Goal: Task Accomplishment & Management: Manage account settings

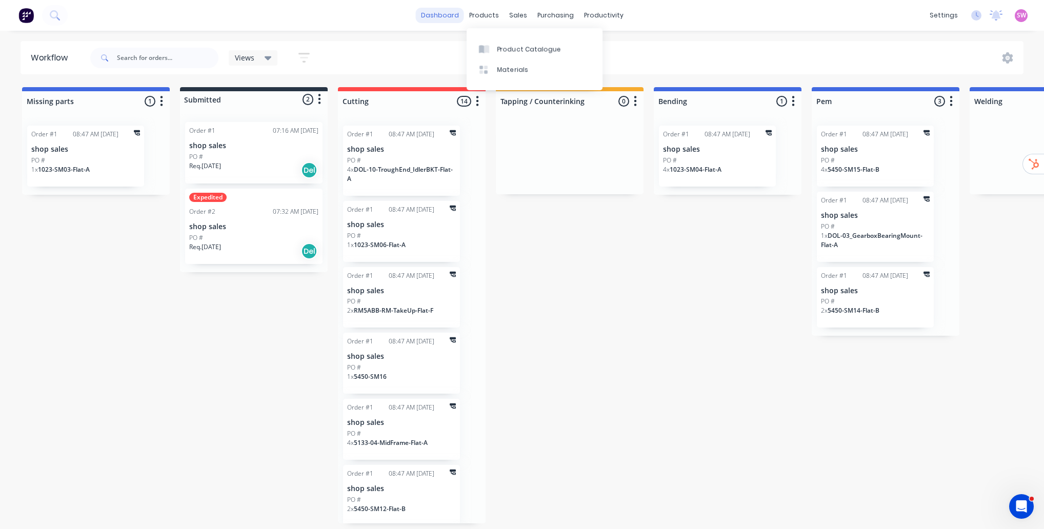
click at [453, 16] on link "dashboard" at bounding box center [440, 15] width 48 height 15
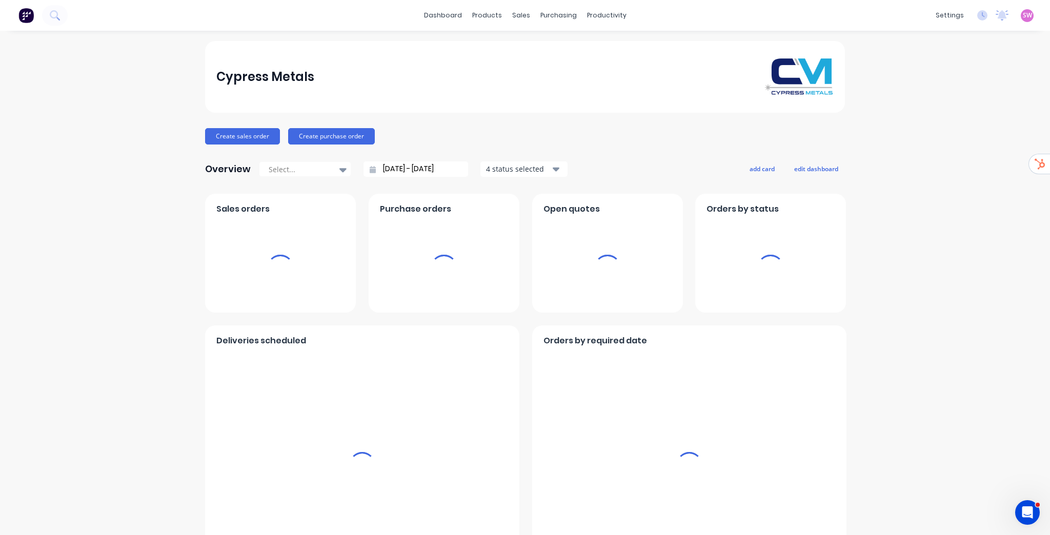
click at [1024, 17] on span "SW" at bounding box center [1026, 15] width 9 height 9
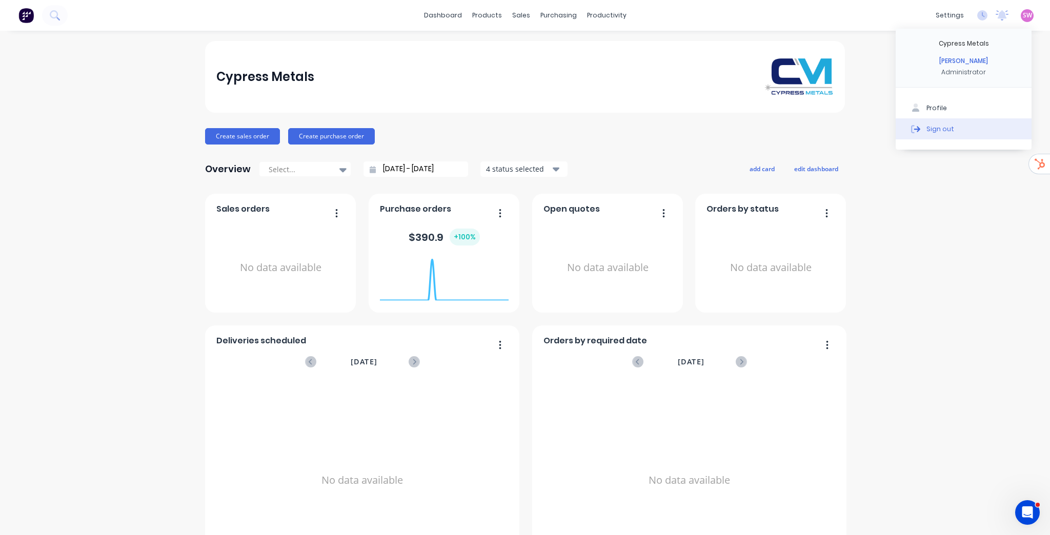
click at [935, 133] on div "Sign out" at bounding box center [940, 128] width 28 height 9
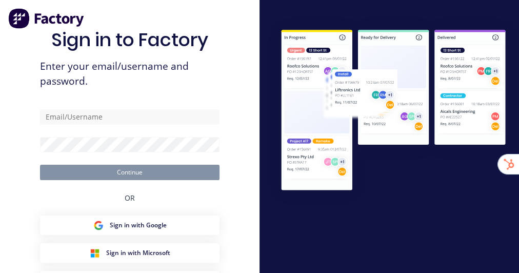
type input "stuart@factory.app"
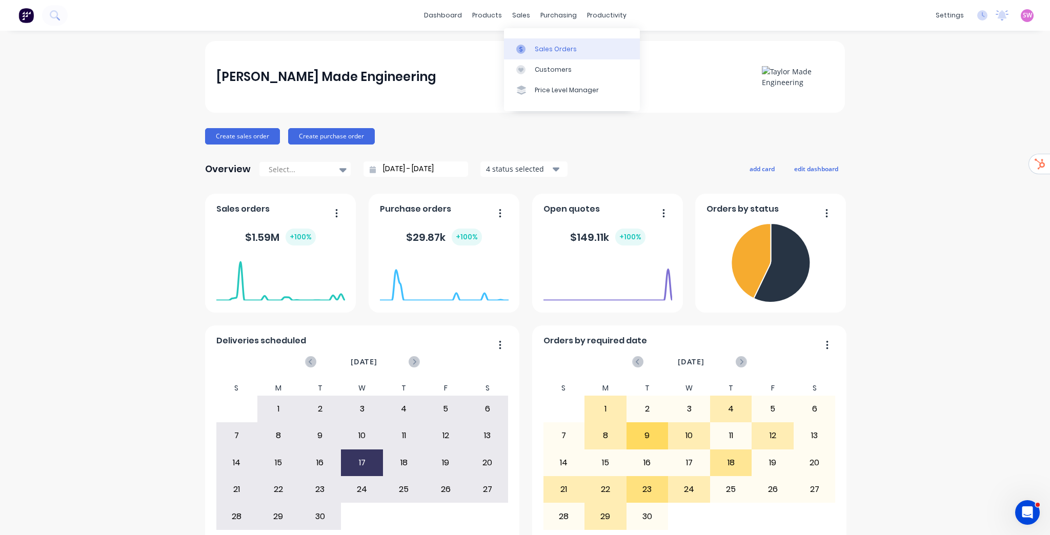
click at [518, 46] on link "Sales Orders" at bounding box center [572, 48] width 136 height 21
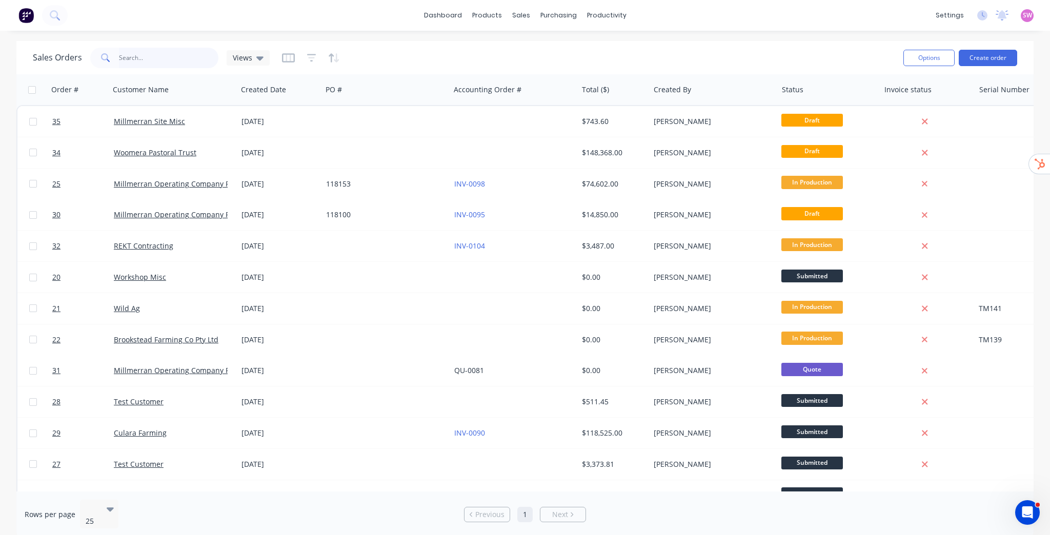
click at [165, 61] on input "text" at bounding box center [169, 58] width 100 height 21
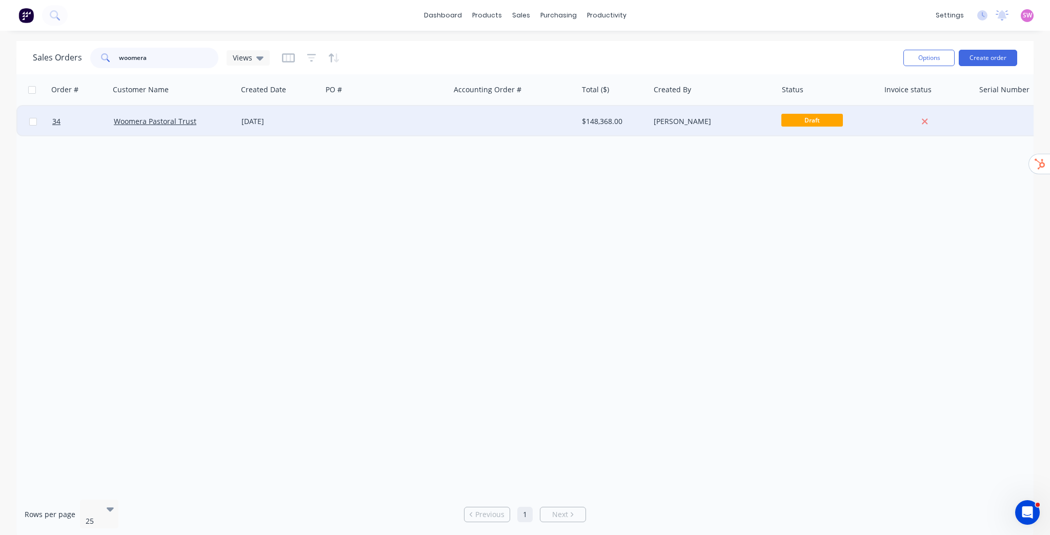
type input "woomera"
click at [348, 120] on div at bounding box center [386, 121] width 128 height 31
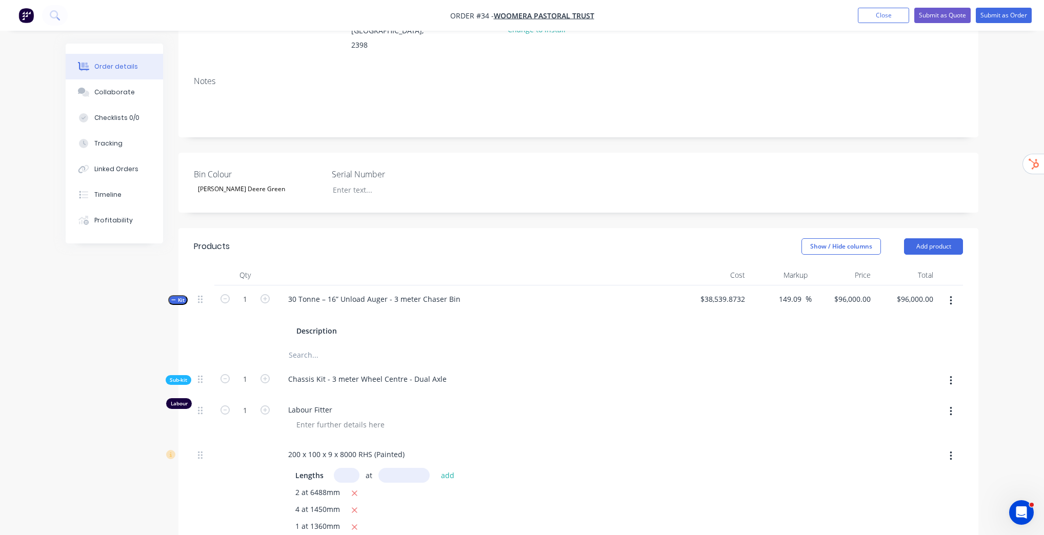
scroll to position [164, 0]
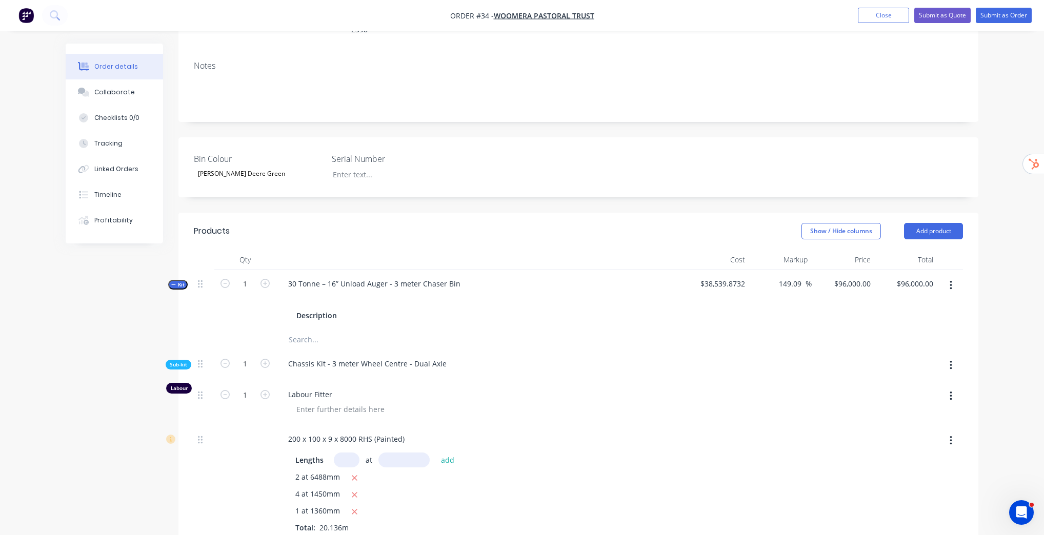
click at [181, 281] on span "Kit" at bounding box center [177, 285] width 13 height 8
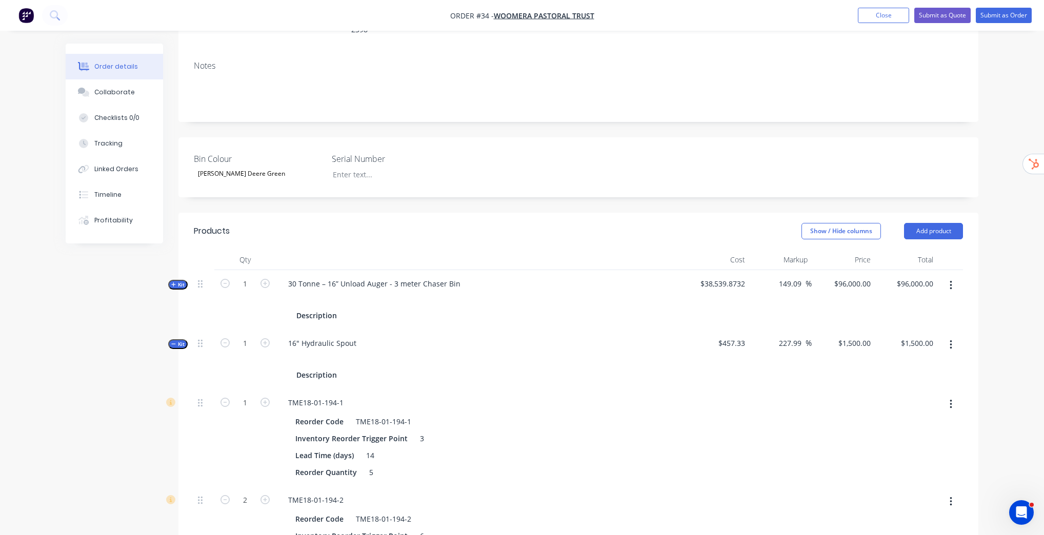
click at [181, 281] on span "Kit" at bounding box center [177, 285] width 13 height 8
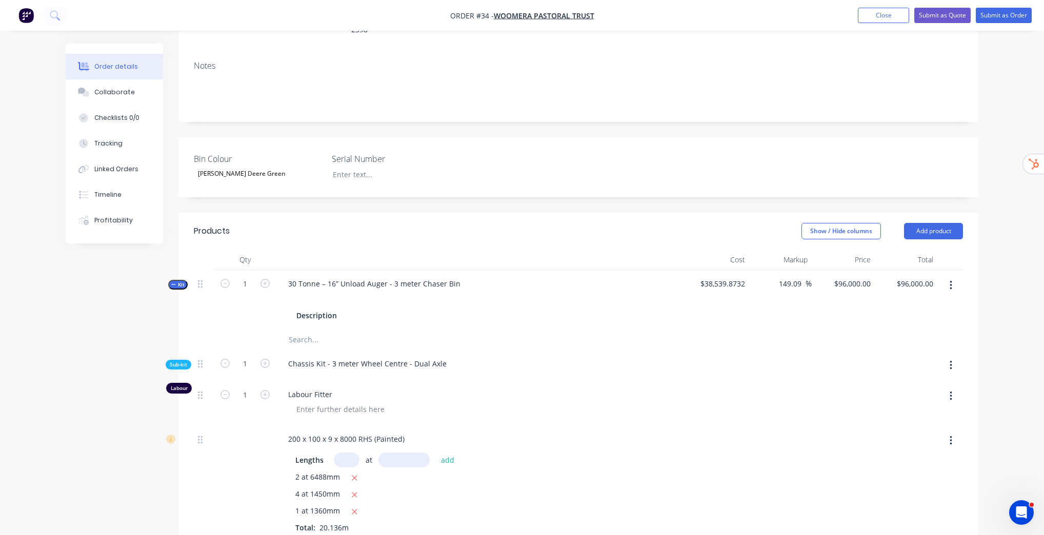
click at [182, 281] on span "Kit" at bounding box center [177, 285] width 13 height 8
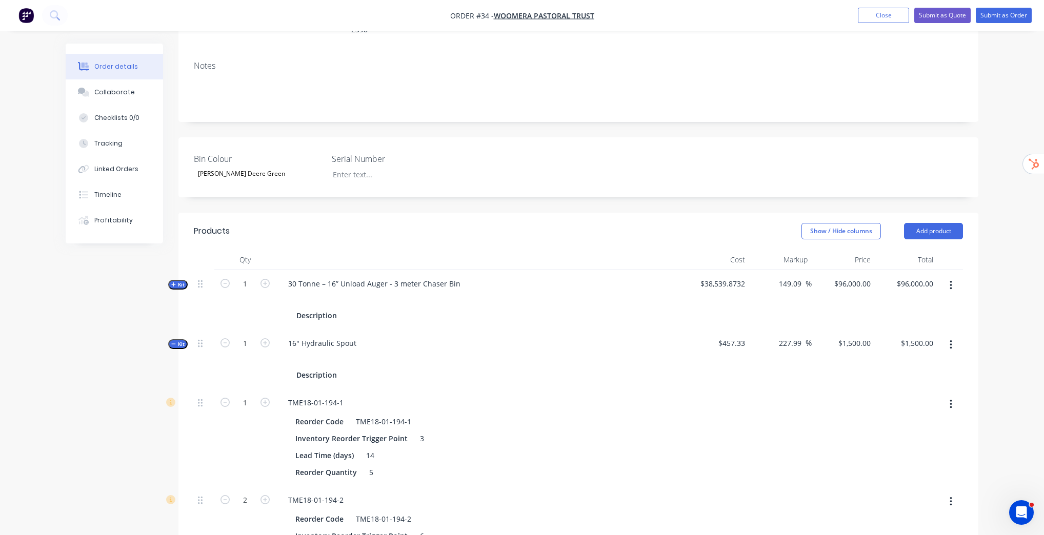
click at [178, 340] on span "Kit" at bounding box center [177, 344] width 13 height 8
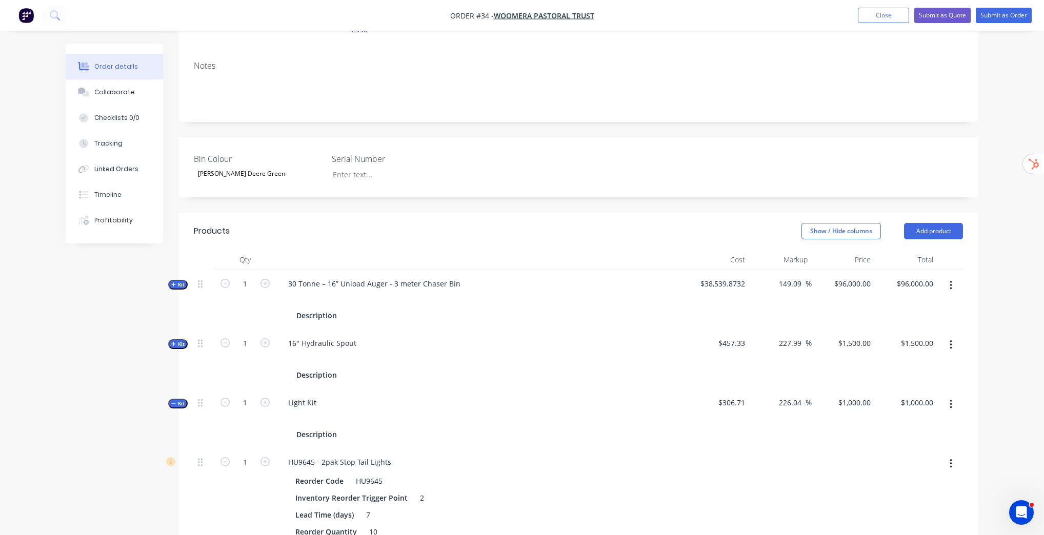
click at [183, 400] on span "Kit" at bounding box center [177, 404] width 13 height 8
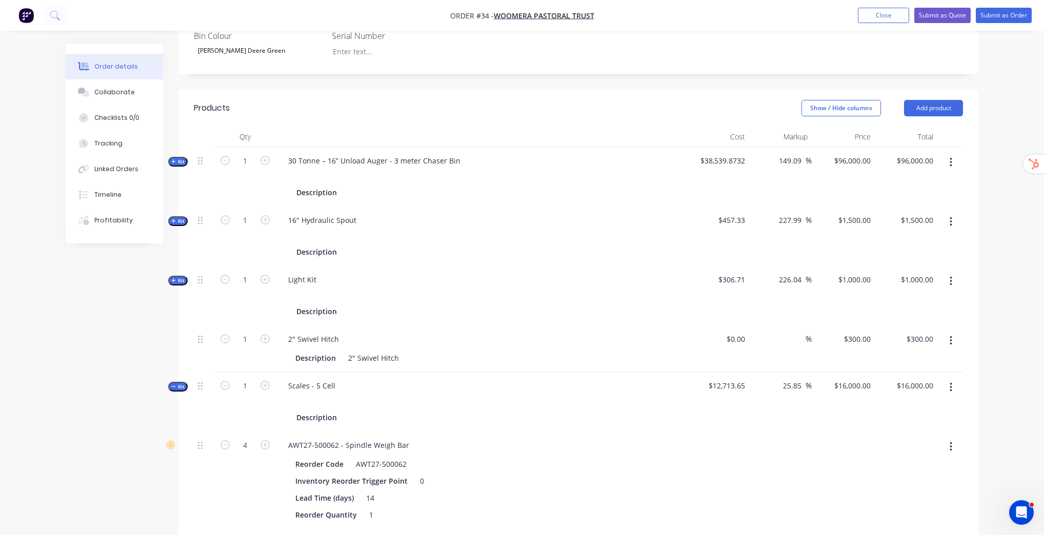
click at [176, 383] on span "Kit" at bounding box center [177, 387] width 13 height 8
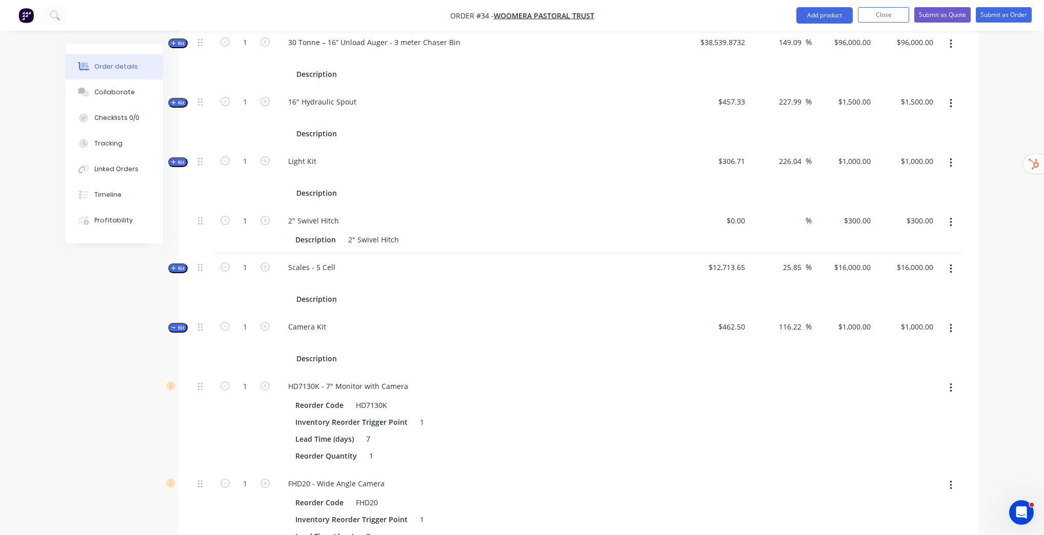
scroll to position [410, 0]
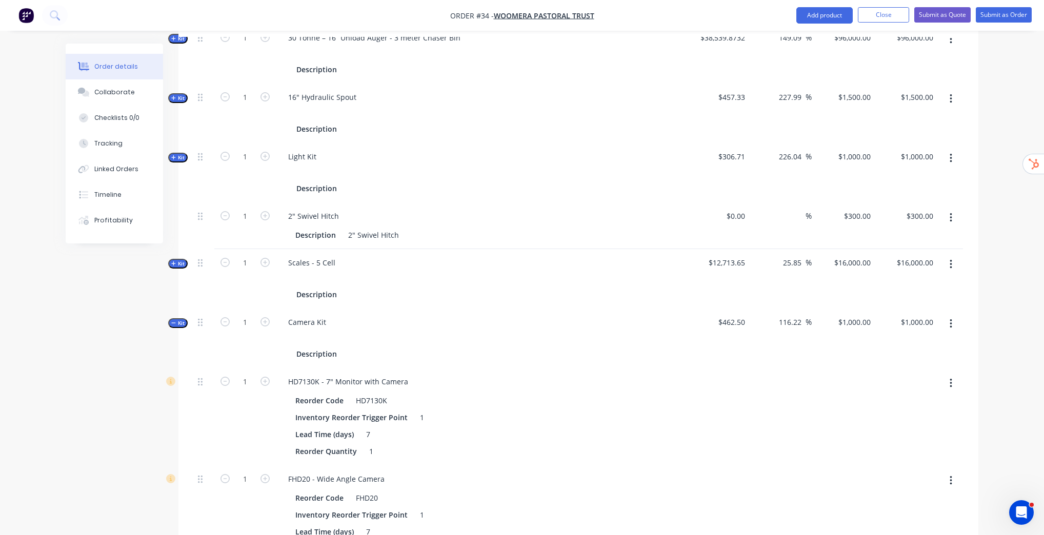
click at [178, 319] on span "Kit" at bounding box center [177, 323] width 13 height 8
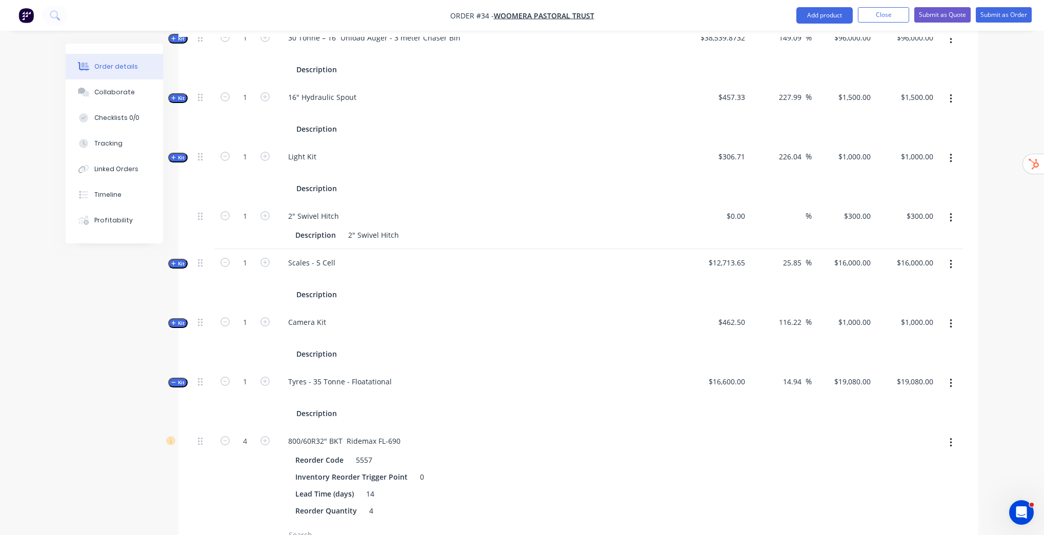
click at [181, 379] on span "Kit" at bounding box center [177, 383] width 13 height 8
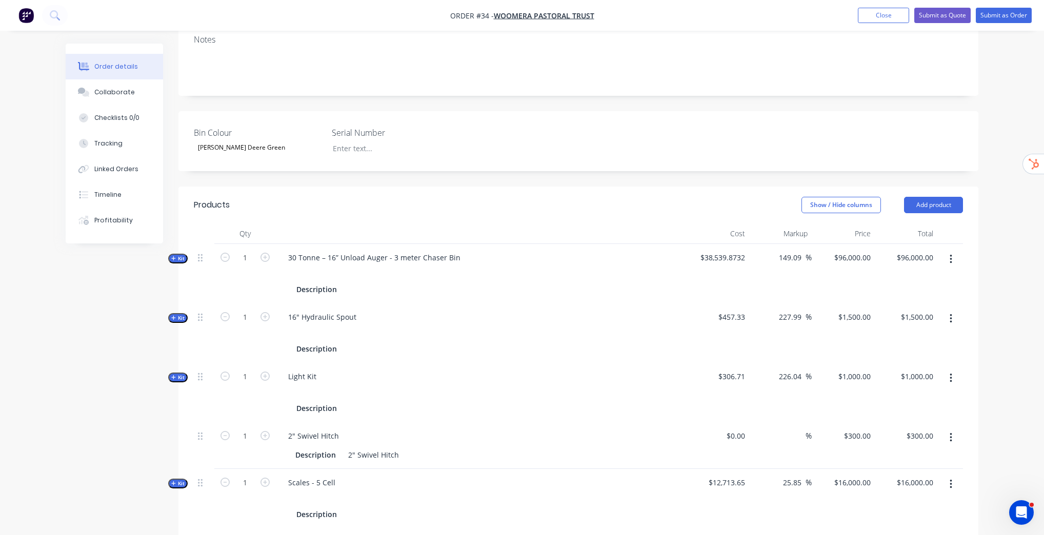
scroll to position [183, 0]
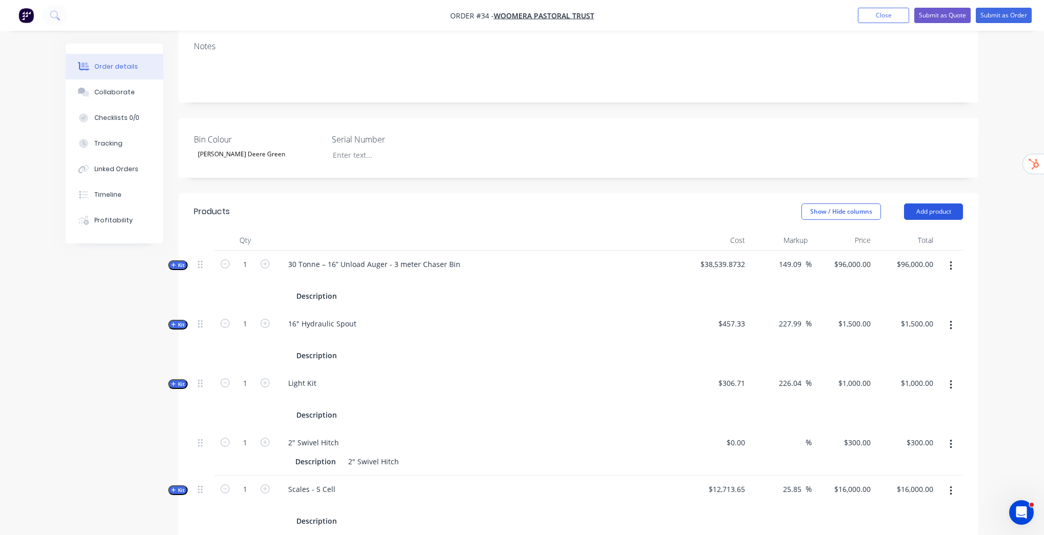
click at [946, 203] on button "Add product" at bounding box center [933, 211] width 59 height 16
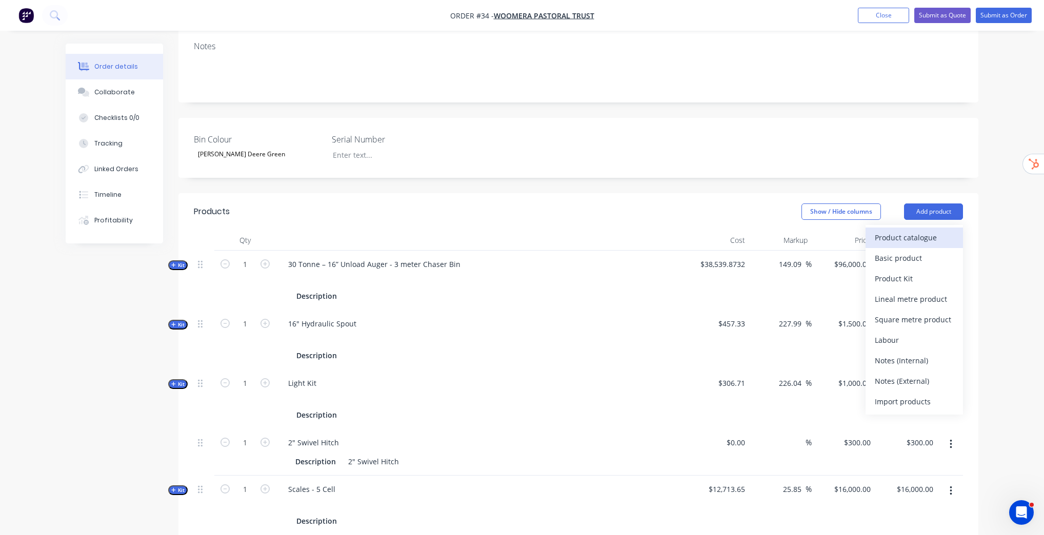
click at [917, 230] on div "Product catalogue" at bounding box center [913, 237] width 79 height 15
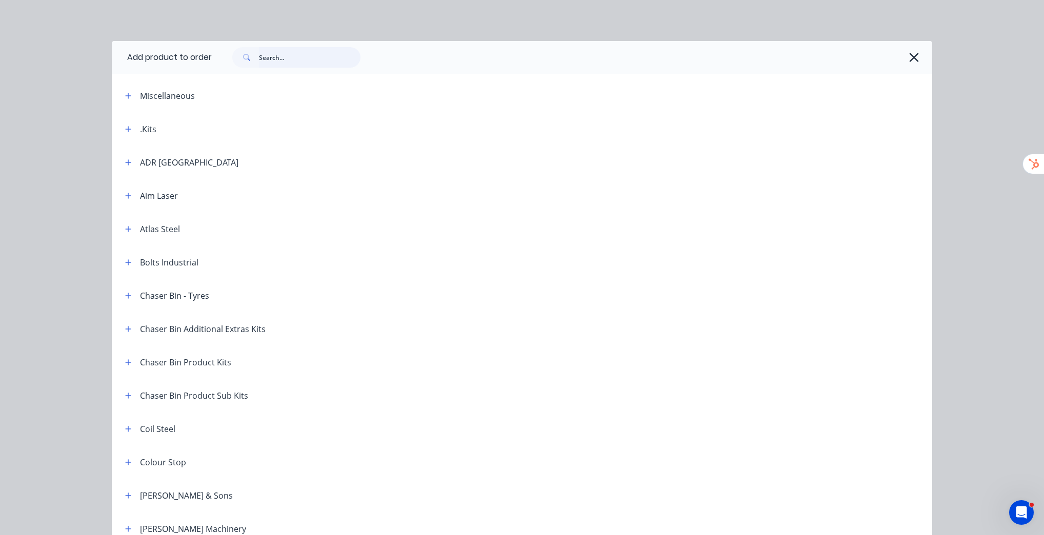
click at [281, 54] on input "text" at bounding box center [309, 57] width 101 height 21
paste input "16” Auger Chute"
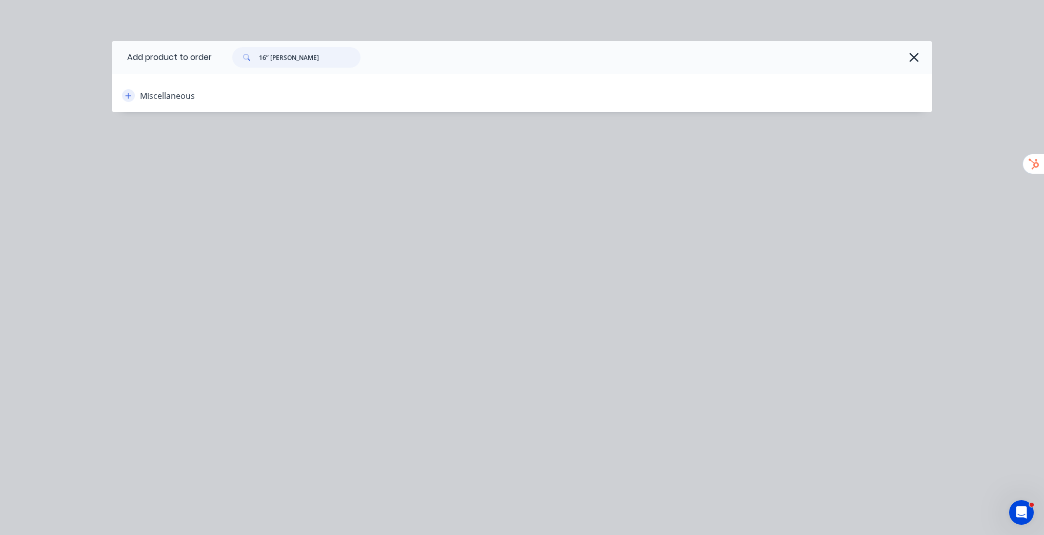
type input "16” Auger Chute"
click at [127, 95] on icon "button" at bounding box center [128, 95] width 6 height 7
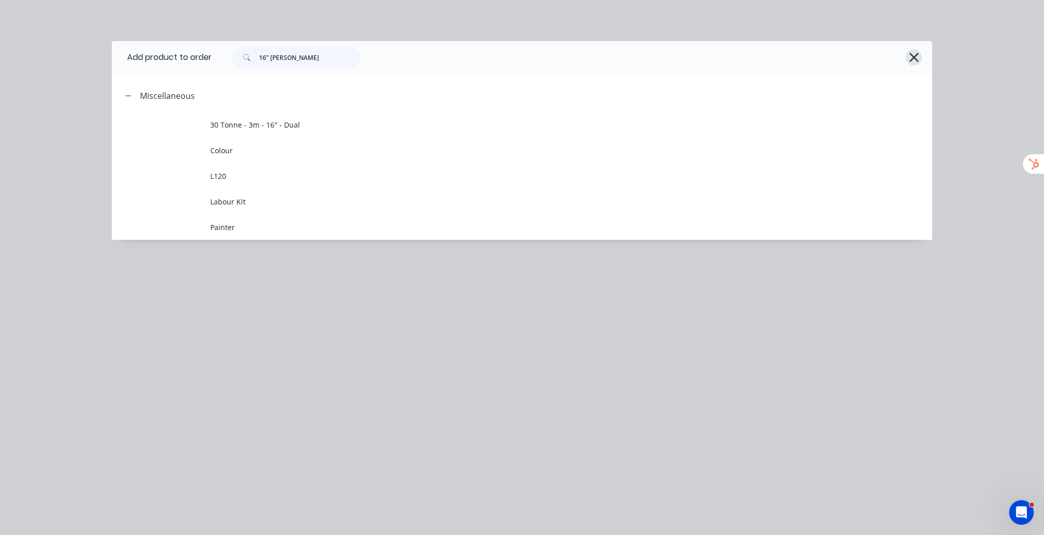
click at [911, 54] on icon "button" at bounding box center [913, 57] width 11 height 14
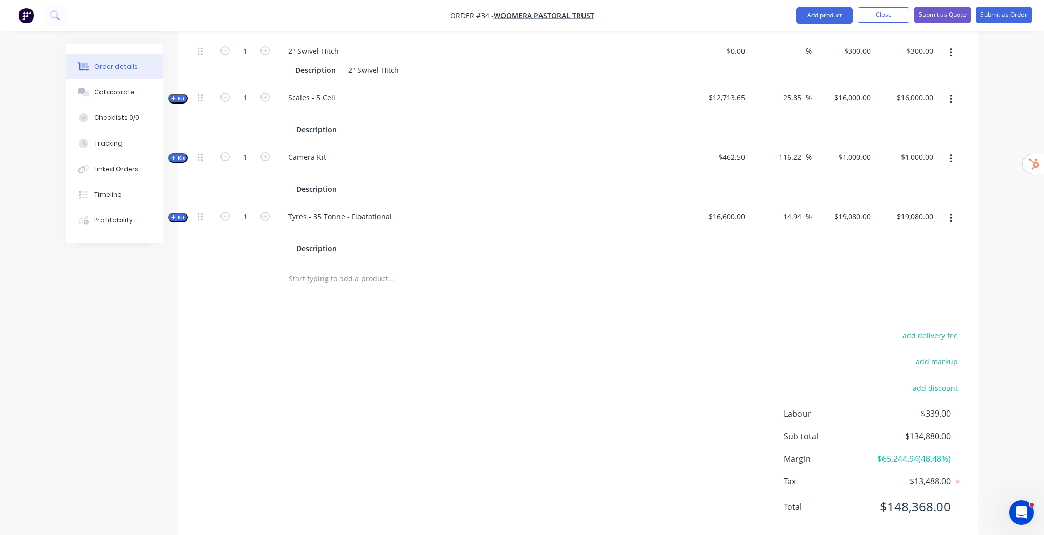
scroll to position [594, 0]
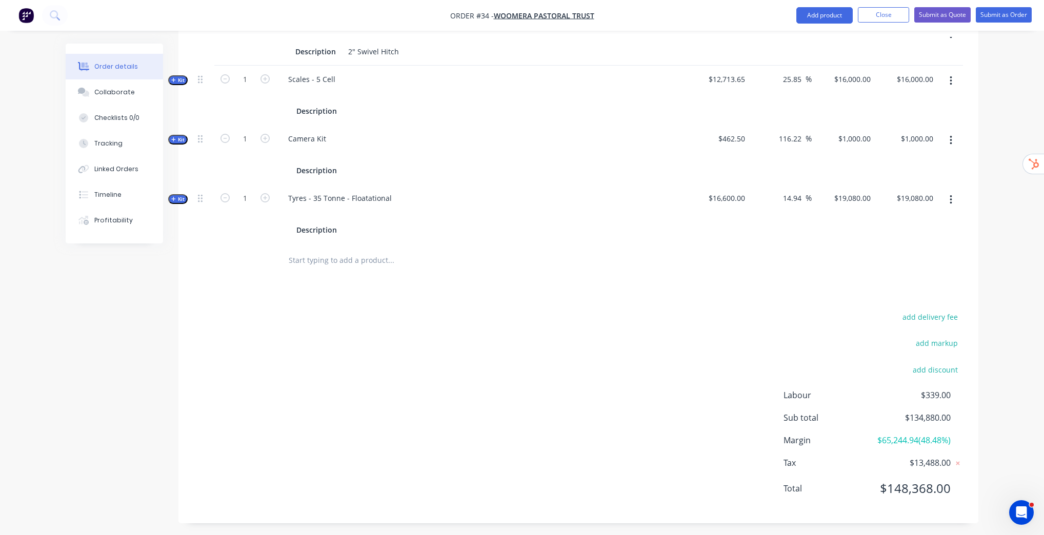
click at [329, 250] on input "text" at bounding box center [390, 260] width 205 height 21
paste input "16” Auger Chute"
type input "16” Auger Chute"
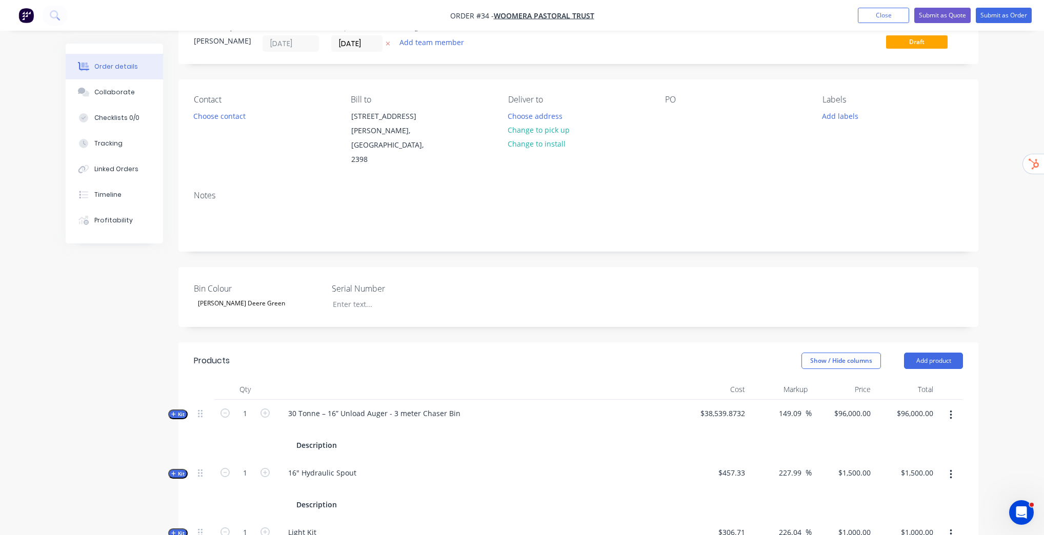
scroll to position [0, 0]
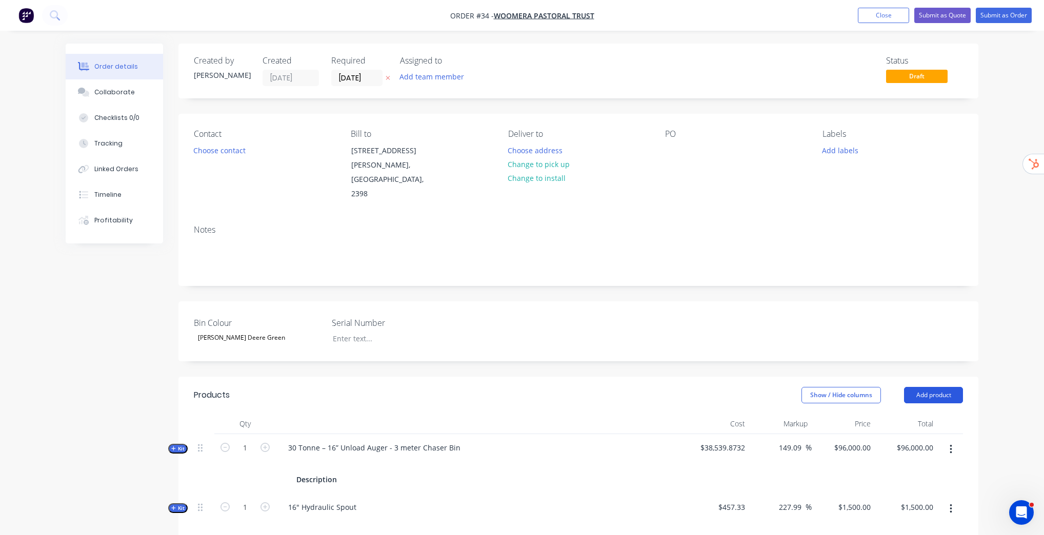
click at [949, 387] on button "Add product" at bounding box center [933, 395] width 59 height 16
click at [896, 414] on div "Product catalogue" at bounding box center [913, 421] width 79 height 15
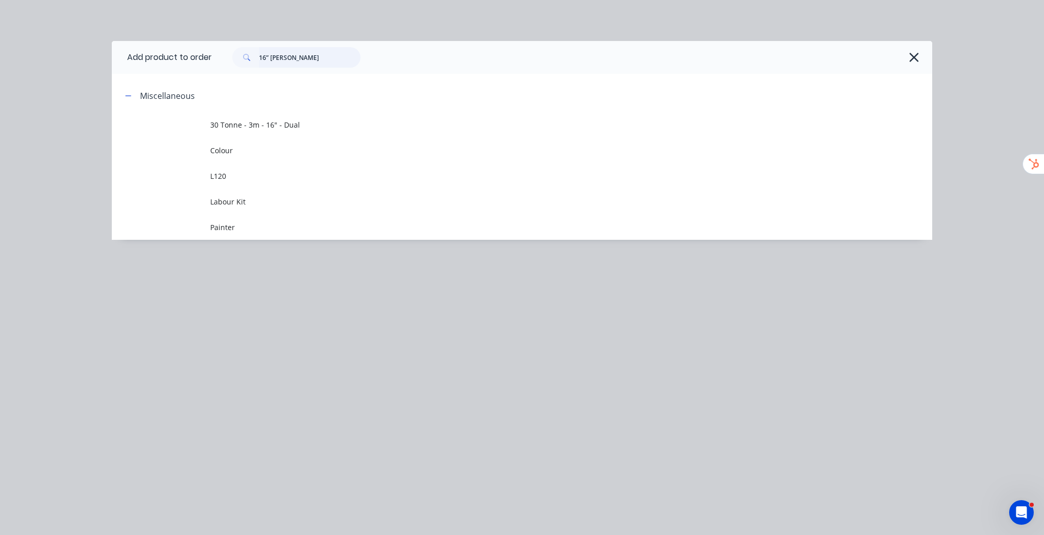
click at [333, 59] on input "16” Auger Chute" at bounding box center [309, 57] width 101 height 21
paste input """
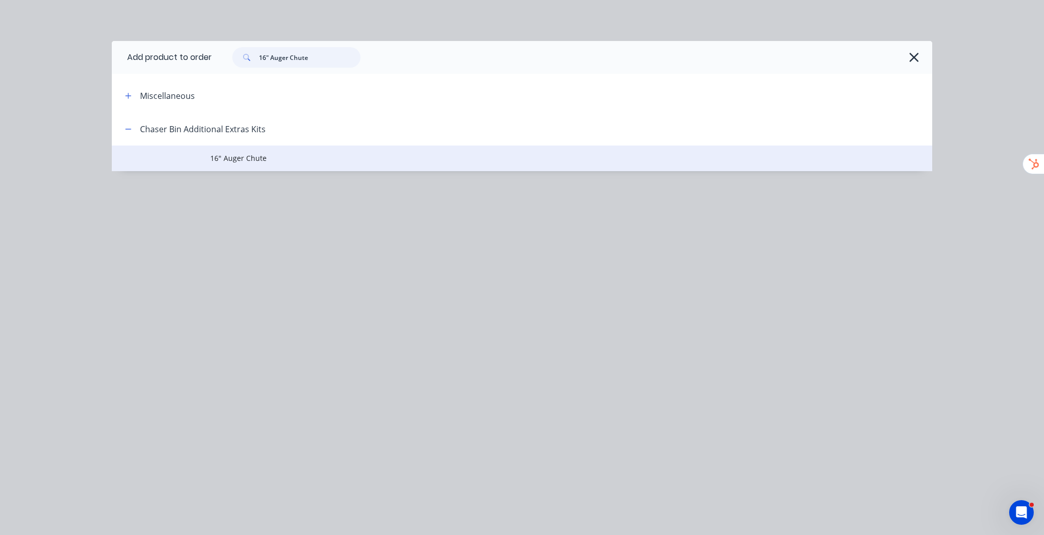
type input "16" Auger Chute"
click at [250, 158] on span "16" Auger Chute" at bounding box center [498, 158] width 577 height 11
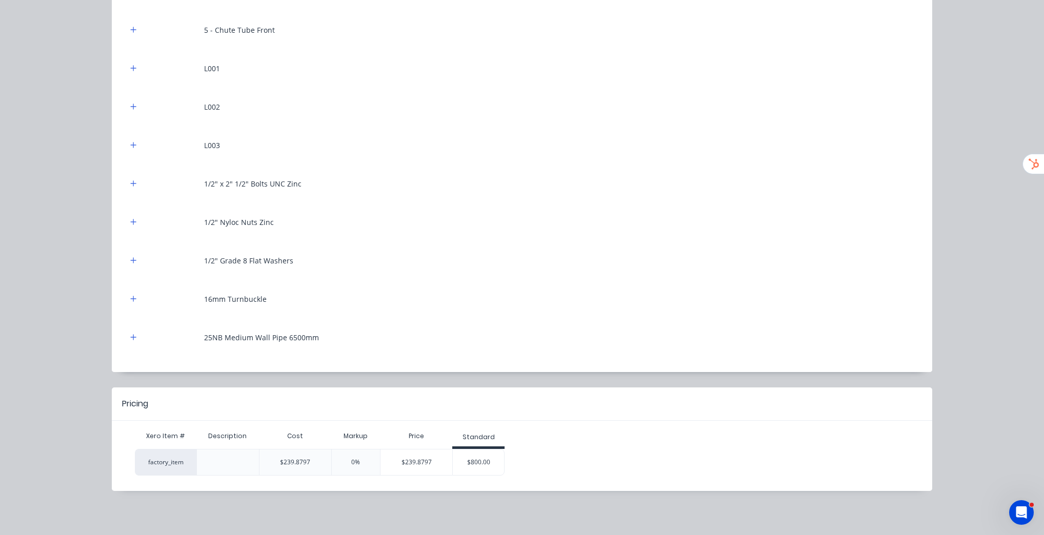
scroll to position [410, 0]
click at [481, 461] on div "$800.00" at bounding box center [478, 462] width 51 height 26
click at [479, 459] on div "$800.00" at bounding box center [478, 462] width 51 height 26
click at [470, 461] on div "$800.00" at bounding box center [478, 462] width 51 height 26
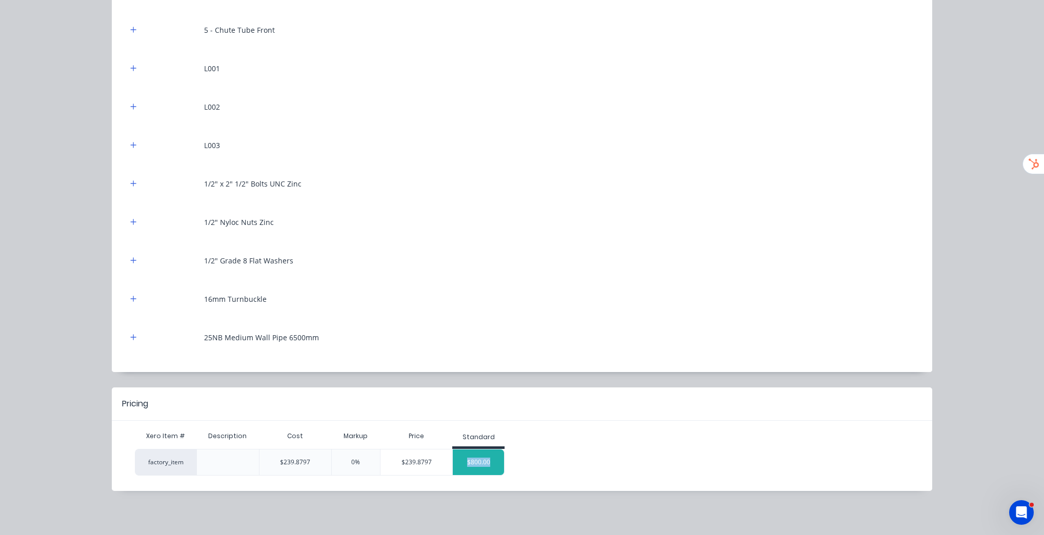
click at [470, 461] on div "$800.00" at bounding box center [478, 462] width 51 height 26
click at [476, 460] on div "$800.00" at bounding box center [478, 462] width 51 height 26
click at [966, 440] on div "16" Auger Chute Products in this kit 1 - 16" Auger Tube x 3mm x 250mm 2 - Auger…" at bounding box center [522, 267] width 1044 height 535
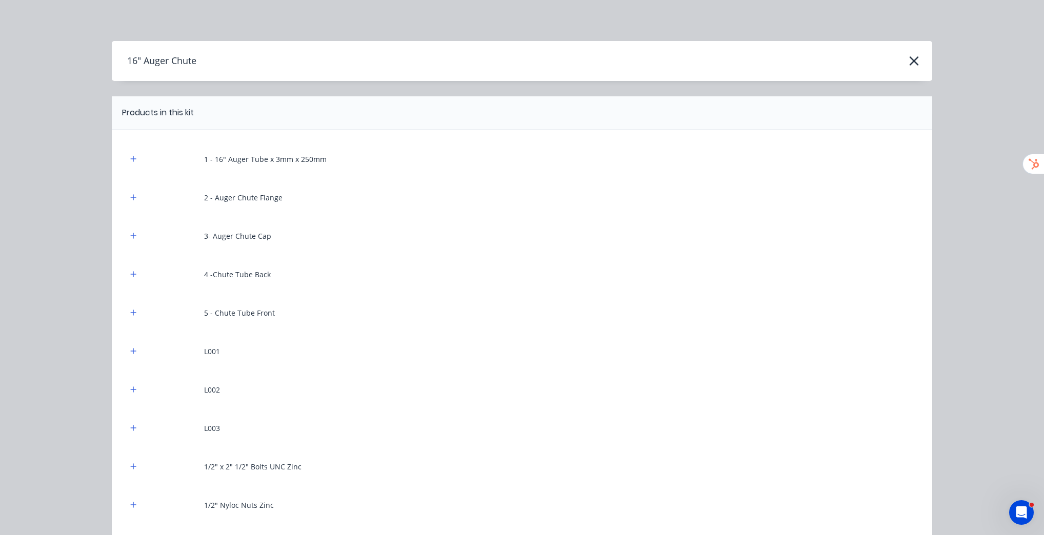
scroll to position [164, 0]
click at [910, 65] on icon "button" at bounding box center [913, 61] width 11 height 14
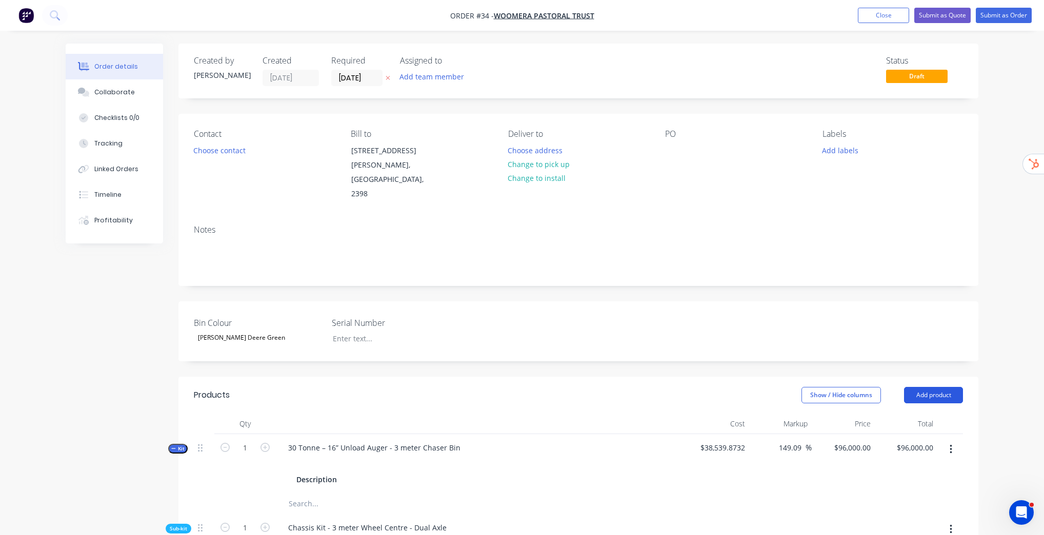
click at [949, 387] on button "Add product" at bounding box center [933, 395] width 59 height 16
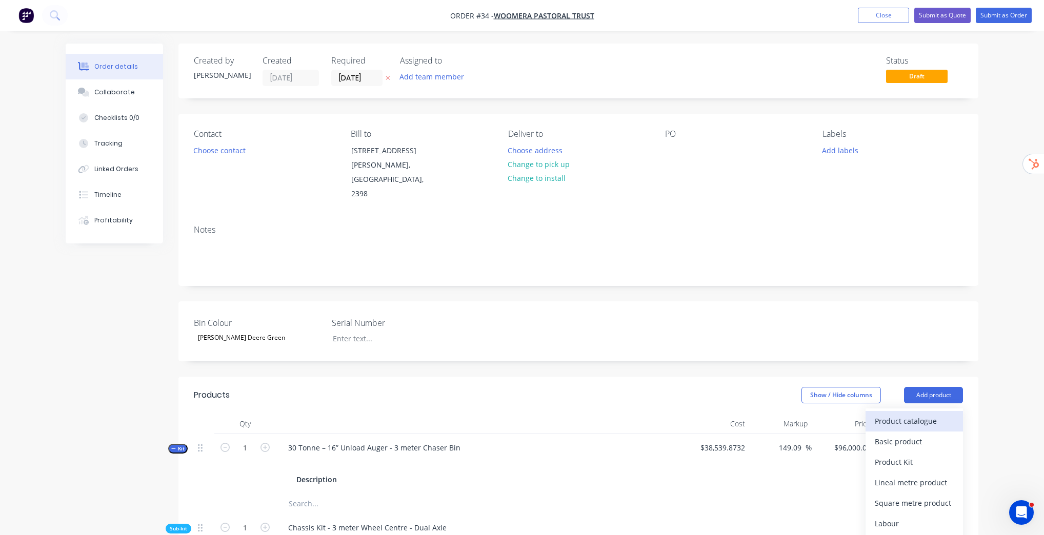
click at [903, 414] on div "Product catalogue" at bounding box center [913, 421] width 79 height 15
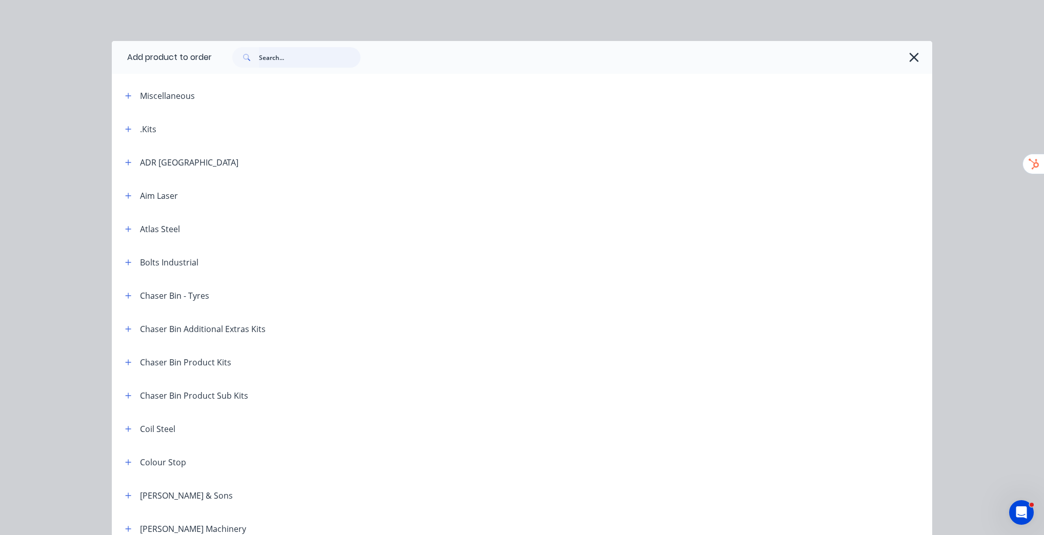
click at [301, 57] on input "text" at bounding box center [309, 57] width 101 height 21
paste input "16" Auger Chute"
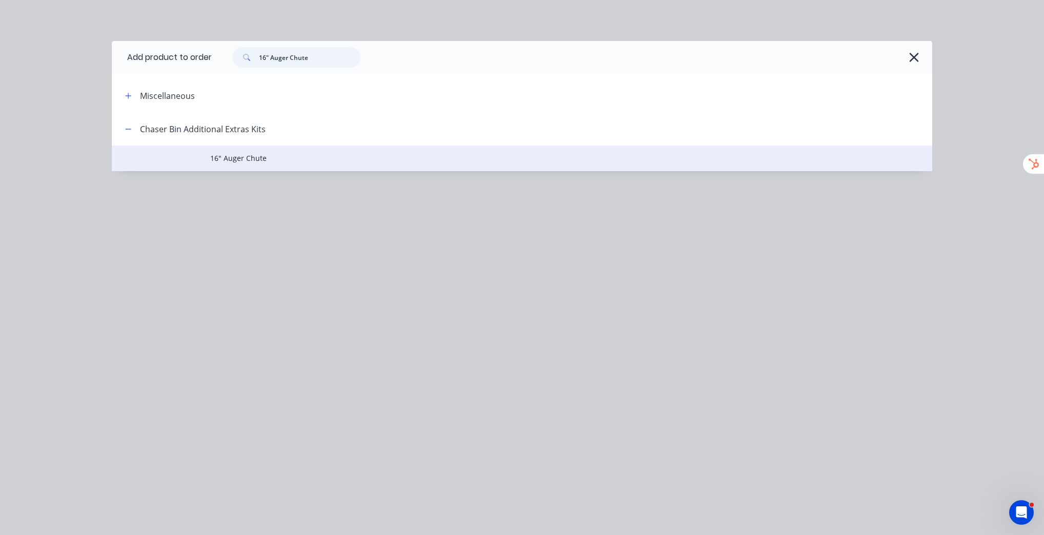
type input "16" Auger Chute"
click at [253, 156] on span "16" Auger Chute" at bounding box center [498, 158] width 577 height 11
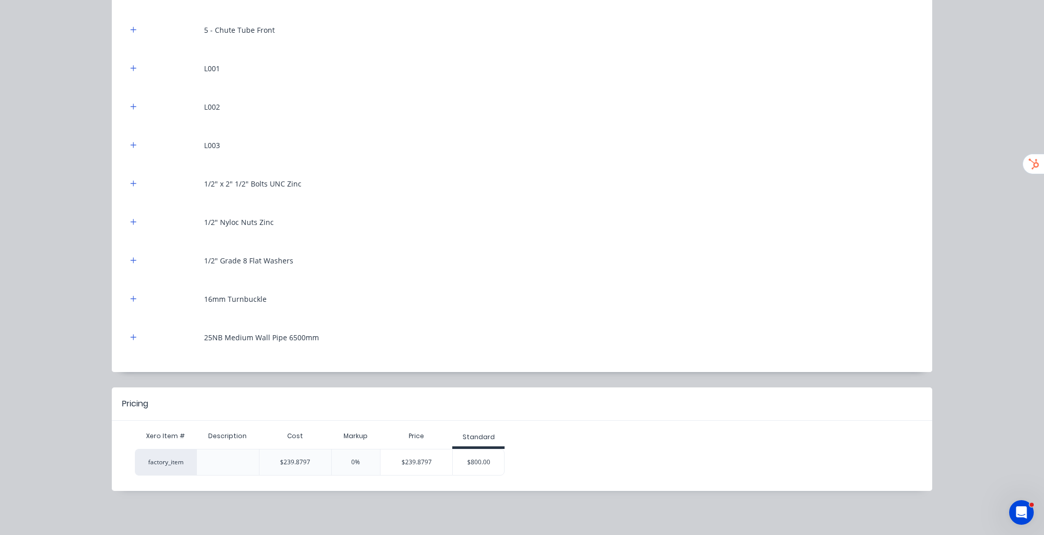
scroll to position [369, 0]
click at [484, 465] on div "$800.00" at bounding box center [478, 462] width 51 height 26
click at [999, 429] on div "16" Auger Chute Products in this kit 1 - 16" Auger Tube x 3mm x 250mm 2 - Auger…" at bounding box center [522, 267] width 1044 height 535
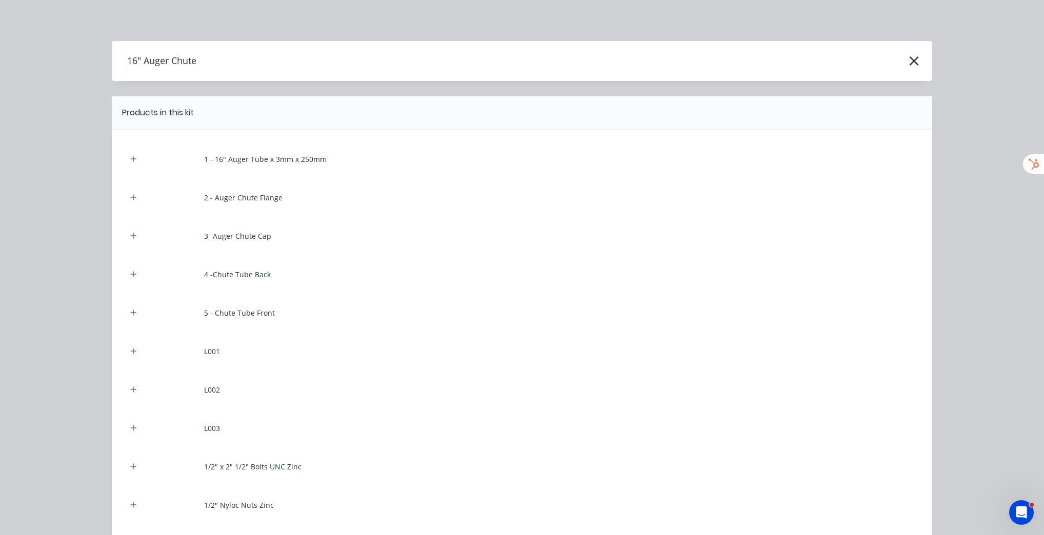
scroll to position [164, 0]
click at [911, 54] on icon "button" at bounding box center [913, 61] width 11 height 14
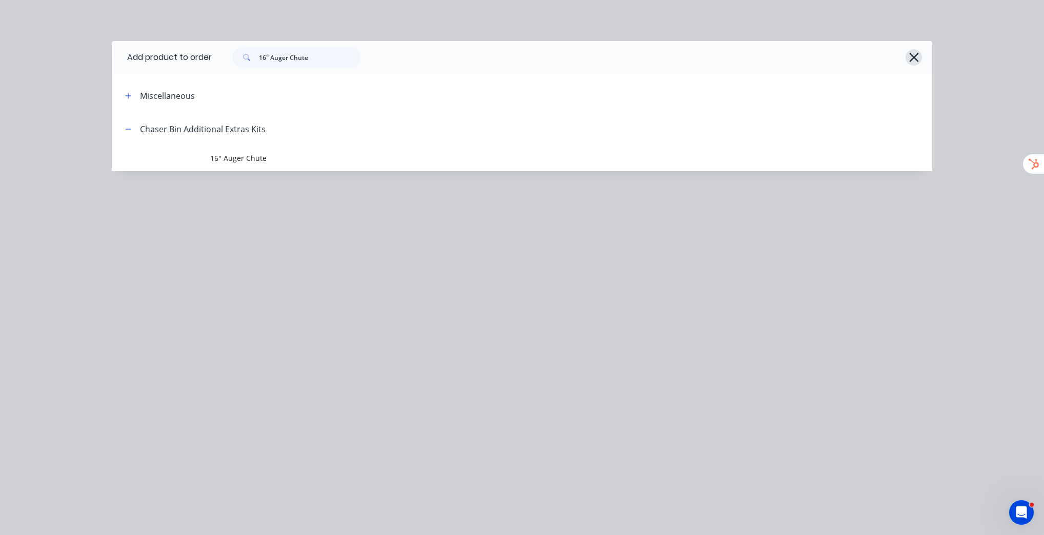
click at [911, 51] on icon "button" at bounding box center [913, 57] width 11 height 14
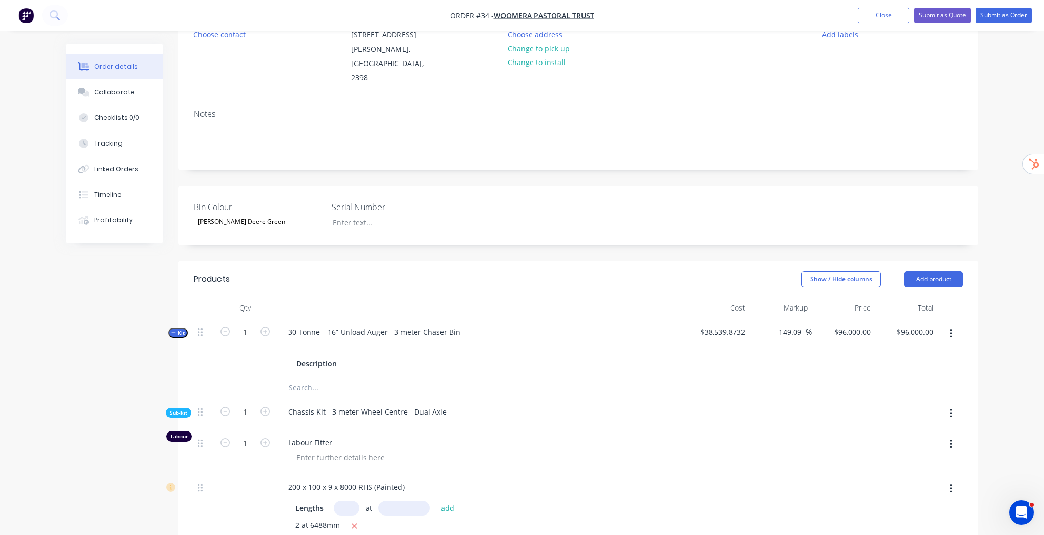
scroll to position [0, 0]
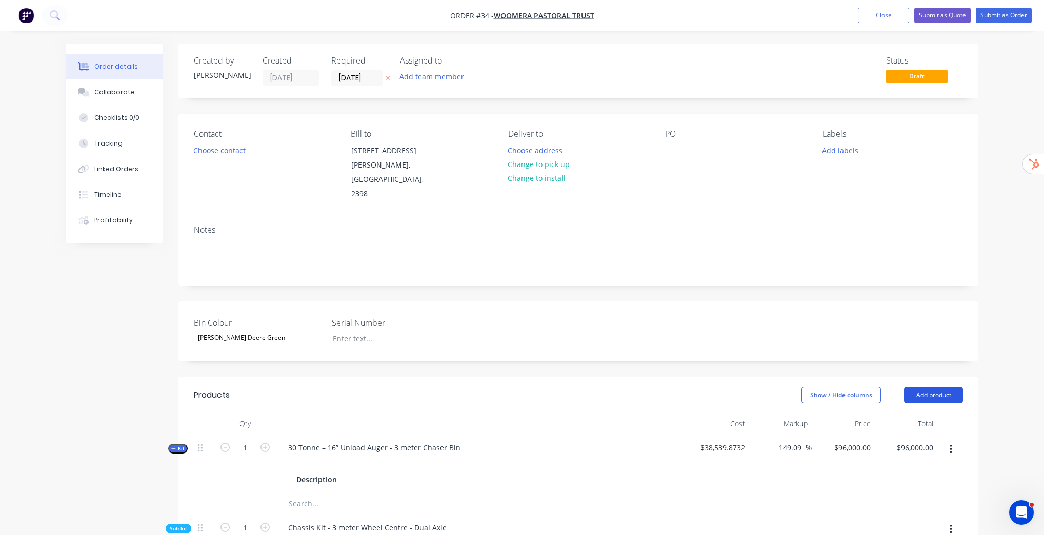
click at [920, 387] on button "Add product" at bounding box center [933, 395] width 59 height 16
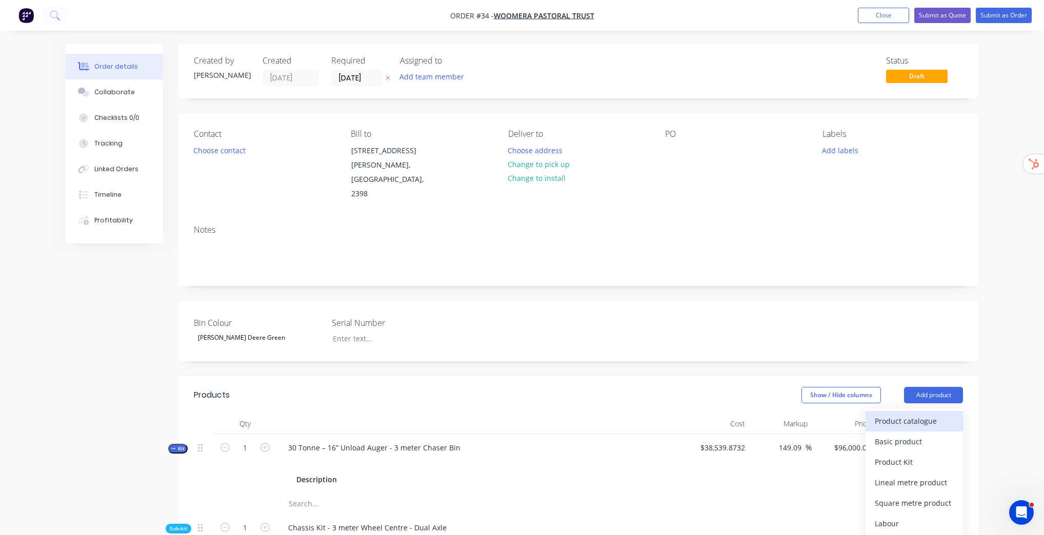
click at [913, 414] on div "Product catalogue" at bounding box center [913, 421] width 79 height 15
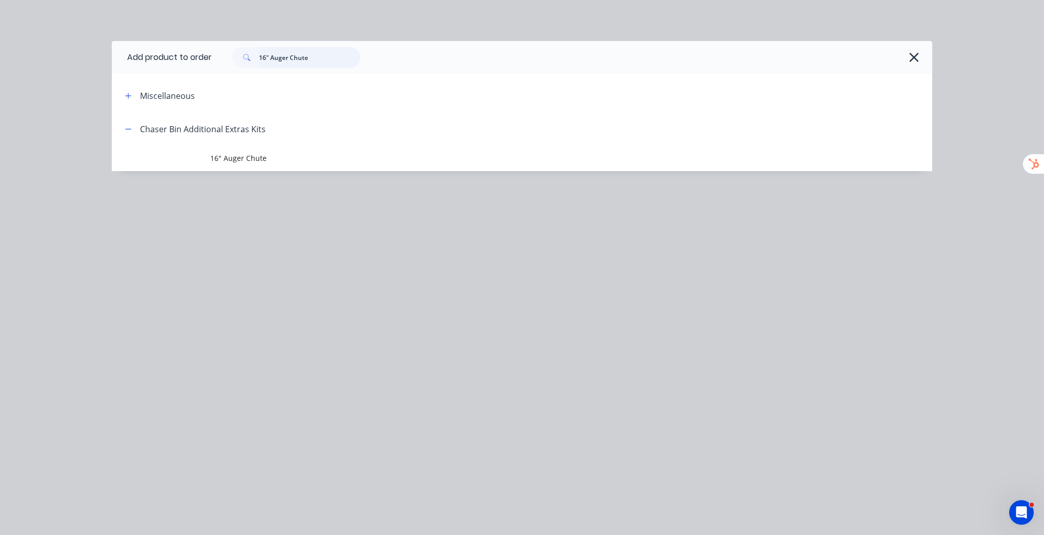
click at [326, 60] on input "16" Auger Chute" at bounding box center [309, 57] width 101 height 21
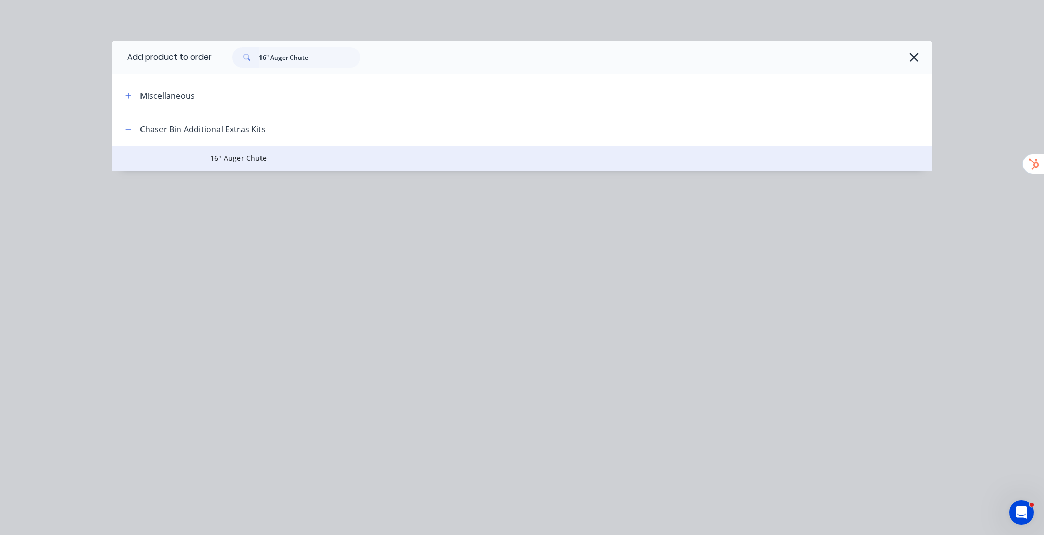
click at [256, 160] on span "16" Auger Chute" at bounding box center [498, 158] width 577 height 11
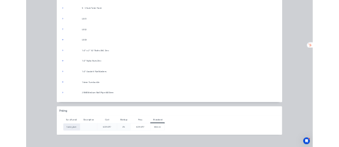
scroll to position [205, 0]
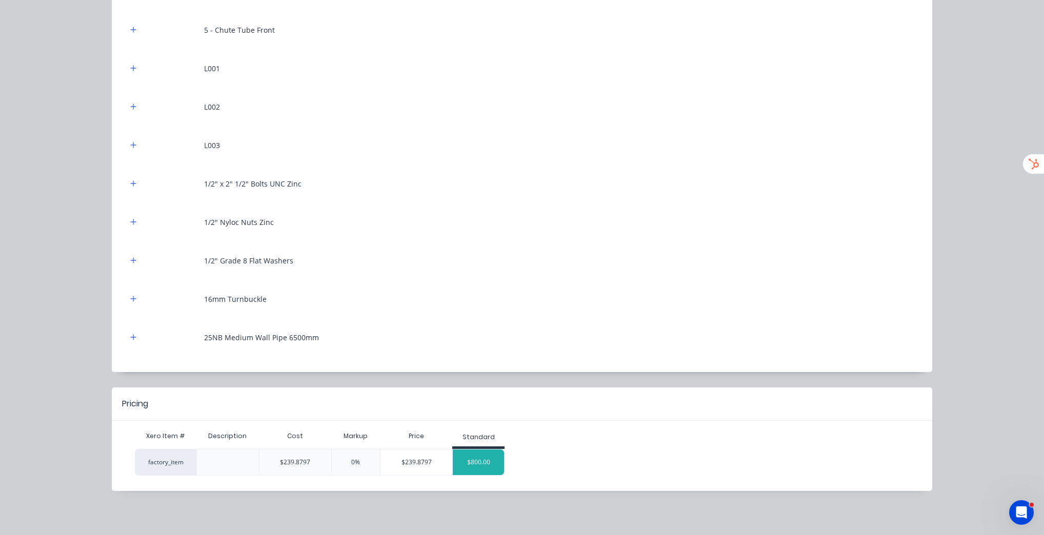
click at [482, 461] on div "$800.00" at bounding box center [478, 462] width 51 height 26
click at [483, 461] on div "$800.00" at bounding box center [478, 462] width 51 height 26
click at [483, 460] on div "$800.00" at bounding box center [478, 462] width 51 height 26
click at [483, 459] on div "$800.00" at bounding box center [478, 462] width 51 height 26
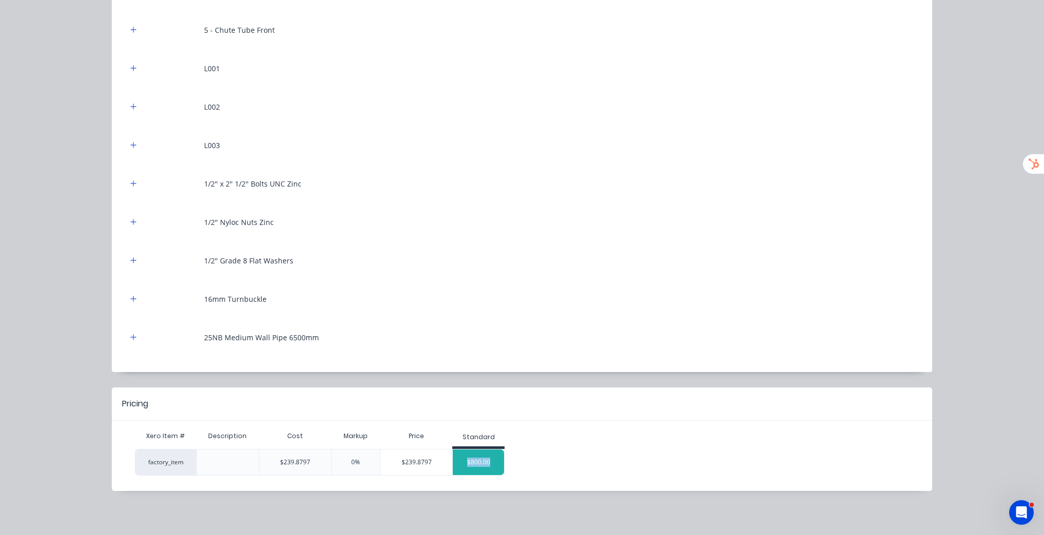
click at [483, 458] on div "$800.00" at bounding box center [478, 462] width 51 height 26
click at [485, 457] on div "$800.00" at bounding box center [478, 462] width 51 height 26
click at [484, 458] on div "$800.00" at bounding box center [478, 462] width 51 height 26
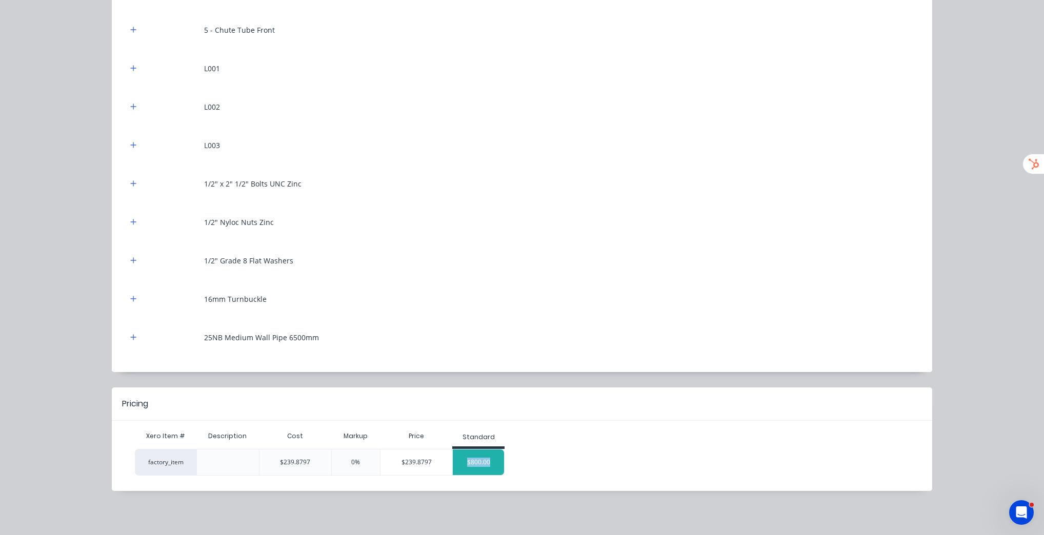
click at [484, 458] on div "$800.00" at bounding box center [478, 462] width 51 height 26
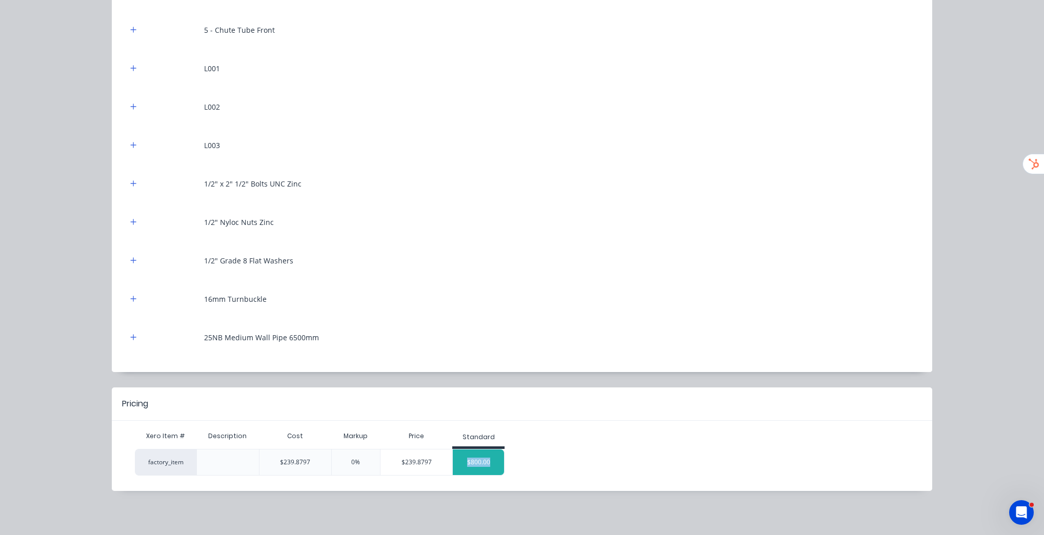
click at [484, 458] on div "$800.00" at bounding box center [478, 462] width 51 height 26
click at [484, 459] on div "$800.00" at bounding box center [478, 462] width 51 height 26
click at [483, 458] on div "$800.00" at bounding box center [478, 462] width 51 height 26
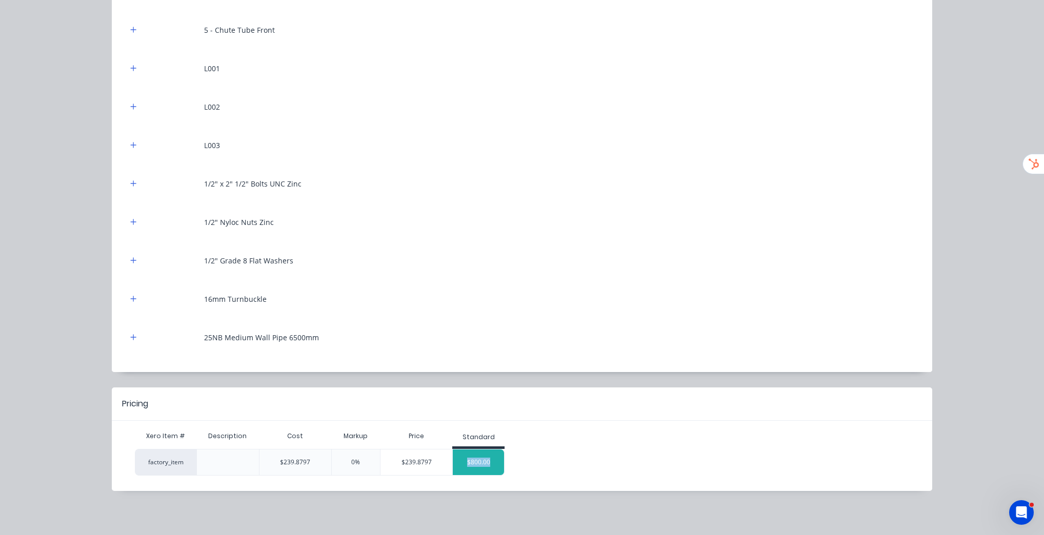
click at [482, 458] on div "$800.00" at bounding box center [478, 462] width 51 height 26
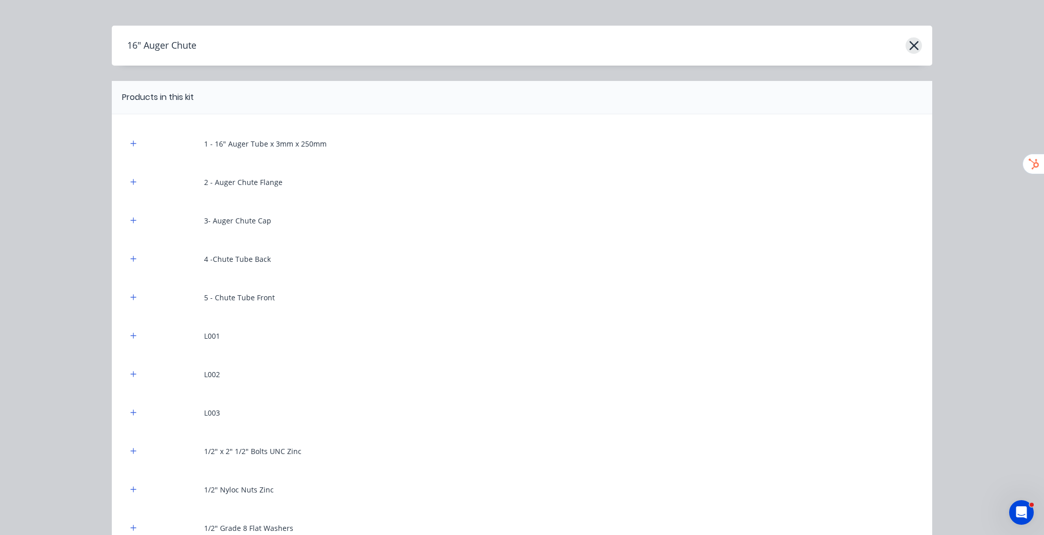
click at [911, 47] on icon "button" at bounding box center [913, 45] width 11 height 14
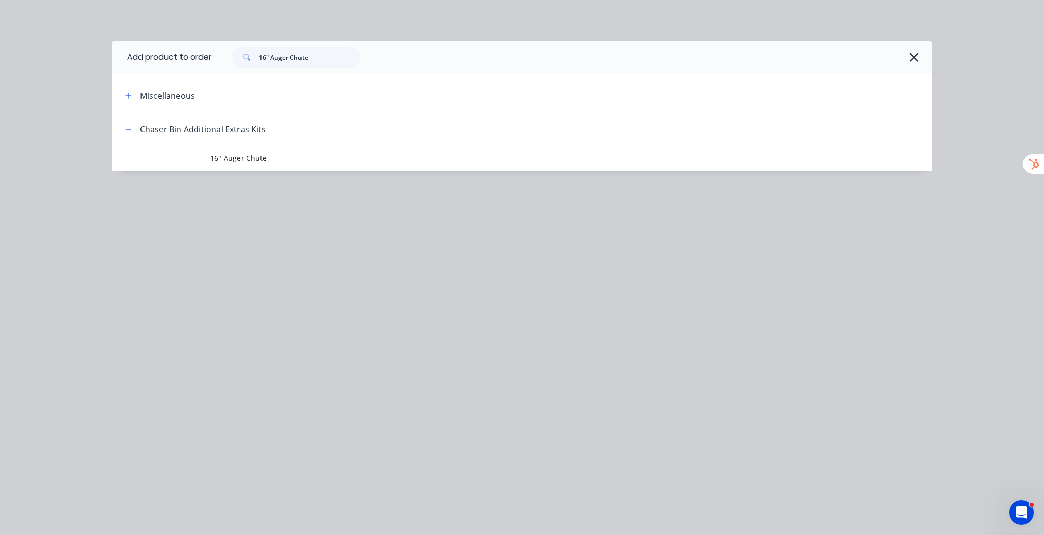
scroll to position [0, 0]
click at [914, 59] on icon "button" at bounding box center [913, 57] width 11 height 14
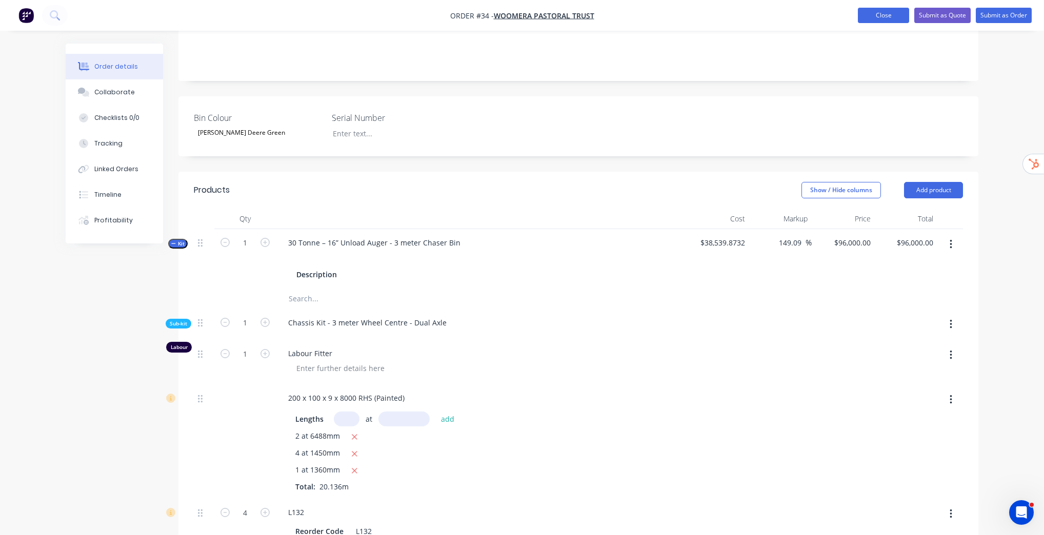
click at [897, 16] on button "Close" at bounding box center [882, 15] width 51 height 15
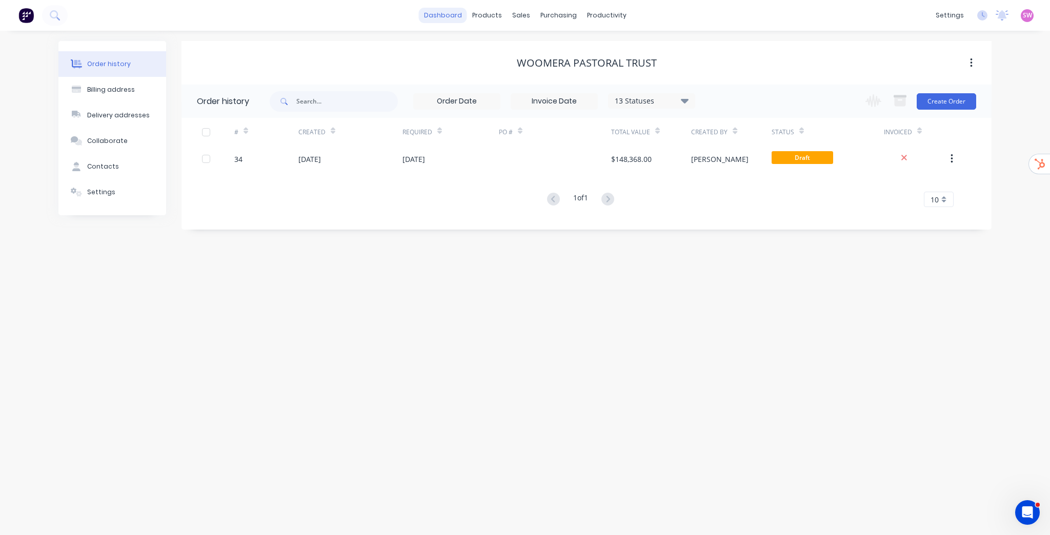
click at [459, 21] on link "dashboard" at bounding box center [443, 15] width 48 height 15
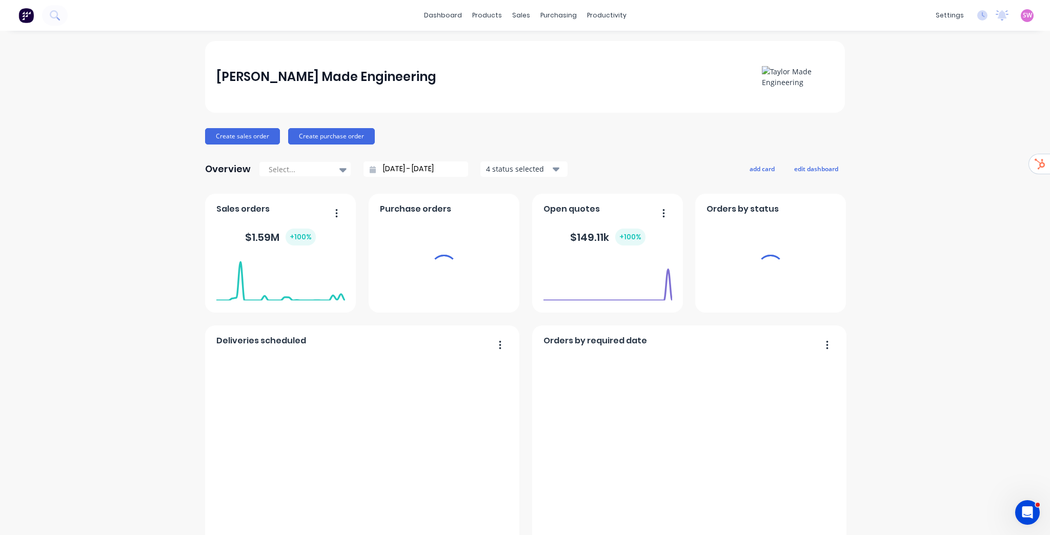
click at [1022, 16] on span "SW" at bounding box center [1026, 15] width 9 height 9
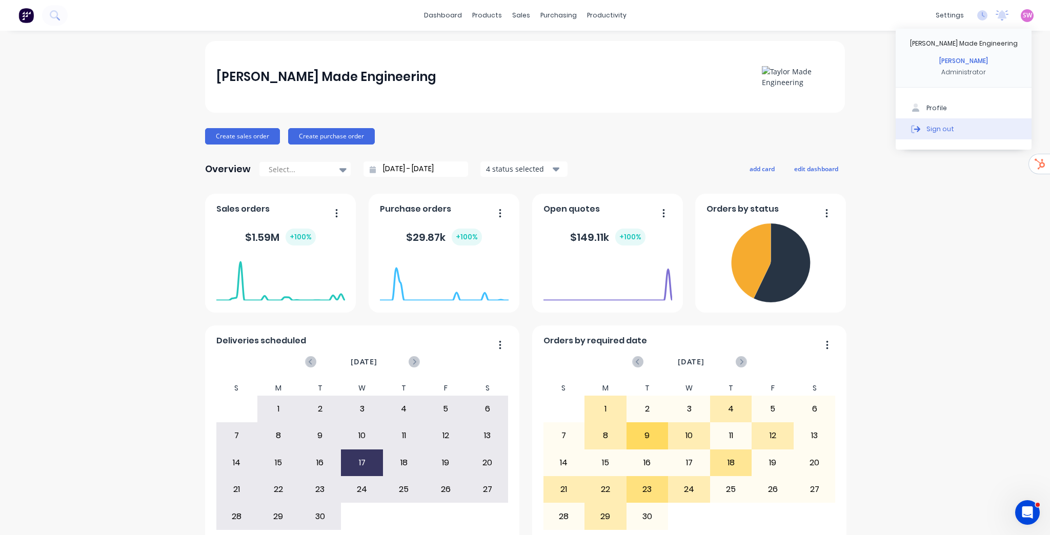
click at [966, 127] on button "Sign out" at bounding box center [963, 128] width 136 height 21
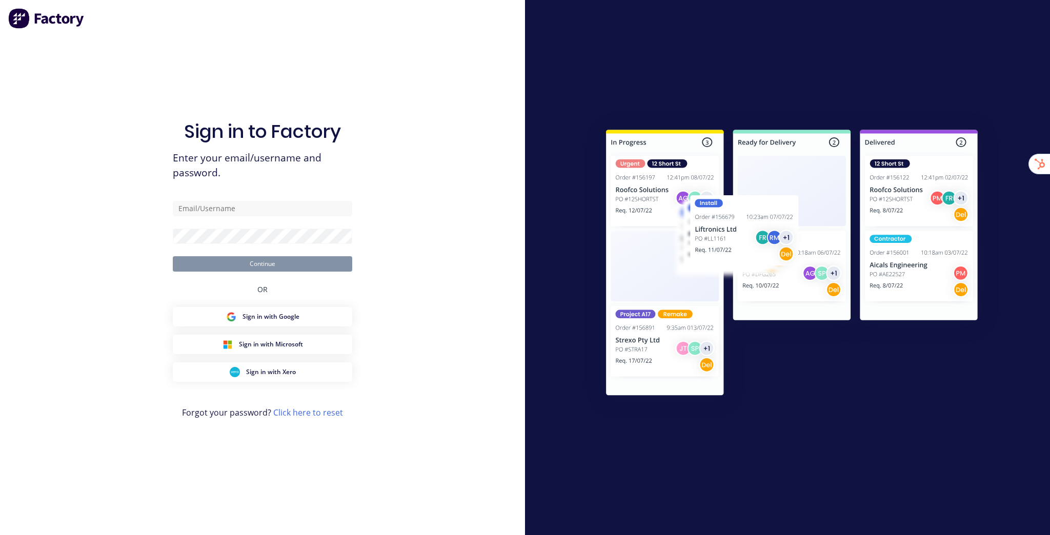
type input "[EMAIL_ADDRESS][DOMAIN_NAME]"
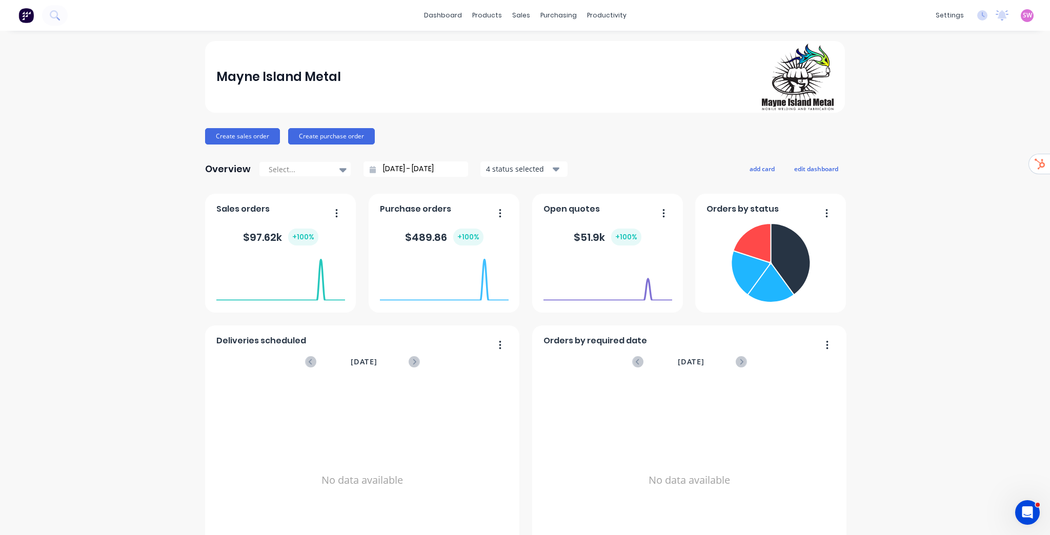
click at [900, 65] on link "Team" at bounding box center [895, 69] width 136 height 21
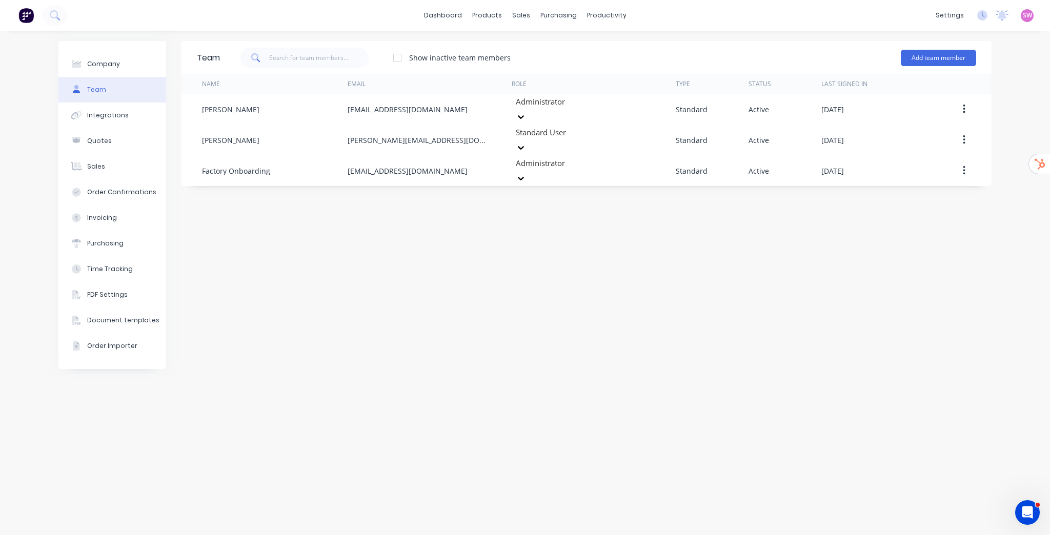
click at [856, 212] on div "Team Show inactive team members Add team member Name Email Role Type Status Las…" at bounding box center [586, 283] width 810 height 484
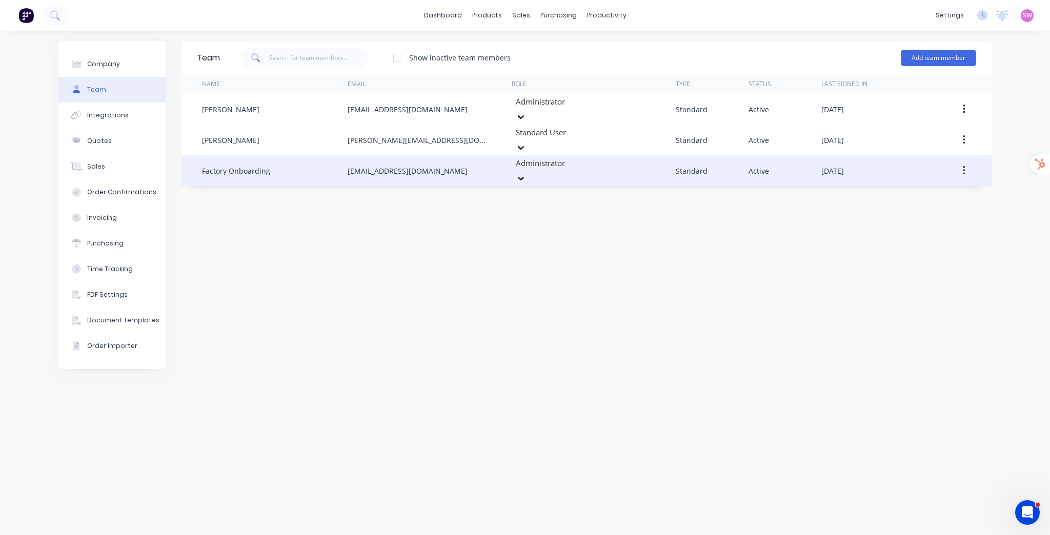
click at [966, 161] on button "button" at bounding box center [964, 170] width 24 height 18
click at [911, 231] on div "Delete" at bounding box center [927, 238] width 79 height 15
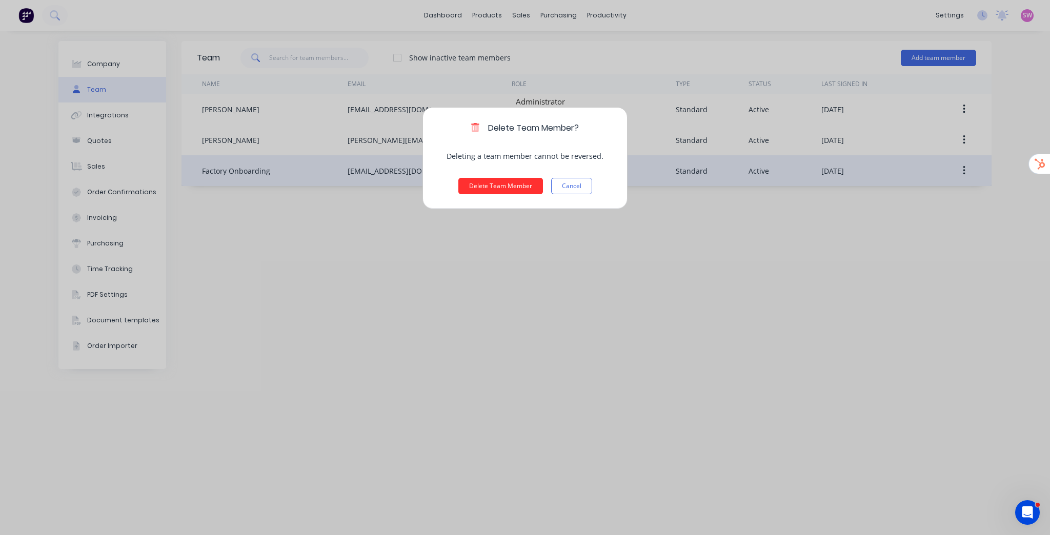
click at [496, 188] on button "Delete Team Member" at bounding box center [500, 186] width 85 height 16
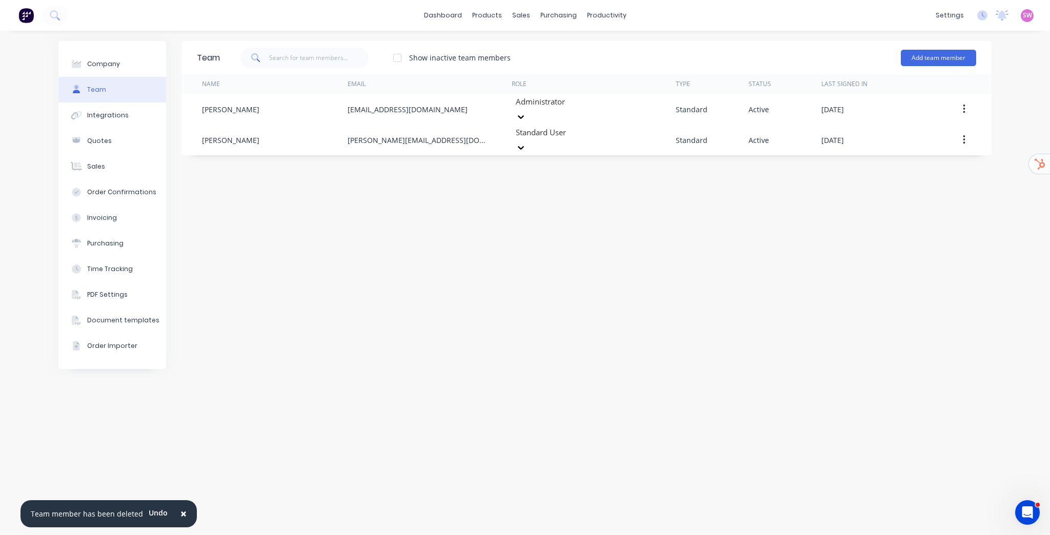
click at [656, 164] on div "Team Show inactive team members Add team member Name Email Role Type Status Las…" at bounding box center [586, 283] width 810 height 484
click at [449, 18] on link "dashboard" at bounding box center [443, 15] width 48 height 15
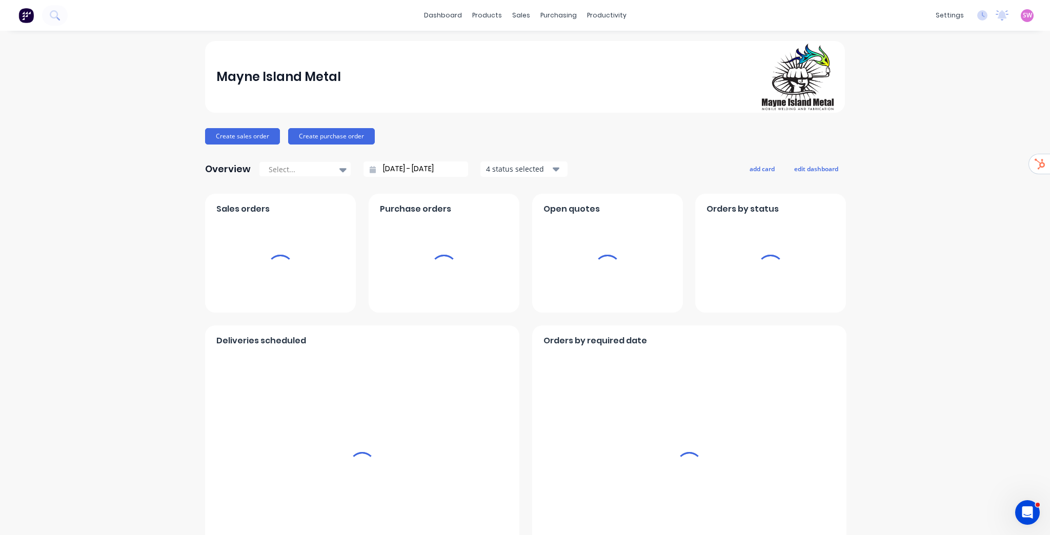
click at [513, 46] on div "Mayne Island Metal" at bounding box center [525, 77] width 618 height 66
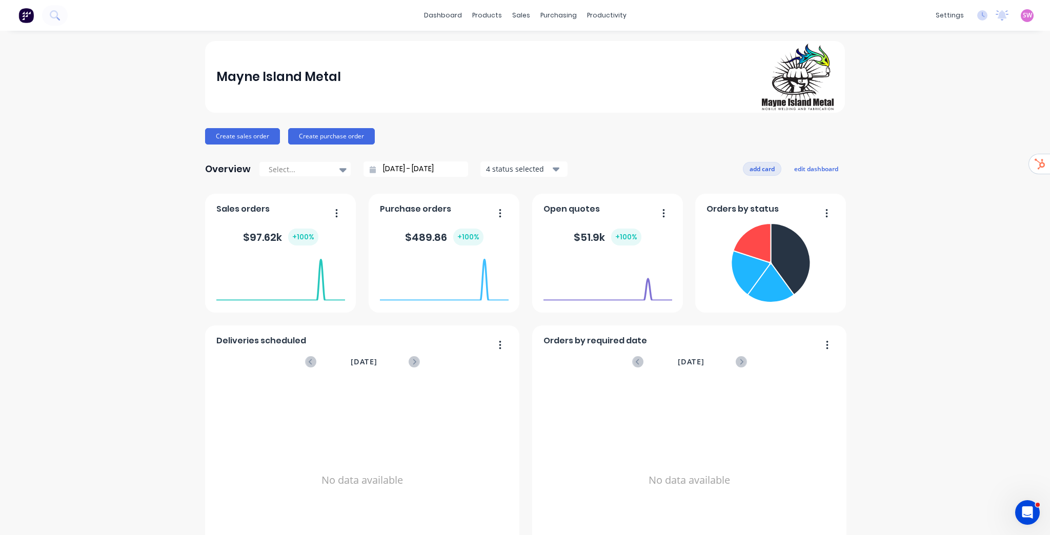
click at [751, 171] on button "add card" at bounding box center [762, 168] width 38 height 13
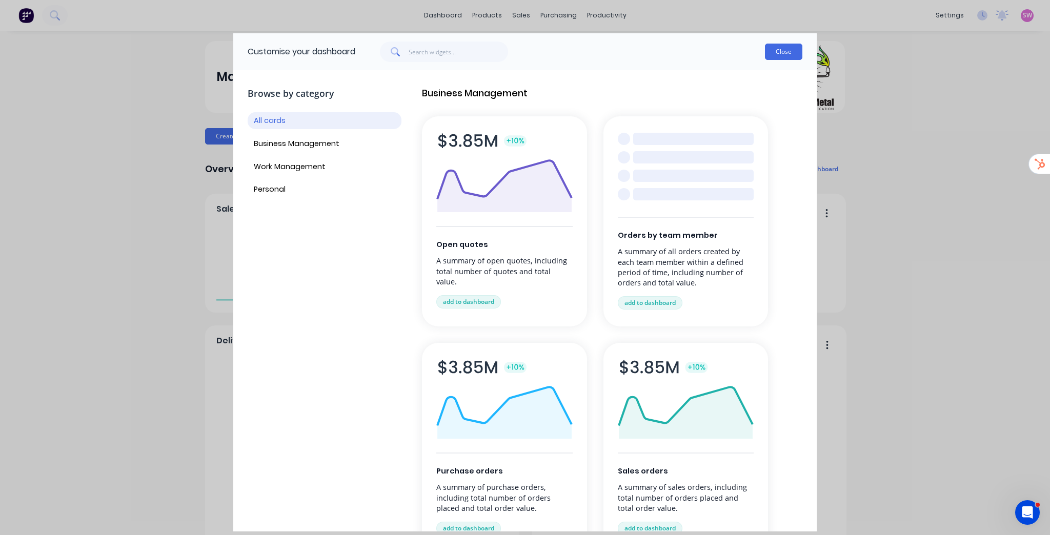
click at [788, 54] on button "Close" at bounding box center [783, 52] width 37 height 16
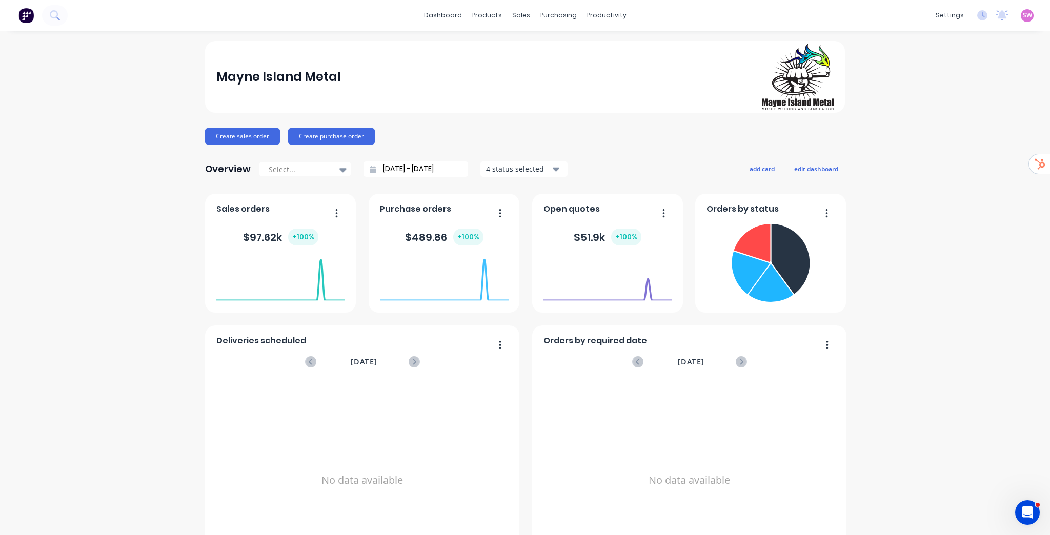
drag, startPoint x: 935, startPoint y: 186, endPoint x: 943, endPoint y: 111, distance: 75.2
click at [762, 172] on button "add card" at bounding box center [762, 168] width 38 height 13
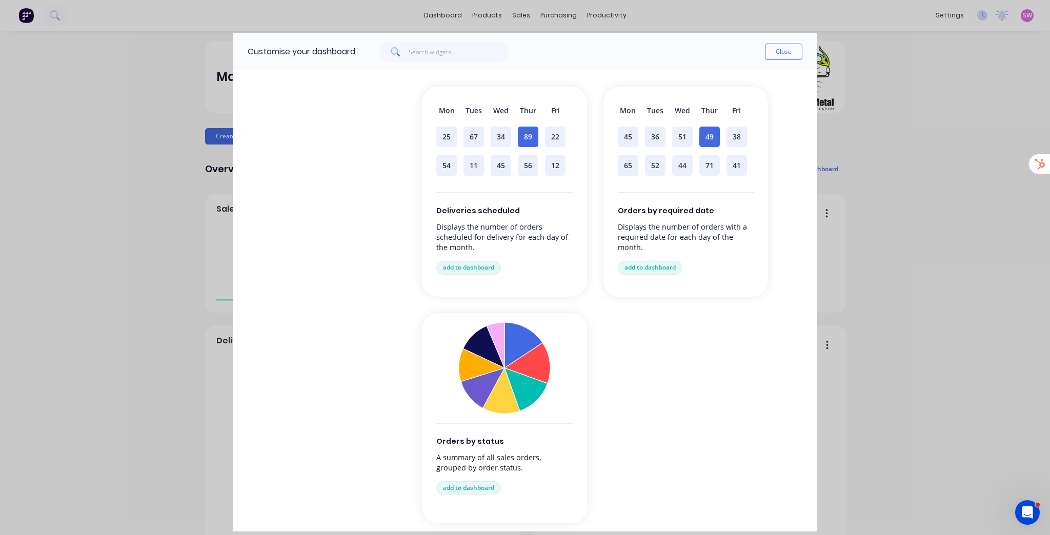
scroll to position [738, 0]
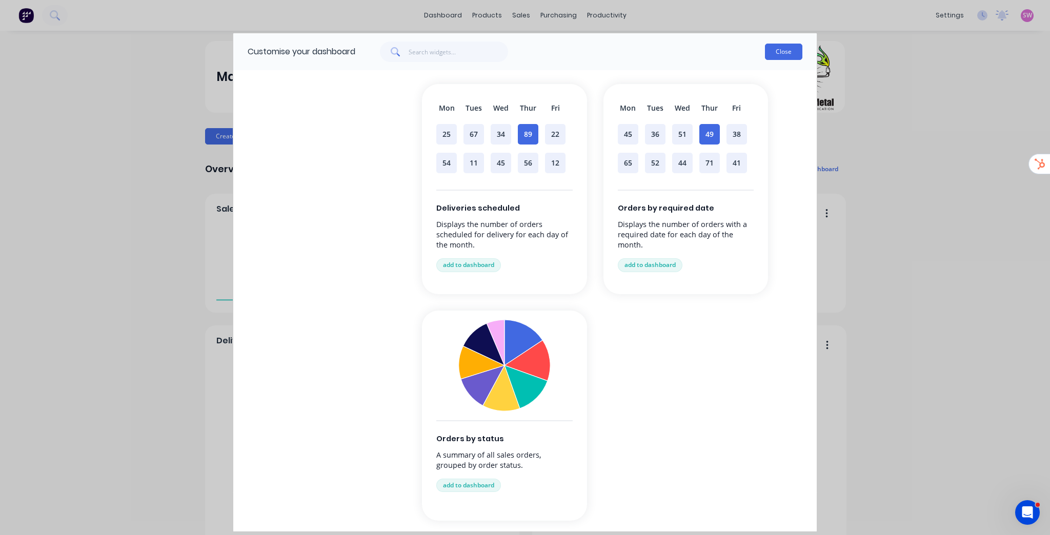
click at [786, 55] on button "Close" at bounding box center [783, 52] width 37 height 16
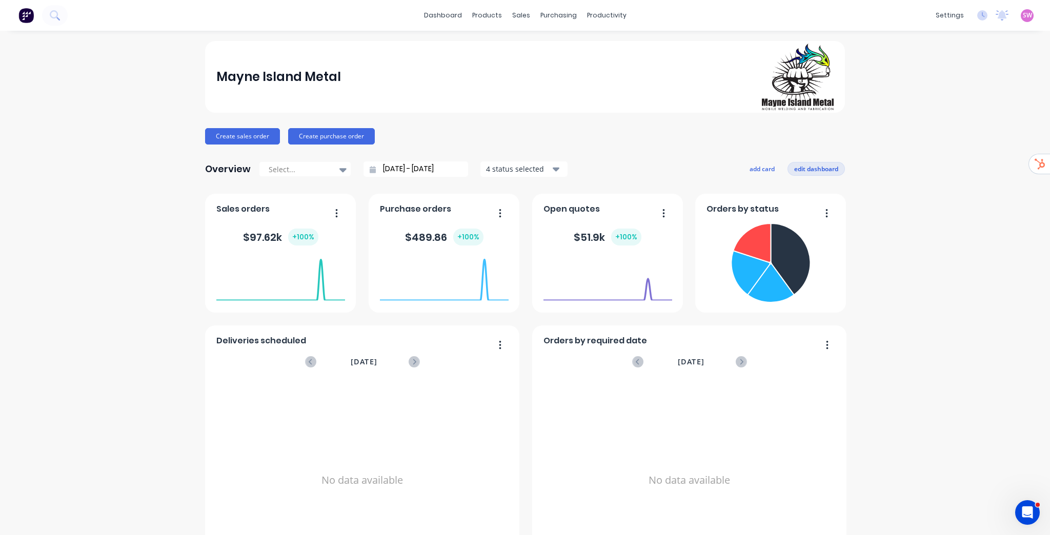
click at [819, 168] on button "edit dashboard" at bounding box center [815, 168] width 57 height 13
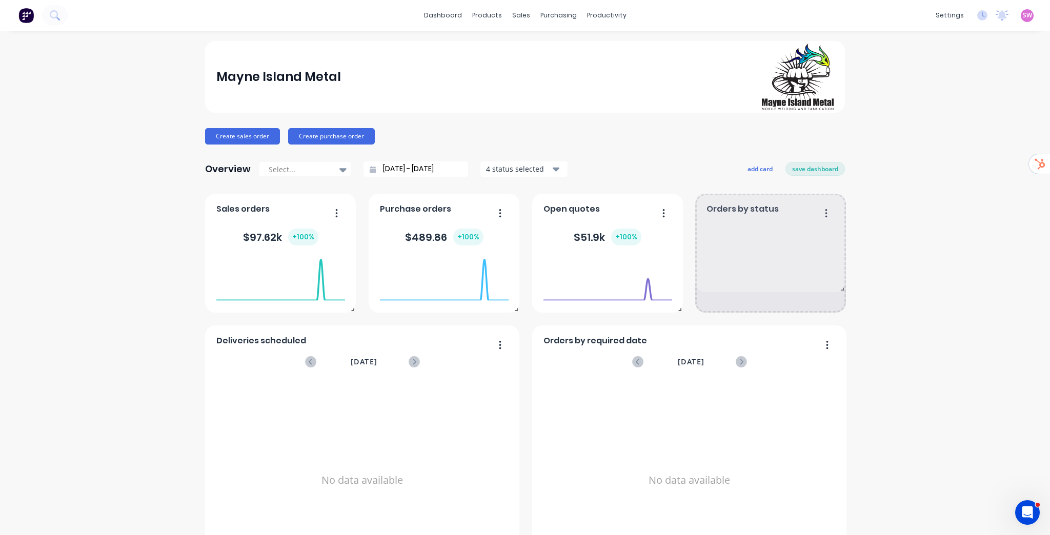
drag, startPoint x: 840, startPoint y: 311, endPoint x: 842, endPoint y: 290, distance: 20.6
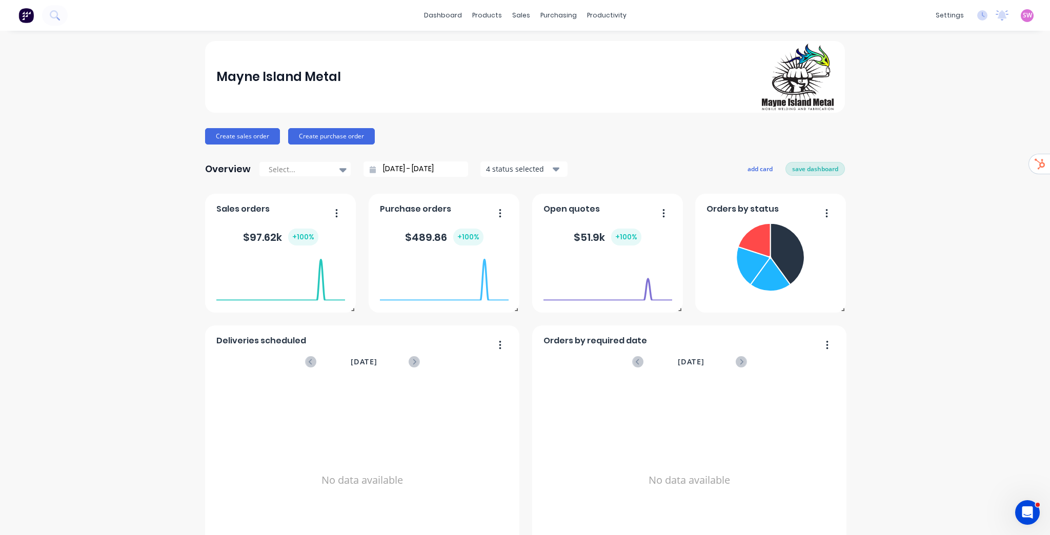
click at [804, 169] on button "save dashboard" at bounding box center [814, 168] width 59 height 13
click at [424, 171] on input "[DATE] - [DATE]" at bounding box center [420, 168] width 88 height 15
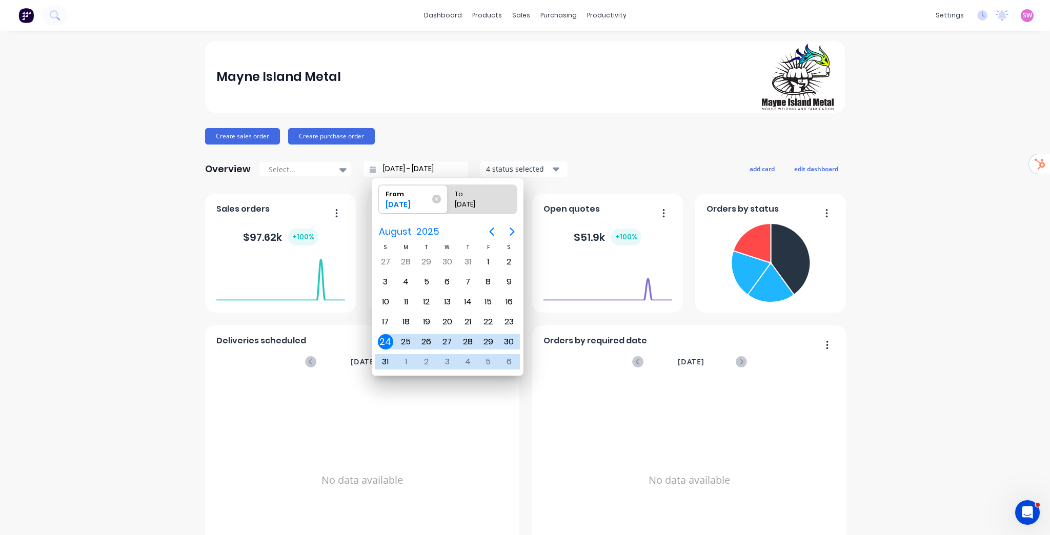
click at [456, 135] on div "Create sales order Create purchase order" at bounding box center [525, 136] width 640 height 16
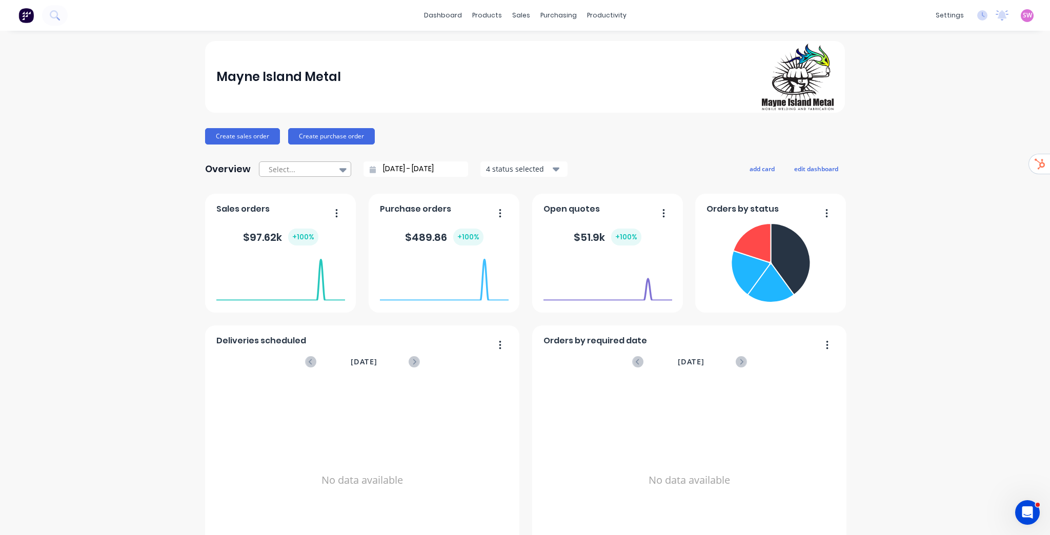
click at [340, 169] on icon at bounding box center [342, 170] width 7 height 4
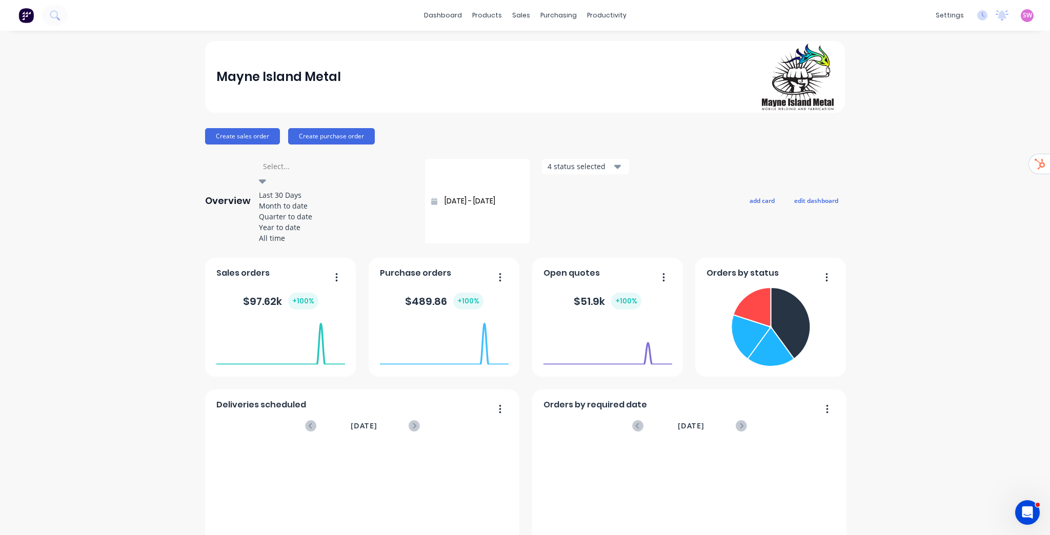
click at [564, 131] on div "Create sales order Create purchase order" at bounding box center [525, 136] width 640 height 16
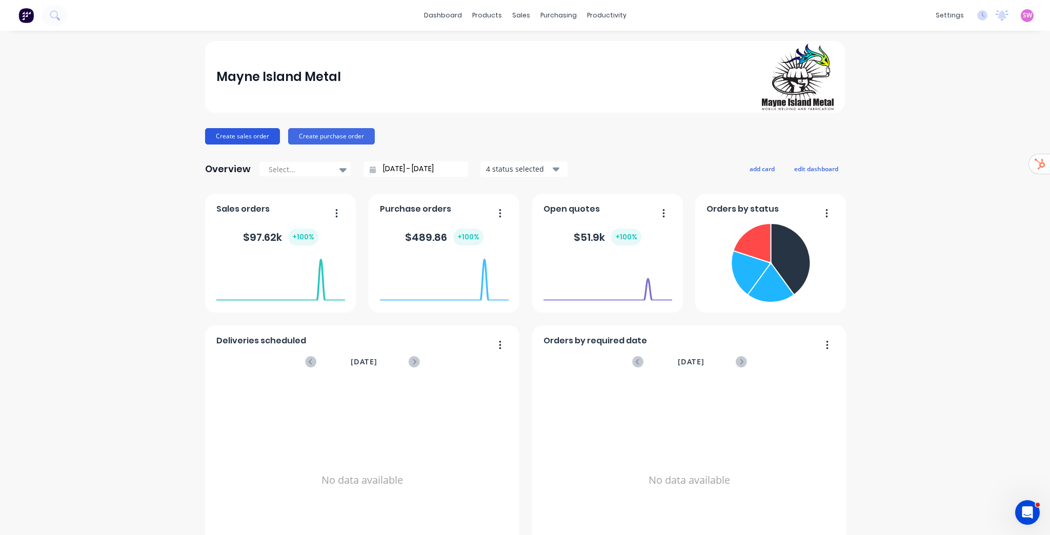
click at [241, 135] on button "Create sales order" at bounding box center [242, 136] width 75 height 16
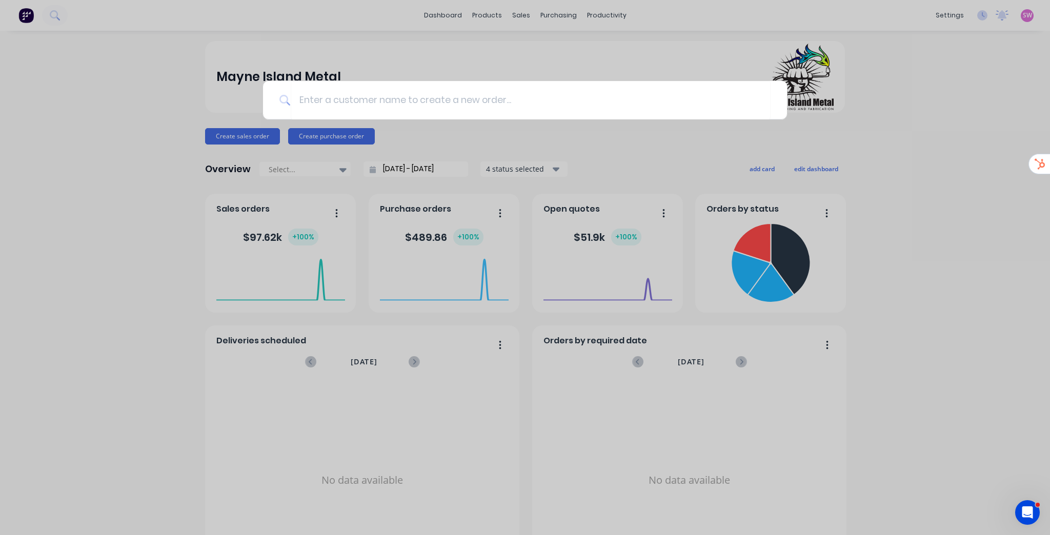
click at [113, 172] on div at bounding box center [525, 267] width 1050 height 535
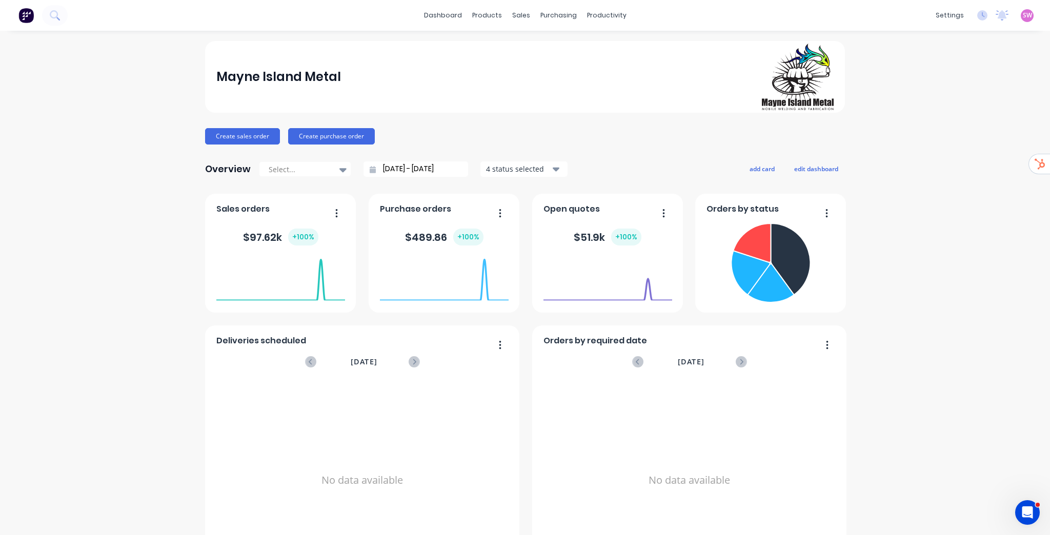
click at [1025, 515] on icon "Open Intercom Messenger" at bounding box center [1025, 511] width 17 height 17
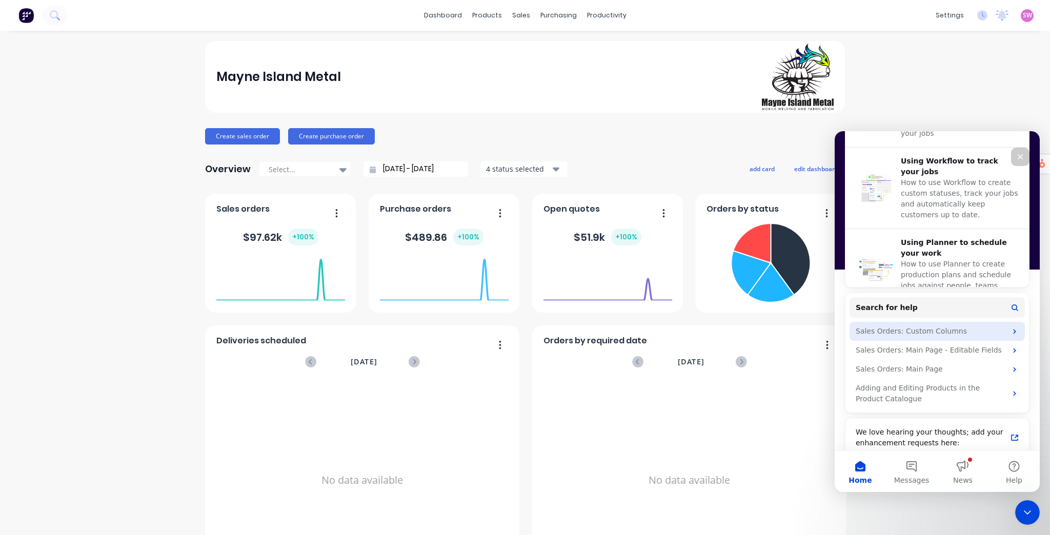
scroll to position [392, 0]
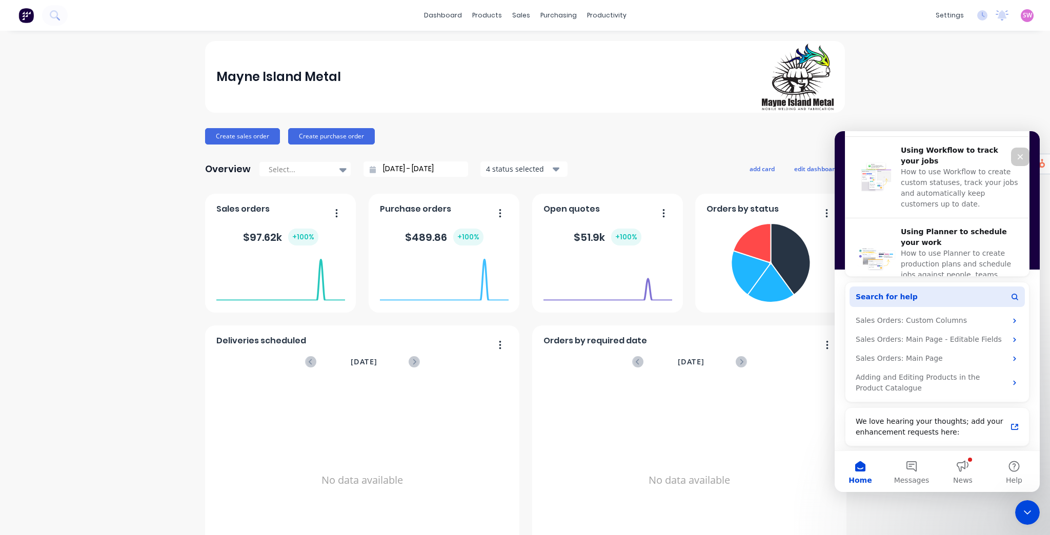
click at [907, 293] on button "Search for help" at bounding box center [936, 297] width 175 height 21
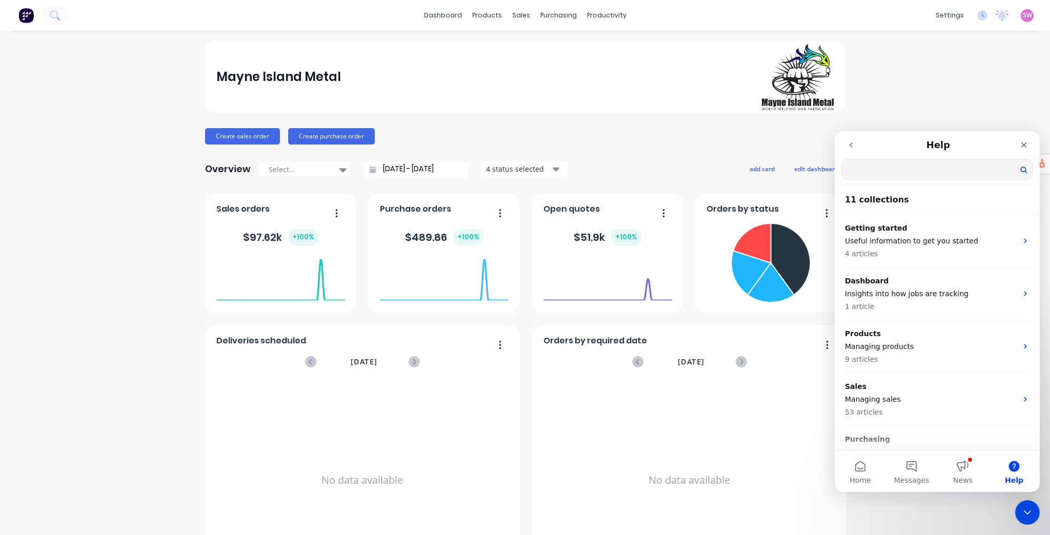
scroll to position [0, 0]
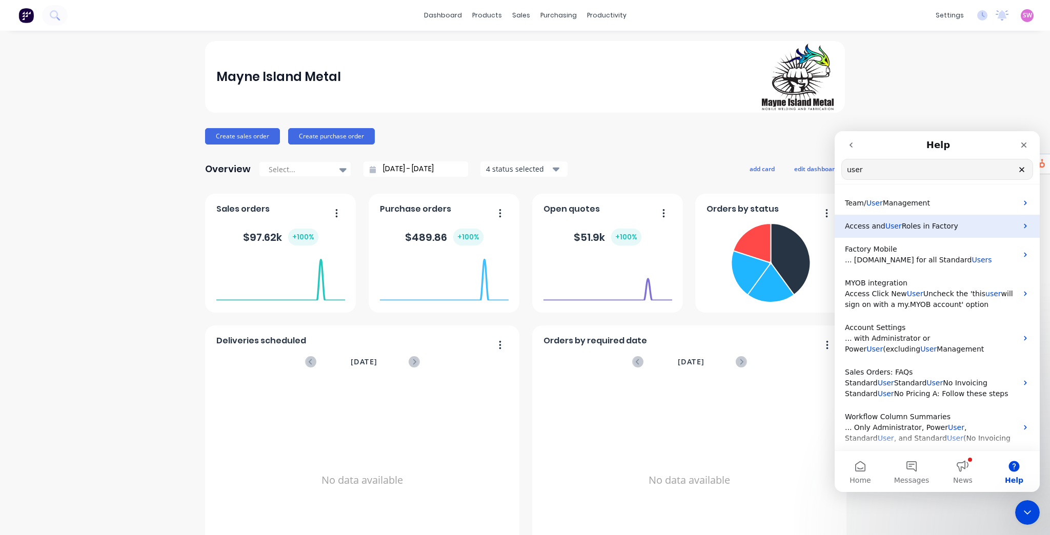
type input "user"
click at [911, 227] on span "Roles in Factory" at bounding box center [930, 226] width 56 height 8
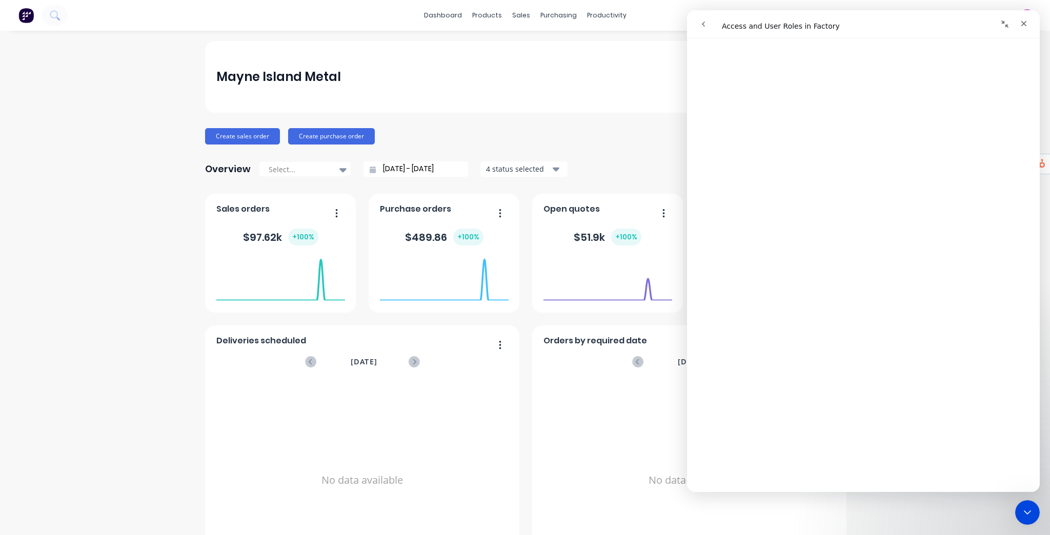
scroll to position [902, 0]
click at [705, 25] on icon "go back" at bounding box center [703, 24] width 8 height 8
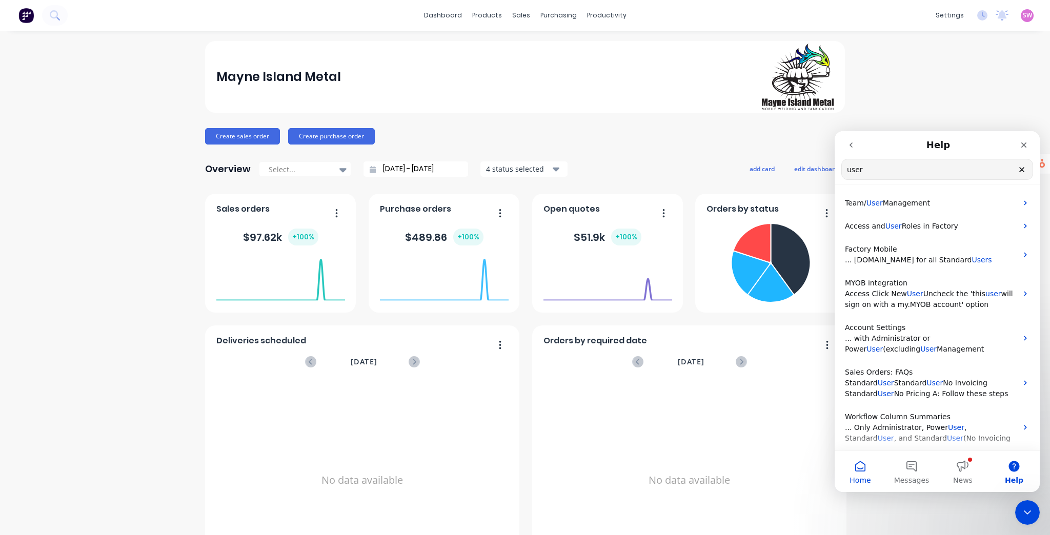
click at [863, 466] on button "Home" at bounding box center [859, 471] width 51 height 41
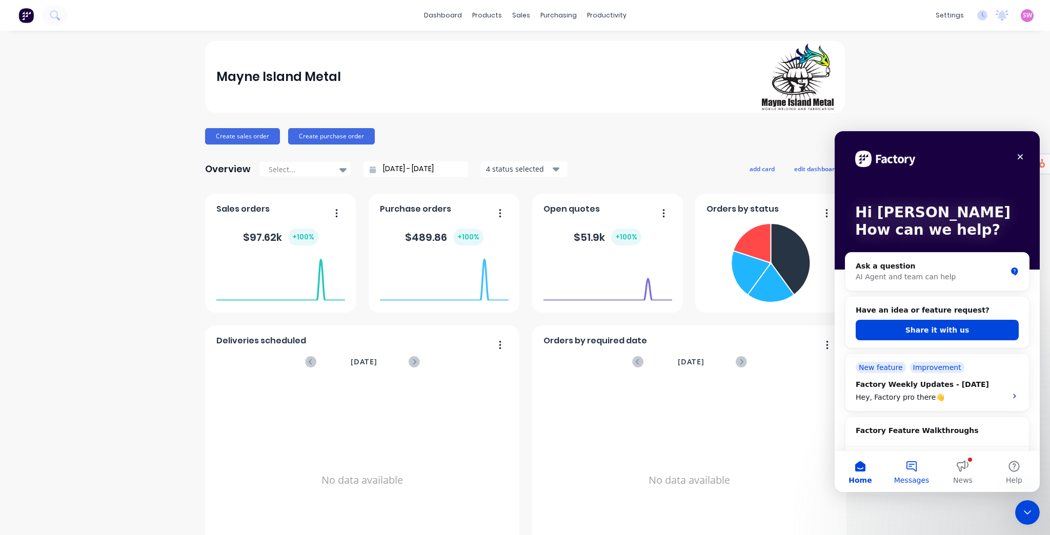
click at [914, 469] on button "Messages" at bounding box center [911, 471] width 51 height 41
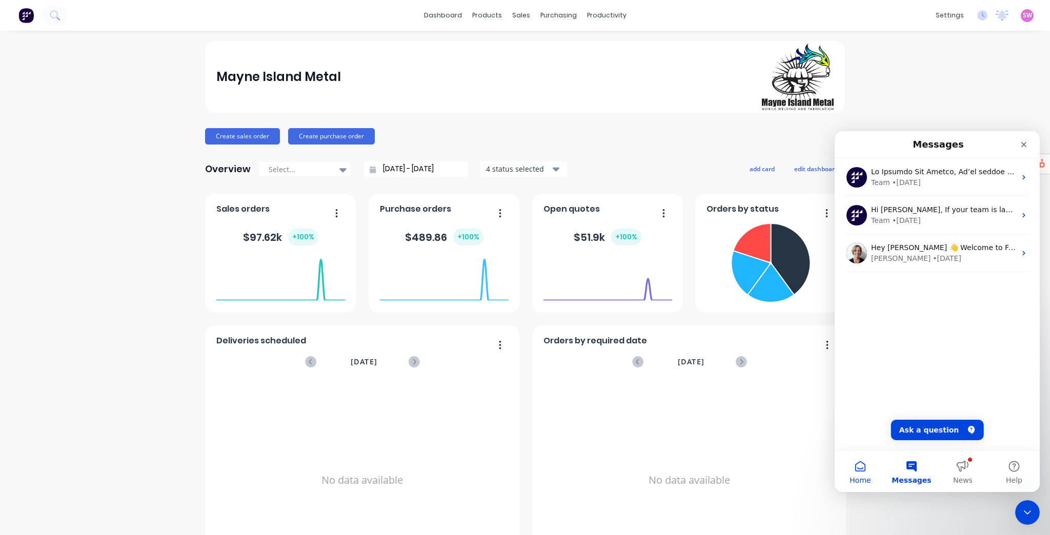
click at [855, 466] on button "Home" at bounding box center [859, 471] width 51 height 41
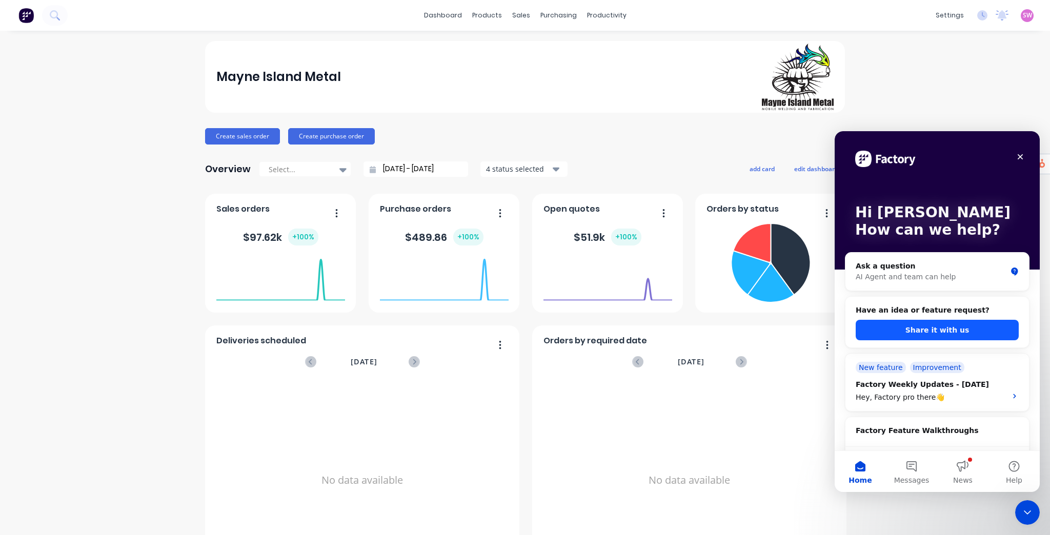
click at [940, 329] on button "Share it with us" at bounding box center [936, 330] width 163 height 21
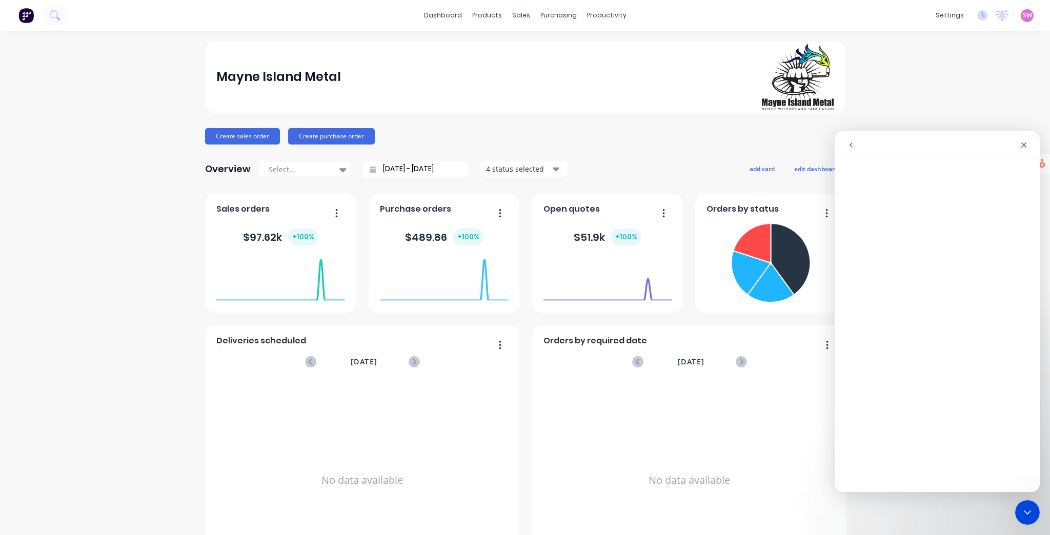
click at [851, 142] on icon "go back" at bounding box center [851, 145] width 8 height 8
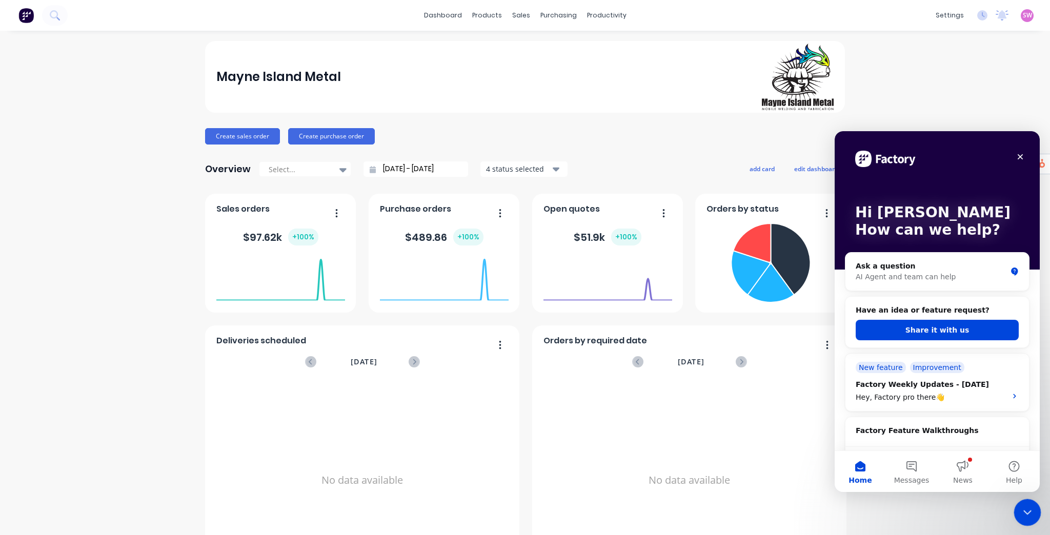
click at [1025, 506] on icon "Close Intercom Messenger" at bounding box center [1025, 511] width 12 height 12
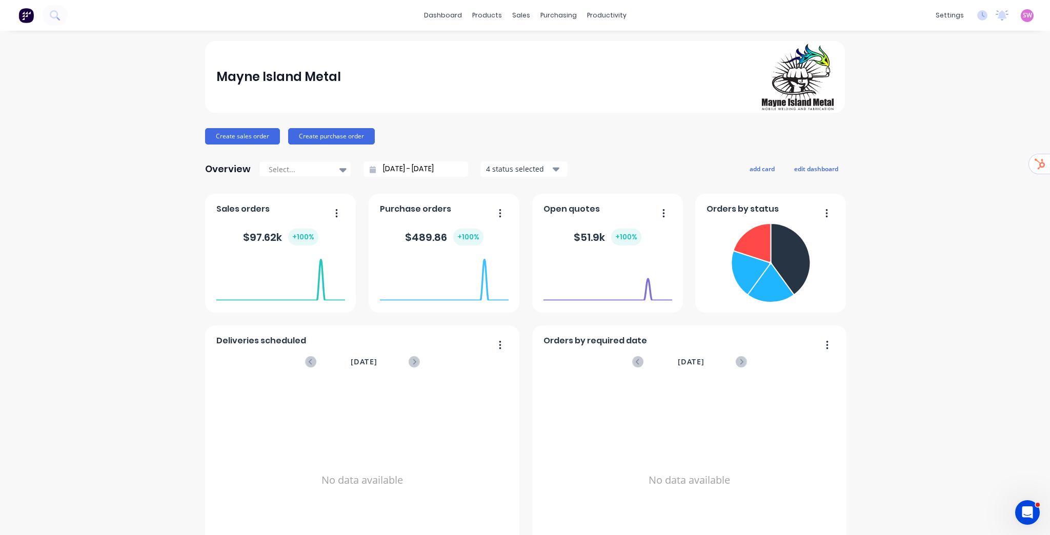
scroll to position [0, 0]
click at [55, 13] on icon at bounding box center [55, 15] width 10 height 10
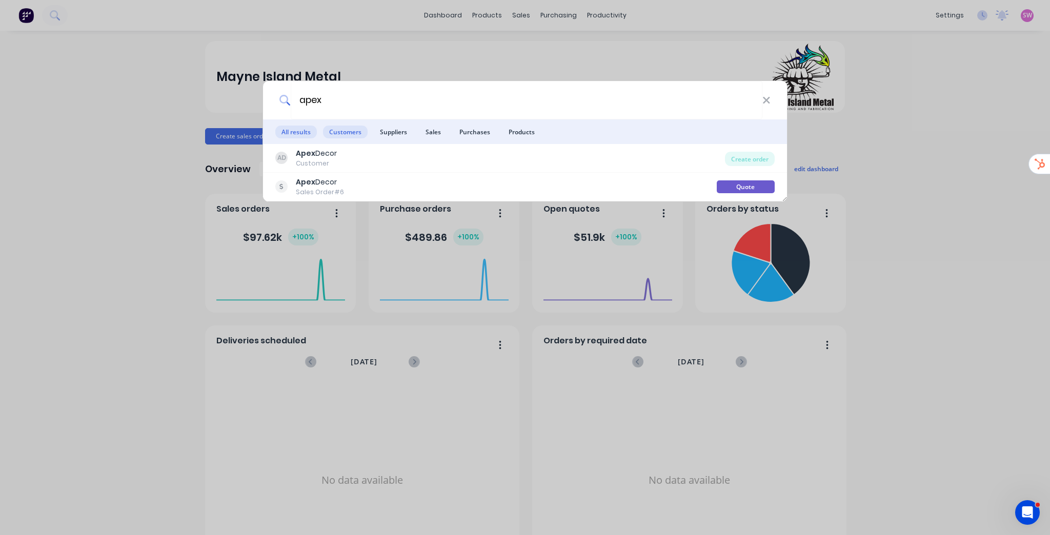
type input "apex"
click at [342, 131] on span "Customers" at bounding box center [345, 132] width 45 height 13
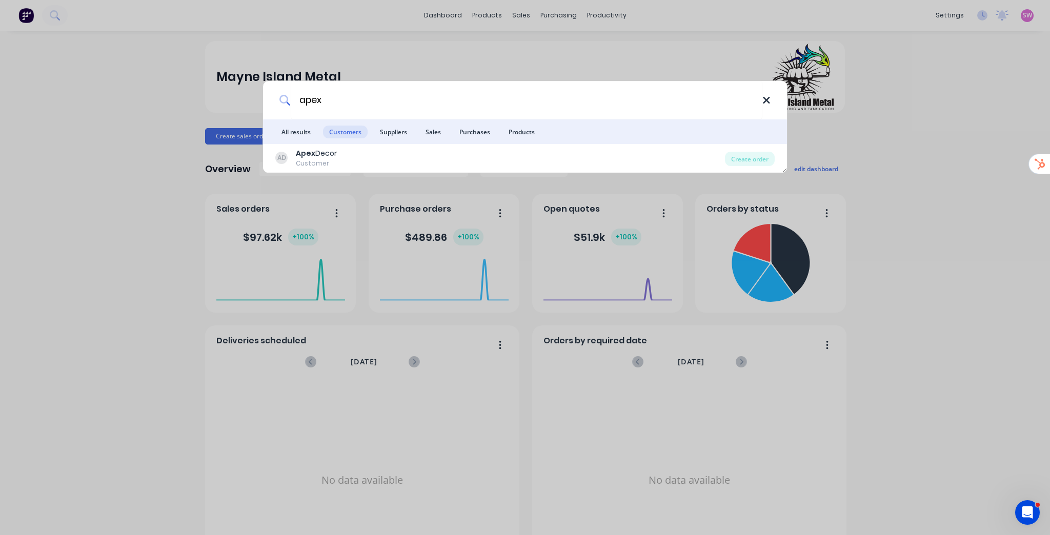
click at [766, 100] on icon at bounding box center [766, 100] width 7 height 7
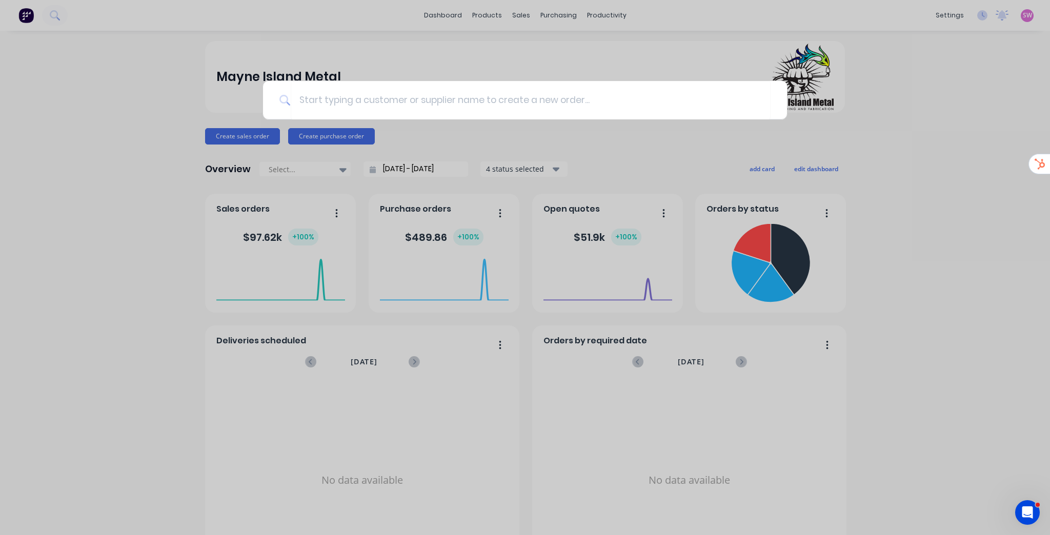
drag, startPoint x: 879, startPoint y: 124, endPoint x: 871, endPoint y: 130, distance: 10.3
click at [879, 124] on div at bounding box center [525, 267] width 1050 height 535
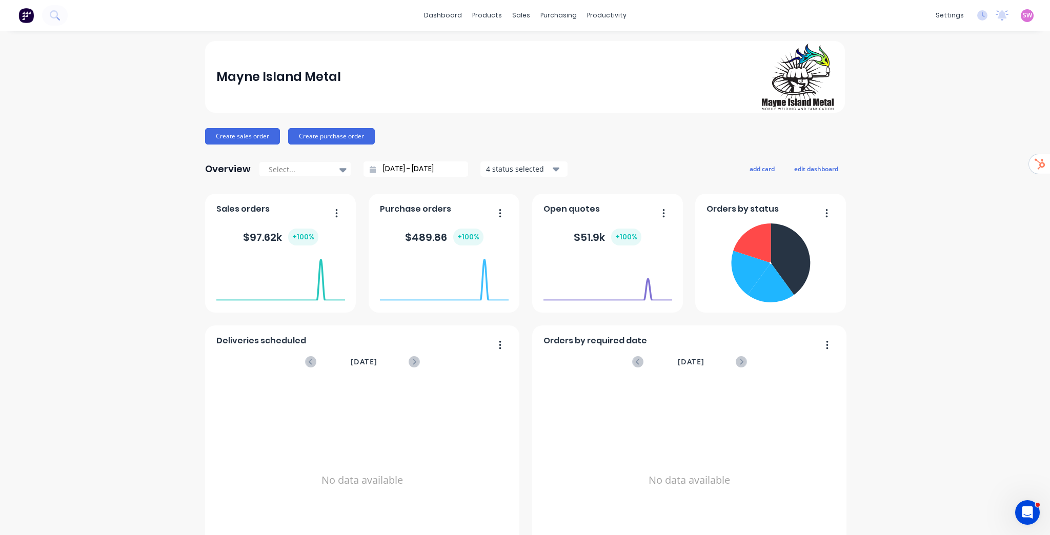
click at [503, 48] on div "Product Catalogue" at bounding box center [529, 49] width 64 height 9
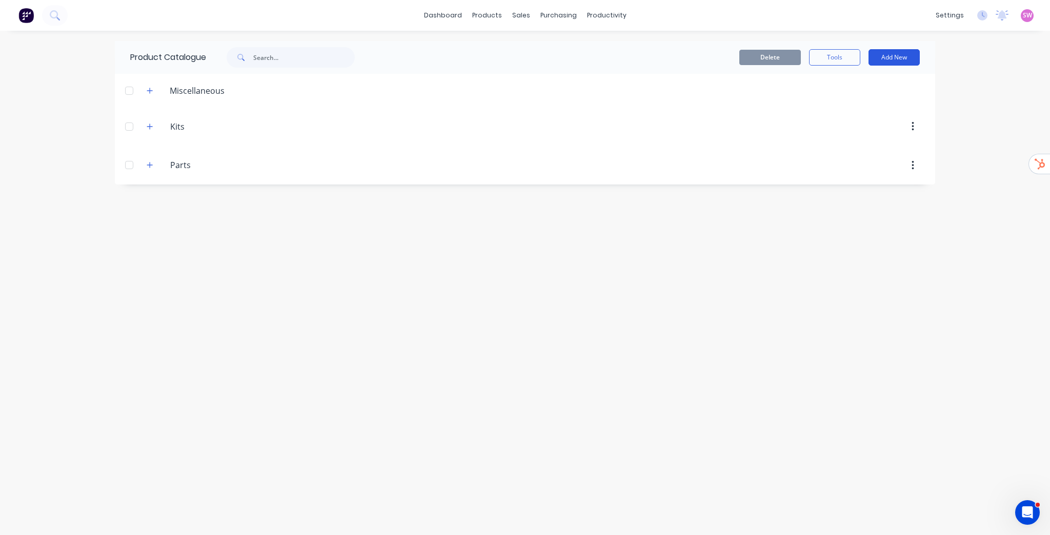
click at [908, 59] on button "Add New" at bounding box center [893, 57] width 51 height 16
click at [861, 83] on div "Category" at bounding box center [870, 83] width 79 height 15
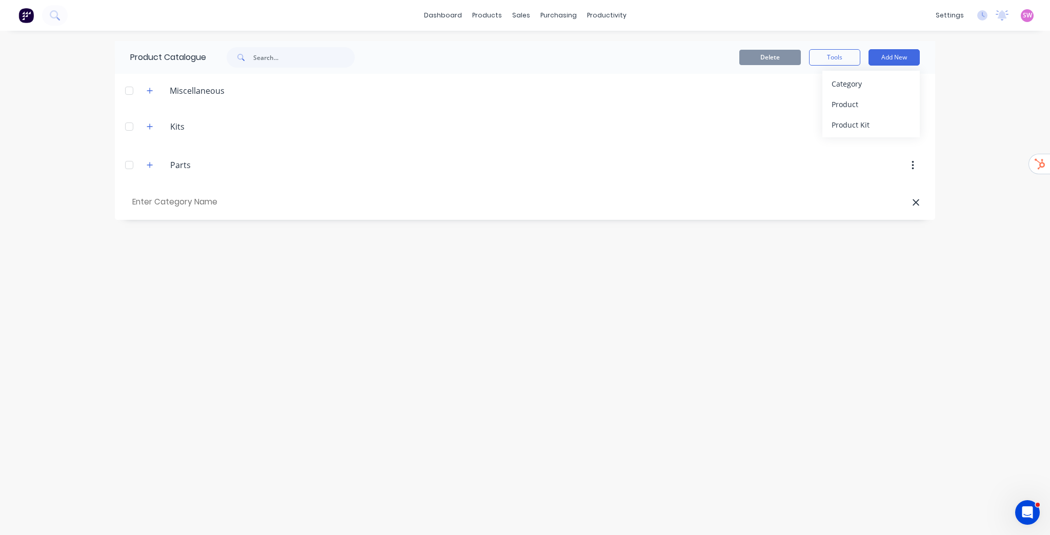
click at [297, 299] on div "Product Catalogue Delete Tools Add New Category Product Product Kit Miscellaneo…" at bounding box center [525, 283] width 820 height 484
click at [152, 165] on icon "button" at bounding box center [150, 165] width 6 height 6
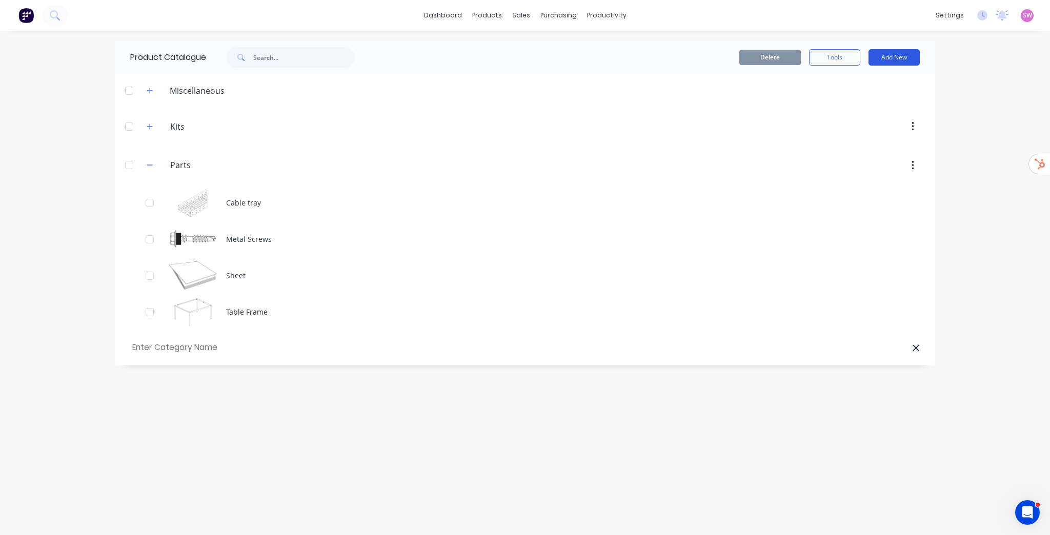
click at [902, 57] on button "Add New" at bounding box center [893, 57] width 51 height 16
click at [274, 431] on div "Product Catalogue Delete Tools Add New Category Product Product Kit Miscellaneo…" at bounding box center [525, 283] width 820 height 484
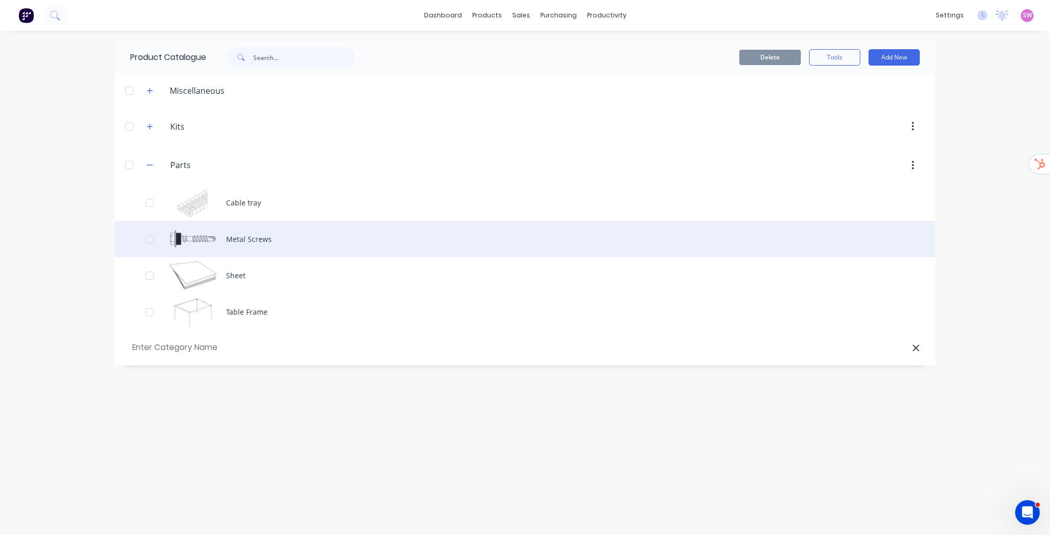
click at [260, 238] on div "Metal Screws" at bounding box center [525, 239] width 820 height 36
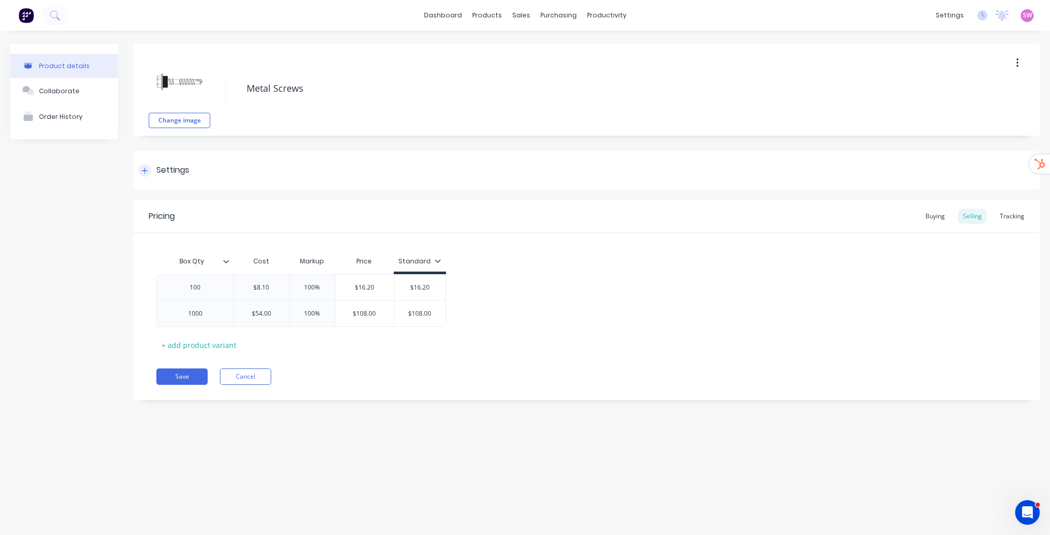
click at [146, 167] on icon at bounding box center [144, 170] width 6 height 7
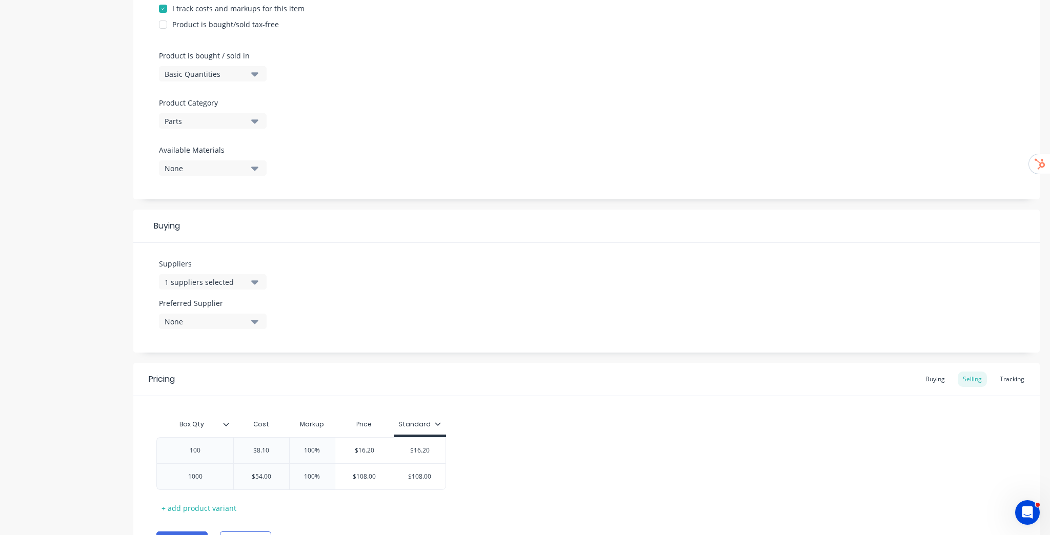
scroll to position [328, 0]
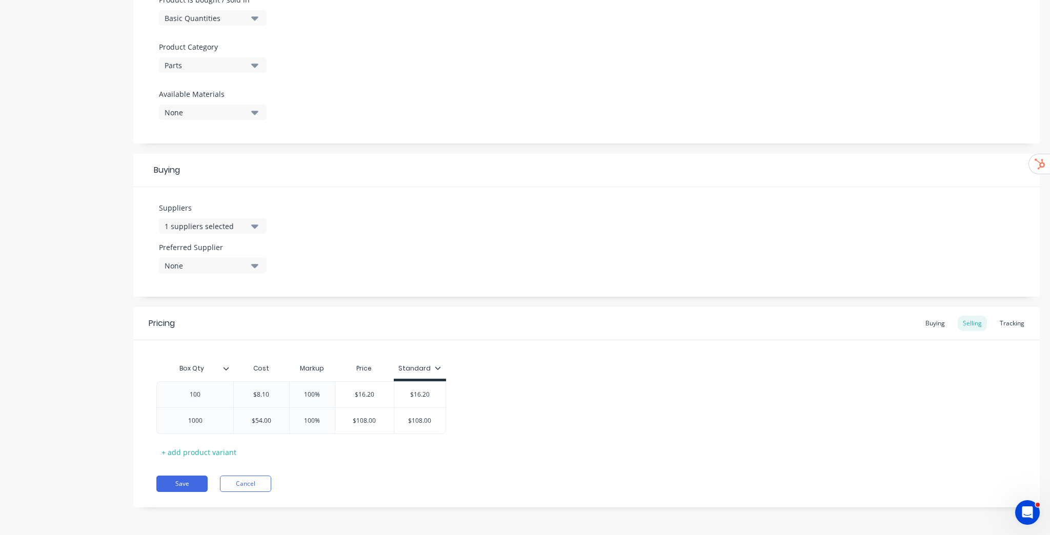
click at [251, 228] on icon "button" at bounding box center [254, 225] width 7 height 11
click at [324, 219] on div "Suppliers 1 suppliers selected TAS Metalworks .1a Test Supplier Tailored Plasti…" at bounding box center [586, 242] width 906 height 110
click at [252, 265] on icon "button" at bounding box center [254, 266] width 7 height 4
click at [215, 324] on div "TAS Metalworks" at bounding box center [241, 321] width 103 height 11
click at [347, 227] on div "Suppliers 1 suppliers selected Preferred Supplier TAS Metalworks TAS Metalworks" at bounding box center [586, 242] width 906 height 110
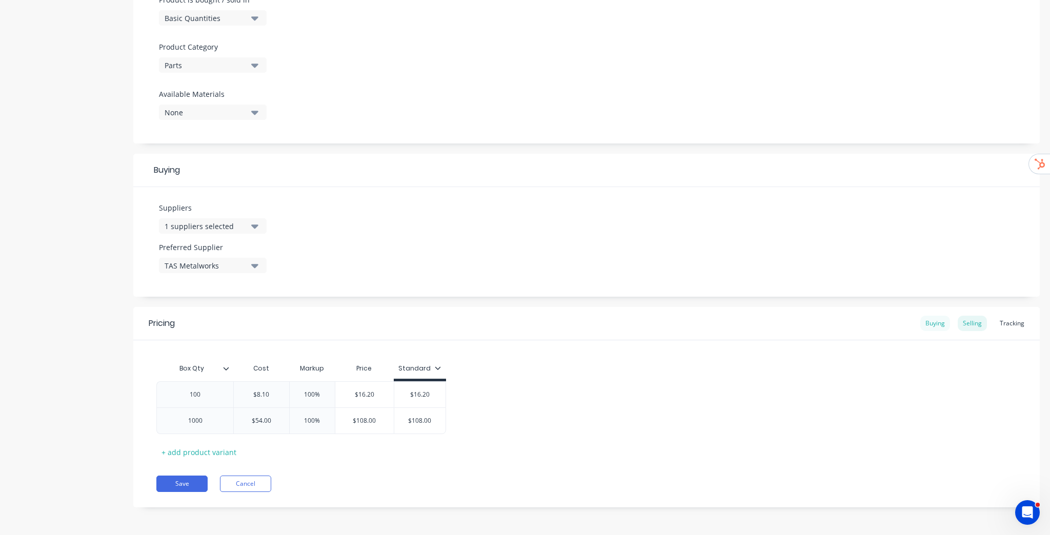
click at [930, 323] on div "Buying" at bounding box center [935, 323] width 30 height 15
click at [188, 454] on div "+ add product variant" at bounding box center [198, 452] width 85 height 16
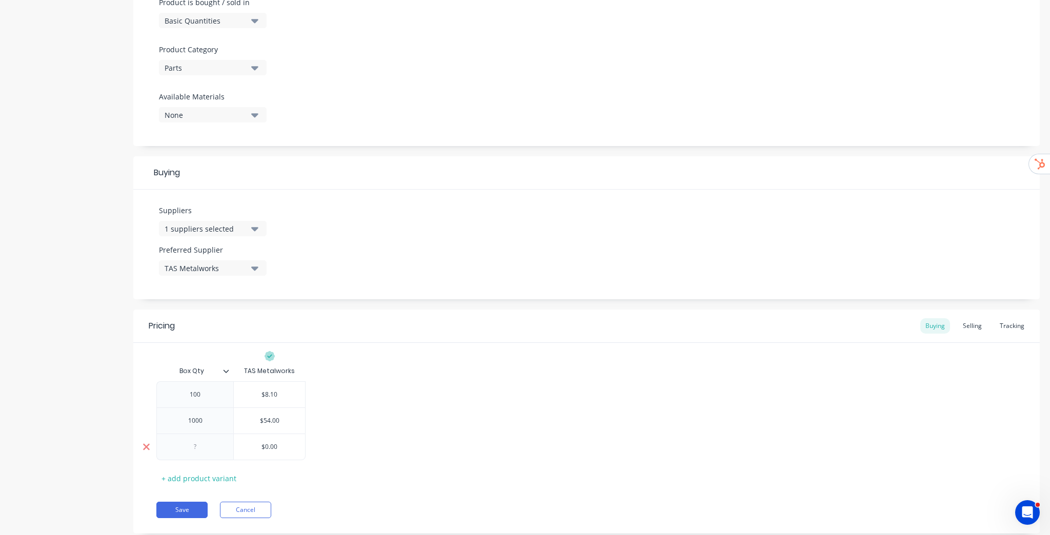
click at [147, 448] on icon at bounding box center [146, 447] width 8 height 10
click at [488, 426] on div "100 $8.10 1000 $54.00" at bounding box center [586, 407] width 860 height 53
click at [226, 369] on icon at bounding box center [226, 371] width 6 height 6
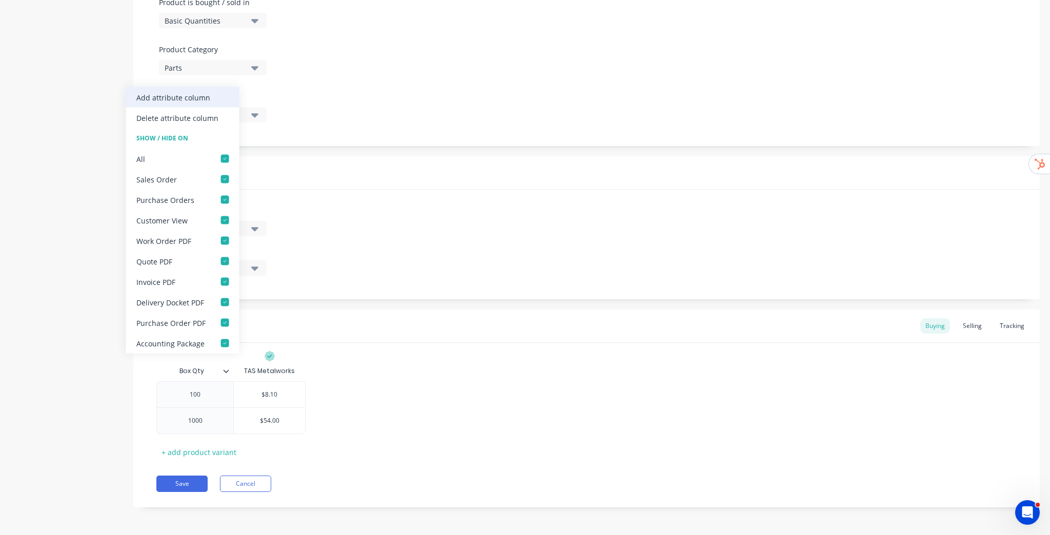
click at [199, 102] on div "Add attribute column" at bounding box center [173, 97] width 74 height 11
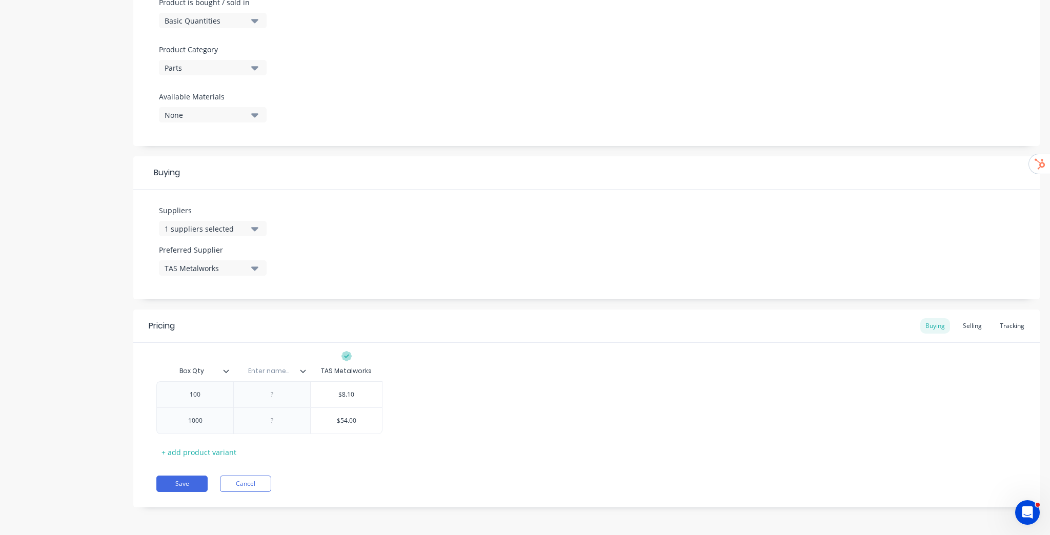
click at [305, 372] on icon at bounding box center [303, 371] width 6 height 6
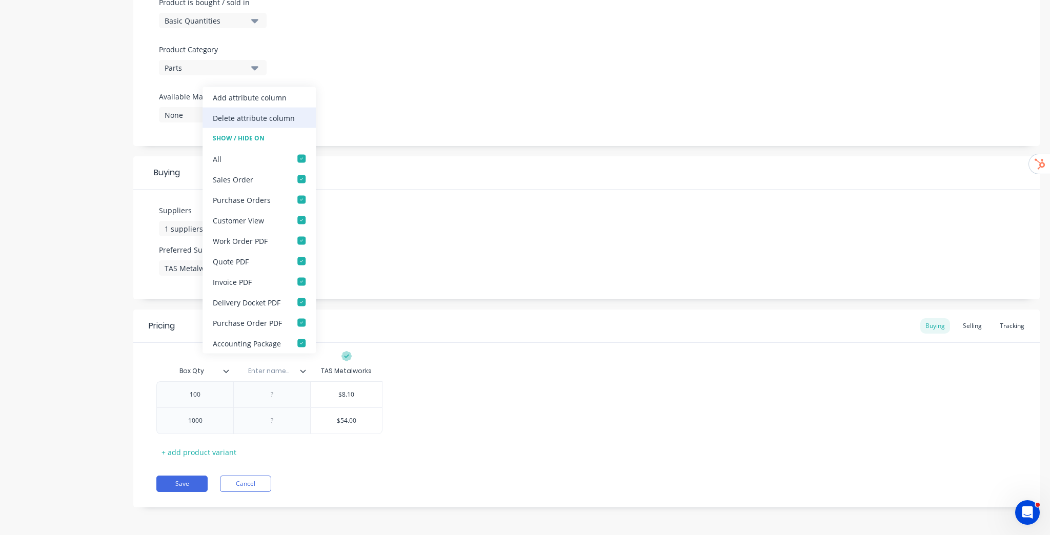
click at [276, 118] on div "Delete attribute column" at bounding box center [254, 117] width 82 height 11
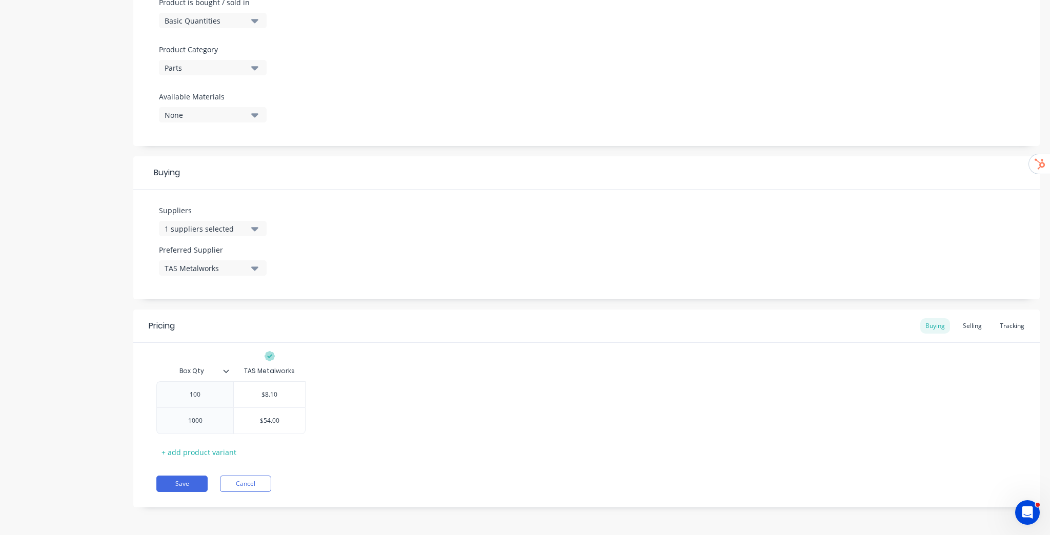
click at [228, 371] on icon at bounding box center [226, 371] width 6 height 6
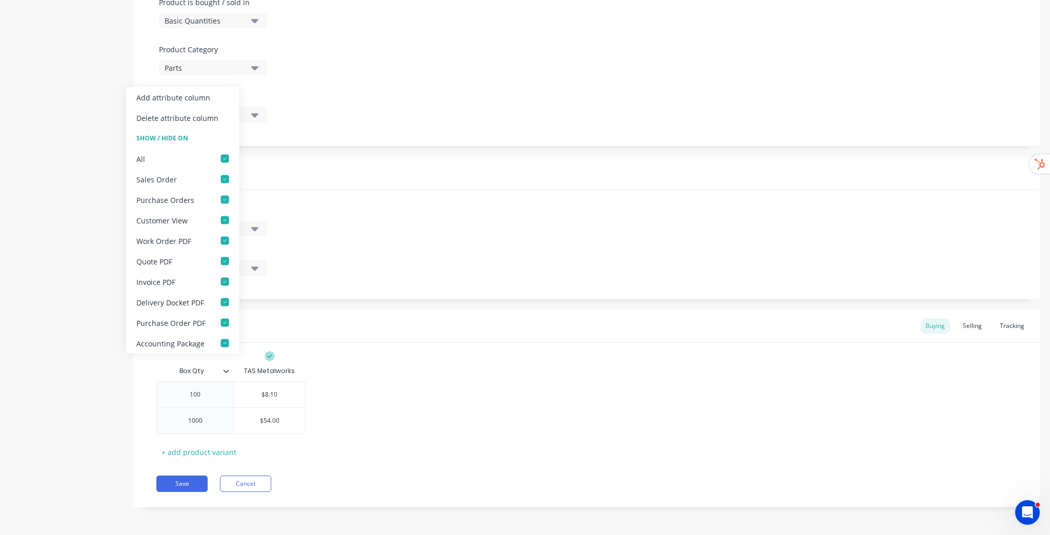
click at [55, 398] on div "Product details Collaborate Order History" at bounding box center [64, 120] width 108 height 805
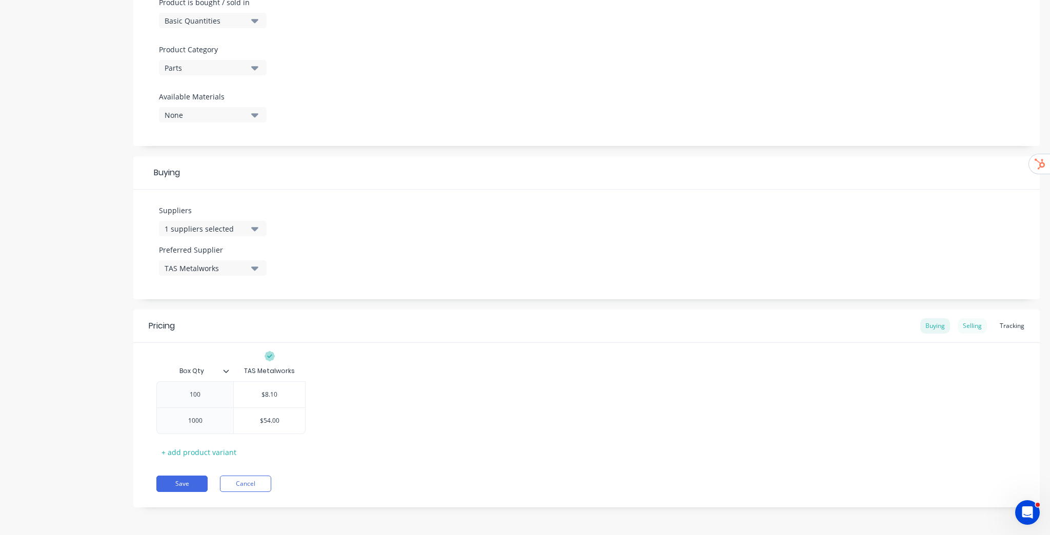
click at [964, 328] on div "Selling" at bounding box center [971, 325] width 29 height 15
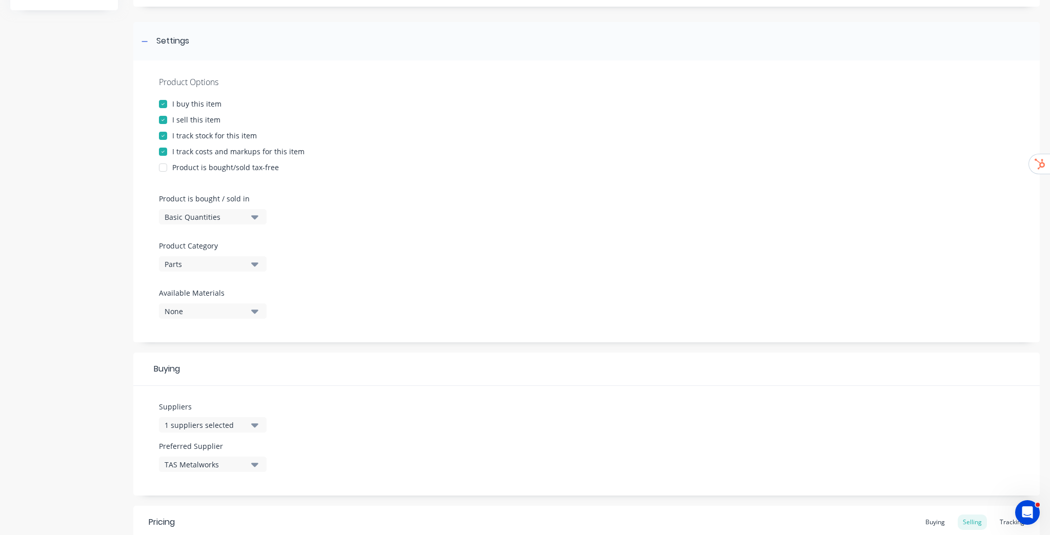
scroll to position [38, 0]
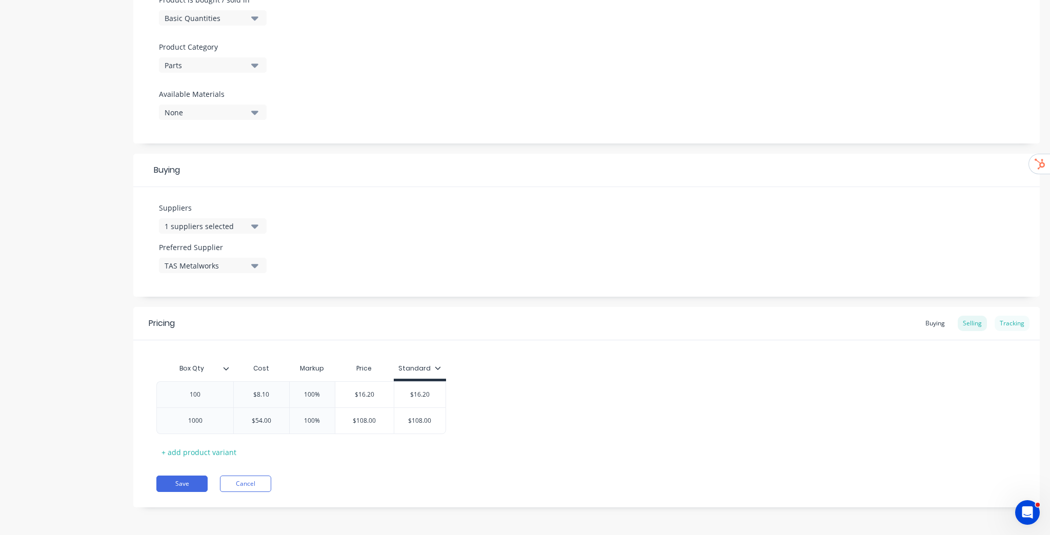
click at [1005, 322] on div "Tracking" at bounding box center [1011, 323] width 35 height 15
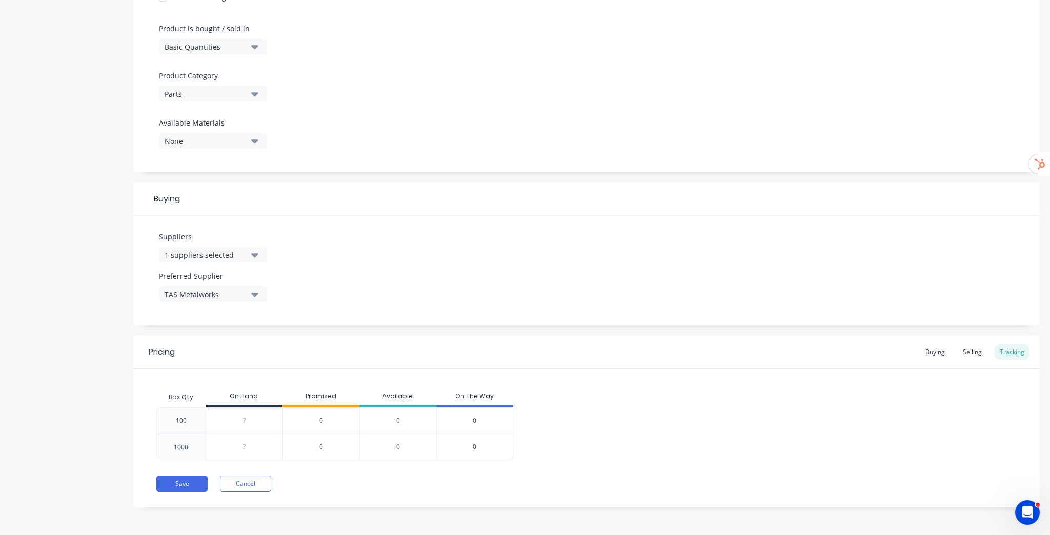
click at [311, 444] on div "0" at bounding box center [320, 447] width 77 height 27
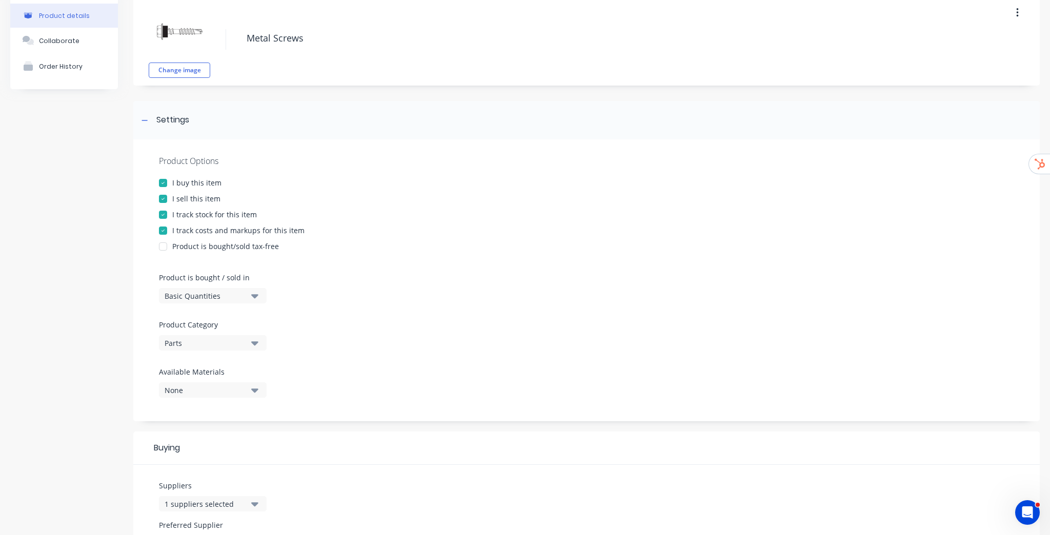
scroll to position [94, 0]
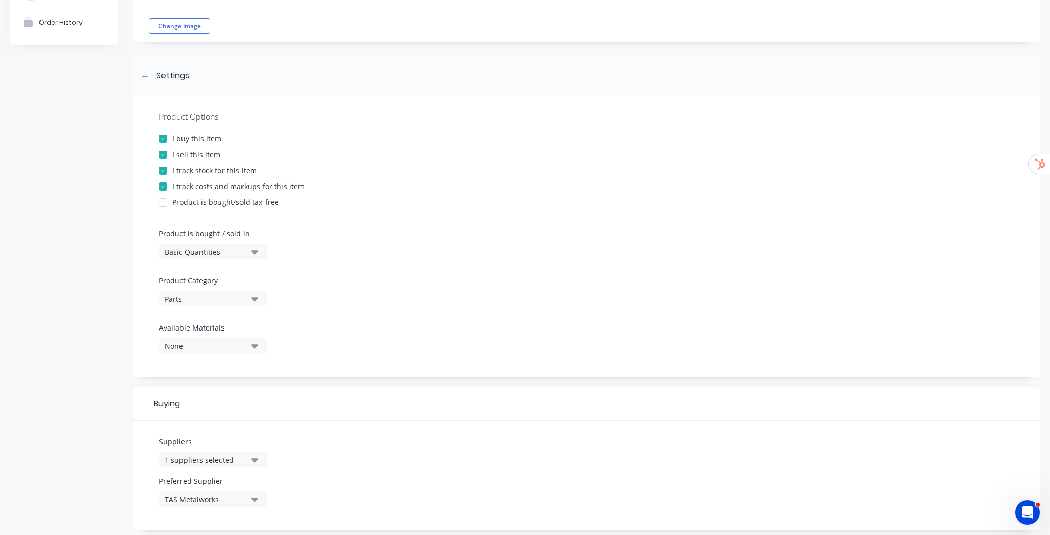
click at [224, 296] on div "Parts" at bounding box center [206, 299] width 82 height 11
click at [363, 276] on div "Product Options I buy this item I sell this item I track stock for this item I …" at bounding box center [586, 236] width 906 height 282
click at [236, 251] on div "Basic Quantities" at bounding box center [206, 252] width 82 height 11
click at [354, 244] on div "Product Options I buy this item I sell this item I track stock for this item I …" at bounding box center [586, 236] width 906 height 282
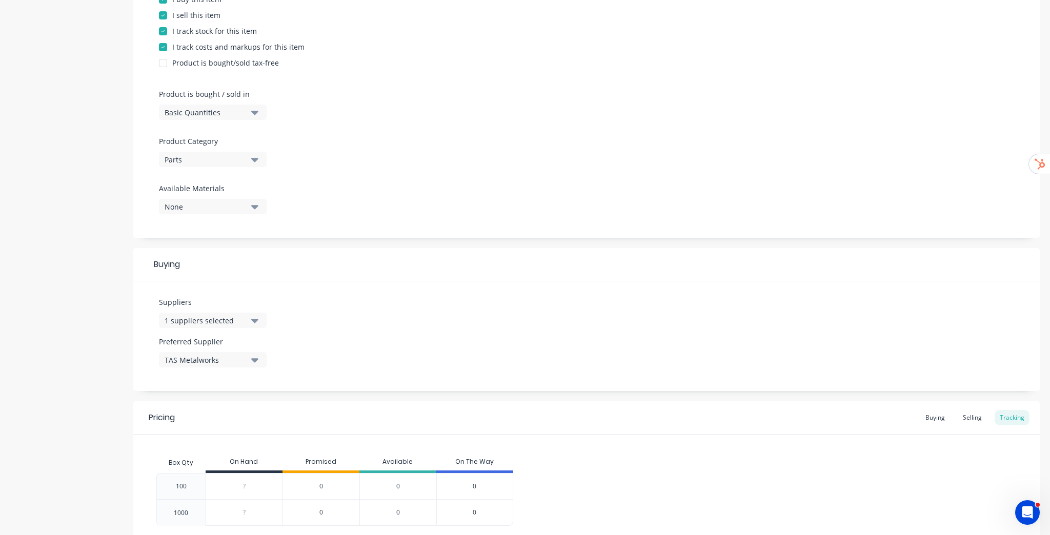
scroll to position [299, 0]
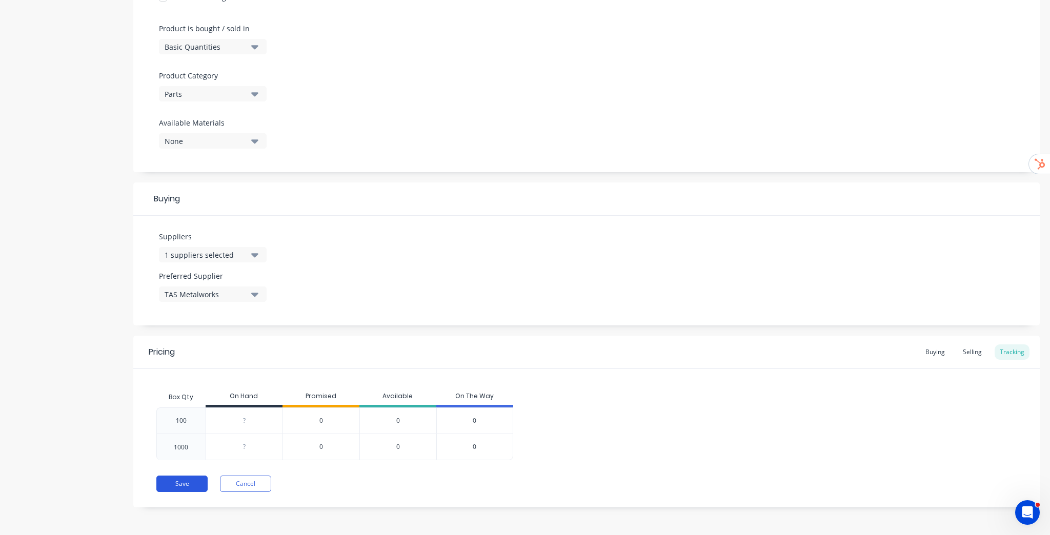
click at [185, 486] on button "Save" at bounding box center [181, 484] width 51 height 16
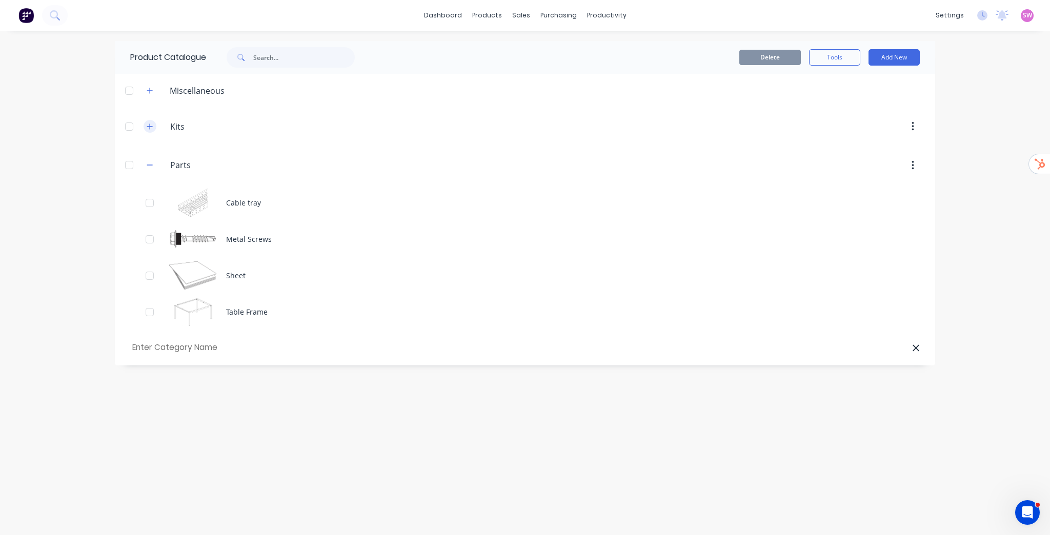
click at [148, 124] on icon "button" at bounding box center [150, 126] width 6 height 7
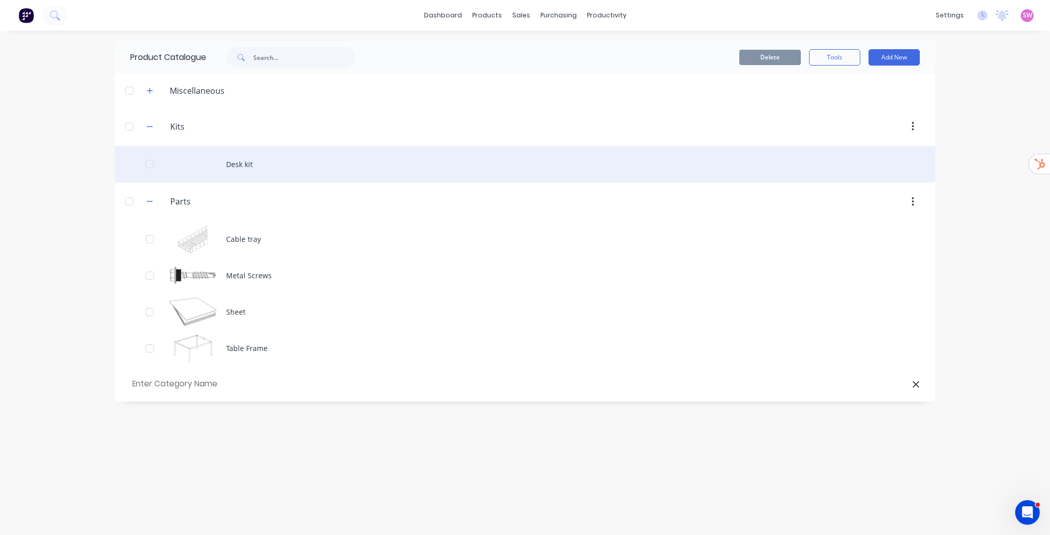
click at [231, 162] on div "Desk kit" at bounding box center [525, 164] width 820 height 36
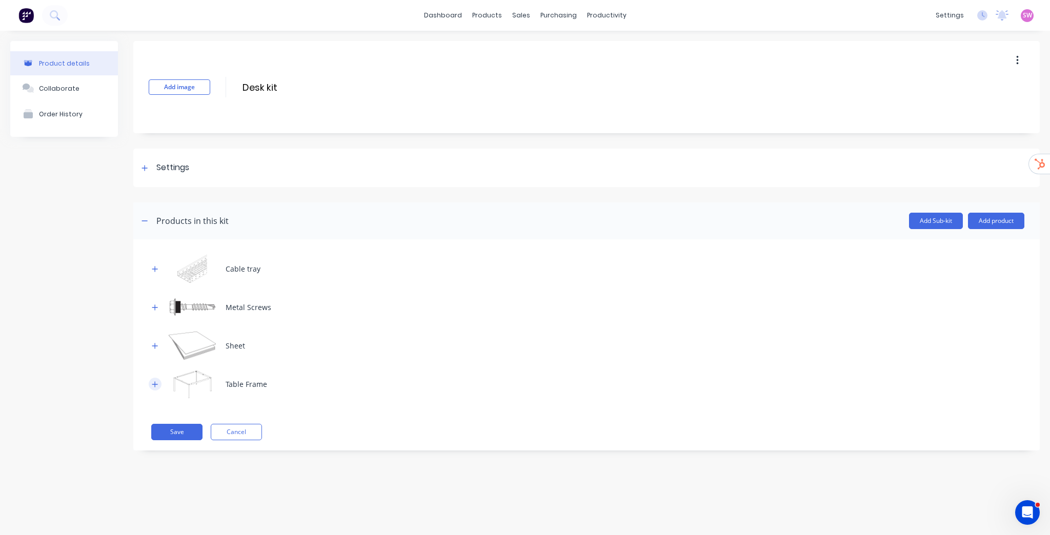
click at [152, 380] on button "button" at bounding box center [155, 384] width 13 height 13
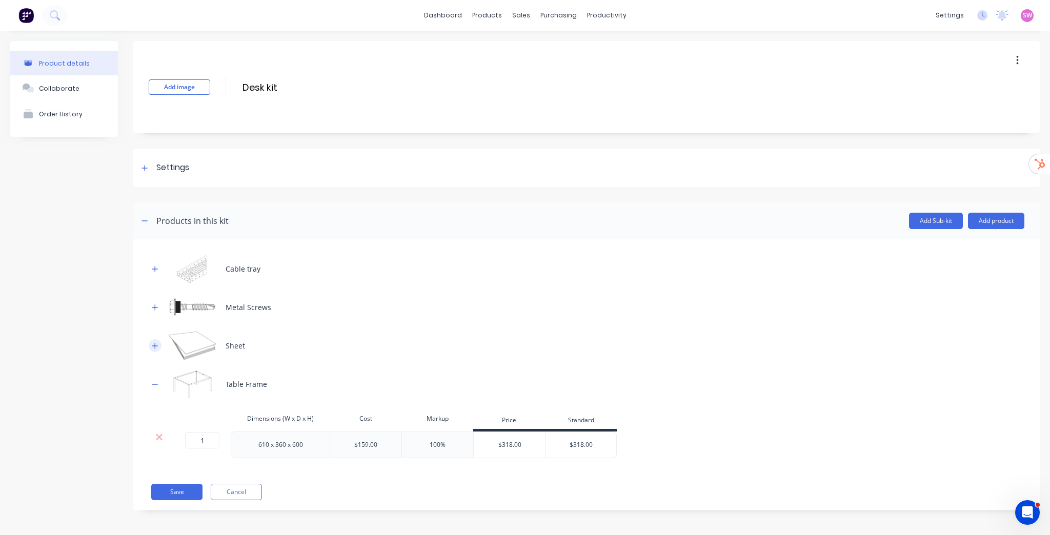
click at [156, 346] on icon "button" at bounding box center [155, 345] width 6 height 7
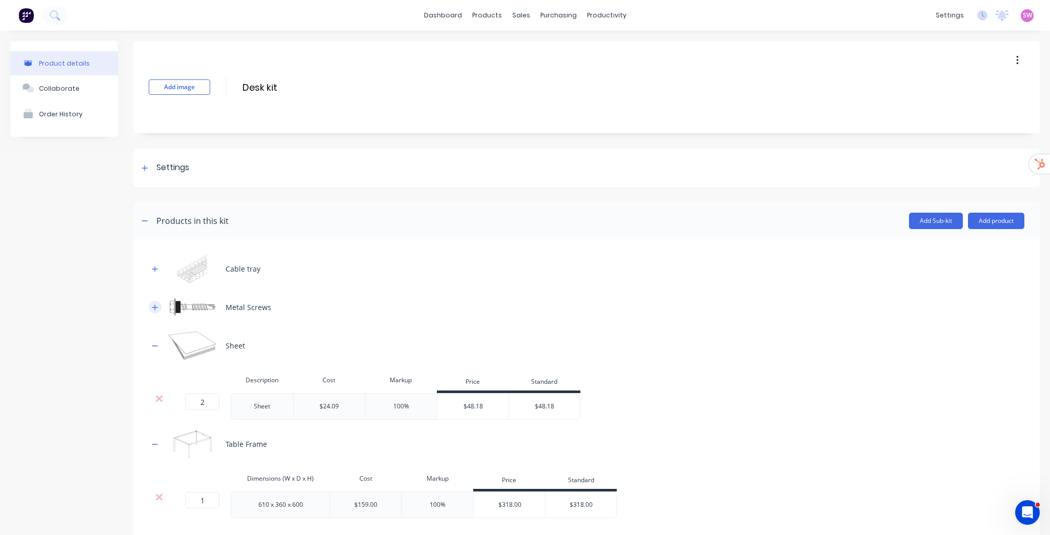
click at [156, 306] on icon "button" at bounding box center [155, 307] width 6 height 7
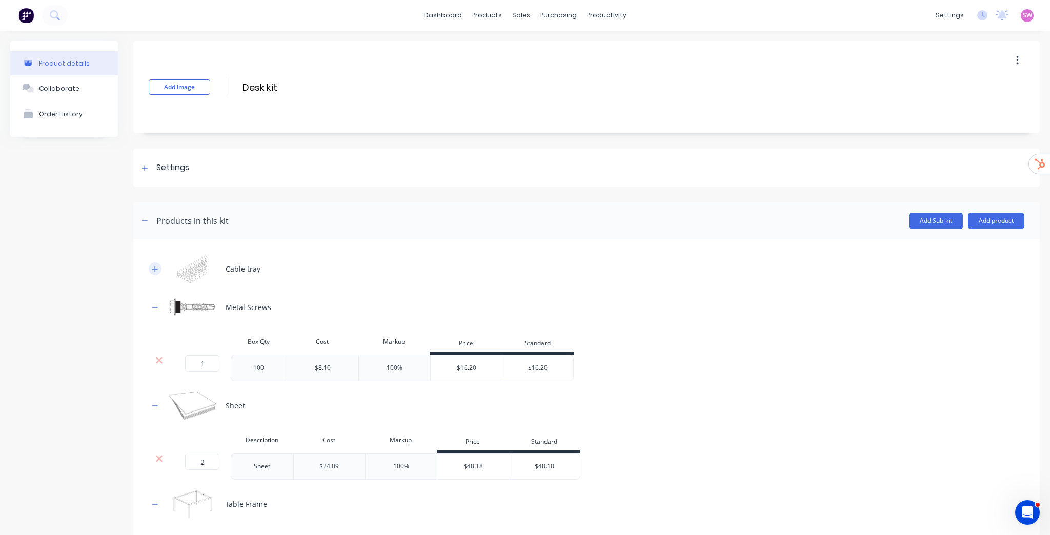
click at [157, 272] on button "button" at bounding box center [155, 268] width 13 height 13
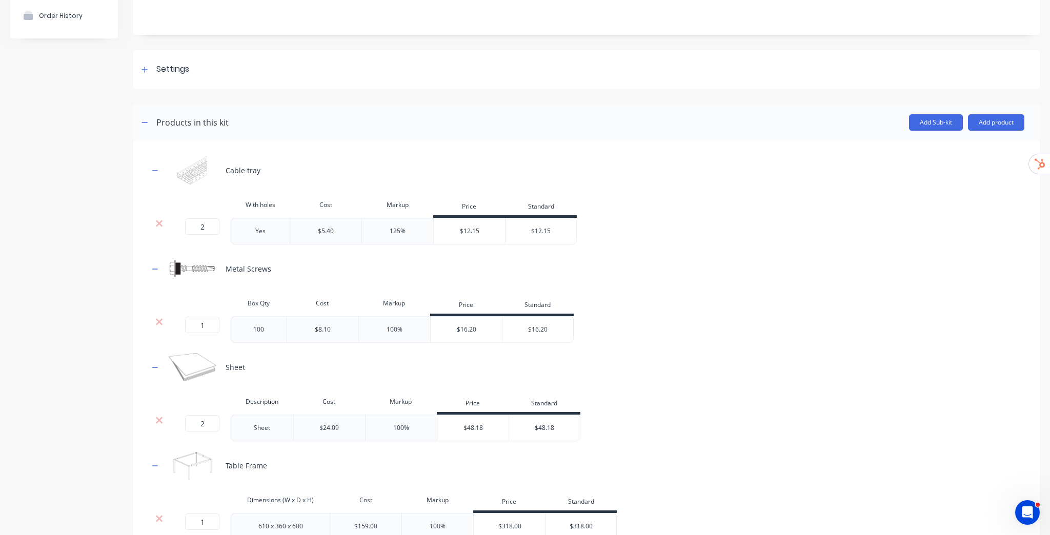
scroll to position [179, 0]
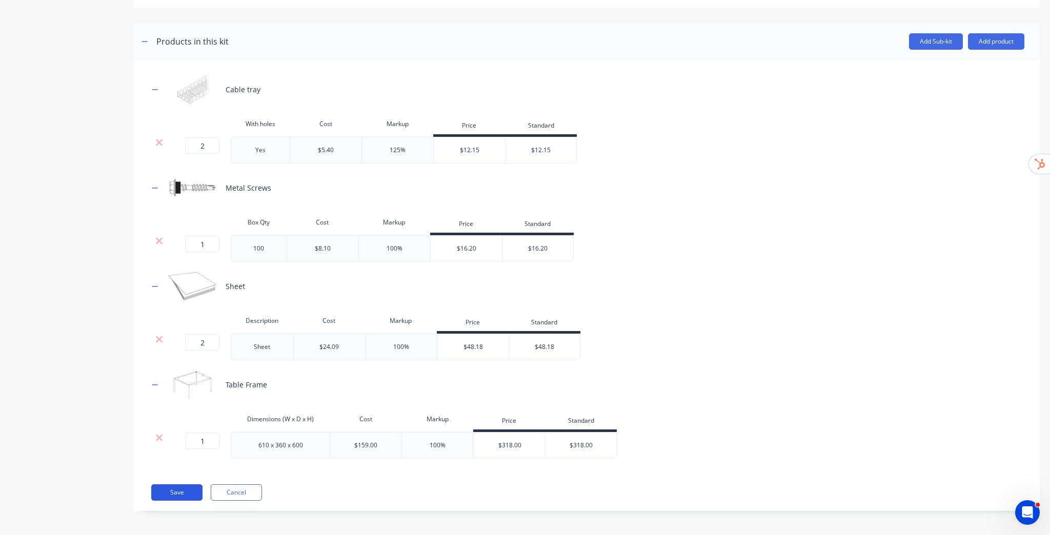
click at [189, 492] on button "Save" at bounding box center [176, 492] width 51 height 16
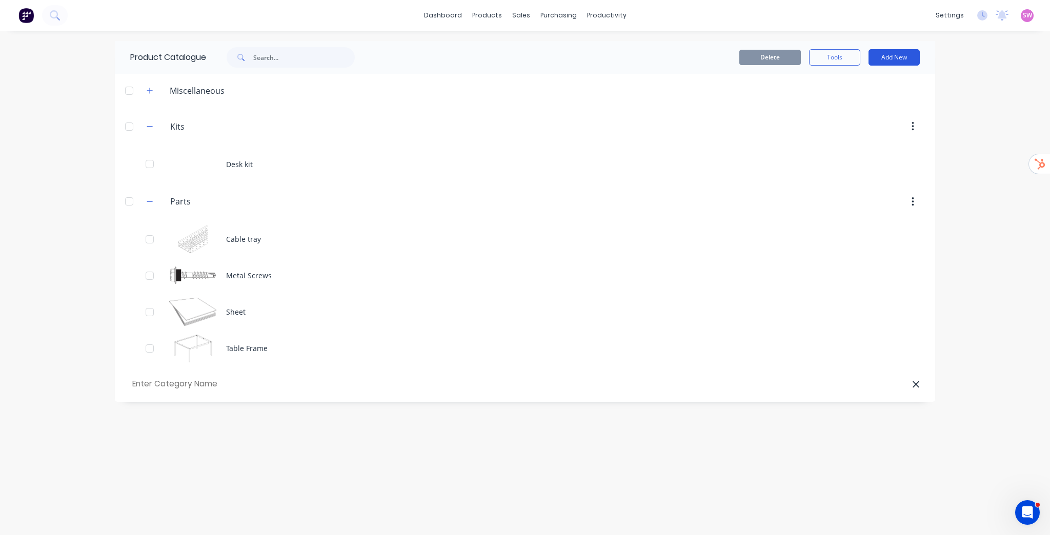
click at [884, 51] on button "Add New" at bounding box center [893, 57] width 51 height 16
click at [1019, 189] on div "dashboard products sales purchasing productivity dashboard products Product Cat…" at bounding box center [525, 267] width 1050 height 535
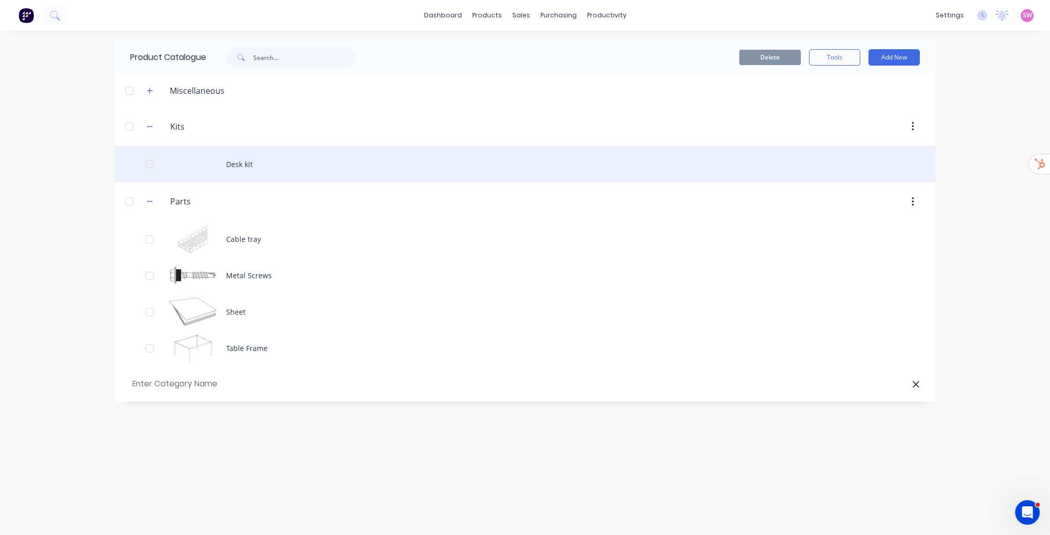
click at [250, 171] on div "Desk kit" at bounding box center [525, 164] width 820 height 36
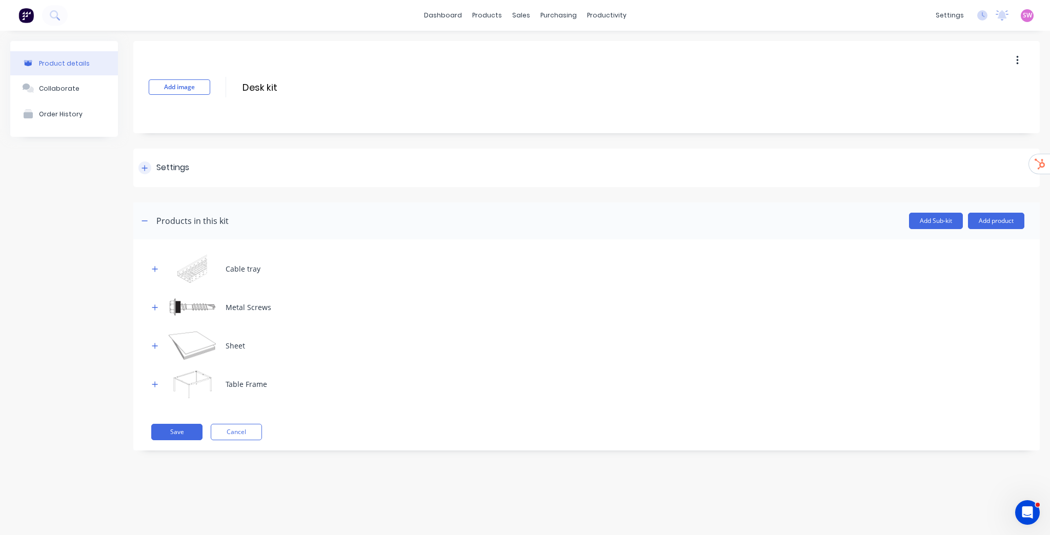
click at [148, 159] on div "Settings" at bounding box center [586, 168] width 906 height 38
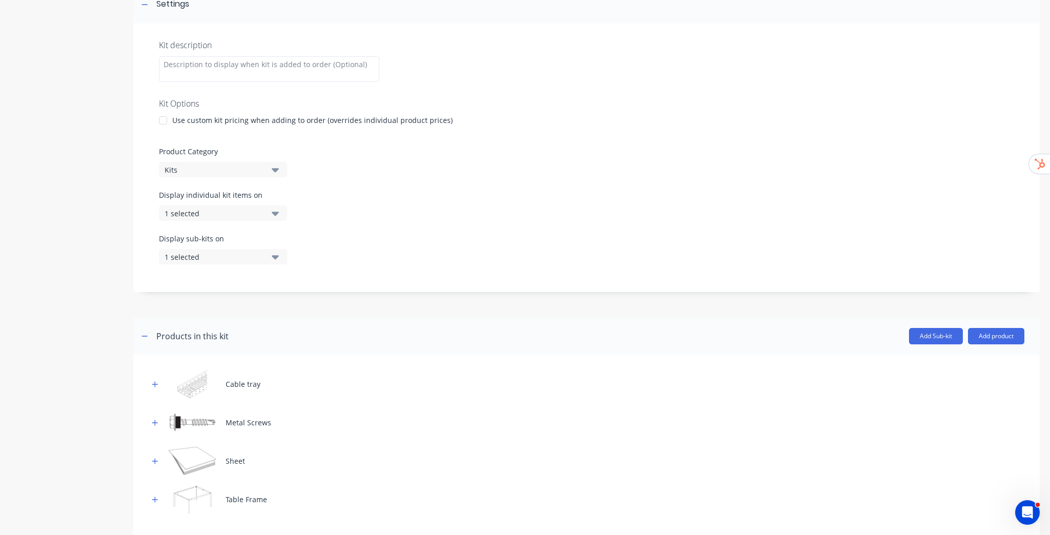
scroll to position [164, 0]
click at [264, 211] on button "1 selected" at bounding box center [223, 212] width 128 height 15
click at [328, 198] on div "Display individual kit items on 1 selected" at bounding box center [586, 211] width 855 height 44
click at [268, 207] on button "1 selected" at bounding box center [223, 212] width 128 height 15
click at [270, 254] on button "1 selected" at bounding box center [223, 256] width 128 height 15
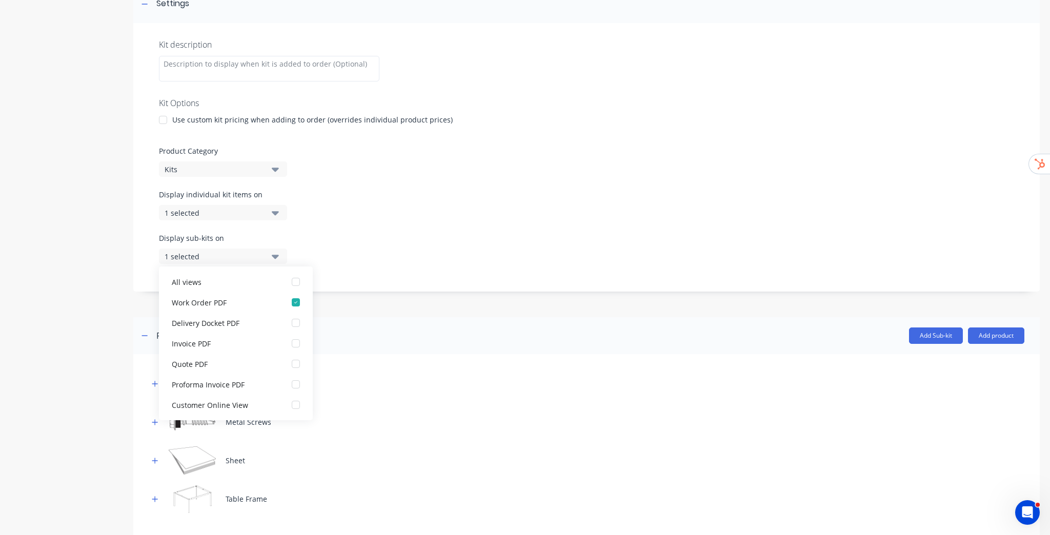
click at [267, 251] on button "1 selected" at bounding box center [223, 256] width 128 height 15
click at [478, 219] on div "Display individual kit items on 1 selected" at bounding box center [586, 211] width 855 height 44
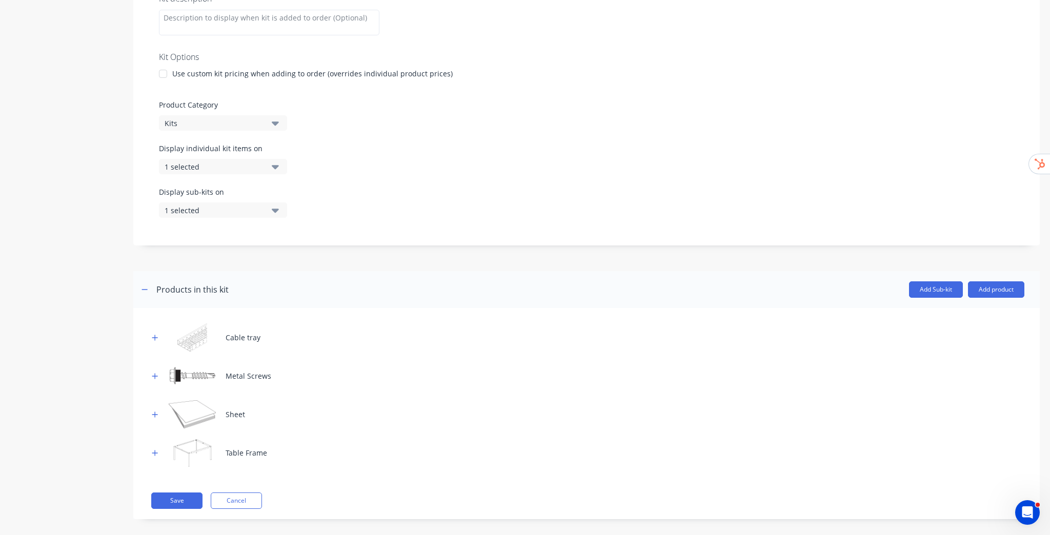
scroll to position [219, 0]
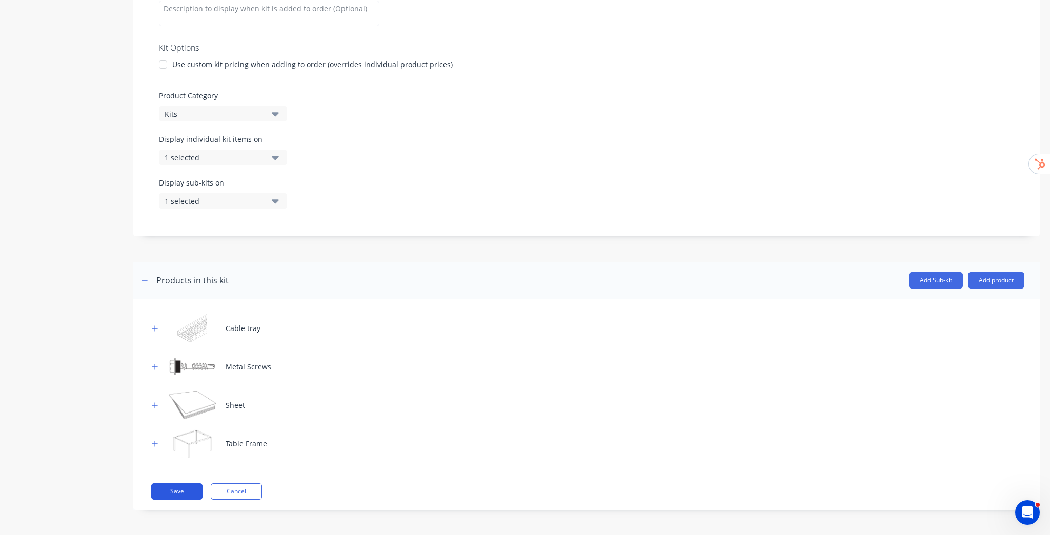
click at [169, 488] on button "Save" at bounding box center [176, 491] width 51 height 16
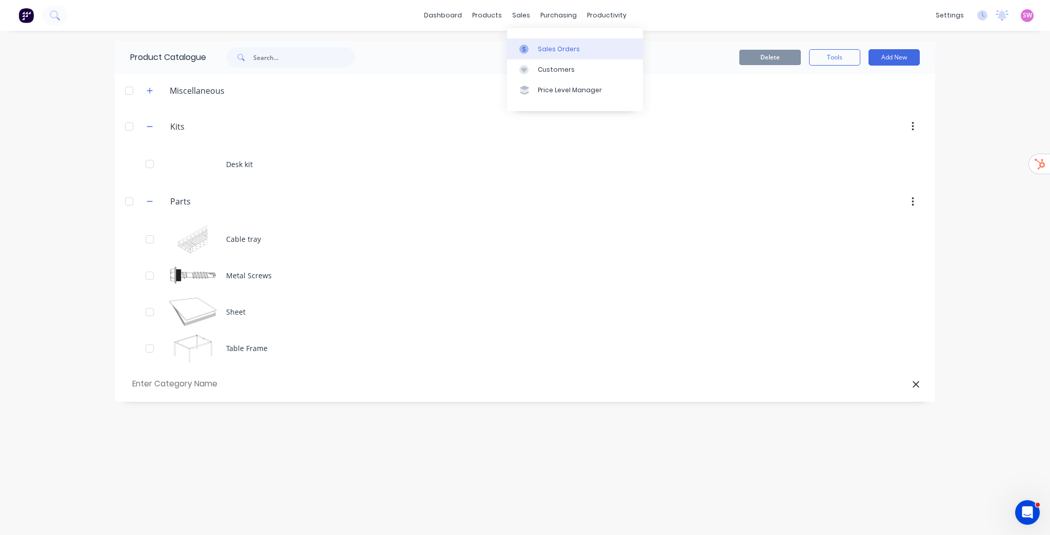
click at [541, 45] on div "Sales Orders" at bounding box center [559, 49] width 42 height 9
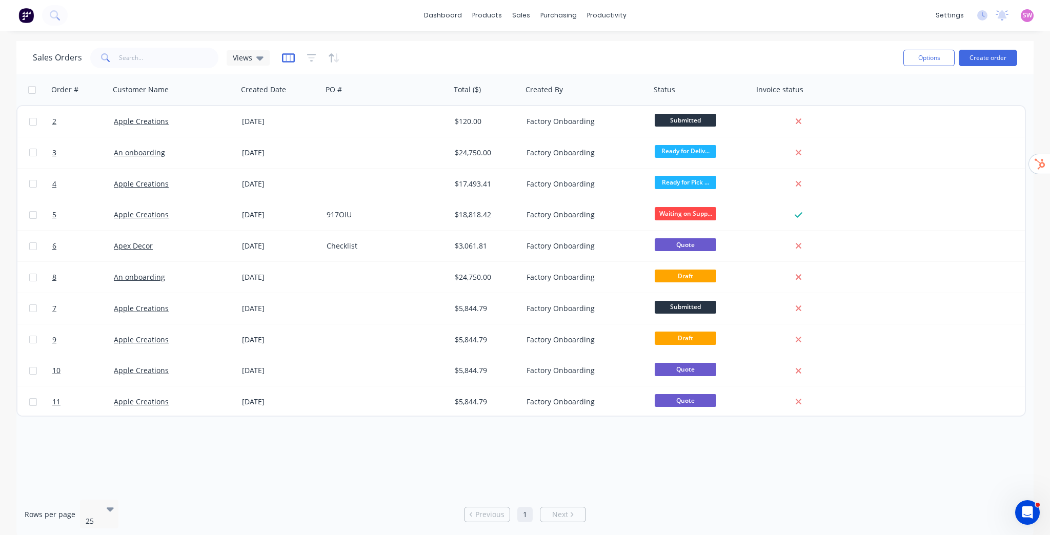
click at [285, 58] on icon "button" at bounding box center [288, 58] width 13 height 10
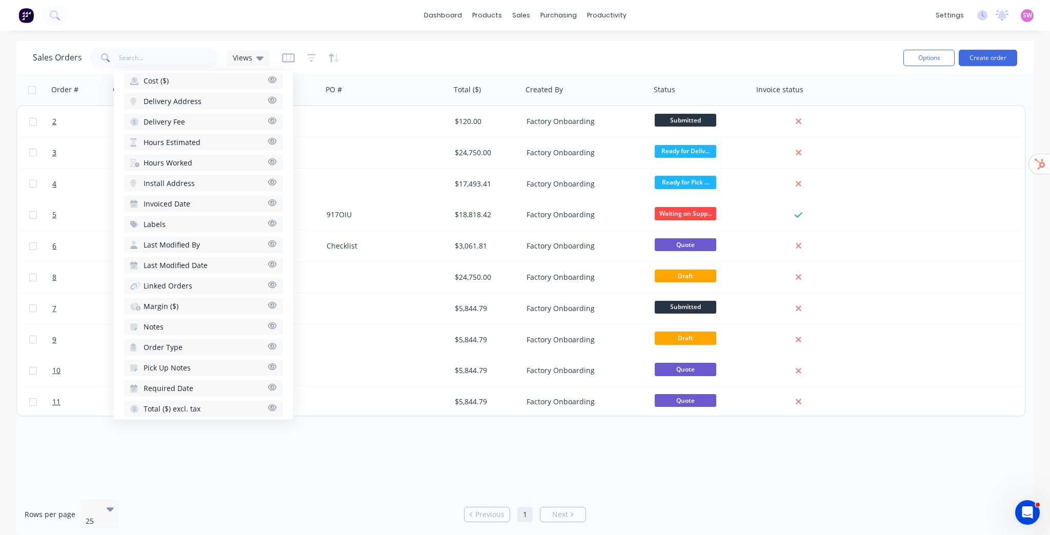
scroll to position [330, 0]
click at [268, 300] on icon "button" at bounding box center [272, 304] width 9 height 8
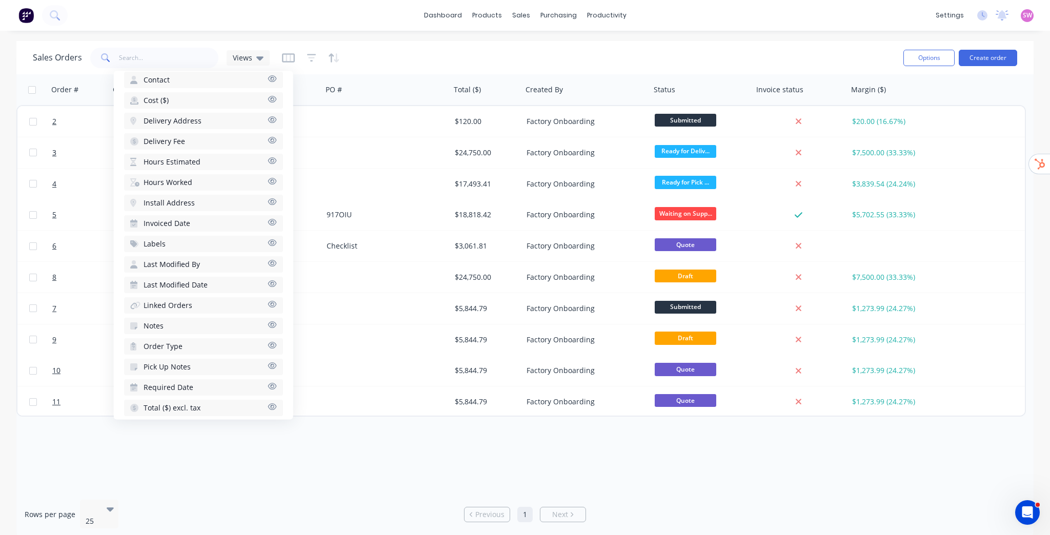
click at [193, 157] on span "Hours Estimated" at bounding box center [172, 162] width 57 height 10
click at [209, 175] on button "Hours Worked" at bounding box center [203, 182] width 159 height 16
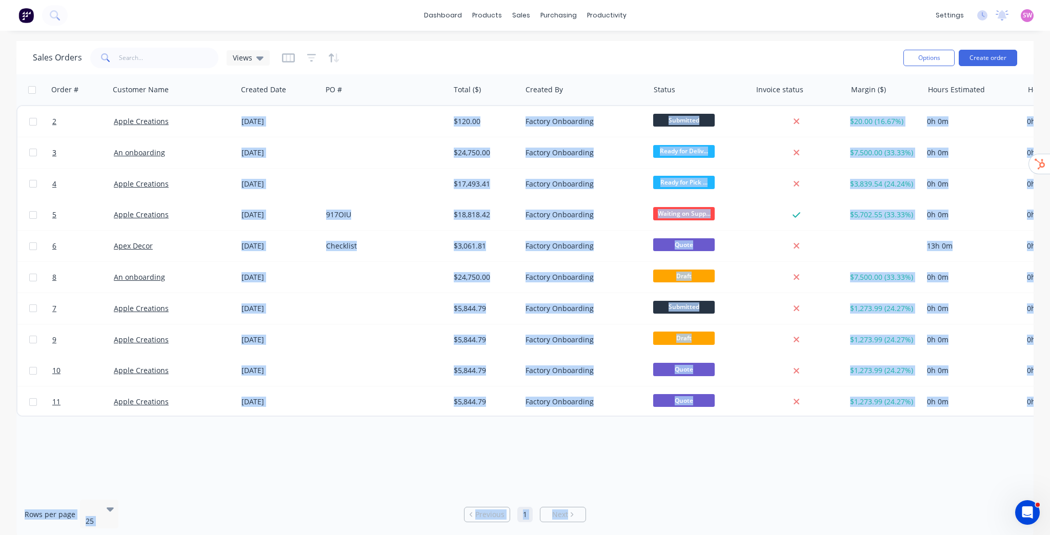
drag, startPoint x: 850, startPoint y: 491, endPoint x: 989, endPoint y: 480, distance: 139.3
click at [989, 480] on div "Sales Orders Views Options Create order Order # Customer Name Created Date PO #…" at bounding box center [524, 289] width 1017 height 497
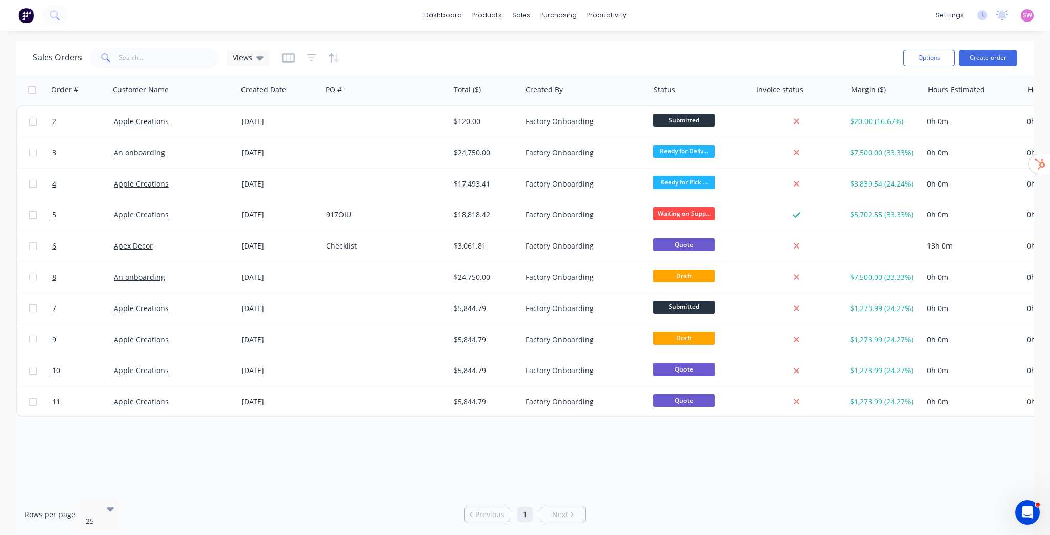
drag, startPoint x: 961, startPoint y: 469, endPoint x: 947, endPoint y: 485, distance: 21.0
click at [961, 469] on div "Order # Customer Name Created Date PO # Total ($) Created By Status Invoice sta…" at bounding box center [524, 282] width 1017 height 417
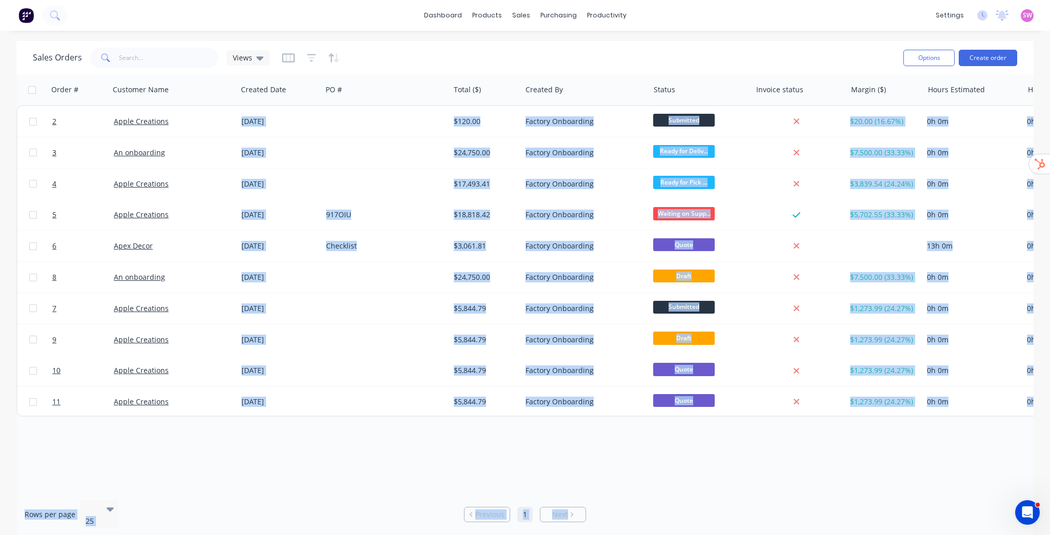
drag, startPoint x: 945, startPoint y: 488, endPoint x: 992, endPoint y: 482, distance: 47.1
click at [992, 482] on div "Sales Orders Views Options Create order Order # Customer Name Created Date PO #…" at bounding box center [524, 289] width 1017 height 497
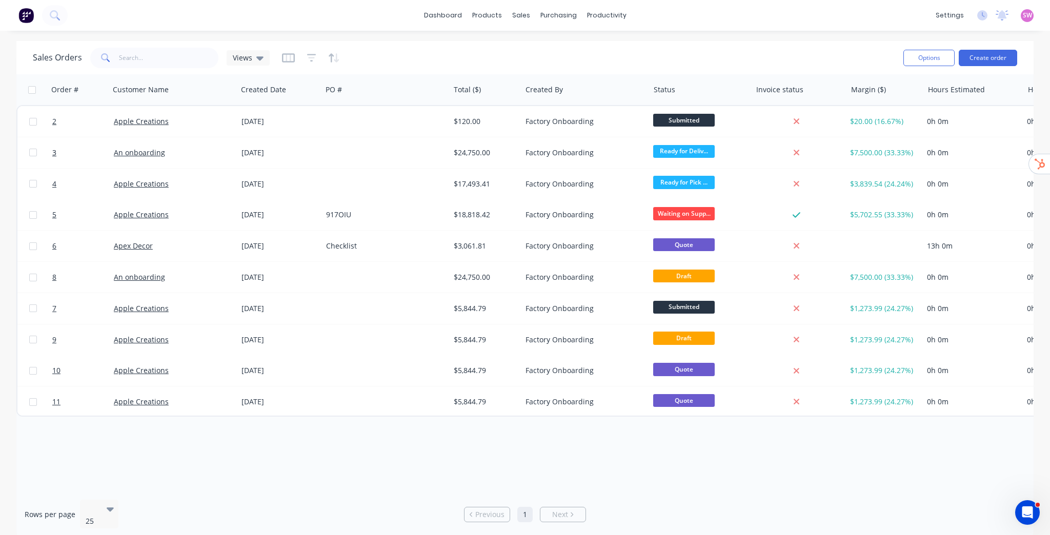
click at [968, 482] on div "Order # Customer Name Created Date PO # Total ($) Created By Status Invoice sta…" at bounding box center [524, 282] width 1017 height 417
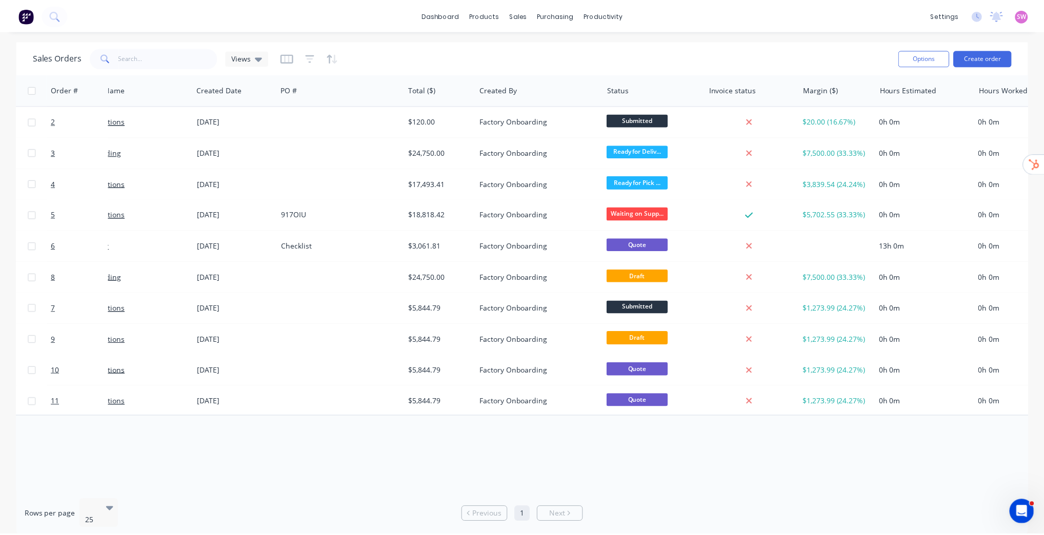
scroll to position [0, 77]
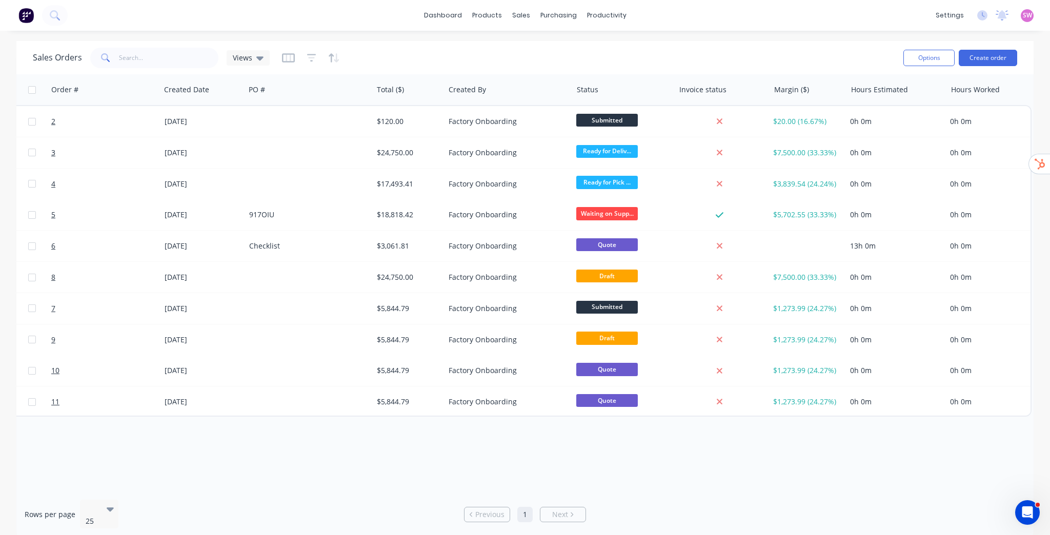
click at [467, 453] on div "Order # Customer Name Created Date PO # Total ($) Created By Status Invoice sta…" at bounding box center [524, 282] width 1017 height 417
click at [489, 447] on div "Order # Customer Name Created Date PO # Total ($) Created By Status Invoice sta…" at bounding box center [524, 282] width 1017 height 417
click at [988, 57] on button "Create order" at bounding box center [987, 58] width 58 height 16
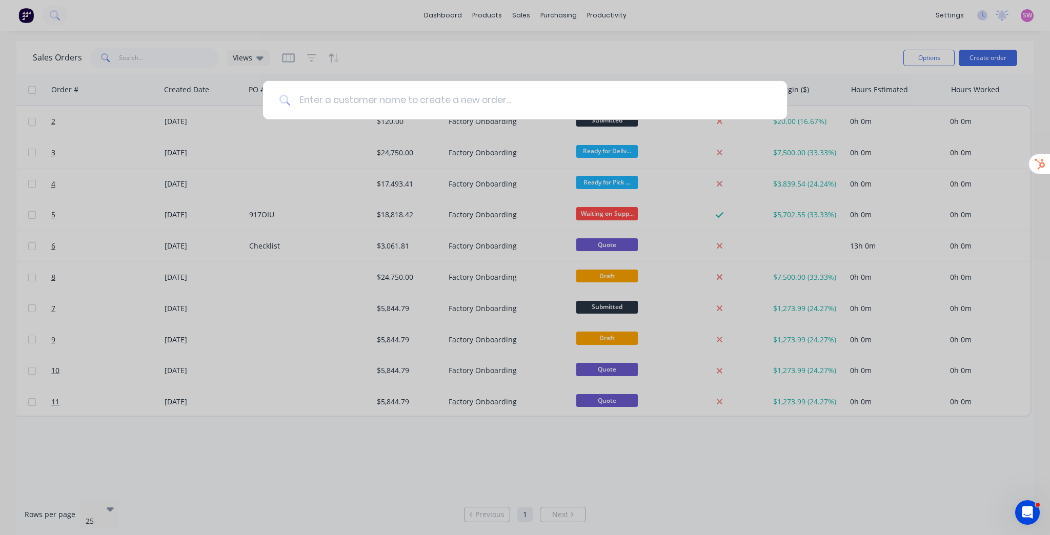
click at [448, 98] on input at bounding box center [531, 100] width 480 height 38
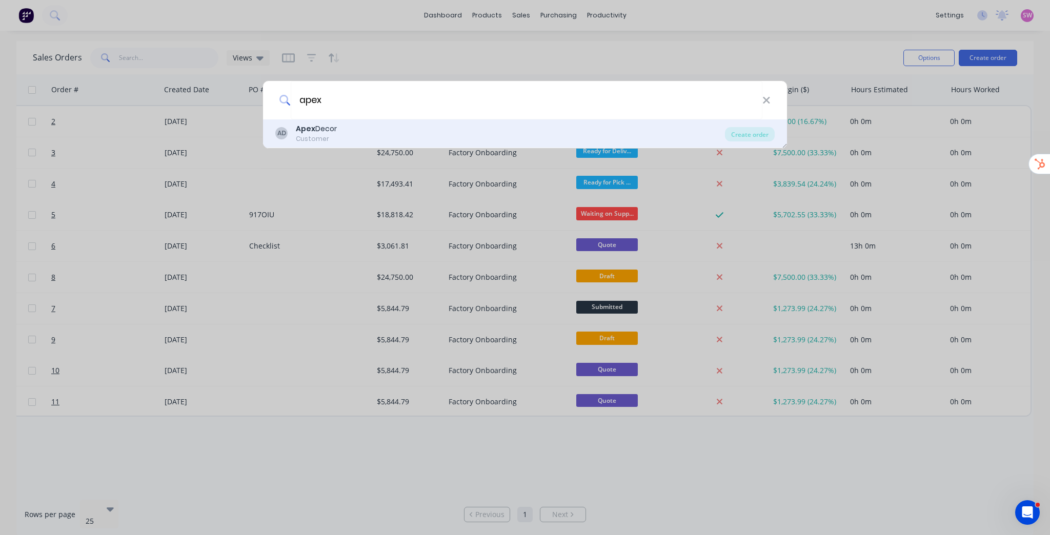
type input "apex"
click at [336, 137] on div "Customer" at bounding box center [316, 138] width 41 height 9
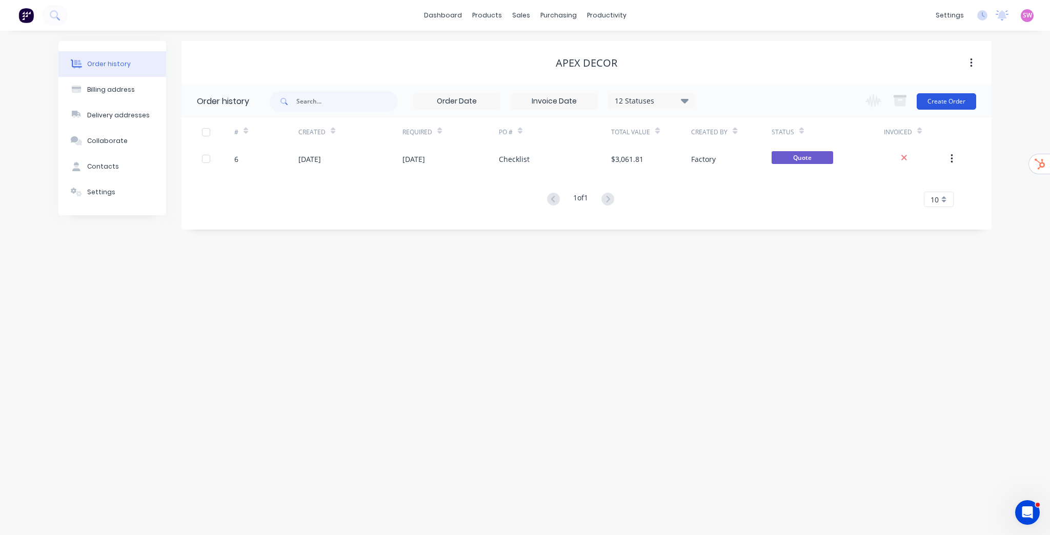
click at [959, 101] on button "Create Order" at bounding box center [945, 101] width 59 height 16
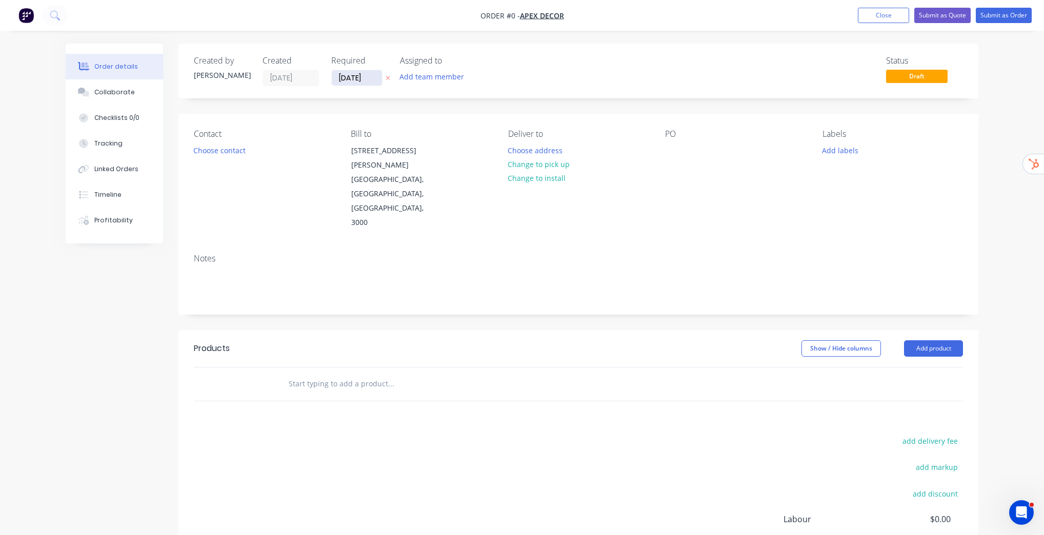
click at [362, 76] on input "[DATE]" at bounding box center [357, 77] width 50 height 15
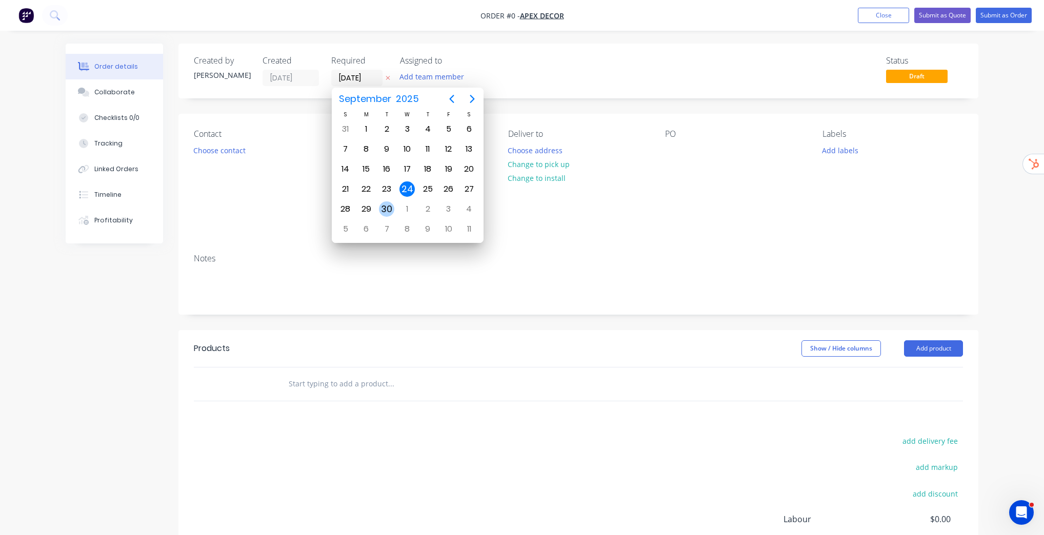
click at [394, 208] on div "30" at bounding box center [386, 208] width 15 height 15
type input "[DATE]"
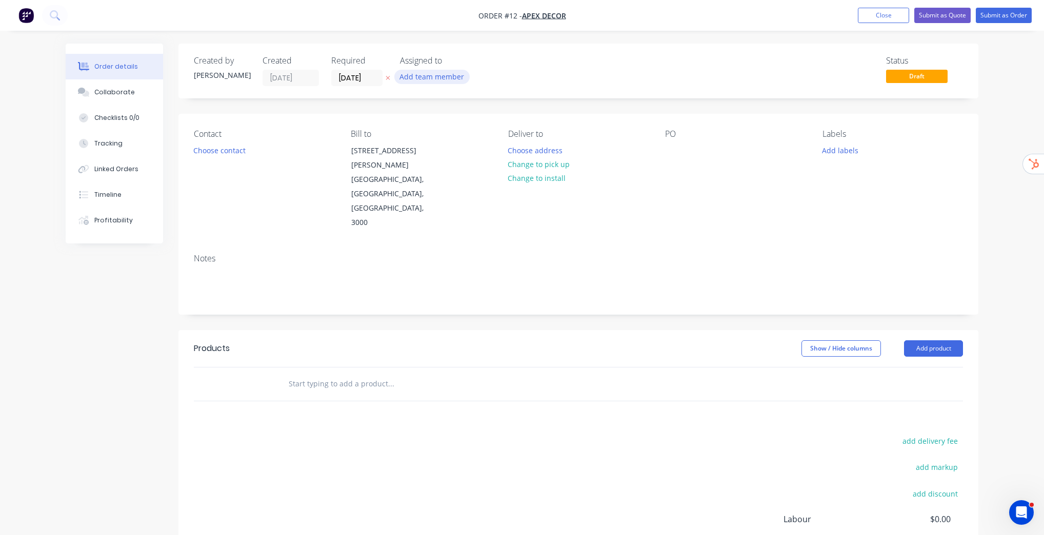
click at [449, 77] on button "Add team member" at bounding box center [431, 77] width 75 height 14
click at [601, 57] on div "Status Draft" at bounding box center [732, 71] width 460 height 30
click at [220, 153] on button "Choose contact" at bounding box center [219, 150] width 63 height 14
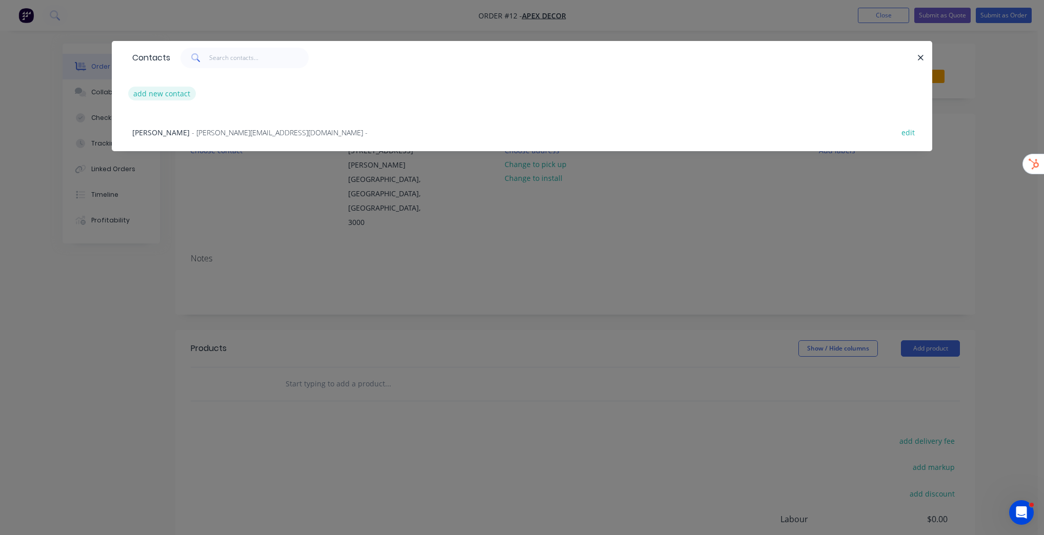
click at [160, 91] on button "add new contact" at bounding box center [162, 94] width 68 height 14
select select "CA"
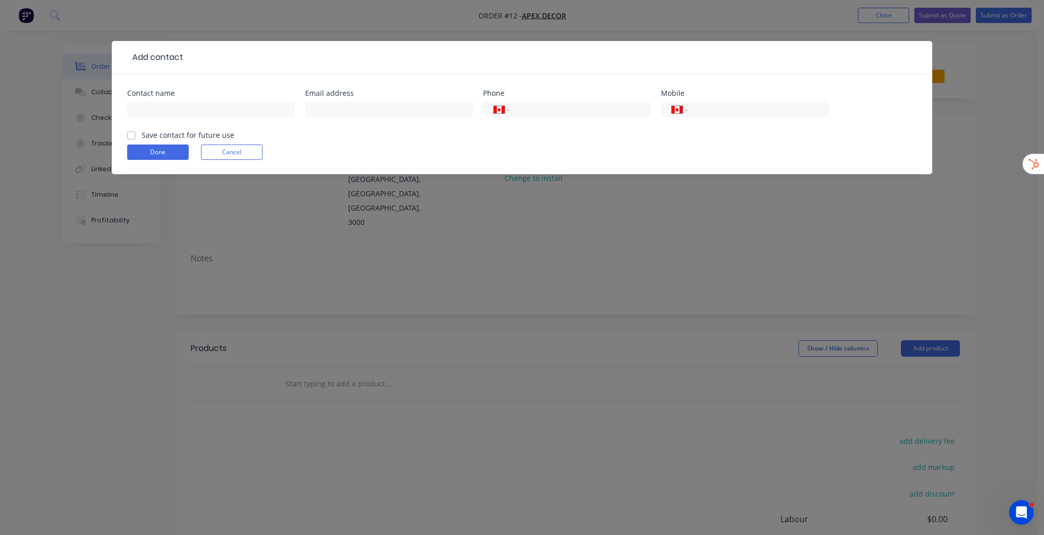
click at [141, 134] on label "Save contact for future use" at bounding box center [187, 135] width 93 height 11
click at [131, 134] on input "Save contact for future use" at bounding box center [131, 135] width 8 height 10
checkbox input "true"
click at [233, 152] on button "Cancel" at bounding box center [232, 152] width 62 height 15
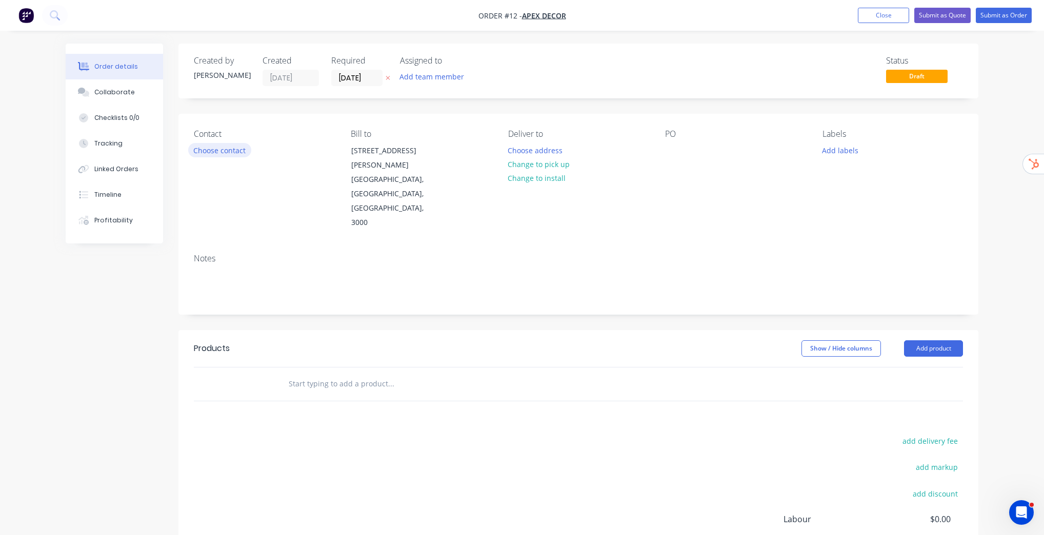
click at [238, 153] on button "Choose contact" at bounding box center [219, 150] width 63 height 14
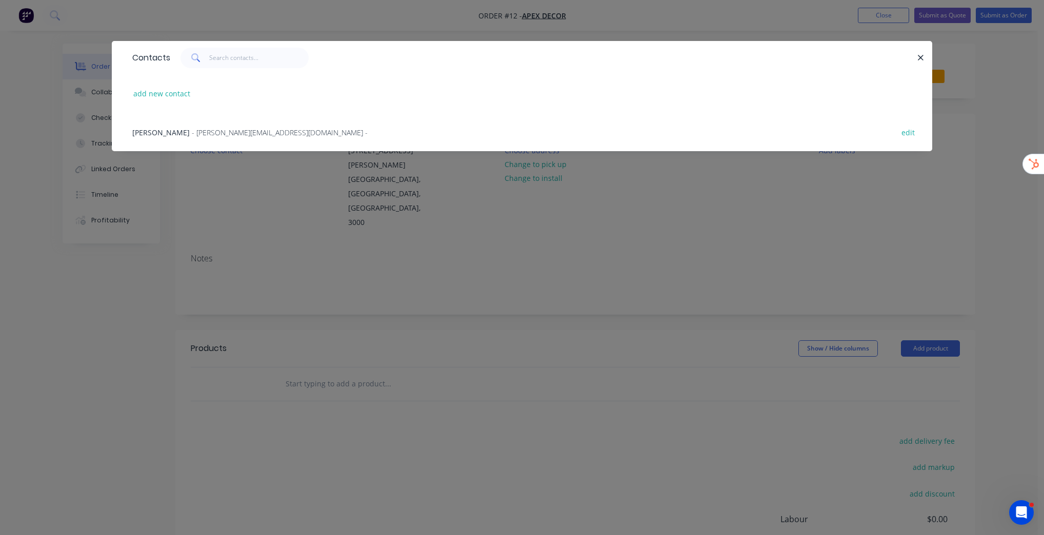
click at [226, 133] on span "- david@prestigedecor.com.au -" at bounding box center [280, 133] width 176 height 10
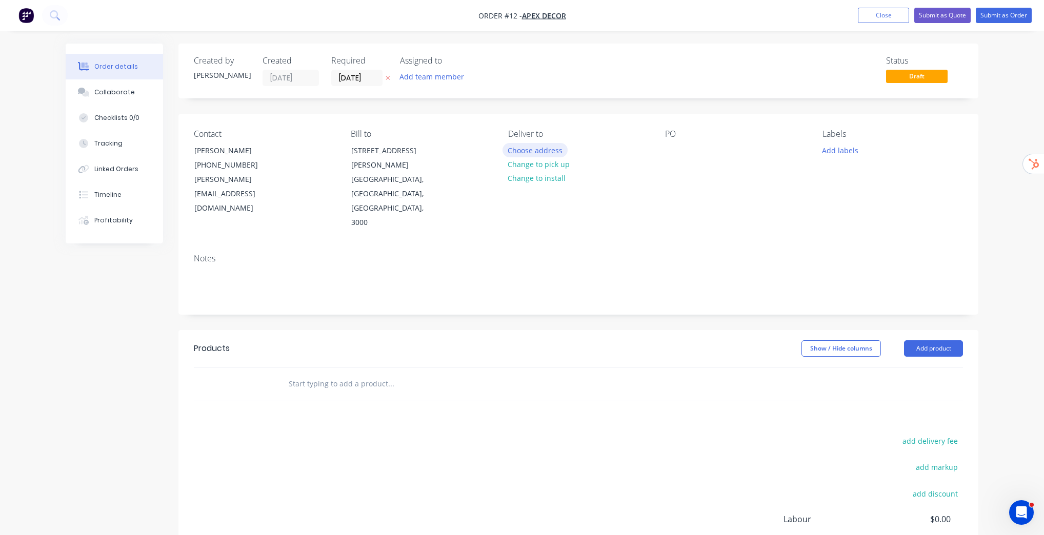
click at [541, 151] on button "Choose address" at bounding box center [535, 150] width 66 height 14
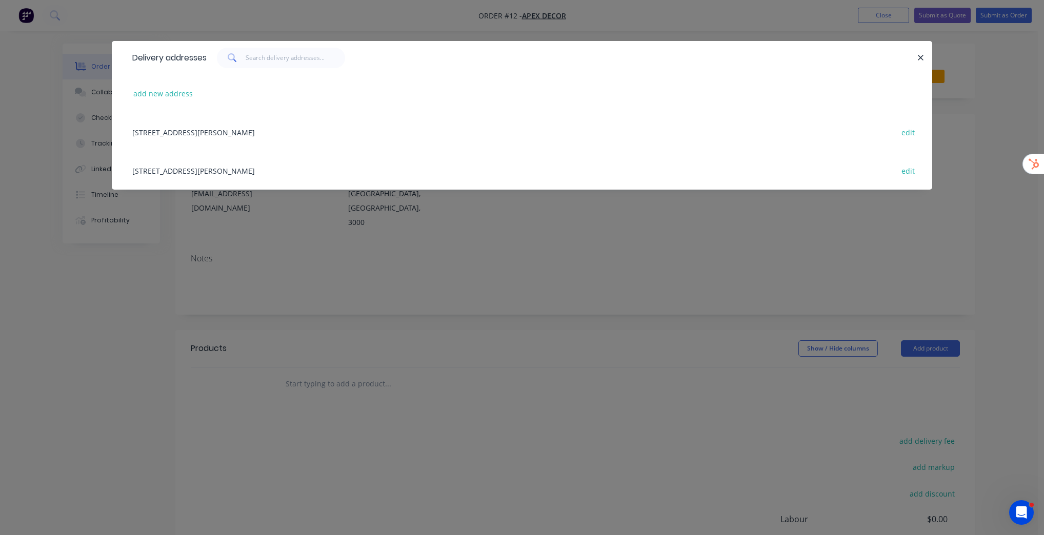
click at [281, 130] on div "789 Collins Street, Melbourne, Victoria, Australia, 3000 edit" at bounding box center [521, 132] width 789 height 38
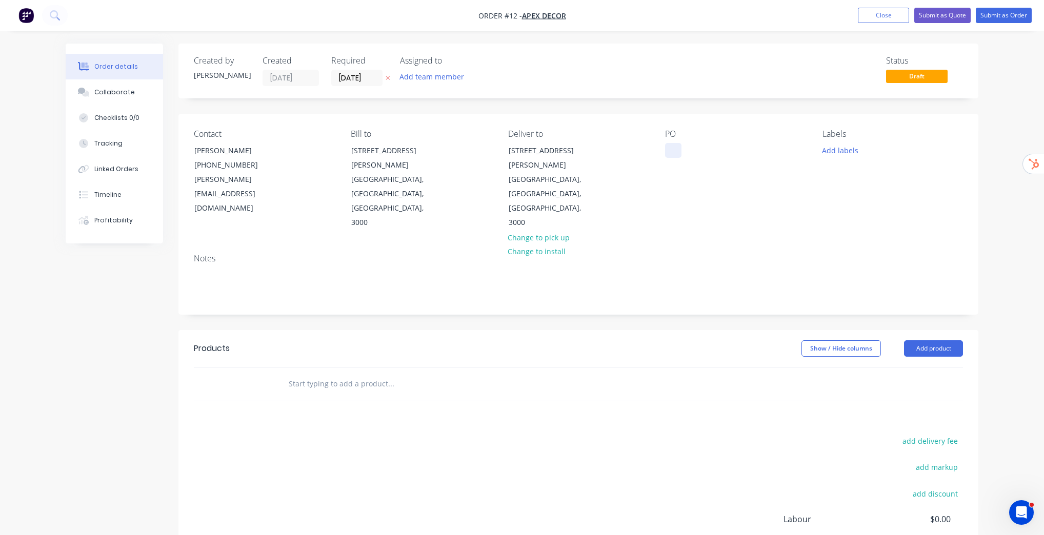
click at [674, 152] on div at bounding box center [673, 150] width 16 height 15
click at [845, 149] on button "Add labels" at bounding box center [839, 150] width 47 height 14
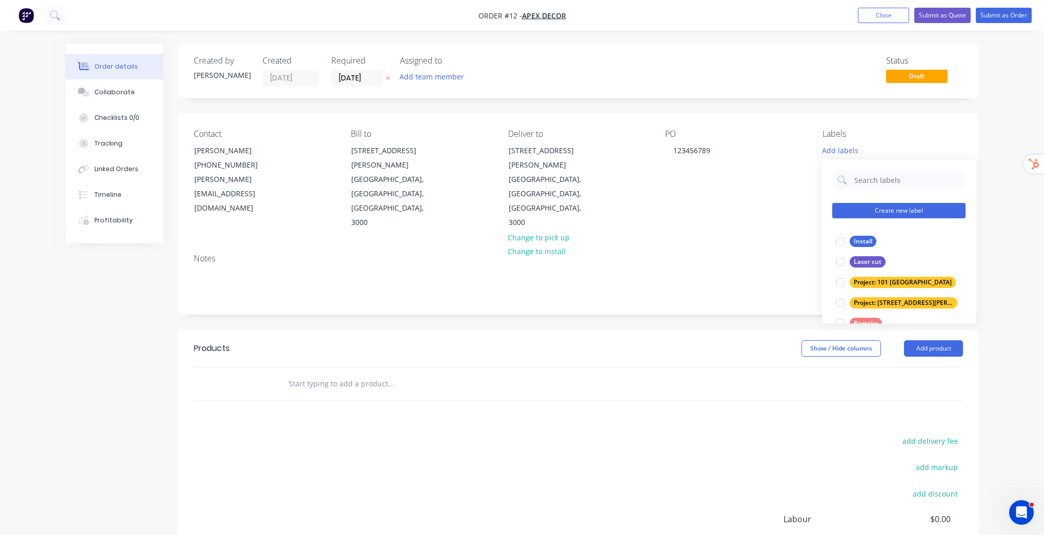
click at [902, 210] on button "Create new label" at bounding box center [898, 210] width 133 height 15
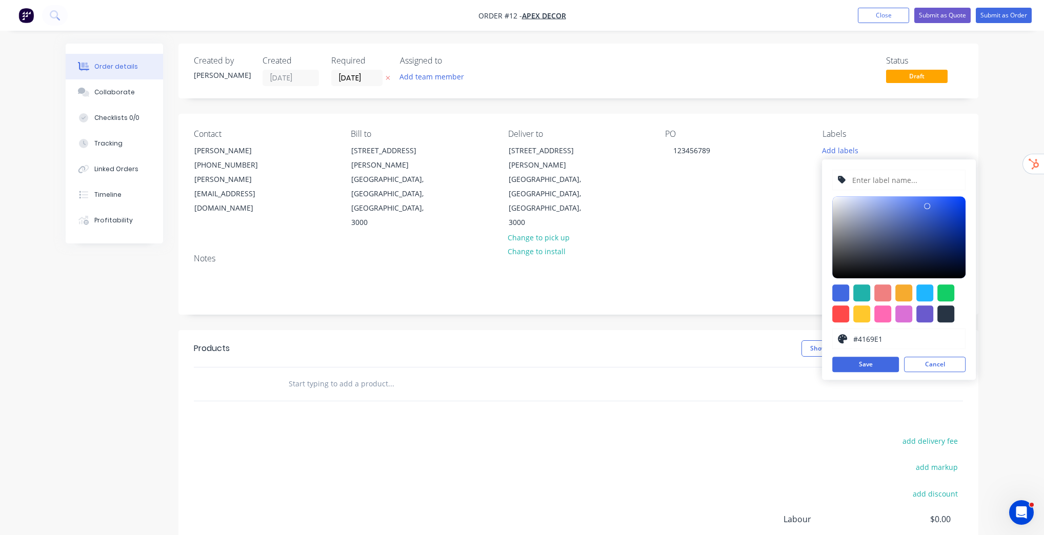
click at [886, 185] on input "text" at bounding box center [905, 179] width 109 height 19
click at [947, 363] on button "Cancel" at bounding box center [935, 364] width 62 height 15
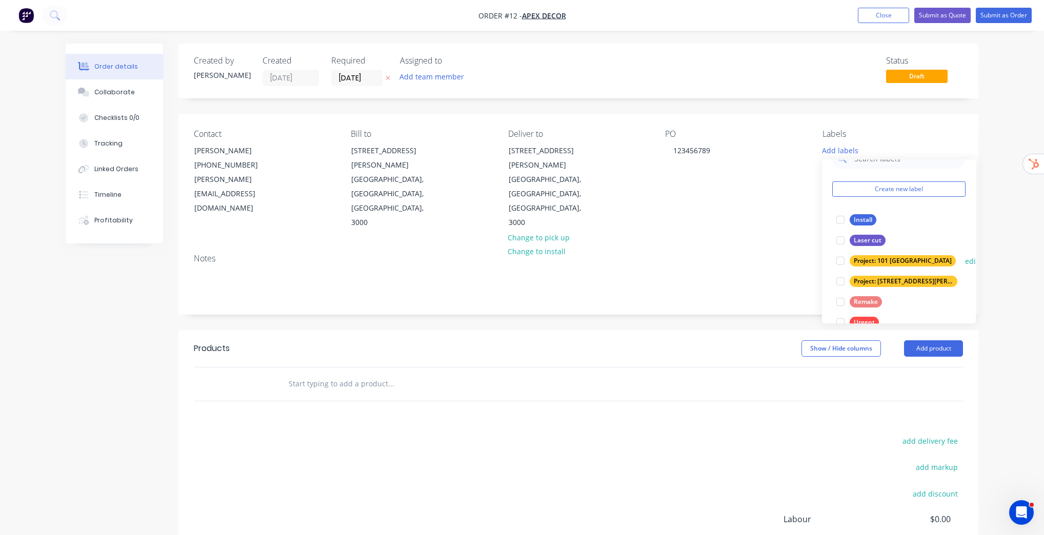
scroll to position [41, 0]
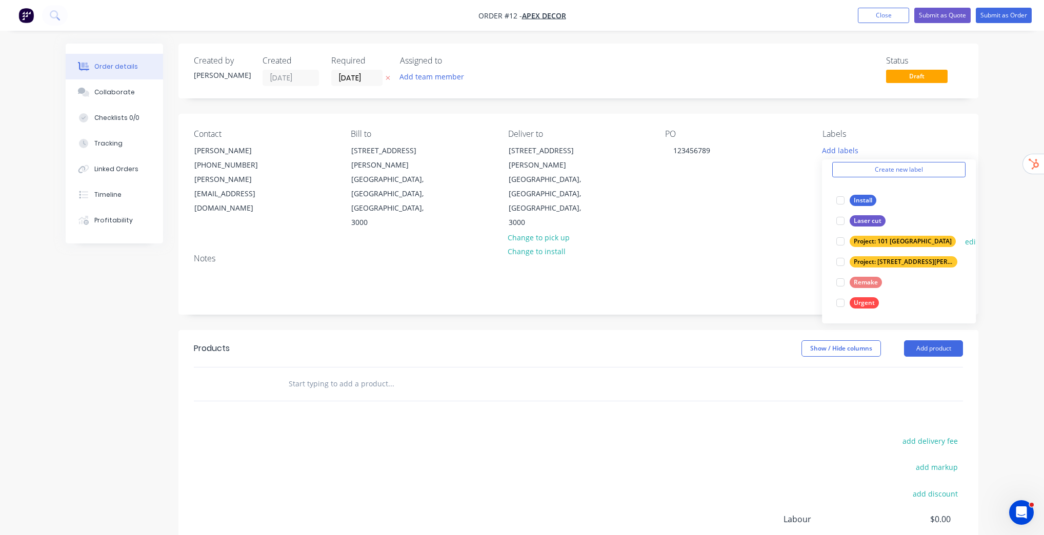
click at [844, 240] on div at bounding box center [840, 241] width 21 height 21
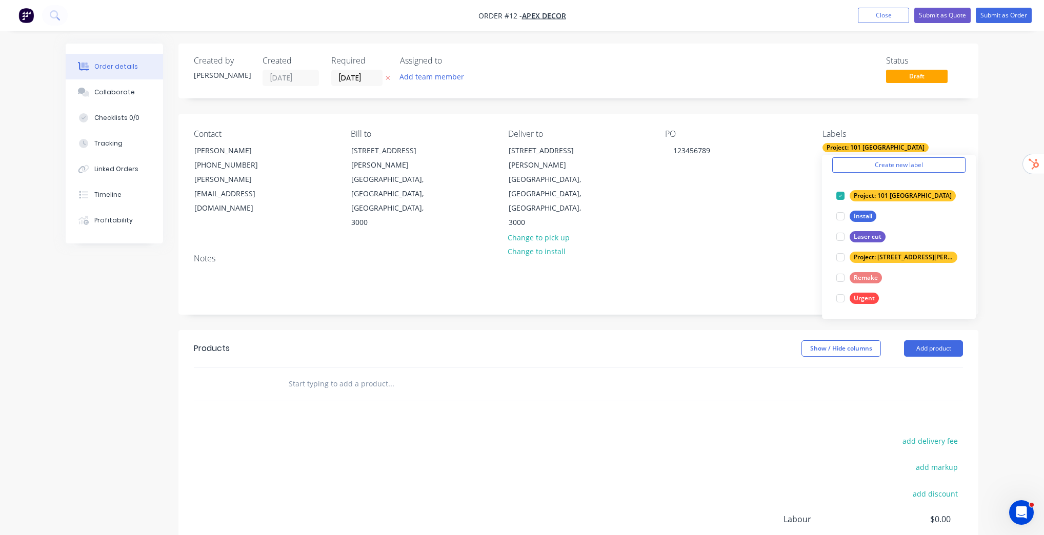
click at [815, 124] on div "Contact David Anderson (03) 9876 5432 david@prestigedecor.com.au Bill to 789 Co…" at bounding box center [578, 180] width 800 height 132
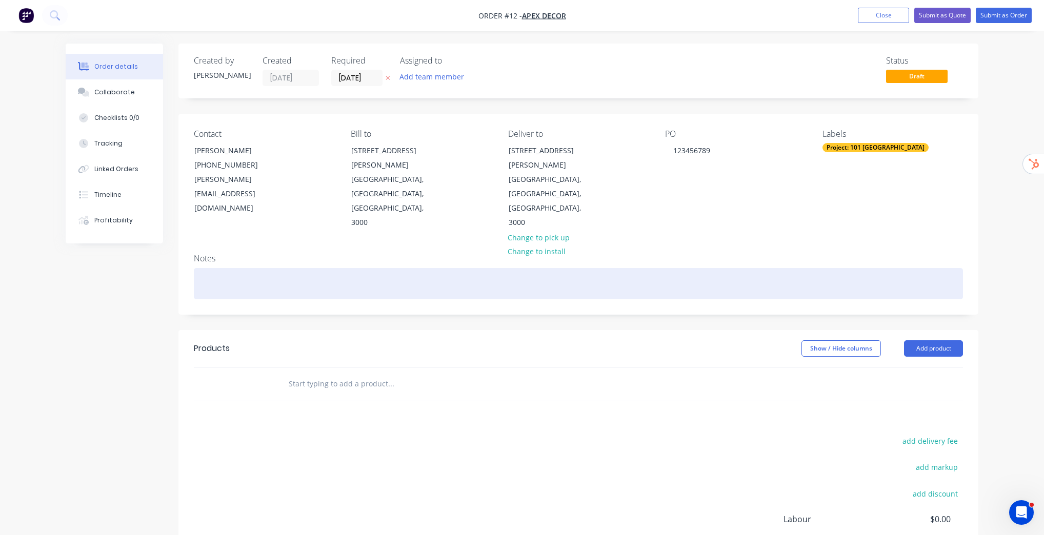
click at [313, 268] on div at bounding box center [578, 283] width 769 height 31
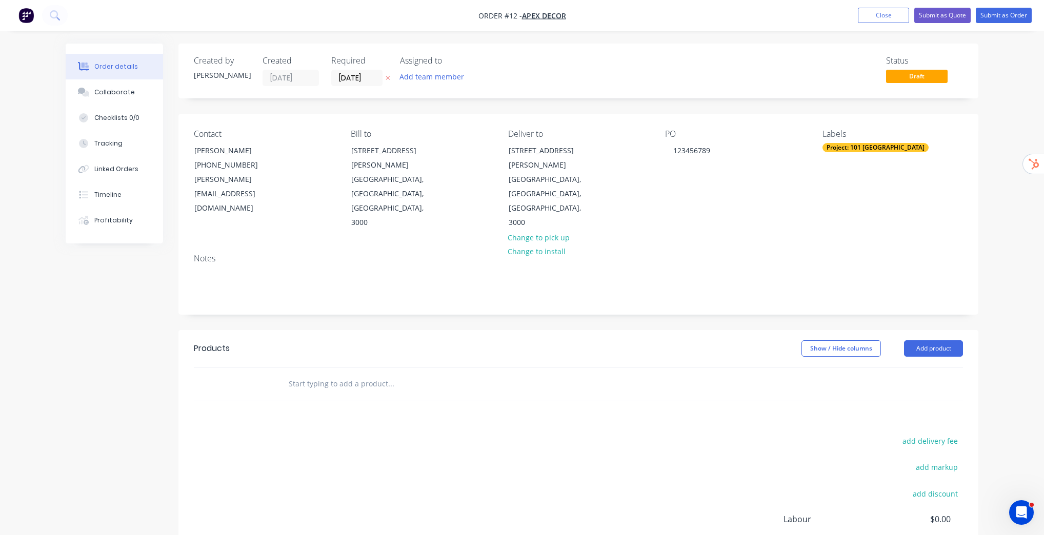
click at [372, 374] on input "text" at bounding box center [390, 384] width 205 height 21
click at [951, 340] on button "Add product" at bounding box center [933, 348] width 59 height 16
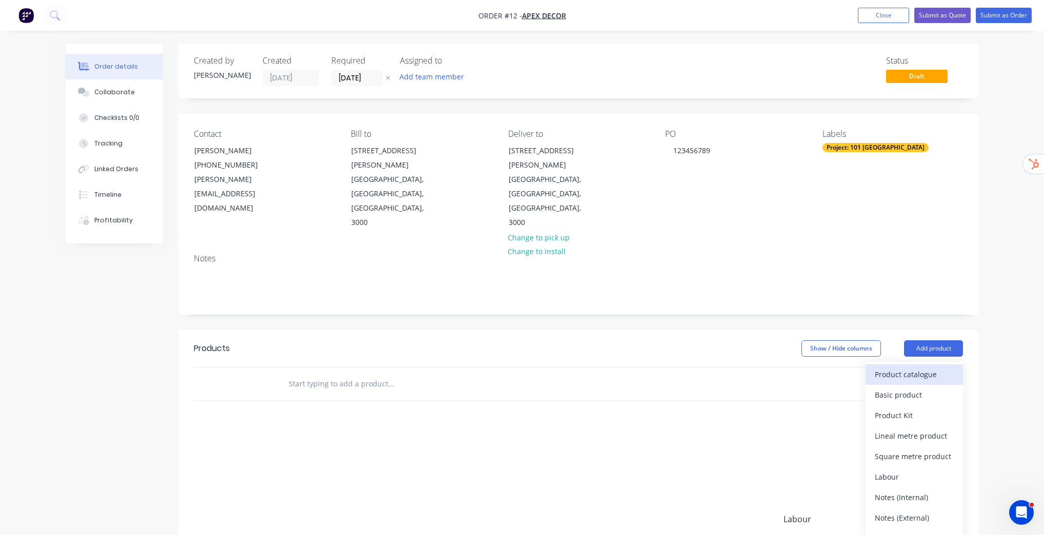
click at [928, 367] on div "Product catalogue" at bounding box center [913, 374] width 79 height 15
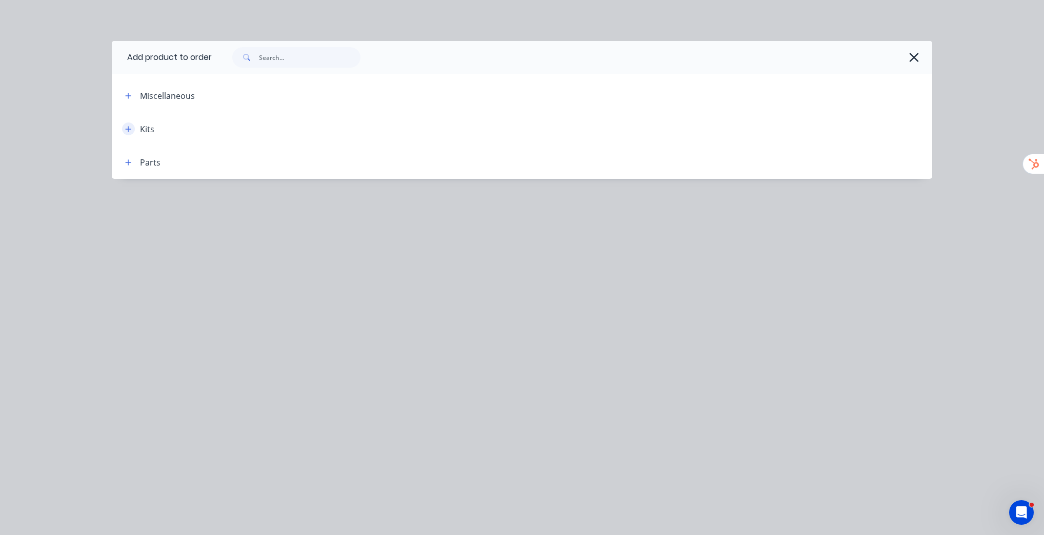
click at [129, 127] on icon "button" at bounding box center [128, 129] width 6 height 7
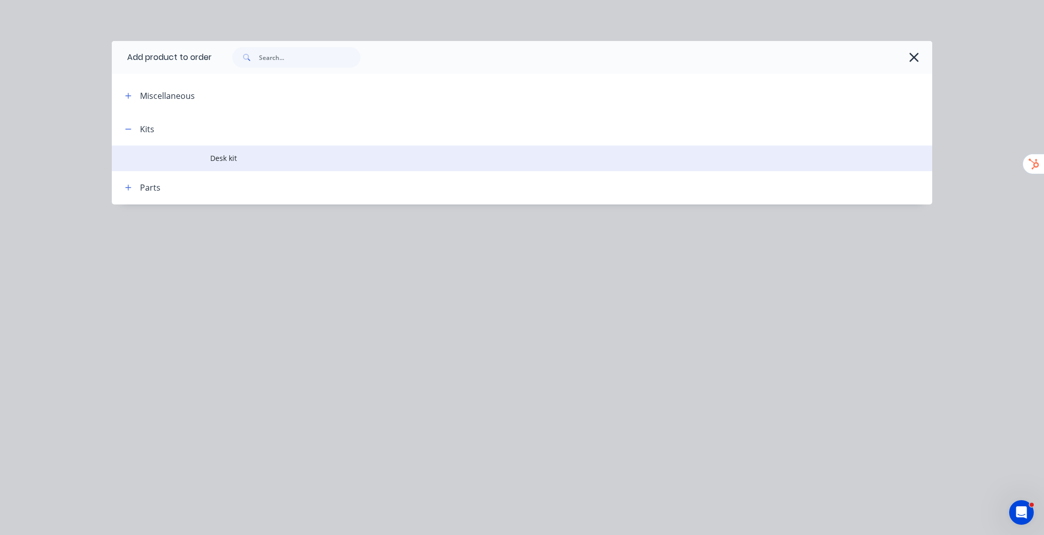
click at [223, 159] on span "Desk kit" at bounding box center [498, 158] width 577 height 11
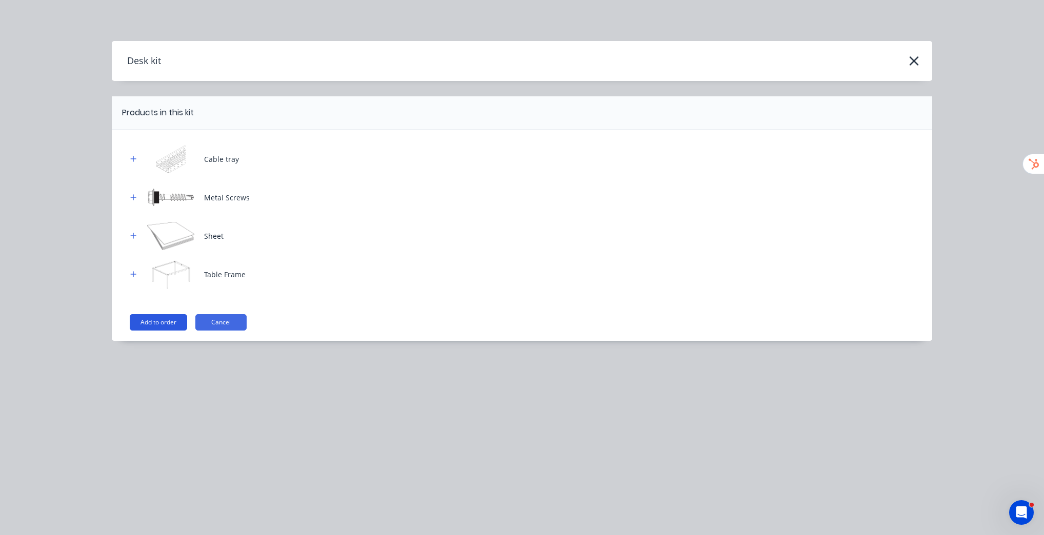
click at [170, 325] on button "Add to order" at bounding box center [158, 322] width 57 height 16
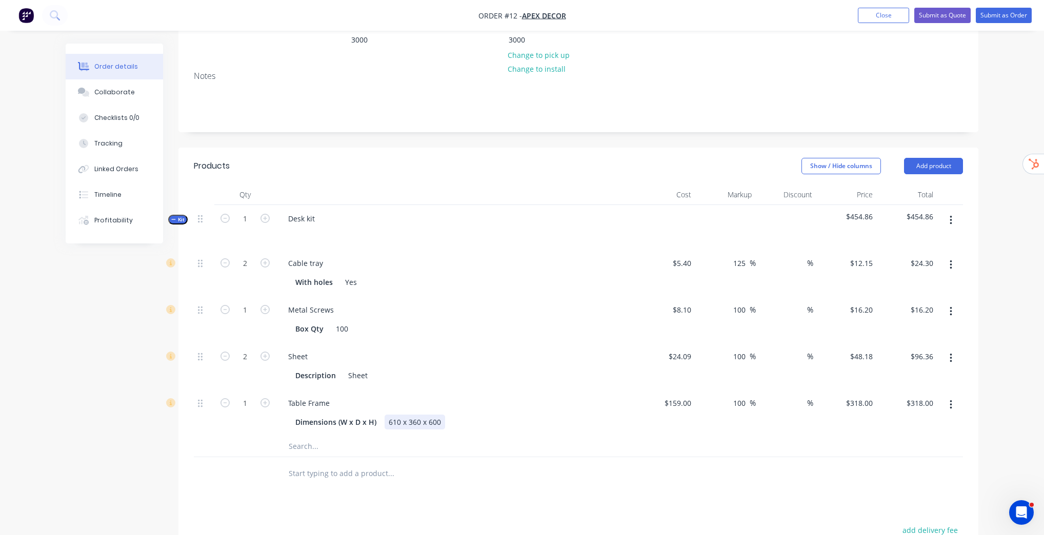
scroll to position [205, 0]
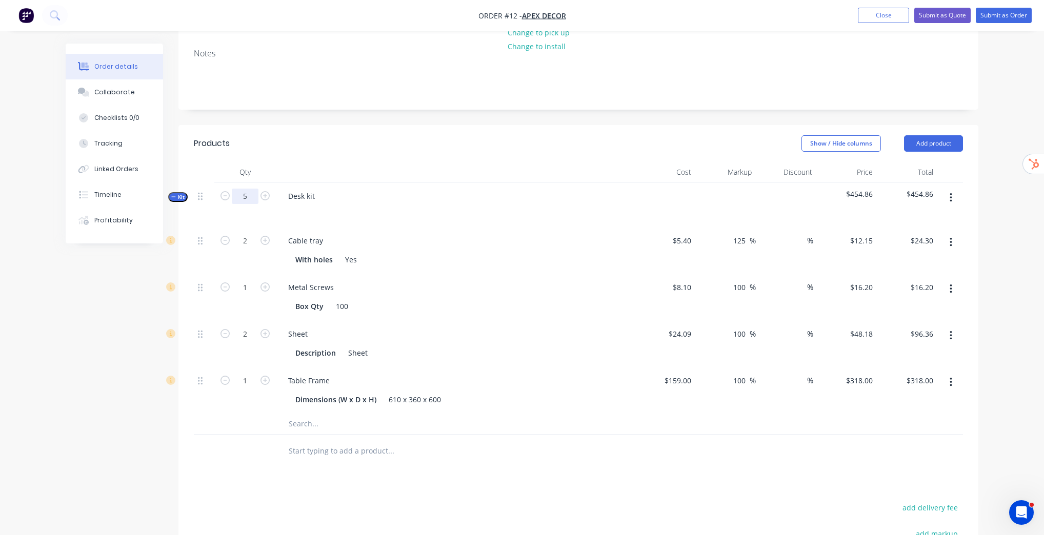
type input "5"
click at [376, 162] on div at bounding box center [455, 172] width 359 height 21
type input "10"
type input "$121.50"
type input "5"
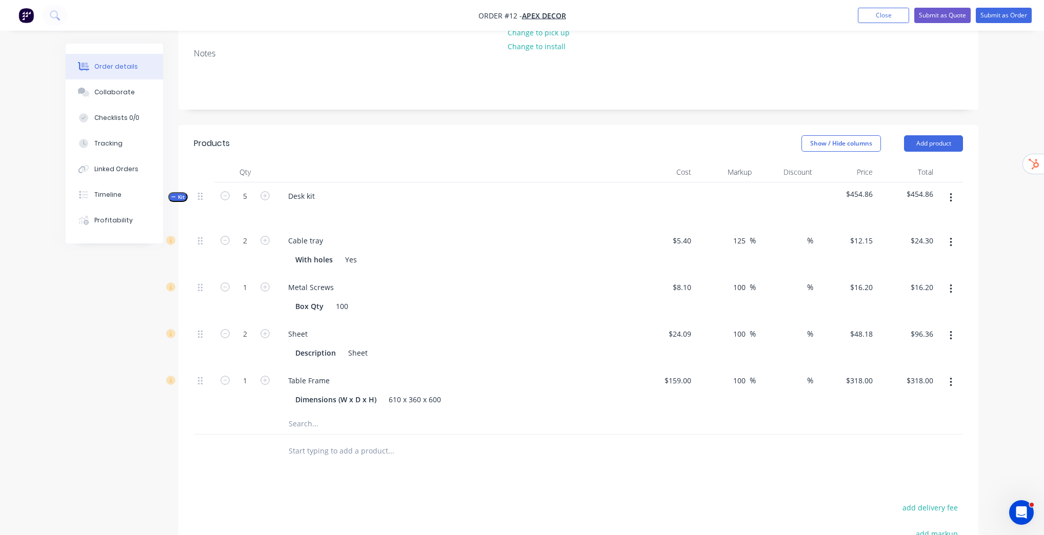
type input "$81.00"
type input "10"
type input "$481.80"
type input "5"
type input "$1,590.00"
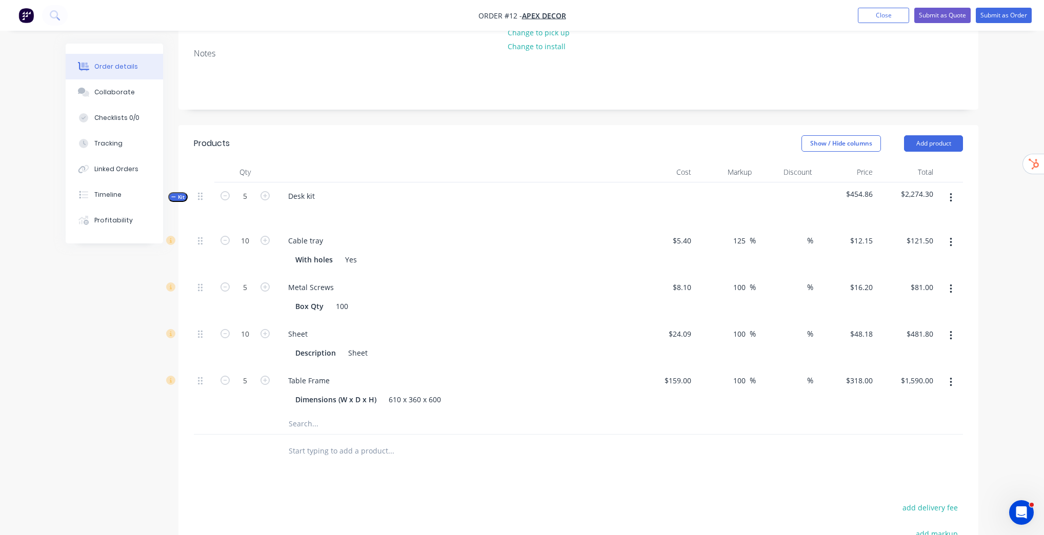
click at [305, 414] on input "text" at bounding box center [390, 424] width 205 height 21
type input "f"
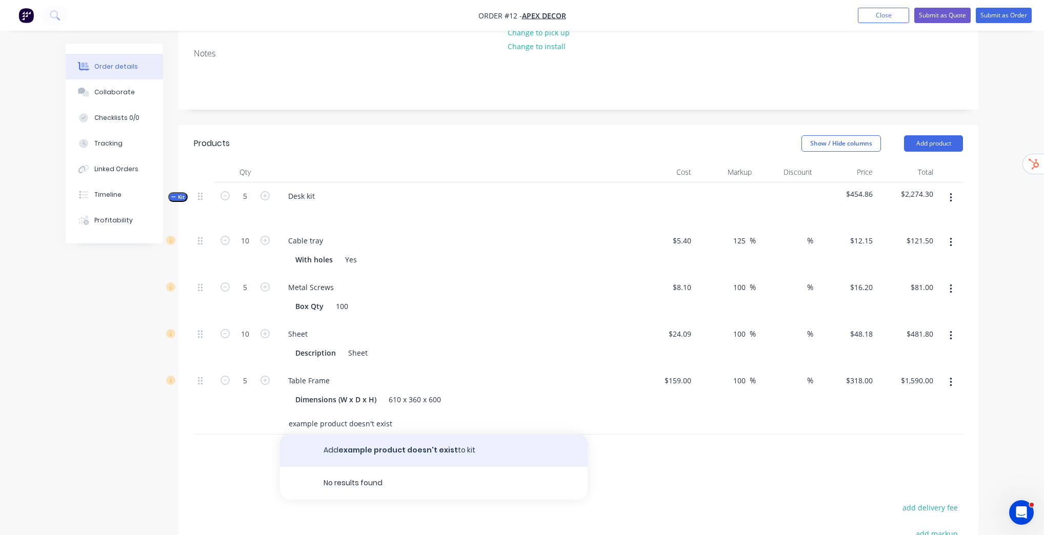
type input "example product doesn't exist"
click at [373, 434] on button "Add example product doesn't exist to kit" at bounding box center [434, 450] width 308 height 33
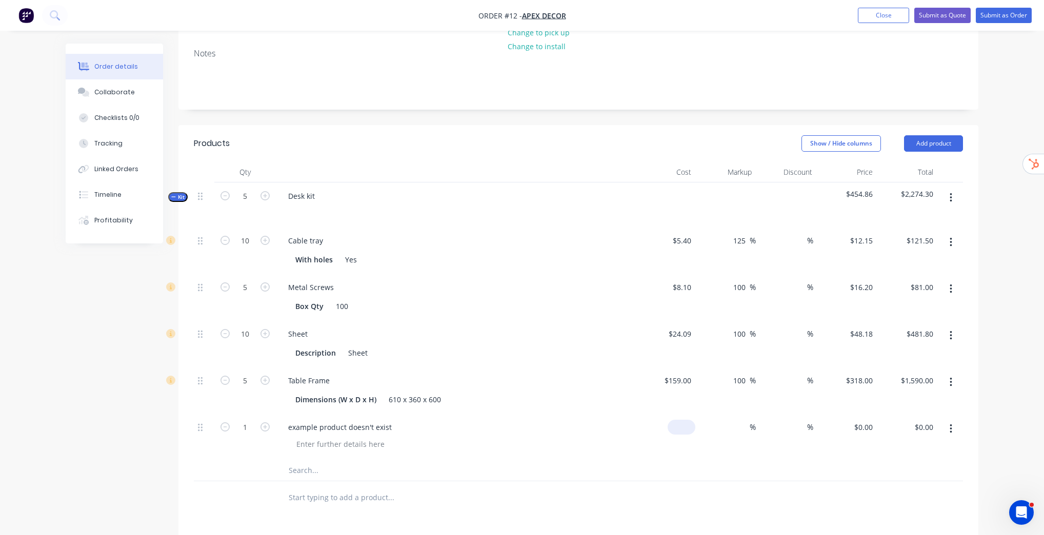
click at [685, 420] on div "$0.00" at bounding box center [683, 427] width 24 height 15
type input "$100.00"
click at [747, 420] on input at bounding box center [744, 427] width 12 height 15
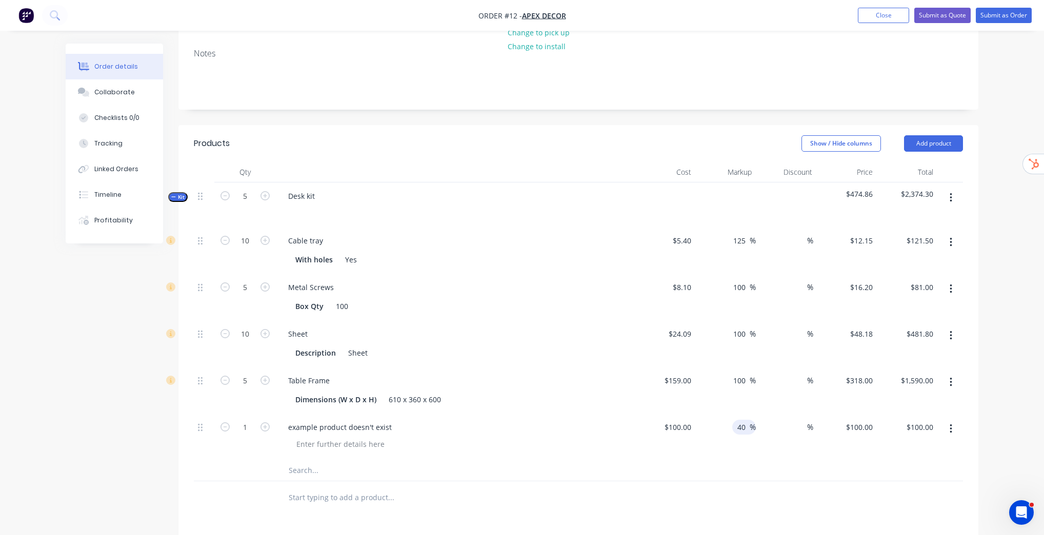
type input "40"
click at [1016, 433] on div "Order details Collaborate Checklists 0/0 Tracking Linked Orders Timeline Profit…" at bounding box center [522, 285] width 1044 height 981
type input "$140.00"
click at [945, 420] on button "button" at bounding box center [950, 429] width 24 height 18
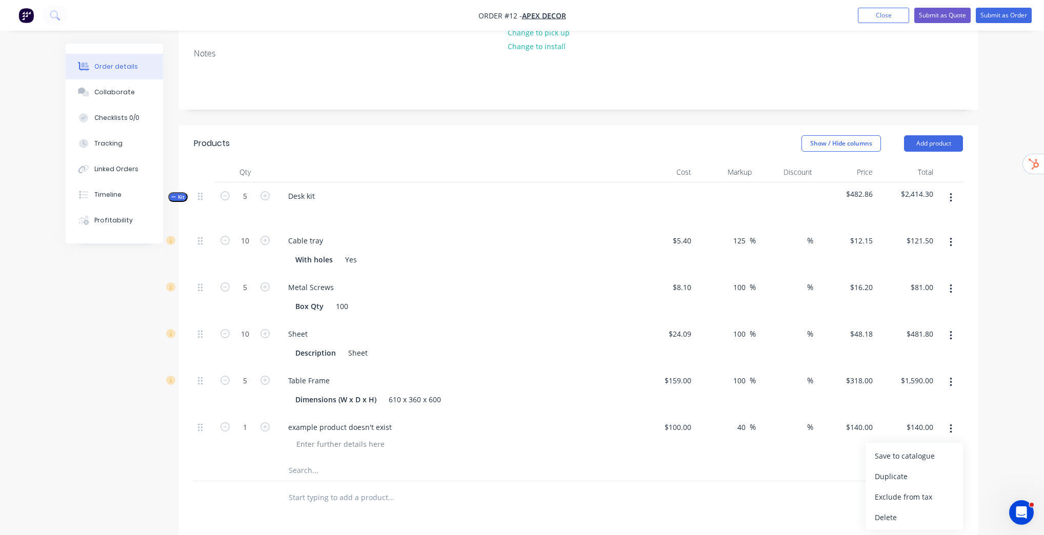
click at [994, 352] on div "Order details Collaborate Checklists 0/0 Tracking Linked Orders Timeline Profit…" at bounding box center [522, 285] width 1044 height 981
click at [372, 487] on input "text" at bounding box center [390, 497] width 205 height 21
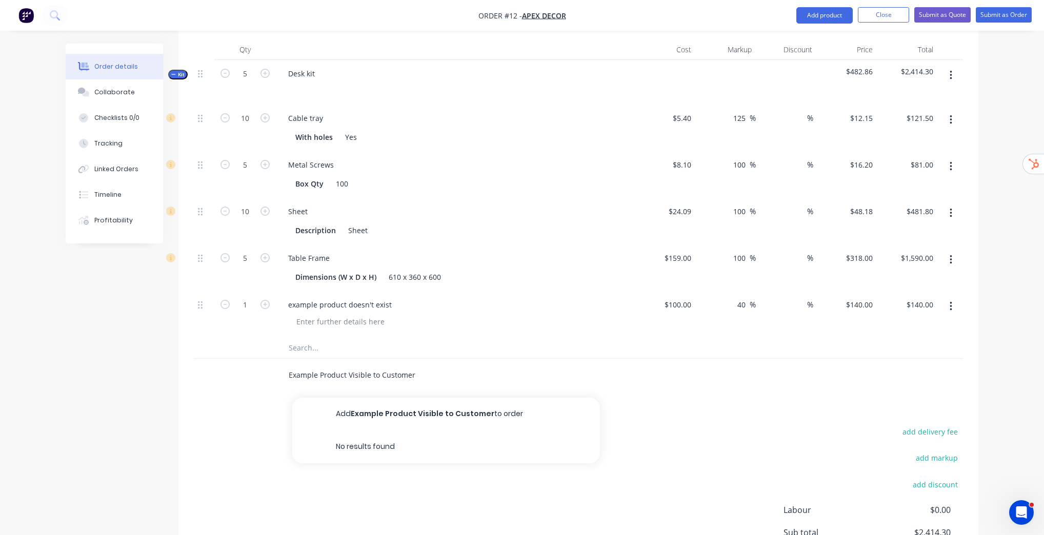
scroll to position [328, 0]
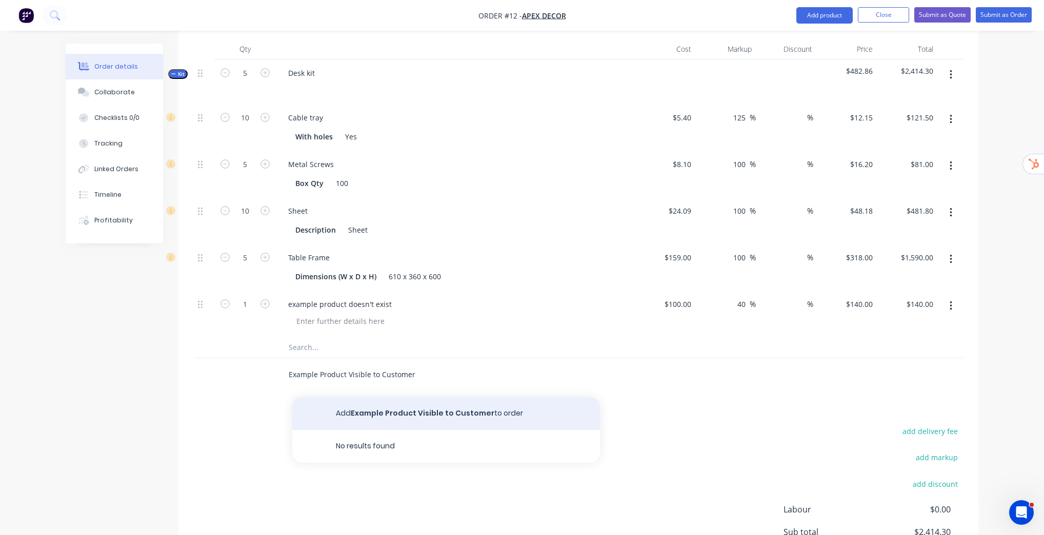
type input "Example Product Visible to Customer"
click at [449, 397] on button "Add Example Product Visible to Customer to order" at bounding box center [446, 413] width 308 height 33
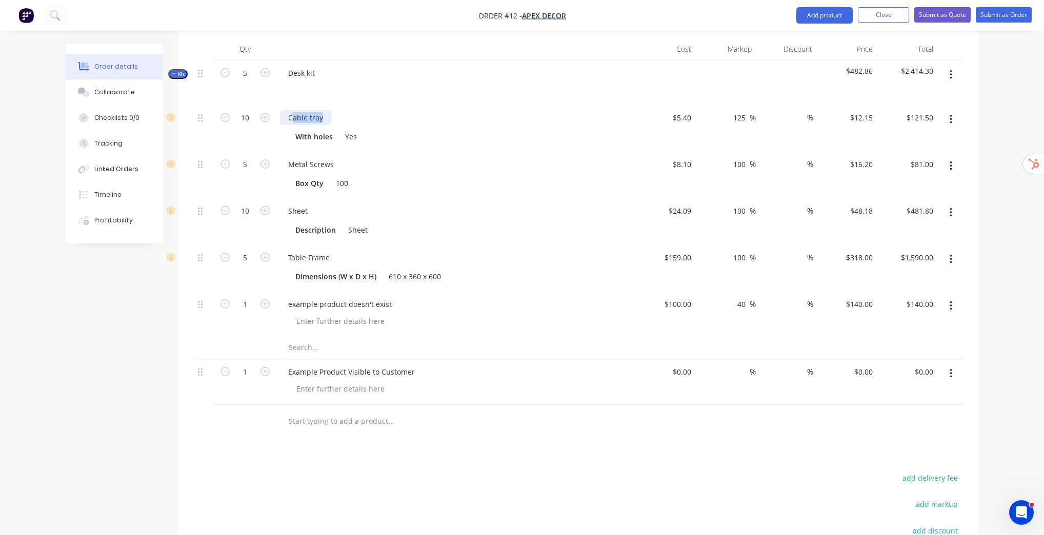
drag, startPoint x: 291, startPoint y: 73, endPoint x: 336, endPoint y: 70, distance: 45.8
click at [336, 110] on div "Cable tray" at bounding box center [455, 117] width 351 height 15
click at [1010, 218] on div "Order details Collaborate Checklists 0/0 Tracking Linked Orders Timeline Profit…" at bounding box center [522, 186] width 1044 height 1028
click at [679, 110] on div "5.4 5.4" at bounding box center [685, 117] width 19 height 15
type input "$100.00"
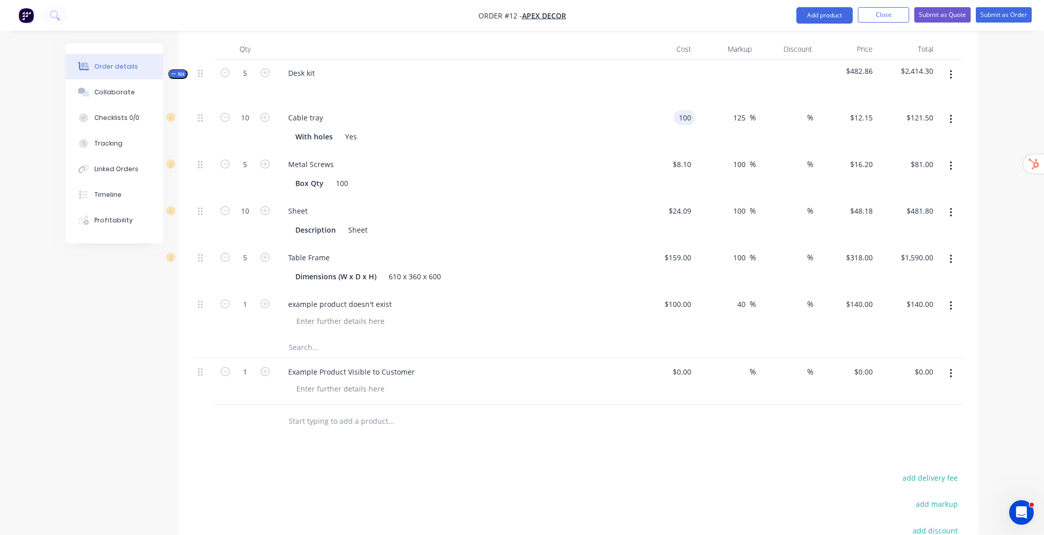
type input "$225.00"
type input "$2,250.00"
type input "0"
type input "$20.00"
type input "$45.00"
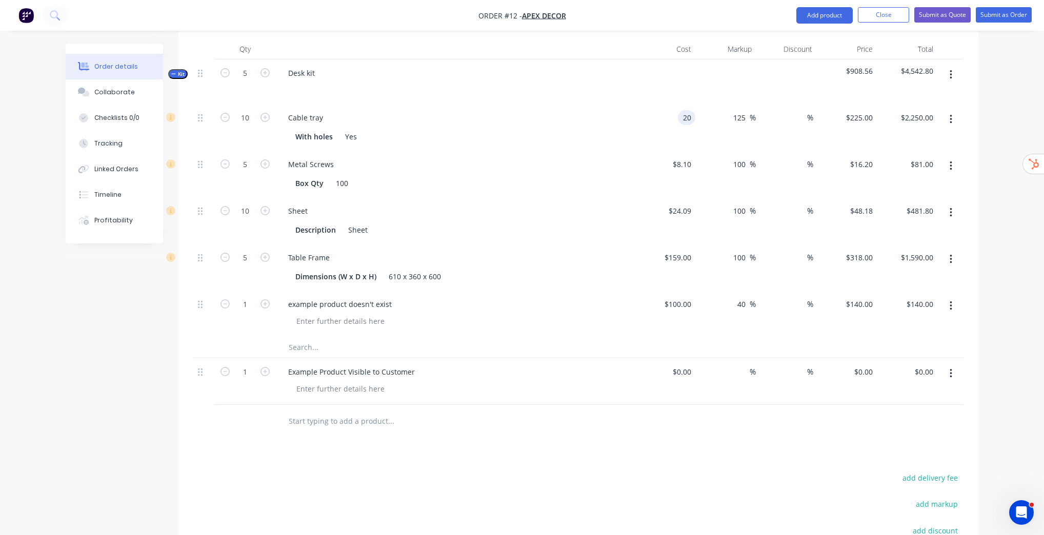
type input "$450.00"
click at [711, 59] on div at bounding box center [725, 81] width 60 height 45
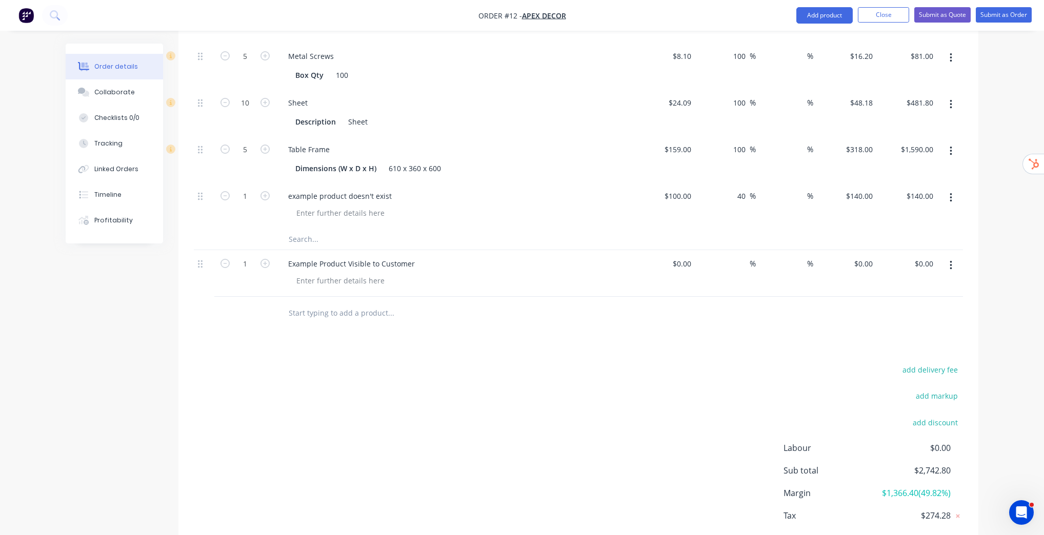
scroll to position [448, 0]
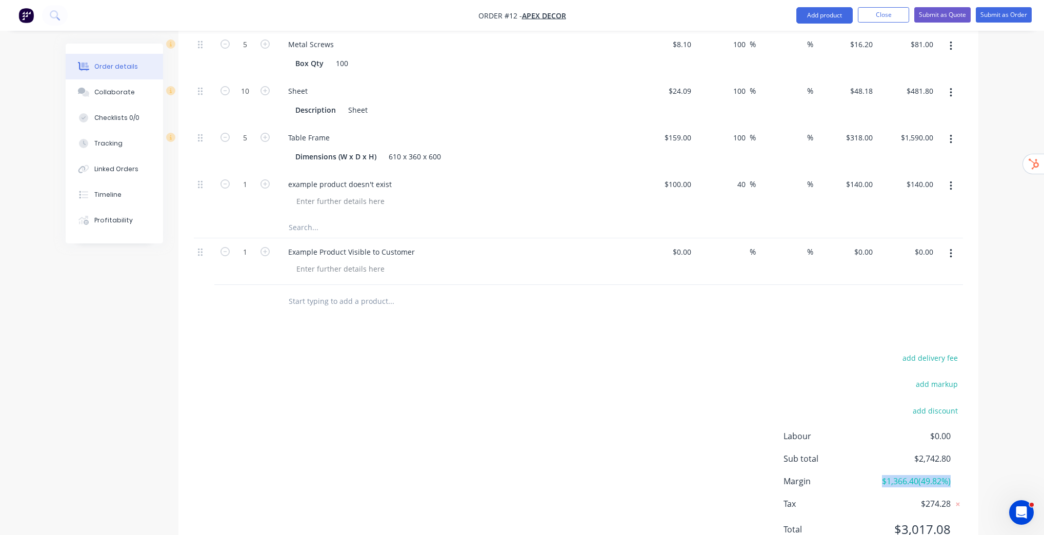
drag, startPoint x: 875, startPoint y: 435, endPoint x: 958, endPoint y: 438, distance: 83.1
click at [958, 475] on div "Margin $1,366.40 ( 49.82 %)" at bounding box center [872, 481] width 179 height 12
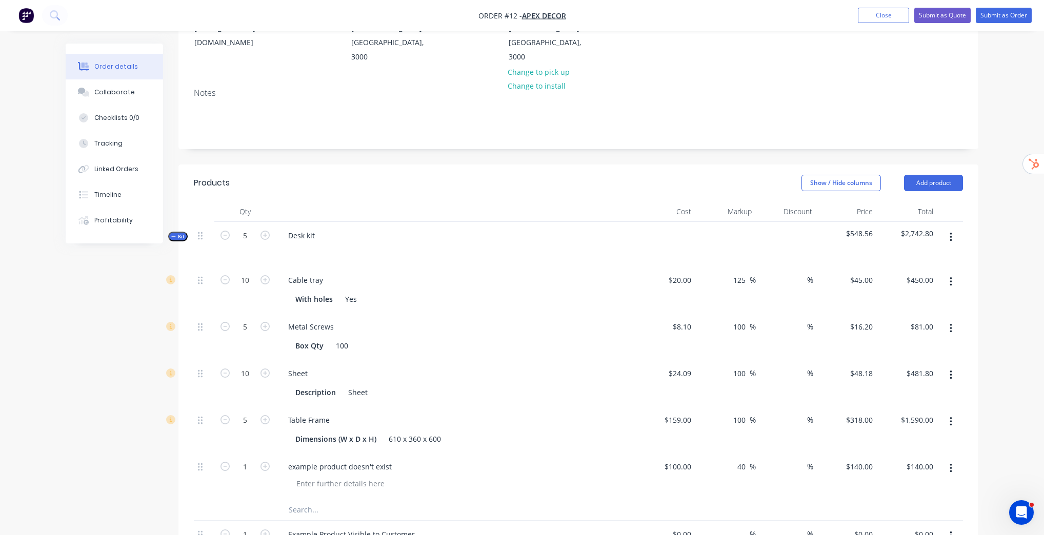
scroll to position [161, 0]
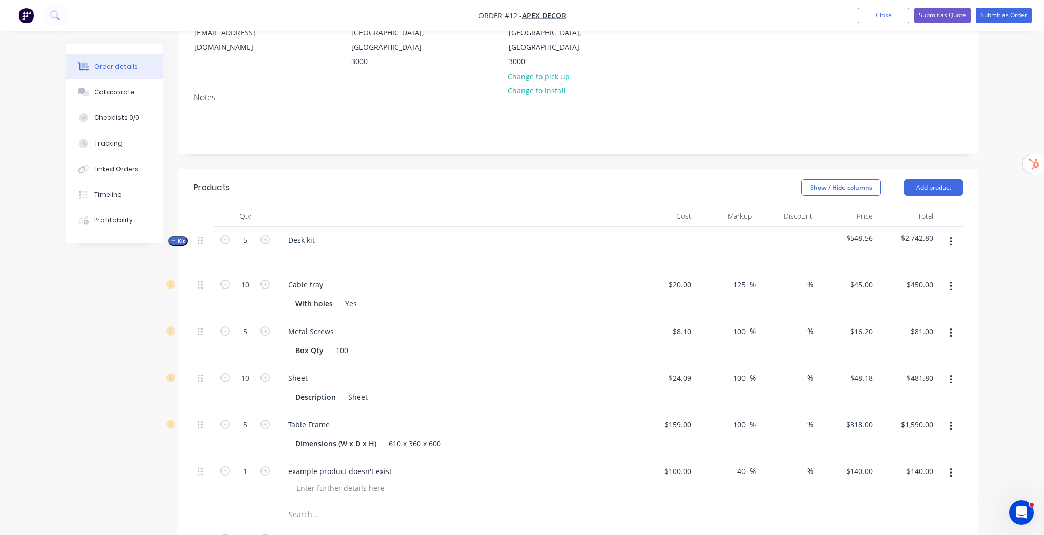
click at [950, 237] on icon "button" at bounding box center [950, 241] width 2 height 9
click at [886, 10] on button "Close" at bounding box center [882, 15] width 51 height 15
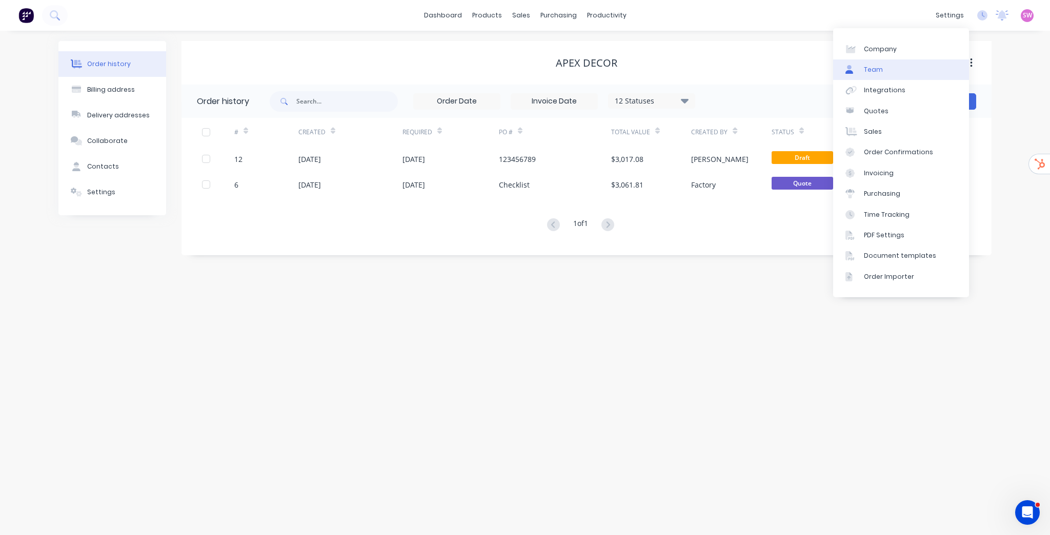
click at [896, 76] on link "Team" at bounding box center [901, 69] width 136 height 21
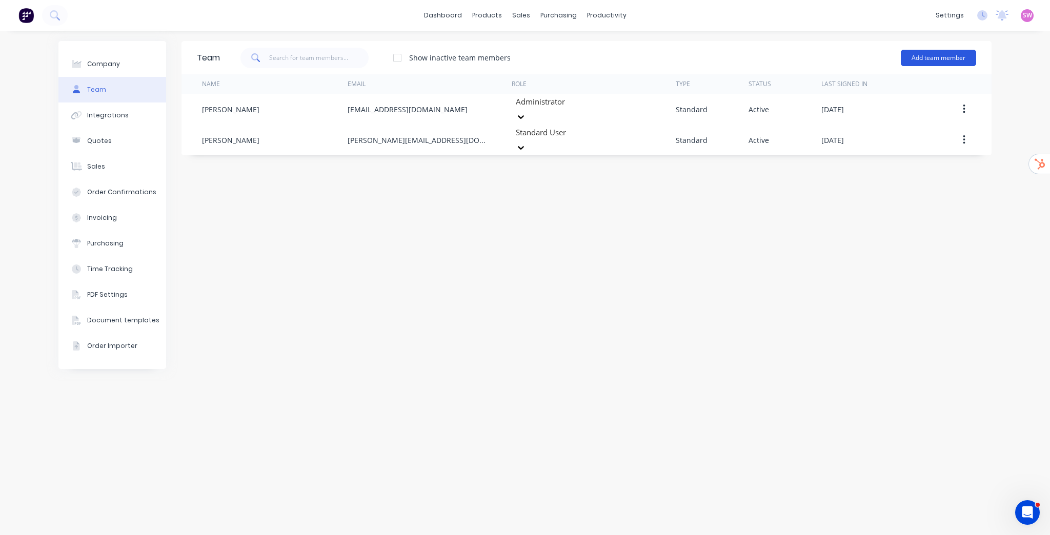
click at [949, 58] on button "Add team member" at bounding box center [938, 58] width 75 height 16
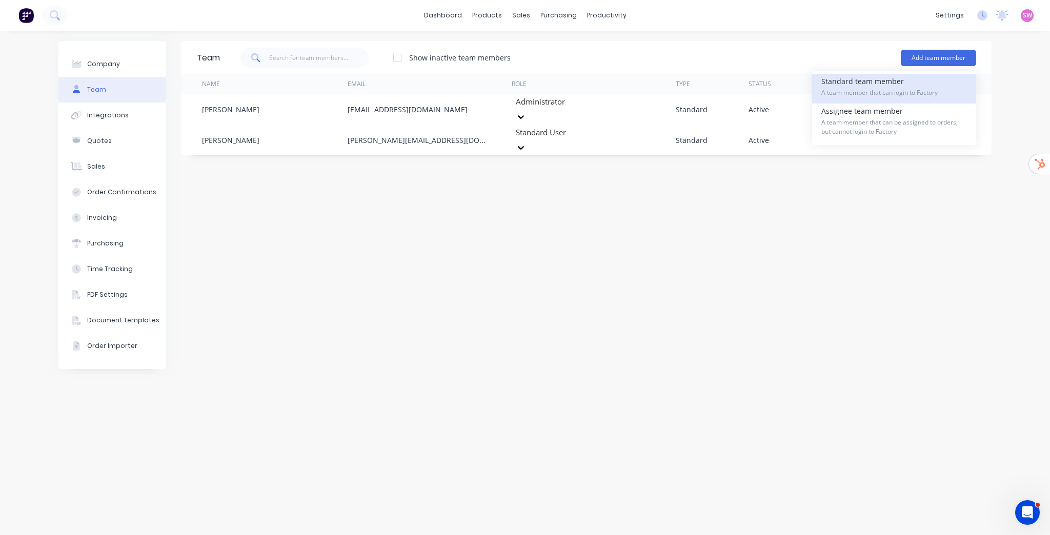
click at [874, 92] on span "A team member that can login to Factory" at bounding box center [894, 92] width 146 height 9
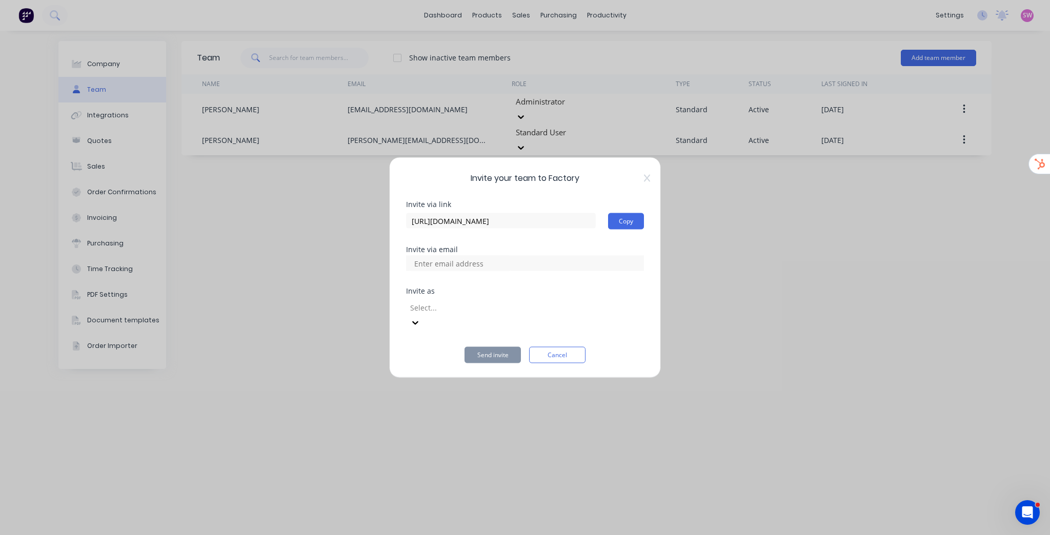
drag, startPoint x: 570, startPoint y: 345, endPoint x: 672, endPoint y: 264, distance: 130.6
click at [570, 347] on button "Cancel" at bounding box center [557, 355] width 56 height 16
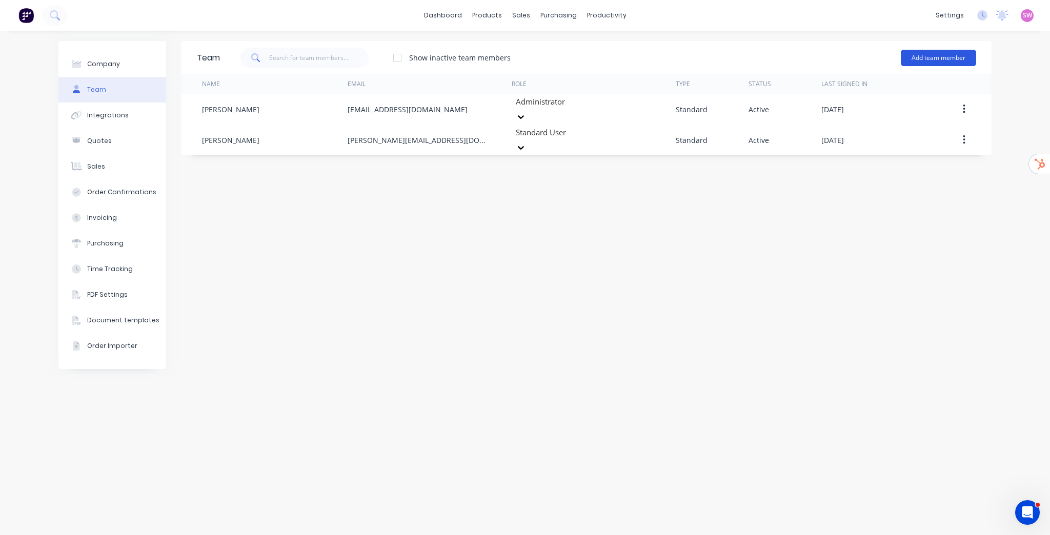
click at [946, 61] on button "Add team member" at bounding box center [938, 58] width 75 height 16
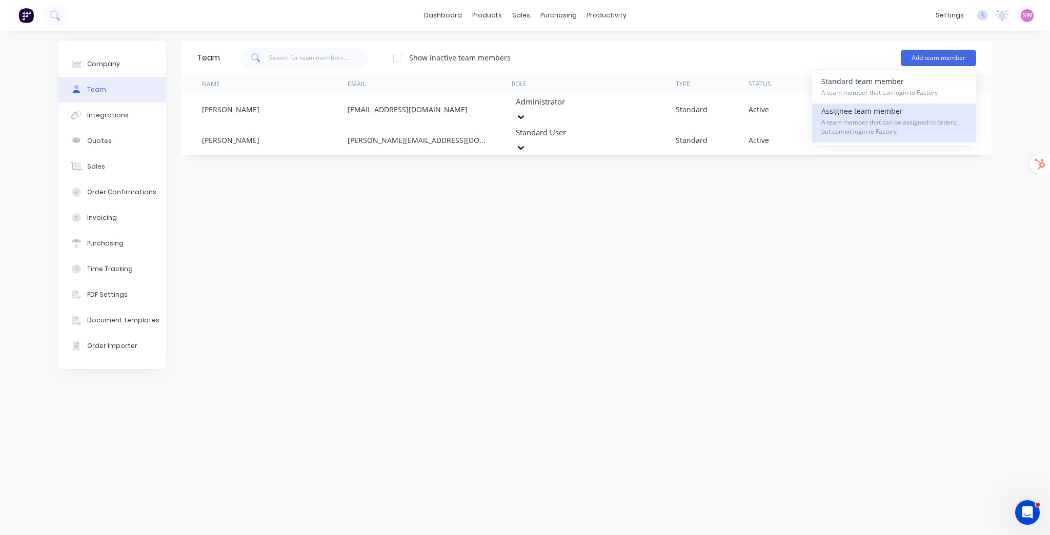
click at [893, 127] on span "A team member that can be assigned to orders, but cannot login to Factory" at bounding box center [894, 127] width 146 height 18
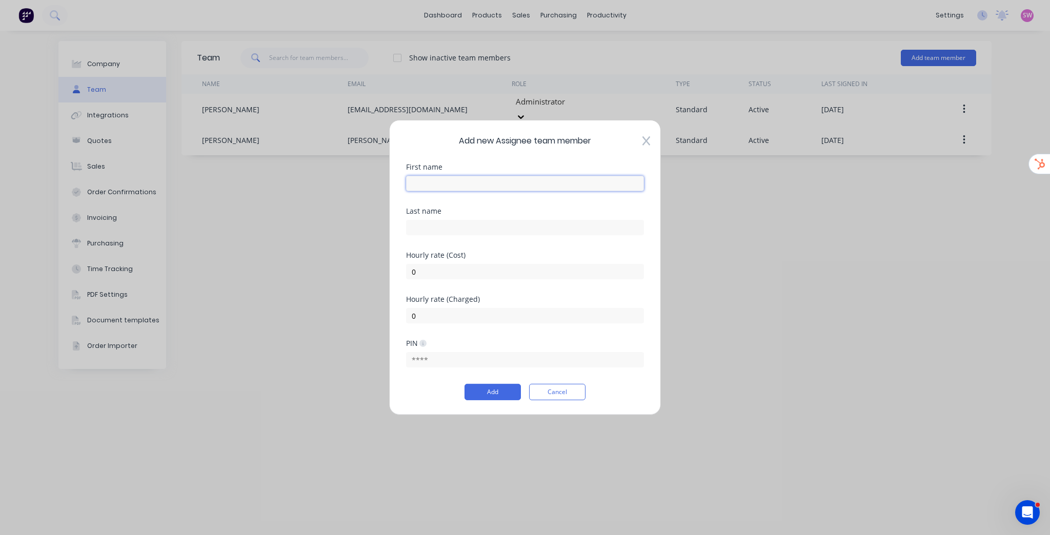
click at [482, 181] on input "text" at bounding box center [525, 183] width 238 height 15
type input "Labour"
click at [418, 273] on input "0" at bounding box center [525, 271] width 238 height 15
drag, startPoint x: 438, startPoint y: 264, endPoint x: 398, endPoint y: 271, distance: 40.4
click at [398, 271] on div "Add new Assignee team member First name Labour Last name Hourly rate (Cost) 0 H…" at bounding box center [525, 267] width 272 height 295
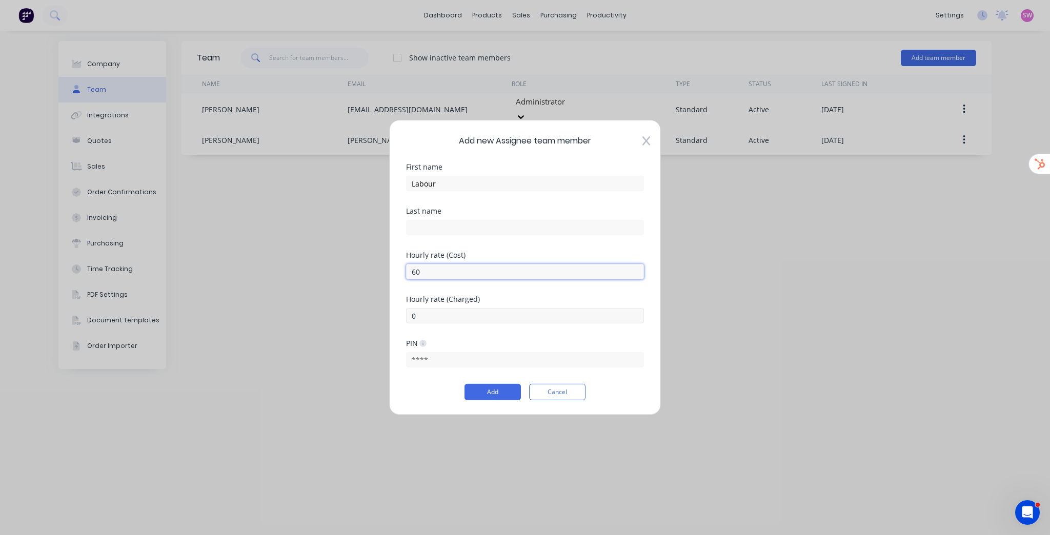
type input "60"
click at [424, 315] on input "0" at bounding box center [525, 315] width 238 height 15
drag, startPoint x: 452, startPoint y: 321, endPoint x: 357, endPoint y: 320, distance: 95.3
click at [383, 320] on div "Add new Assignee team member First name Labour Last name Hourly rate (Cost) 60 …" at bounding box center [525, 267] width 1050 height 535
type input "140"
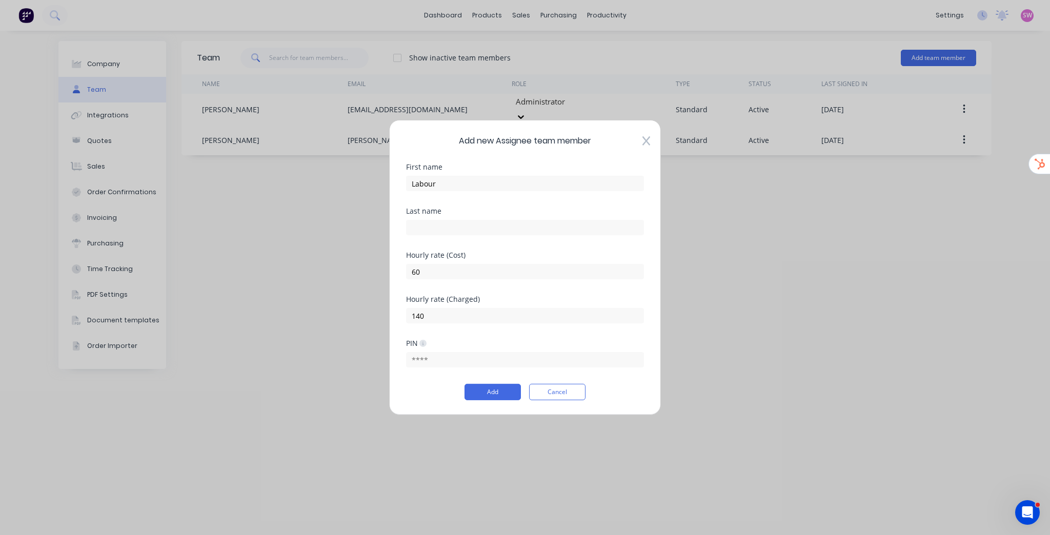
click at [415, 392] on div "Add Cancel" at bounding box center [525, 392] width 238 height 16
click at [487, 392] on button "Add" at bounding box center [492, 392] width 56 height 16
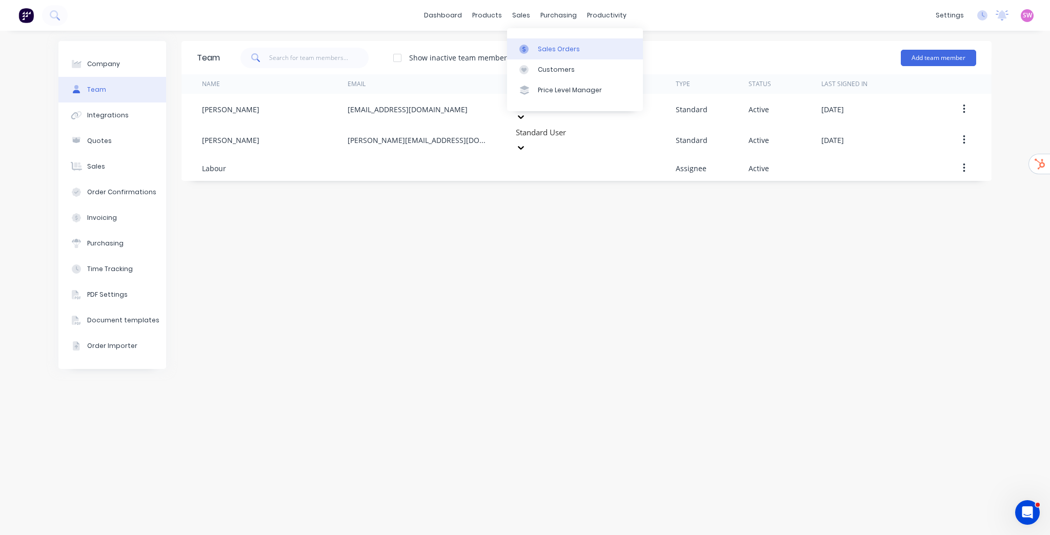
click at [536, 45] on link "Sales Orders" at bounding box center [575, 48] width 136 height 21
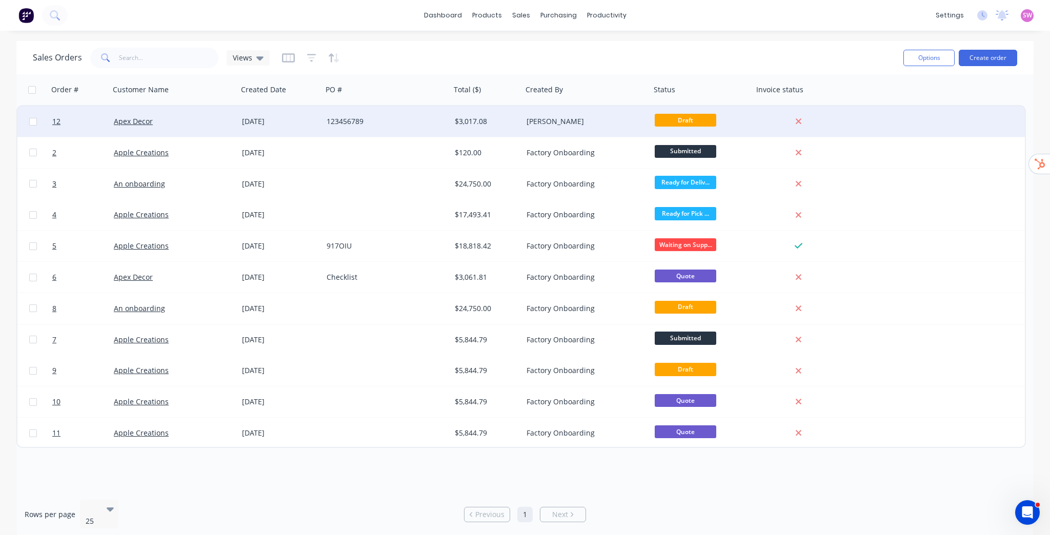
click at [453, 124] on div "$3,017.08" at bounding box center [487, 121] width 72 height 31
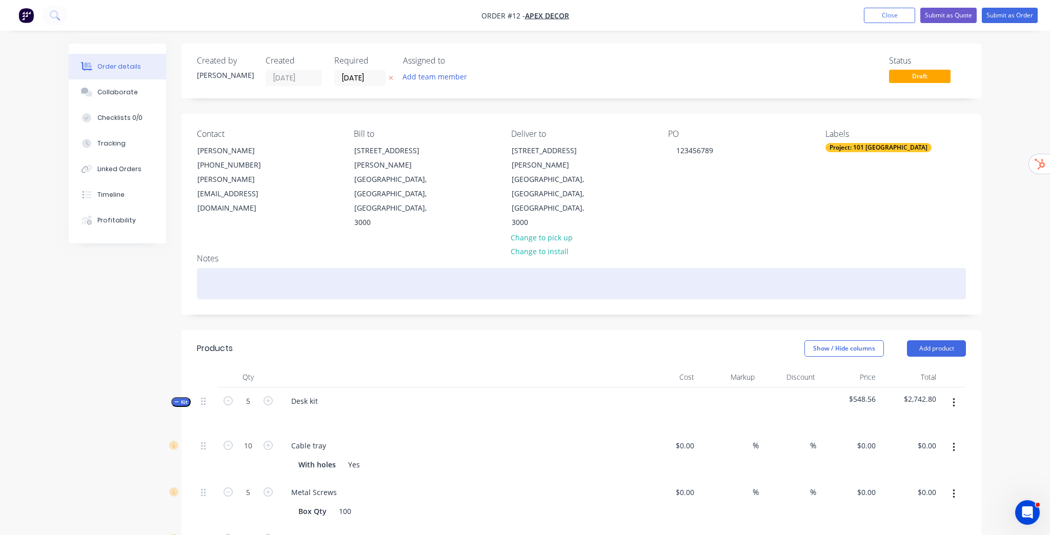
type input "$20.00"
type input "125"
type input "$45.00"
type input "$450.00"
type input "$8.10"
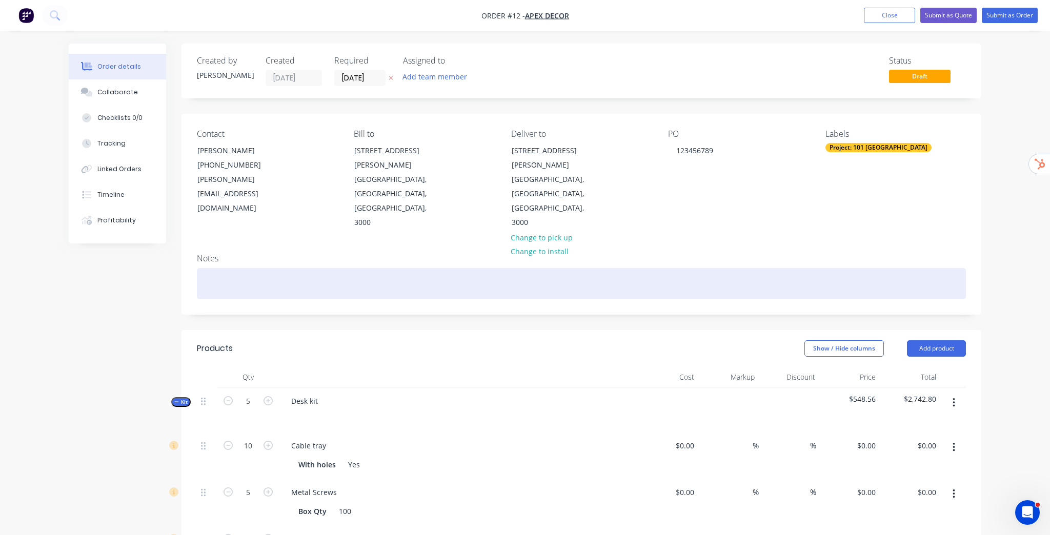
type input "100"
type input "$16.20"
type input "$81.00"
type input "$24.09"
type input "100"
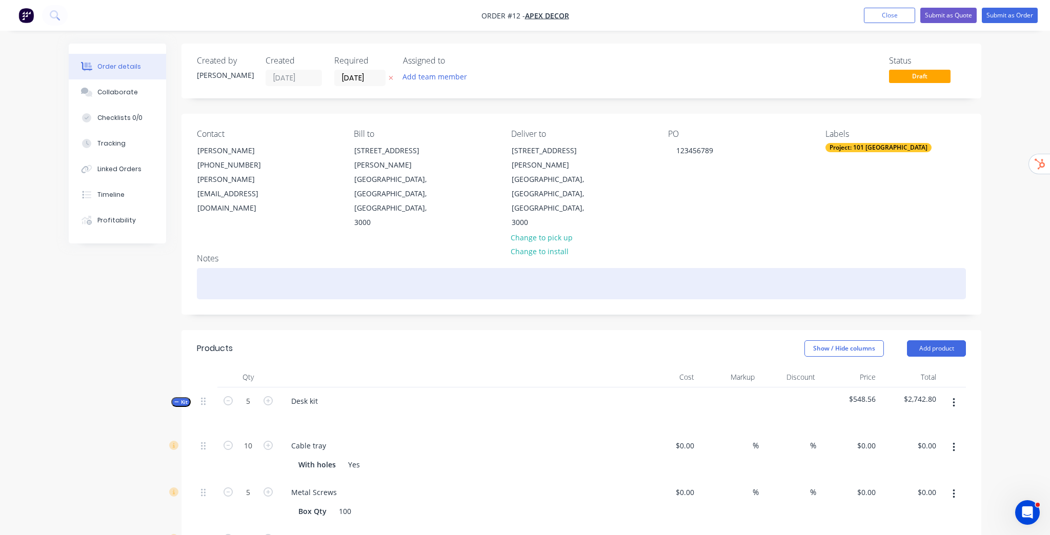
type input "$48.18"
type input "$481.80"
type input "$159.00"
type input "100"
type input "$318.00"
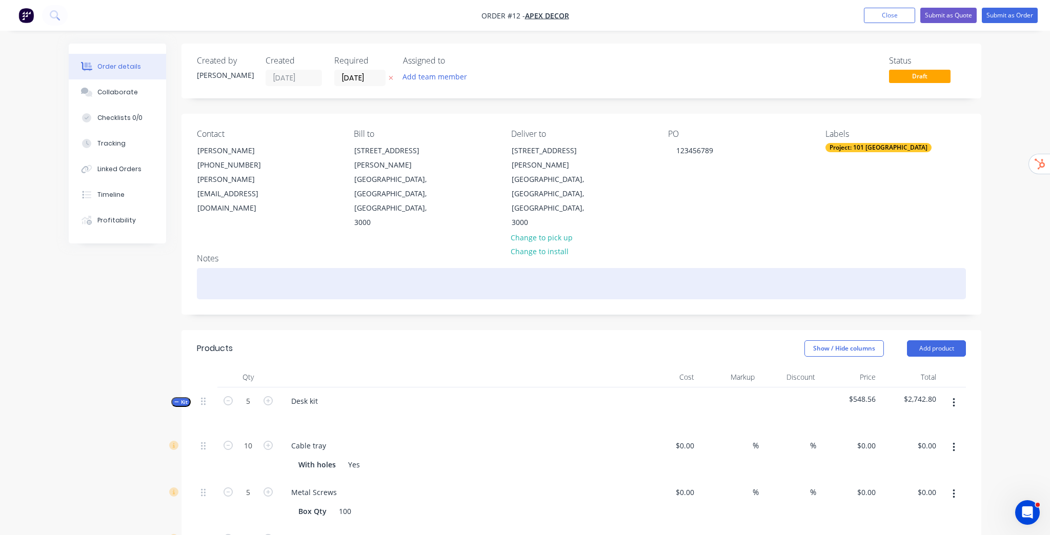
type input "$1,590.00"
type input "$100.00"
type input "40"
type input "$140.00"
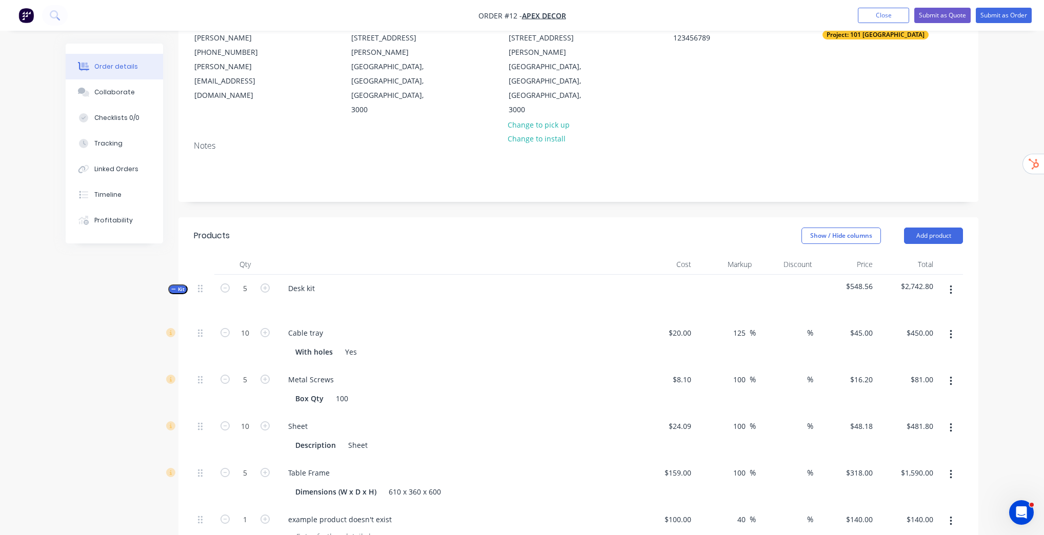
scroll to position [123, 0]
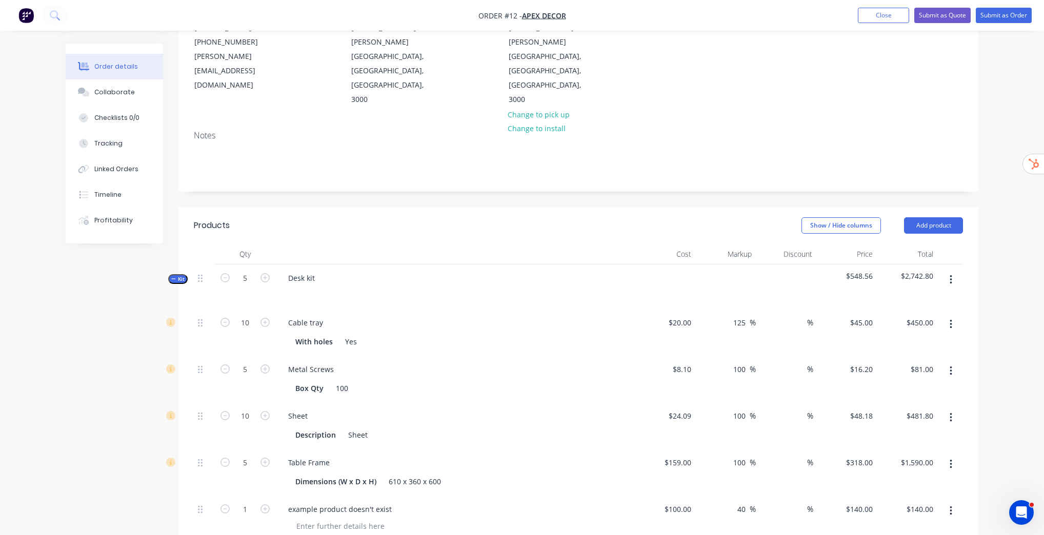
click at [951, 275] on icon "button" at bounding box center [950, 279] width 2 height 9
click at [913, 299] on div "Add product to kit" at bounding box center [913, 306] width 79 height 15
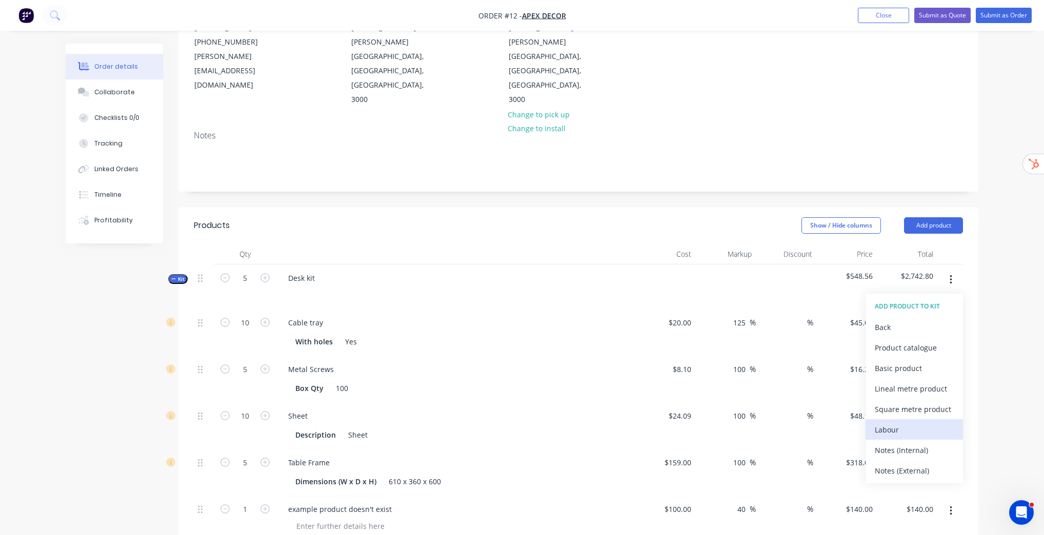
click at [908, 419] on button "Labour" at bounding box center [913, 429] width 97 height 21
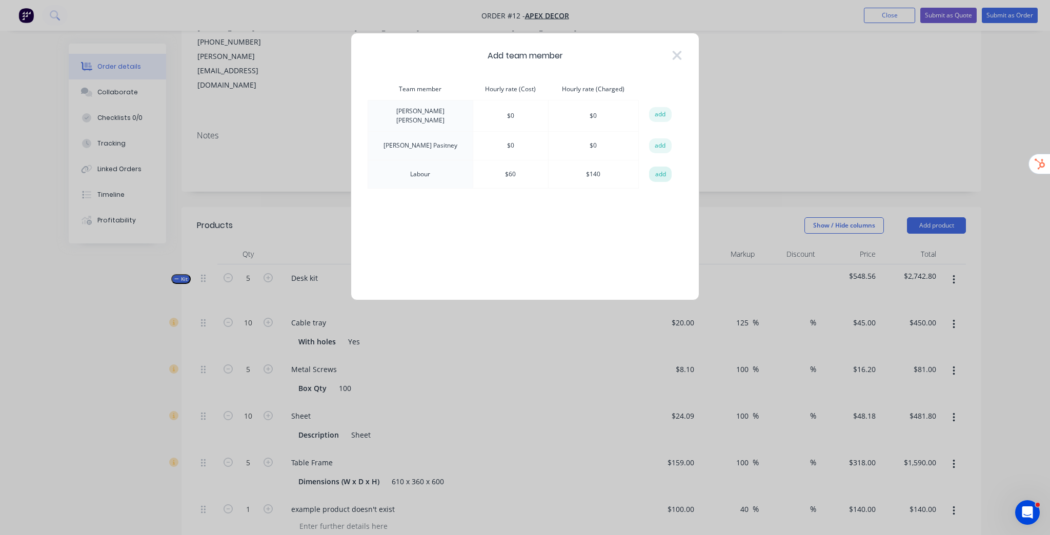
click at [663, 173] on button "add" at bounding box center [660, 174] width 23 height 15
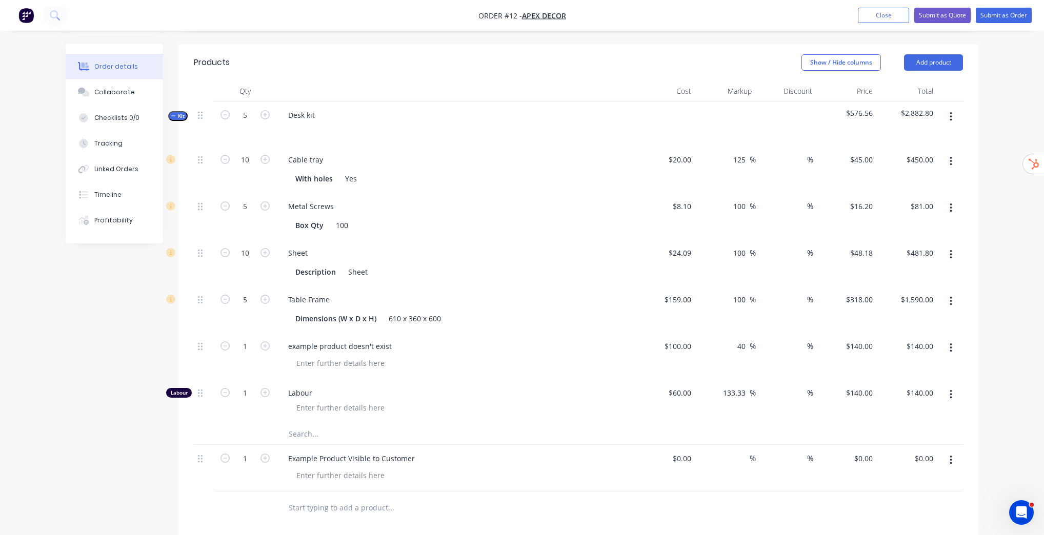
scroll to position [369, 0]
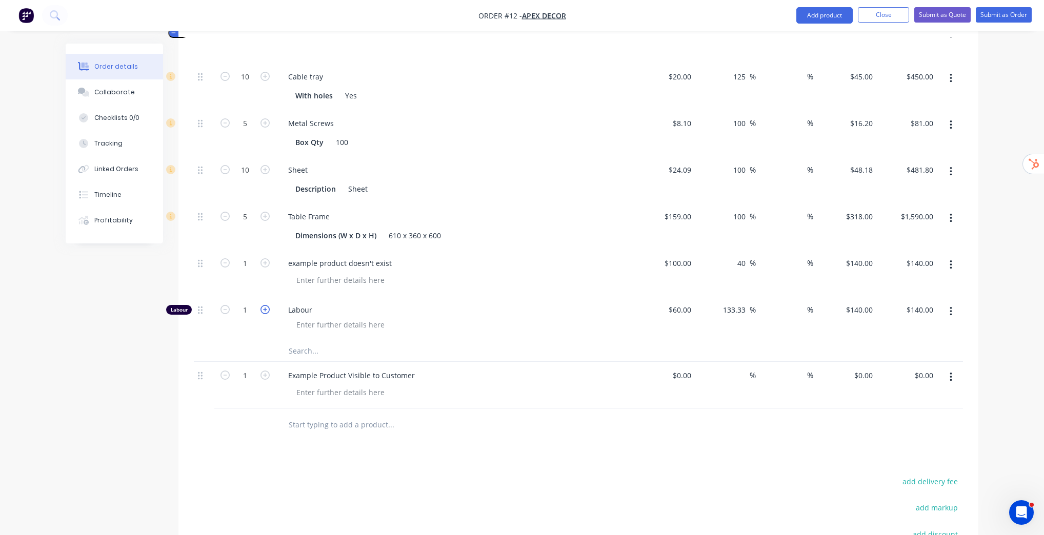
click at [268, 305] on icon "button" at bounding box center [264, 309] width 9 height 9
type input "2"
type input "$280.00"
click at [268, 305] on icon "button" at bounding box center [264, 309] width 9 height 9
type input "3"
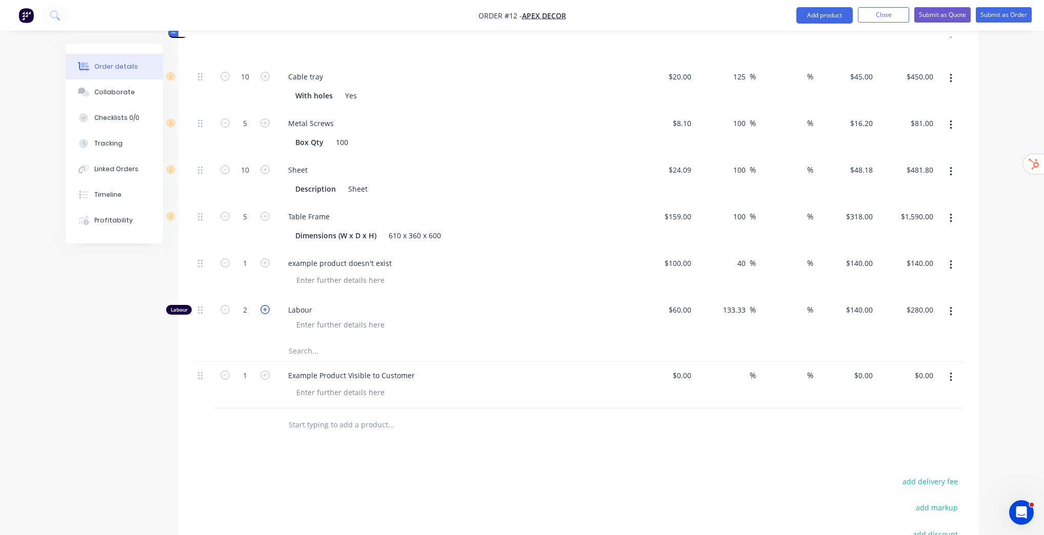
type input "$420.00"
click at [268, 305] on icon "button" at bounding box center [264, 309] width 9 height 9
type input "4"
type input "$560.00"
click at [267, 305] on icon "button" at bounding box center [264, 309] width 9 height 9
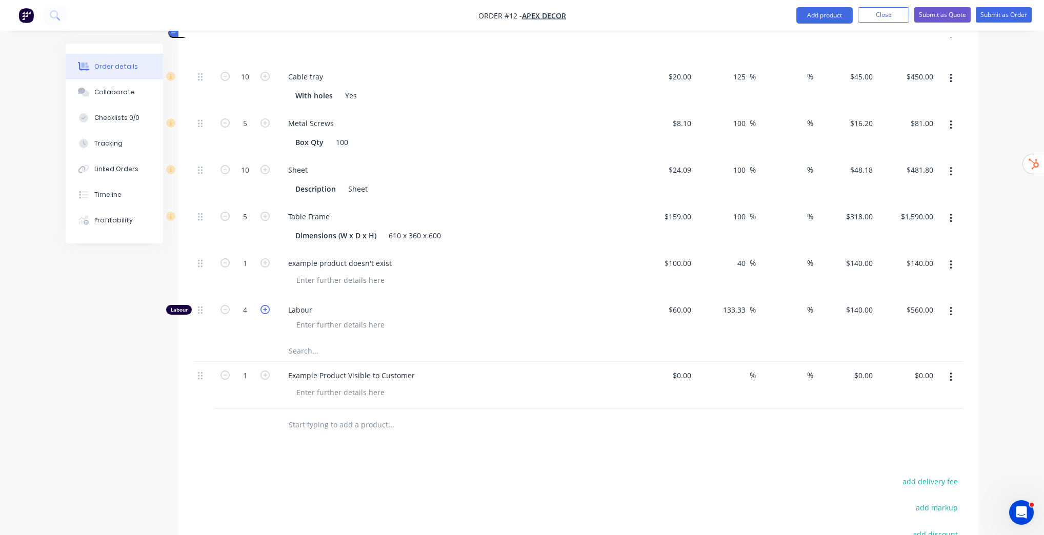
type input "5"
type input "$700.00"
click at [994, 345] on div "Order details Collaborate Checklists 0/0 Tracking Linked Orders Timeline Profit…" at bounding box center [522, 167] width 1044 height 1072
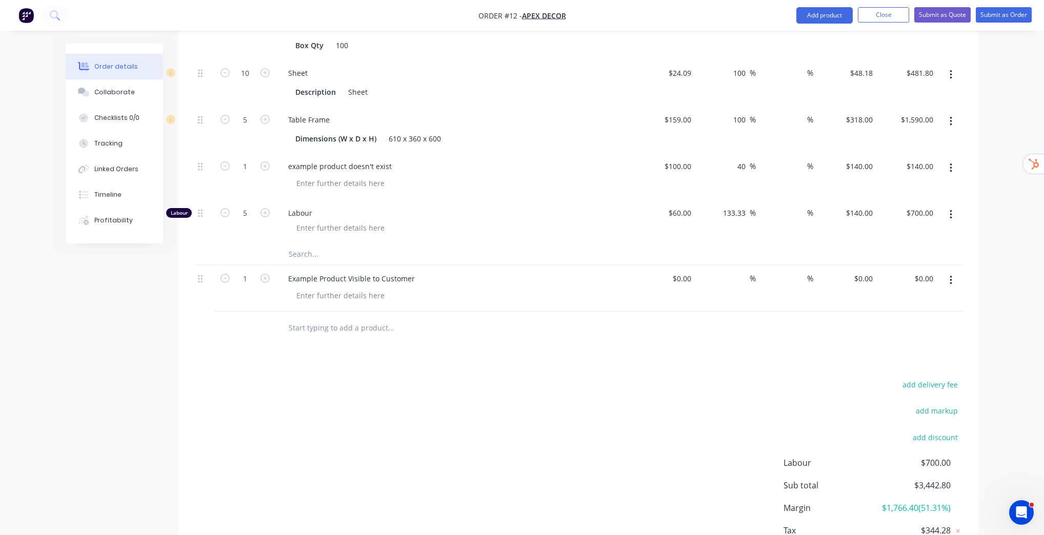
scroll to position [492, 0]
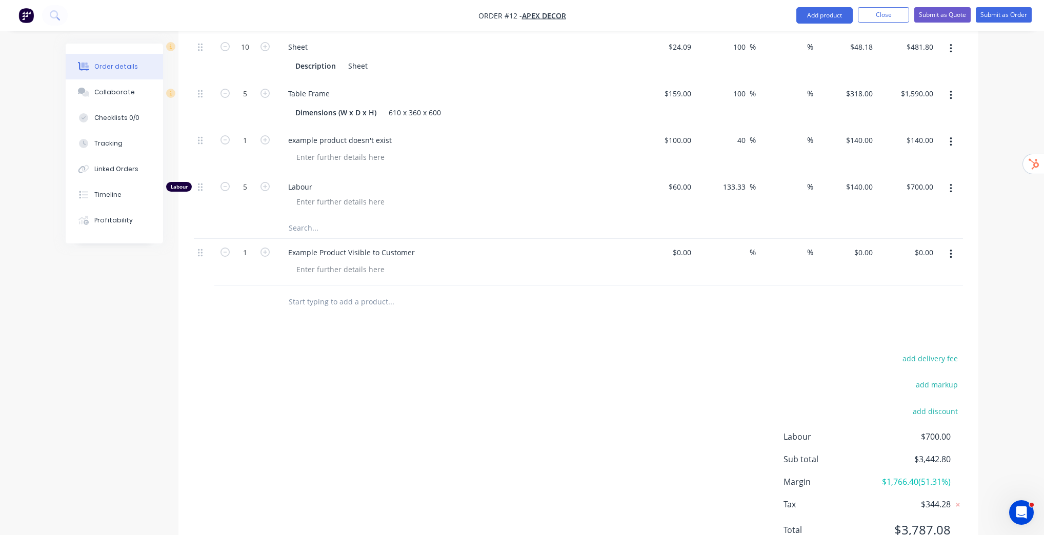
click at [994, 380] on div "Order details Collaborate Checklists 0/0 Tracking Linked Orders Timeline Profit…" at bounding box center [522, 44] width 1044 height 1072
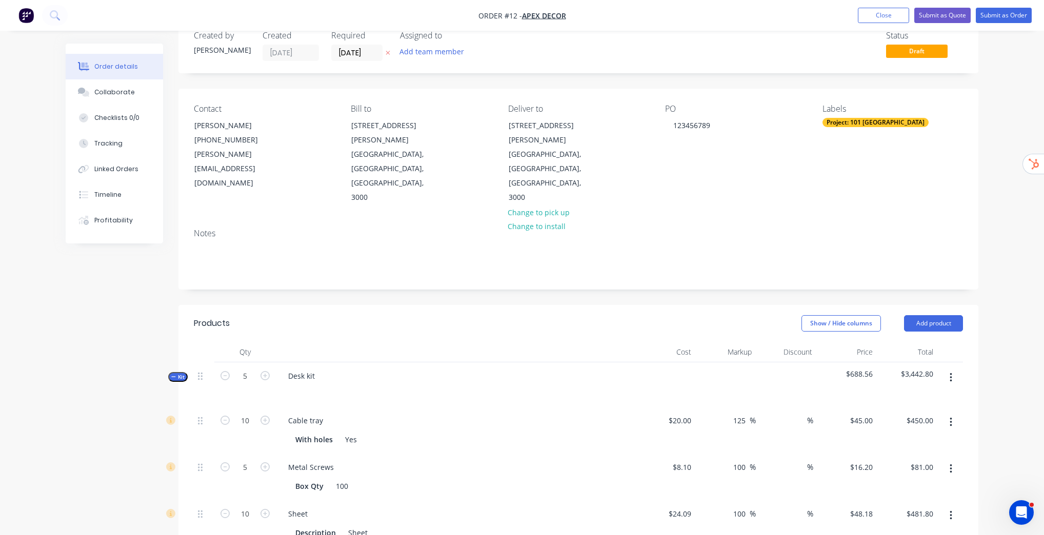
scroll to position [0, 0]
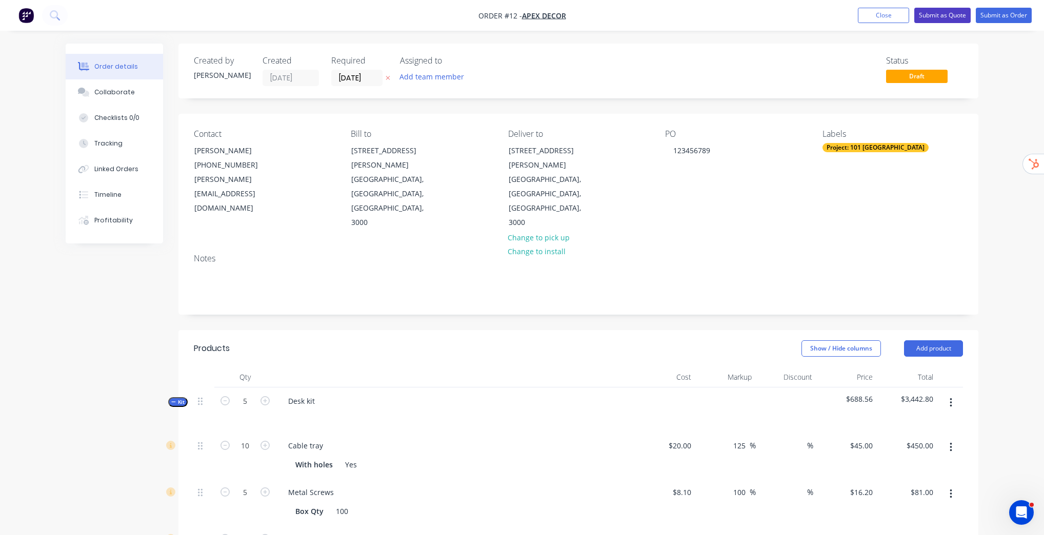
click at [947, 18] on button "Submit as Quote" at bounding box center [942, 15] width 56 height 15
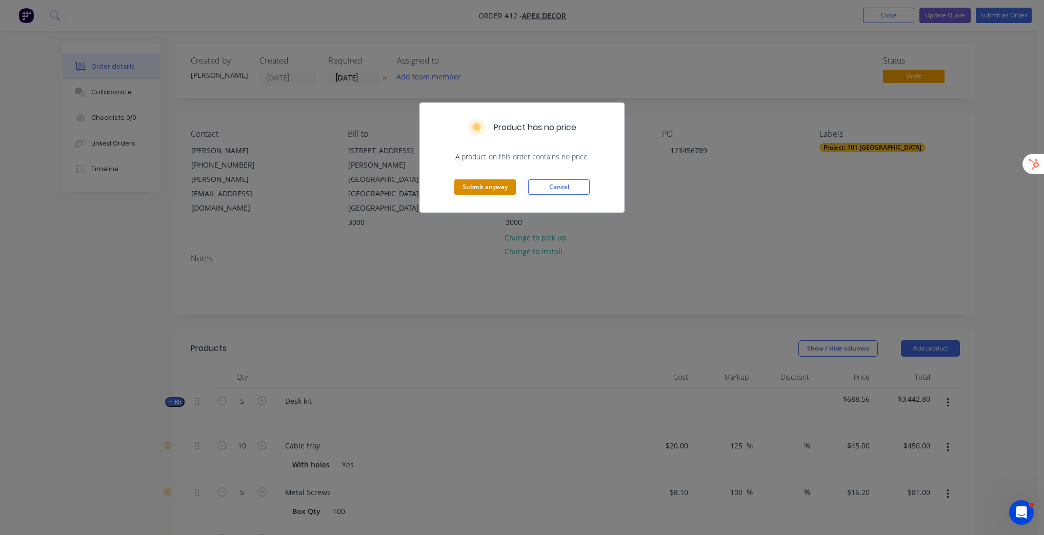
click at [485, 190] on button "Submit anyway" at bounding box center [485, 186] width 62 height 15
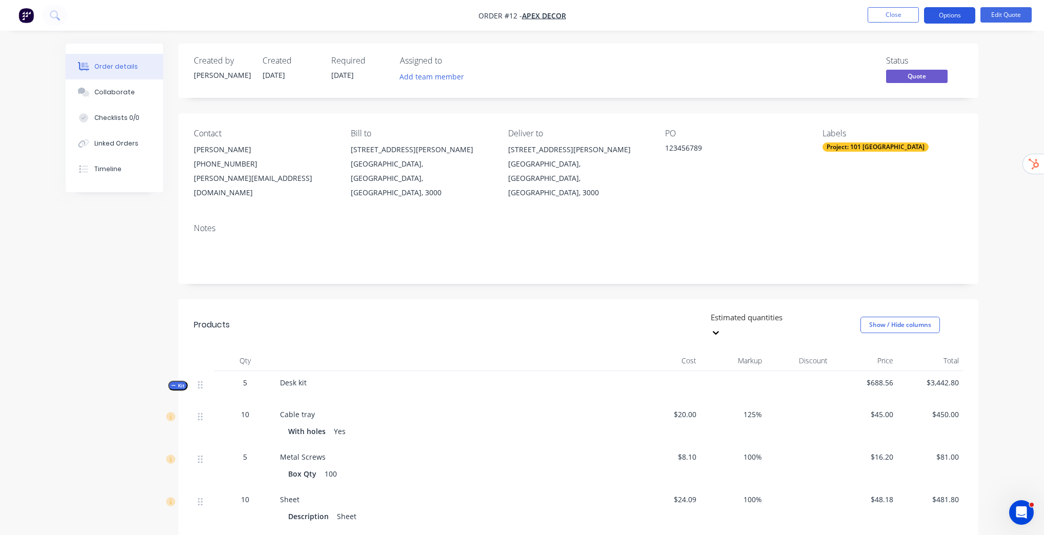
click at [953, 16] on button "Options" at bounding box center [949, 15] width 51 height 16
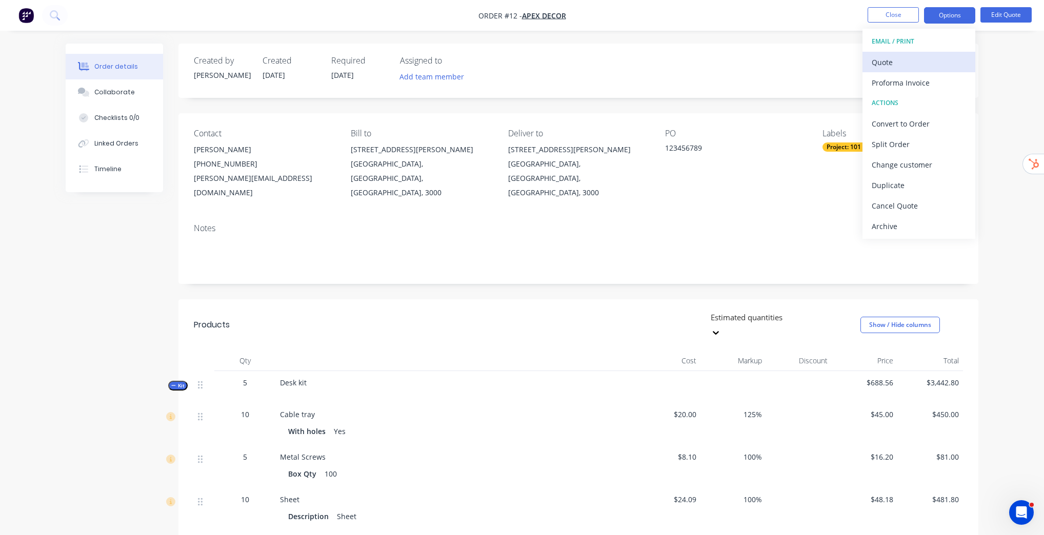
click at [892, 60] on div "Quote" at bounding box center [918, 62] width 94 height 15
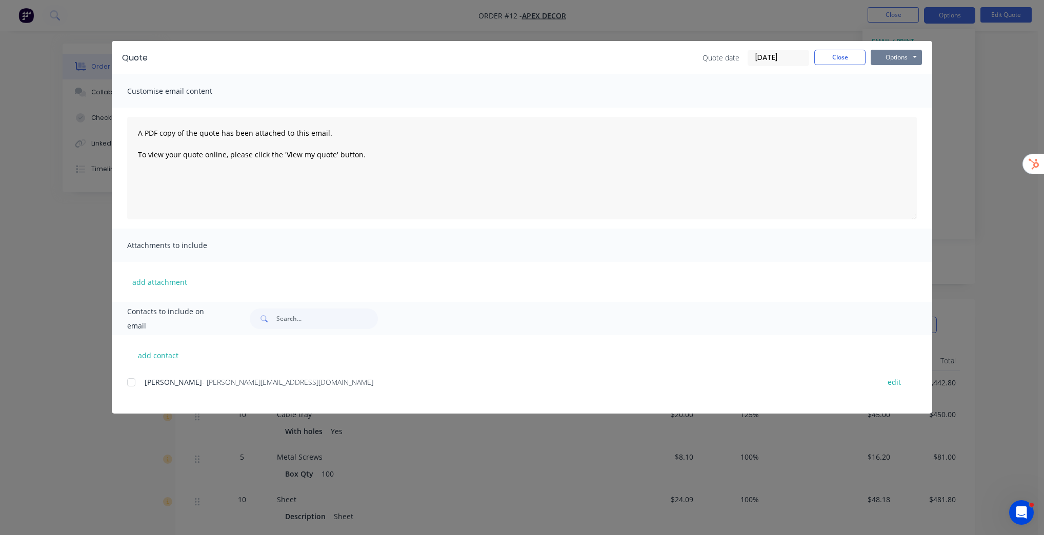
click at [887, 58] on button "Options" at bounding box center [895, 57] width 51 height 15
click at [908, 73] on button "Preview" at bounding box center [903, 75] width 66 height 17
click at [849, 55] on button "Close" at bounding box center [839, 57] width 51 height 15
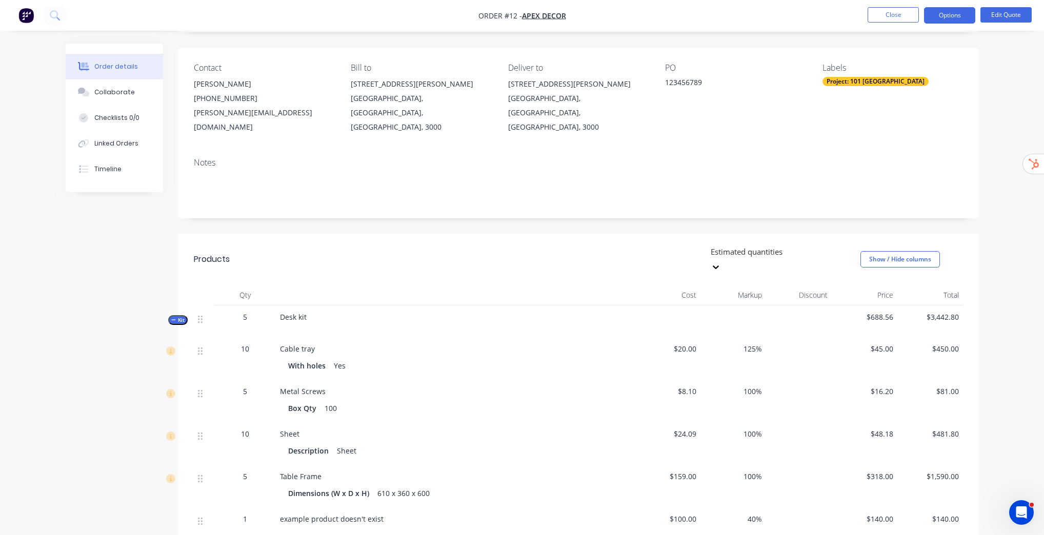
scroll to position [41, 0]
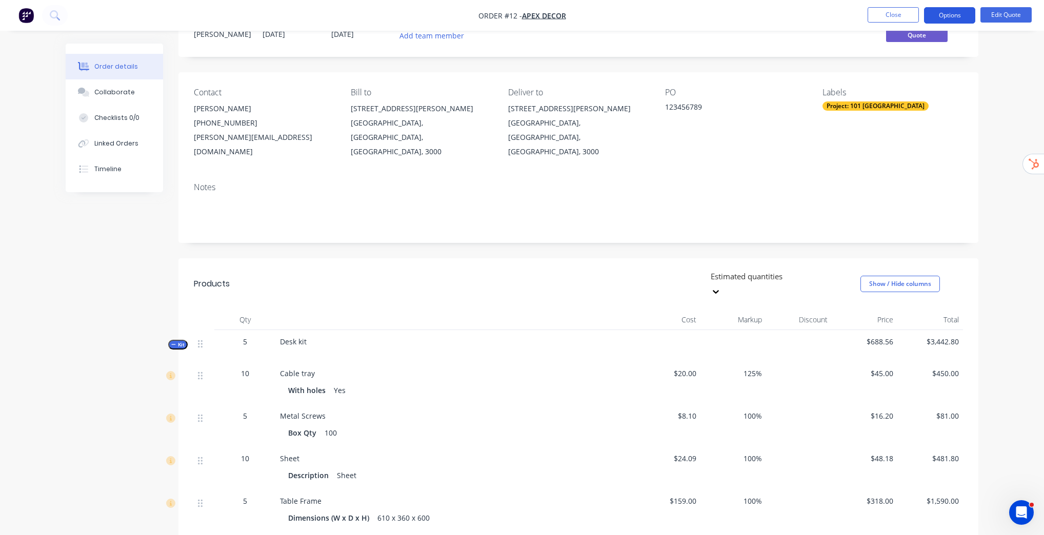
click at [961, 18] on button "Options" at bounding box center [949, 15] width 51 height 16
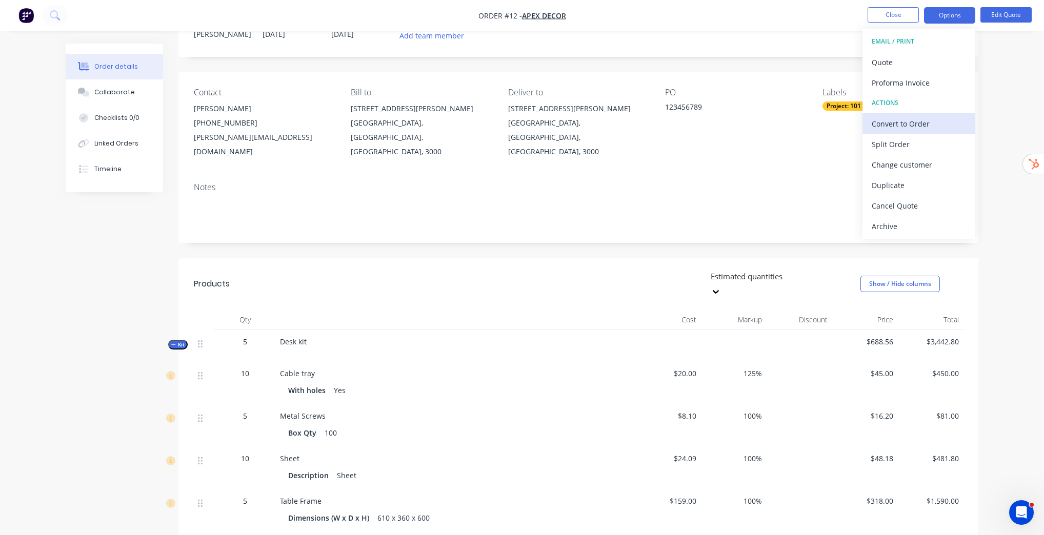
click at [923, 123] on div "Convert to Order" at bounding box center [918, 123] width 94 height 15
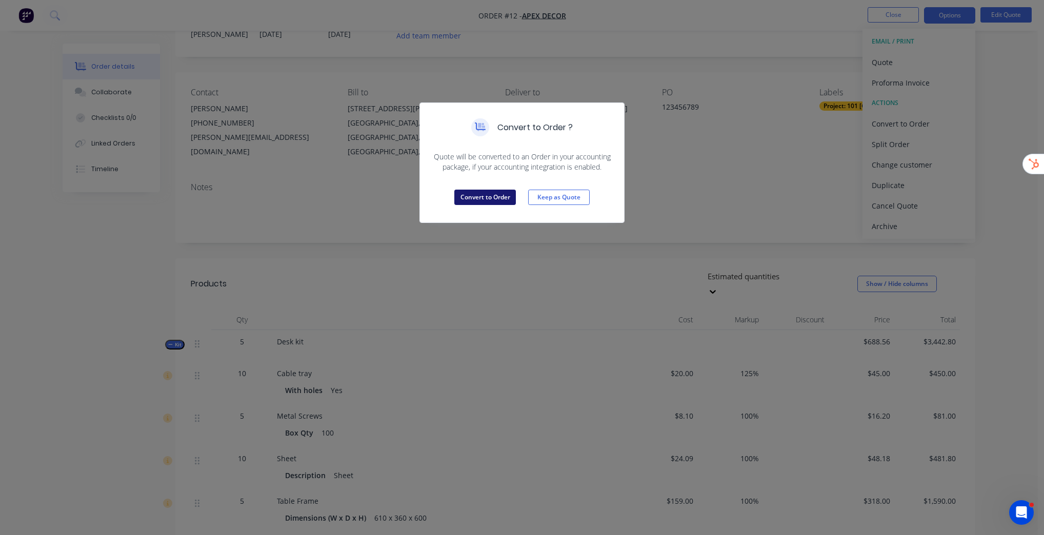
click at [494, 195] on button "Convert to Order" at bounding box center [485, 197] width 62 height 15
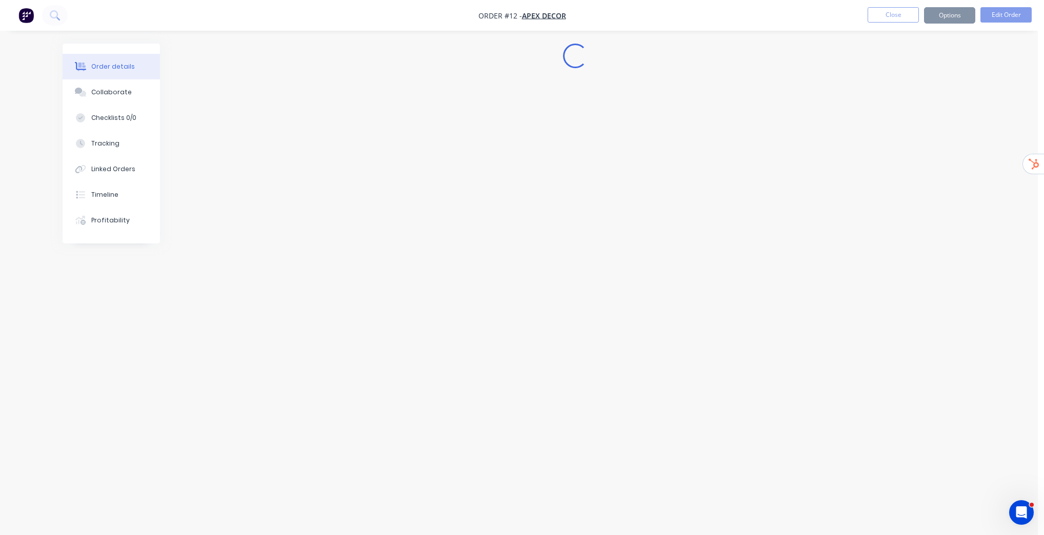
scroll to position [0, 0]
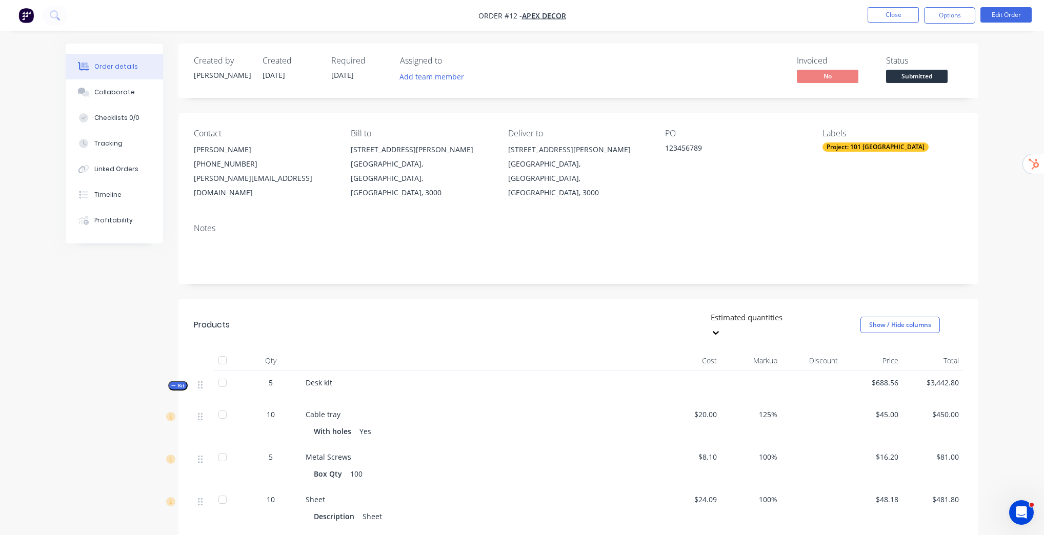
click at [996, 127] on div "Order details Collaborate Checklists 0/0 Tracking Linked Orders Timeline Profit…" at bounding box center [522, 417] width 1044 height 835
click at [1020, 73] on div "Order details Collaborate Checklists 0/0 Tracking Linked Orders Timeline Profit…" at bounding box center [522, 417] width 1044 height 835
click at [956, 20] on button "Options" at bounding box center [949, 15] width 51 height 16
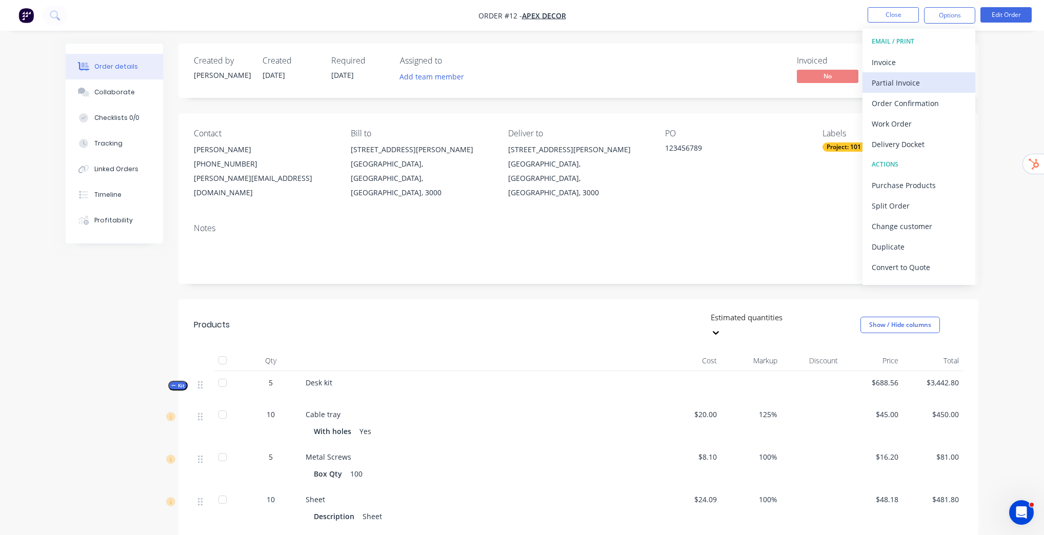
click at [914, 82] on div "Partial Invoice" at bounding box center [918, 82] width 94 height 15
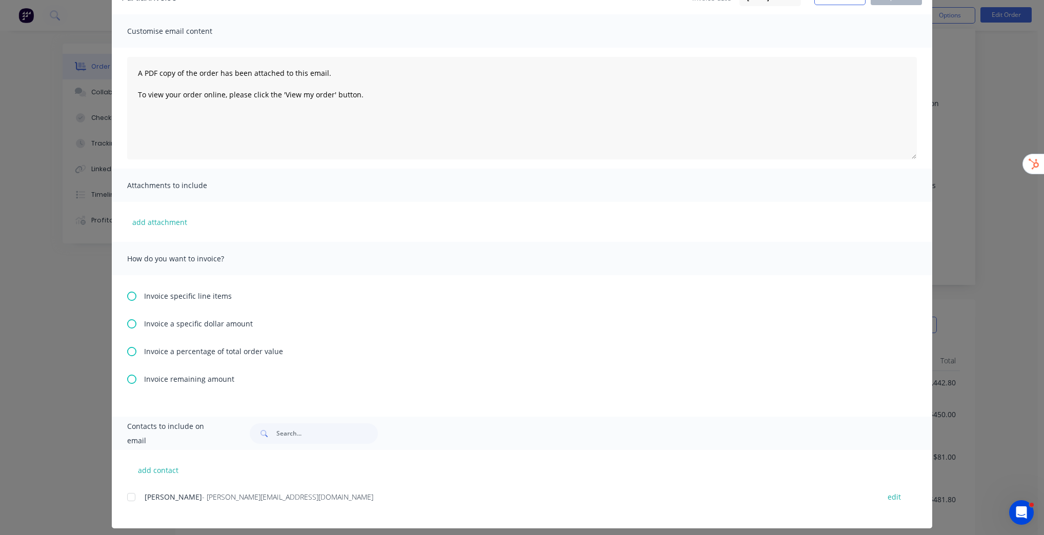
scroll to position [68, 0]
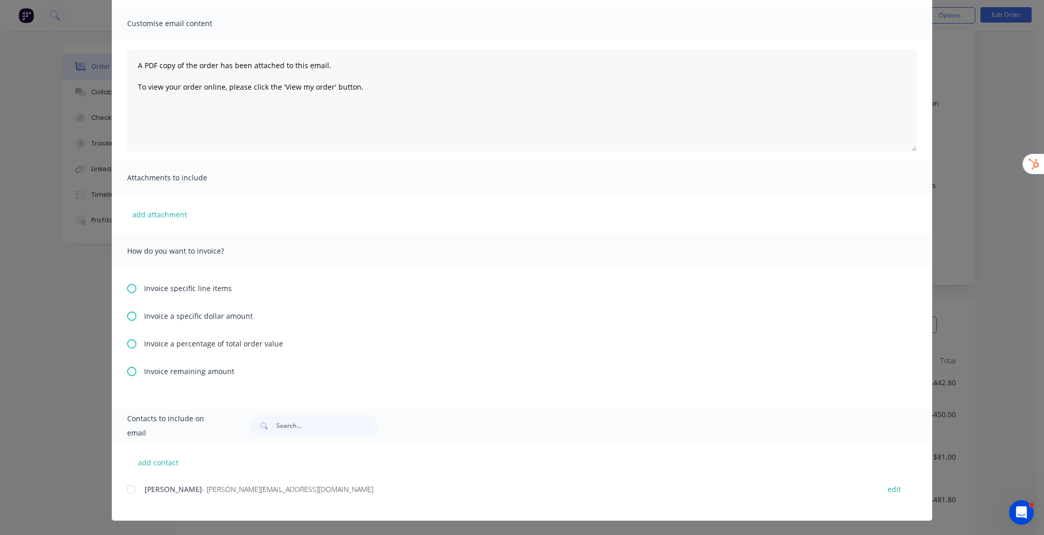
click at [128, 345] on icon at bounding box center [131, 343] width 9 height 9
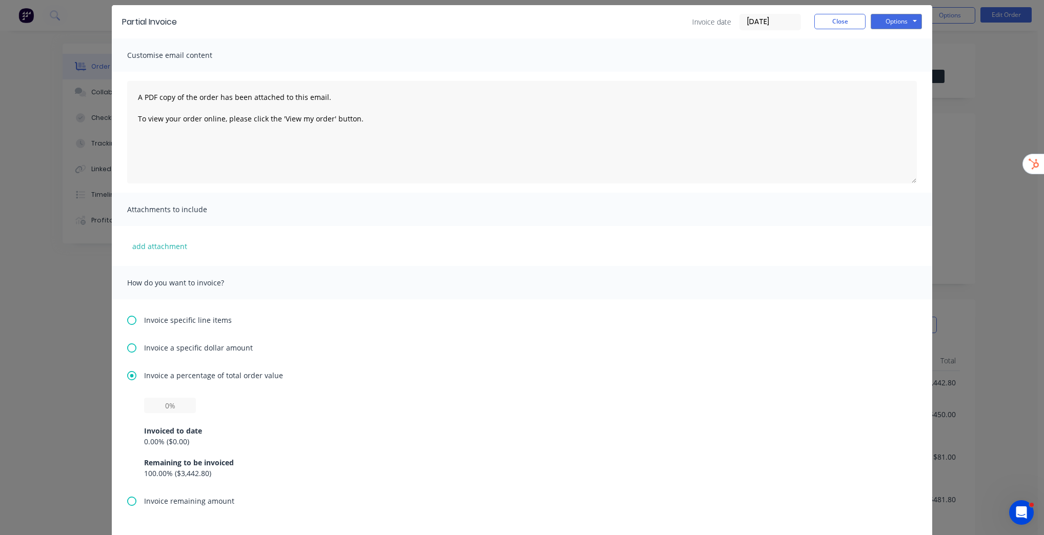
scroll to position [164, 0]
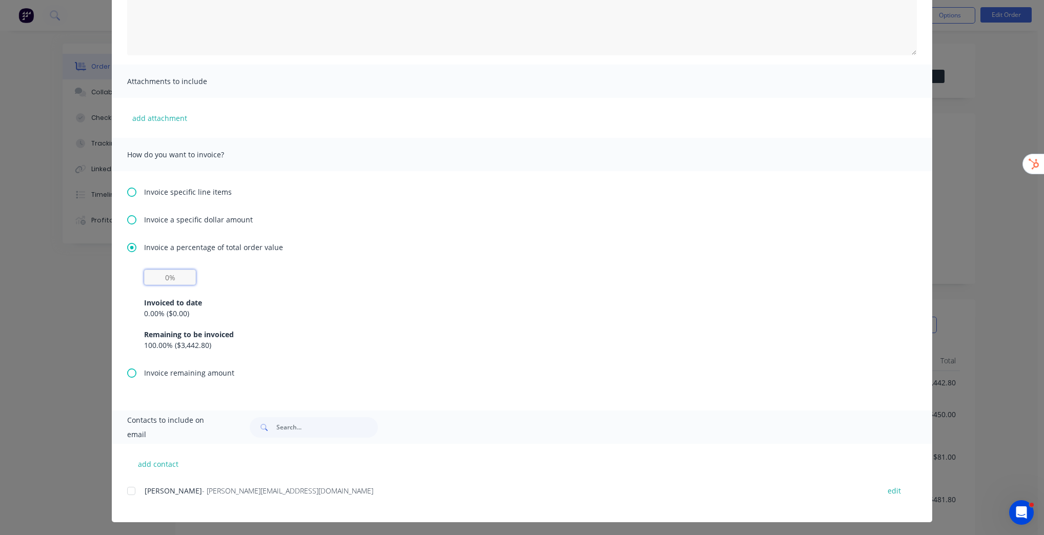
click at [161, 279] on input "text" at bounding box center [170, 277] width 52 height 15
type input "20%"
click at [317, 297] on div "Invoiced to date 0.00 % ( $0.00 ) Remaining to be invoiced 100.00 % ( $3,442.80…" at bounding box center [521, 318] width 755 height 66
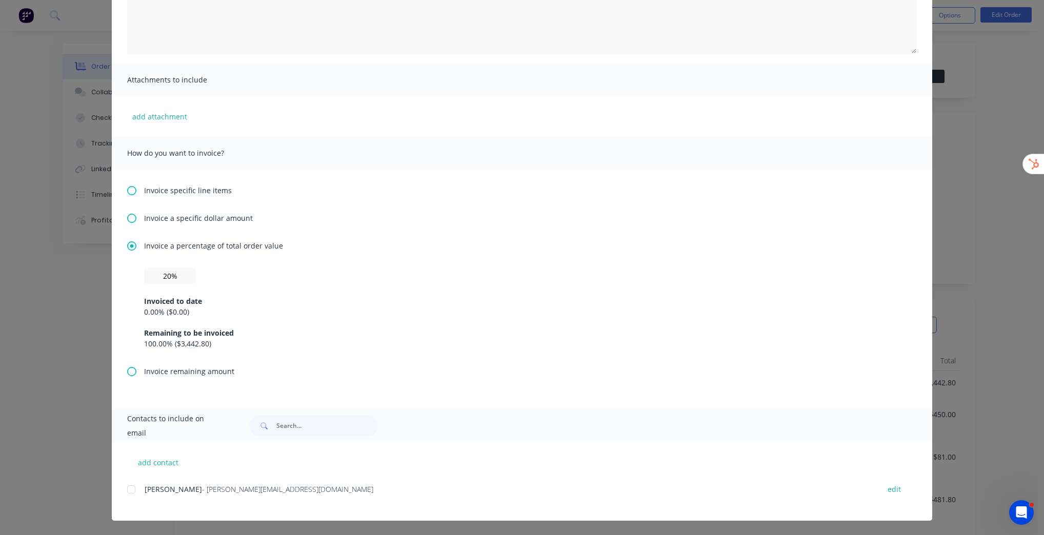
scroll to position [0, 0]
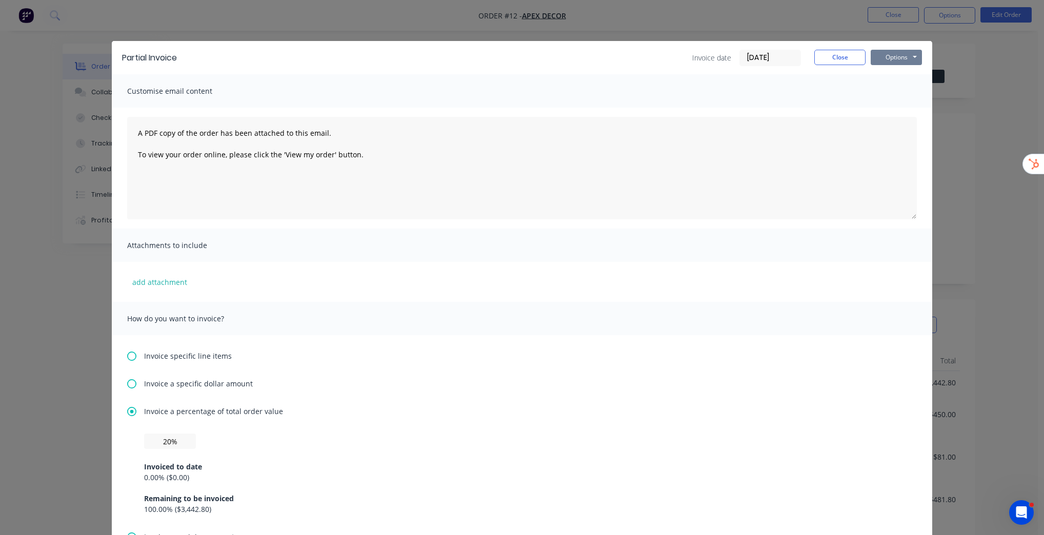
click at [904, 57] on button "Options" at bounding box center [895, 57] width 51 height 15
click at [750, 54] on input "[DATE]" at bounding box center [770, 57] width 60 height 15
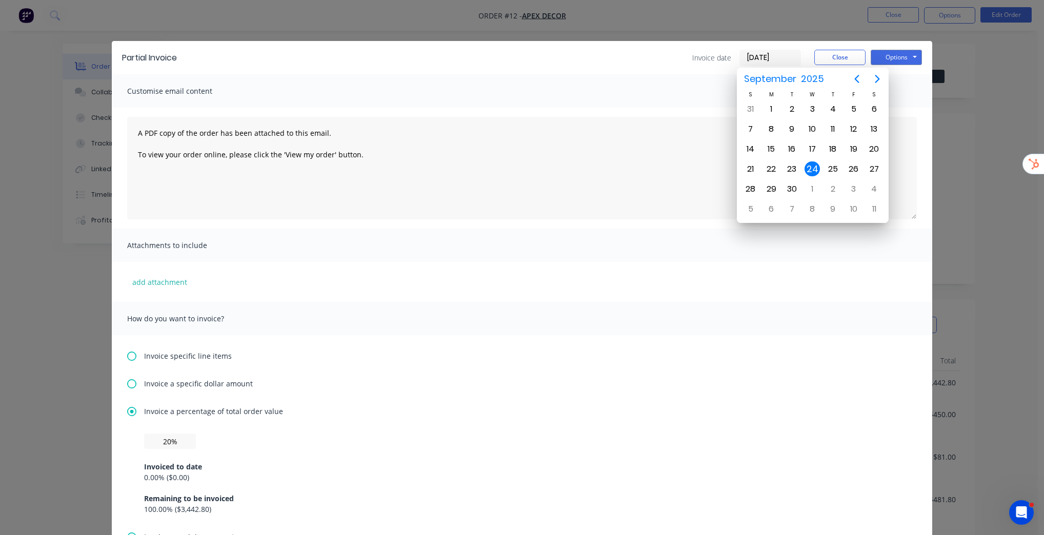
click at [650, 76] on div "Customise email content" at bounding box center [522, 90] width 820 height 33
click at [908, 58] on button "Options" at bounding box center [895, 57] width 51 height 15
click at [814, 162] on div "24" at bounding box center [811, 168] width 15 height 15
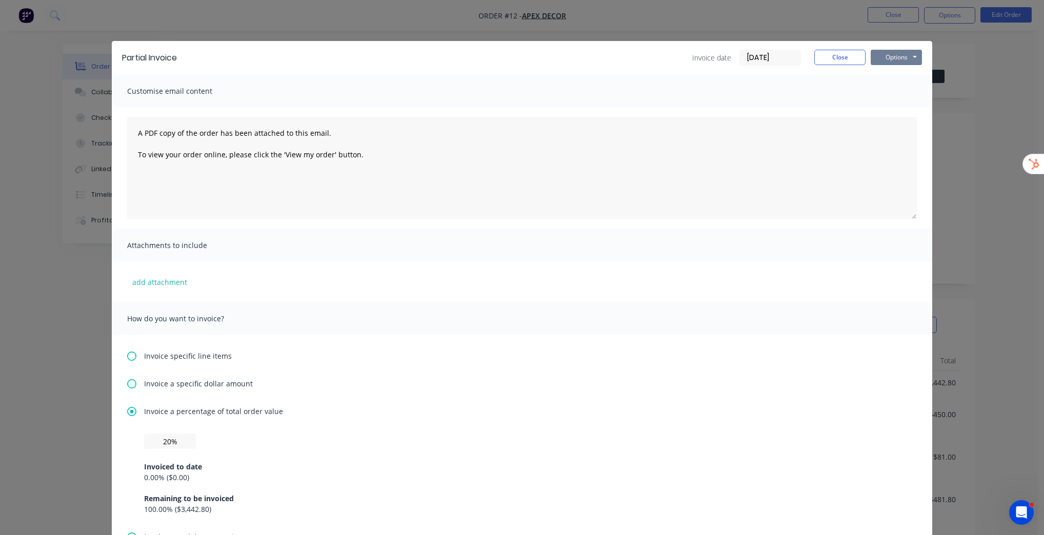
click at [891, 60] on button "Options" at bounding box center [895, 57] width 51 height 15
click at [909, 92] on button "Print" at bounding box center [903, 92] width 66 height 17
click at [841, 51] on button "Close" at bounding box center [839, 57] width 51 height 15
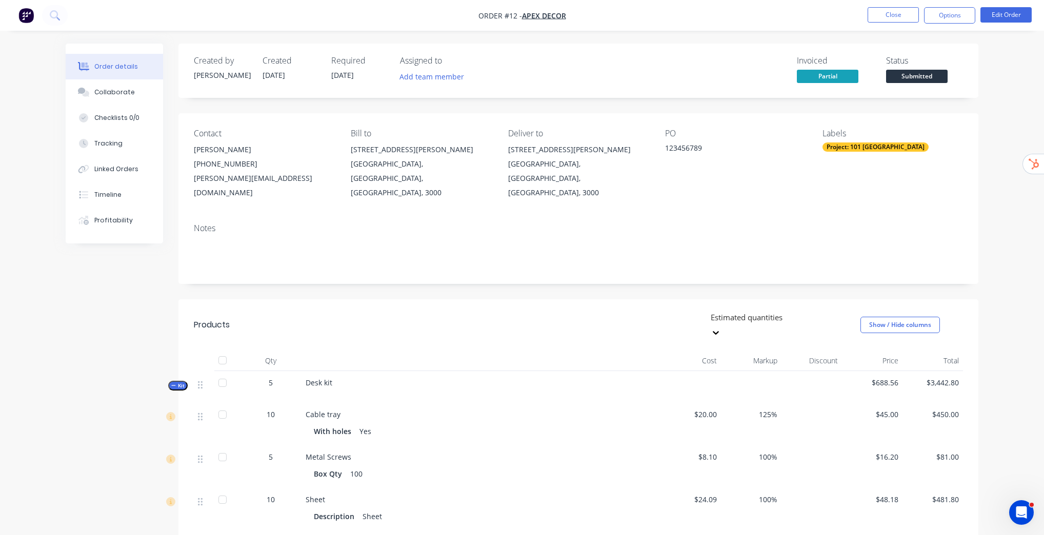
click at [984, 53] on div "Order details Collaborate Checklists 0/0 Tracking Linked Orders Timeline Profit…" at bounding box center [521, 440] width 933 height 792
click at [960, 17] on button "Options" at bounding box center [949, 15] width 51 height 16
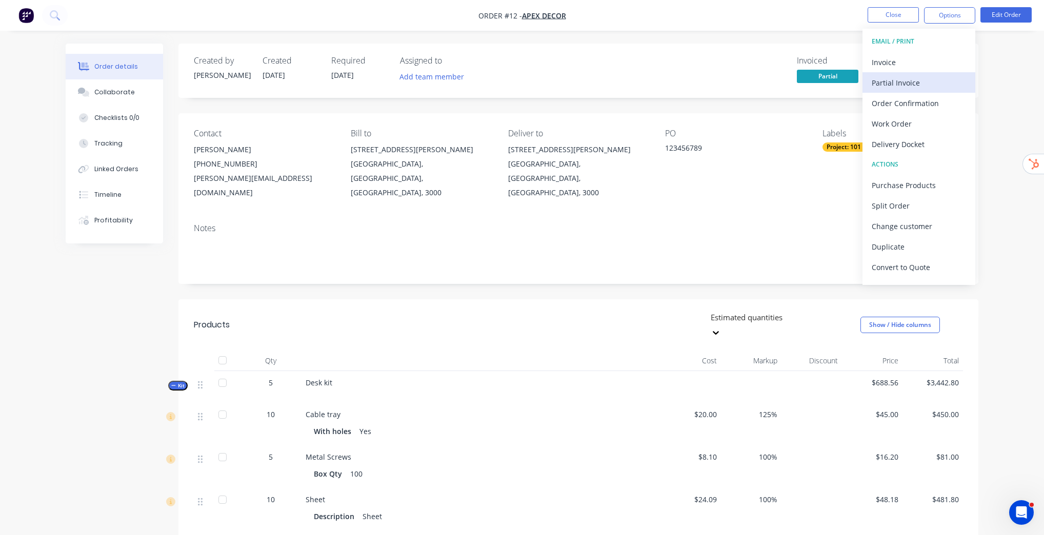
click at [912, 84] on div "Partial Invoice" at bounding box center [918, 82] width 94 height 15
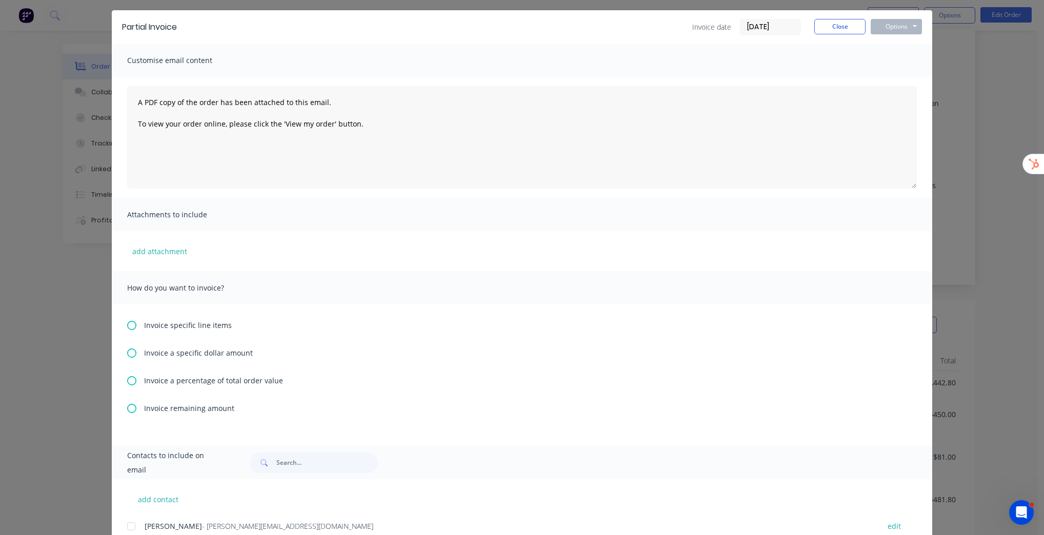
scroll to position [68, 0]
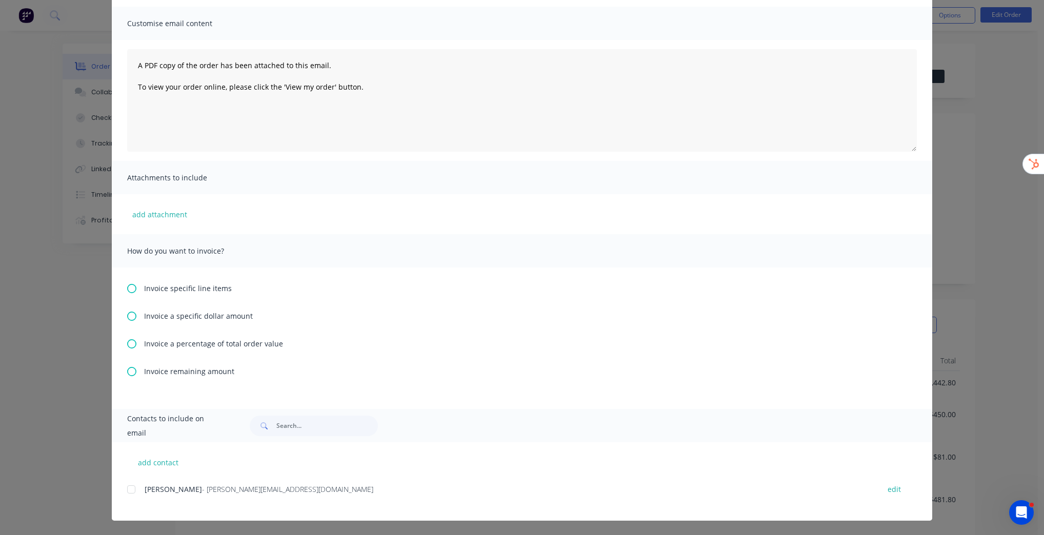
click at [130, 373] on icon at bounding box center [131, 371] width 9 height 9
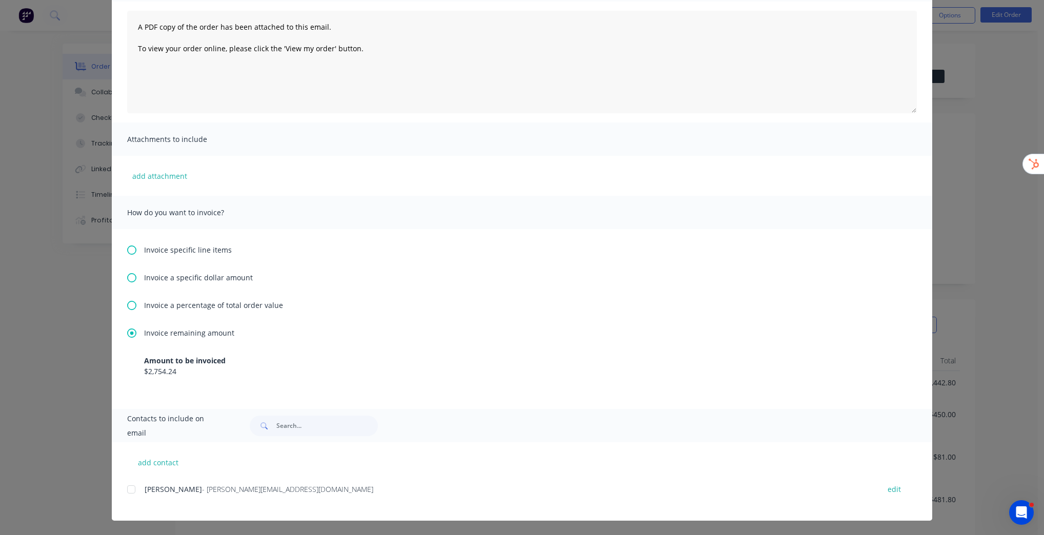
scroll to position [0, 0]
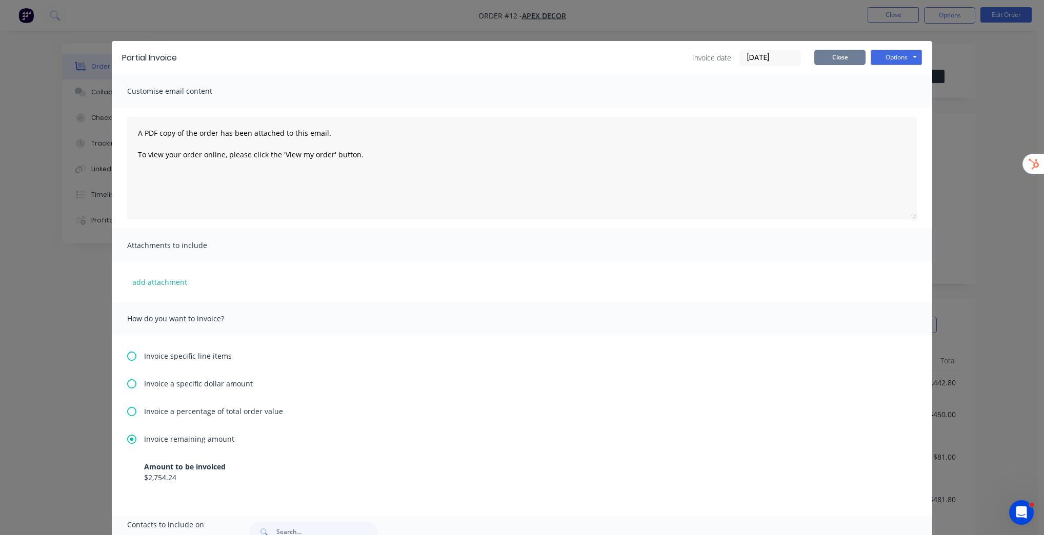
click at [836, 55] on button "Close" at bounding box center [839, 57] width 51 height 15
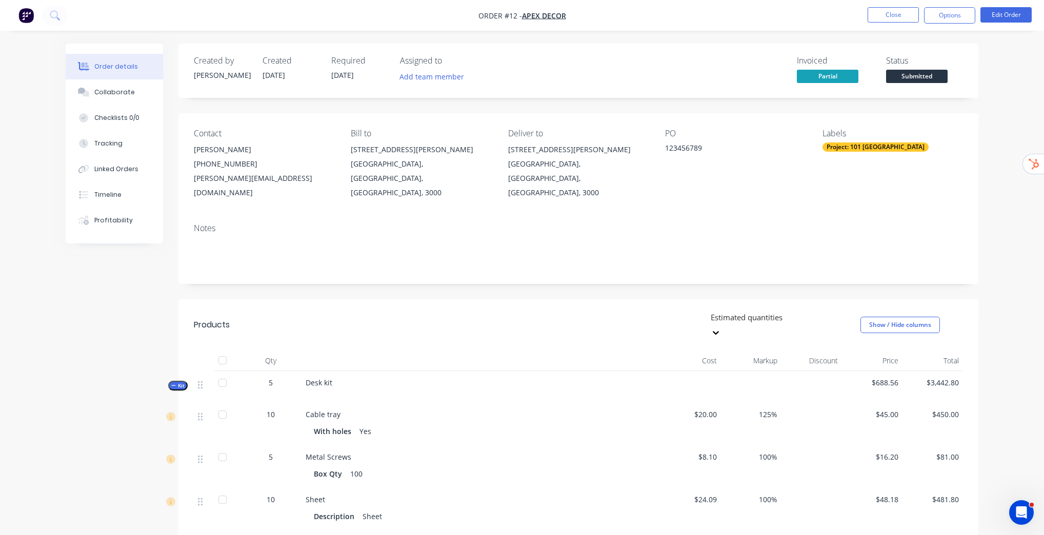
click at [1007, 98] on div "Order details Collaborate Checklists 0/0 Tracking Linked Orders Timeline Profit…" at bounding box center [522, 417] width 1044 height 835
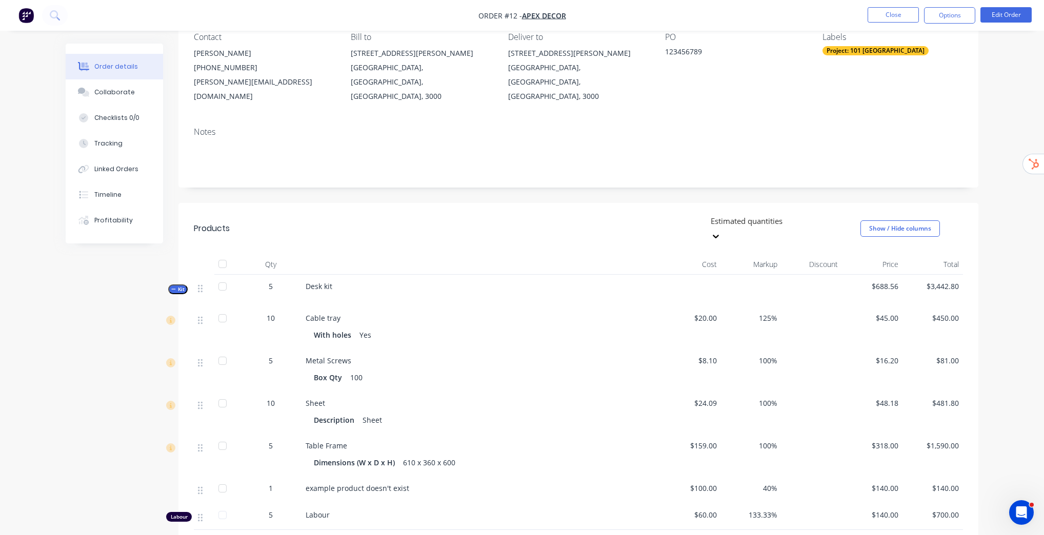
scroll to position [246, 0]
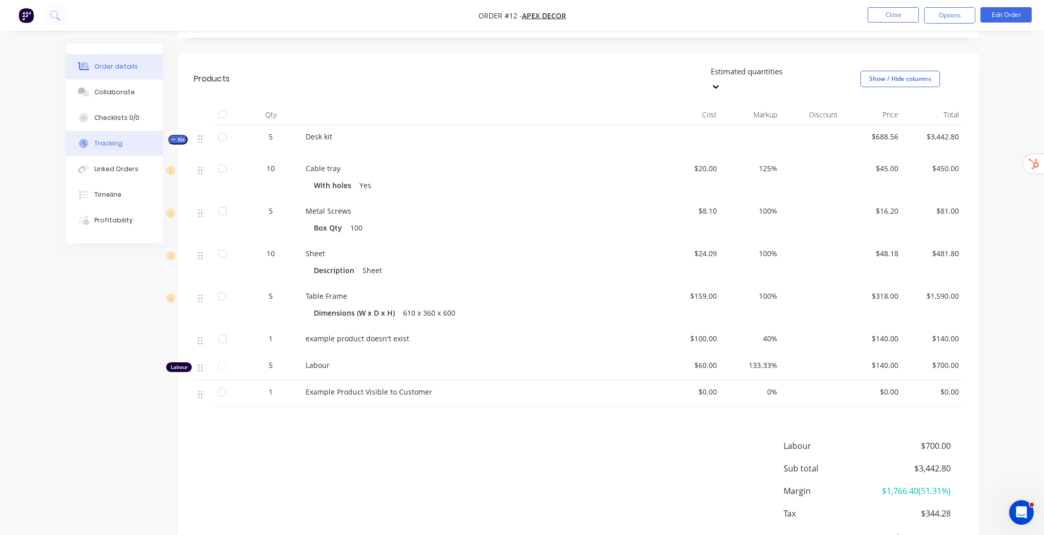
click at [107, 148] on div "Tracking" at bounding box center [108, 143] width 28 height 9
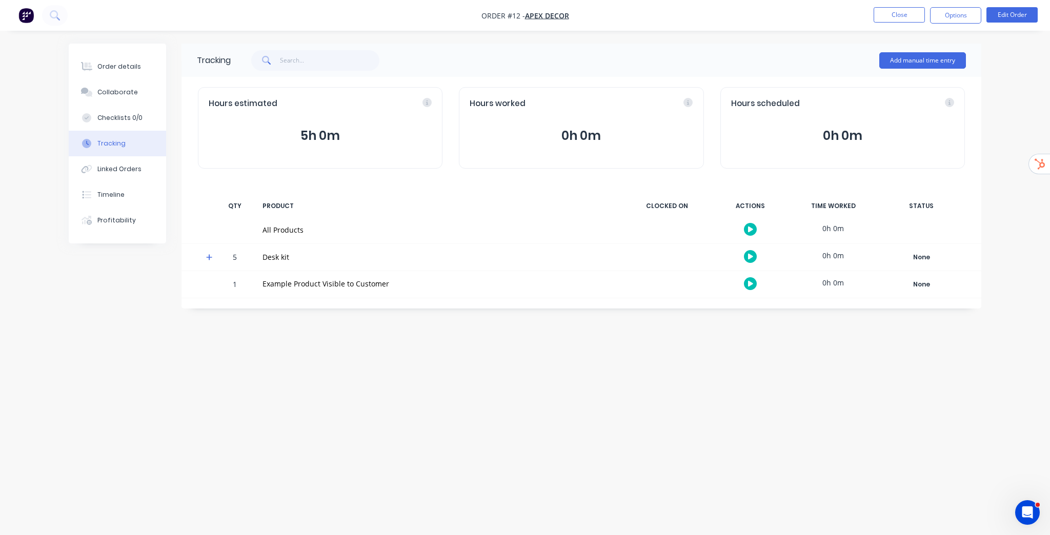
click at [208, 256] on icon at bounding box center [209, 257] width 7 height 7
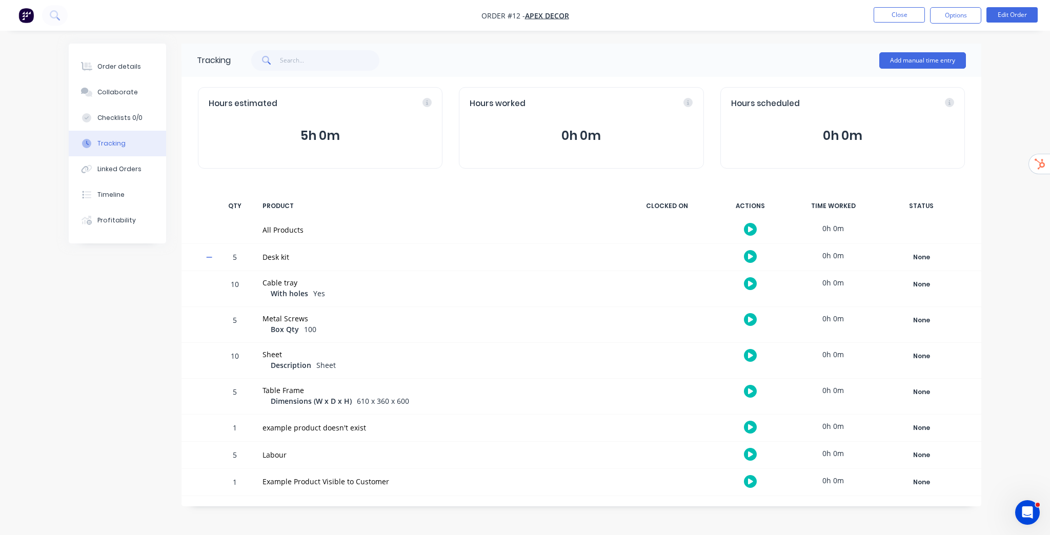
click at [909, 24] on nav "Order #12 - Apex Decor Close Options Edit Order" at bounding box center [525, 15] width 1050 height 31
click at [910, 21] on button "Close" at bounding box center [898, 14] width 51 height 15
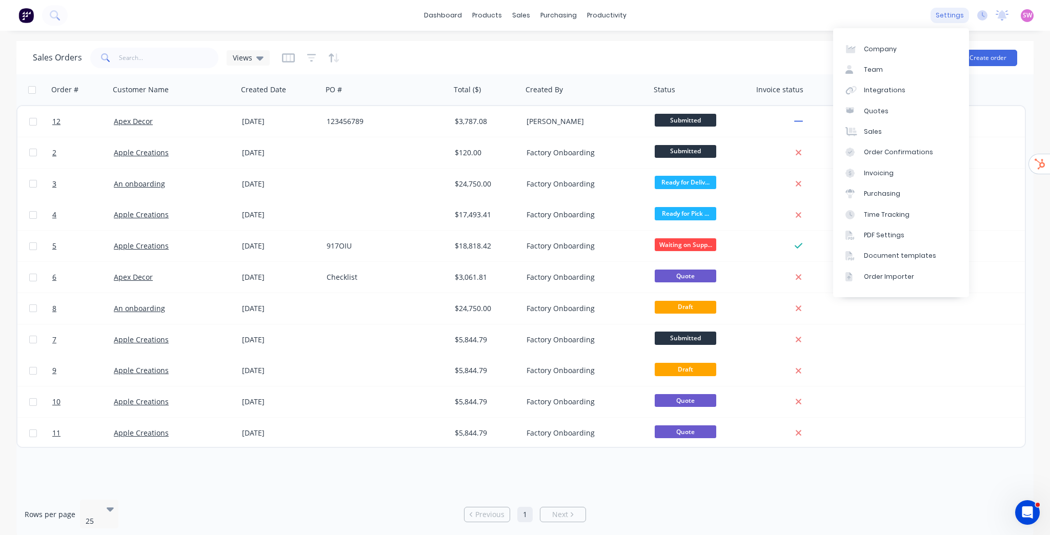
click at [952, 12] on div "settings" at bounding box center [949, 15] width 38 height 15
click at [906, 212] on div "Time Tracking" at bounding box center [887, 214] width 46 height 9
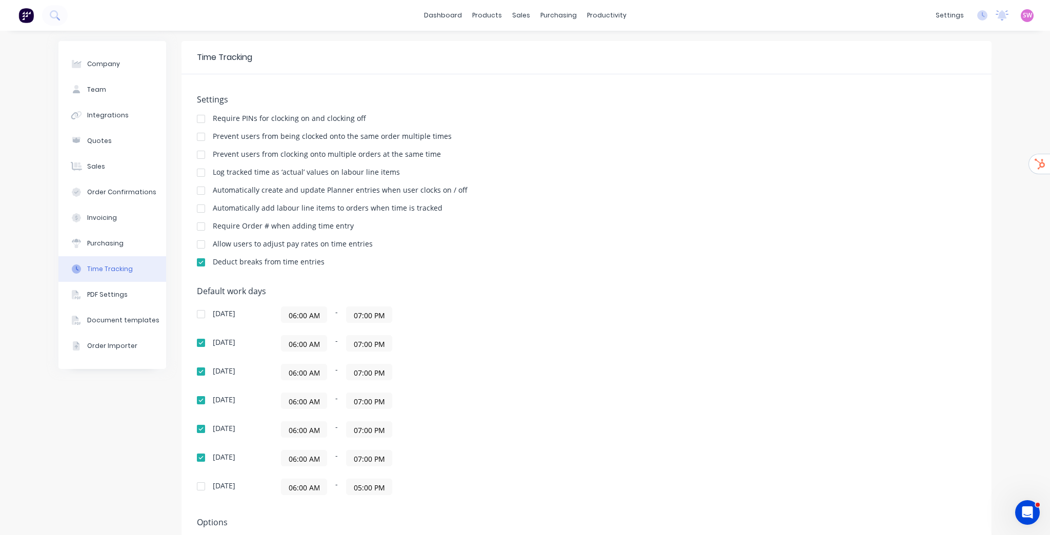
click at [199, 176] on div at bounding box center [201, 172] width 21 height 21
click at [87, 239] on div "Purchasing" at bounding box center [105, 243] width 36 height 9
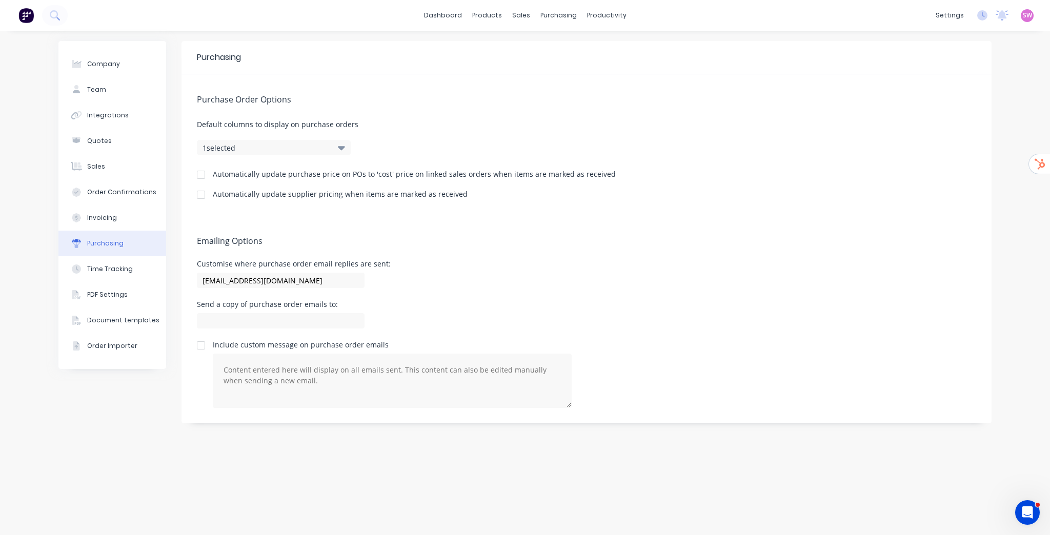
click at [203, 192] on div at bounding box center [201, 195] width 21 height 21
drag, startPoint x: 338, startPoint y: 176, endPoint x: 608, endPoint y: 173, distance: 269.6
click at [608, 173] on div "Automatically update purchase price on POs to 'cost' price on linked sales orde…" at bounding box center [586, 176] width 779 height 10
click at [205, 174] on div at bounding box center [201, 175] width 21 height 21
click at [492, 112] on div "Purchase Order Options Default columns to display on purchase orders 1 selected…" at bounding box center [586, 144] width 810 height 141
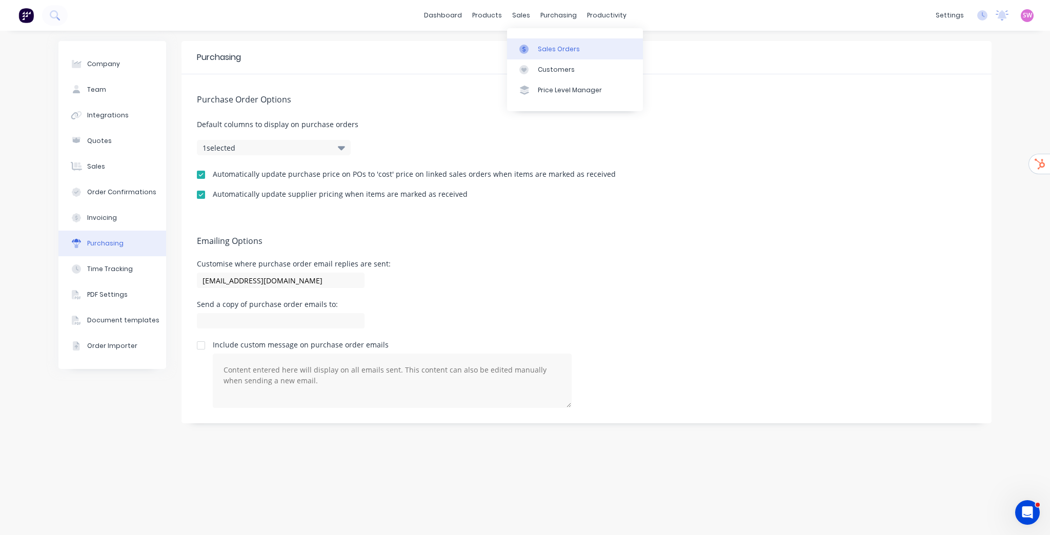
click at [542, 41] on link "Sales Orders" at bounding box center [575, 48] width 136 height 21
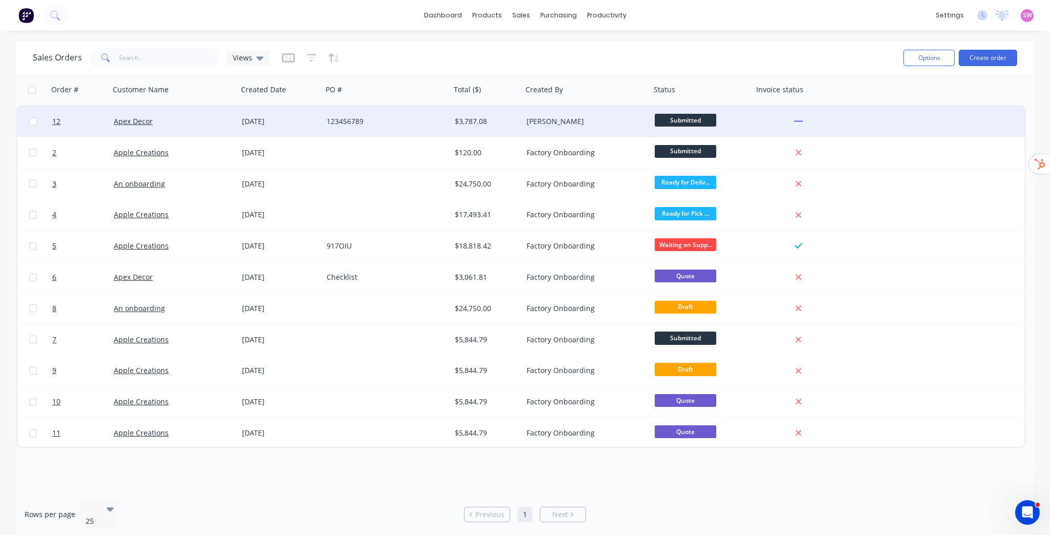
click at [436, 123] on div "123456789" at bounding box center [383, 121] width 114 height 10
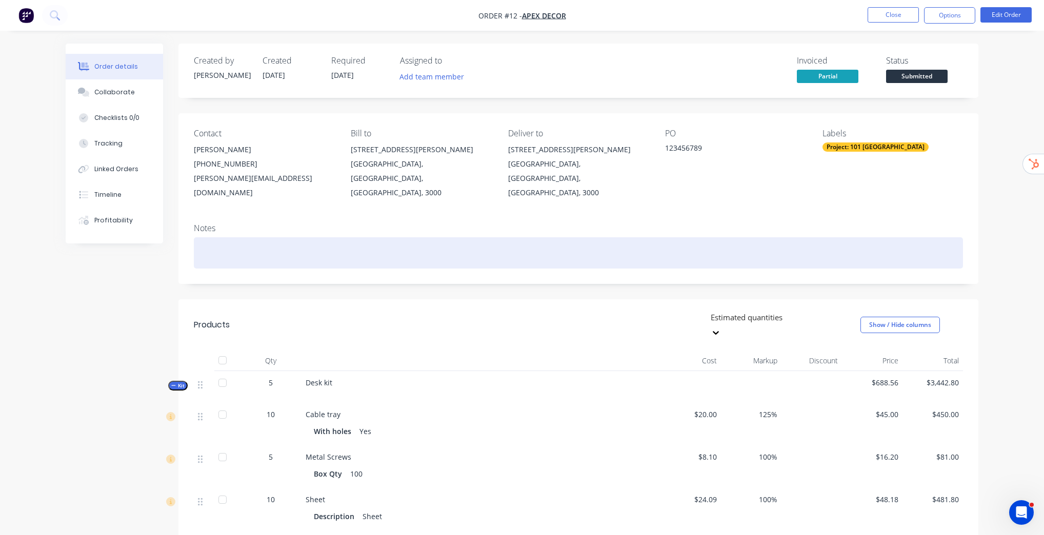
scroll to position [41, 0]
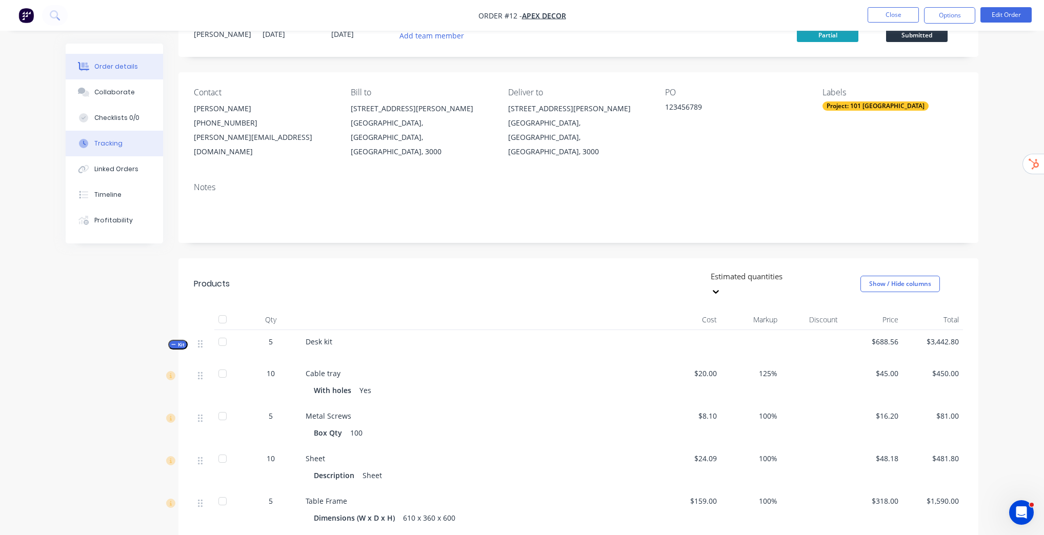
click at [113, 145] on div "Tracking" at bounding box center [108, 143] width 28 height 9
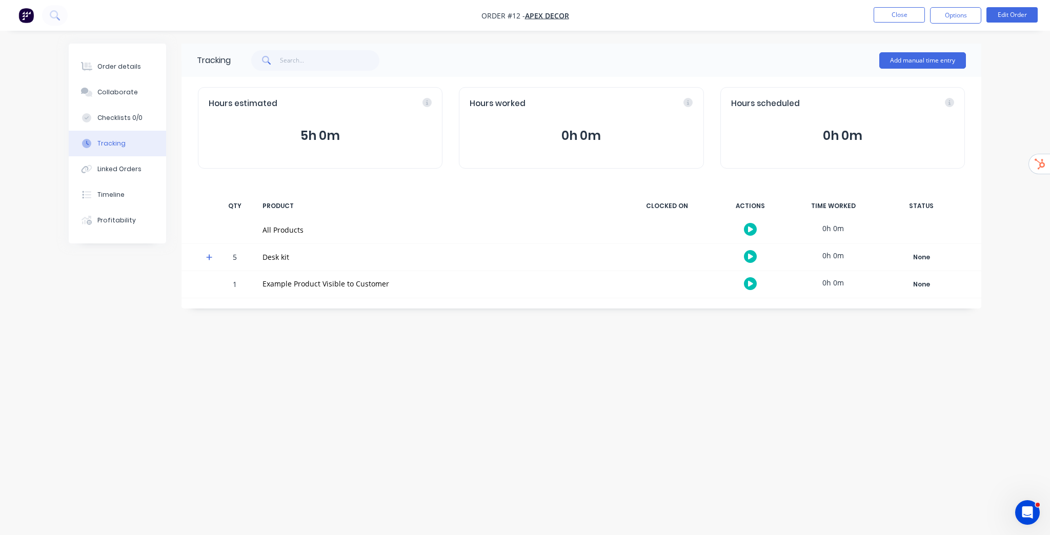
click at [209, 260] on icon at bounding box center [209, 257] width 7 height 7
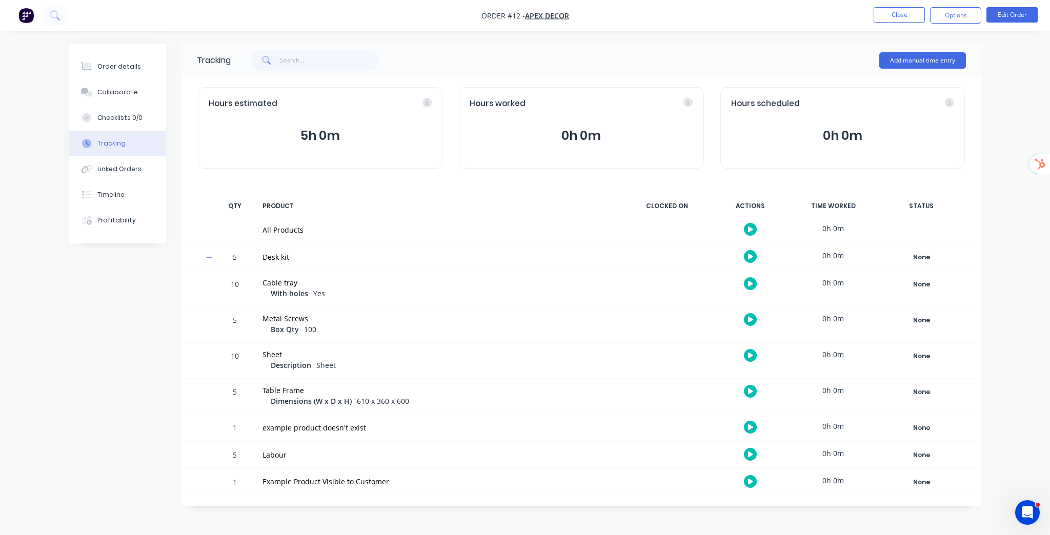
click at [751, 452] on icon "button" at bounding box center [750, 454] width 5 height 7
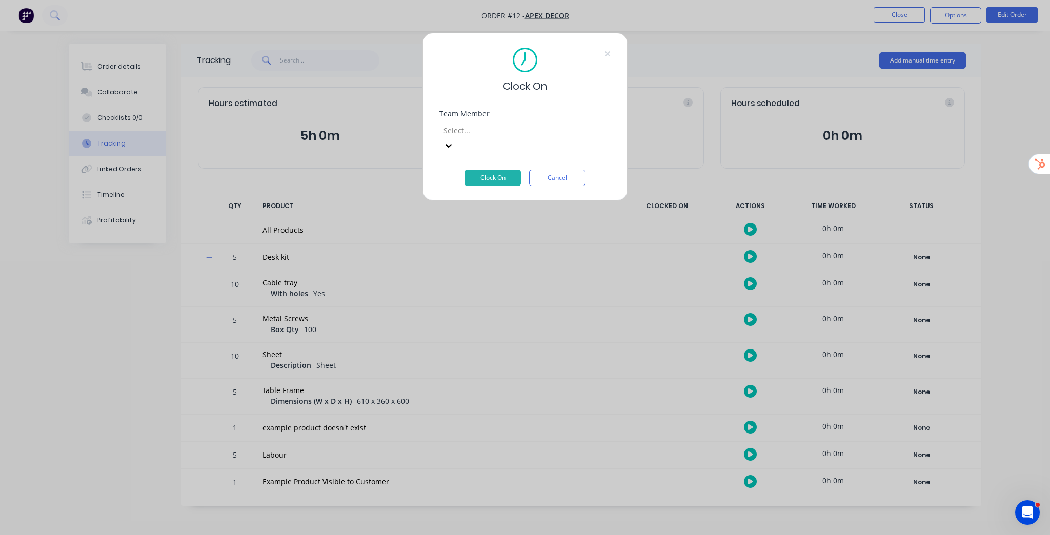
click at [531, 134] on div at bounding box center [516, 130] width 148 height 13
click at [492, 170] on button "Clock On" at bounding box center [492, 178] width 56 height 16
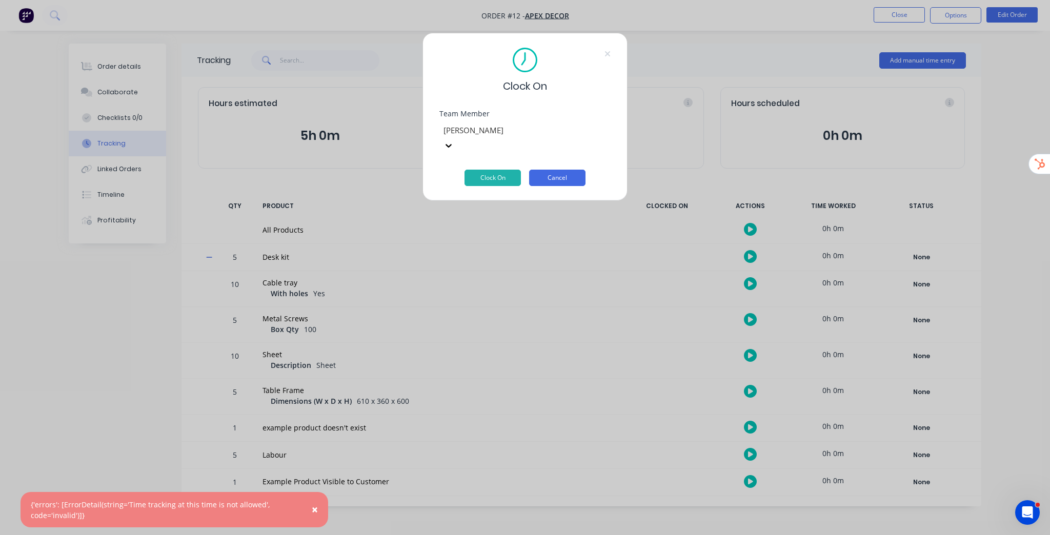
click at [566, 170] on button "Cancel" at bounding box center [557, 178] width 56 height 16
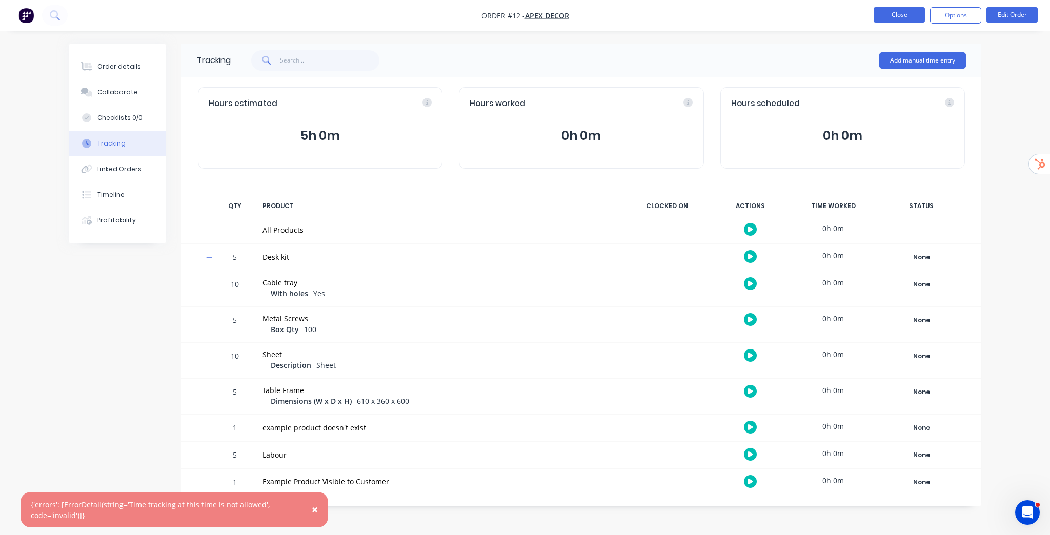
click at [905, 15] on button "Close" at bounding box center [898, 14] width 51 height 15
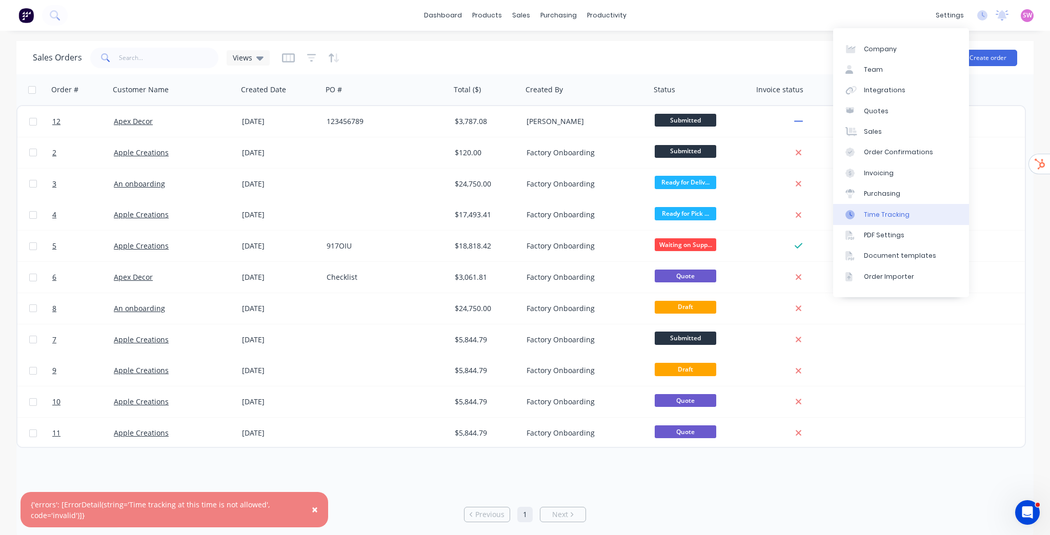
click at [891, 218] on div "Time Tracking" at bounding box center [887, 214] width 46 height 9
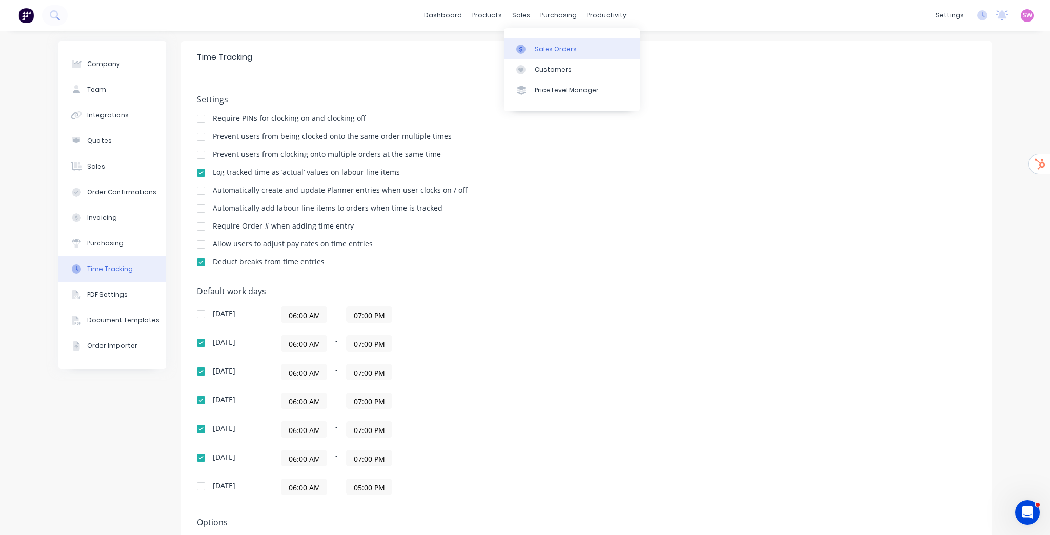
click at [528, 39] on link "Sales Orders" at bounding box center [572, 48] width 136 height 21
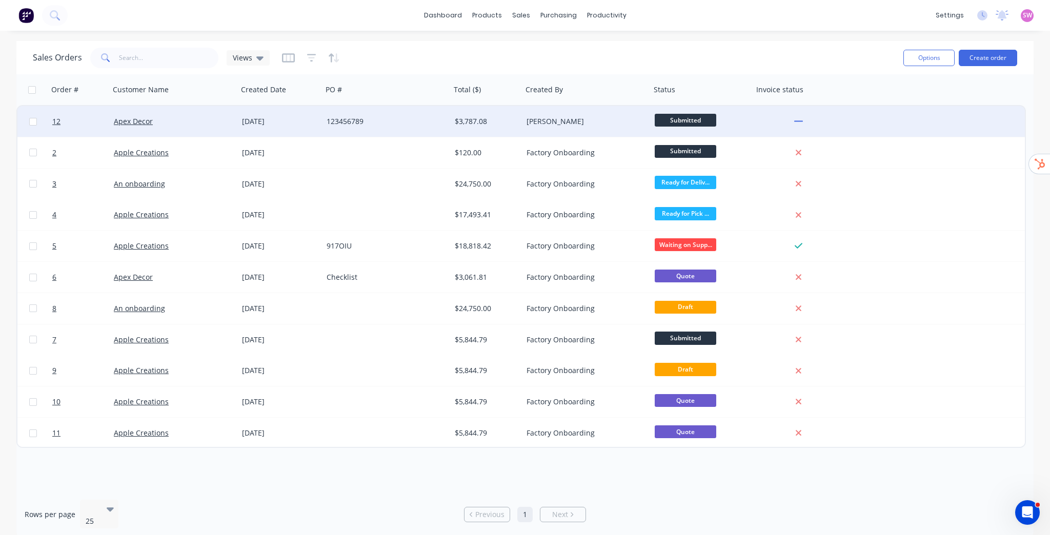
click at [565, 125] on div "[PERSON_NAME]" at bounding box center [583, 121] width 114 height 10
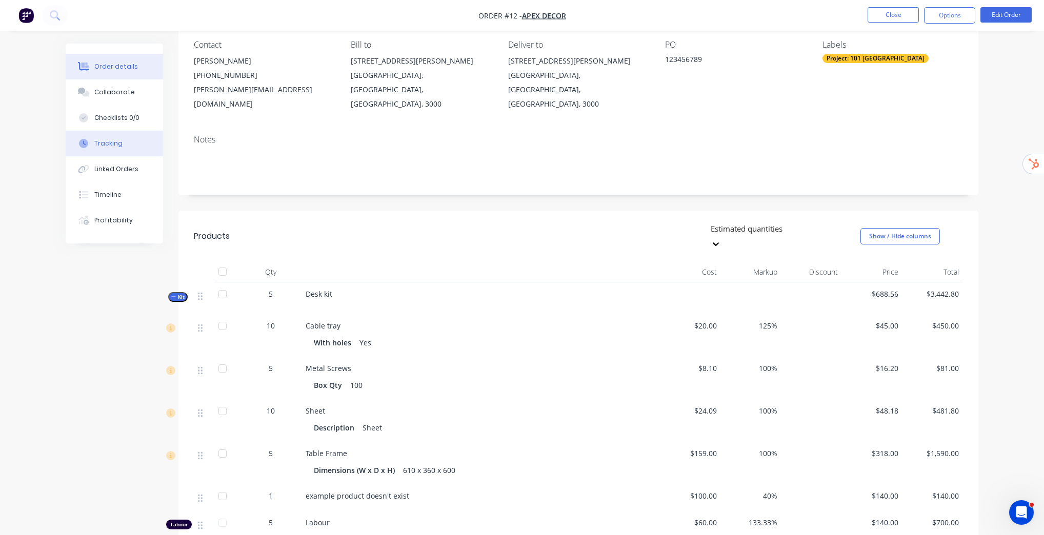
scroll to position [123, 0]
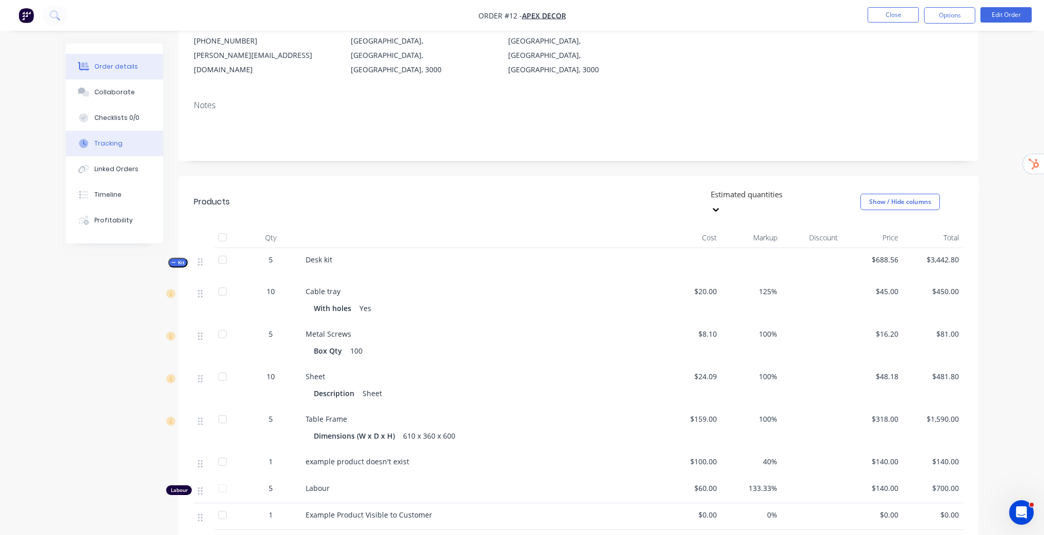
click at [113, 149] on button "Tracking" at bounding box center [114, 144] width 97 height 26
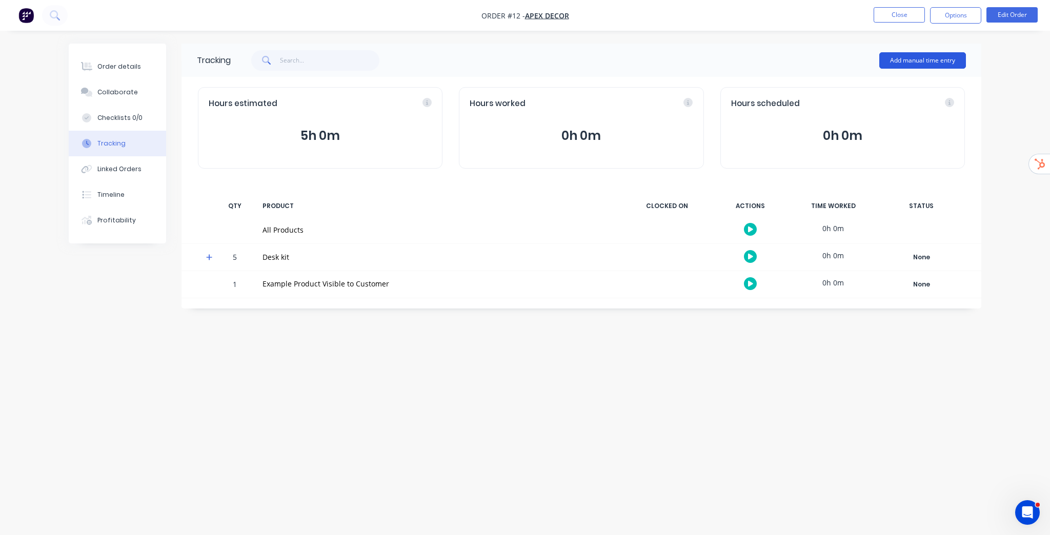
click at [920, 66] on button "Add manual time entry" at bounding box center [922, 60] width 87 height 16
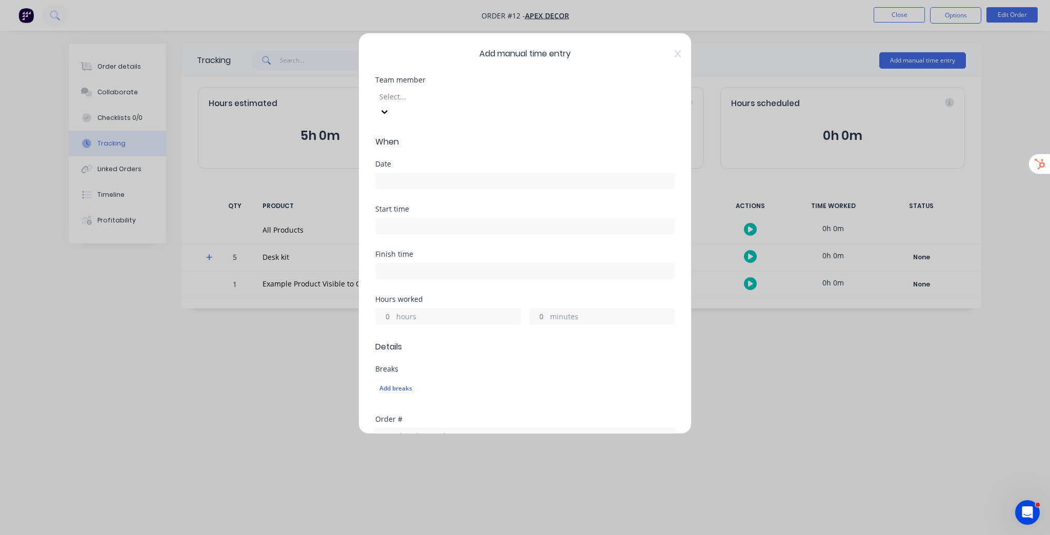
click at [453, 90] on div "Select..." at bounding box center [452, 96] width 154 height 15
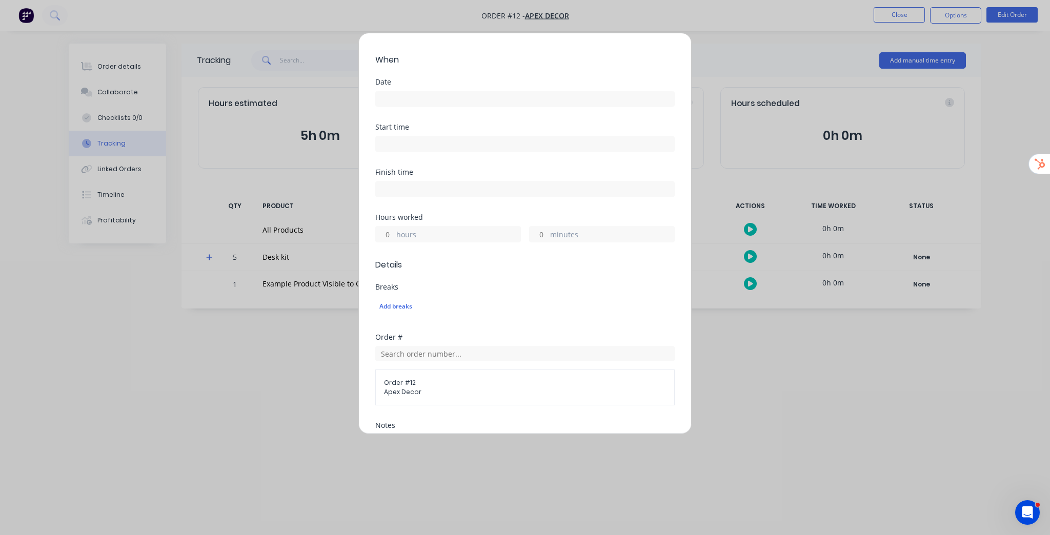
click at [419, 93] on div "Date" at bounding box center [524, 100] width 299 height 45
click at [422, 91] on input at bounding box center [525, 98] width 298 height 15
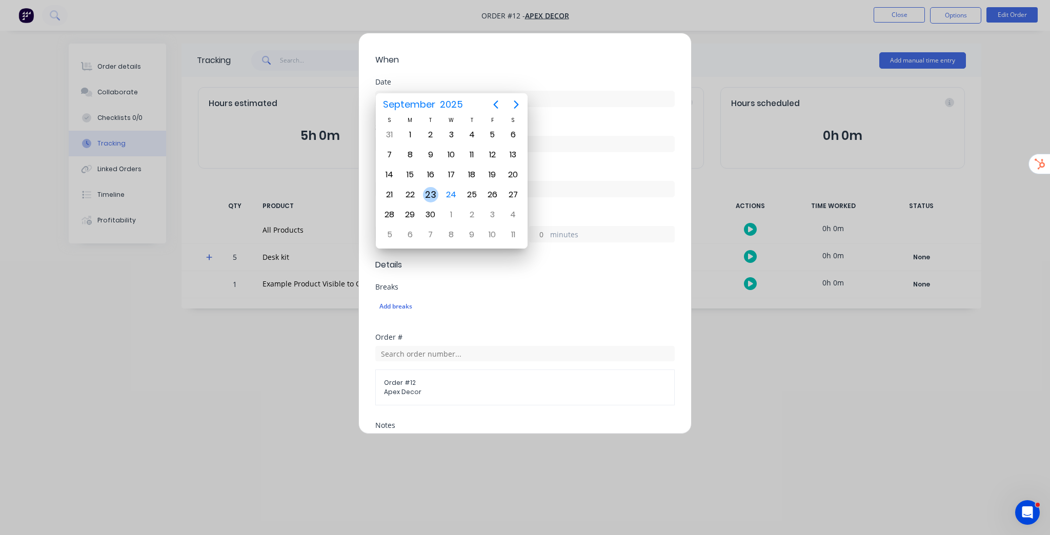
click at [427, 190] on div "23" at bounding box center [430, 194] width 15 height 15
type input "23/09/2025"
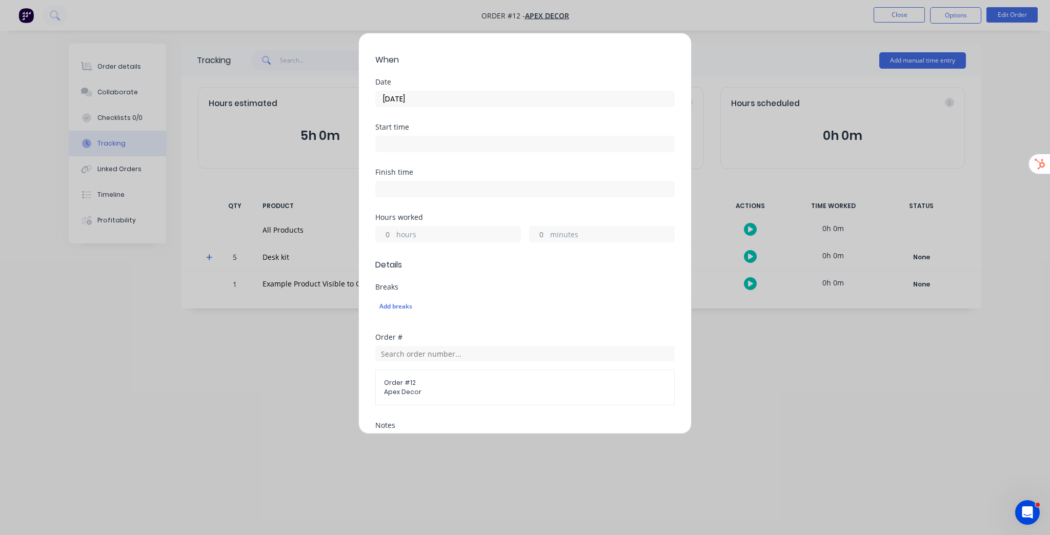
click at [385, 227] on input "hours" at bounding box center [385, 234] width 18 height 15
type input "2"
click at [529, 259] on span "Details" at bounding box center [524, 265] width 299 height 12
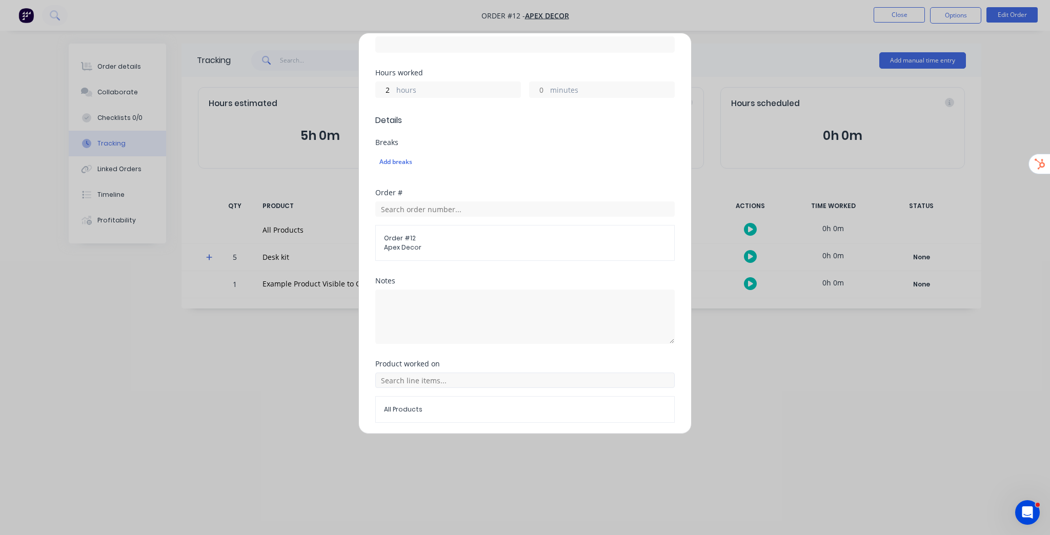
scroll to position [246, 0]
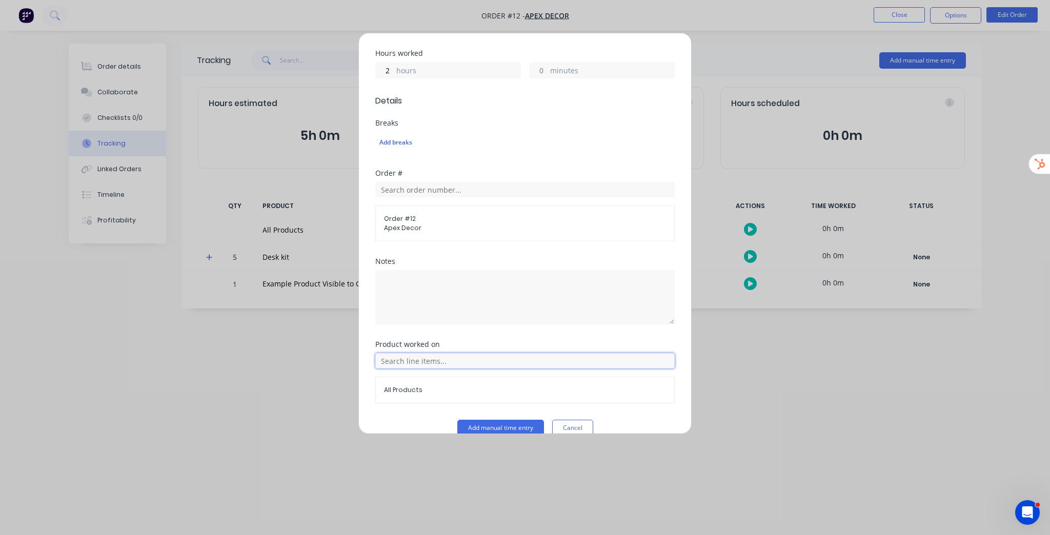
click at [452, 353] on input "text" at bounding box center [524, 360] width 299 height 15
click at [387, 306] on icon at bounding box center [386, 309] width 7 height 7
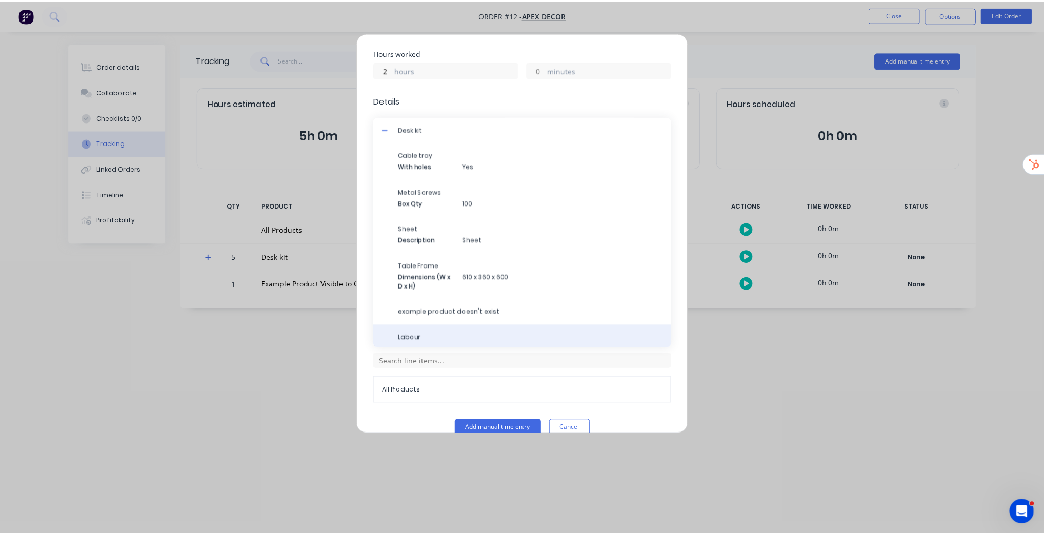
scroll to position [54, 0]
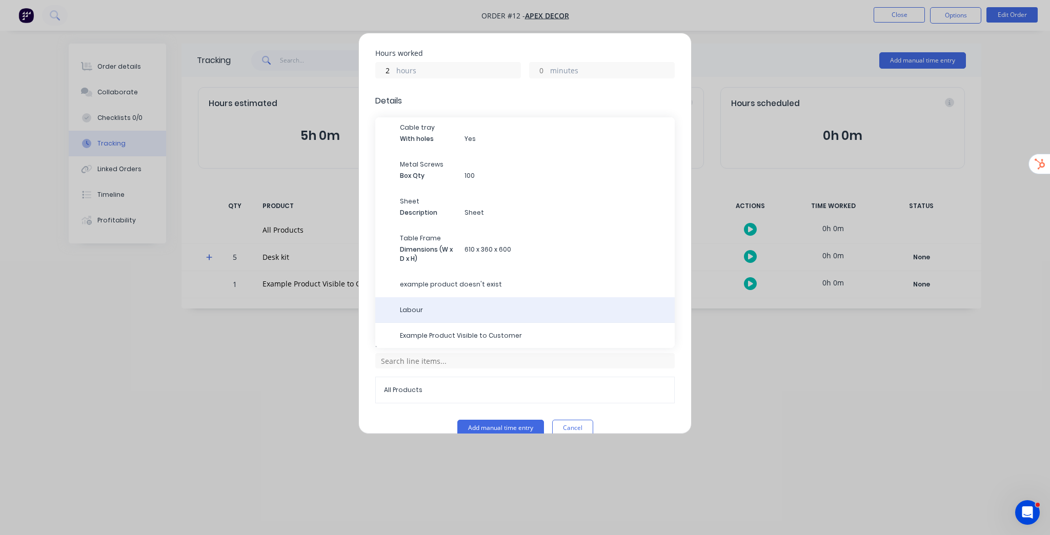
click at [412, 305] on span "Labour" at bounding box center [533, 309] width 267 height 9
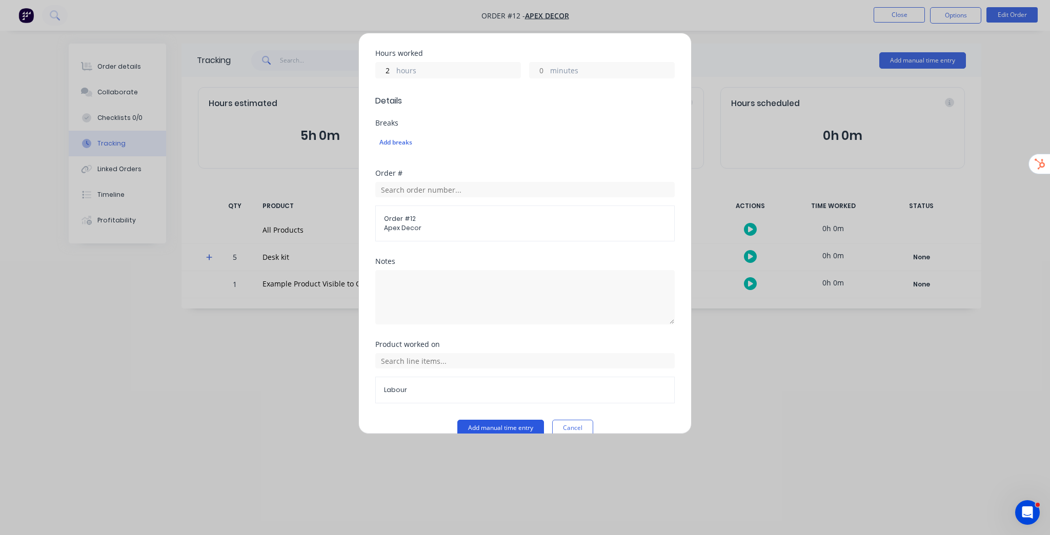
click at [503, 420] on button "Add manual time entry" at bounding box center [500, 428] width 87 height 16
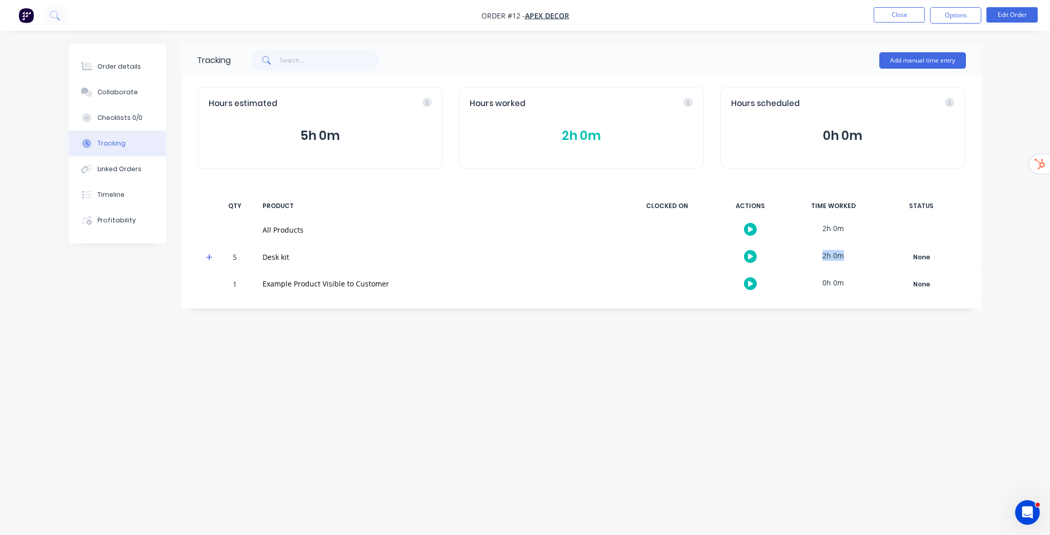
drag, startPoint x: 822, startPoint y: 254, endPoint x: 853, endPoint y: 256, distance: 31.3
click at [853, 256] on div "2h 0m" at bounding box center [832, 255] width 77 height 23
click at [580, 135] on button "2h 0m" at bounding box center [580, 135] width 223 height 19
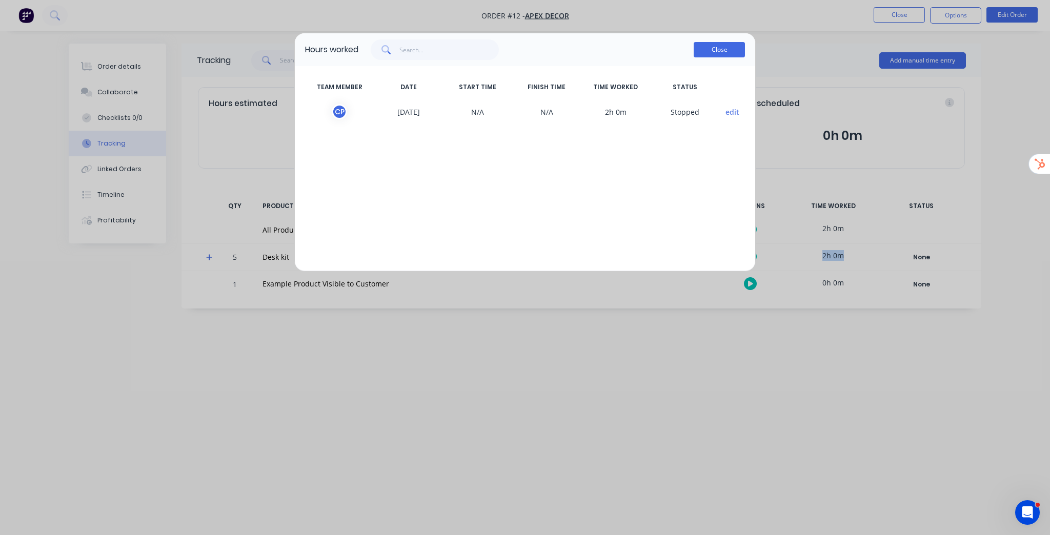
click at [720, 45] on button "Close" at bounding box center [718, 49] width 51 height 15
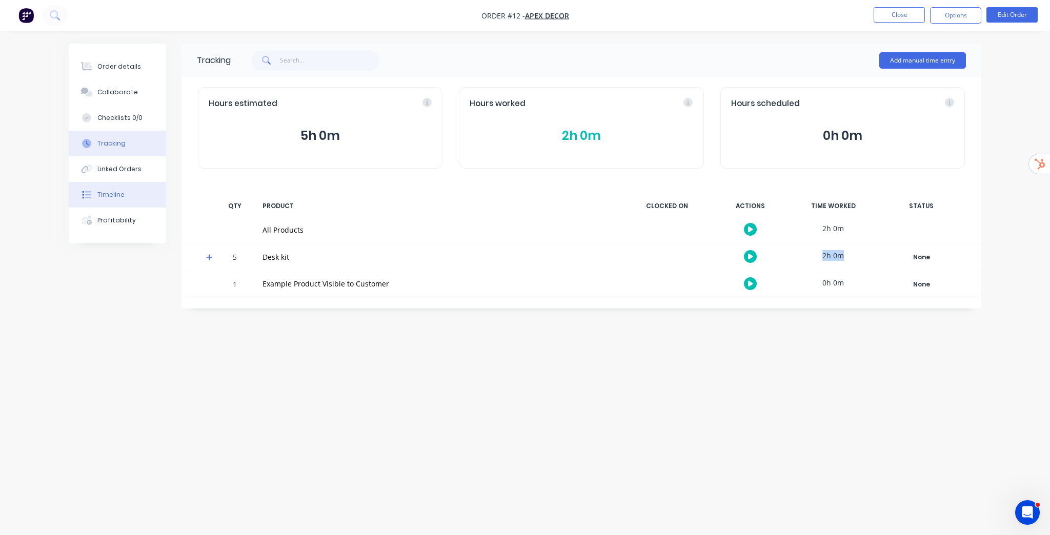
click at [117, 197] on div "Timeline" at bounding box center [110, 194] width 27 height 9
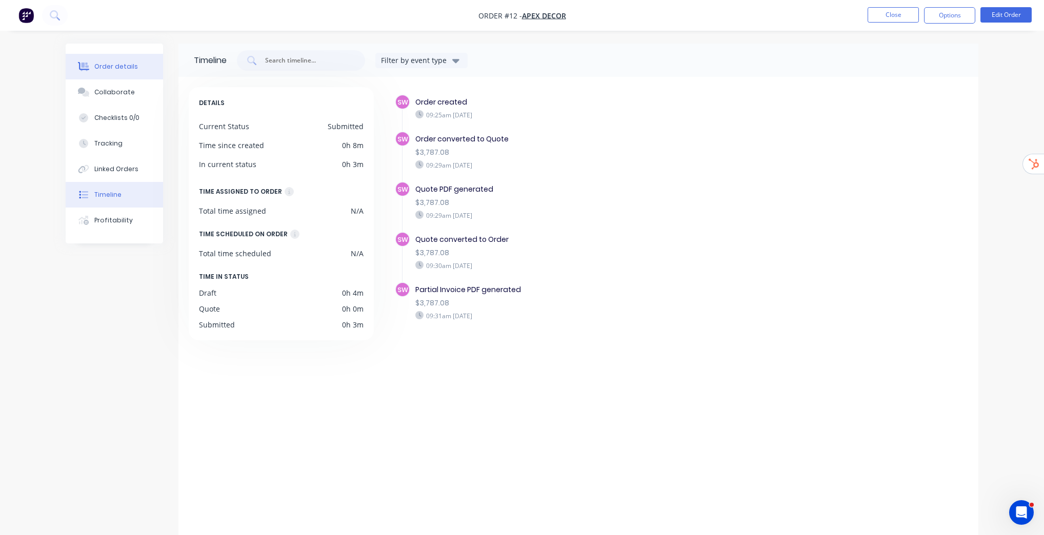
click at [113, 76] on button "Order details" at bounding box center [114, 67] width 97 height 26
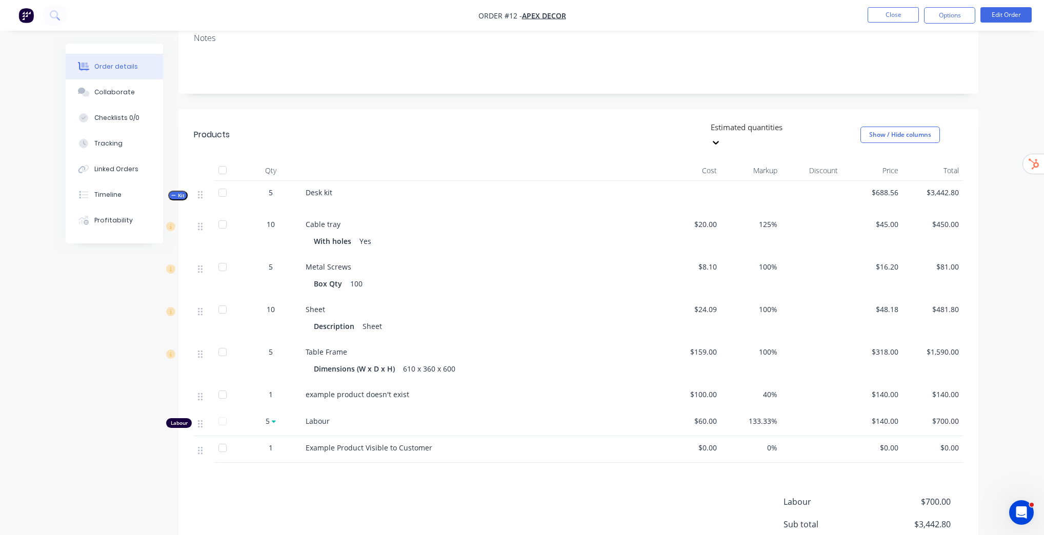
scroll to position [205, 0]
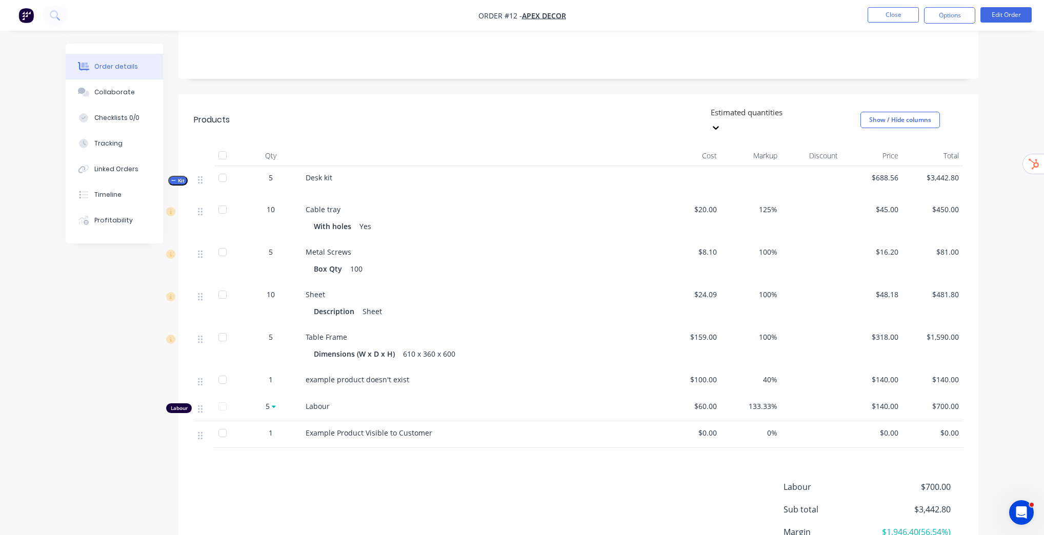
click at [642, 146] on div at bounding box center [480, 156] width 359 height 21
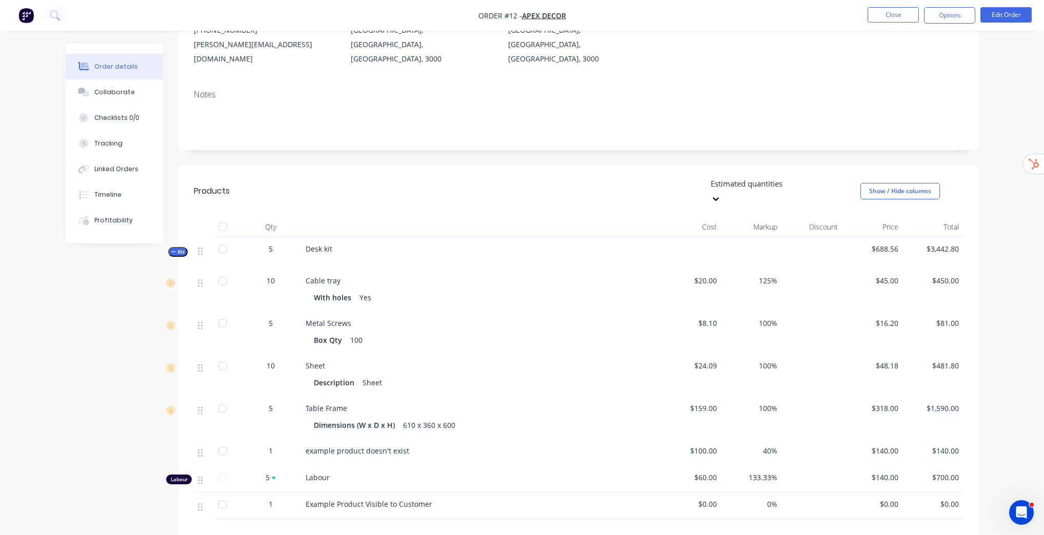
scroll to position [164, 0]
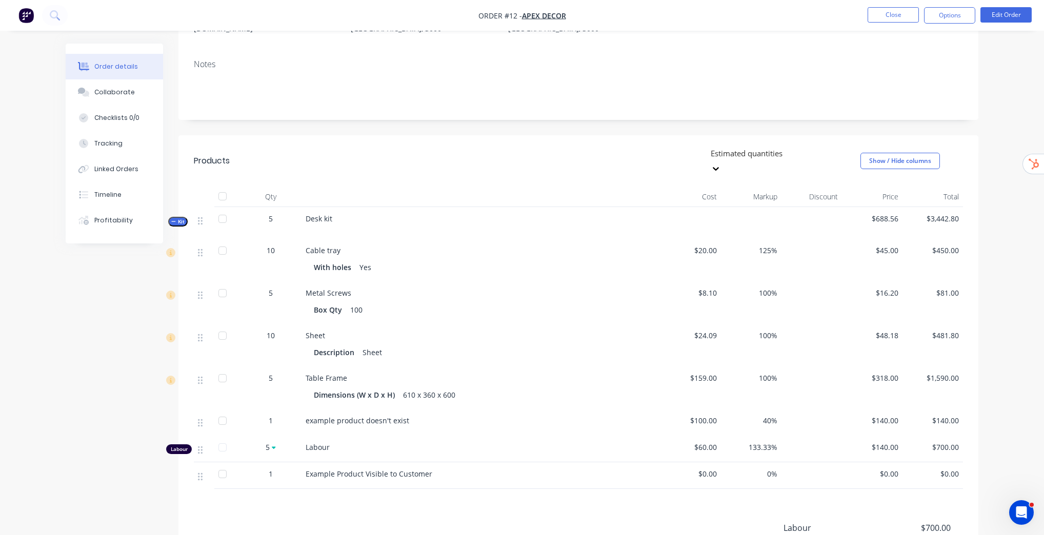
click at [784, 147] on div at bounding box center [783, 153] width 148 height 13
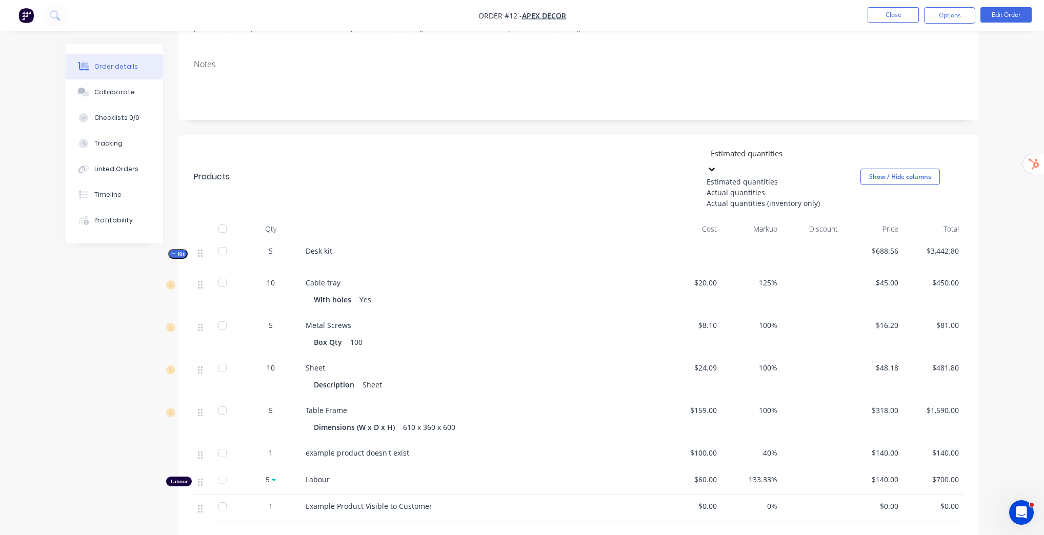
click at [762, 187] on div "Actual quantities" at bounding box center [783, 192] width 154 height 11
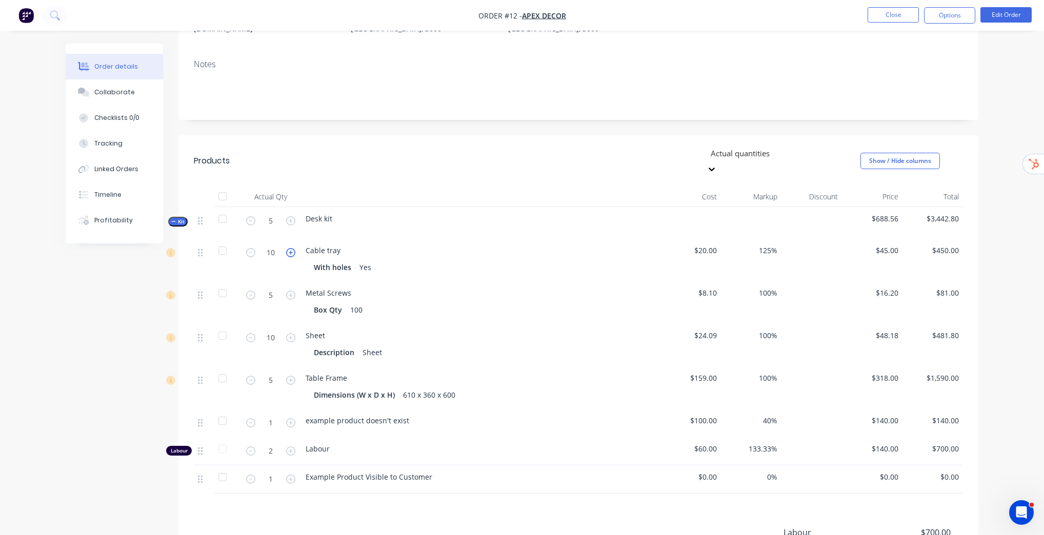
click at [290, 248] on icon "button" at bounding box center [290, 252] width 9 height 9
type input "11"
click at [781, 147] on div at bounding box center [783, 153] width 148 height 13
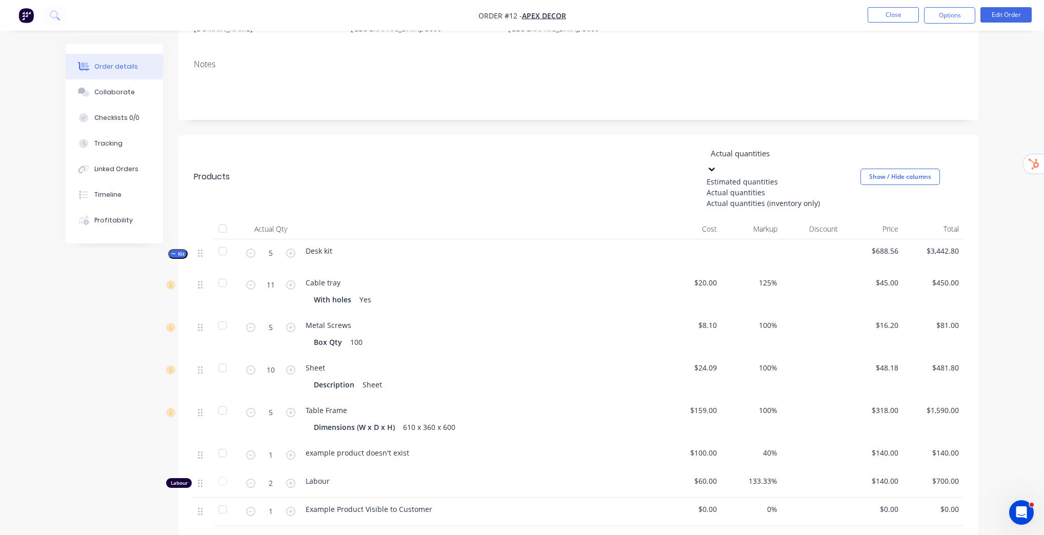
click at [752, 176] on div "Estimated quantities" at bounding box center [783, 181] width 154 height 11
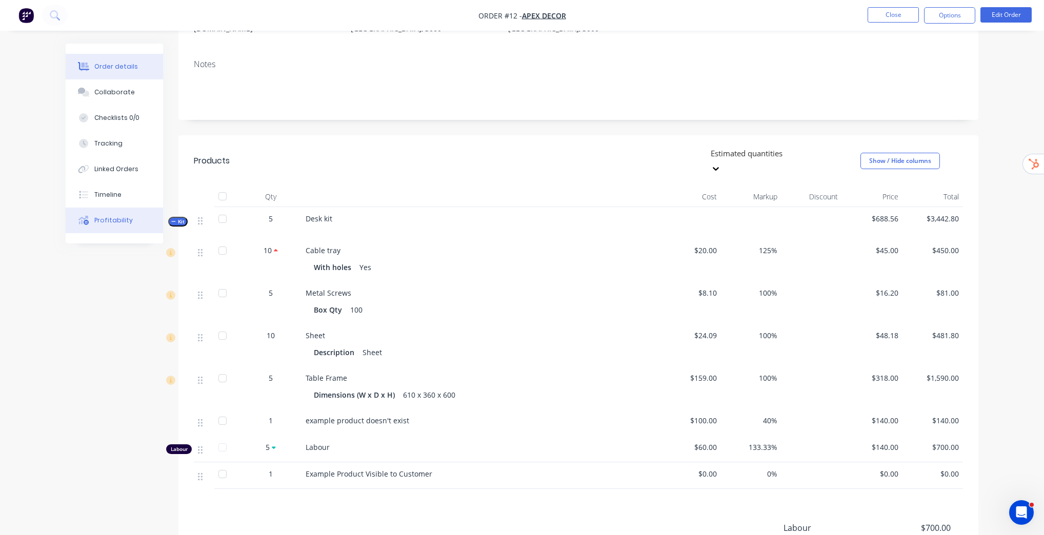
click at [122, 216] on div "Profitability" at bounding box center [113, 220] width 38 height 9
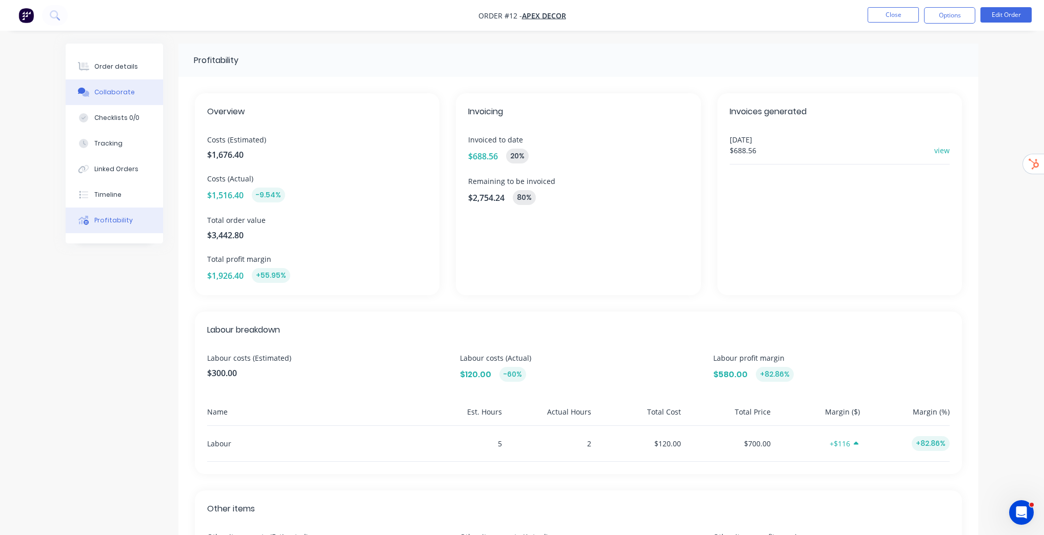
click at [109, 92] on div "Collaborate" at bounding box center [114, 92] width 40 height 9
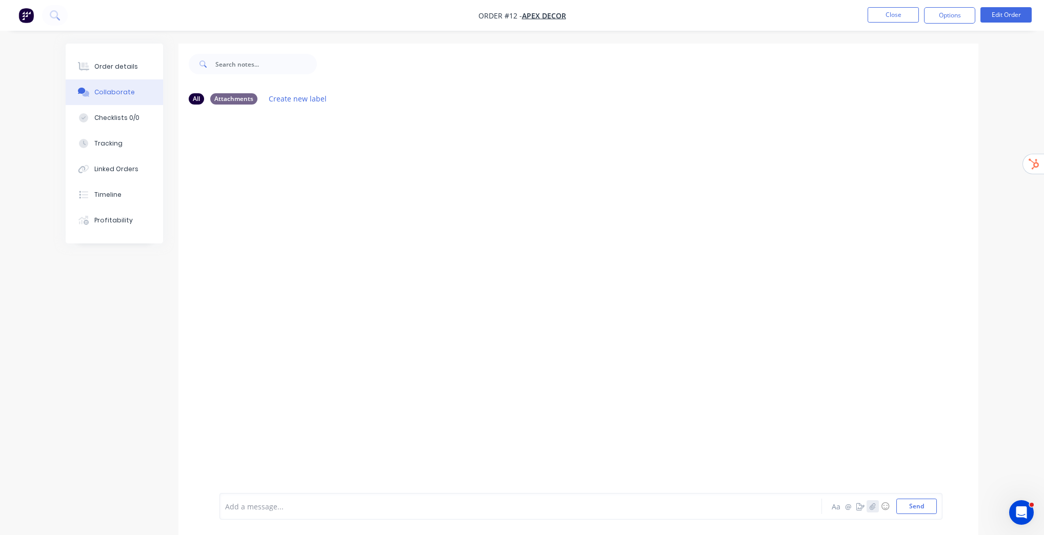
click at [875, 506] on icon "button" at bounding box center [872, 506] width 6 height 7
click at [415, 508] on div at bounding box center [492, 506] width 533 height 11
click at [859, 506] on icon "button" at bounding box center [860, 506] width 8 height 7
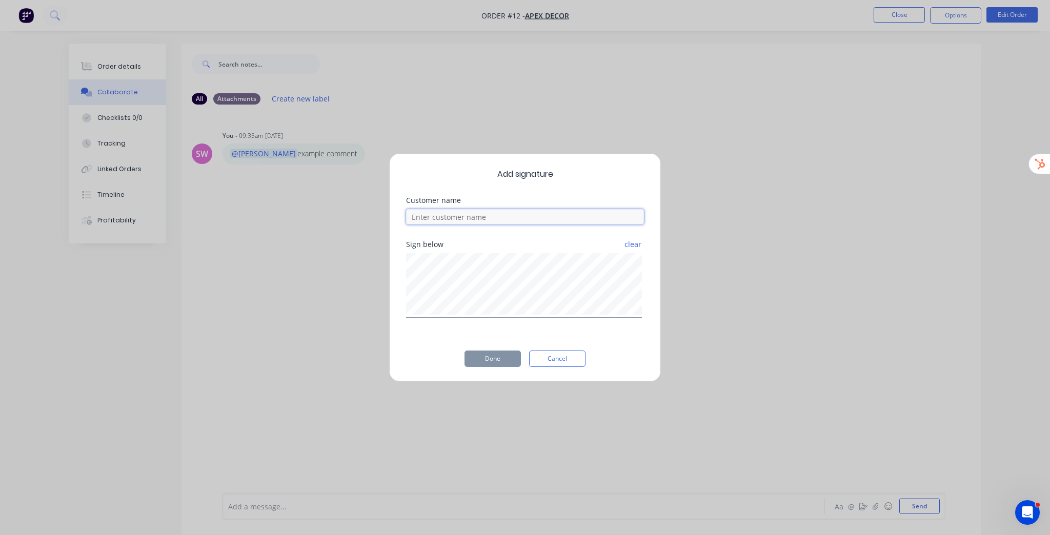
click at [448, 220] on input at bounding box center [525, 216] width 238 height 15
type input "example customer"
click at [512, 363] on button "Done" at bounding box center [492, 359] width 56 height 16
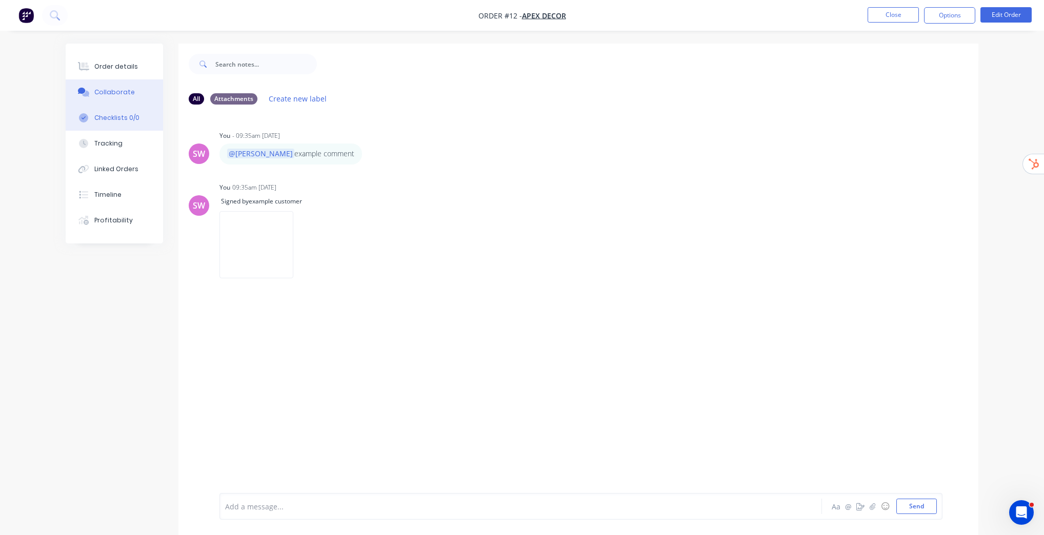
click at [122, 120] on div "Checklists 0/0" at bounding box center [116, 117] width 45 height 9
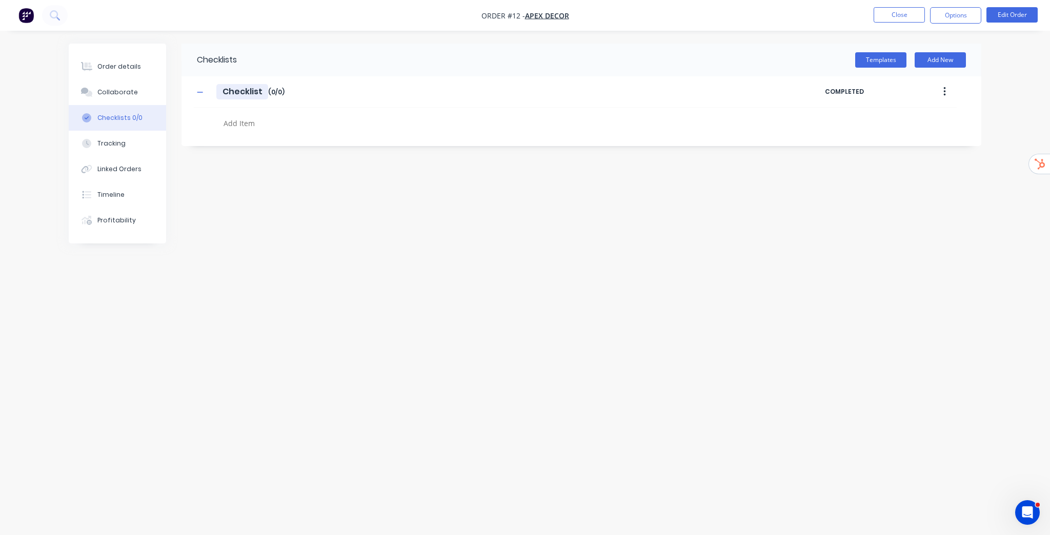
click at [223, 92] on input "Checklist" at bounding box center [242, 91] width 52 height 15
type input "Example Checklist"
click at [262, 121] on textarea at bounding box center [465, 123] width 493 height 15
type textarea "item 1"
type textarea "item 2"
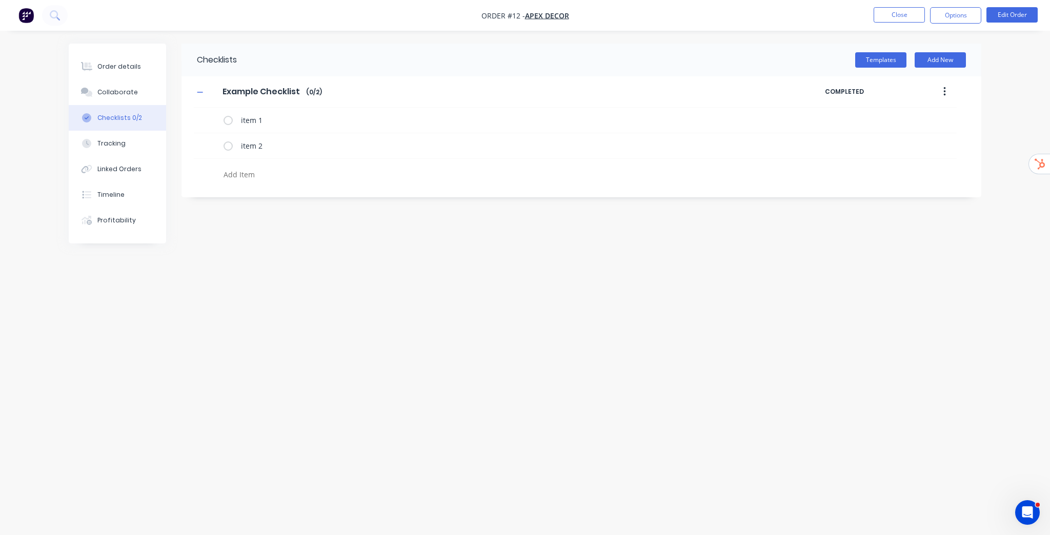
click at [944, 88] on icon "button" at bounding box center [944, 91] width 2 height 9
click at [918, 117] on span "Save as Template" at bounding box center [906, 118] width 77 height 11
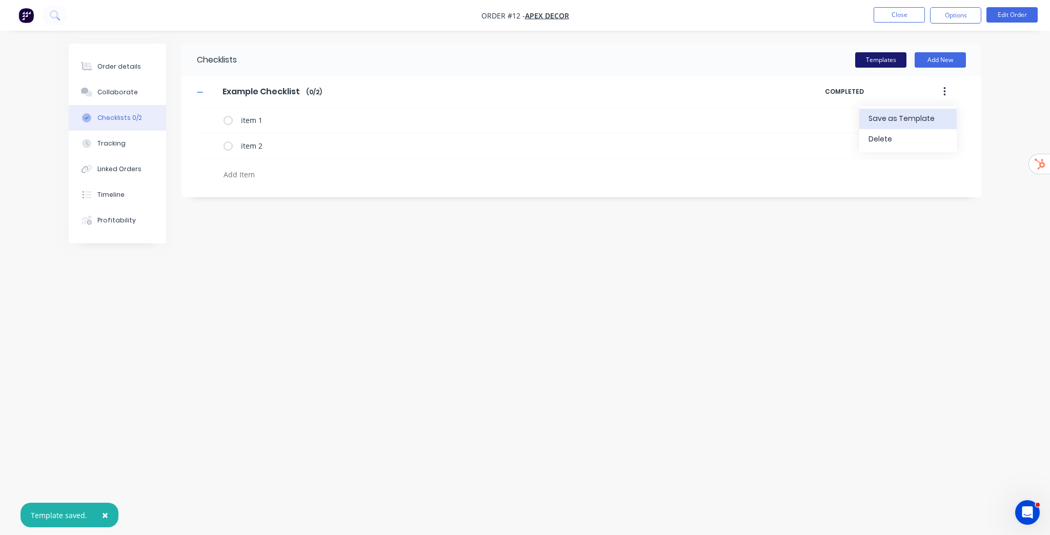
click at [878, 54] on button "Templates" at bounding box center [880, 59] width 51 height 15
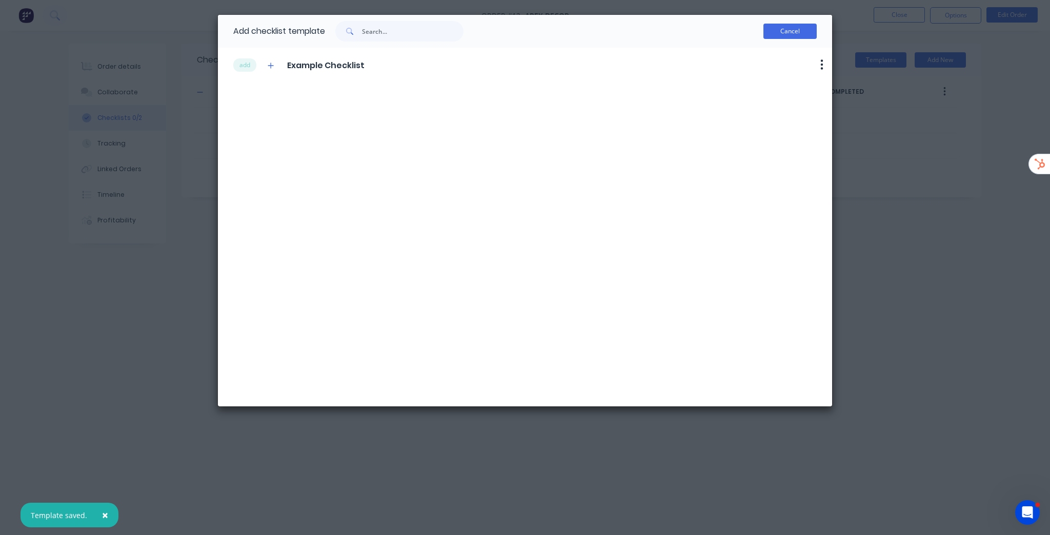
click at [801, 29] on button "Cancel" at bounding box center [789, 31] width 53 height 15
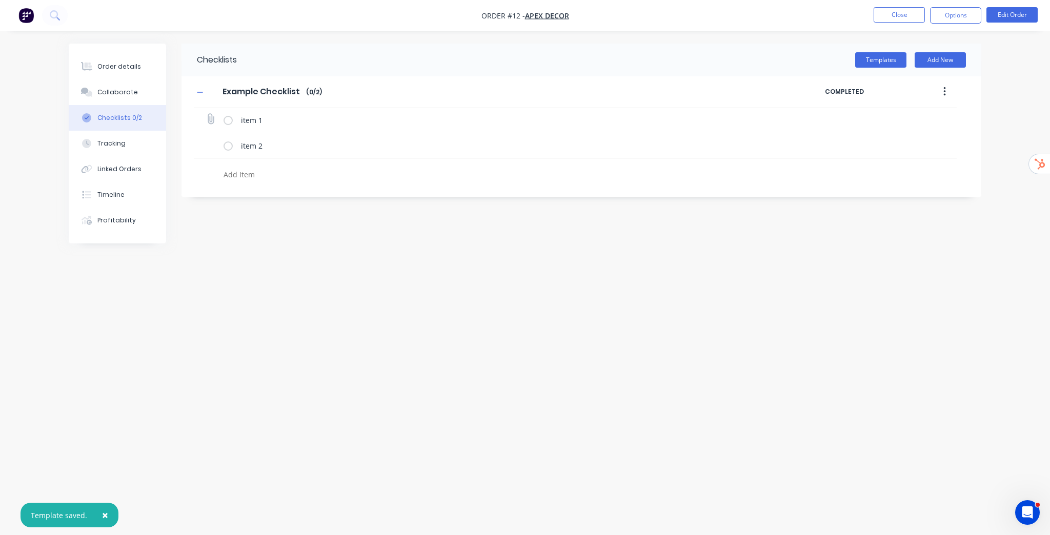
click at [226, 120] on label at bounding box center [227, 120] width 9 height 11
click at [0, 0] on input "checkbox" at bounding box center [0, 0] width 0 height 0
drag, startPoint x: 869, startPoint y: 120, endPoint x: 915, endPoint y: 121, distance: 46.1
click at [915, 121] on div "09:37 AM 24/09/2025 SW" at bounding box center [876, 119] width 80 height 15
click at [212, 119] on icon at bounding box center [210, 118] width 13 height 13
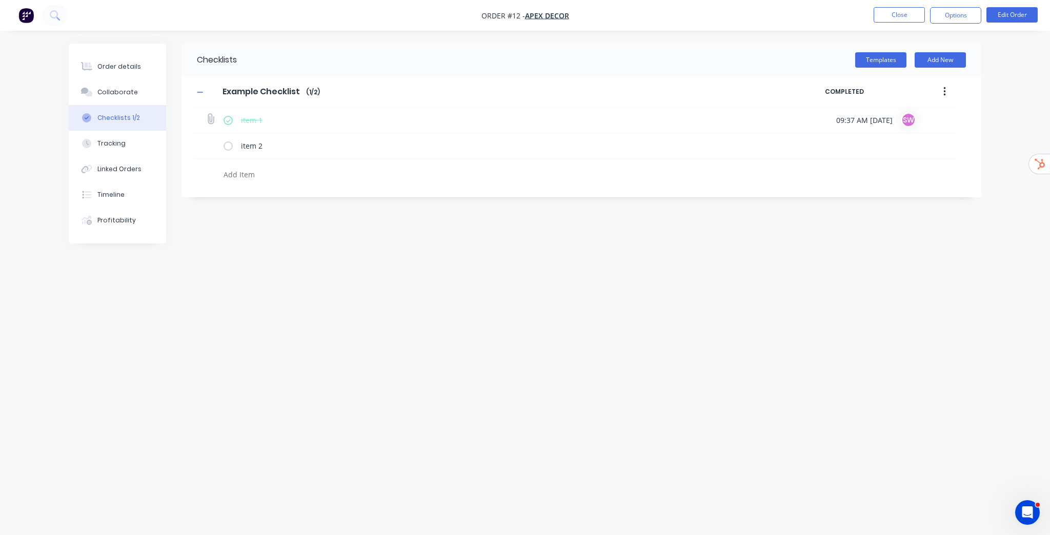
click at [206, 114] on input "file" at bounding box center [206, 114] width 0 height 0
click at [323, 222] on div "Checklists Templates Add New Example Checklist Example Checklist Enter Checklis…" at bounding box center [525, 248] width 912 height 409
click at [117, 196] on div "Timeline" at bounding box center [110, 194] width 27 height 9
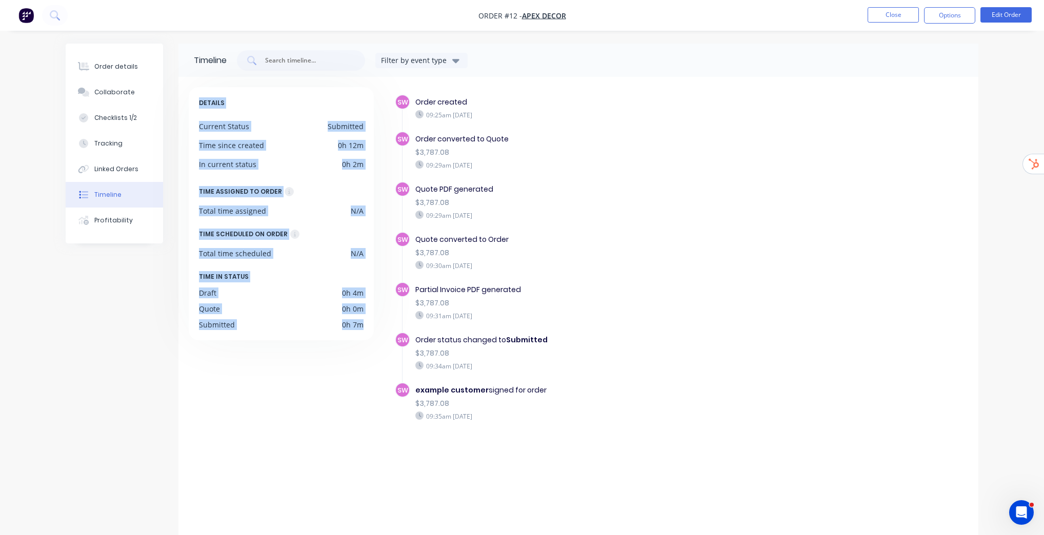
drag, startPoint x: 205, startPoint y: 100, endPoint x: 371, endPoint y: 325, distance: 279.2
click at [371, 325] on div "DETAILS Current Status Submitted Time since created 0h 12m In current status 0h…" at bounding box center [281, 213] width 185 height 253
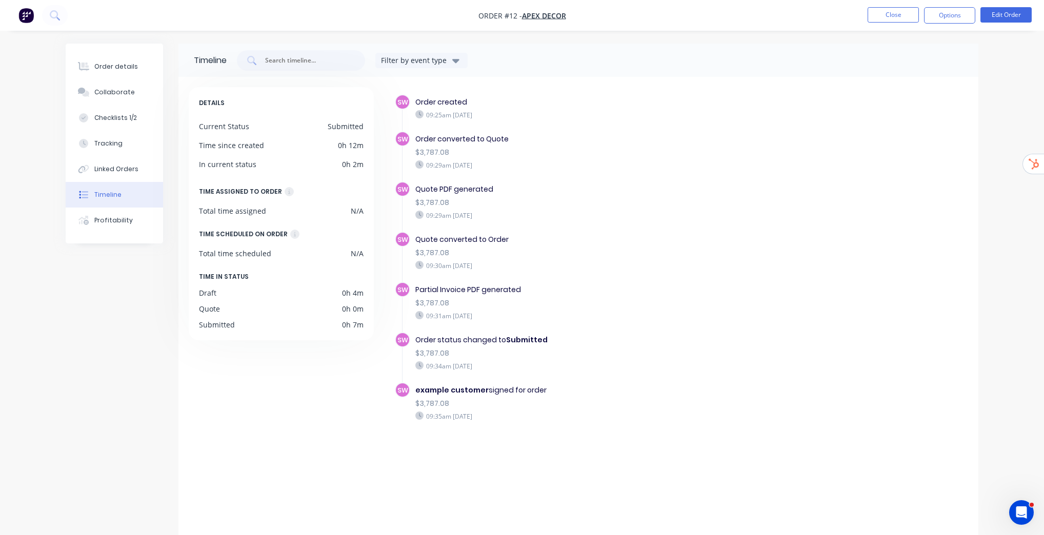
click at [698, 209] on div "Quote PDF generated $3,787.08 09:29am Wednesday 24/09/25" at bounding box center [592, 201] width 365 height 41
drag, startPoint x: 441, startPoint y: 111, endPoint x: 569, endPoint y: 407, distance: 322.8
click at [567, 419] on div "SW Order created 09:25am Wednesday 24/09/25 SW Order converted to Quote $3,787.…" at bounding box center [681, 276] width 573 height 364
click at [608, 324] on div "SW Partial Invoice PDF generated $3,787.08 09:31am Wednesday 24/09/25" at bounding box center [597, 307] width 405 height 50
click at [504, 197] on div "$3,787.08" at bounding box center [592, 202] width 355 height 11
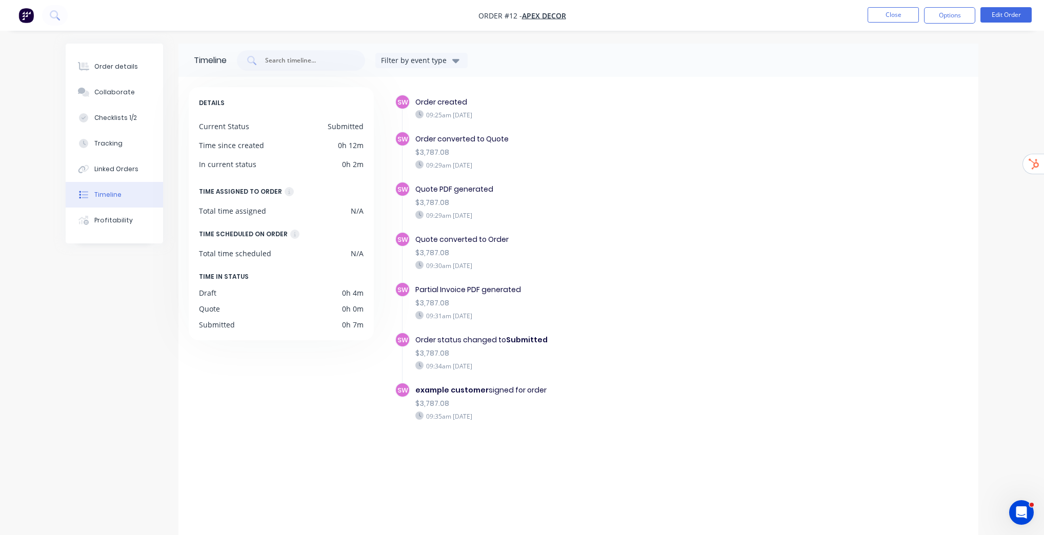
click at [475, 70] on div "Timeline Filter by event type" at bounding box center [578, 60] width 800 height 33
click at [110, 70] on div "Order details" at bounding box center [116, 66] width 44 height 9
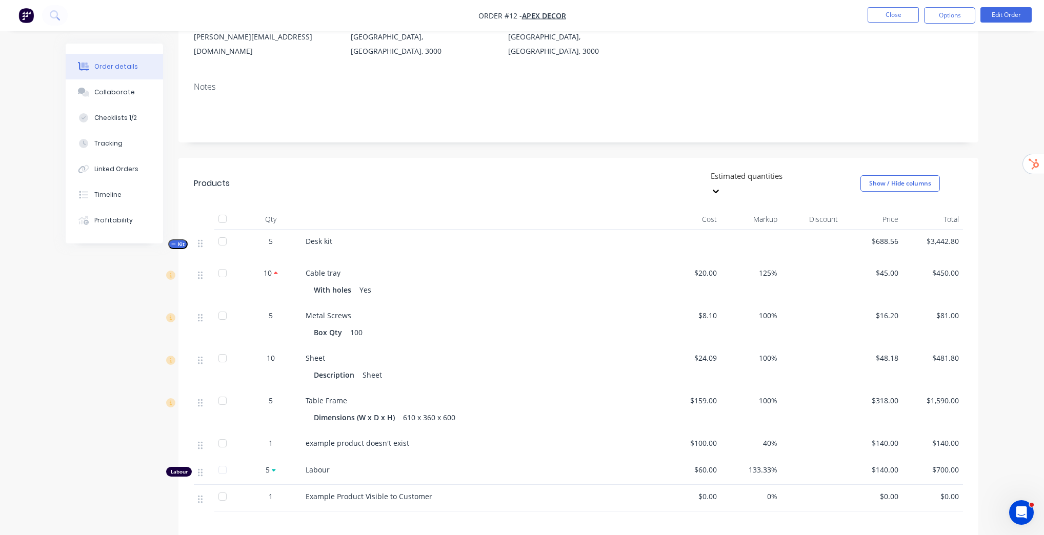
scroll to position [164, 0]
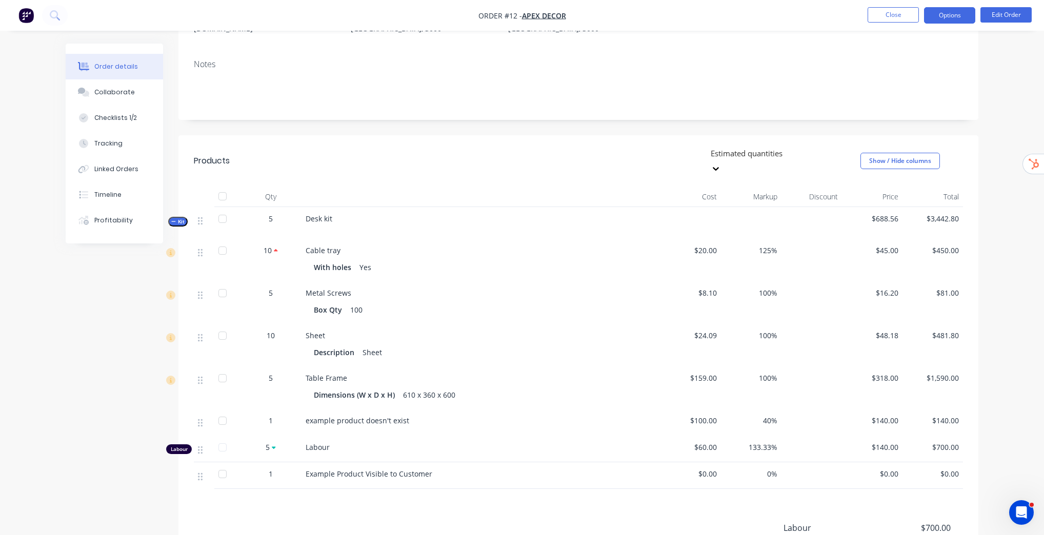
click at [954, 18] on button "Options" at bounding box center [949, 15] width 51 height 16
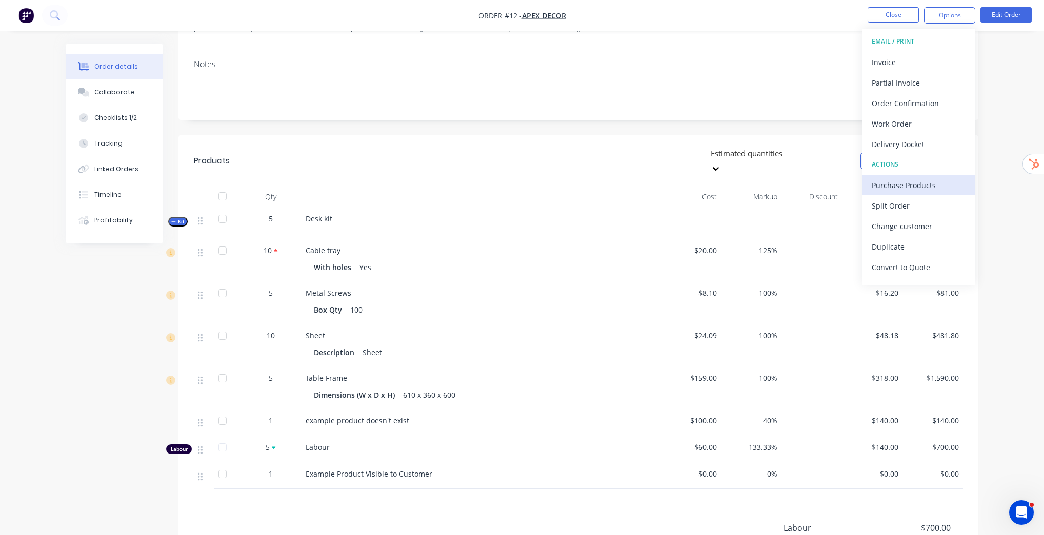
click at [912, 181] on div "Purchase Products" at bounding box center [918, 185] width 94 height 15
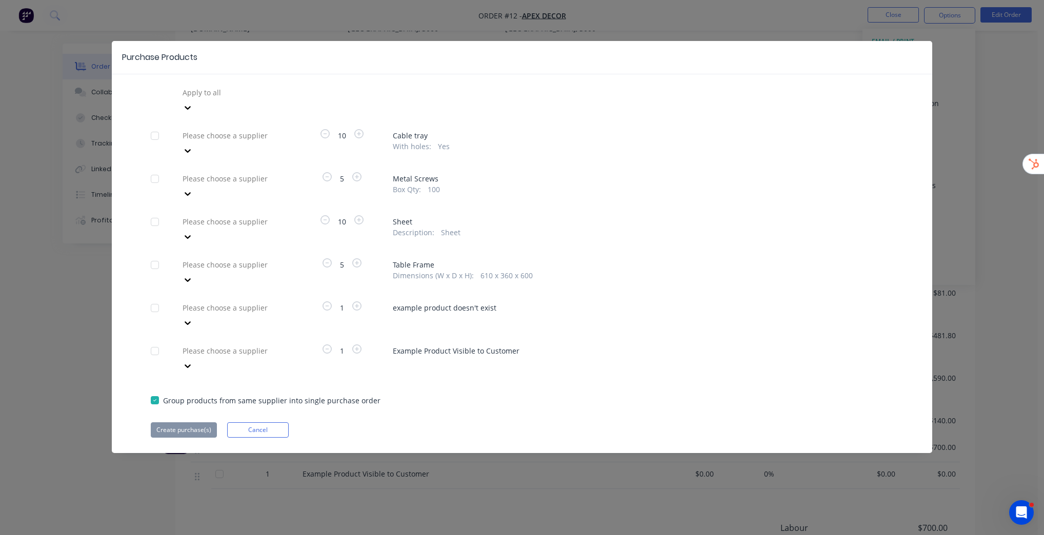
click at [255, 172] on div at bounding box center [255, 178] width 148 height 13
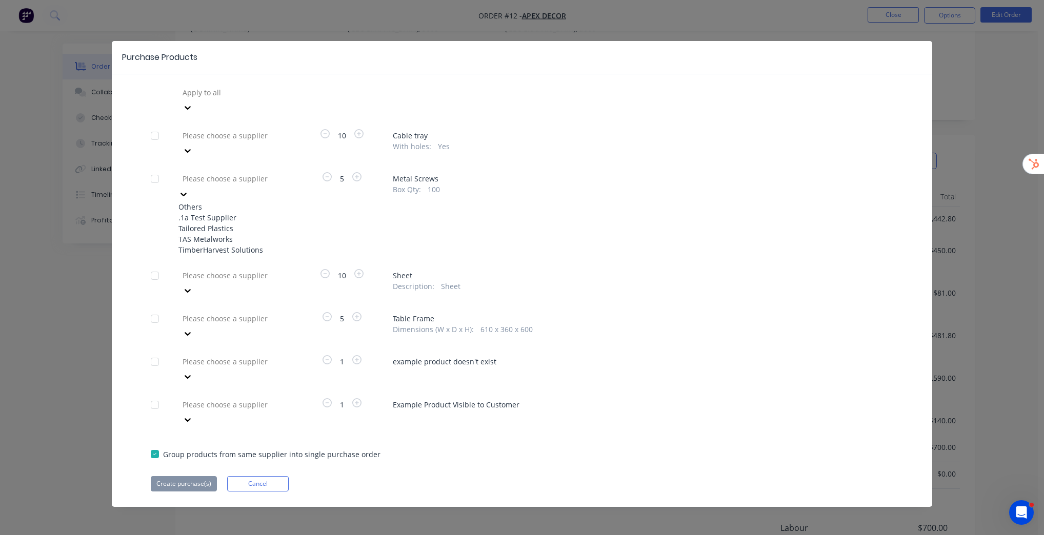
click at [236, 234] on div "TAS Metalworks" at bounding box center [234, 239] width 113 height 11
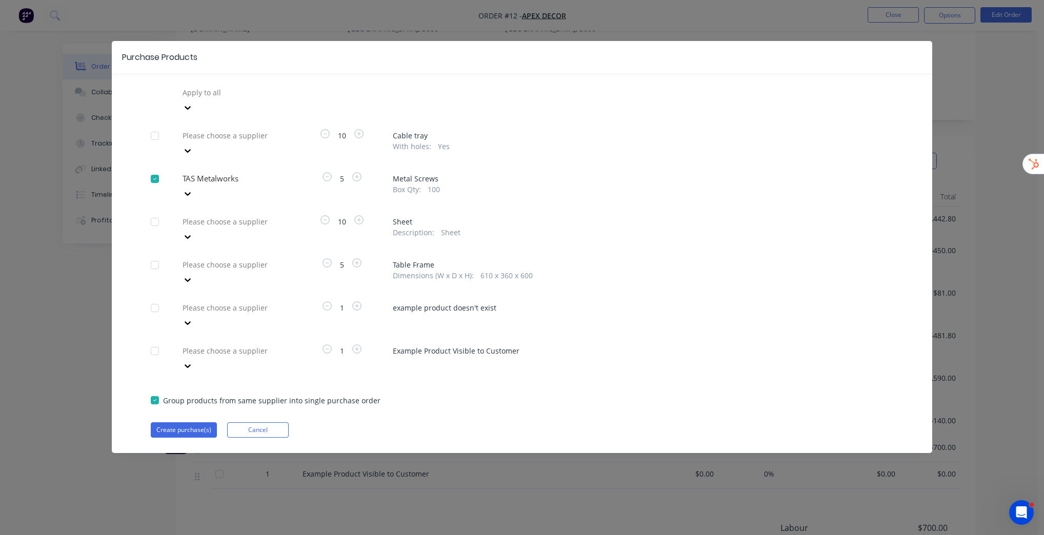
click at [250, 129] on div at bounding box center [255, 135] width 148 height 13
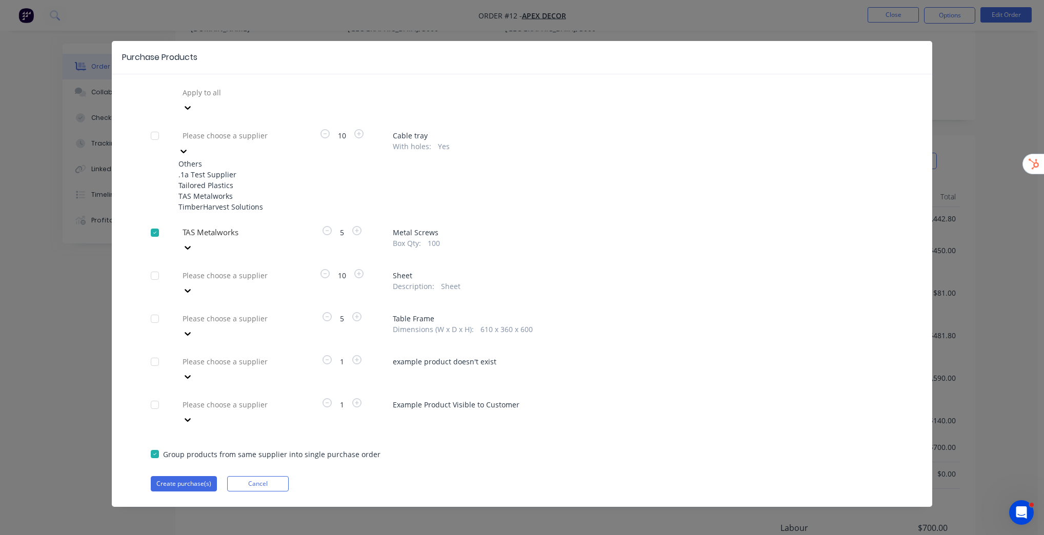
click at [233, 169] on div ".1a Test Supplier" at bounding box center [234, 174] width 113 height 11
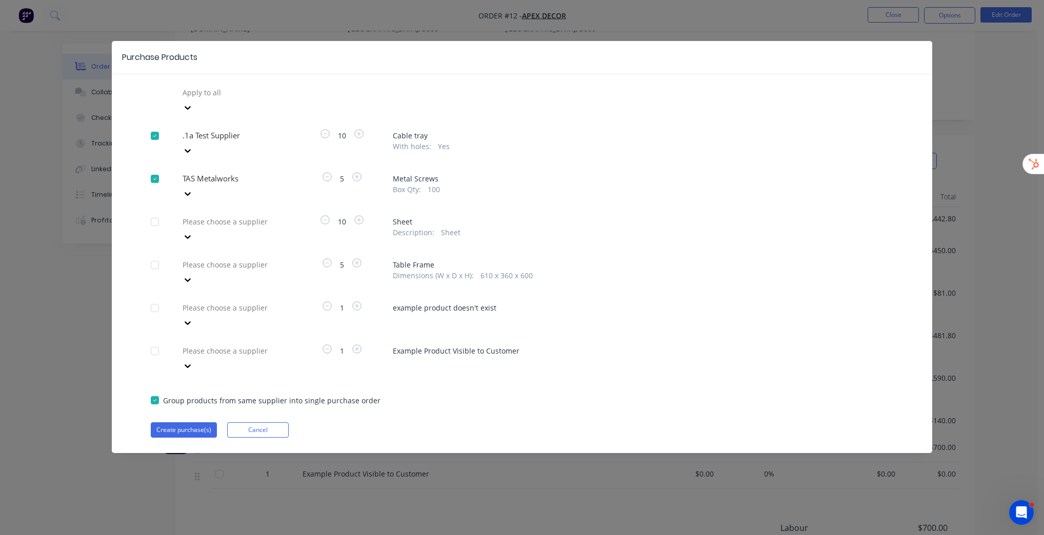
click at [252, 215] on div at bounding box center [255, 221] width 148 height 13
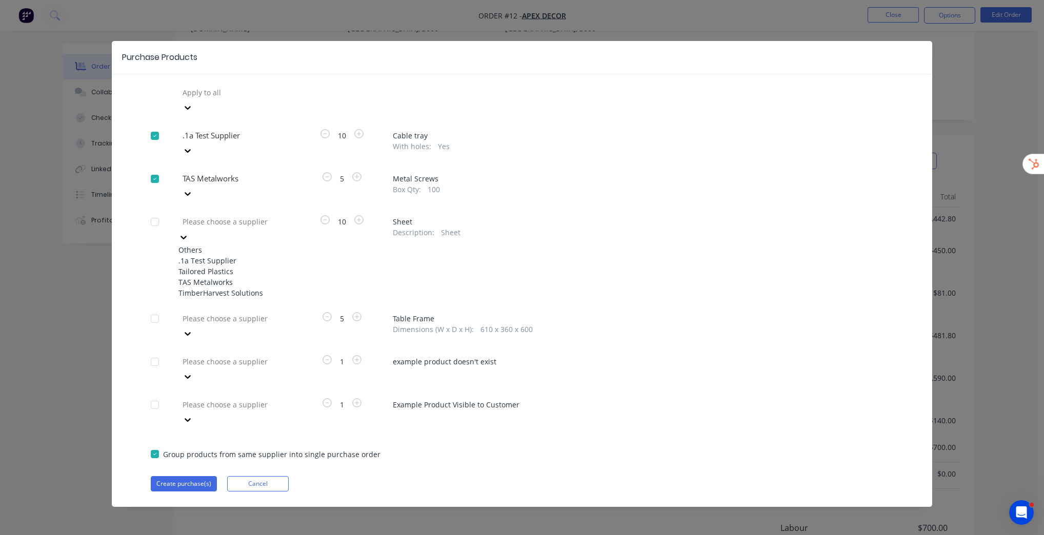
click at [222, 255] on div ".1a Test Supplier" at bounding box center [234, 260] width 113 height 11
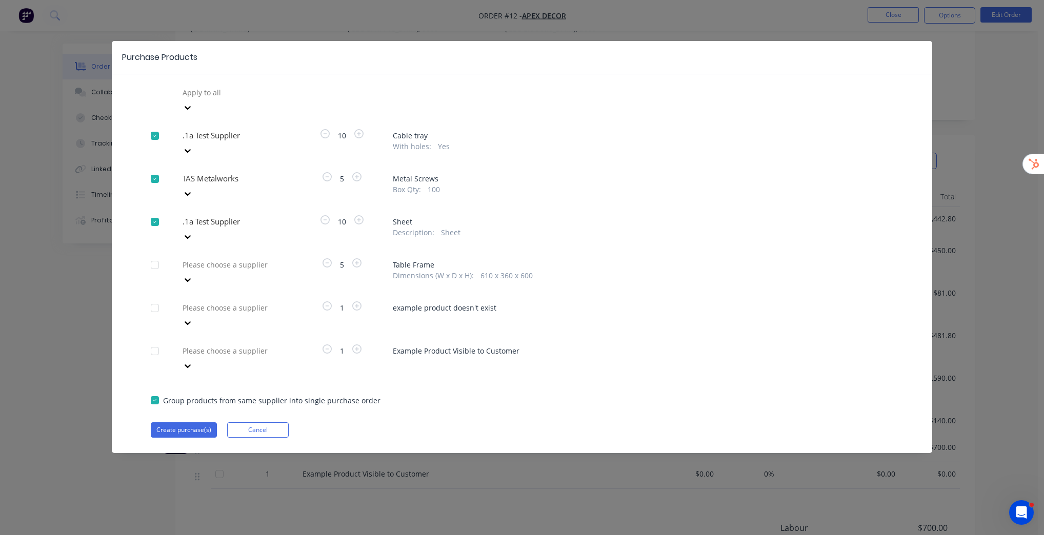
click at [235, 257] on div "Please choose a supplier" at bounding box center [255, 264] width 154 height 15
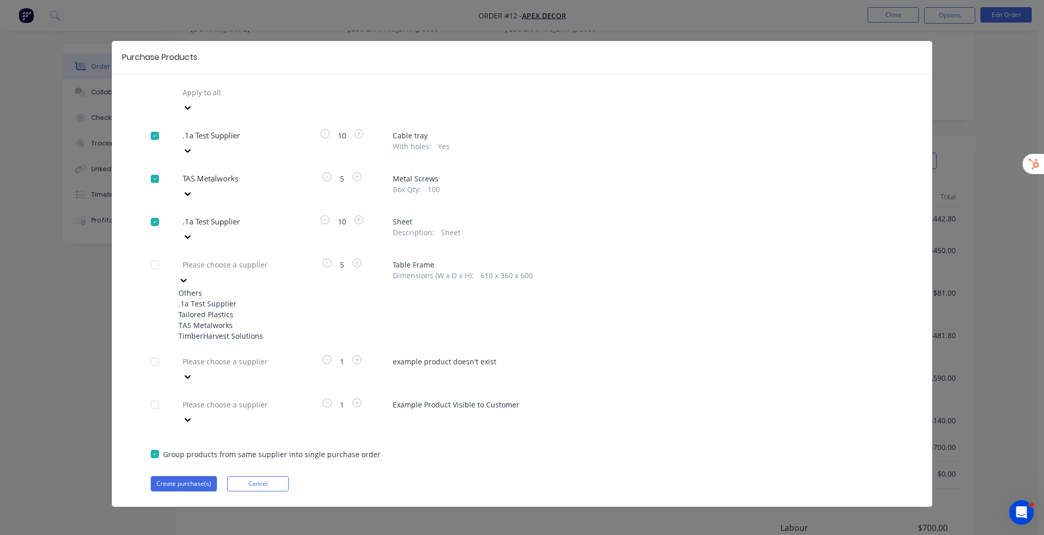
click at [225, 320] on div "TAS Metalworks" at bounding box center [234, 325] width 113 height 11
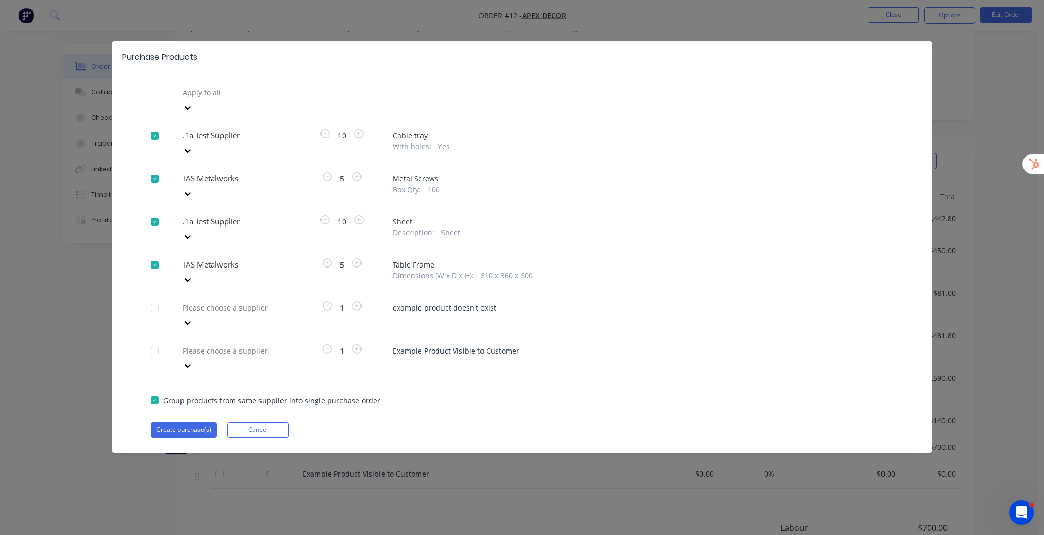
click at [242, 301] on div at bounding box center [255, 307] width 148 height 13
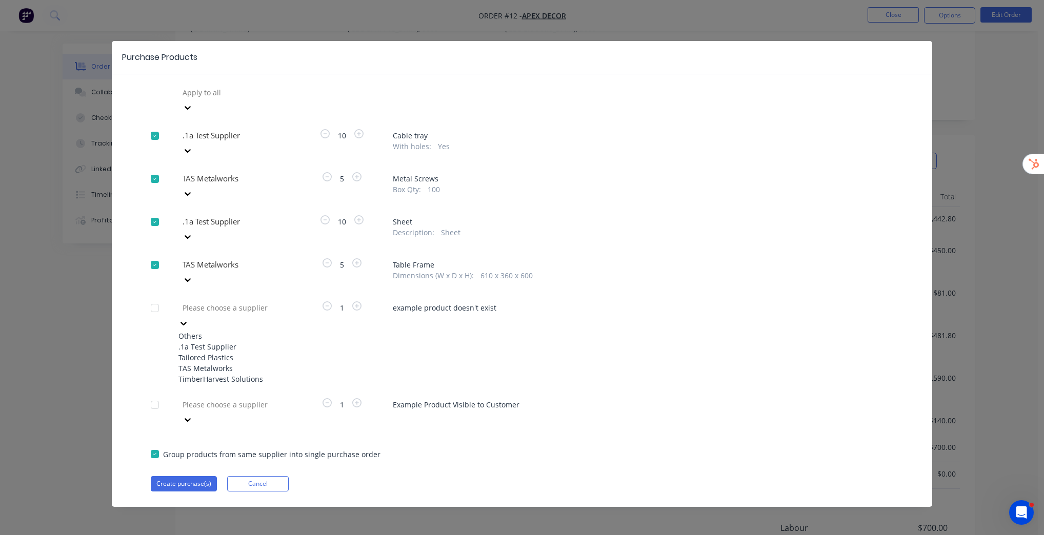
click at [233, 341] on div ".1a Test Supplier" at bounding box center [234, 346] width 113 height 11
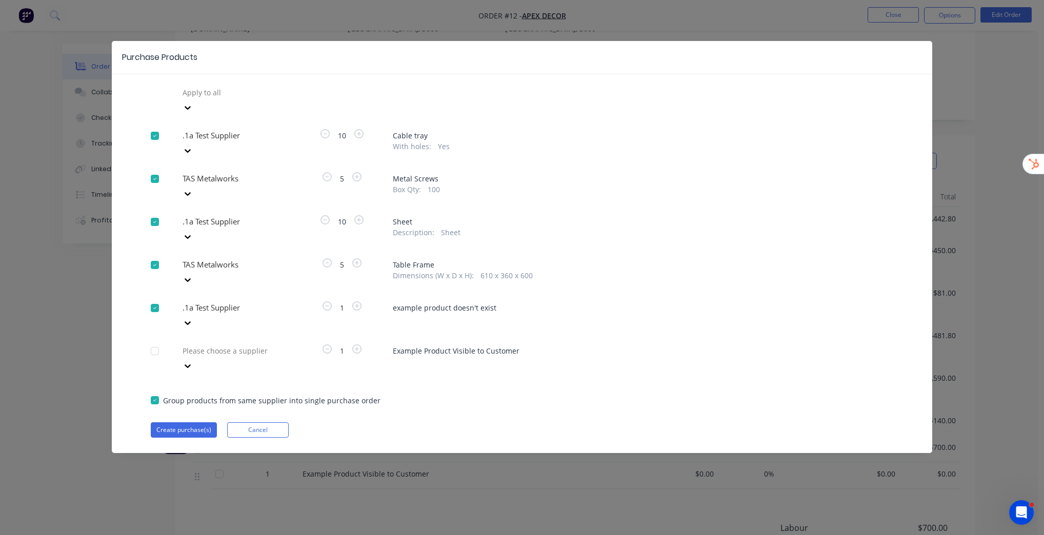
click at [247, 343] on div "Please choose a supplier" at bounding box center [255, 350] width 154 height 15
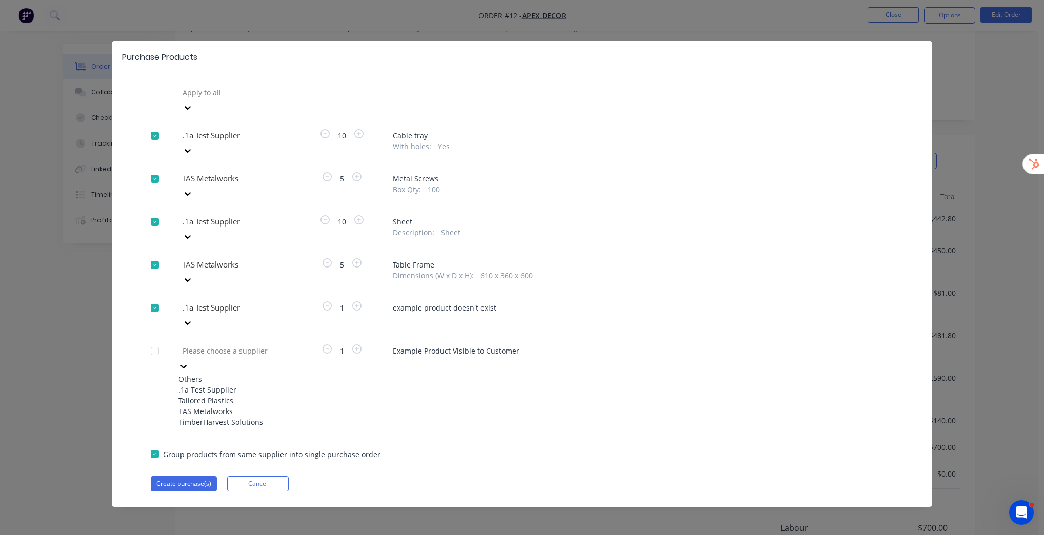
click at [238, 384] on div ".1a Test Supplier" at bounding box center [234, 389] width 113 height 11
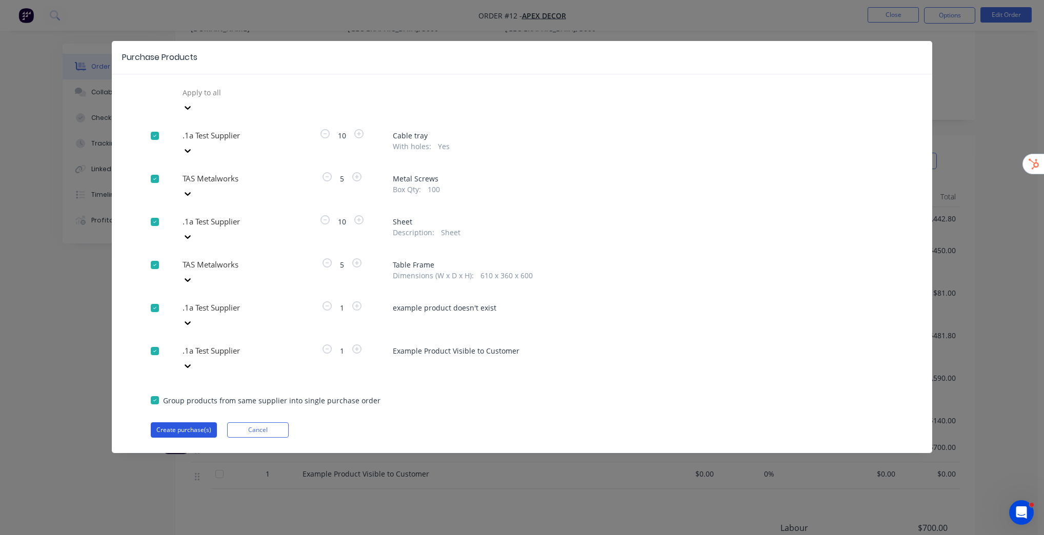
click at [185, 422] on button "Create purchase(s)" at bounding box center [184, 429] width 66 height 15
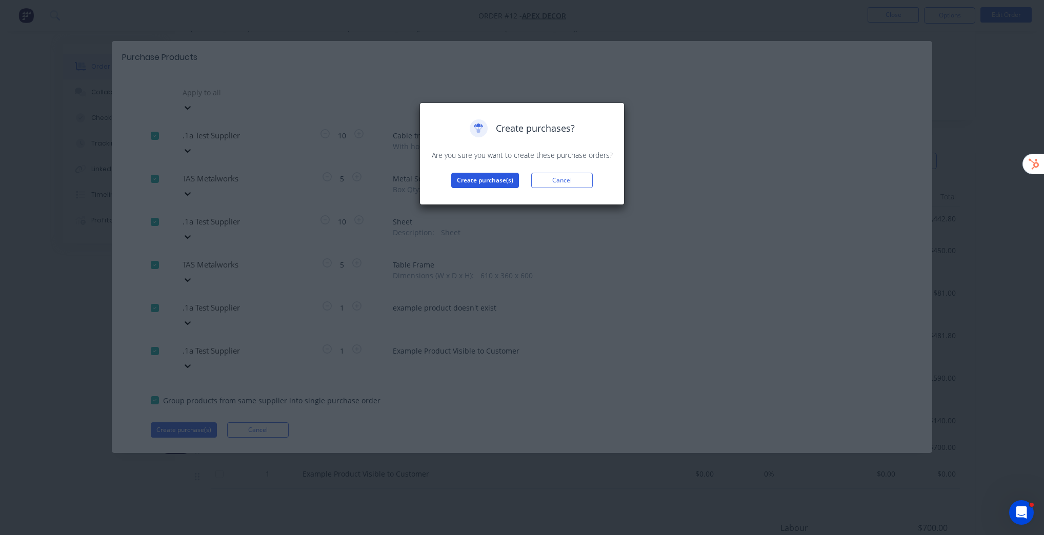
click at [501, 182] on button "Create purchase(s)" at bounding box center [485, 180] width 68 height 15
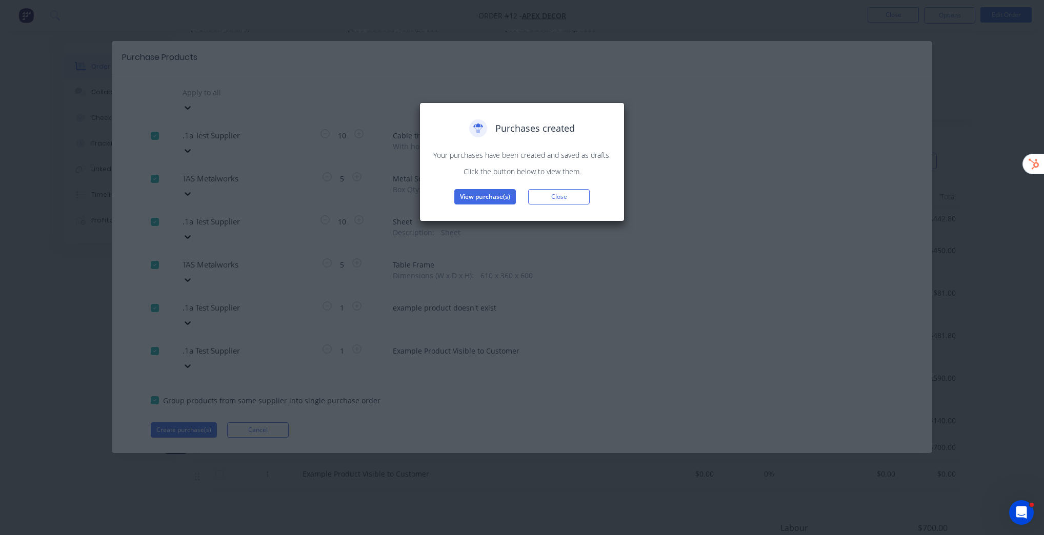
click at [488, 206] on div "Purchases created Your purchases have been created and saved as drafts. Click t…" at bounding box center [521, 162] width 205 height 119
click at [490, 201] on button "View purchase(s)" at bounding box center [485, 196] width 62 height 15
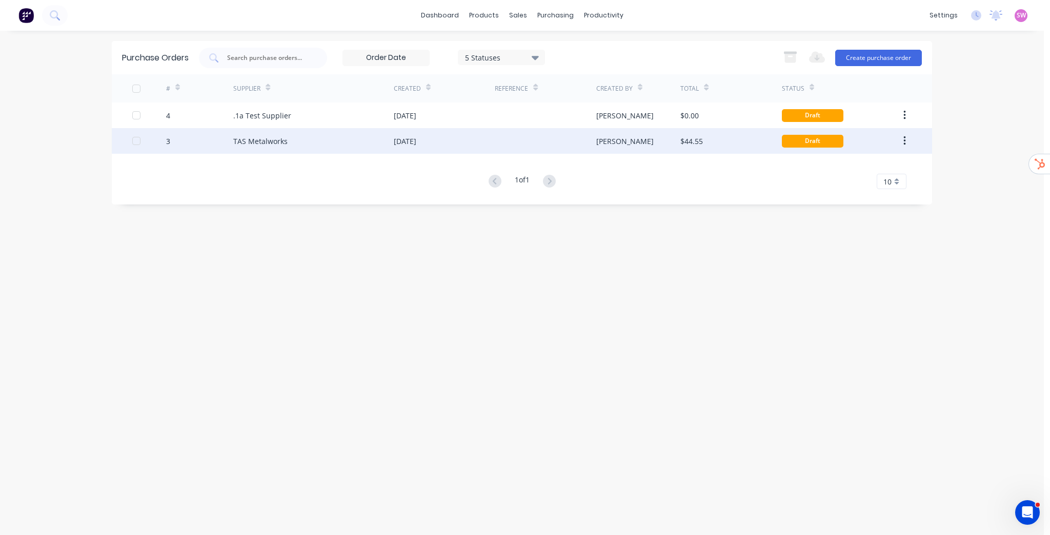
click at [518, 146] on div at bounding box center [545, 141] width 101 height 26
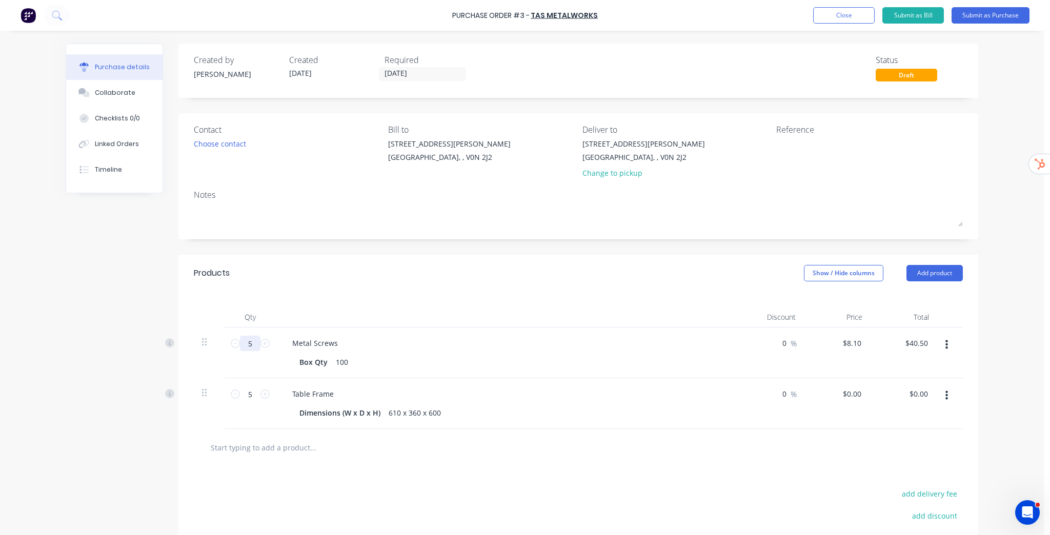
drag, startPoint x: 249, startPoint y: 342, endPoint x: 226, endPoint y: 344, distance: 23.2
click at [240, 344] on input "5" at bounding box center [250, 343] width 21 height 15
type input "15"
type input "$121.50"
type input "15"
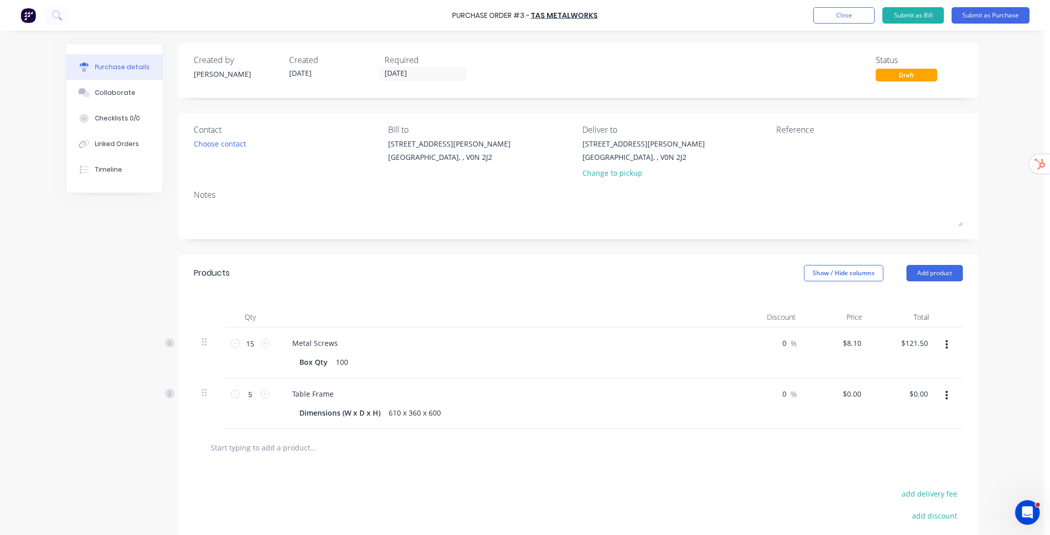
click at [358, 273] on div "Products Show / Hide columns Add product" at bounding box center [578, 273] width 800 height 37
click at [300, 449] on input "text" at bounding box center [312, 447] width 205 height 21
click at [985, 19] on button "Submit as Purchase" at bounding box center [990, 15] width 78 height 16
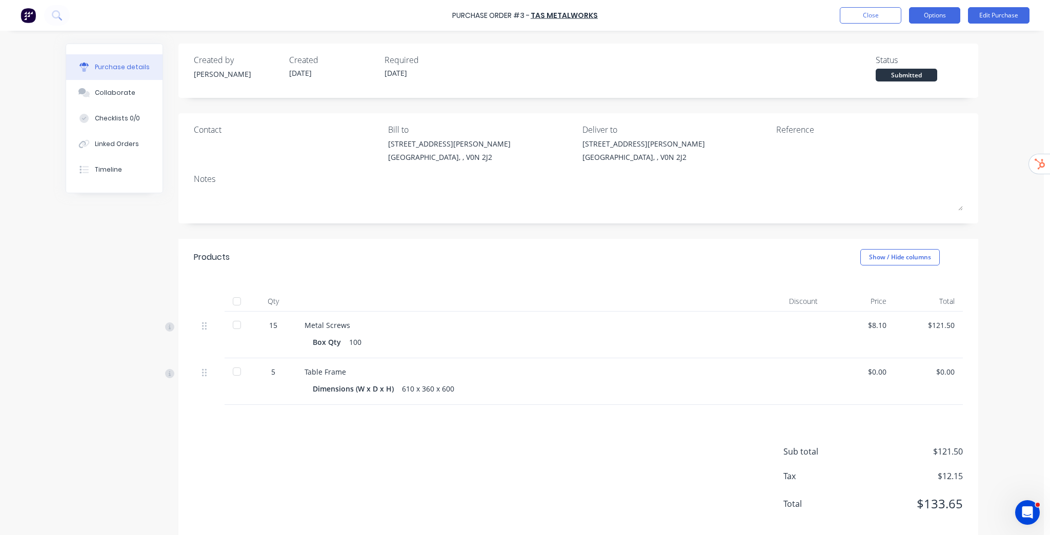
click at [927, 14] on button "Options" at bounding box center [934, 15] width 51 height 16
click at [901, 45] on div "Print / Email" at bounding box center [911, 41] width 79 height 15
click at [904, 81] on div "Without pricing" at bounding box center [911, 82] width 79 height 15
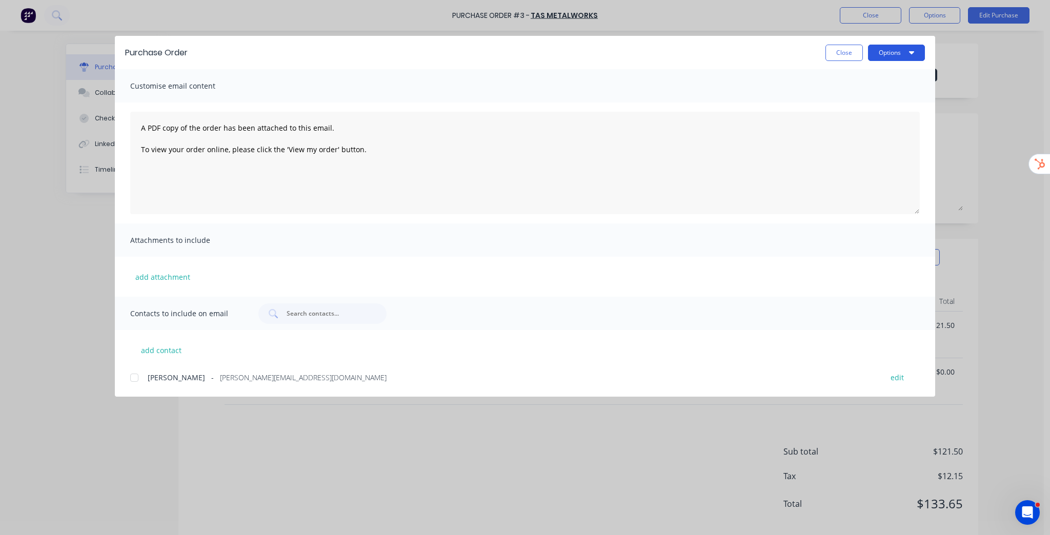
click at [913, 46] on button "Options" at bounding box center [896, 53] width 57 height 16
click at [849, 51] on button "Close" at bounding box center [843, 53] width 37 height 16
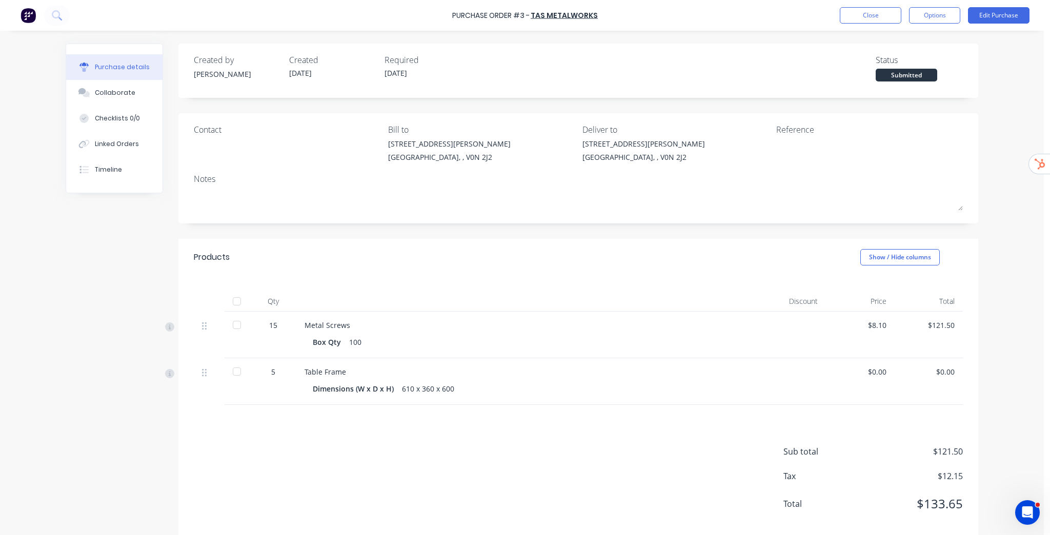
click at [230, 326] on div at bounding box center [237, 325] width 21 height 21
click at [232, 372] on div at bounding box center [237, 371] width 21 height 21
click at [939, 18] on button "Options" at bounding box center [934, 15] width 51 height 16
click at [462, 234] on div "Created by Stuart Created 24/09/25 Required 23/09/25 Status Received Contact Bi…" at bounding box center [578, 292] width 800 height 497
click at [131, 146] on div "Linked Orders" at bounding box center [117, 143] width 44 height 9
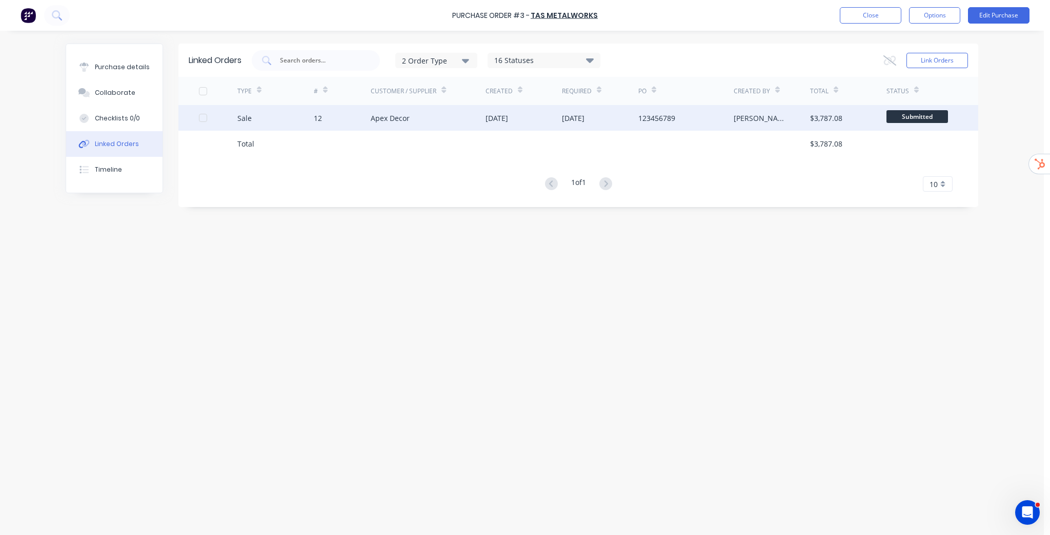
click at [462, 114] on div "Apex Decor" at bounding box center [428, 118] width 115 height 26
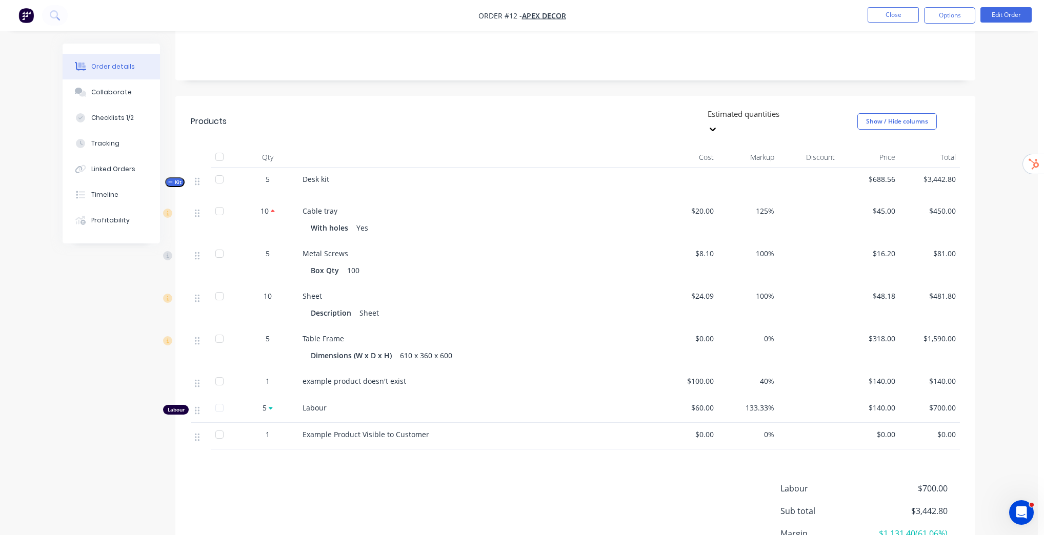
scroll to position [205, 0]
click at [72, 294] on div "Created by Stuart Created 24/09/25 Required 30/09/25 Assigned to Add team membe…" at bounding box center [519, 235] width 912 height 792
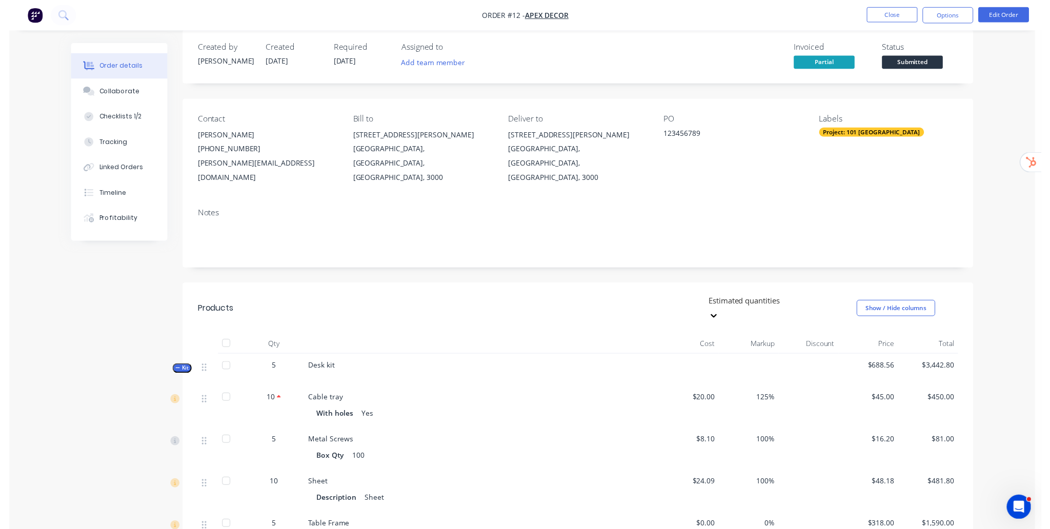
scroll to position [0, 0]
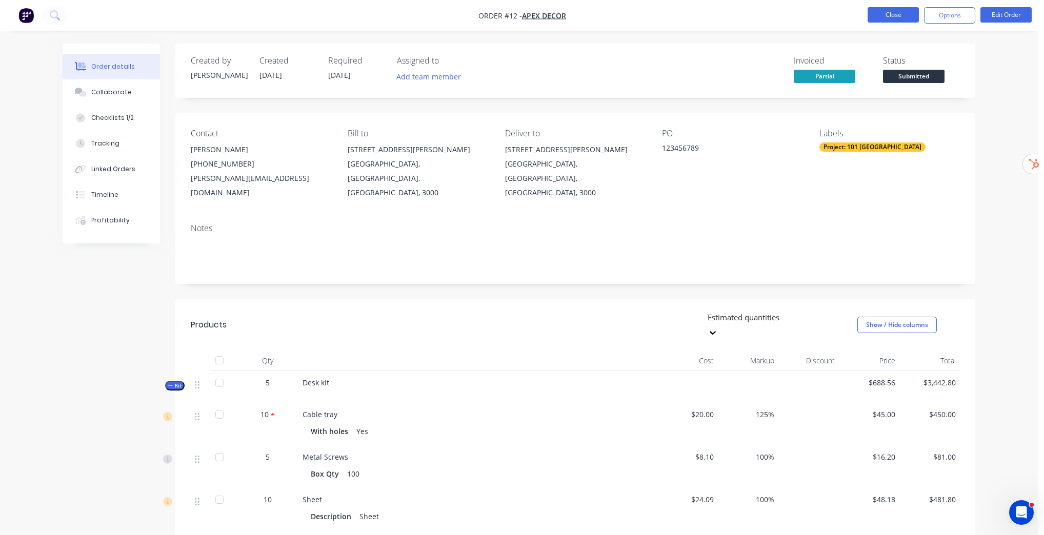
click at [901, 16] on button "Close" at bounding box center [892, 14] width 51 height 15
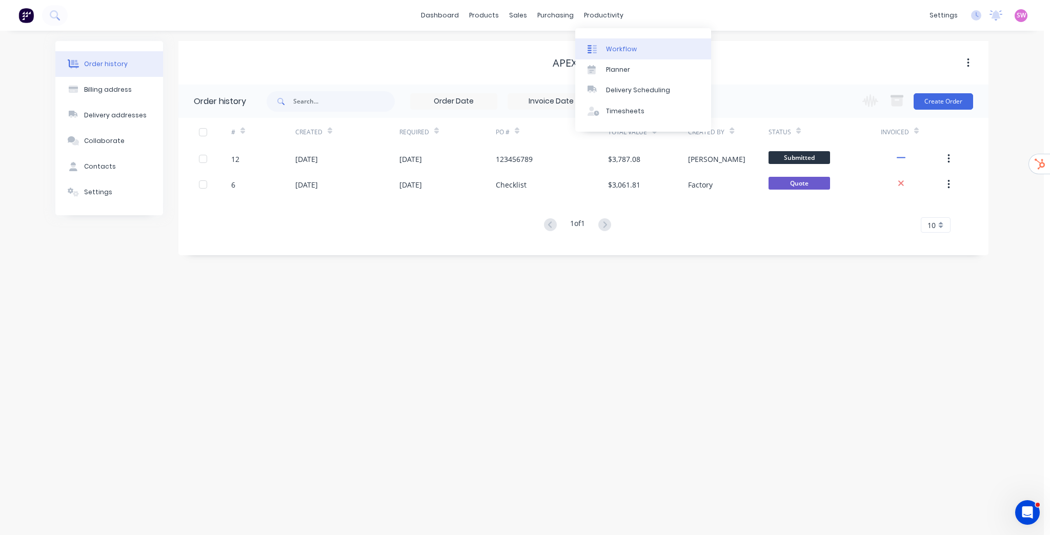
click at [617, 41] on link "Workflow" at bounding box center [643, 48] width 136 height 21
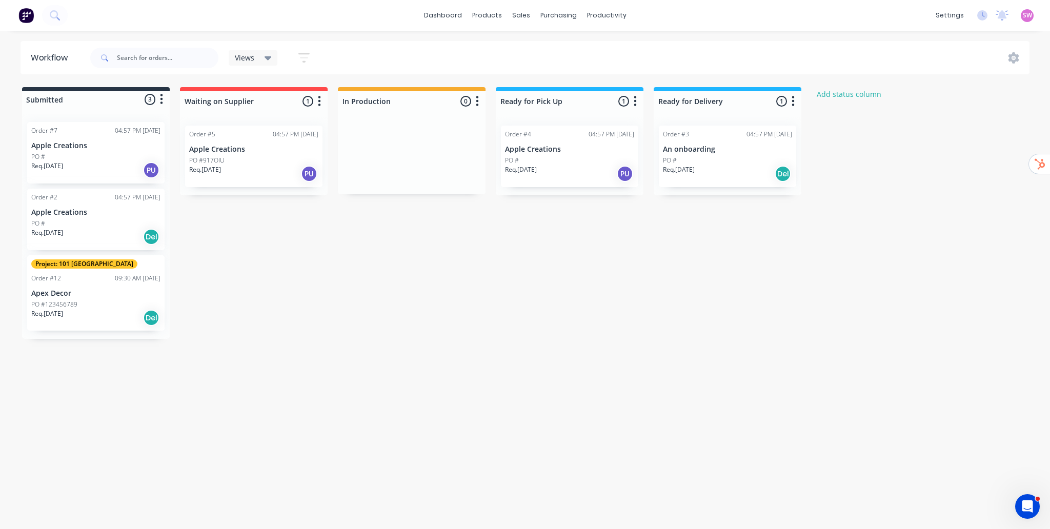
click at [636, 313] on div "Submitted 3 Status colour #273444 hex #273444 Save Cancel Summaries Total order…" at bounding box center [549, 213] width 1115 height 252
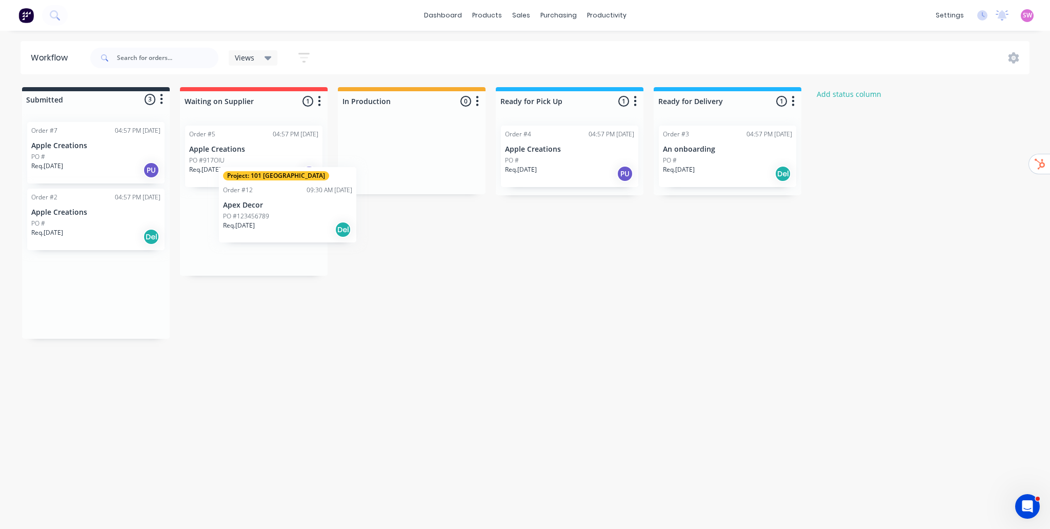
drag, startPoint x: 114, startPoint y: 303, endPoint x: 316, endPoint y: 168, distance: 242.8
click at [316, 168] on div "Submitted 3 Status colour #273444 hex #273444 Save Cancel Summaries Total order…" at bounding box center [549, 213] width 1115 height 252
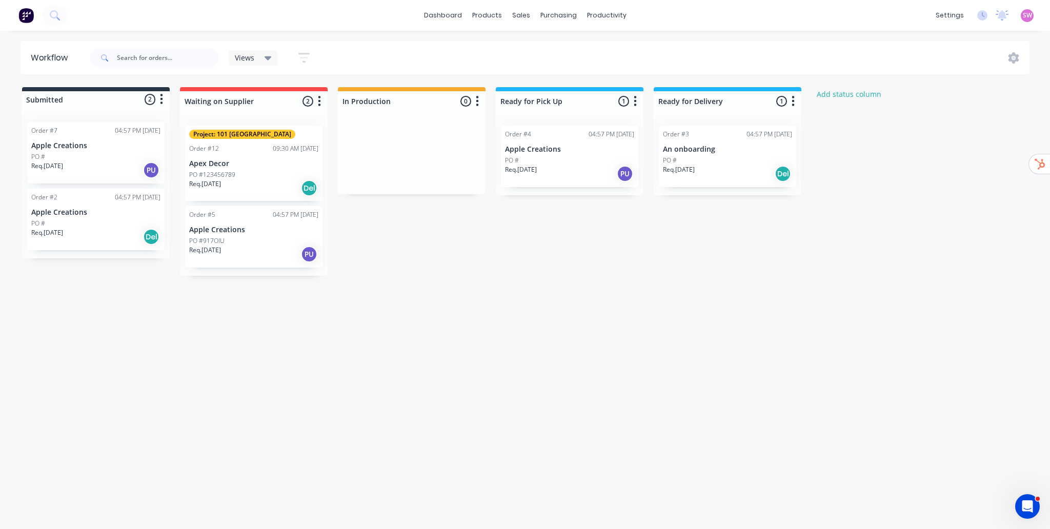
click at [275, 176] on div "PO #123456789" at bounding box center [253, 174] width 129 height 9
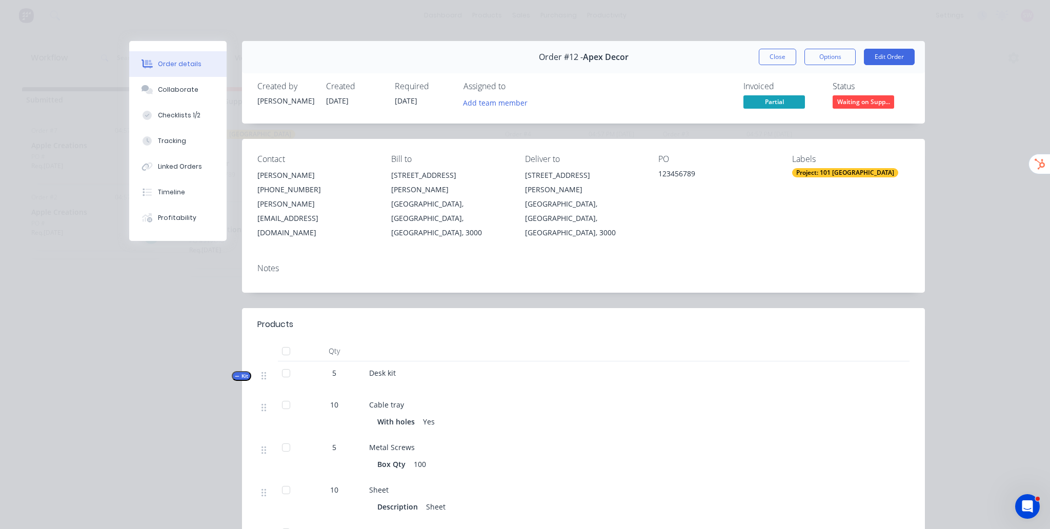
click at [884, 99] on span "Waiting on Supp..." at bounding box center [863, 101] width 62 height 13
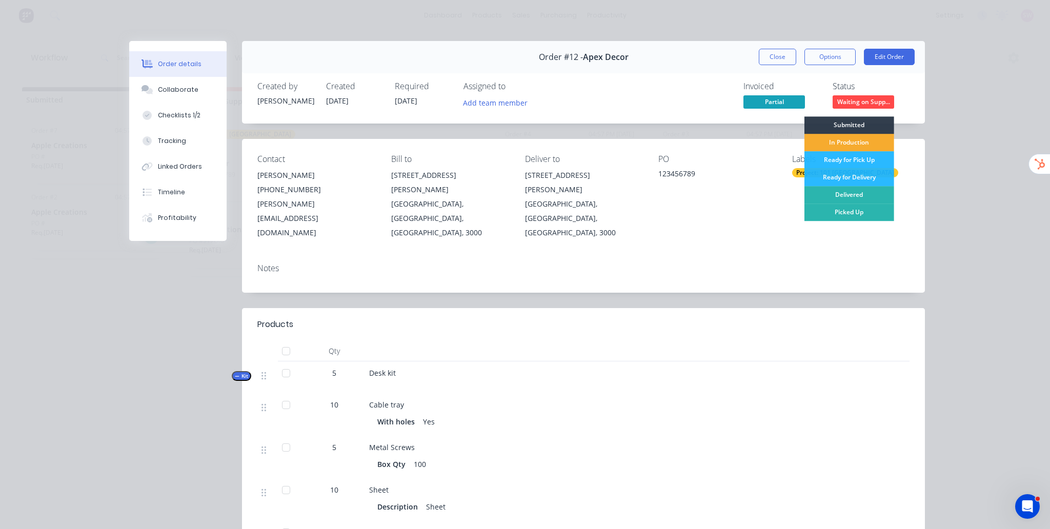
click at [843, 144] on div "In Production" at bounding box center [849, 142] width 90 height 17
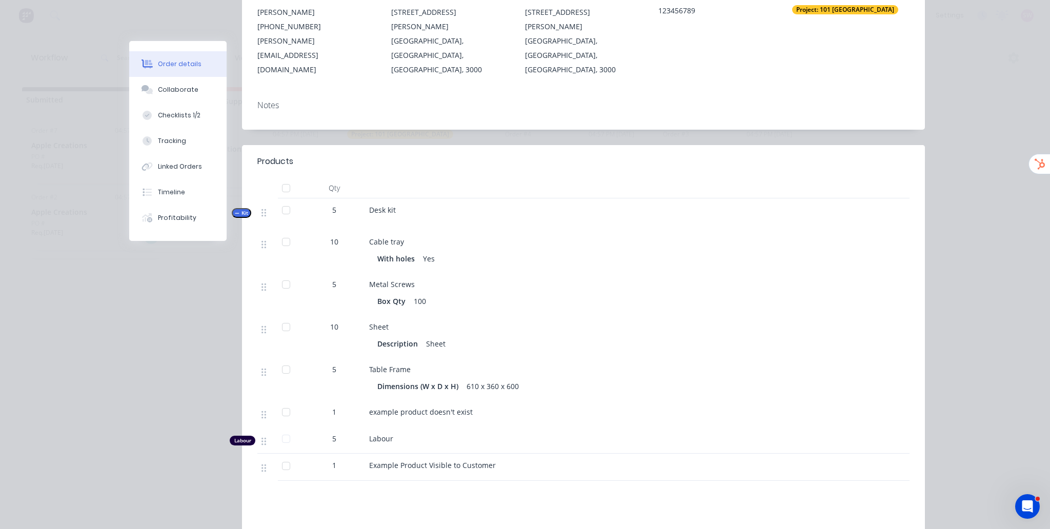
scroll to position [164, 0]
click at [286, 231] on div at bounding box center [286, 241] width 21 height 21
click at [289, 273] on div at bounding box center [286, 283] width 21 height 21
click at [284, 316] on div at bounding box center [286, 326] width 21 height 21
click at [283, 358] on div at bounding box center [286, 368] width 21 height 21
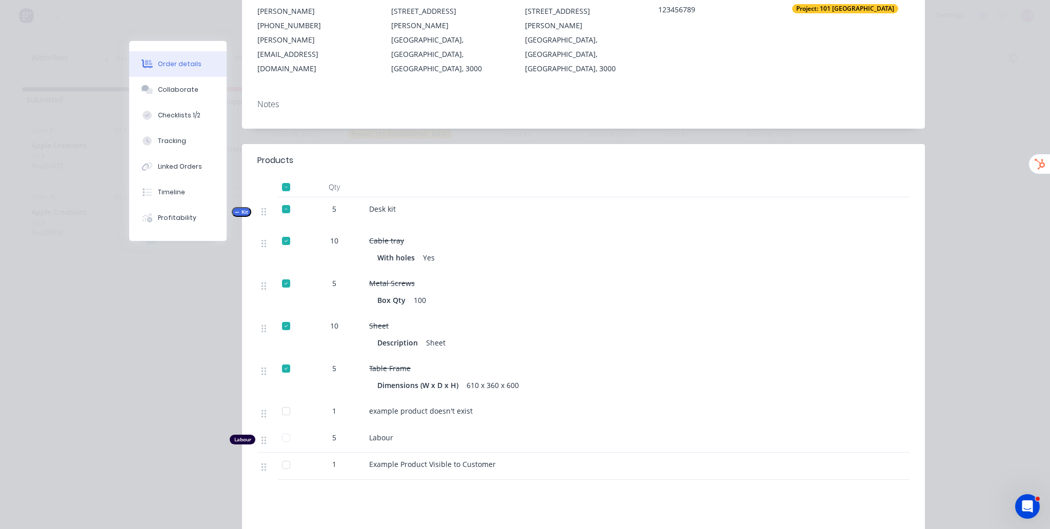
click at [287, 455] on div at bounding box center [286, 465] width 21 height 21
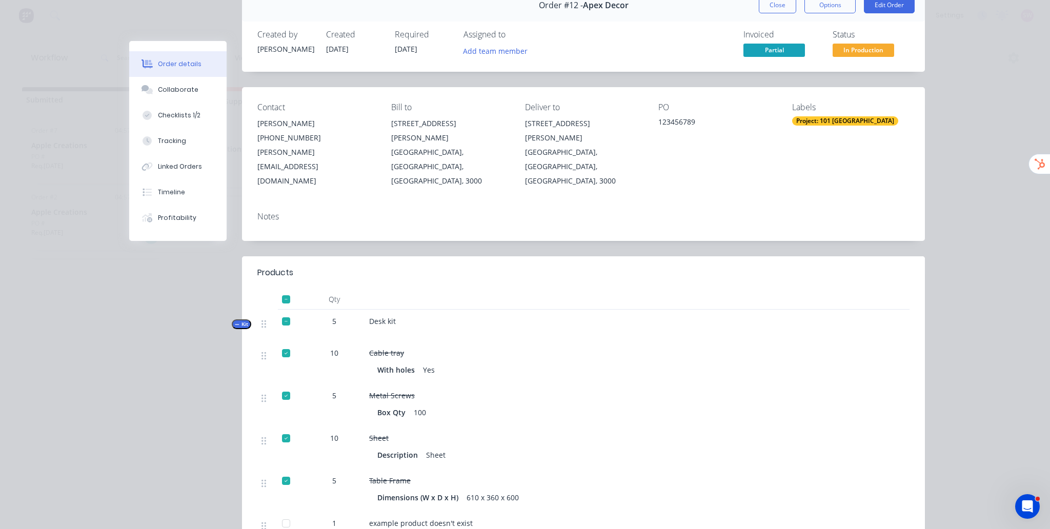
scroll to position [0, 0]
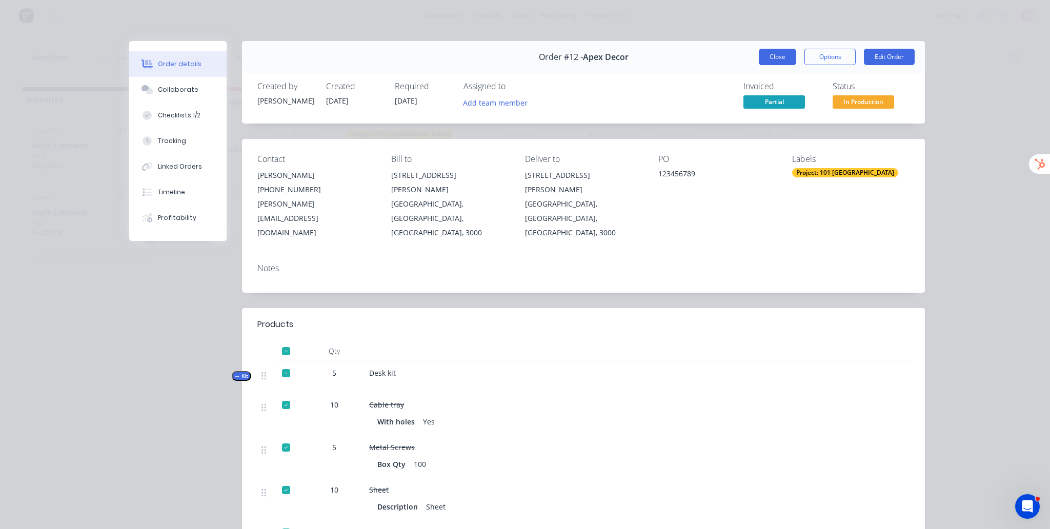
click at [779, 59] on button "Close" at bounding box center [777, 57] width 37 height 16
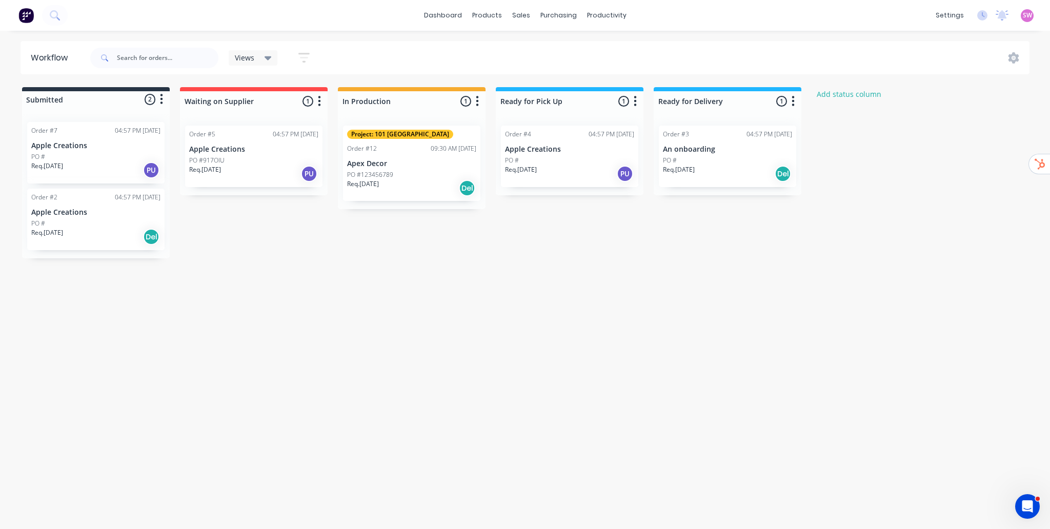
click at [538, 285] on div "Workflow Views Save new view None (Default) edit Show/Hide statuses Show line i…" at bounding box center [522, 274] width 1044 height 467
click at [423, 168] on div "Project: 101 Lilydale Order #12 09:30 AM 24/09/25 Apex Decor PO #123456789 Req.…" at bounding box center [411, 163] width 137 height 75
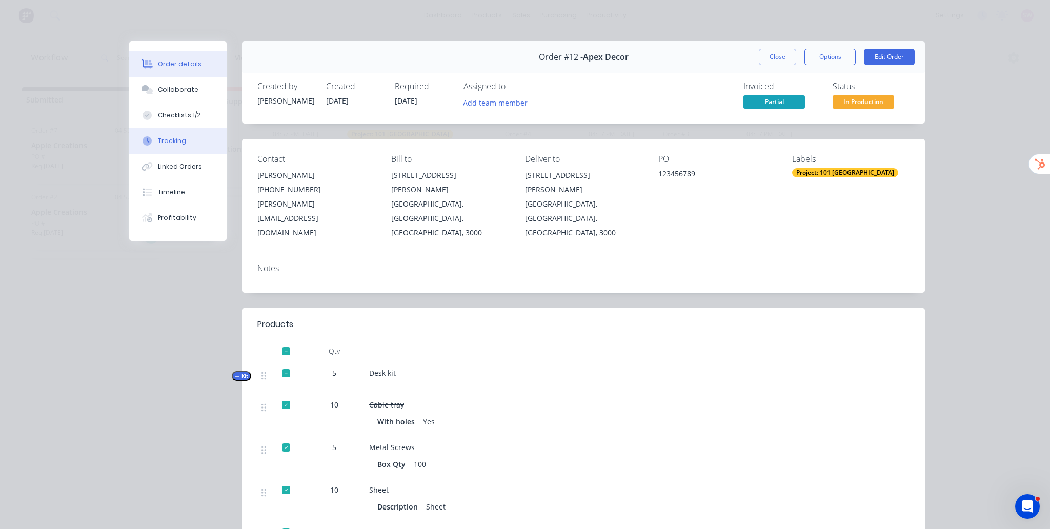
click at [173, 136] on div "Tracking" at bounding box center [172, 140] width 28 height 9
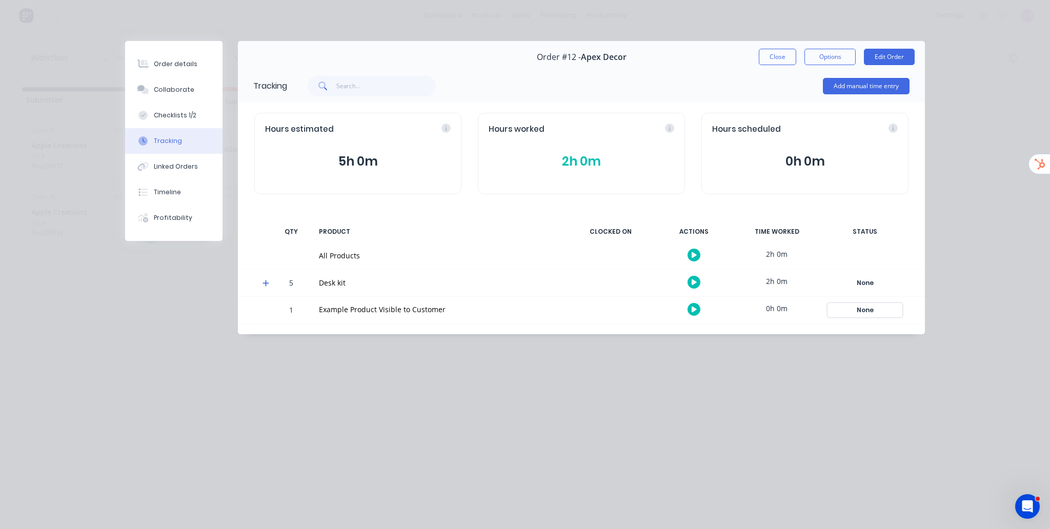
click at [871, 310] on div "None" at bounding box center [865, 309] width 74 height 13
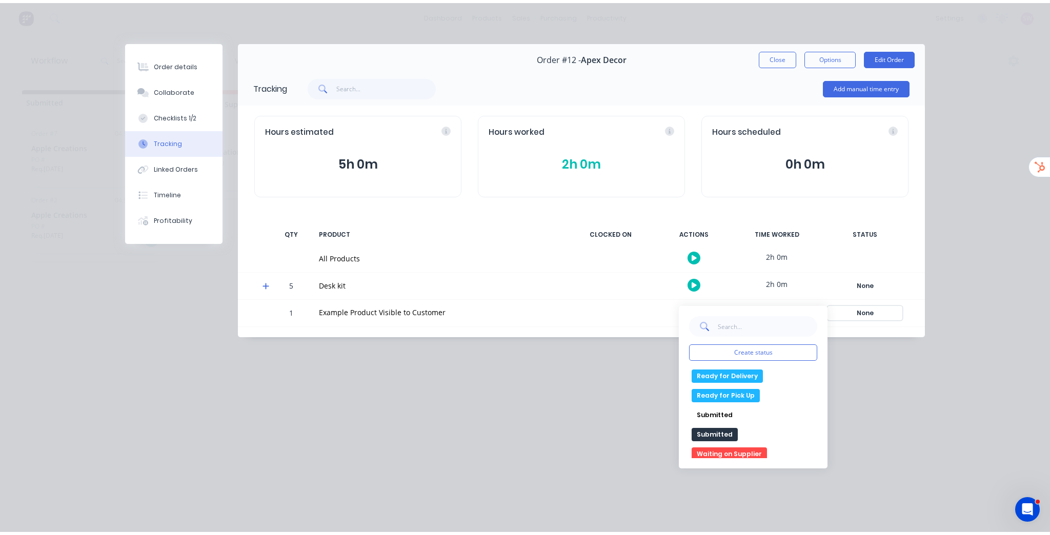
scroll to position [59, 0]
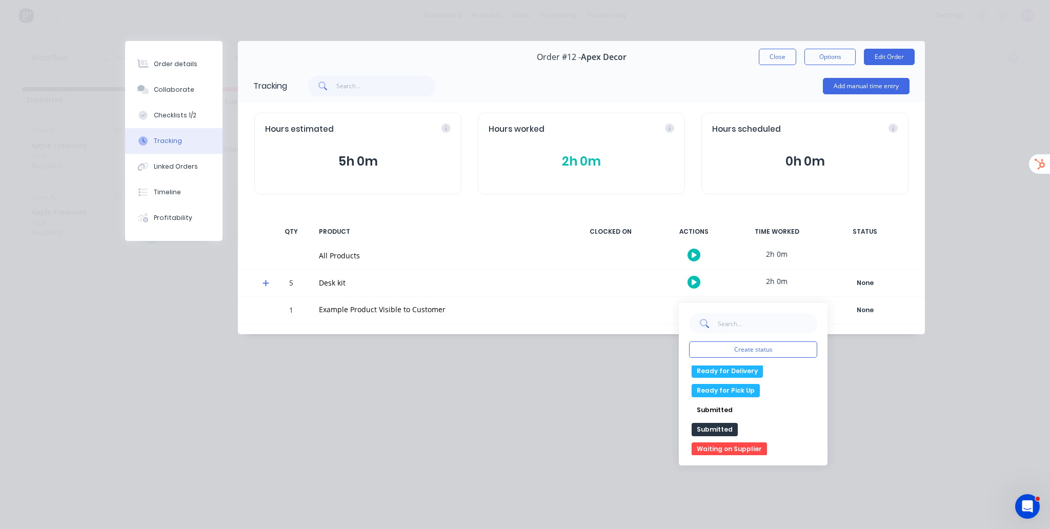
click at [740, 450] on button "Waiting on Supplier" at bounding box center [728, 448] width 75 height 13
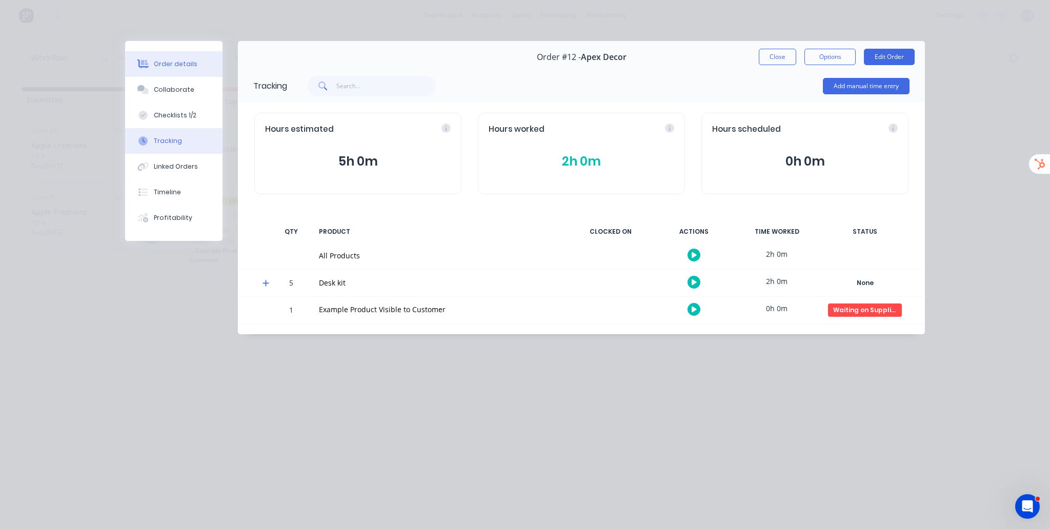
drag, startPoint x: 167, startPoint y: 60, endPoint x: 170, endPoint y: 65, distance: 5.5
click at [167, 60] on div "Order details" at bounding box center [176, 63] width 44 height 9
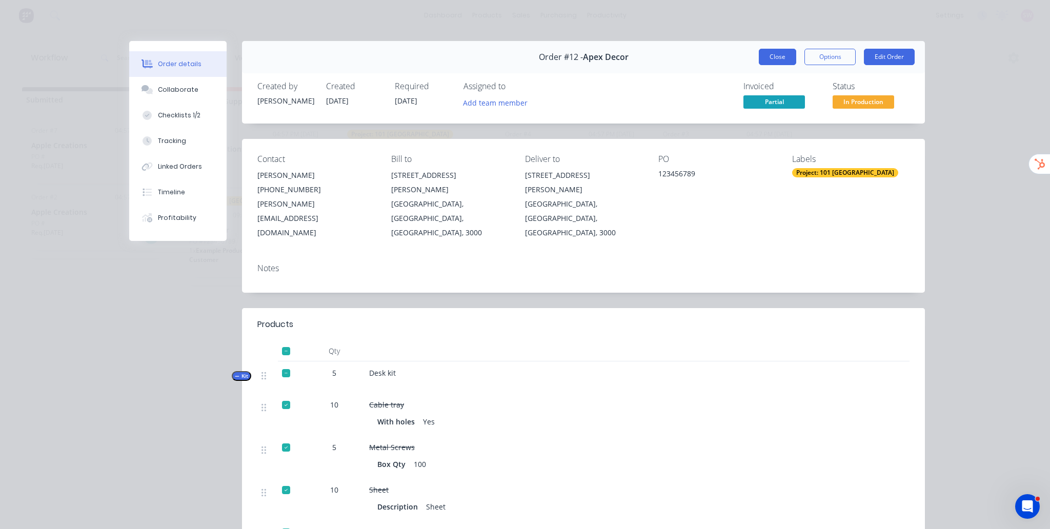
click at [767, 53] on button "Close" at bounding box center [777, 57] width 37 height 16
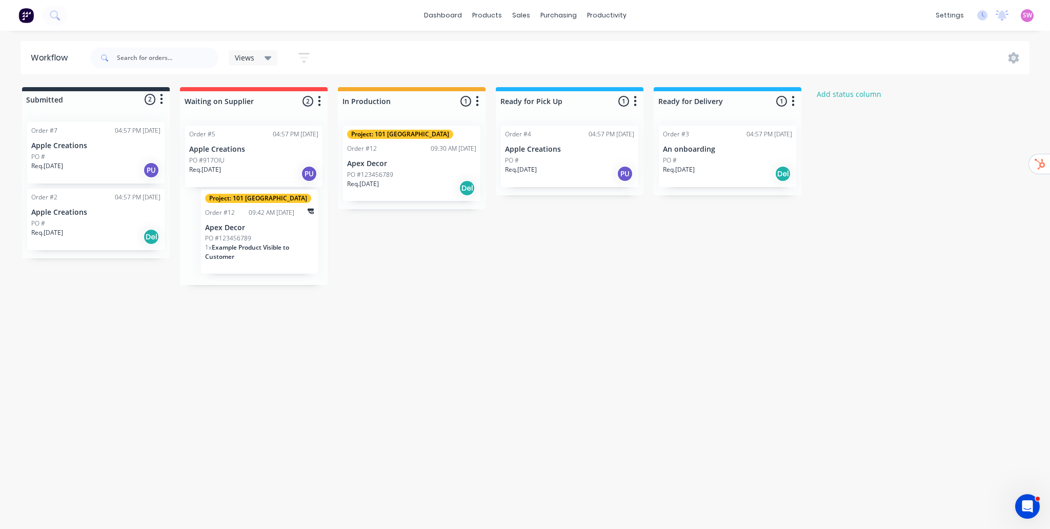
drag, startPoint x: 195, startPoint y: 255, endPoint x: 209, endPoint y: 251, distance: 14.4
click at [209, 251] on div "Order #5 04:57 PM 18/09/25 Apple Creations PO #917OIU Req. 17/02/25 PU Project:…" at bounding box center [254, 201] width 148 height 168
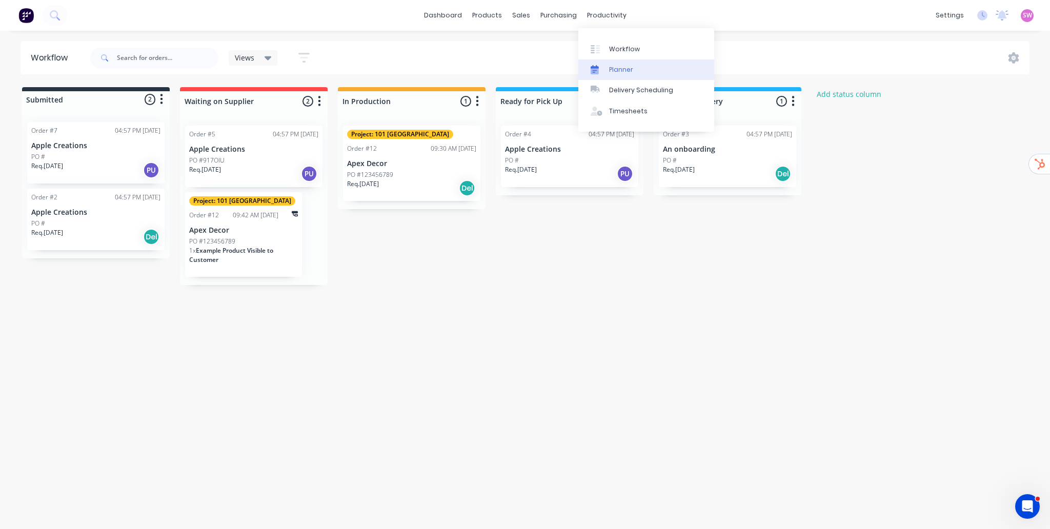
click at [621, 74] on div "Planner" at bounding box center [621, 69] width 24 height 9
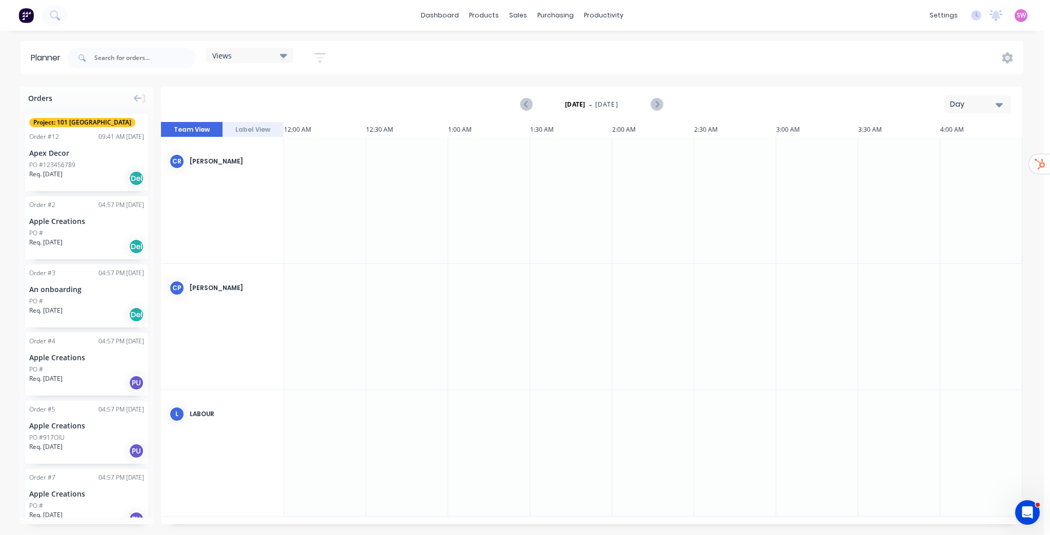
scroll to position [0, 1476]
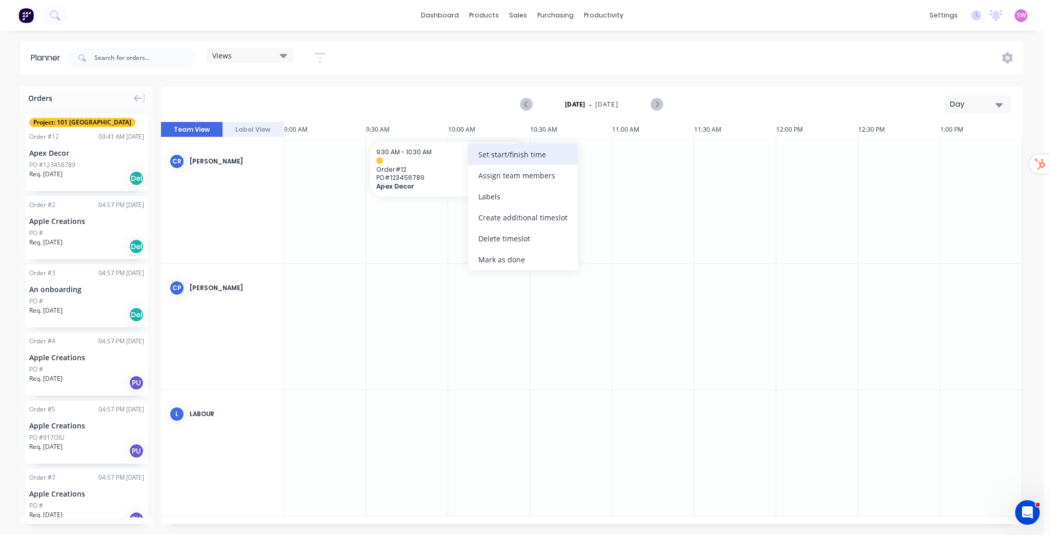
click at [512, 154] on div "Set start/finish time" at bounding box center [523, 154] width 110 height 21
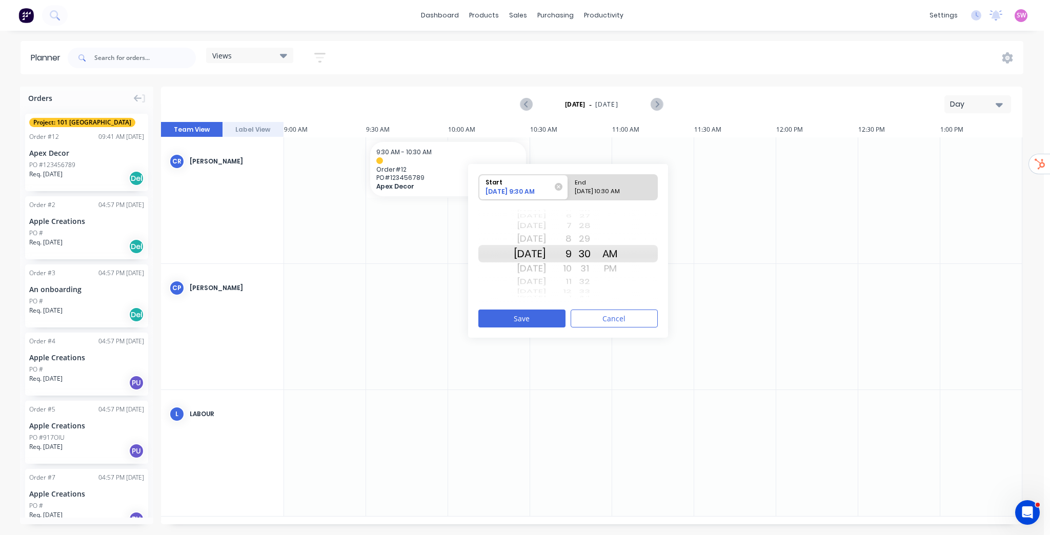
click at [611, 179] on div "End" at bounding box center [608, 181] width 74 height 13
click at [568, 179] on input "End [DATE] 10:30 AM" at bounding box center [568, 187] width 1 height 25
radio input "true"
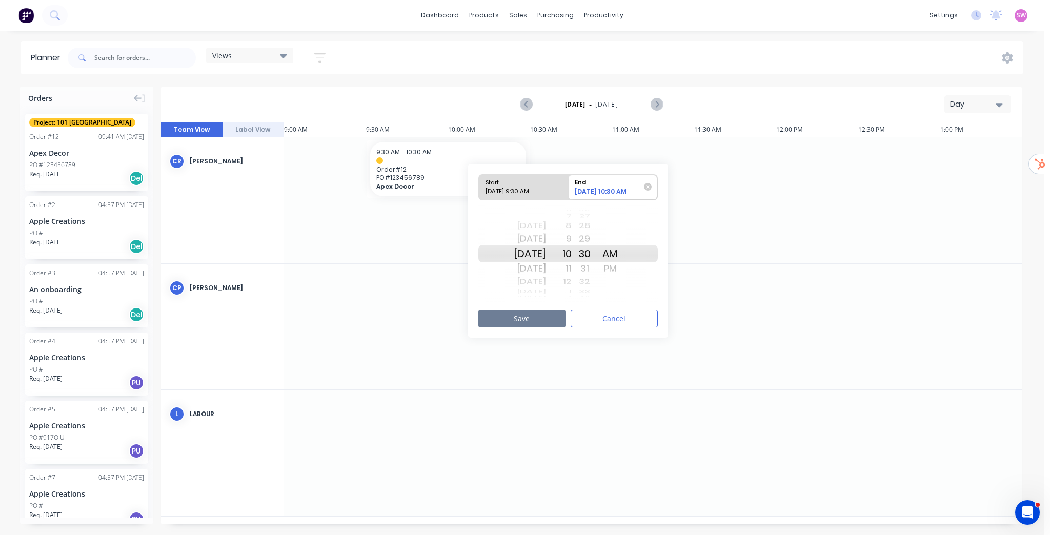
click at [533, 316] on button "Save" at bounding box center [521, 319] width 87 height 18
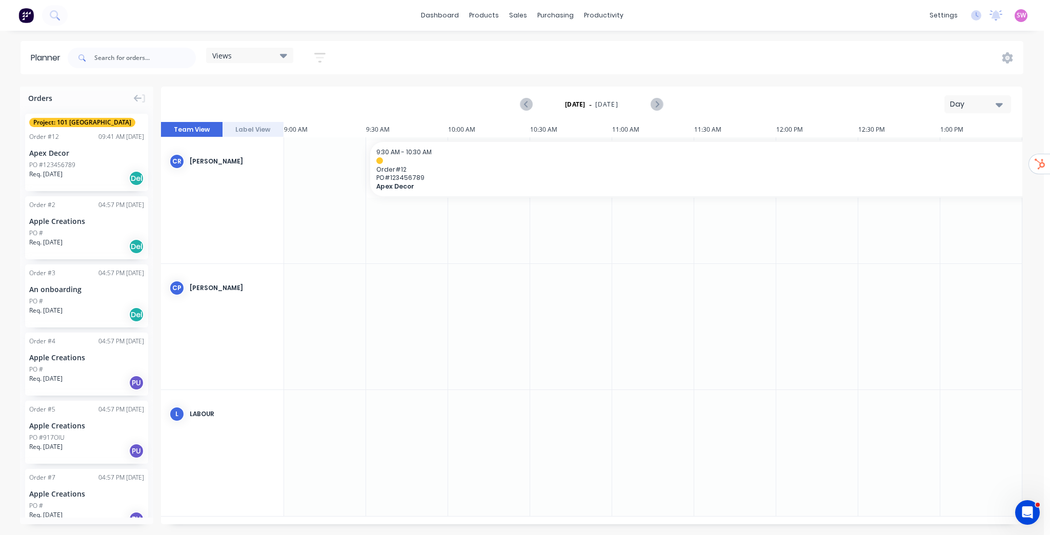
click at [990, 106] on div "Day" at bounding box center [973, 104] width 47 height 11
click at [947, 159] on div "Week" at bounding box center [958, 152] width 101 height 21
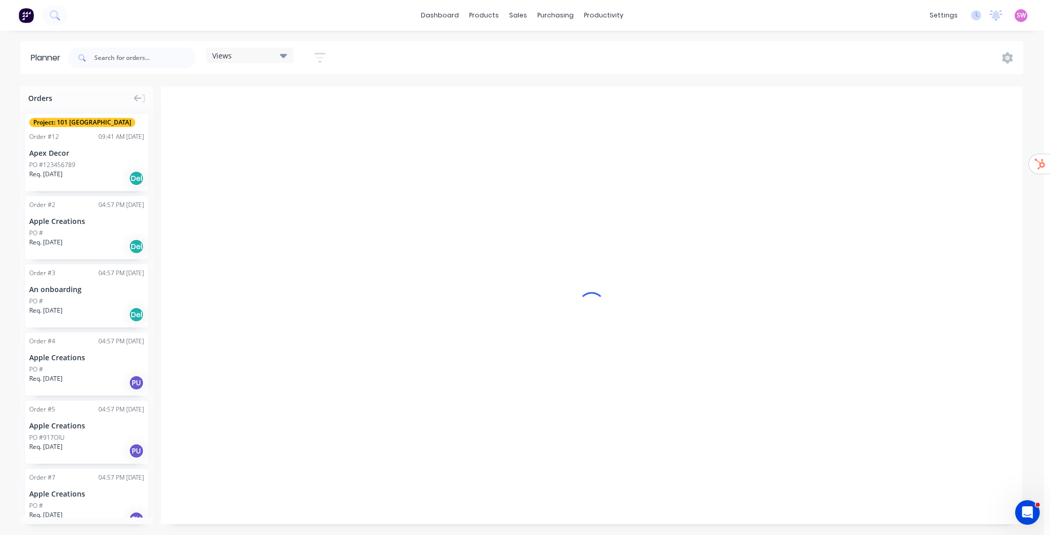
scroll to position [0, 0]
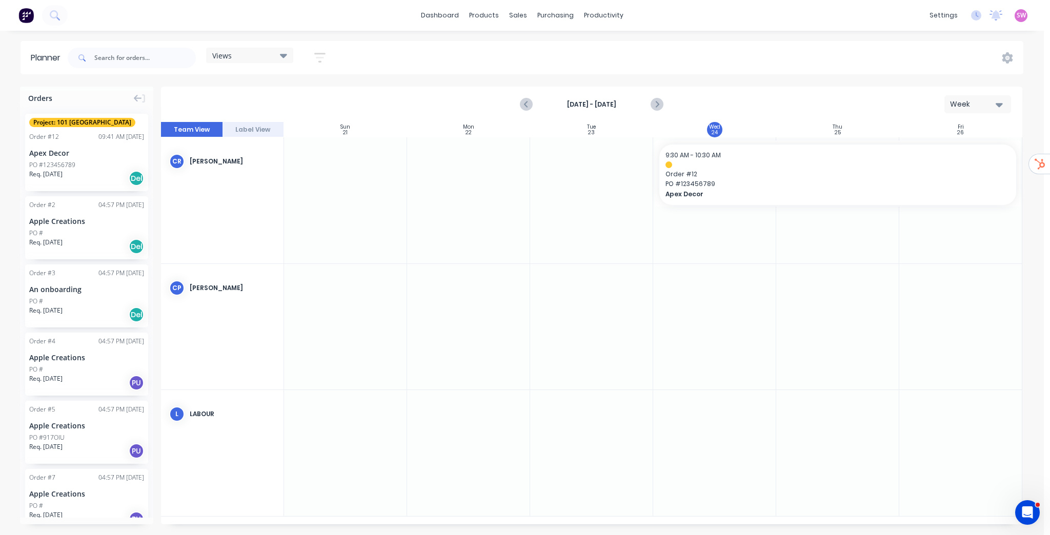
click at [984, 105] on div "Week" at bounding box center [973, 104] width 47 height 11
click at [941, 171] on div "Month" at bounding box center [958, 172] width 101 height 21
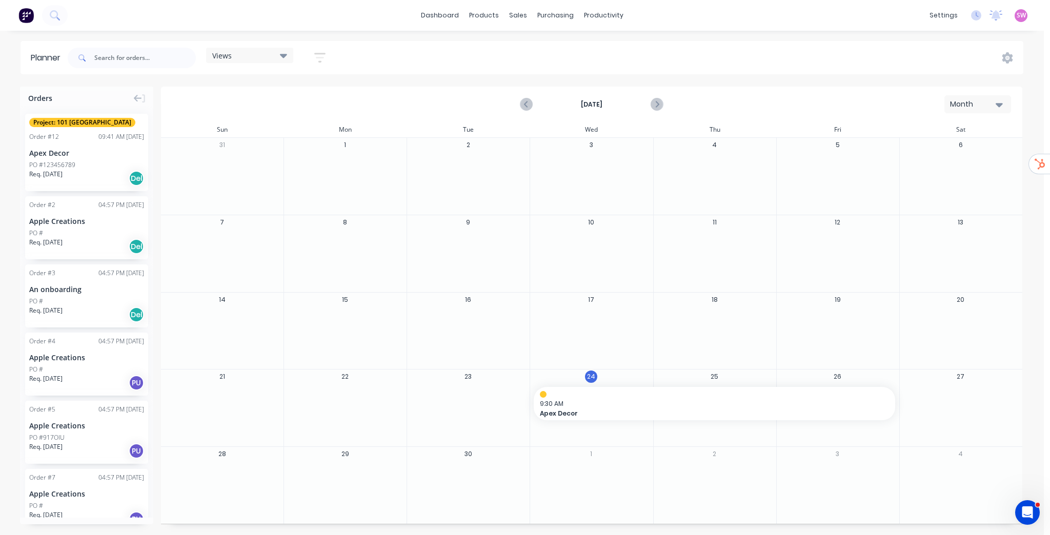
click at [981, 109] on div "Month" at bounding box center [973, 104] width 47 height 11
click at [956, 132] on div "Day" at bounding box center [958, 131] width 101 height 21
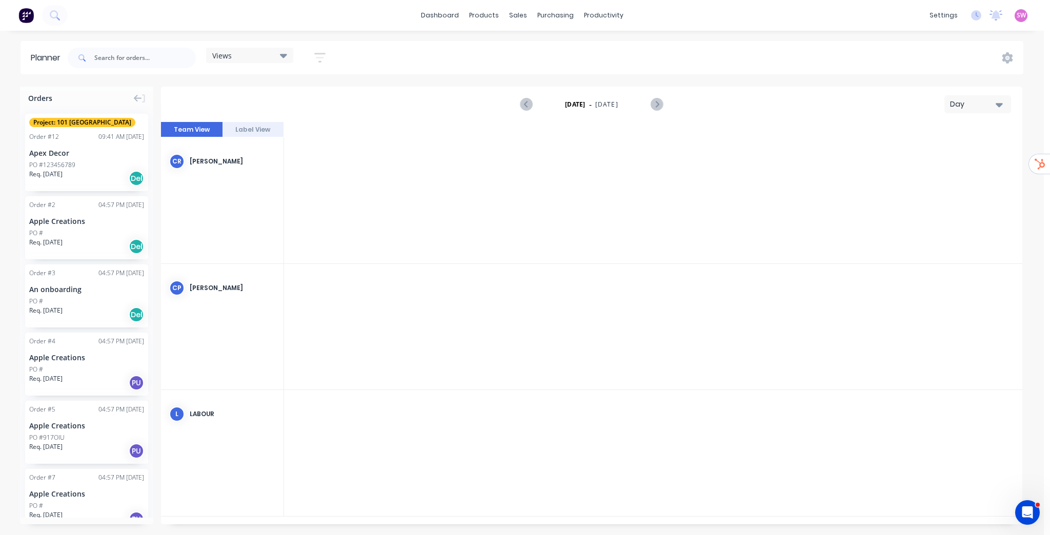
scroll to position [0, 1476]
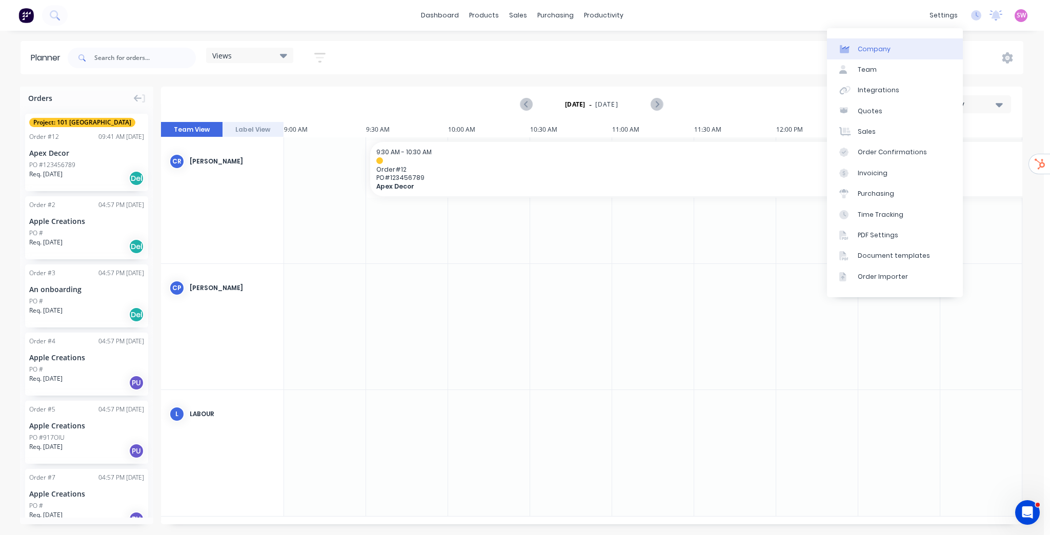
click at [888, 45] on link "Company" at bounding box center [895, 48] width 136 height 21
select select "CA"
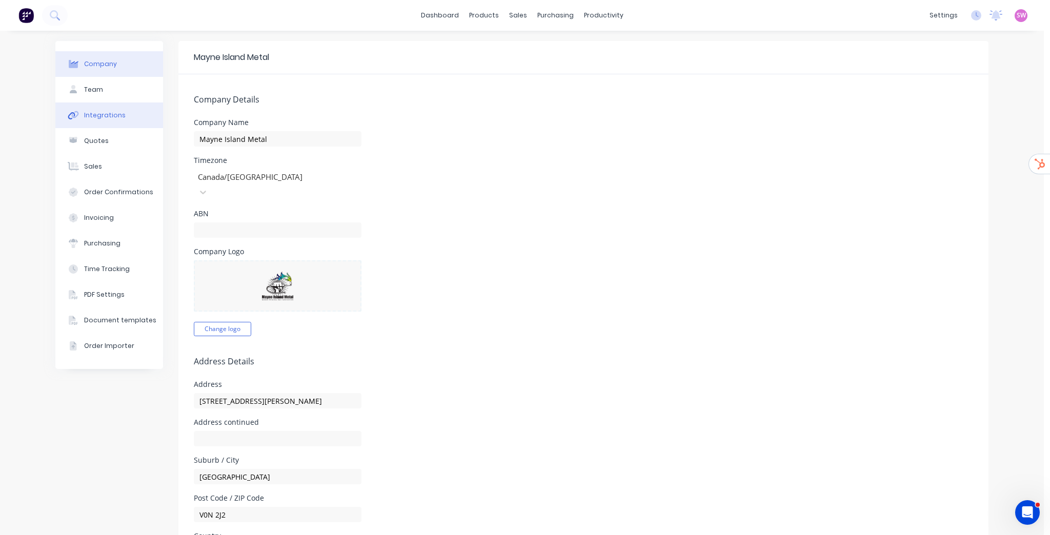
click at [111, 112] on div "Integrations" at bounding box center [105, 115] width 42 height 9
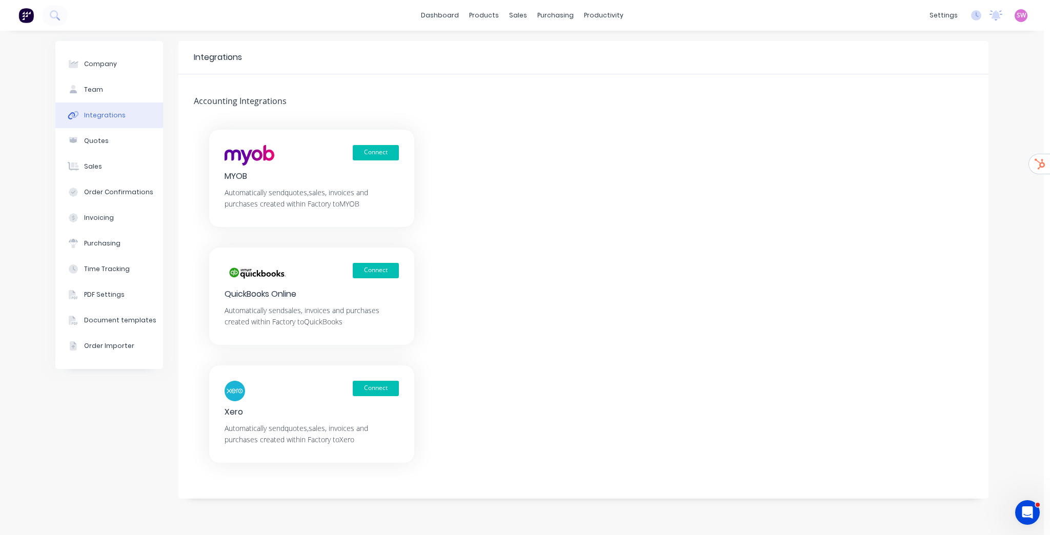
click at [552, 207] on div "Connect MYOB Automatically send quotes, sales, invoices and purchases created w…" at bounding box center [583, 296] width 810 height 333
click at [542, 47] on div "Sales Orders" at bounding box center [556, 49] width 42 height 9
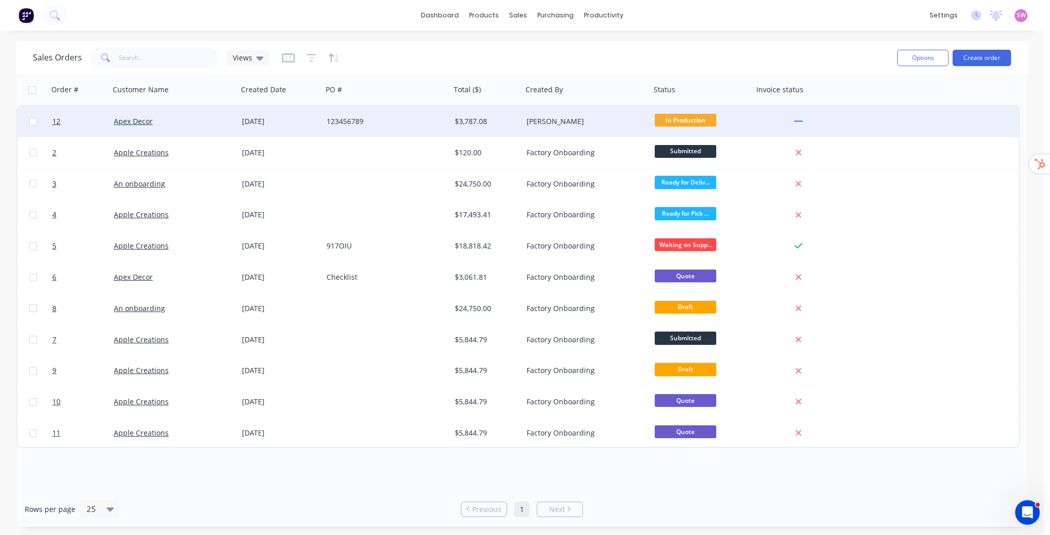
click at [588, 125] on div "[PERSON_NAME]" at bounding box center [583, 121] width 114 height 10
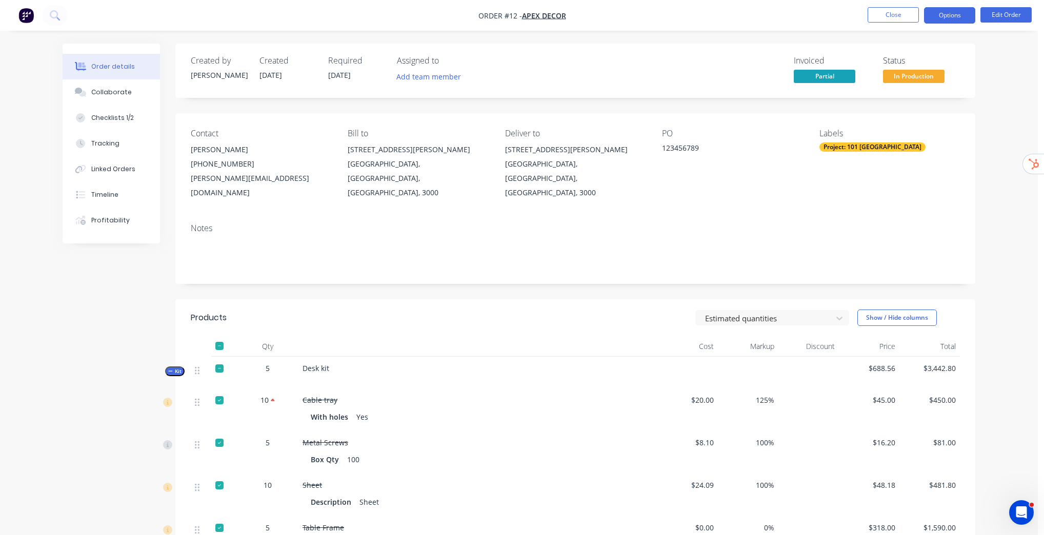
click at [956, 17] on button "Options" at bounding box center [949, 15] width 51 height 16
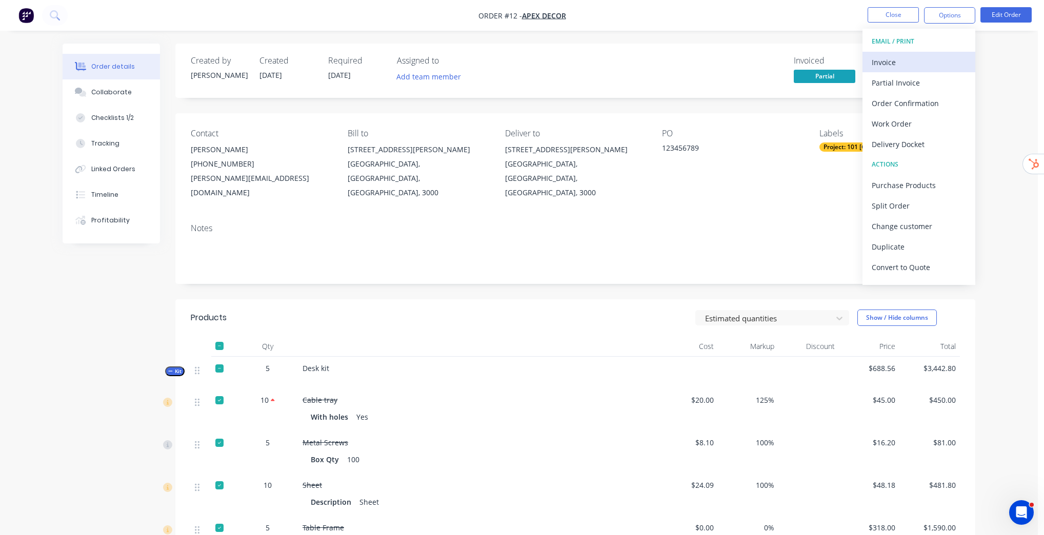
click at [903, 63] on div "Invoice" at bounding box center [918, 62] width 94 height 15
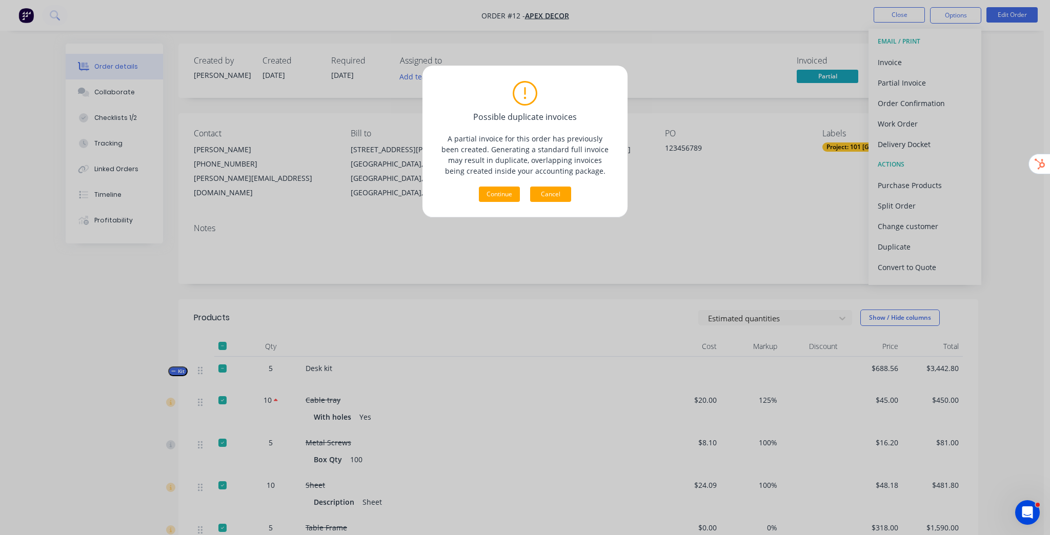
click at [550, 192] on button "Cancel" at bounding box center [550, 194] width 41 height 15
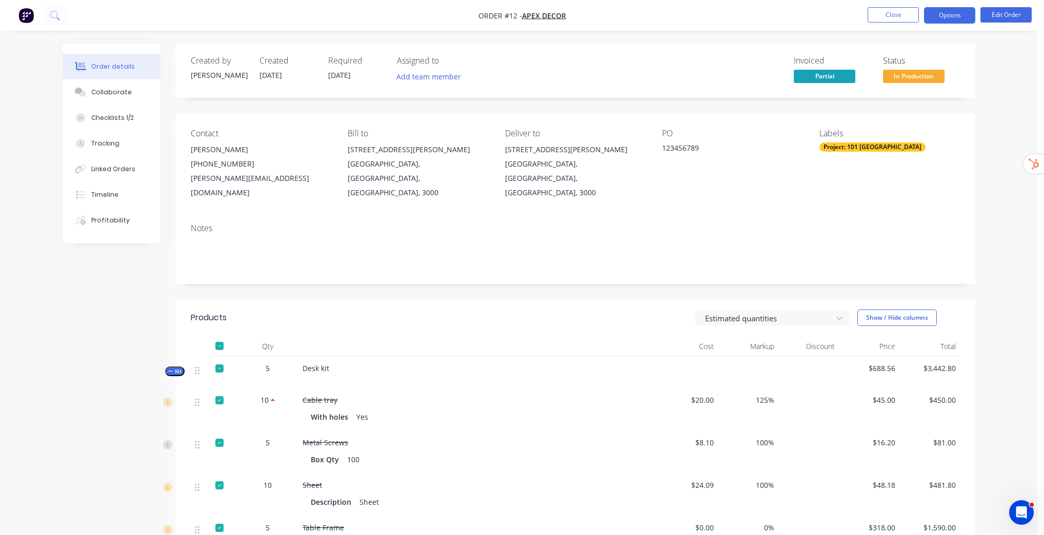
click at [954, 12] on button "Options" at bounding box center [949, 15] width 51 height 16
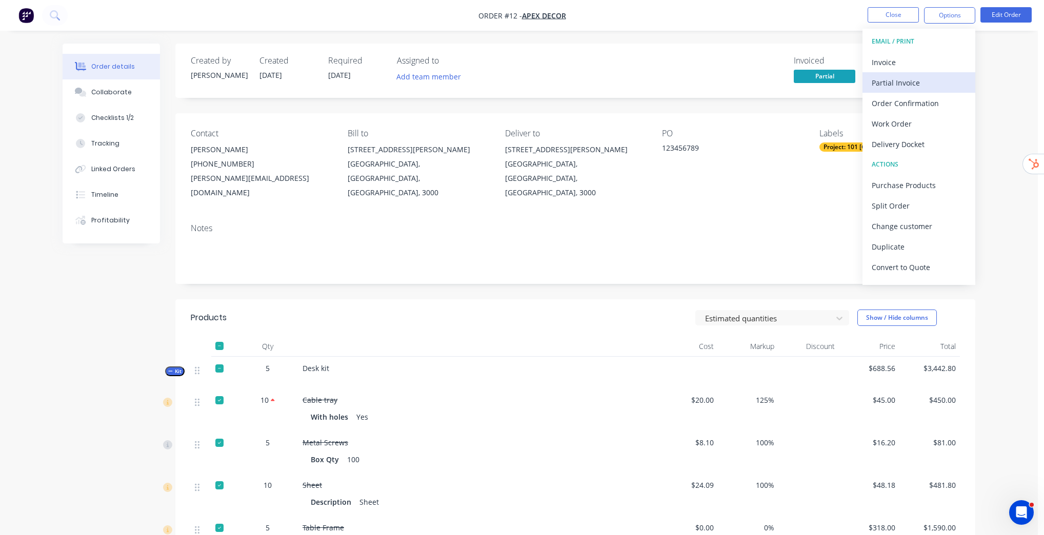
click at [920, 81] on div "Partial Invoice" at bounding box center [918, 82] width 94 height 15
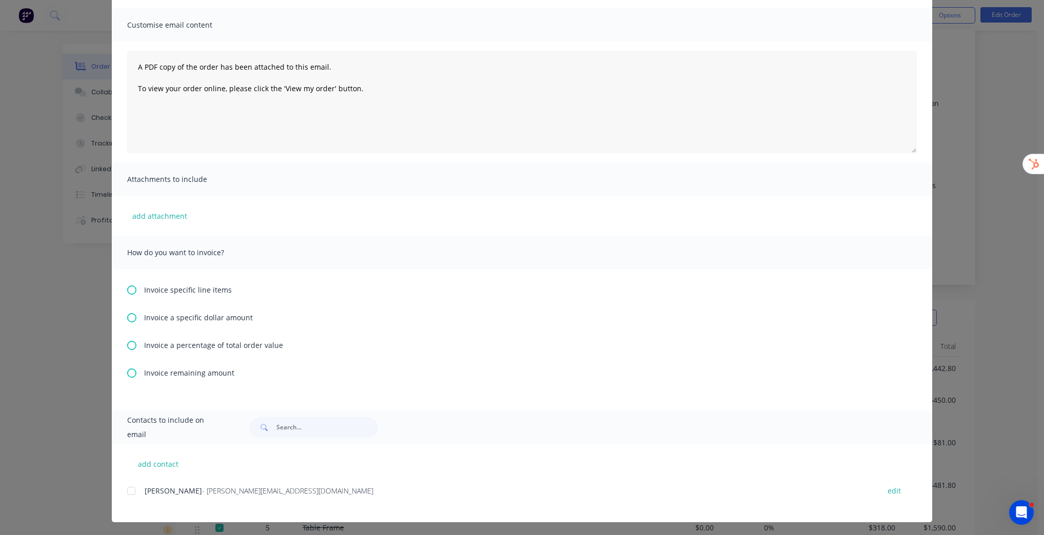
scroll to position [68, 0]
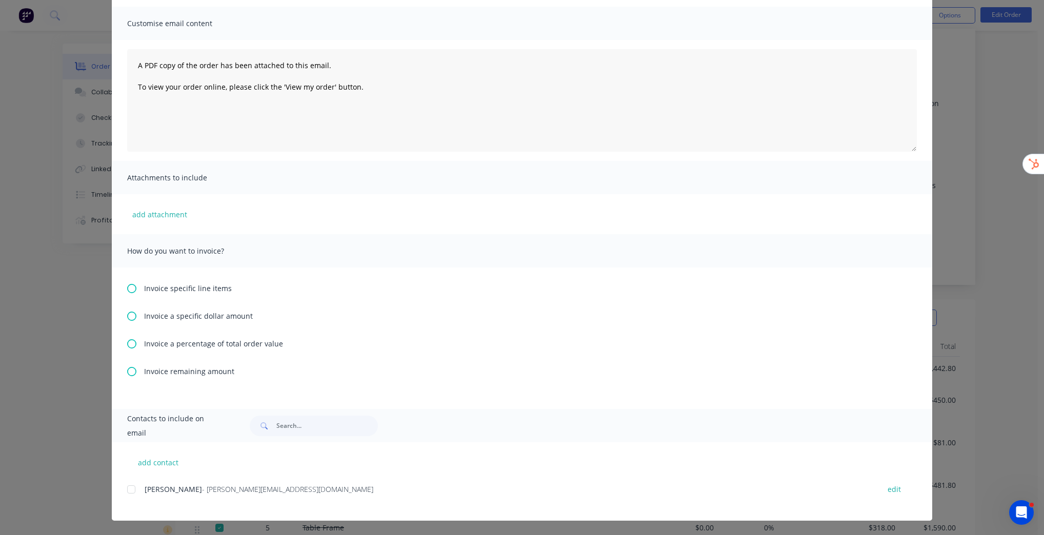
click at [129, 489] on div at bounding box center [131, 489] width 21 height 21
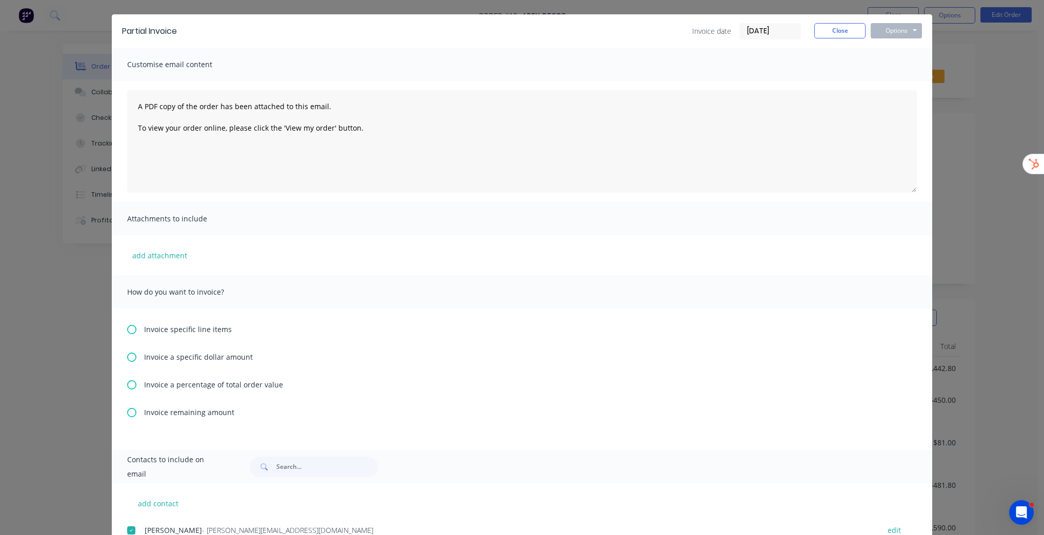
scroll to position [41, 0]
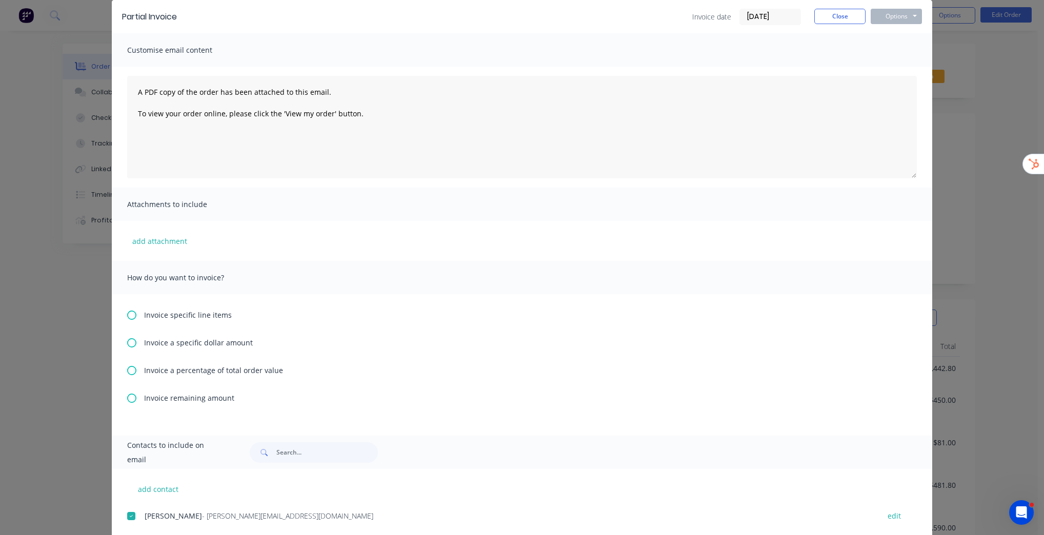
click at [135, 373] on div "Invoice a percentage of total order value" at bounding box center [521, 370] width 789 height 11
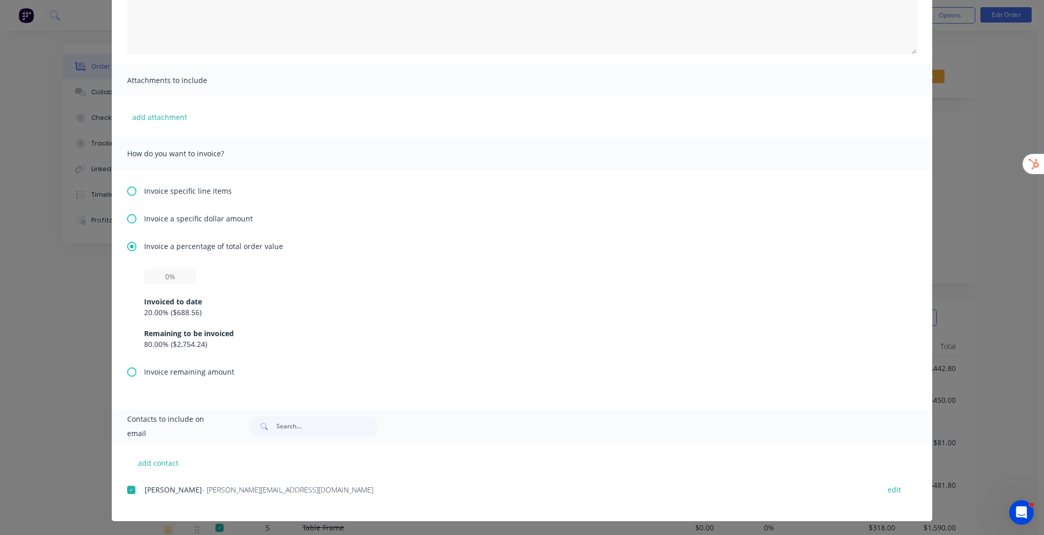
scroll to position [166, 0]
click at [164, 282] on input "text" at bounding box center [170, 275] width 52 height 15
click at [451, 214] on div "Invoice a specific dollar amount" at bounding box center [521, 218] width 789 height 11
click at [127, 371] on icon at bounding box center [131, 371] width 9 height 9
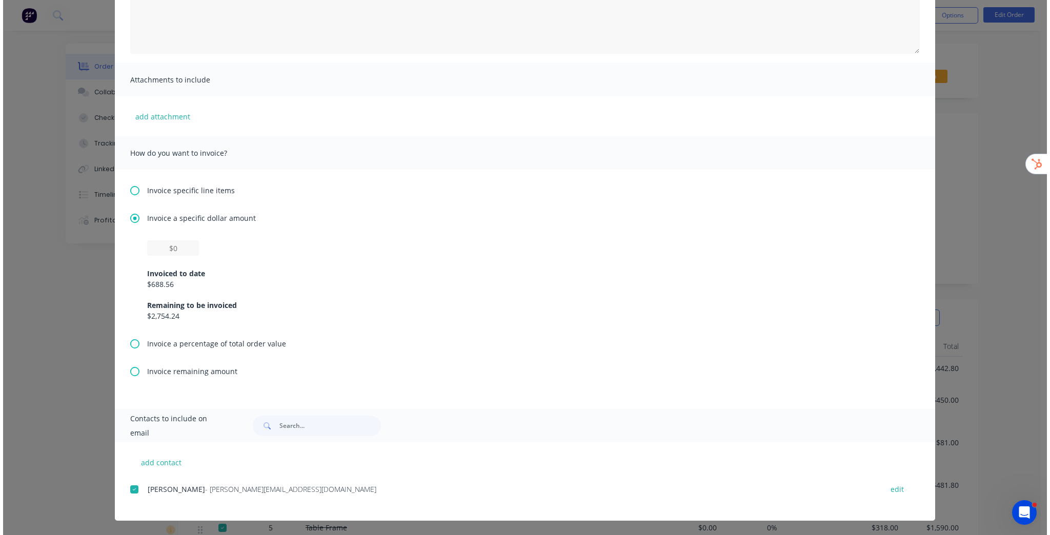
scroll to position [0, 0]
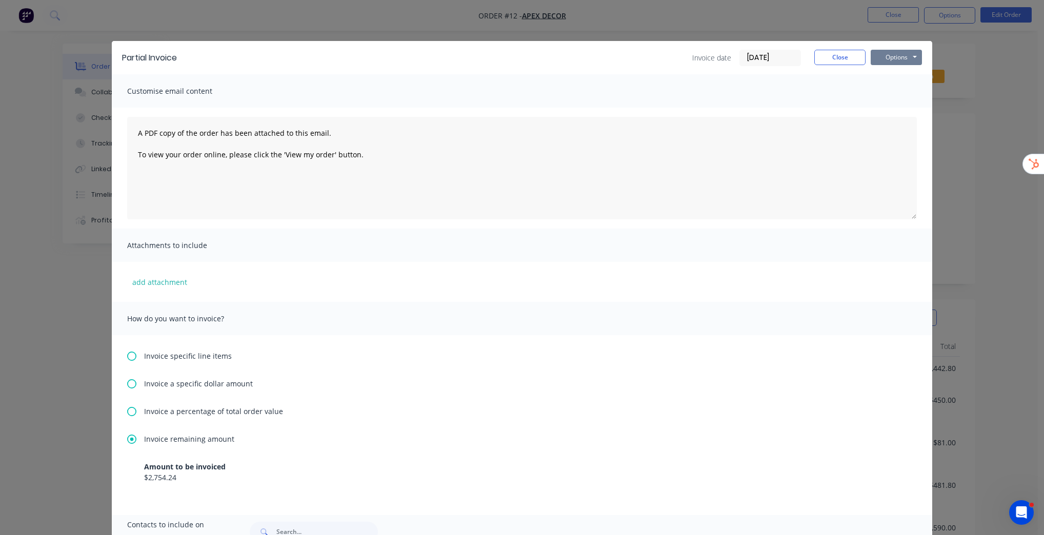
click at [908, 56] on button "Options" at bounding box center [895, 57] width 51 height 15
click at [902, 77] on button "Preview" at bounding box center [903, 75] width 66 height 17
click at [835, 54] on button "Close" at bounding box center [839, 57] width 51 height 15
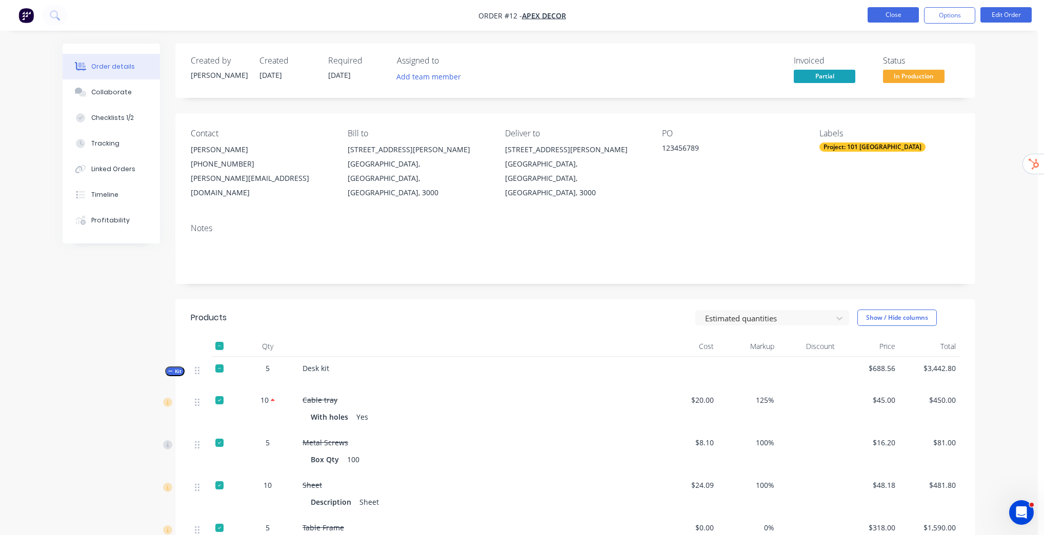
click at [889, 15] on button "Close" at bounding box center [892, 14] width 51 height 15
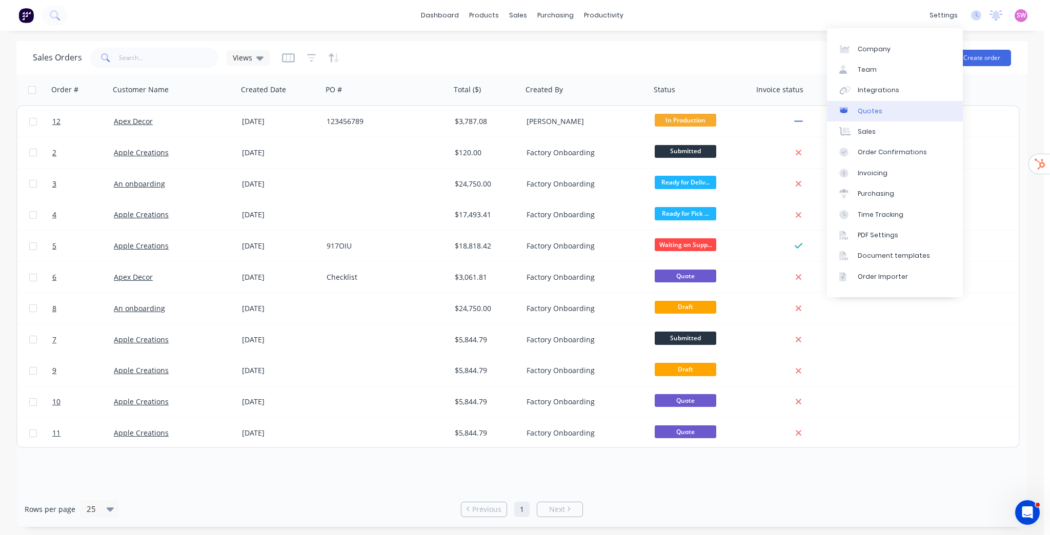
click at [869, 111] on div "Quotes" at bounding box center [869, 111] width 25 height 9
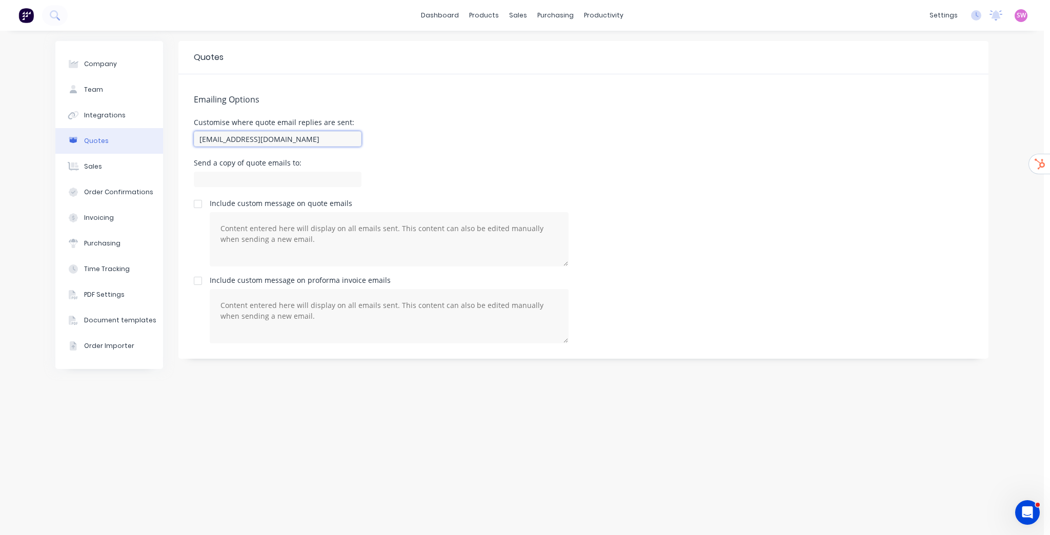
drag, startPoint x: 350, startPoint y: 137, endPoint x: 9, endPoint y: 144, distance: 340.9
click at [9, 144] on div "Company Team Integrations Quotes Sales Order Confirmations Invoicing Purchasing…" at bounding box center [522, 283] width 1044 height 504
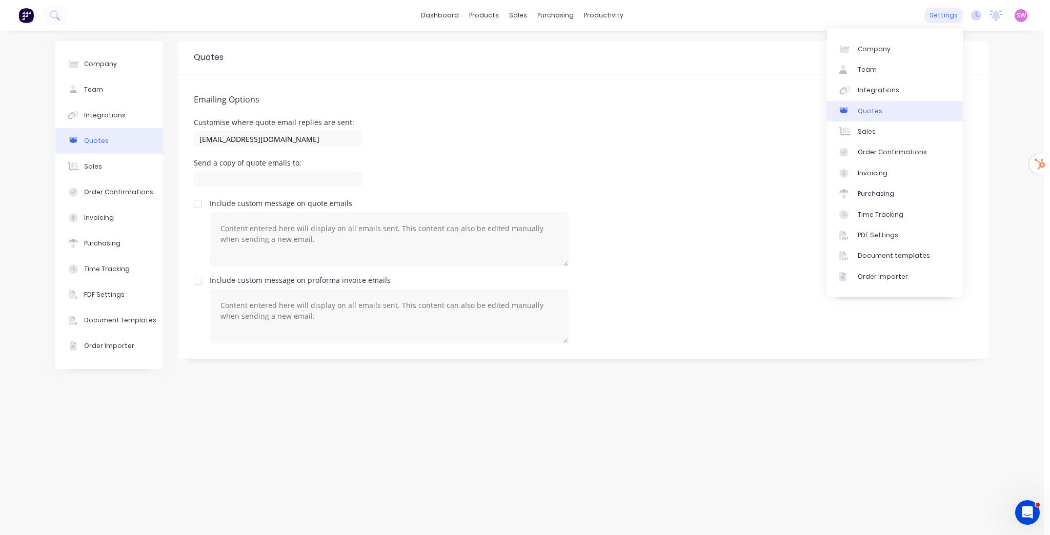
click at [952, 12] on div "settings" at bounding box center [943, 15] width 38 height 15
click at [873, 68] on div "Team" at bounding box center [866, 69] width 19 height 9
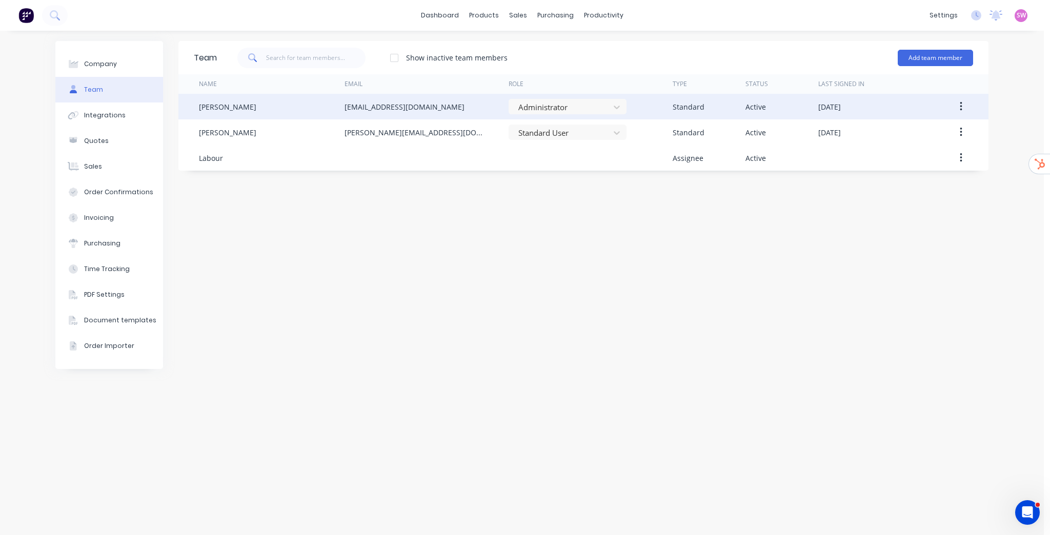
drag, startPoint x: 463, startPoint y: 105, endPoint x: 331, endPoint y: 109, distance: 132.3
click at [331, 109] on div "[PERSON_NAME] [PERSON_NAME][EMAIL_ADDRESS][DOMAIN_NAME] Administrator Standard …" at bounding box center [583, 107] width 810 height 26
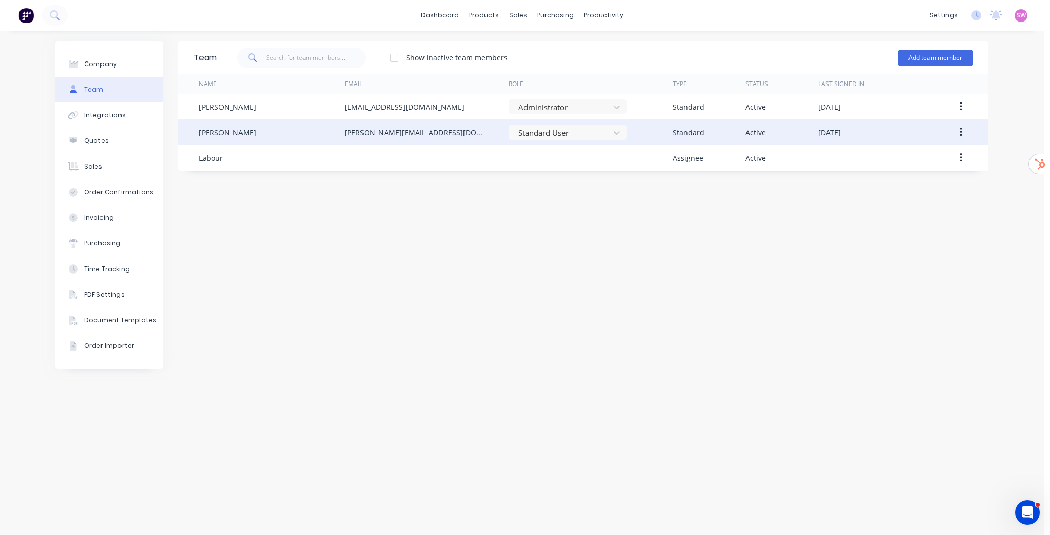
copy div "[EMAIL_ADDRESS][DOMAIN_NAME]"
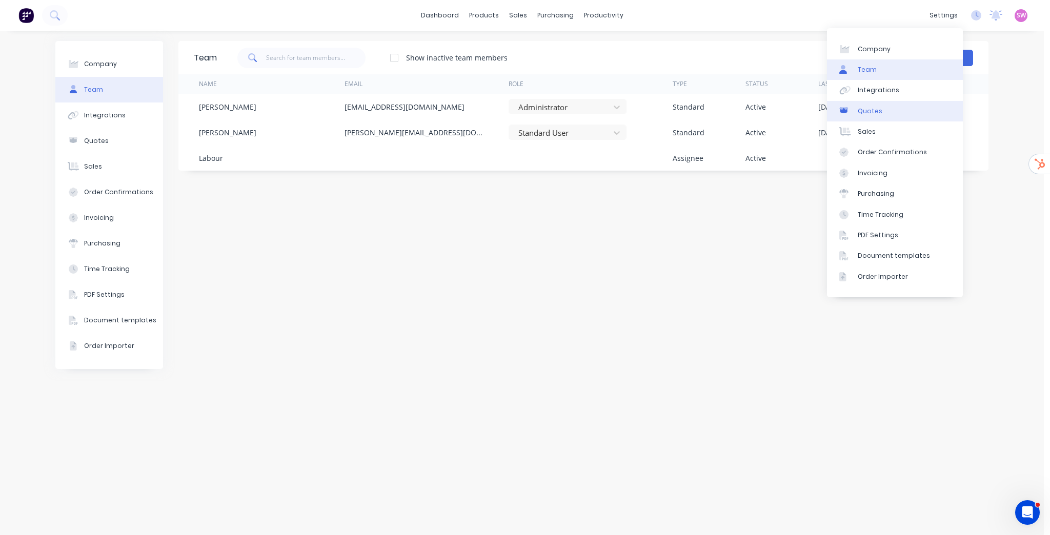
click at [878, 109] on div "Quotes" at bounding box center [869, 111] width 25 height 9
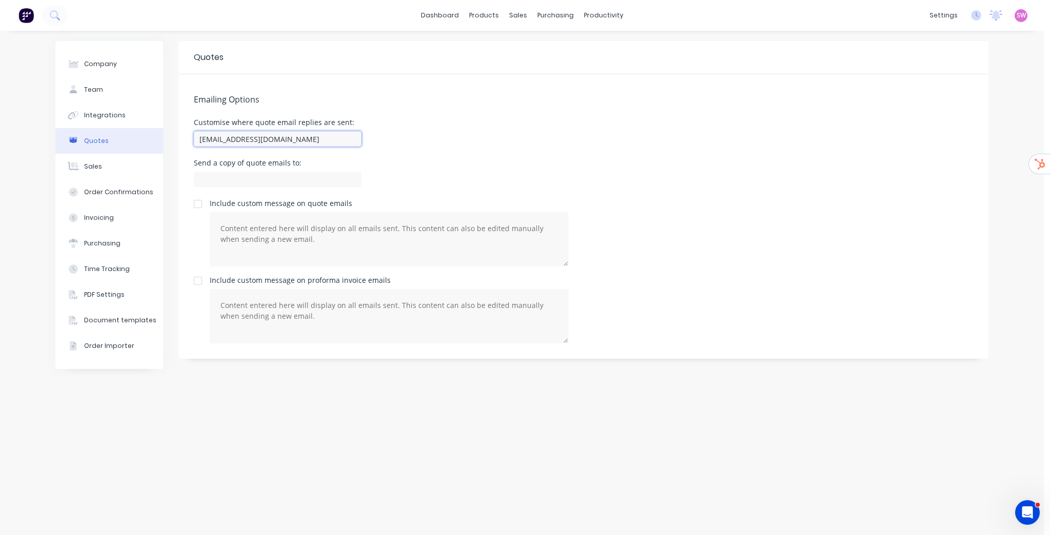
click at [351, 142] on input "[EMAIL_ADDRESS][DOMAIN_NAME]" at bounding box center [278, 138] width 168 height 15
paste input "[EMAIL_ADDRESS][DOMAIN_NAME]"
click at [250, 178] on input at bounding box center [278, 179] width 168 height 15
drag, startPoint x: 199, startPoint y: 141, endPoint x: 133, endPoint y: 144, distance: 65.7
click at [135, 145] on div "Company Team Integrations Quotes Sales Order Confirmations Invoicing Purchasing…" at bounding box center [521, 283] width 933 height 484
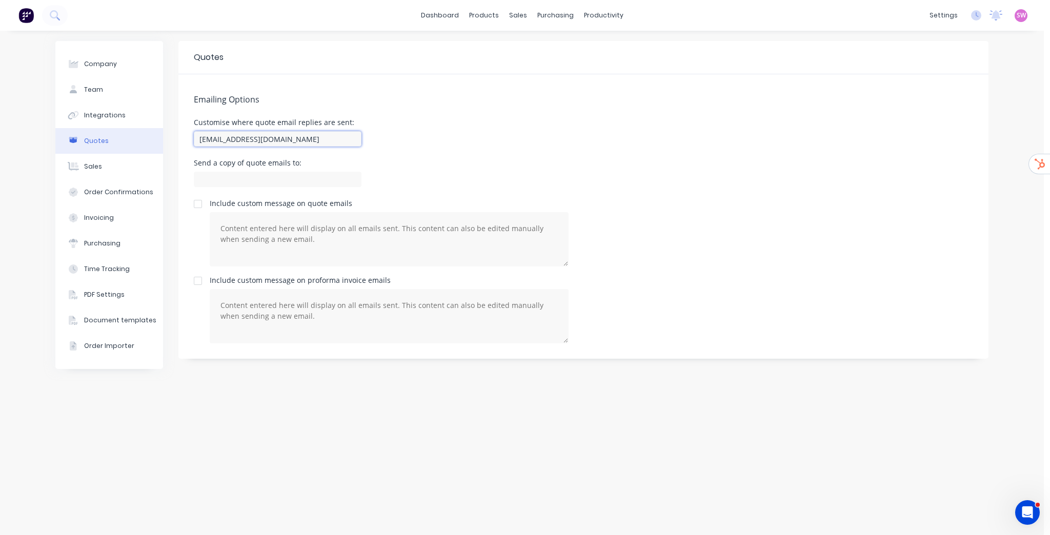
type input "[EMAIL_ADDRESS][DOMAIN_NAME]"
click at [493, 162] on div "Send a copy of quote emails to:" at bounding box center [583, 174] width 779 height 30
click at [271, 174] on input at bounding box center [278, 179] width 168 height 15
click at [325, 139] on input "[EMAIL_ADDRESS][DOMAIN_NAME]" at bounding box center [278, 138] width 168 height 15
click at [104, 193] on div "Order Confirmations" at bounding box center [118, 192] width 69 height 9
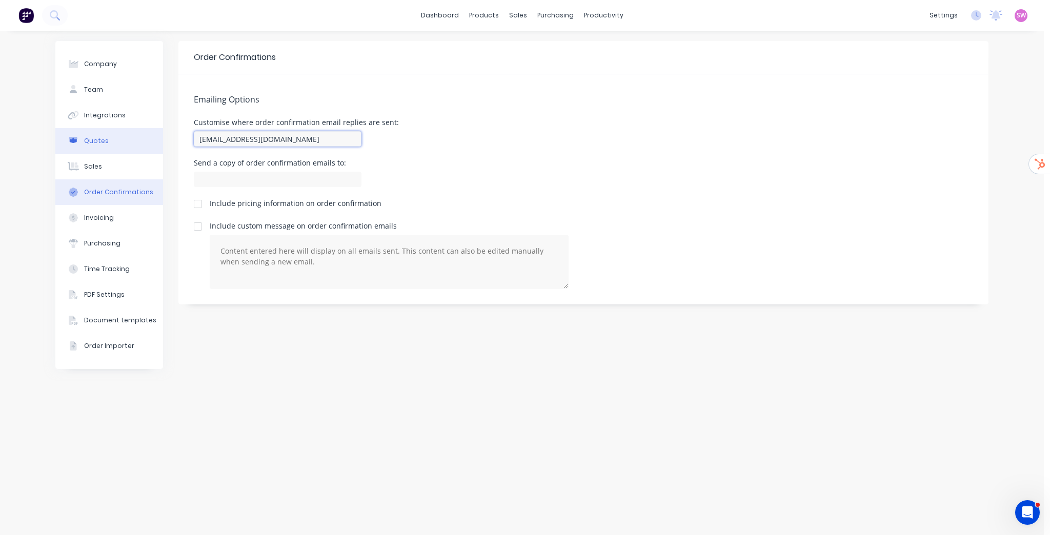
drag, startPoint x: 343, startPoint y: 137, endPoint x: 79, endPoint y: 132, distance: 263.5
click at [79, 132] on div "Company Team Integrations Quotes Sales Order Confirmations Invoicing Purchasing…" at bounding box center [521, 283] width 933 height 484
paste input "[EMAIL_ADDRESS][DOMAIN_NAME]"
type input "[EMAIL_ADDRESS][DOMAIN_NAME]"
click at [112, 213] on button "Invoicing" at bounding box center [109, 218] width 108 height 26
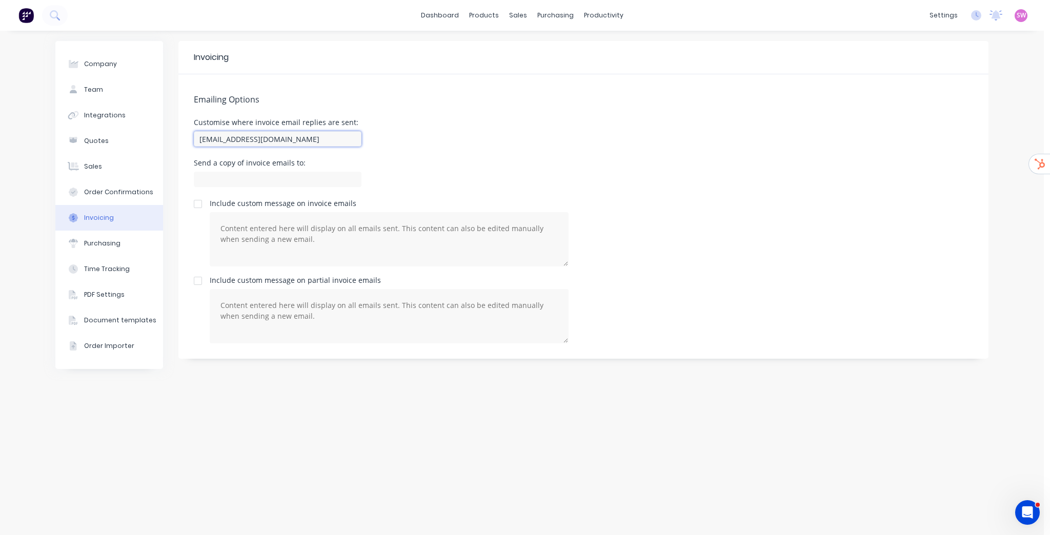
click at [339, 136] on input "[EMAIL_ADDRESS][DOMAIN_NAME]" at bounding box center [278, 138] width 168 height 15
paste input "[EMAIL_ADDRESS][DOMAIN_NAME]"
type input "[EMAIL_ADDRESS][DOMAIN_NAME]"
click at [133, 246] on button "Purchasing" at bounding box center [109, 244] width 108 height 26
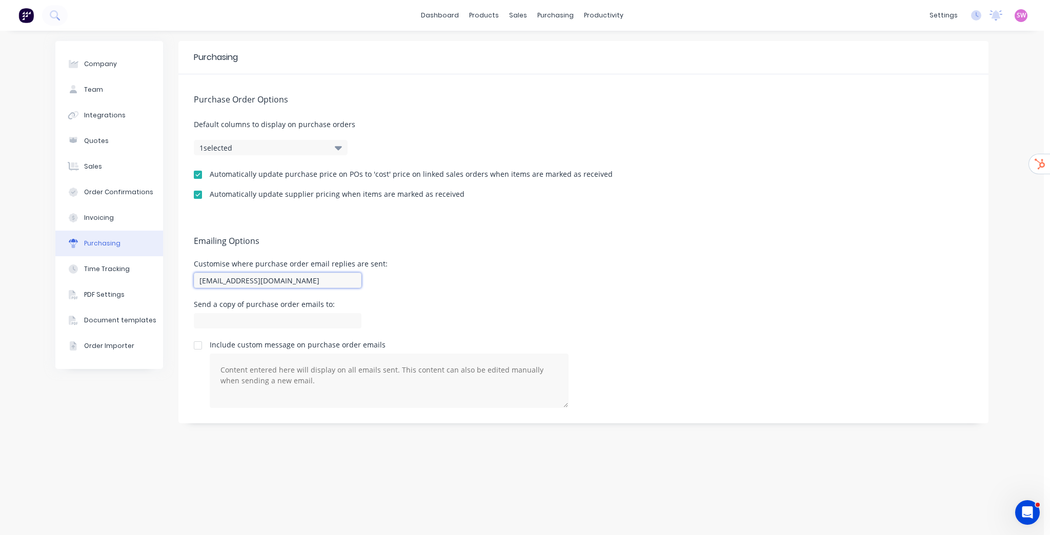
click at [354, 284] on input "[EMAIL_ADDRESS][DOMAIN_NAME]" at bounding box center [278, 280] width 168 height 15
paste input "[EMAIL_ADDRESS][DOMAIN_NAME]"
type input "[EMAIL_ADDRESS][DOMAIN_NAME]"
click at [415, 287] on div "Customise where purchase order email replies are sent: [EMAIL_ADDRESS][DOMAIN_N…" at bounding box center [583, 275] width 779 height 30
click at [336, 319] on input at bounding box center [278, 320] width 168 height 15
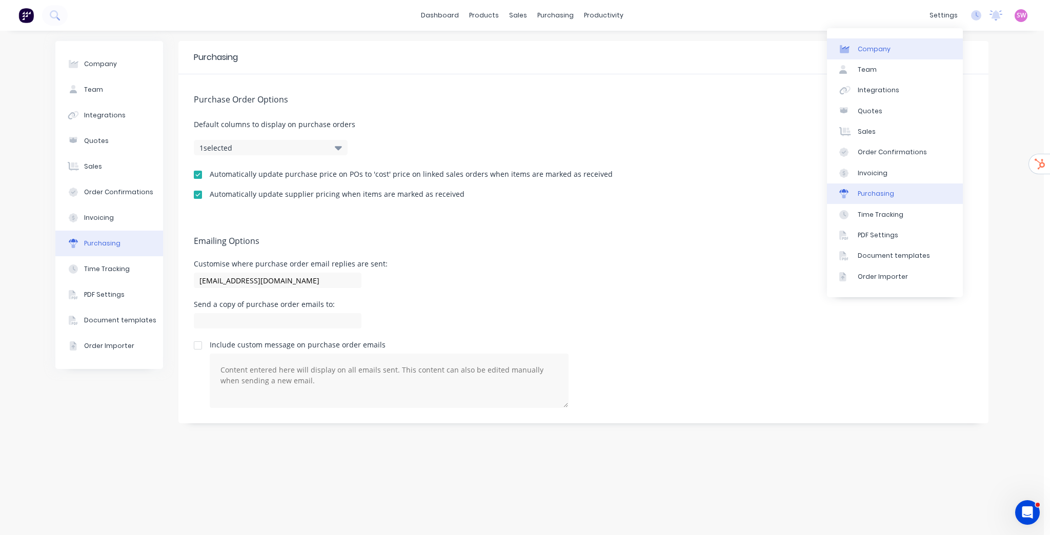
click at [879, 45] on div "Company" at bounding box center [873, 49] width 33 height 9
select select "CA"
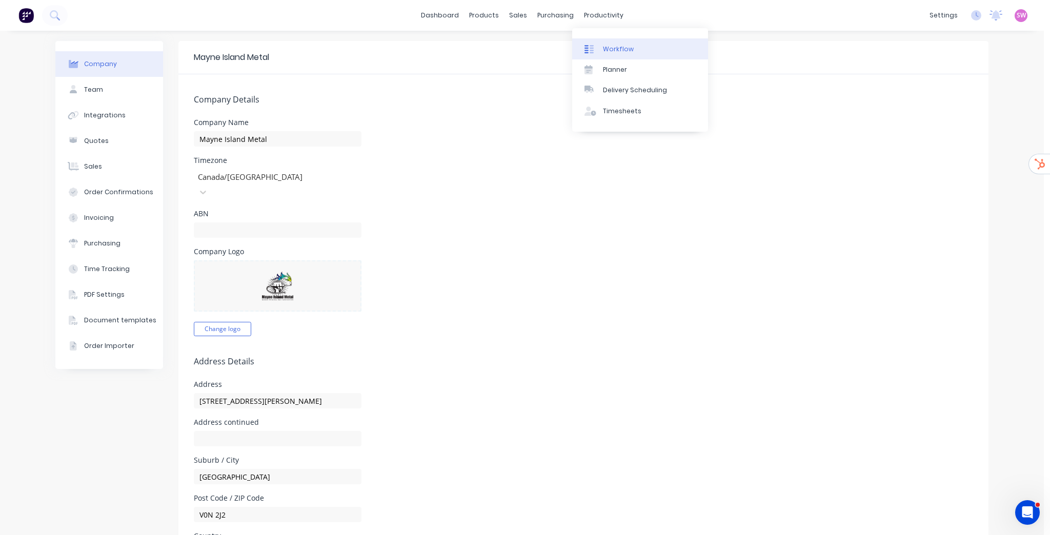
click at [619, 47] on div "Workflow" at bounding box center [618, 49] width 31 height 9
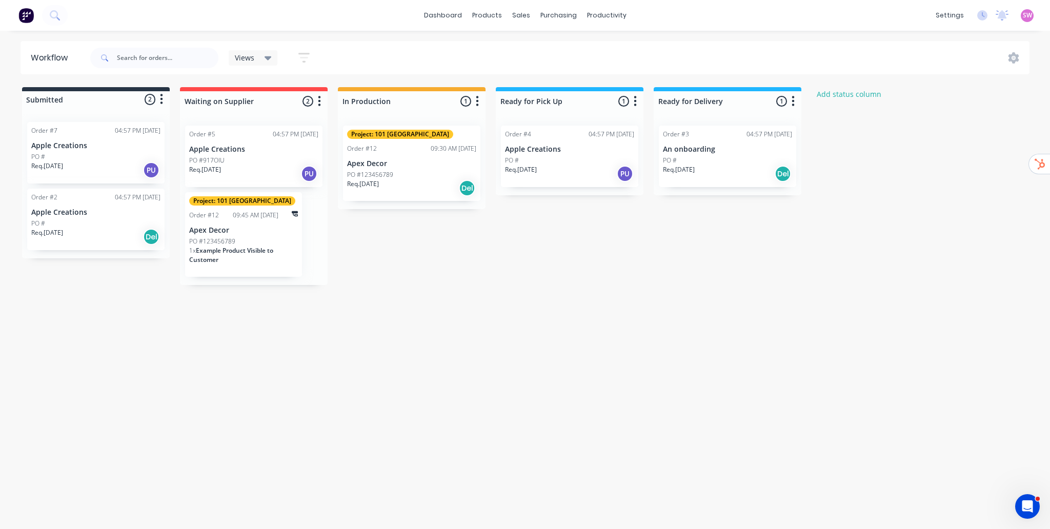
click at [591, 292] on div "Workflow Views Save new view None (Default) edit Show/Hide statuses Show line i…" at bounding box center [522, 274] width 1044 height 467
click at [585, 283] on div "Submitted 2 Status colour #273444 hex #273444 Save Cancel Summaries Total order…" at bounding box center [549, 186] width 1115 height 198
click at [543, 69] on div "Customers" at bounding box center [556, 69] width 37 height 9
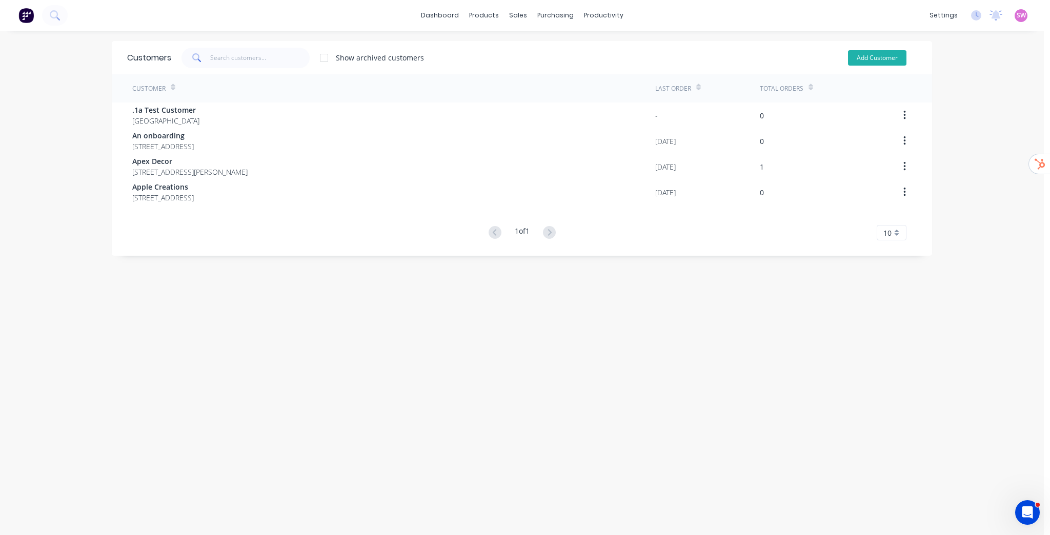
click at [882, 58] on button "Add Customer" at bounding box center [877, 57] width 58 height 15
select select "CA"
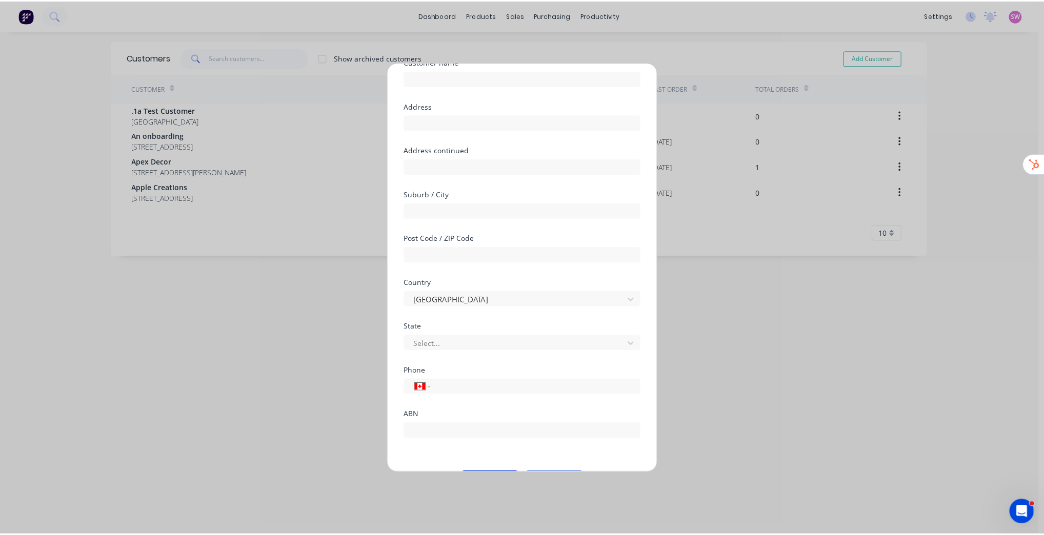
scroll to position [76, 0]
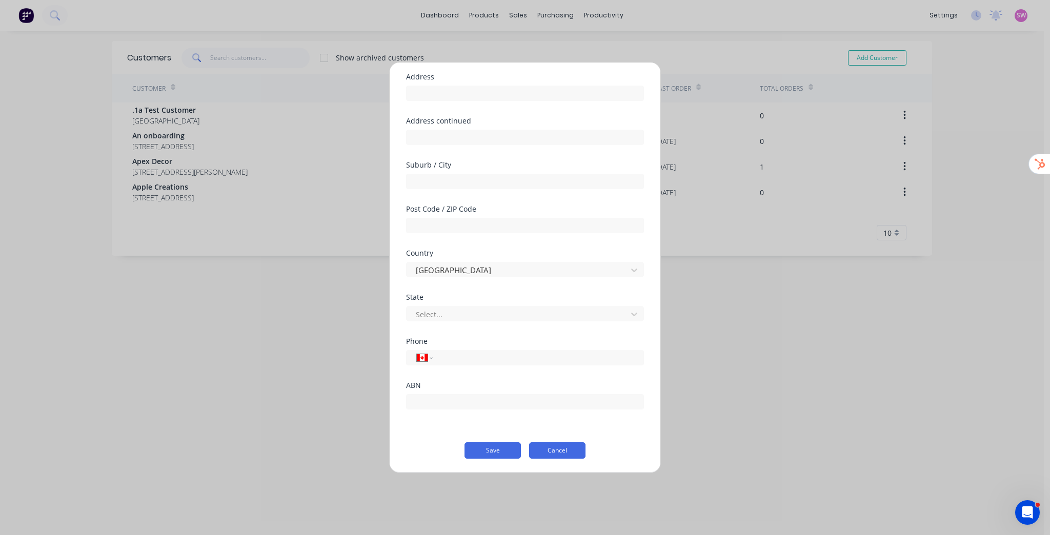
click at [576, 447] on button "Cancel" at bounding box center [557, 450] width 56 height 16
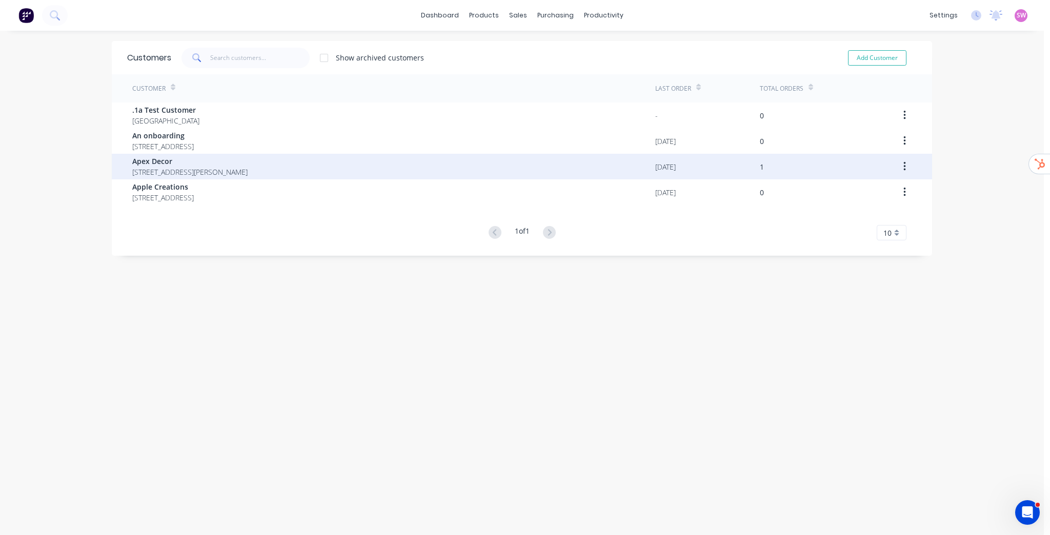
click at [213, 167] on span "[STREET_ADDRESS][PERSON_NAME]" at bounding box center [189, 172] width 115 height 11
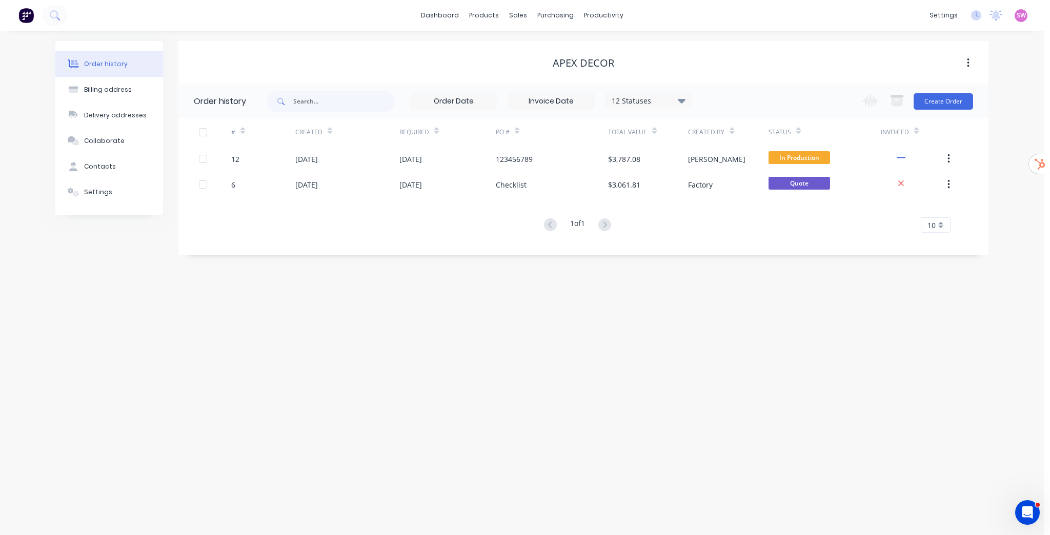
click at [319, 66] on div "Apex Decor" at bounding box center [583, 63] width 810 height 12
click at [117, 94] on button "Billing address" at bounding box center [109, 90] width 108 height 26
select select "AU"
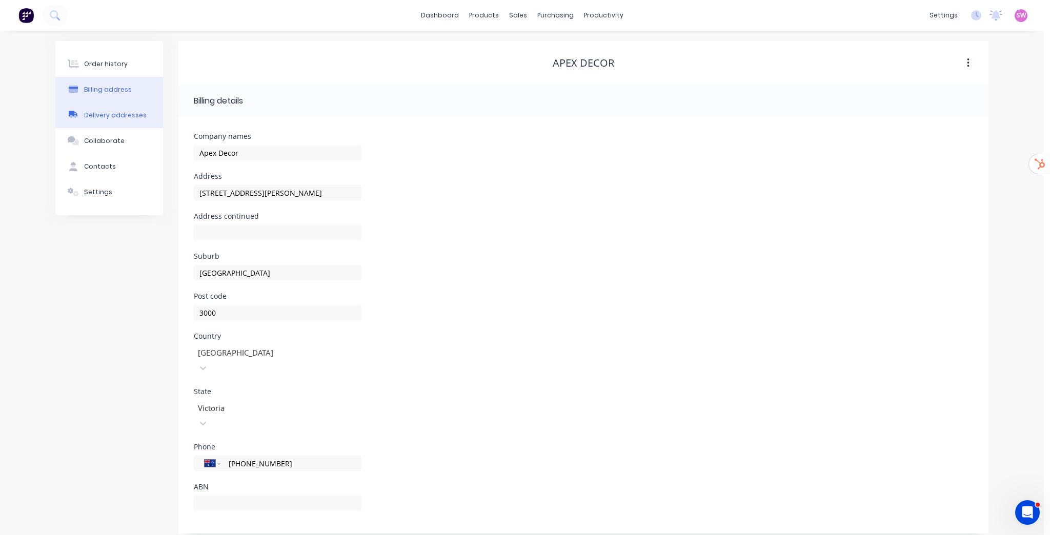
click at [105, 116] on div "Delivery addresses" at bounding box center [115, 115] width 63 height 9
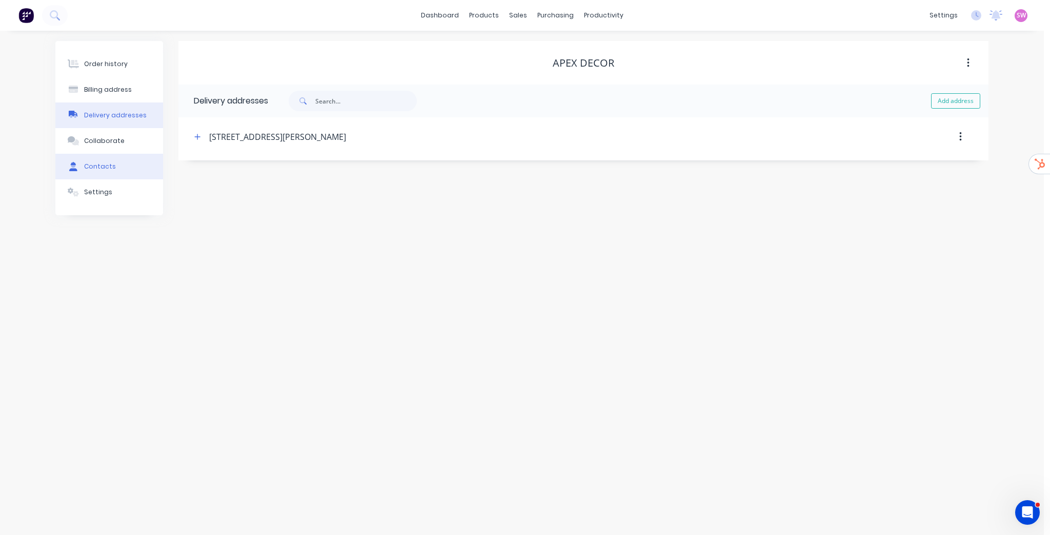
drag, startPoint x: 114, startPoint y: 171, endPoint x: 123, endPoint y: 173, distance: 9.1
click at [114, 170] on button "Contacts" at bounding box center [109, 167] width 108 height 26
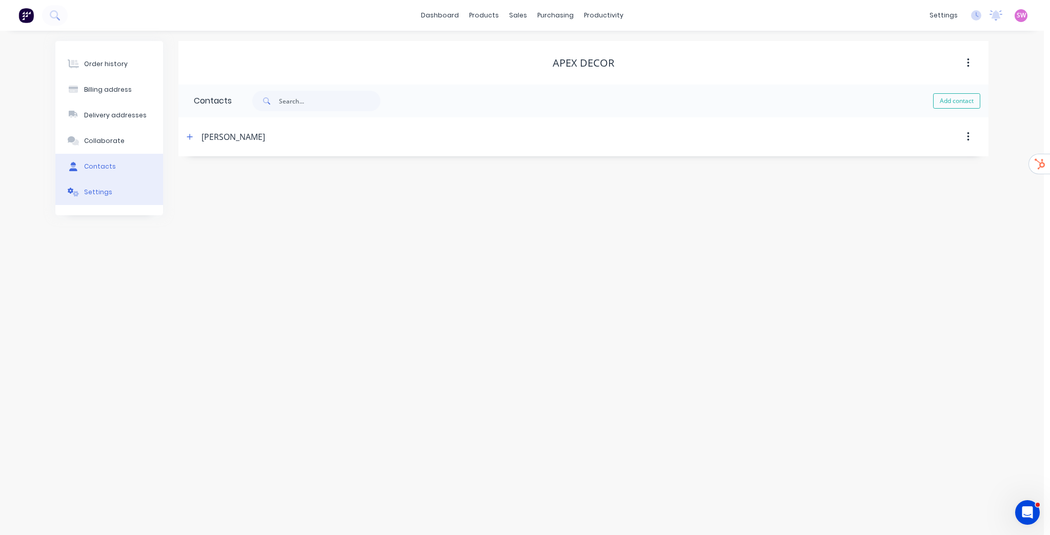
click at [119, 193] on button "Settings" at bounding box center [109, 192] width 108 height 26
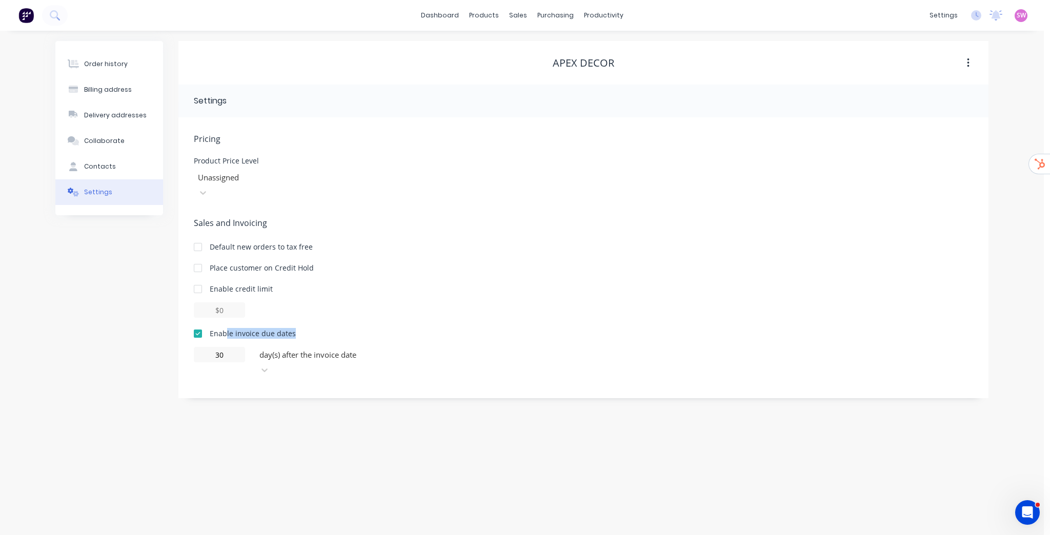
drag, startPoint x: 224, startPoint y: 320, endPoint x: 300, endPoint y: 318, distance: 75.9
click at [300, 328] on div "Enable invoice due dates" at bounding box center [583, 333] width 779 height 11
click at [448, 417] on div "Order history Billing address Delivery addresses Collaborate Contacts Settings …" at bounding box center [522, 283] width 1044 height 504
click at [998, 38] on div "Order history Billing address Delivery addresses Collaborate Contacts Settings …" at bounding box center [522, 283] width 1044 height 504
drag, startPoint x: 994, startPoint y: 35, endPoint x: 1025, endPoint y: 77, distance: 52.4
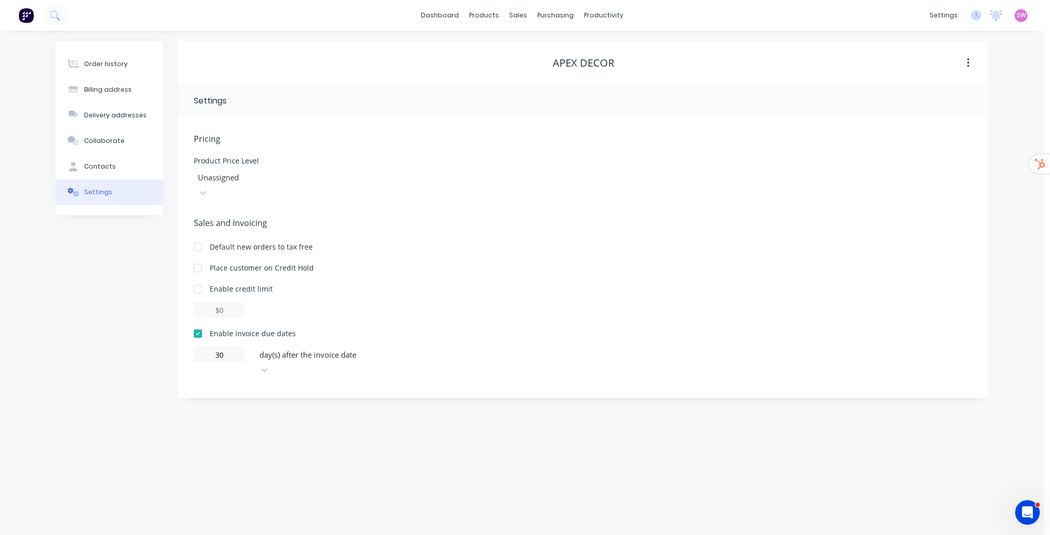
click at [1026, 78] on div "Order history Billing address Delivery addresses Collaborate Contacts Settings …" at bounding box center [522, 283] width 1044 height 504
click at [543, 51] on div "Sales Orders" at bounding box center [556, 49] width 42 height 9
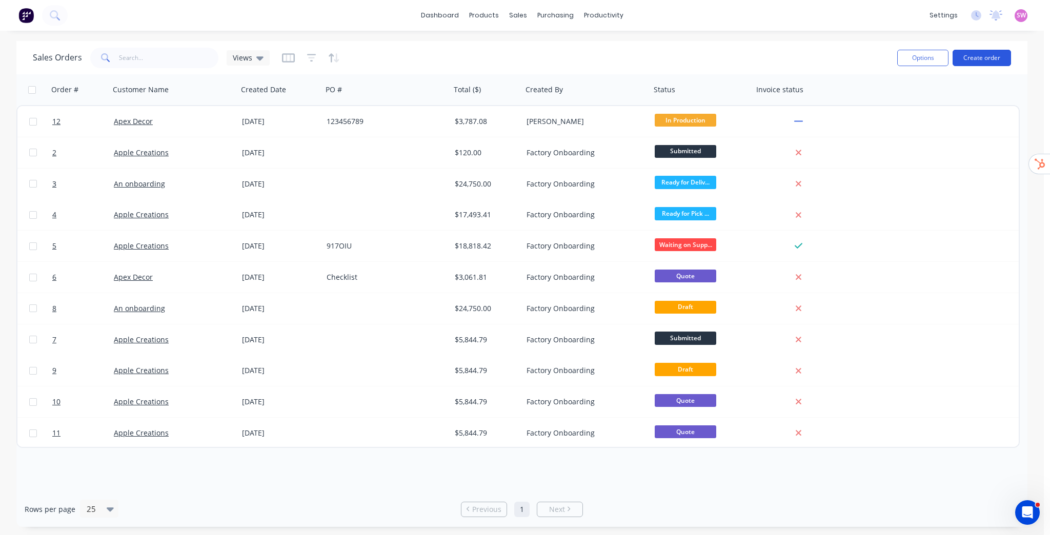
click at [982, 57] on button "Create order" at bounding box center [981, 58] width 58 height 16
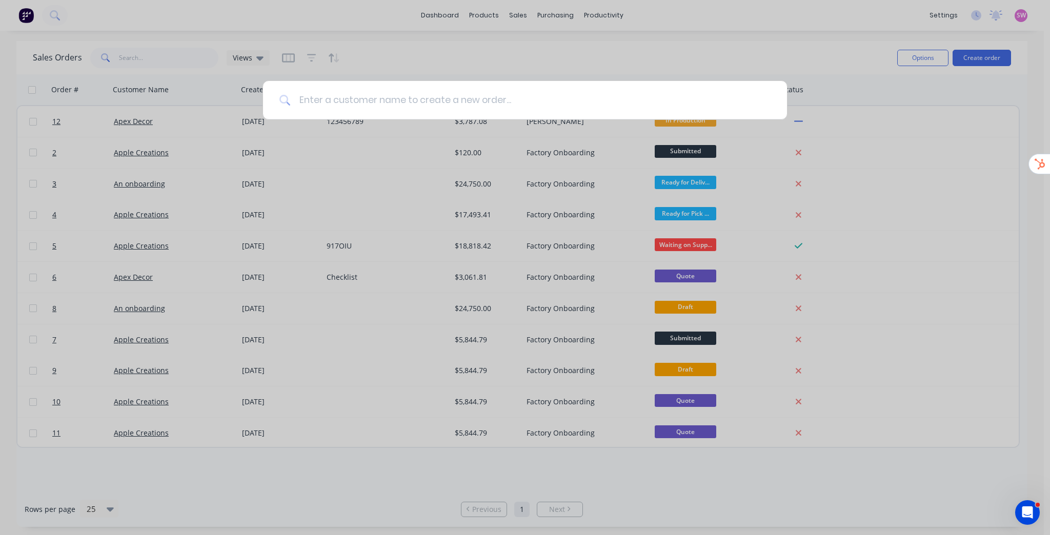
click at [430, 99] on input at bounding box center [531, 100] width 480 height 38
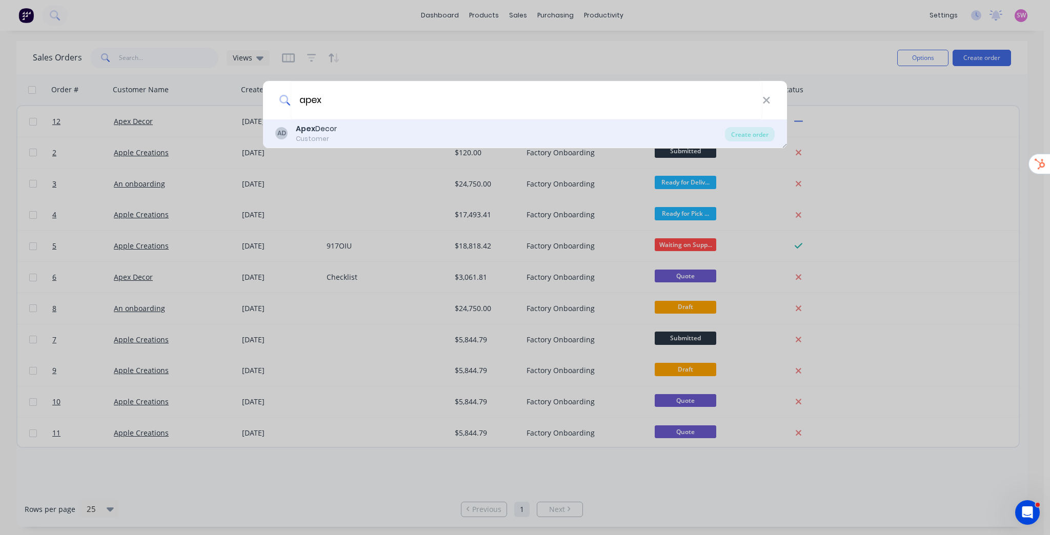
type input "apex"
click at [309, 134] on div "Customer" at bounding box center [316, 138] width 41 height 9
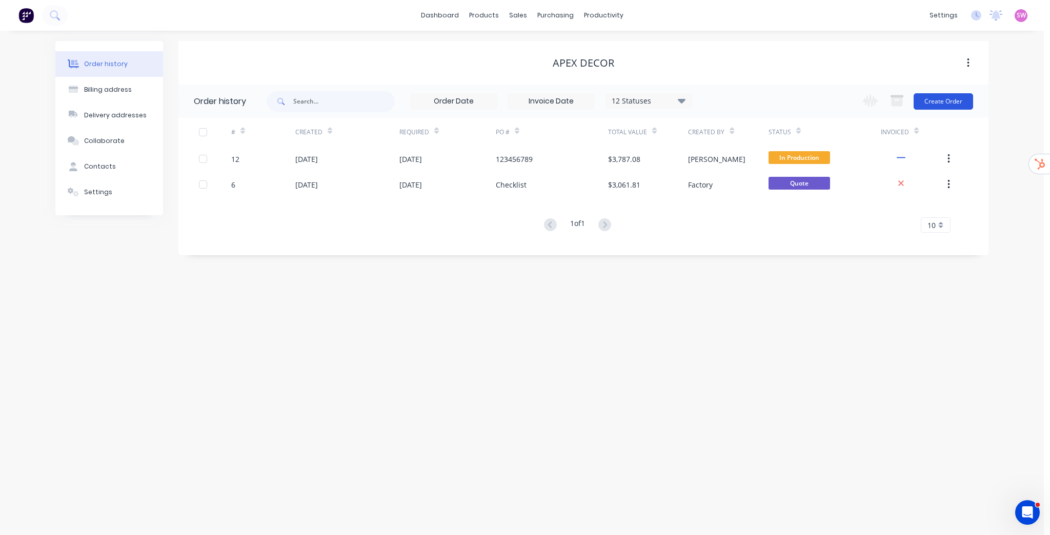
click at [967, 101] on button "Create Order" at bounding box center [942, 101] width 59 height 16
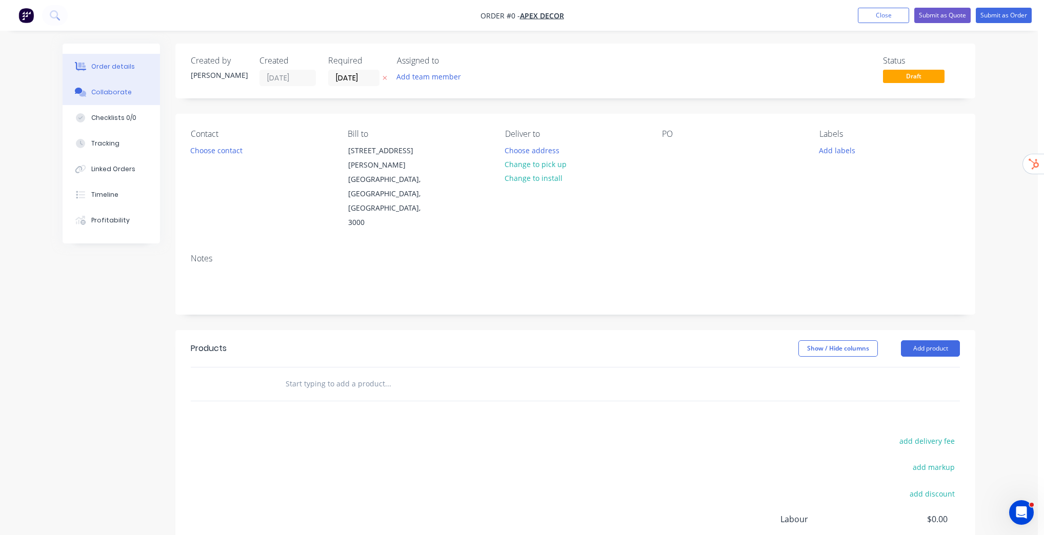
click at [122, 91] on div "Collaborate" at bounding box center [111, 92] width 40 height 9
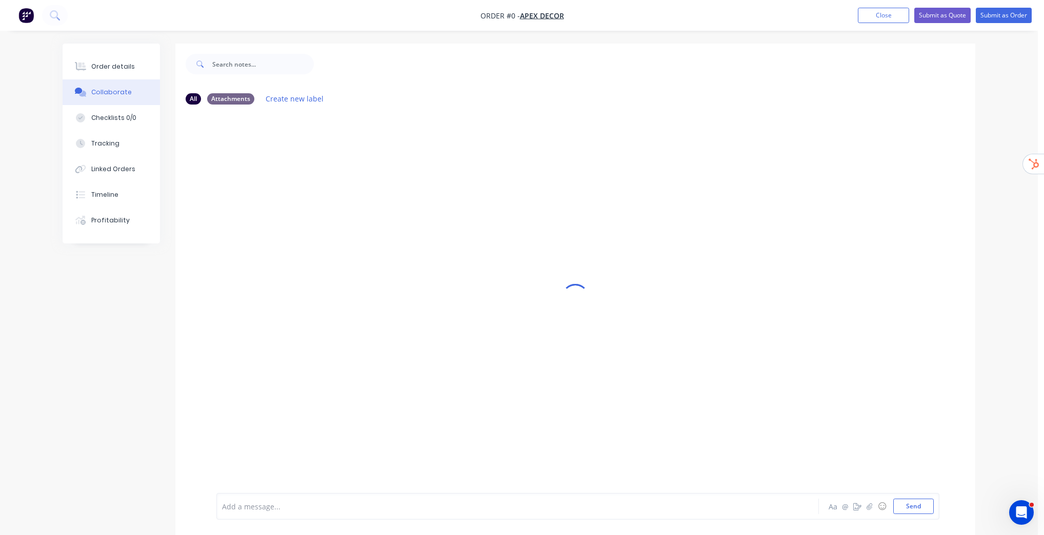
click at [316, 506] on div at bounding box center [488, 506] width 533 height 11
drag, startPoint x: 541, startPoint y: 508, endPoint x: 166, endPoint y: 485, distance: 375.9
click at [178, 485] on div "@[PERSON_NAME] here is the information regading the job. Please provide estimat…" at bounding box center [575, 506] width 800 height 57
click at [106, 70] on div "Order details" at bounding box center [113, 66] width 44 height 9
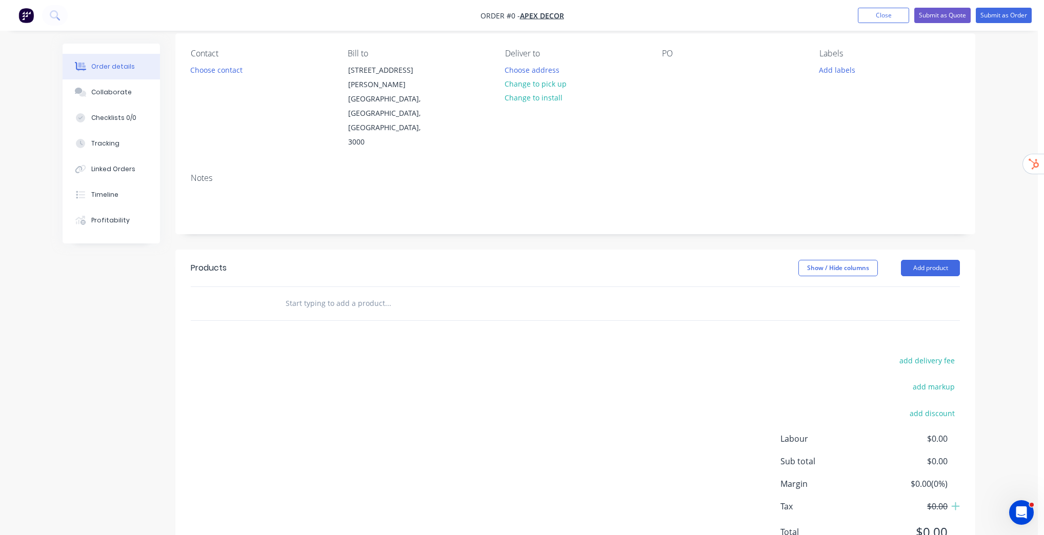
scroll to position [82, 0]
click at [1030, 219] on div "Order details Collaborate Checklists 0/0 Tracking Linked Orders Timeline Profit…" at bounding box center [518, 249] width 1037 height 663
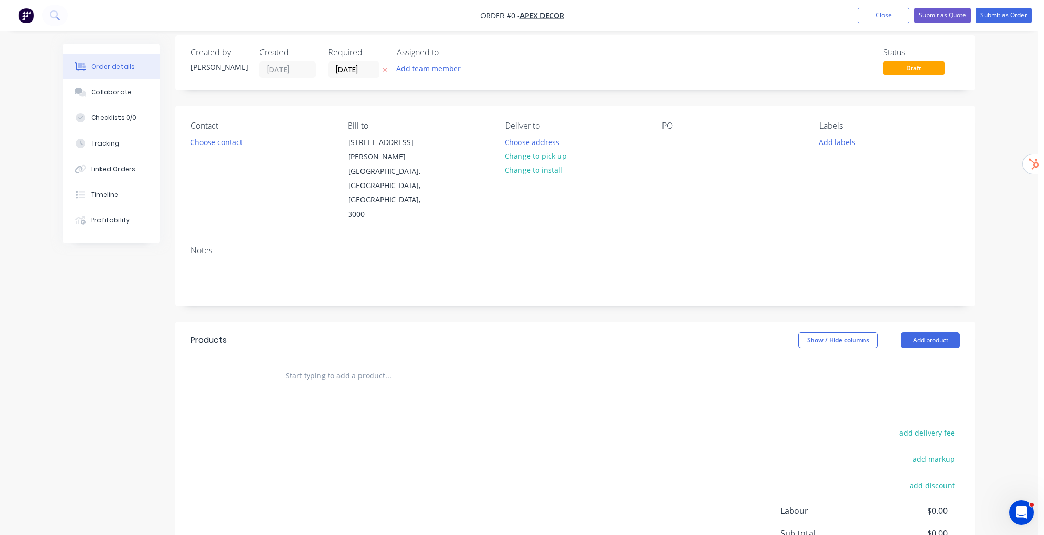
scroll to position [0, 0]
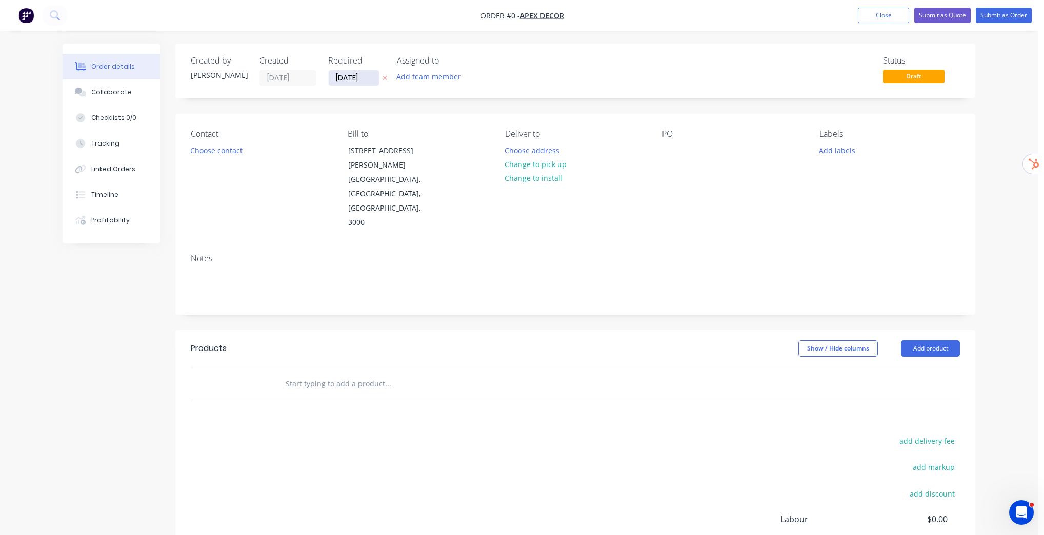
click at [362, 80] on input "[DATE]" at bounding box center [354, 77] width 50 height 15
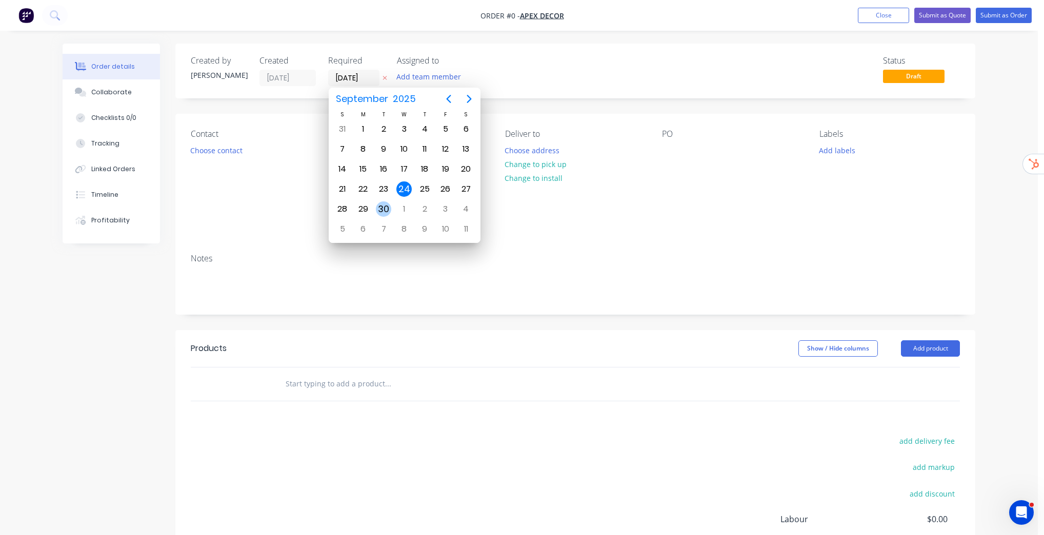
click at [388, 208] on div "30" at bounding box center [383, 208] width 15 height 15
type input "[DATE]"
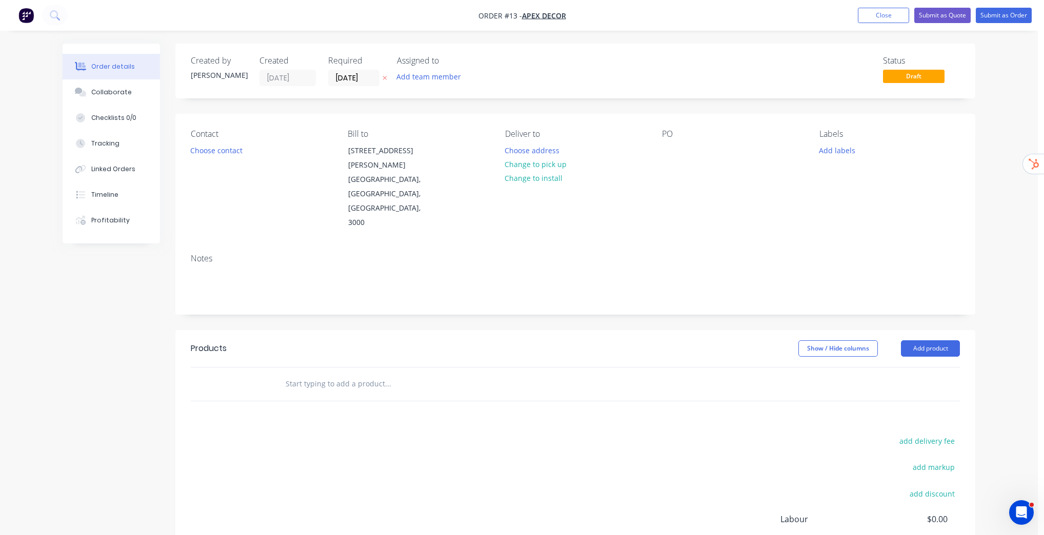
click at [998, 83] on div "Order details Collaborate Checklists 0/0 Tracking Linked Orders Timeline Profit…" at bounding box center [518, 331] width 1037 height 663
click at [875, 16] on button "Close" at bounding box center [882, 15] width 51 height 15
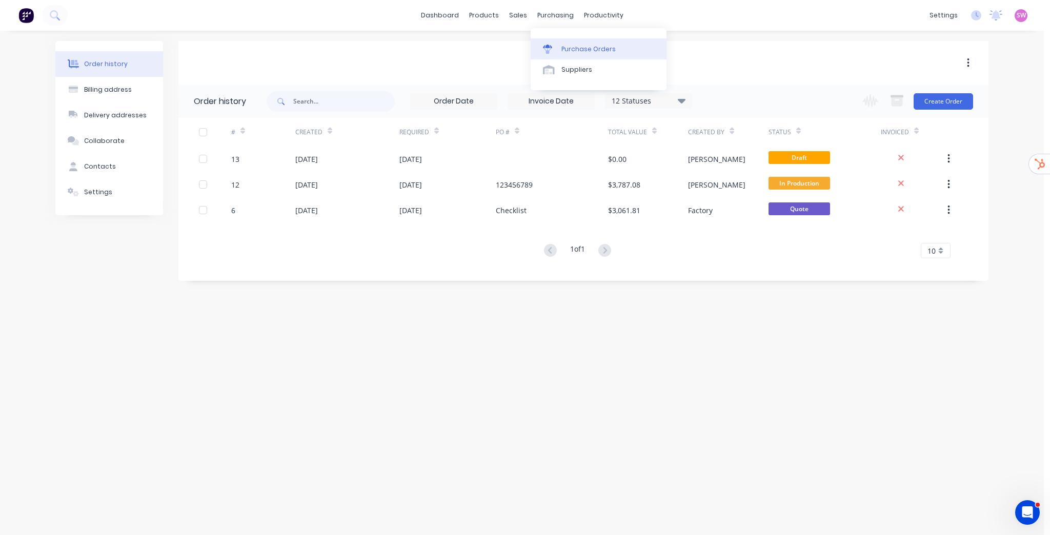
click at [576, 49] on div "Purchase Orders" at bounding box center [588, 49] width 54 height 9
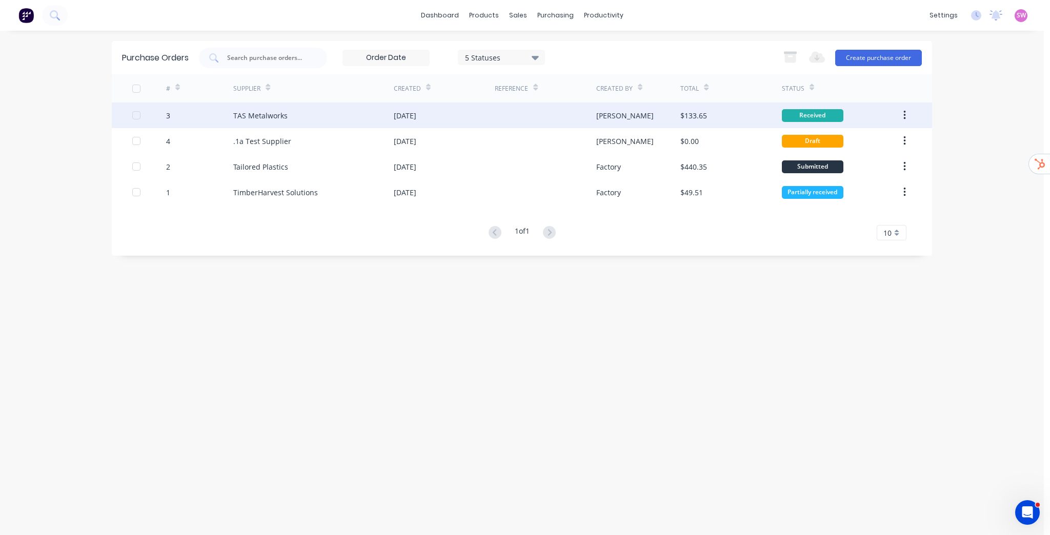
click at [669, 113] on div "[PERSON_NAME]" at bounding box center [638, 116] width 85 height 26
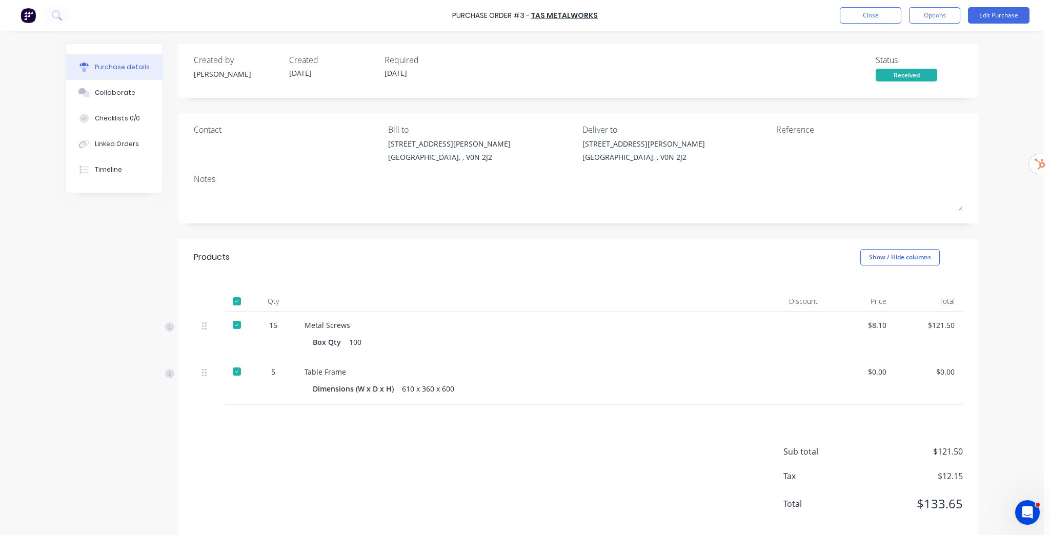
drag, startPoint x: 232, startPoint y: 371, endPoint x: 231, endPoint y: 346, distance: 24.6
click at [231, 371] on div at bounding box center [237, 371] width 21 height 21
click at [236, 326] on div at bounding box center [237, 325] width 21 height 21
drag, startPoint x: 873, startPoint y: 324, endPoint x: 879, endPoint y: 323, distance: 5.8
click at [879, 323] on div "$8.10" at bounding box center [860, 325] width 52 height 11
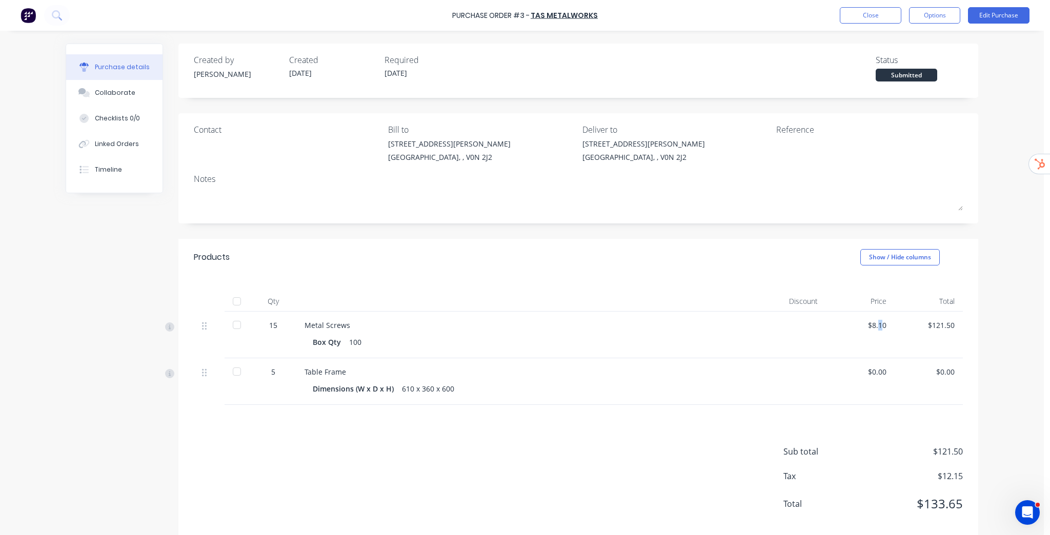
click at [873, 325] on div "$8.10" at bounding box center [860, 325] width 52 height 11
click at [998, 10] on button "Edit Purchase" at bounding box center [999, 15] width 62 height 16
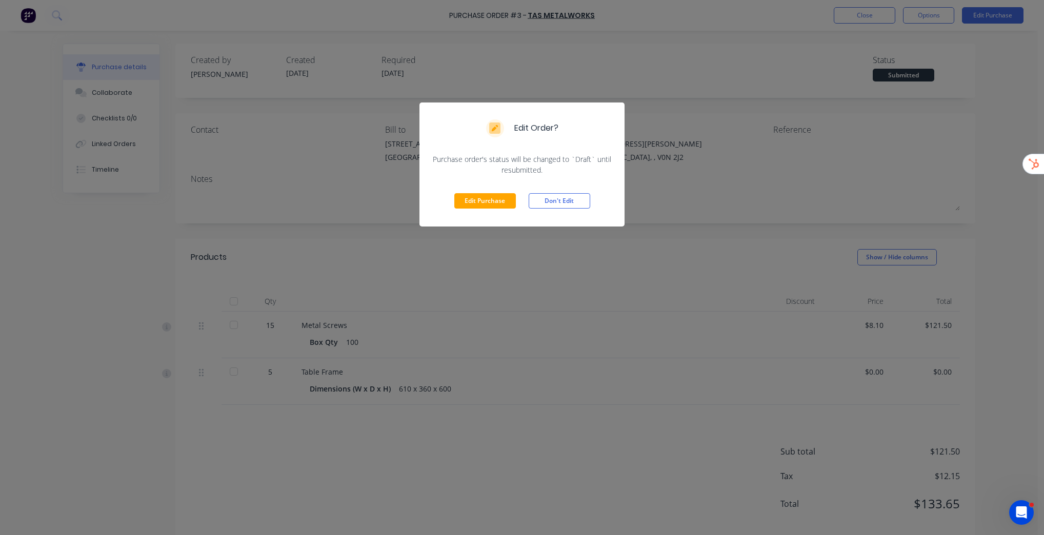
click at [500, 210] on div "Edit Purchase Don't Edit" at bounding box center [521, 200] width 205 height 51
click at [498, 206] on button "Edit Purchase" at bounding box center [485, 200] width 62 height 15
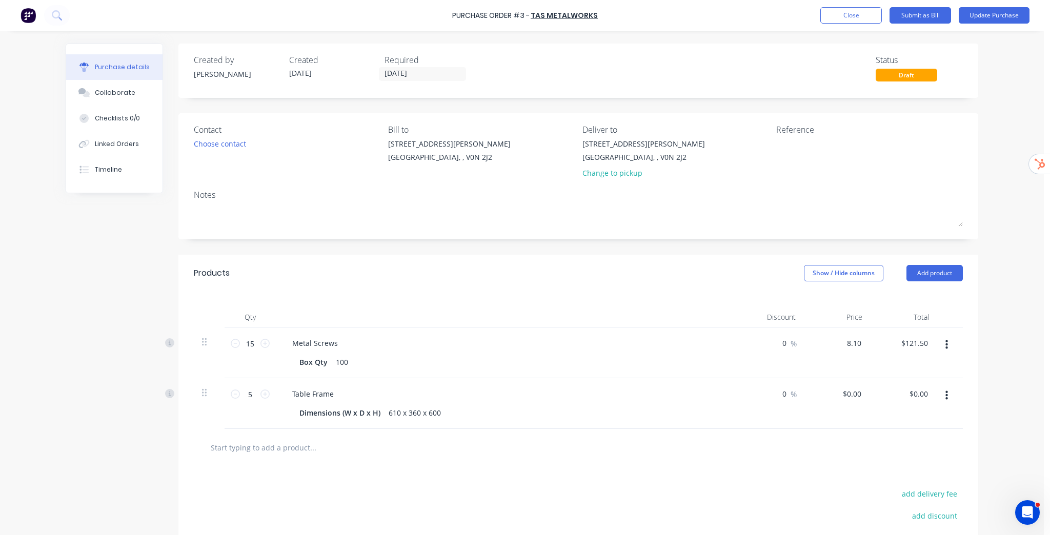
drag, startPoint x: 842, startPoint y: 344, endPoint x: 870, endPoint y: 344, distance: 27.7
click at [870, 344] on div "15 15 Metal Screws Box Qty 100 0 0 % 8.10 8.10 $121.50 $121.50" at bounding box center [578, 353] width 769 height 51
type input "$10.00"
type input "$150.00"
click at [1010, 347] on div "Purchase Order #3 - TAS Metalworks Add product Close Submit as Bill Update Purc…" at bounding box center [522, 267] width 1044 height 535
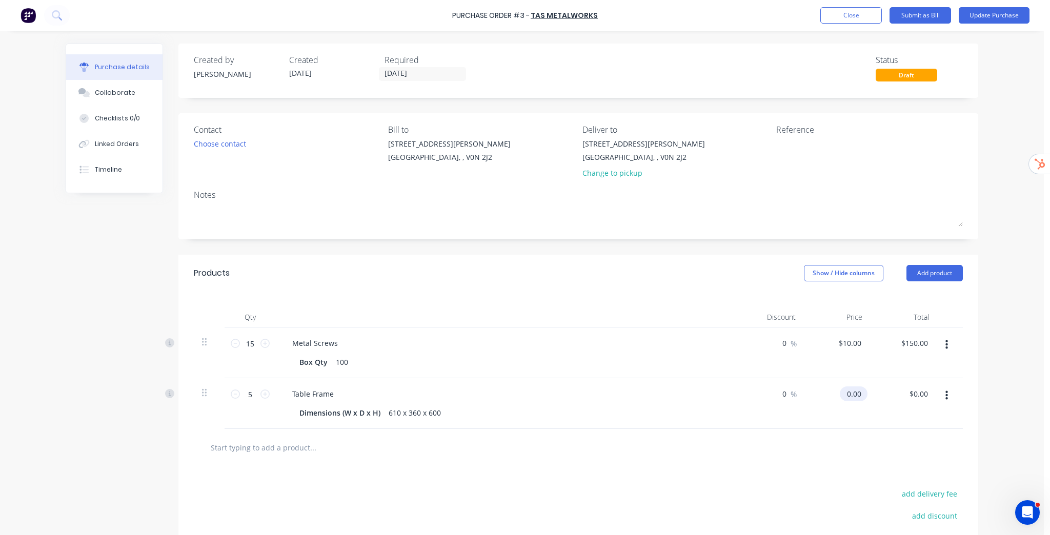
click at [853, 396] on input "0.00" at bounding box center [852, 393] width 24 height 15
drag, startPoint x: 842, startPoint y: 395, endPoint x: 877, endPoint y: 395, distance: 35.9
click at [877, 395] on div "5 5 Table Frame Dimensions (W x D x H) 610 x 360 x 600 0 0 % 0.00 0.00 $0.00 $0…" at bounding box center [578, 403] width 769 height 51
type input "$20.00"
type input "$100.00"
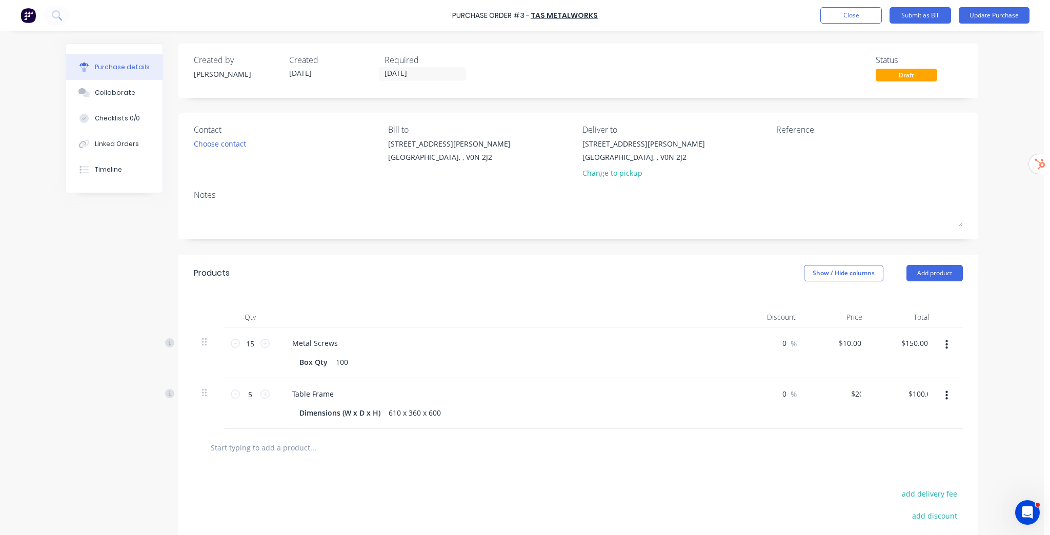
click at [1004, 364] on div "Purchase Order #3 - TAS Metalworks Add product Close Submit as Bill Update Purc…" at bounding box center [522, 267] width 1044 height 535
click at [987, 18] on button "Update Purchase" at bounding box center [993, 15] width 71 height 16
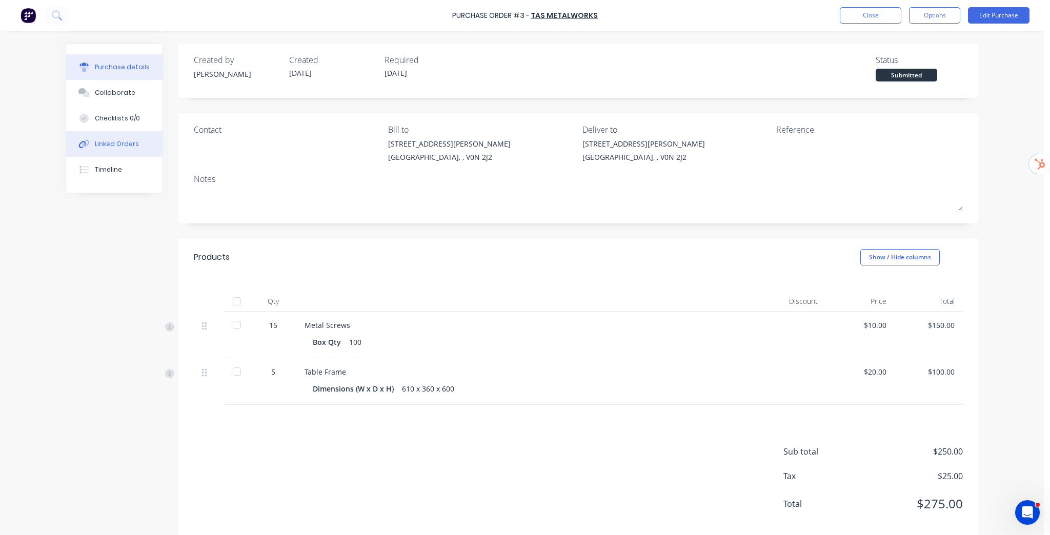
click at [128, 147] on div "Linked Orders" at bounding box center [117, 143] width 44 height 9
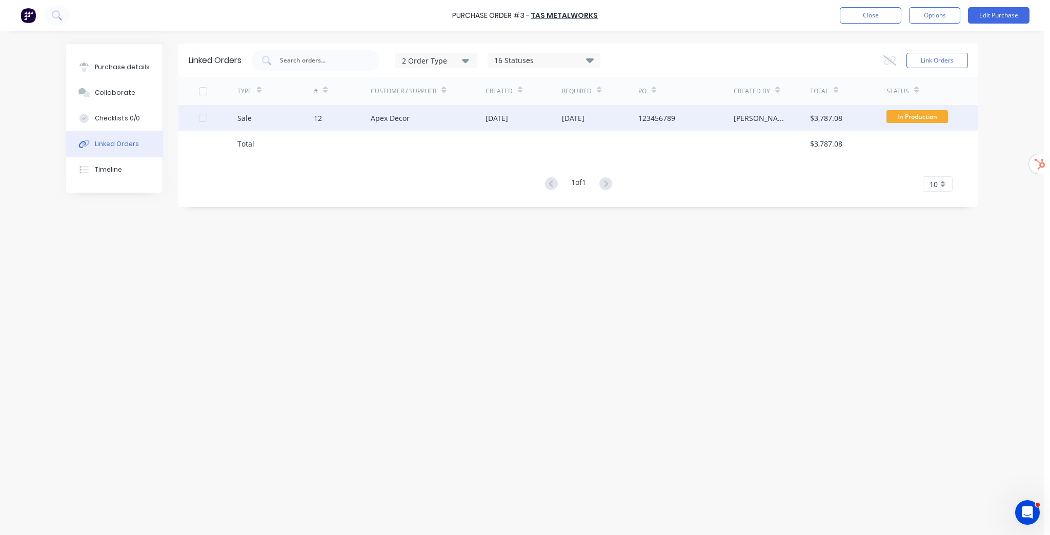
click at [460, 124] on div "Apex Decor" at bounding box center [428, 118] width 115 height 26
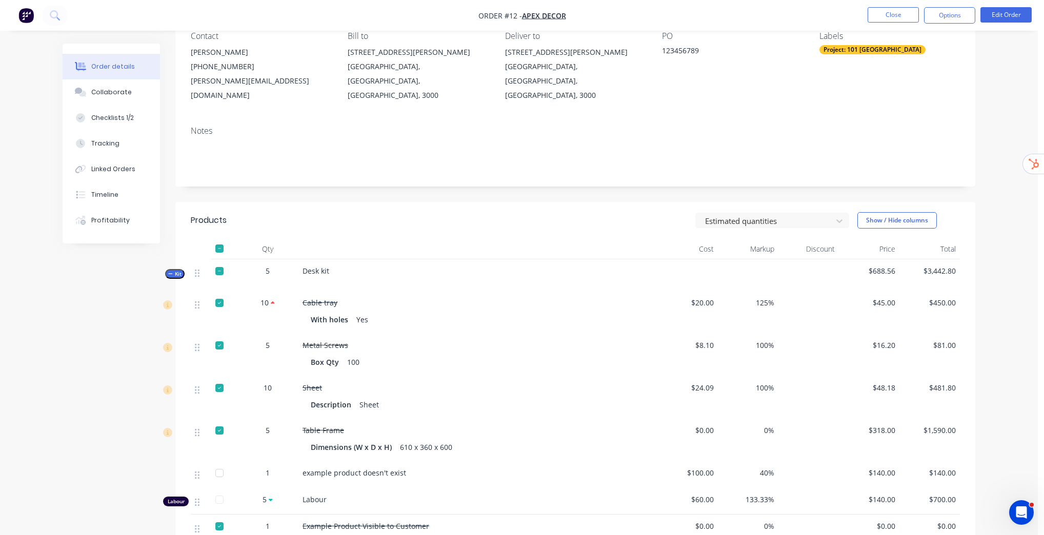
scroll to position [123, 0]
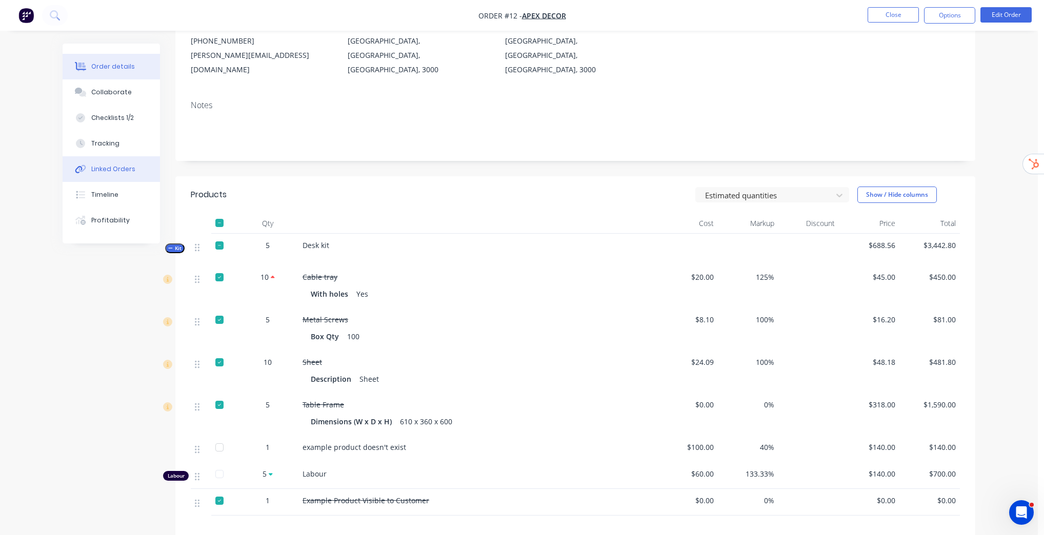
click at [115, 169] on div "Linked Orders" at bounding box center [113, 169] width 44 height 9
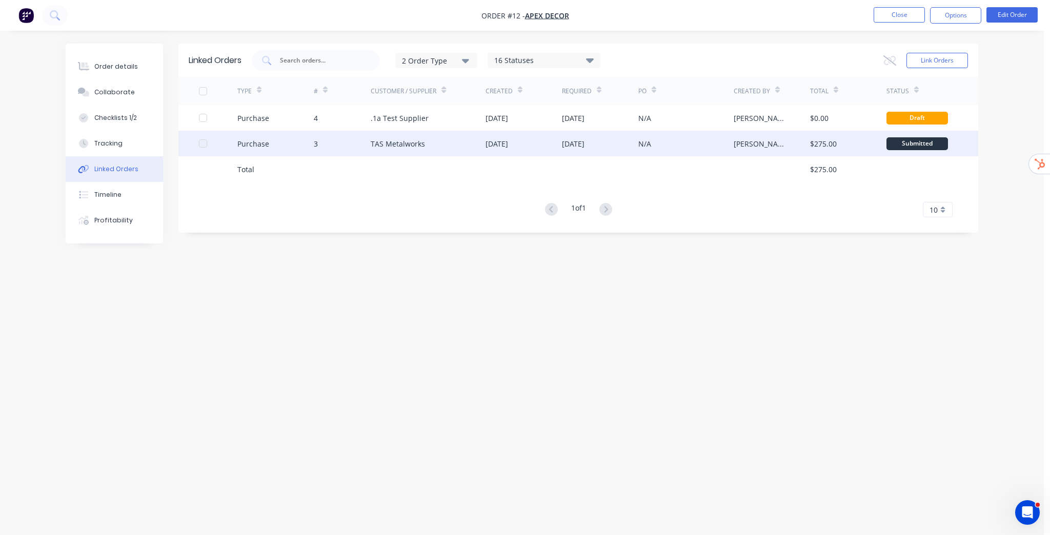
click at [652, 145] on div "N/A" at bounding box center [685, 144] width 95 height 26
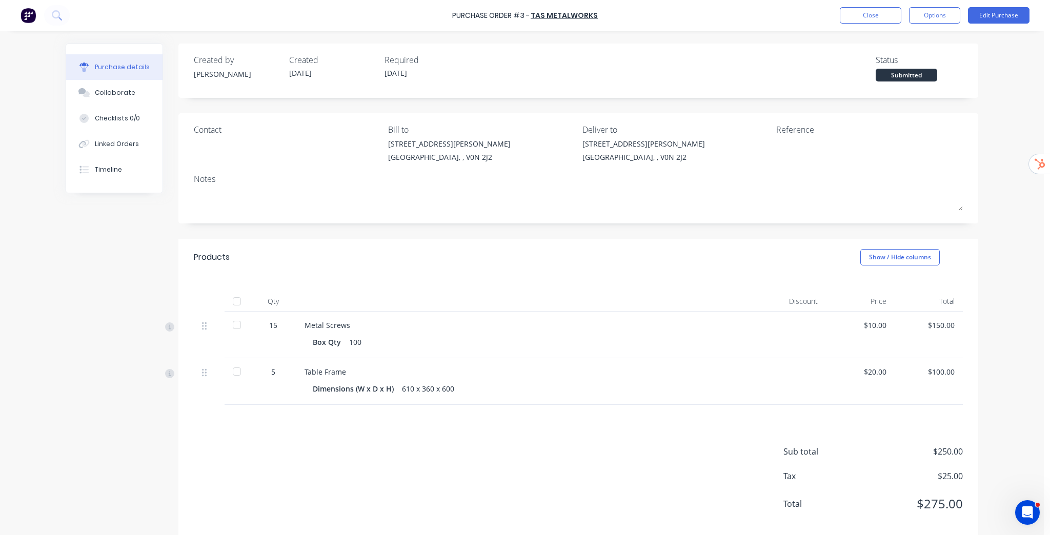
click at [235, 374] on div at bounding box center [237, 371] width 21 height 21
click at [236, 324] on div at bounding box center [237, 325] width 21 height 21
click at [128, 146] on div "Linked Orders" at bounding box center [117, 143] width 44 height 9
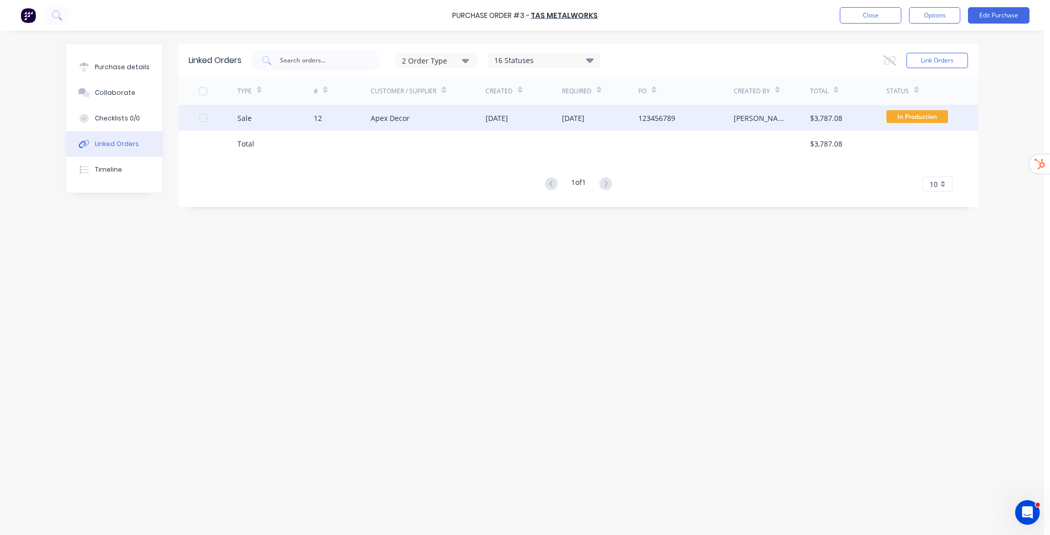
click at [556, 126] on div "[DATE]" at bounding box center [523, 118] width 76 height 26
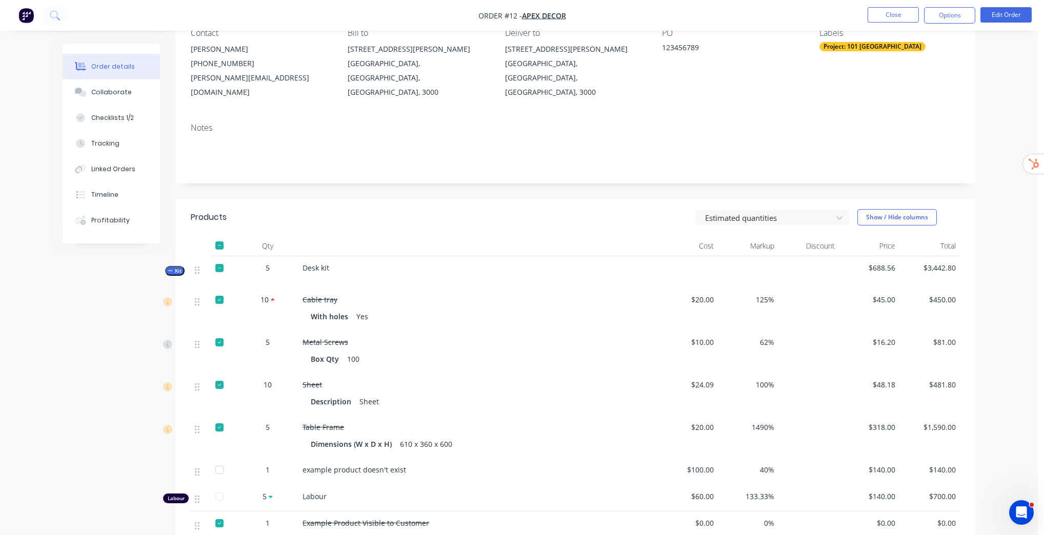
scroll to position [123, 0]
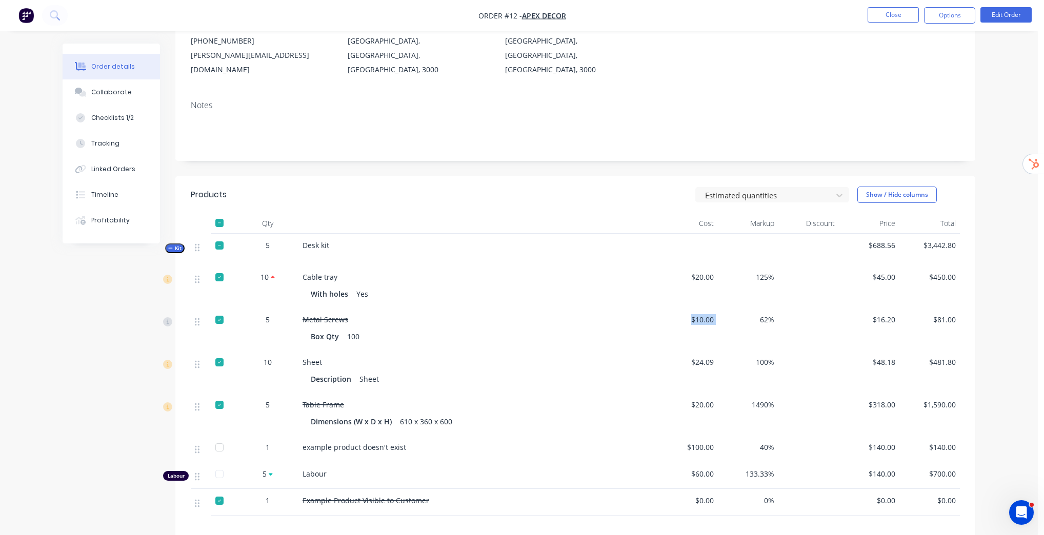
drag, startPoint x: 693, startPoint y: 305, endPoint x: 719, endPoint y: 303, distance: 26.2
click at [719, 308] on div "5 Metal Screws Box Qty 100 $10.00 62% $16.20 $81.00" at bounding box center [575, 329] width 769 height 43
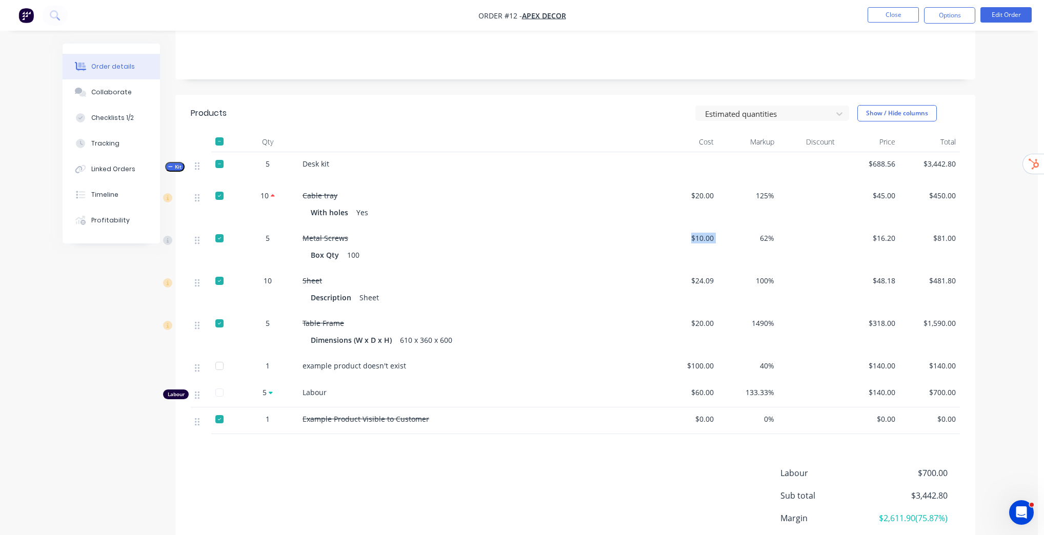
scroll to position [205, 0]
drag, startPoint x: 688, startPoint y: 308, endPoint x: 727, endPoint y: 306, distance: 39.0
click at [727, 311] on div "5 Table Frame Dimensions (W x D x H) 610 x 360 x 600 $20.00 1490% $318.00 $1,59…" at bounding box center [575, 332] width 769 height 43
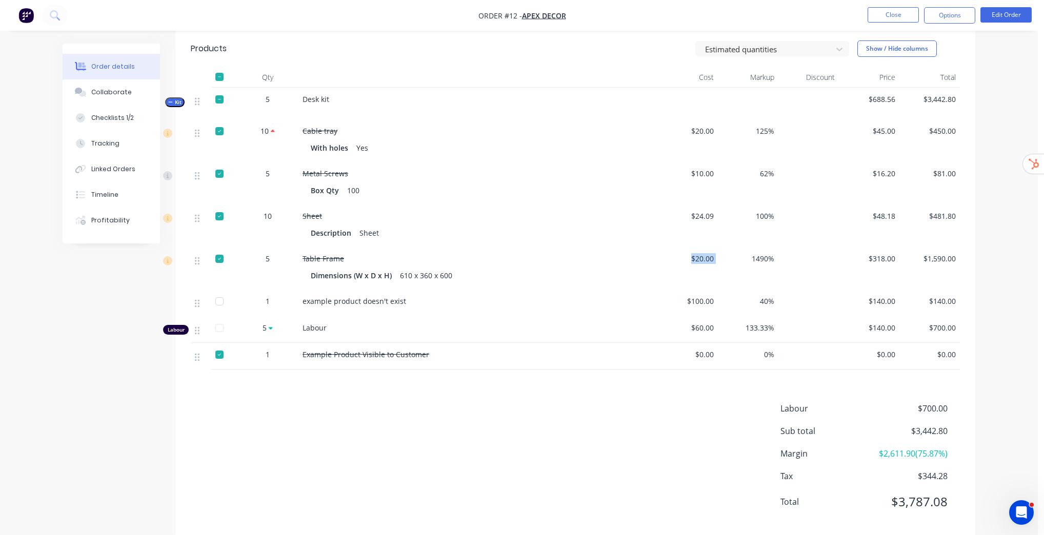
scroll to position [271, 0]
drag, startPoint x: 869, startPoint y: 438, endPoint x: 951, endPoint y: 434, distance: 82.1
click at [951, 446] on div "Margin $2,611.90 ( 75.87 %)" at bounding box center [869, 452] width 179 height 12
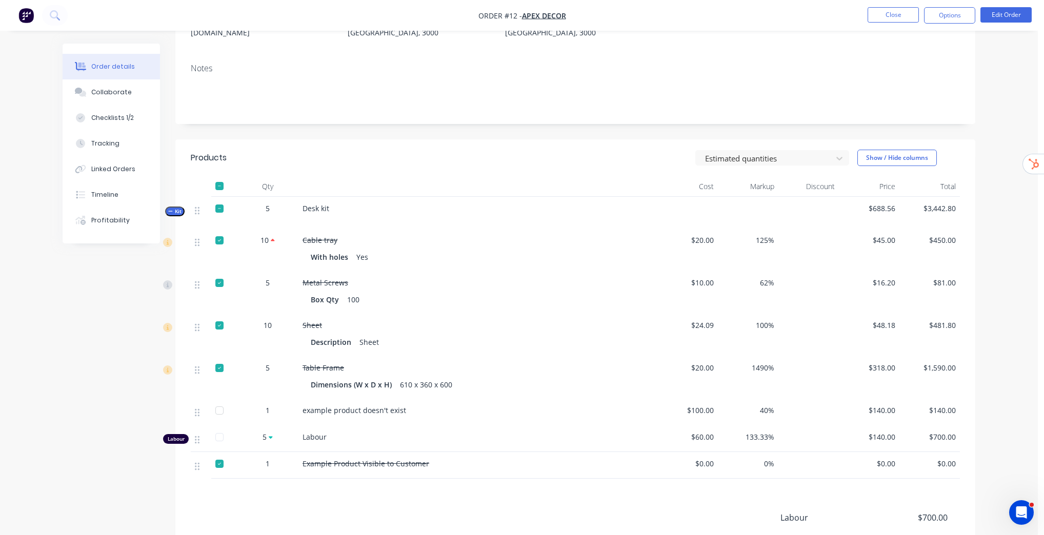
scroll to position [25, 0]
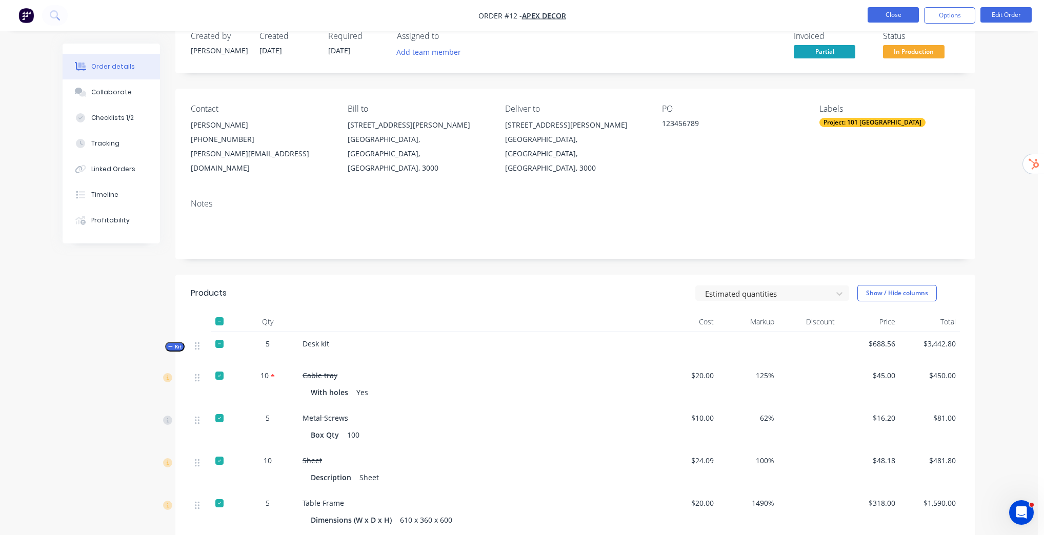
click at [892, 10] on button "Close" at bounding box center [892, 14] width 51 height 15
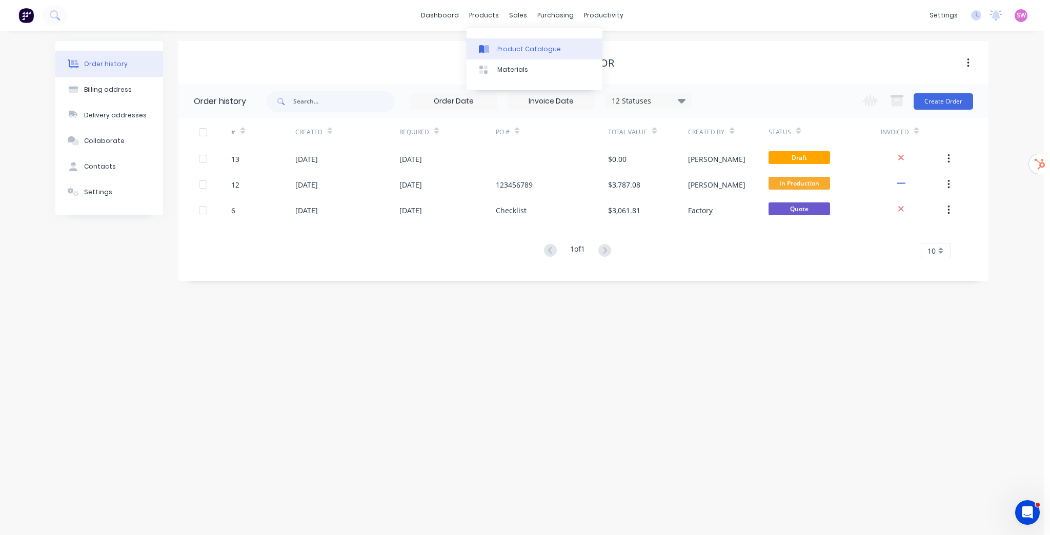
click at [504, 46] on div "Product Catalogue" at bounding box center [529, 49] width 64 height 9
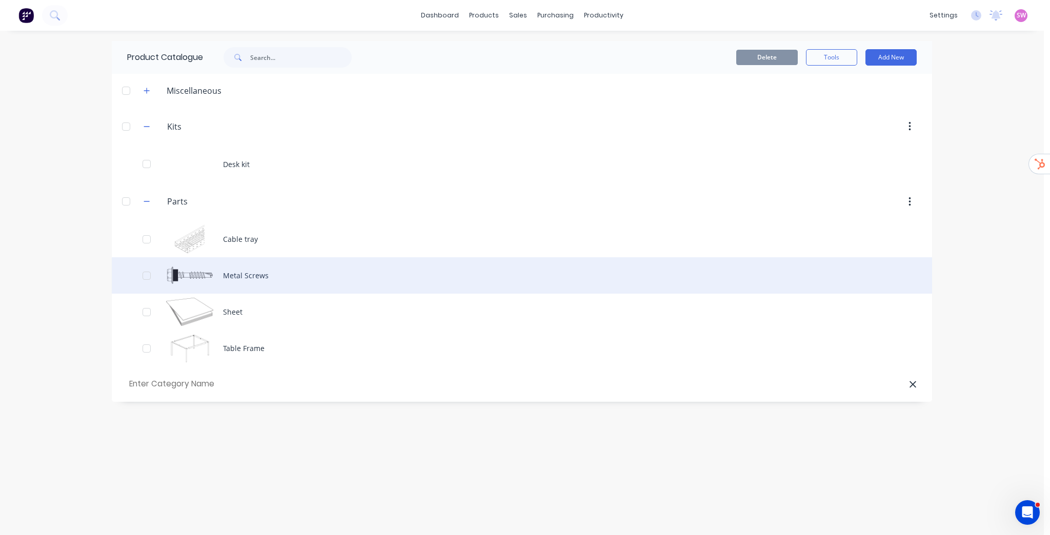
click at [240, 279] on div "Metal Screws" at bounding box center [522, 275] width 820 height 36
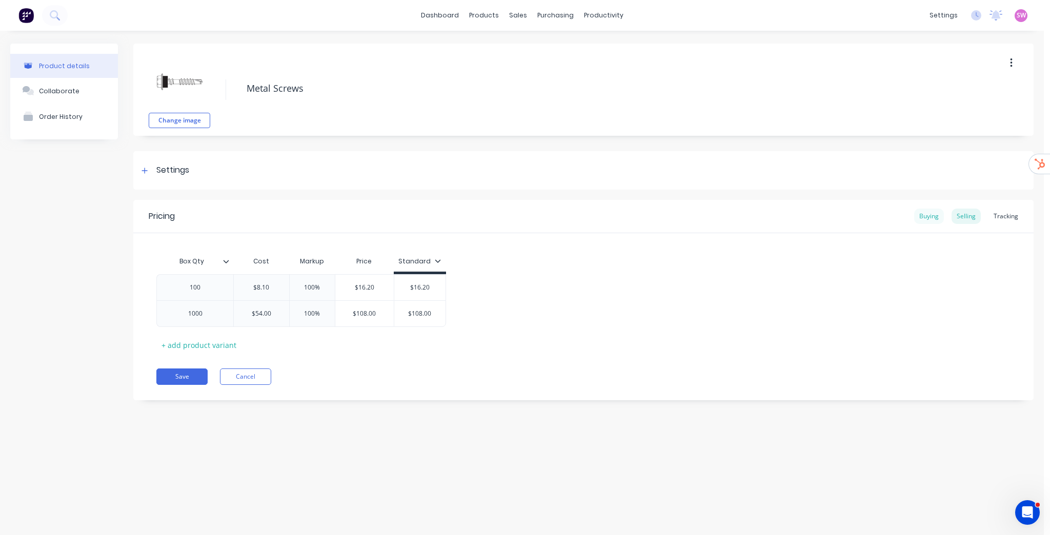
click at [926, 213] on div "Buying" at bounding box center [929, 216] width 30 height 15
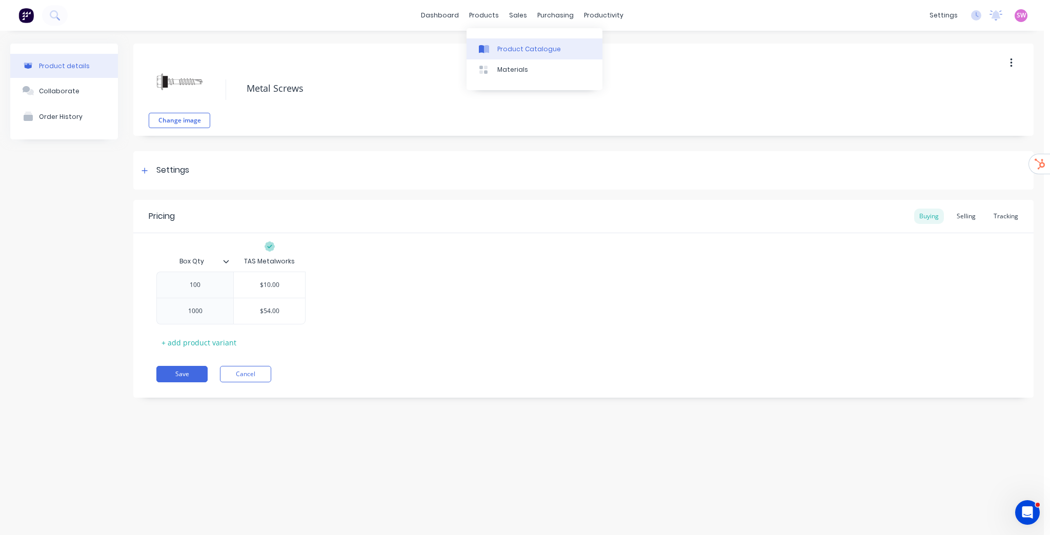
click at [524, 43] on link "Product Catalogue" at bounding box center [534, 48] width 136 height 21
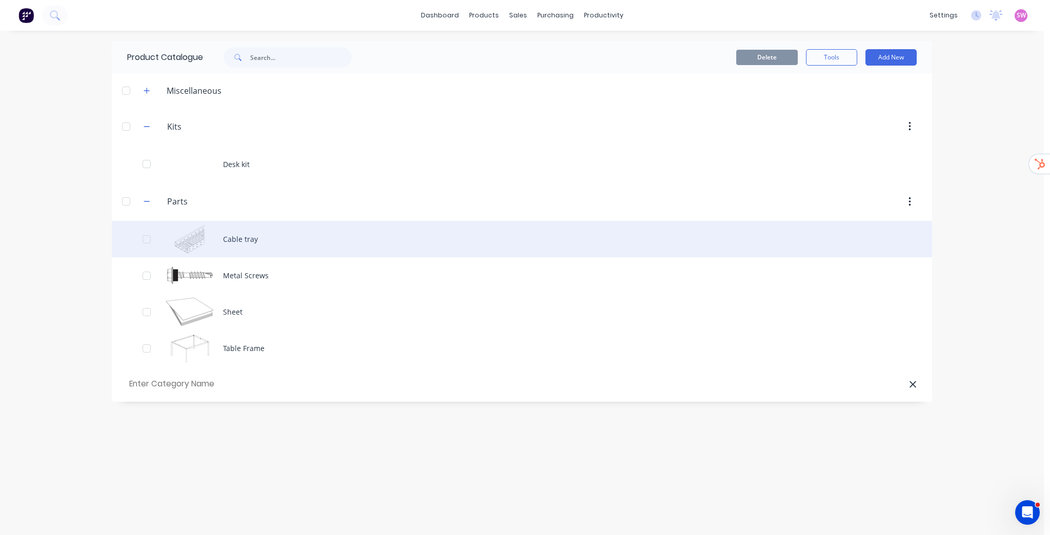
click at [246, 239] on div "Cable tray" at bounding box center [522, 239] width 820 height 36
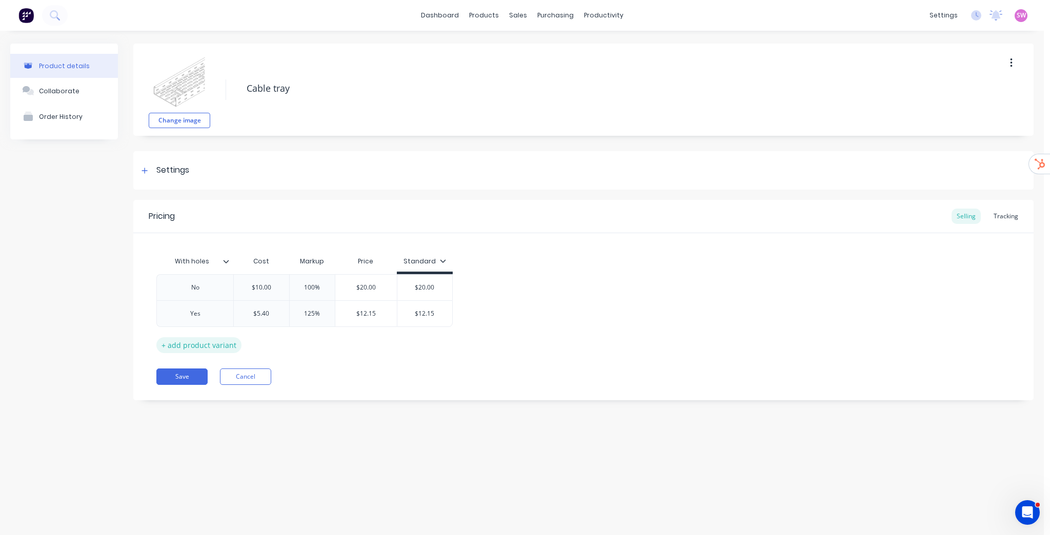
click at [207, 342] on div "+ add product variant" at bounding box center [198, 345] width 85 height 16
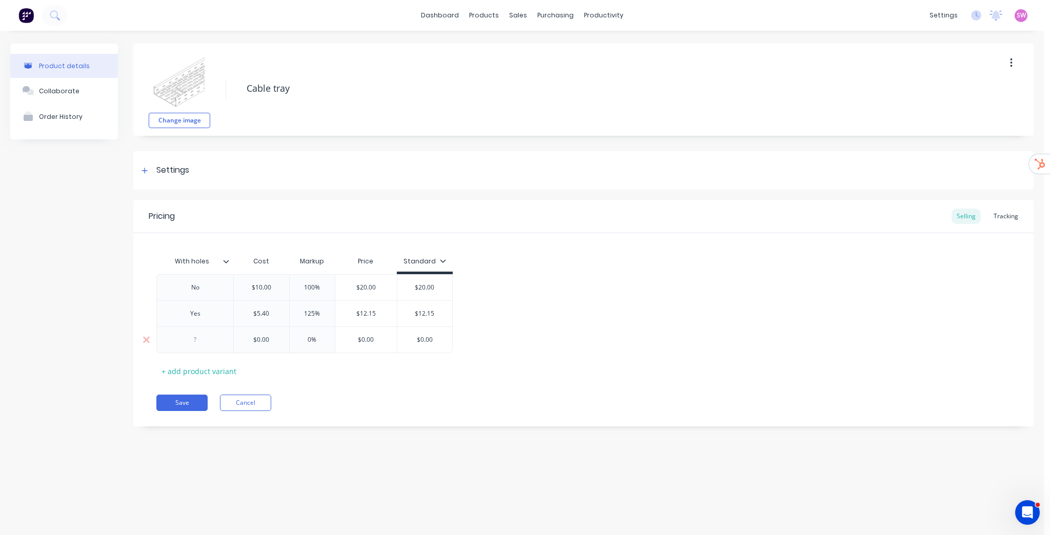
click at [195, 340] on div at bounding box center [195, 339] width 51 height 13
type textarea "x"
click at [258, 406] on button "Cancel" at bounding box center [245, 403] width 51 height 16
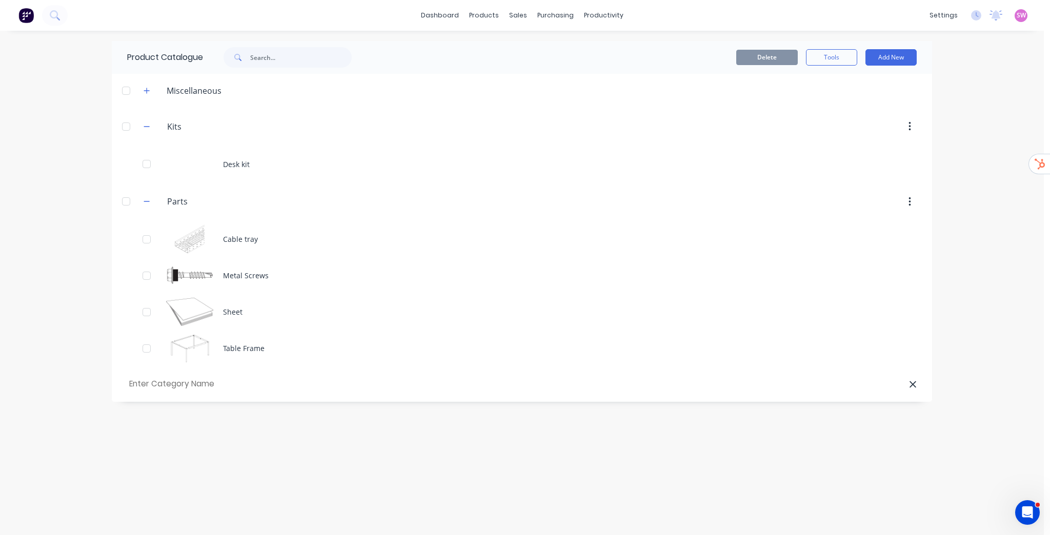
drag, startPoint x: 529, startPoint y: 134, endPoint x: 969, endPoint y: 180, distance: 442.2
click at [969, 180] on div "dashboard products sales purchasing productivity dashboard products Product Cat…" at bounding box center [522, 267] width 1044 height 535
click at [447, 12] on link "dashboard" at bounding box center [440, 15] width 48 height 15
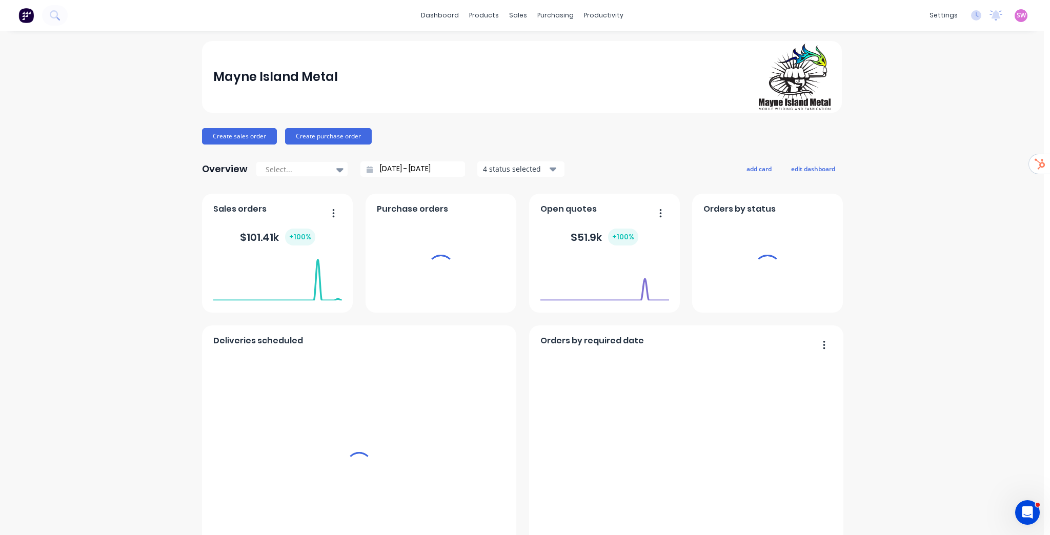
click at [1017, 18] on span "SW" at bounding box center [1020, 15] width 9 height 9
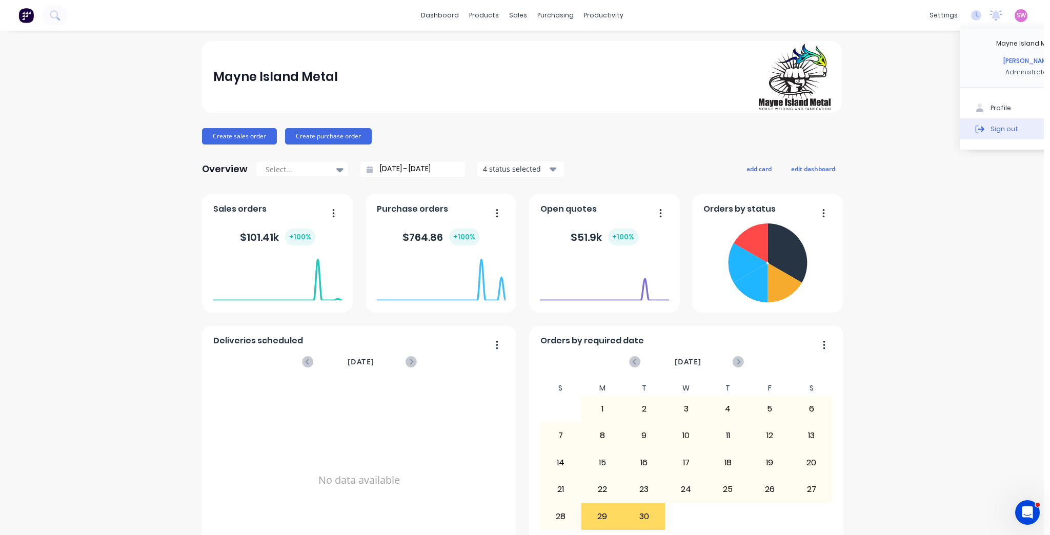
click at [989, 133] on button "Sign out" at bounding box center [1027, 128] width 136 height 21
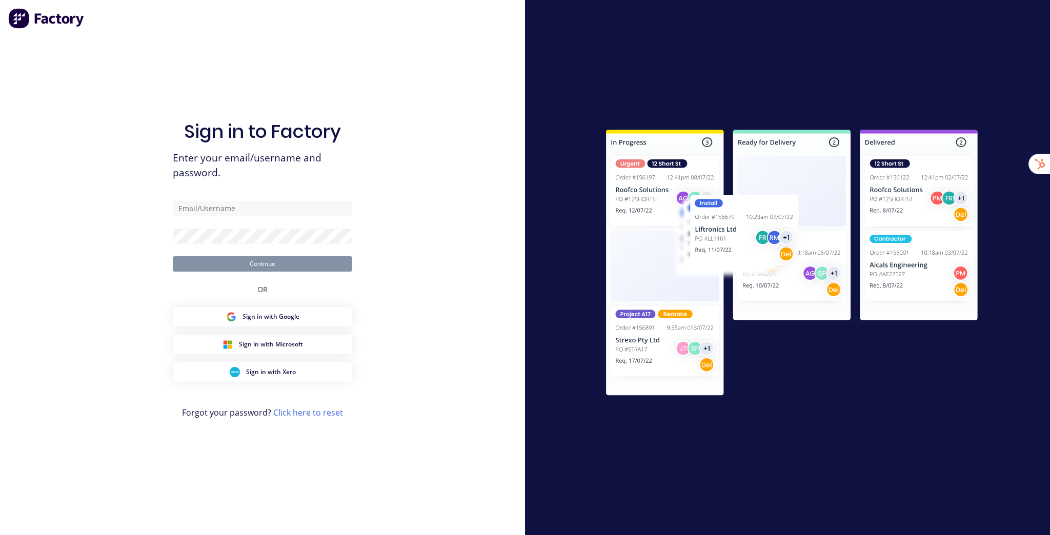
type input "[EMAIL_ADDRESS][DOMAIN_NAME]"
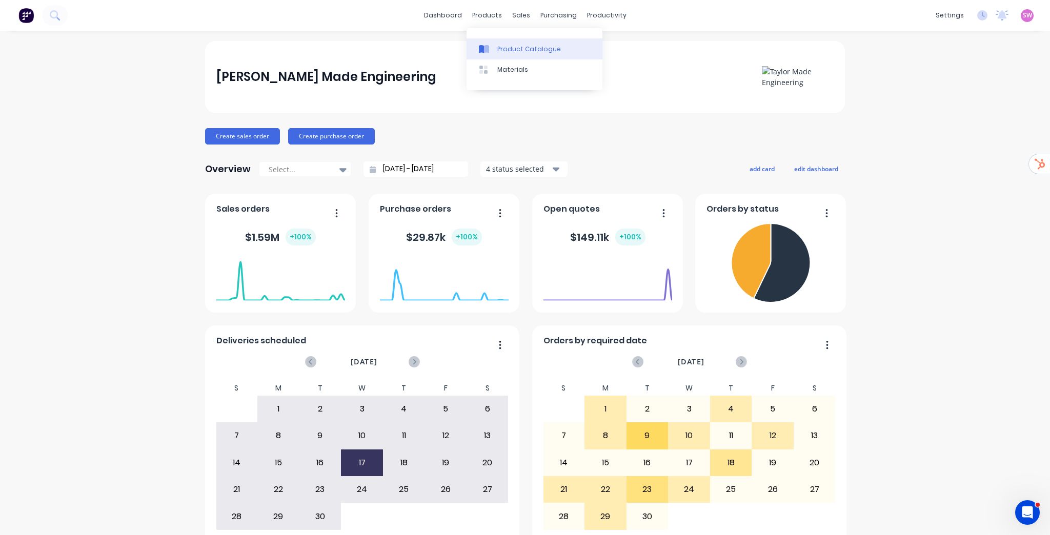
click at [516, 47] on div "Product Catalogue" at bounding box center [529, 49] width 64 height 9
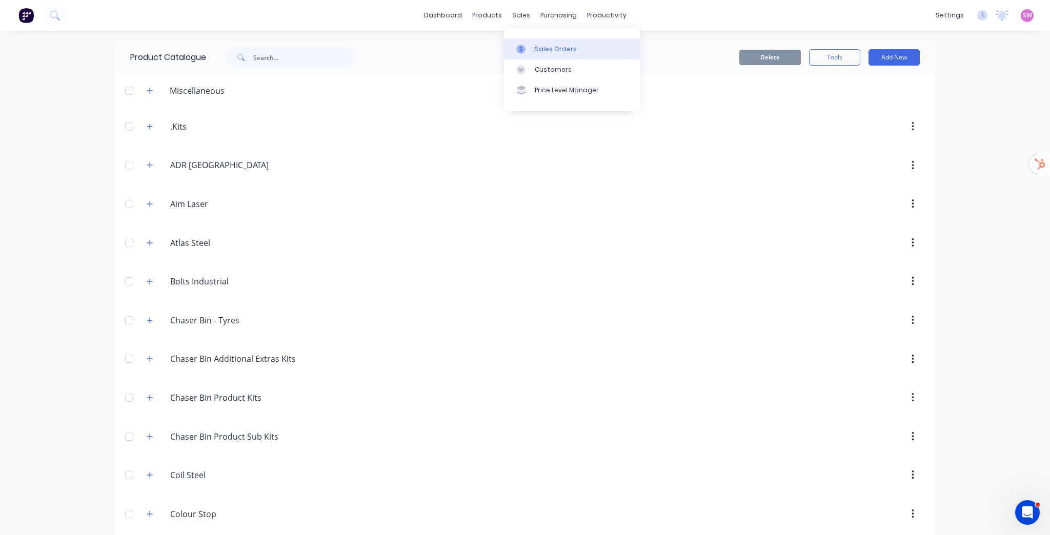
click at [537, 46] on div "Sales Orders" at bounding box center [556, 49] width 42 height 9
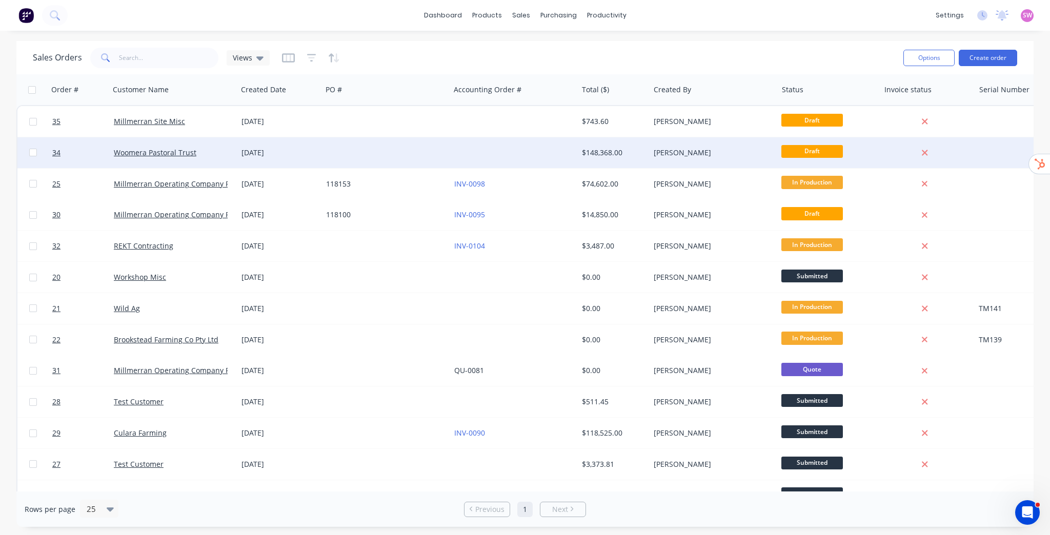
click at [392, 156] on div at bounding box center [386, 152] width 128 height 31
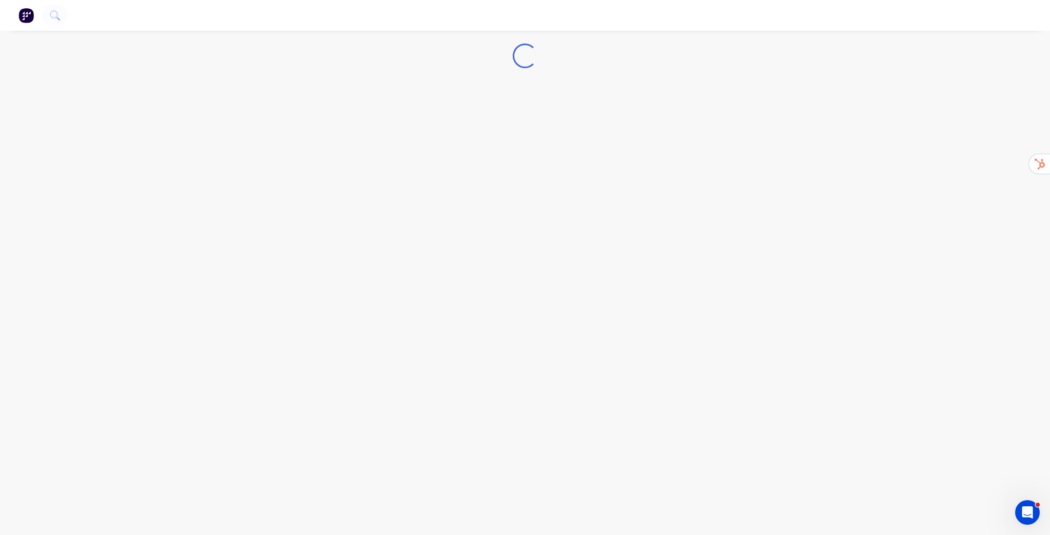
click at [474, 17] on nav at bounding box center [525, 15] width 1050 height 31
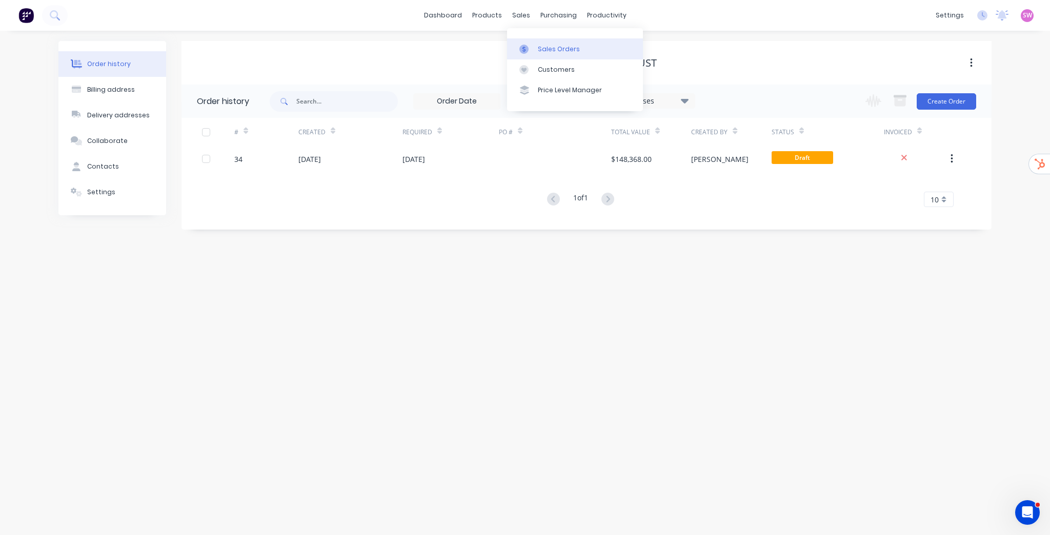
click at [552, 46] on div "Sales Orders" at bounding box center [559, 49] width 42 height 9
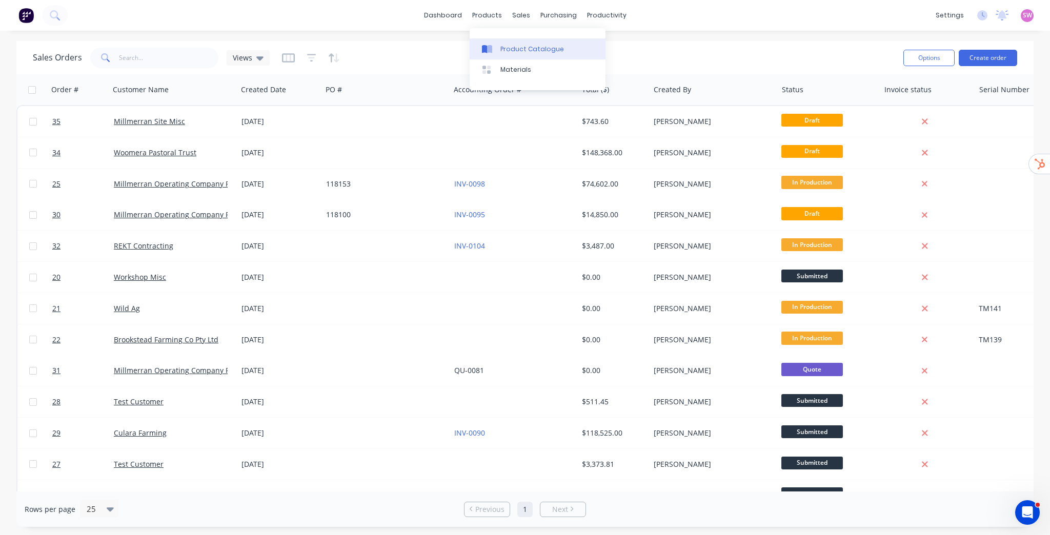
click at [505, 41] on link "Product Catalogue" at bounding box center [537, 48] width 136 height 21
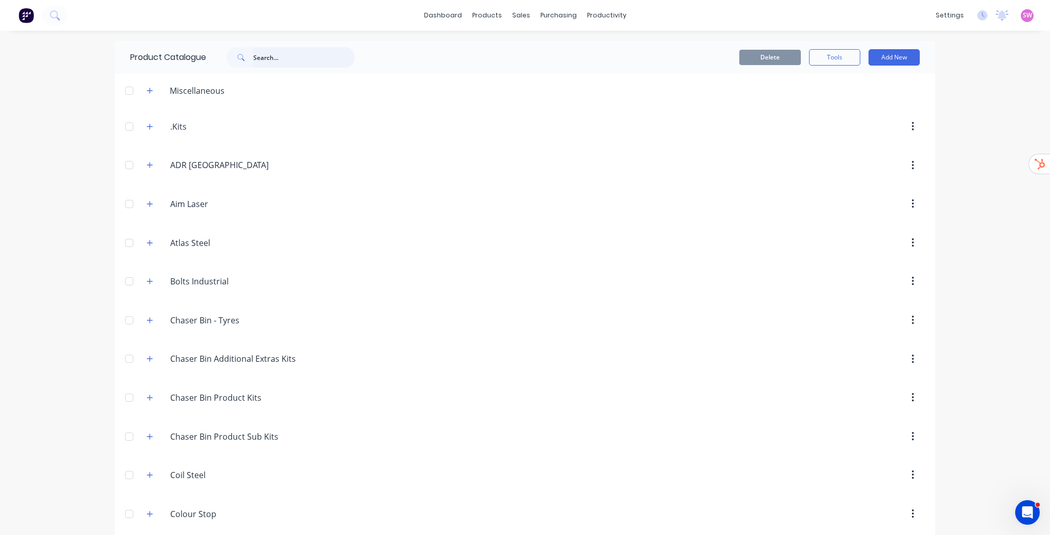
click at [286, 58] on input "text" at bounding box center [303, 57] width 101 height 21
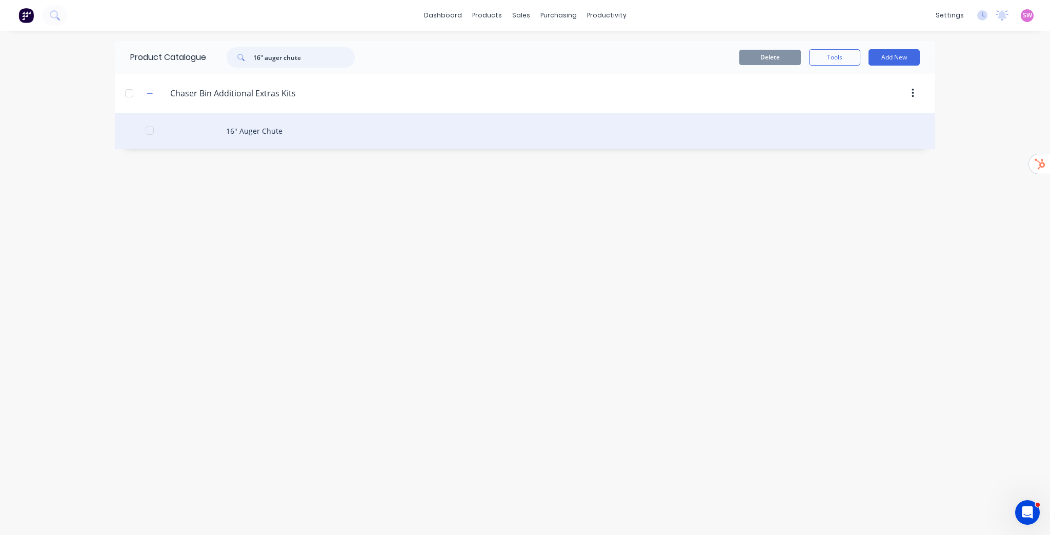
type input "16" auger chute"
click at [255, 133] on div "16" Auger Chute" at bounding box center [525, 131] width 820 height 36
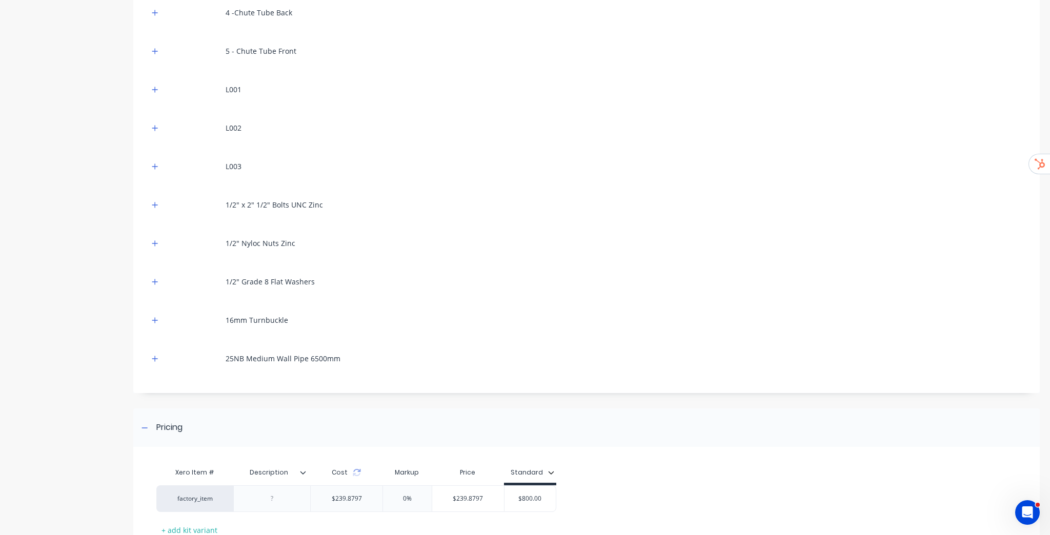
scroll to position [447, 0]
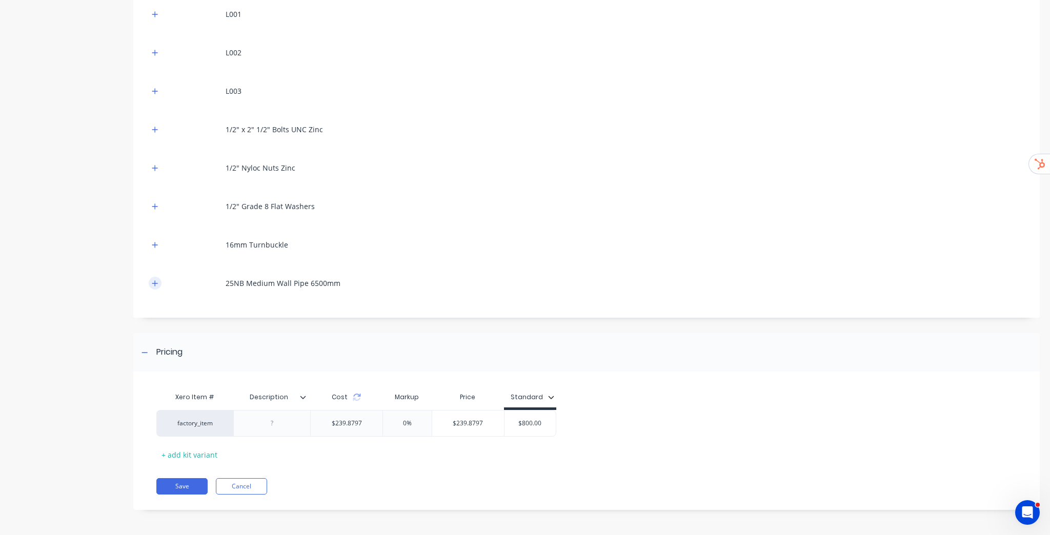
click at [149, 283] on button "button" at bounding box center [155, 283] width 13 height 13
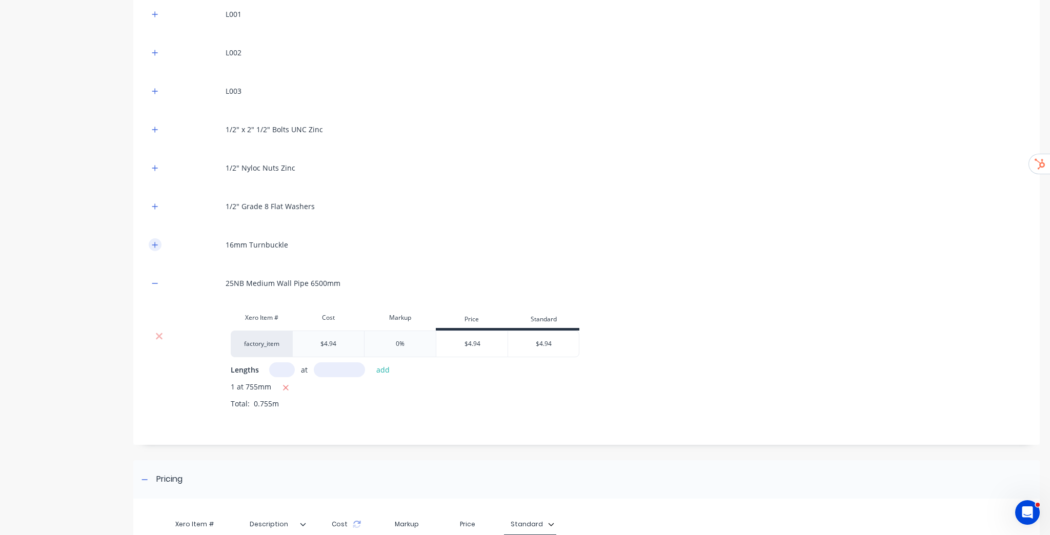
click at [154, 243] on icon "button" at bounding box center [155, 244] width 6 height 7
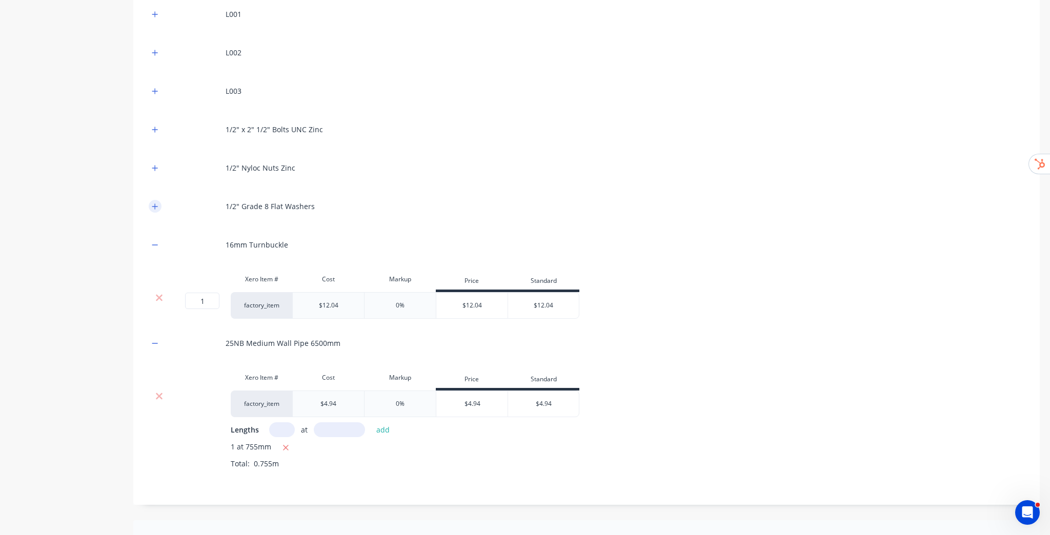
click at [152, 205] on icon "button" at bounding box center [155, 206] width 6 height 7
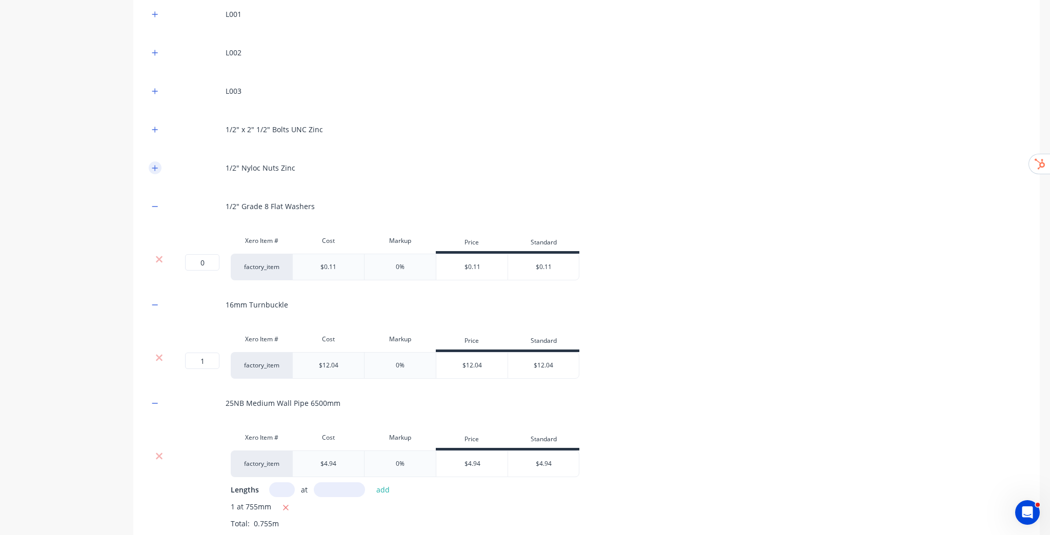
click at [155, 167] on icon "button" at bounding box center [155, 168] width 6 height 6
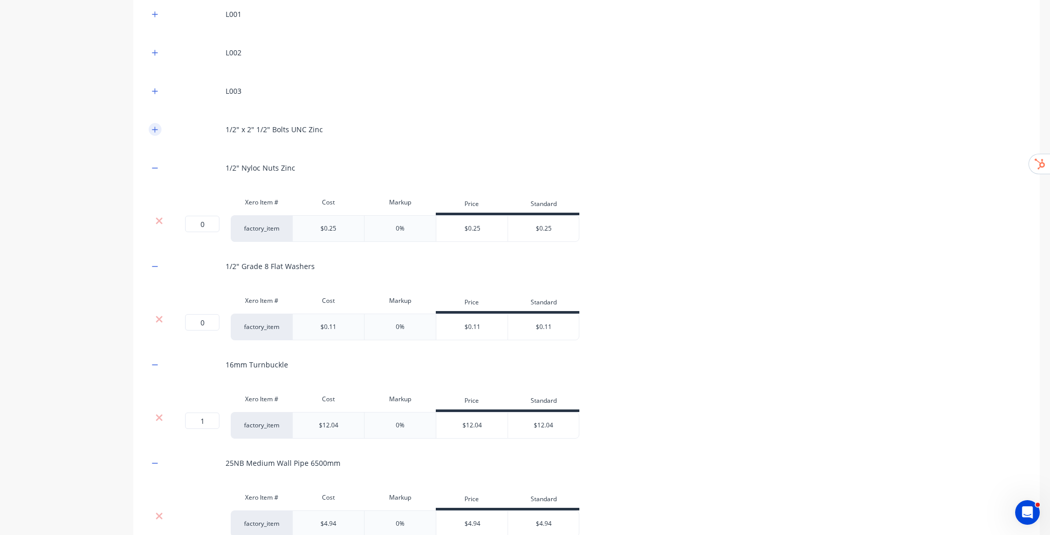
click at [152, 131] on icon "button" at bounding box center [155, 129] width 6 height 7
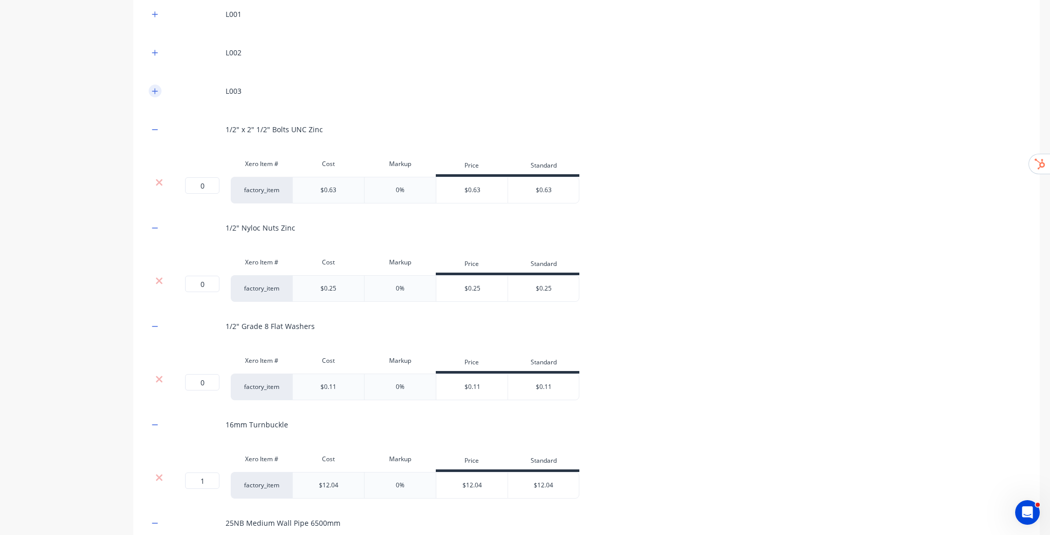
click at [153, 98] on div "L003" at bounding box center [586, 91] width 875 height 28
click at [153, 89] on icon "button" at bounding box center [155, 91] width 6 height 7
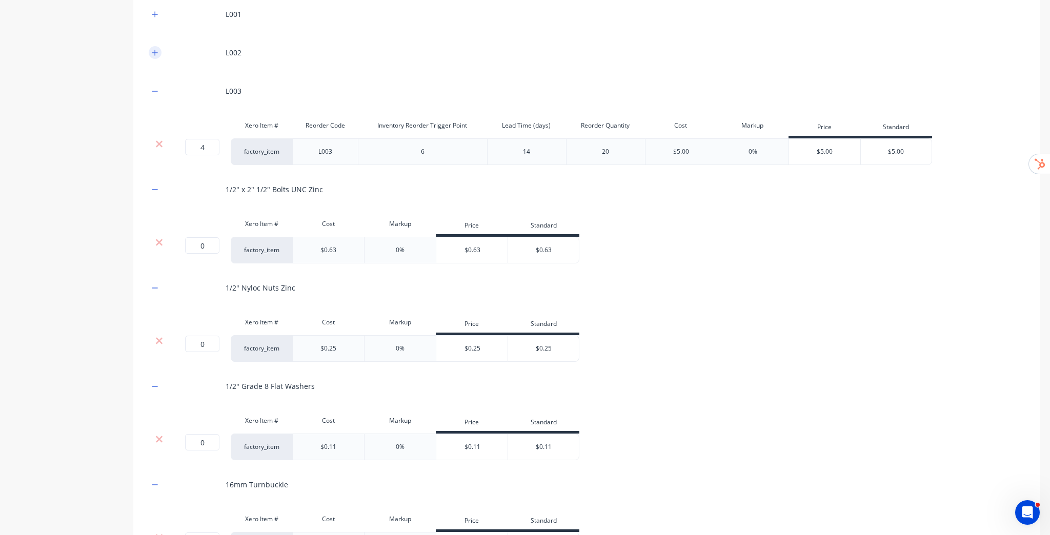
click at [153, 55] on icon "button" at bounding box center [155, 52] width 6 height 7
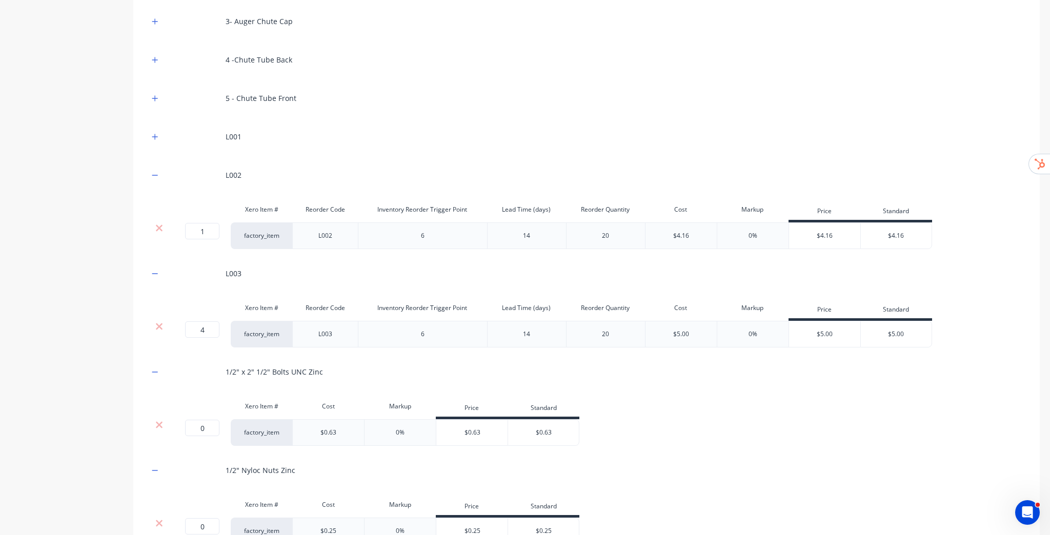
scroll to position [324, 0]
click at [158, 137] on button "button" at bounding box center [155, 137] width 13 height 13
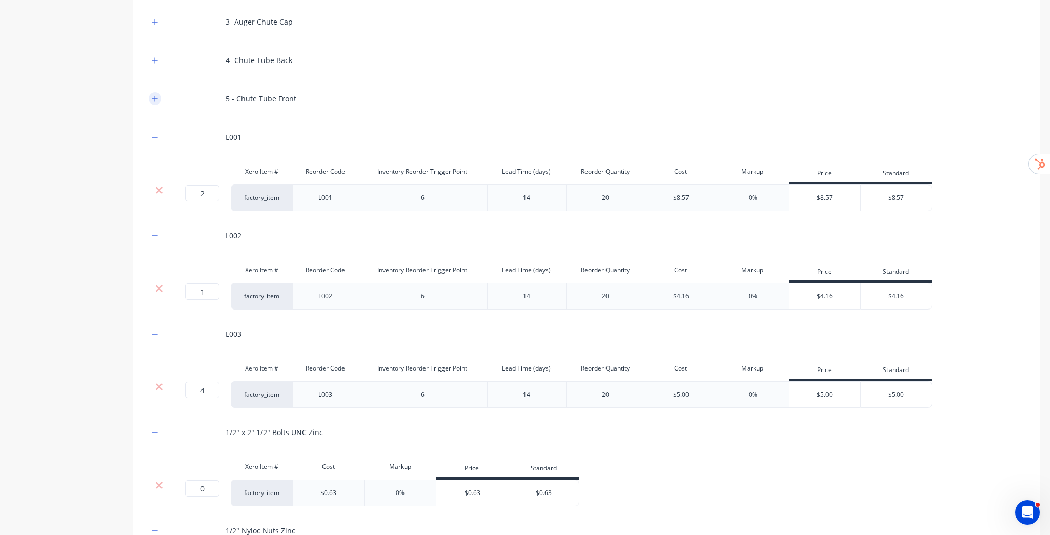
click at [154, 100] on icon "button" at bounding box center [155, 98] width 6 height 7
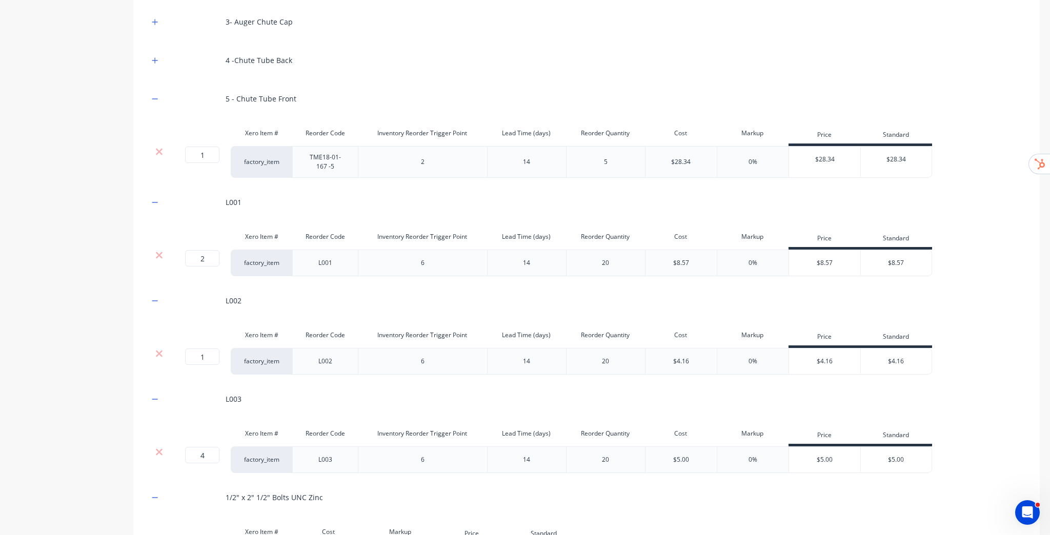
click at [154, 68] on div "4 -Chute Tube Back" at bounding box center [586, 60] width 875 height 28
drag, startPoint x: 154, startPoint y: 57, endPoint x: 151, endPoint y: 39, distance: 18.2
click at [154, 57] on icon "button" at bounding box center [155, 60] width 6 height 7
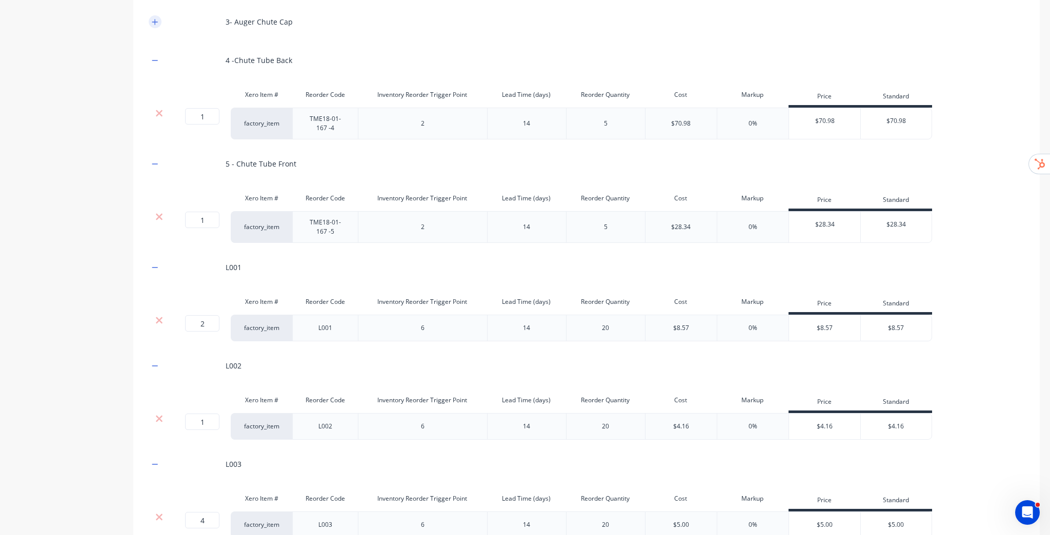
click at [151, 21] on button "button" at bounding box center [155, 21] width 13 height 13
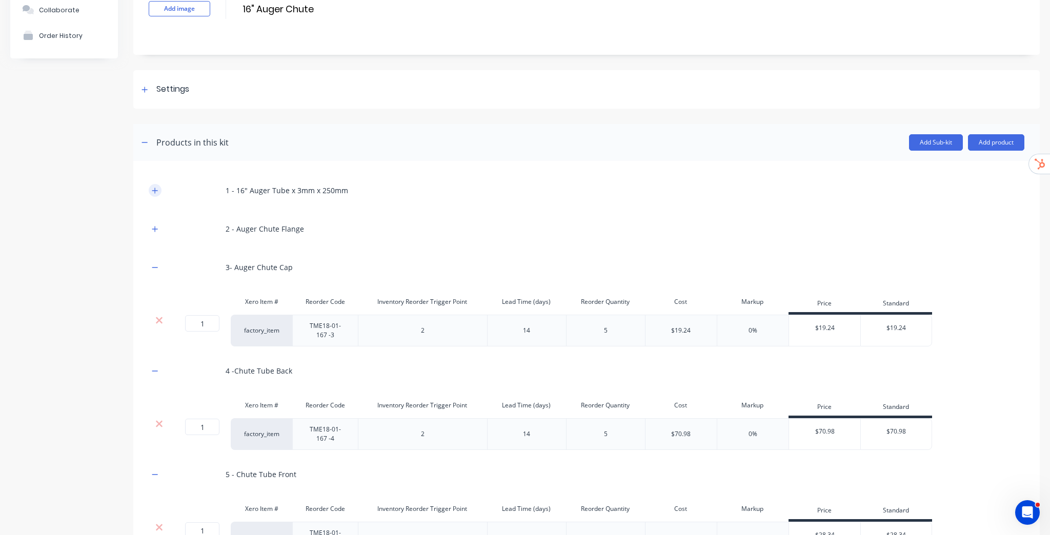
scroll to position [78, 0]
drag, startPoint x: 158, startPoint y: 229, endPoint x: 158, endPoint y: 213, distance: 15.4
click at [158, 229] on button "button" at bounding box center [155, 229] width 13 height 13
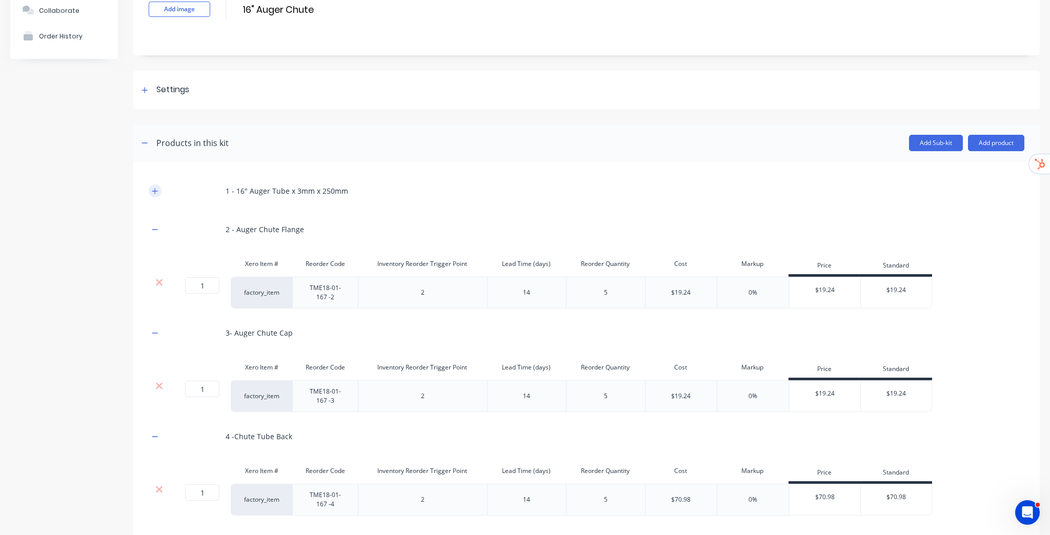
click at [156, 193] on icon "button" at bounding box center [155, 191] width 6 height 7
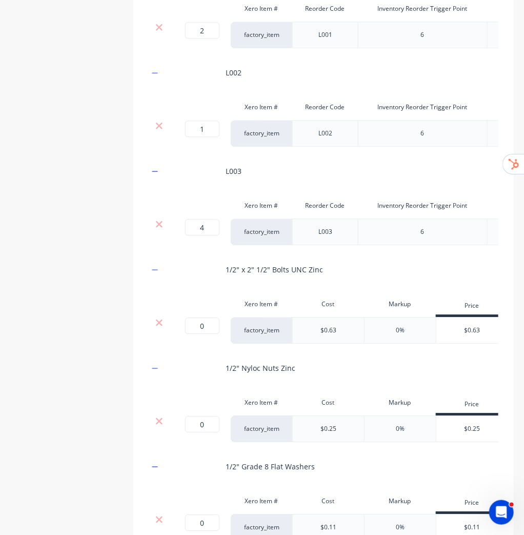
scroll to position [857, 0]
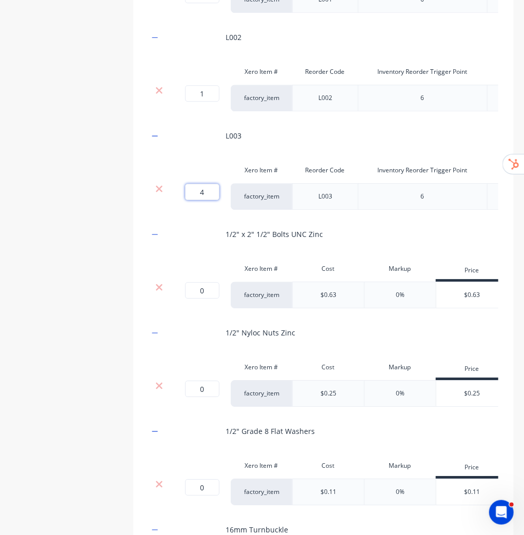
drag, startPoint x: 198, startPoint y: 232, endPoint x: 208, endPoint y: 233, distance: 9.3
click at [208, 200] on input "4" at bounding box center [202, 191] width 34 height 16
click at [84, 274] on div "Product details Collaborate Order History" at bounding box center [64, 90] width 108 height 1813
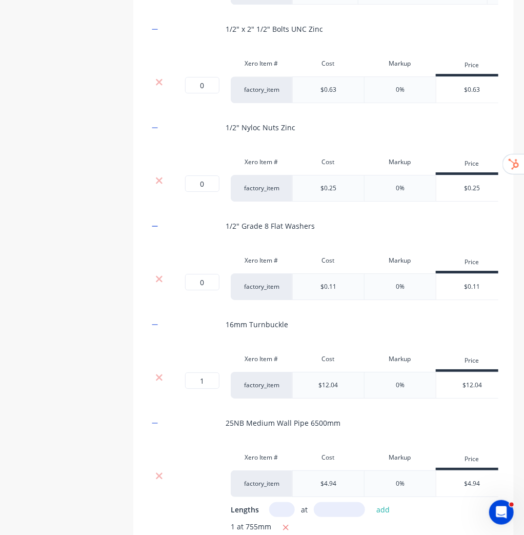
scroll to position [1021, 0]
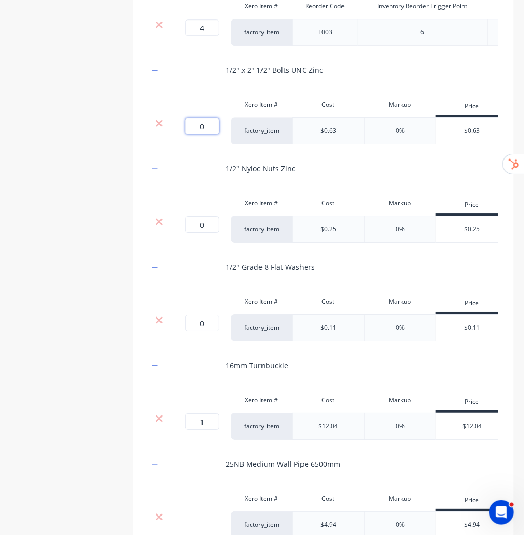
drag, startPoint x: 207, startPoint y: 172, endPoint x: 187, endPoint y: 173, distance: 20.0
click at [188, 134] on input "0" at bounding box center [202, 126] width 34 height 16
type input "4"
drag, startPoint x: 195, startPoint y: 381, endPoint x: 217, endPoint y: 381, distance: 22.0
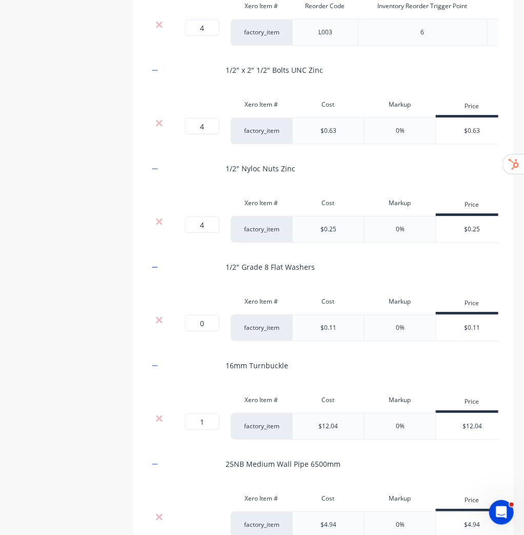
drag, startPoint x: 211, startPoint y: 381, endPoint x: 185, endPoint y: 382, distance: 26.7
click at [186, 331] on input "0" at bounding box center [202, 323] width 34 height 16
type input "8"
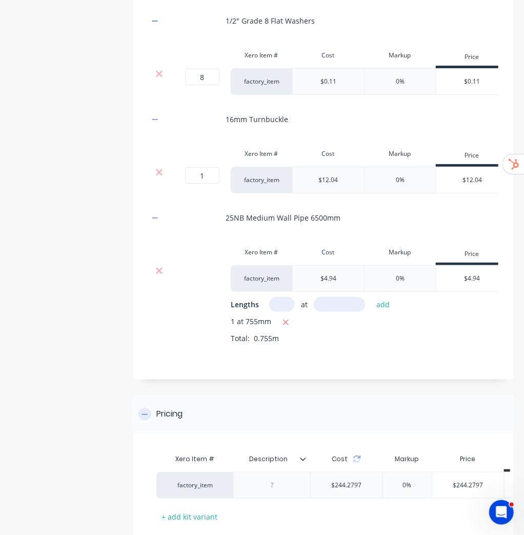
scroll to position [1412, 0]
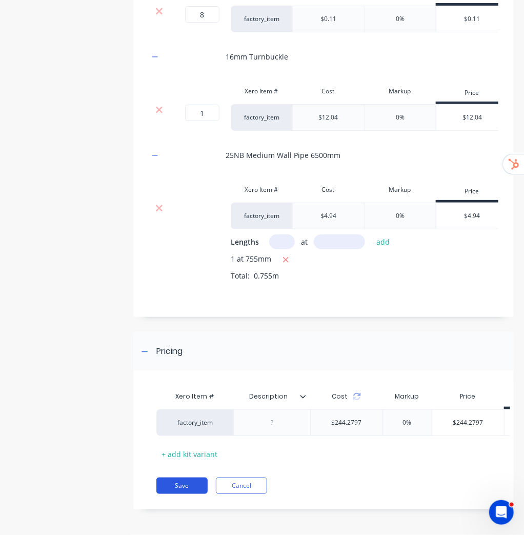
click at [177, 486] on button "Save" at bounding box center [181, 485] width 51 height 16
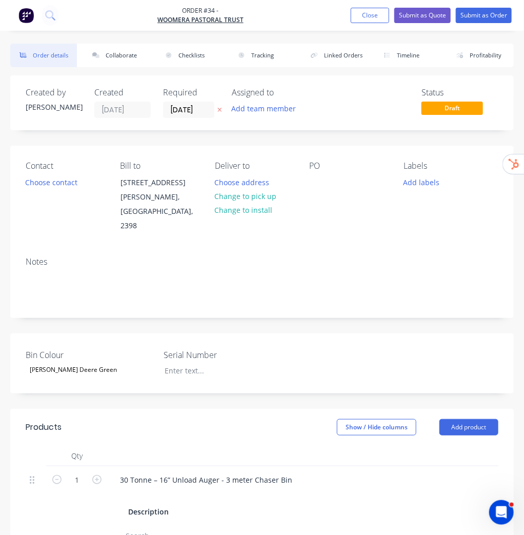
type input "149.09"
type input "$96,000.00"
type input "227.99"
type input "$1,500.00"
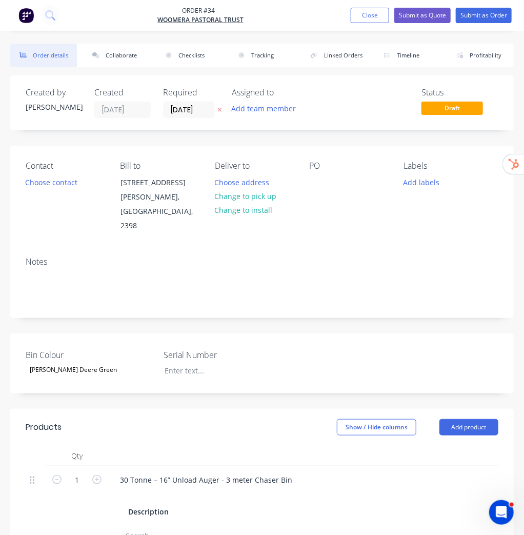
type input "$1,500.00"
type input "226.04"
type input "$1,000.00"
type input "$300.00"
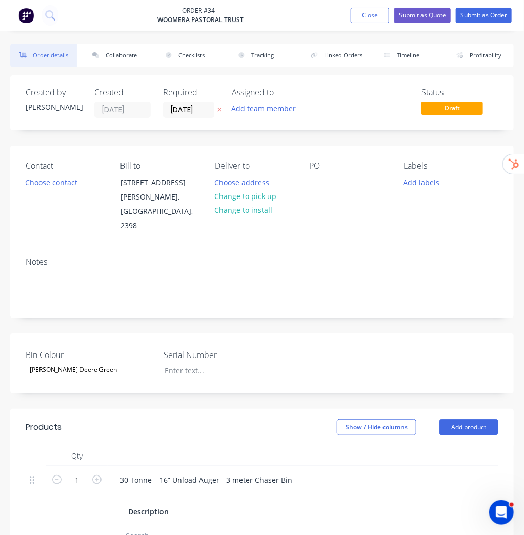
type input "$300.00"
type input "25.85"
type input "$16,000.00"
type input "116.22"
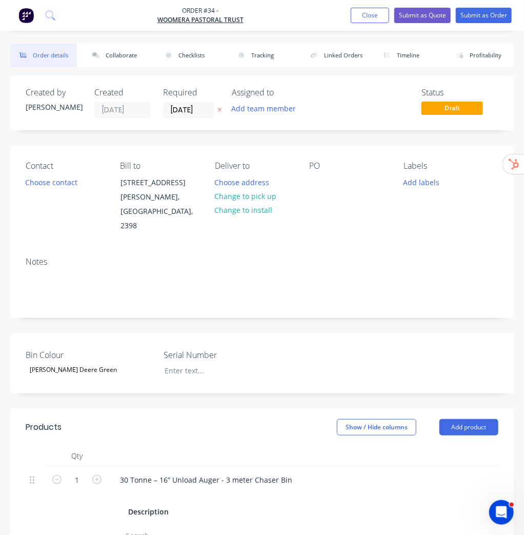
type input "$1,000.00"
type input "14.94"
type input "$19,080.00"
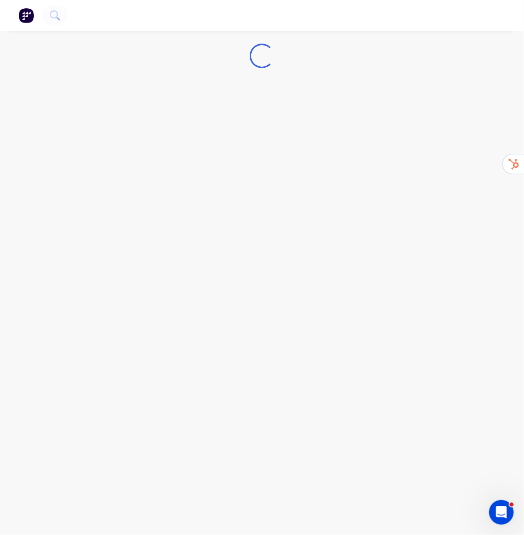
click at [412, 8] on nav at bounding box center [262, 15] width 524 height 31
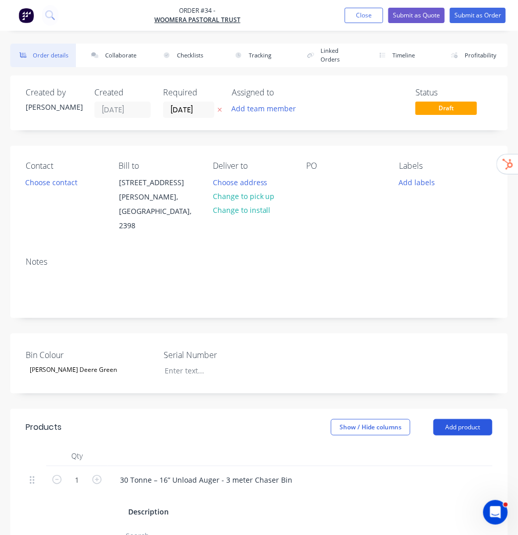
click at [462, 419] on button "Add product" at bounding box center [462, 427] width 59 height 16
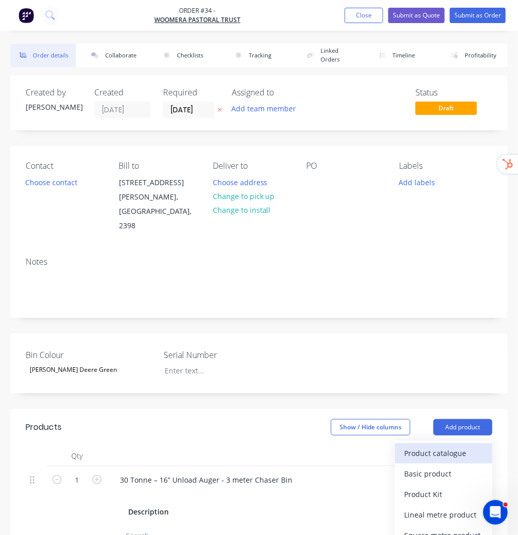
click at [459, 445] on div "Product catalogue" at bounding box center [443, 452] width 79 height 15
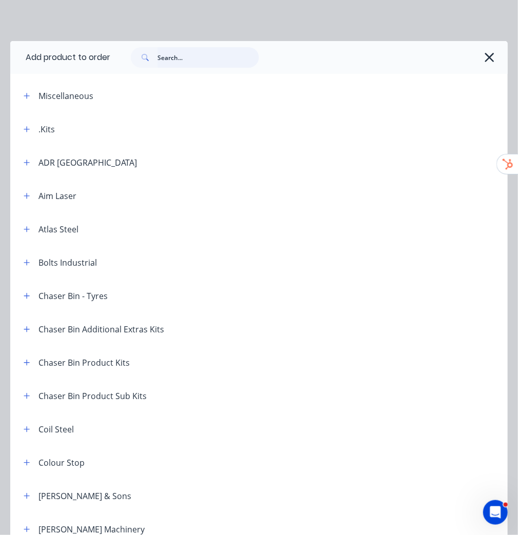
click at [183, 57] on input "text" at bounding box center [207, 57] width 101 height 21
paste input "16" Auger Chute"
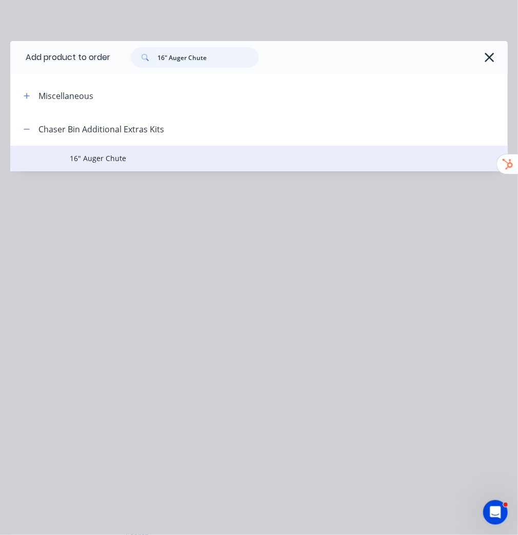
type input "16" Auger Chute"
click at [109, 160] on span "16" Auger Chute" at bounding box center [245, 158] width 350 height 11
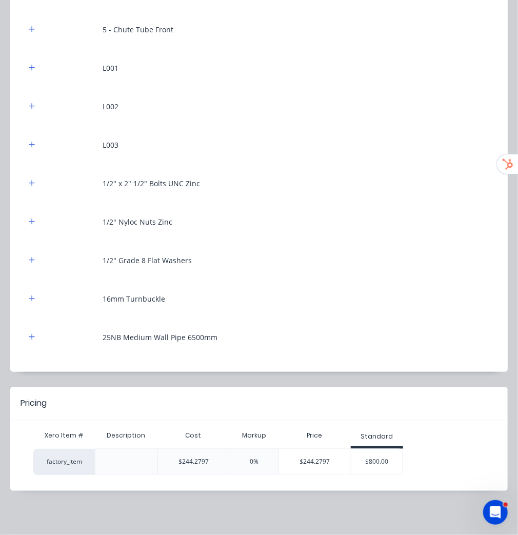
scroll to position [205, 0]
click at [378, 458] on div "$800.00" at bounding box center [376, 462] width 51 height 26
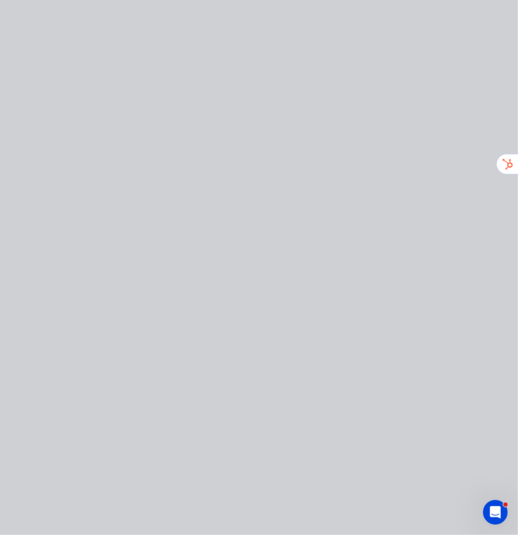
type input "227.49"
type input "$800.00"
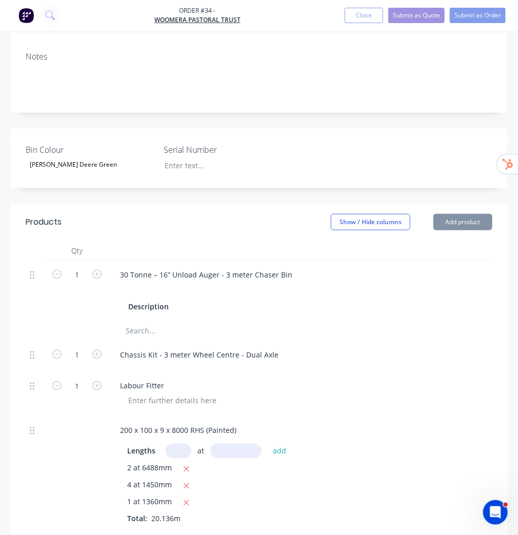
type input "227.49"
type input "$800.00"
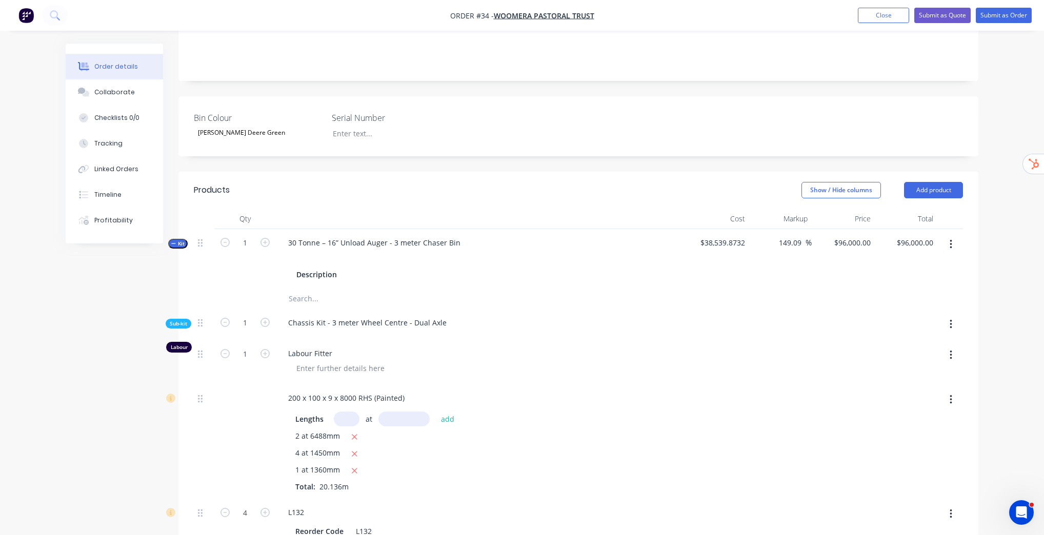
click at [182, 240] on span "Kit" at bounding box center [177, 244] width 13 height 8
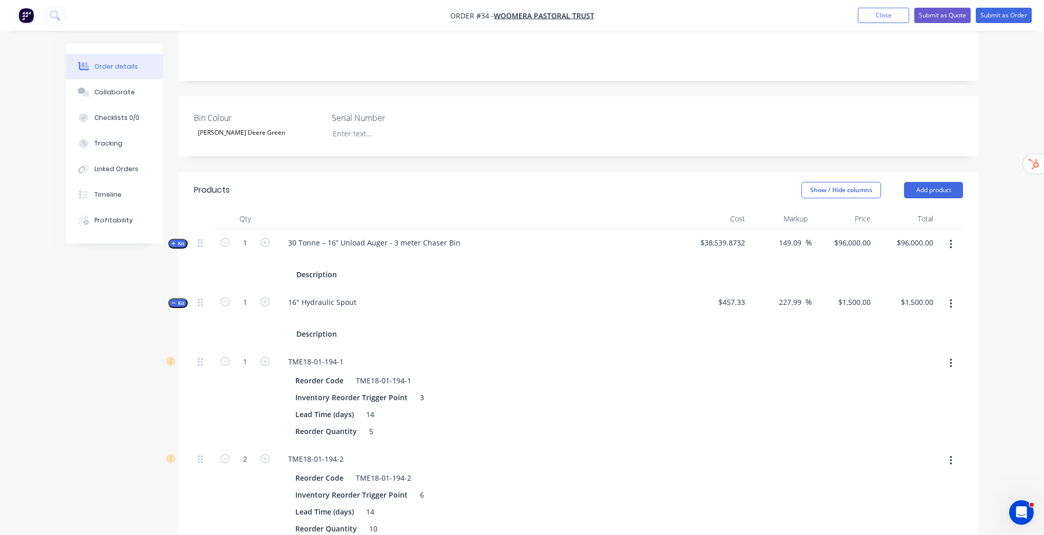
click at [180, 299] on span "Kit" at bounding box center [177, 303] width 13 height 8
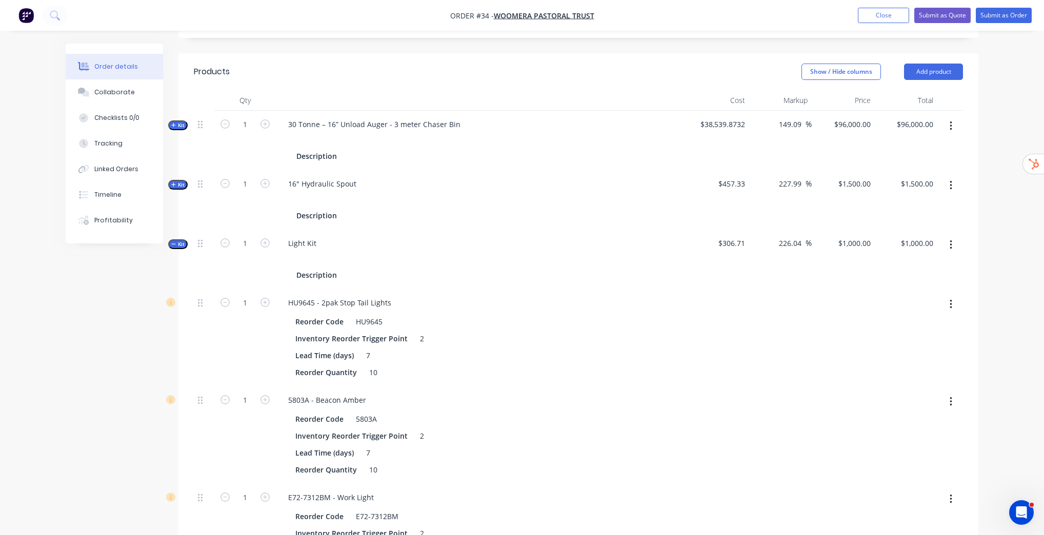
scroll to position [328, 0]
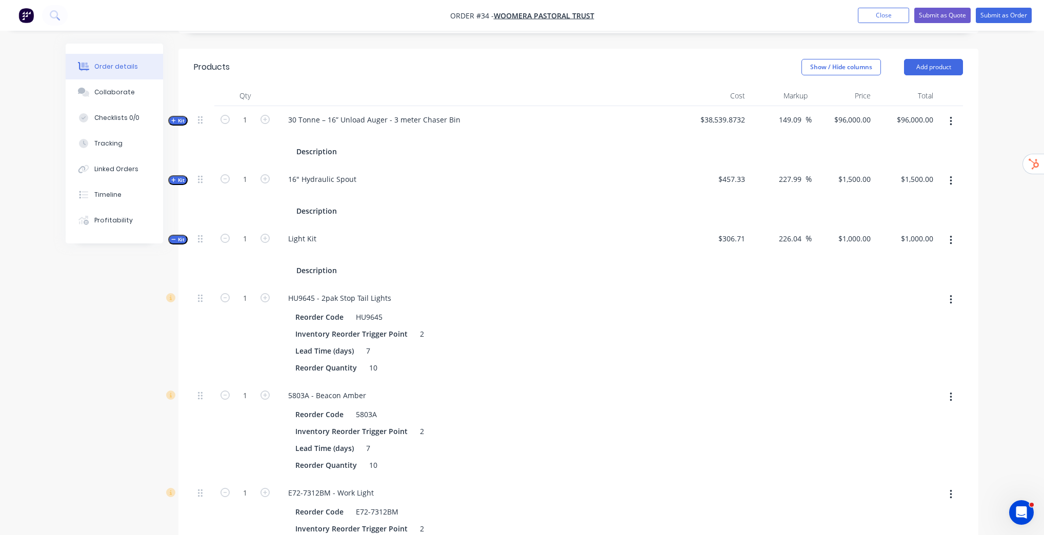
click at [176, 236] on span "Kit" at bounding box center [177, 240] width 13 height 8
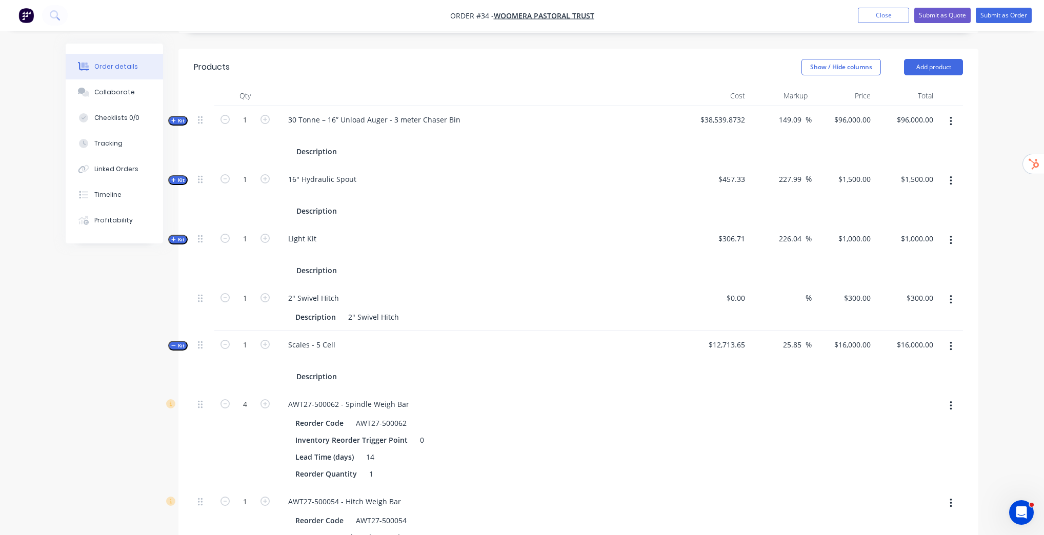
click at [180, 342] on span "Kit" at bounding box center [177, 346] width 13 height 8
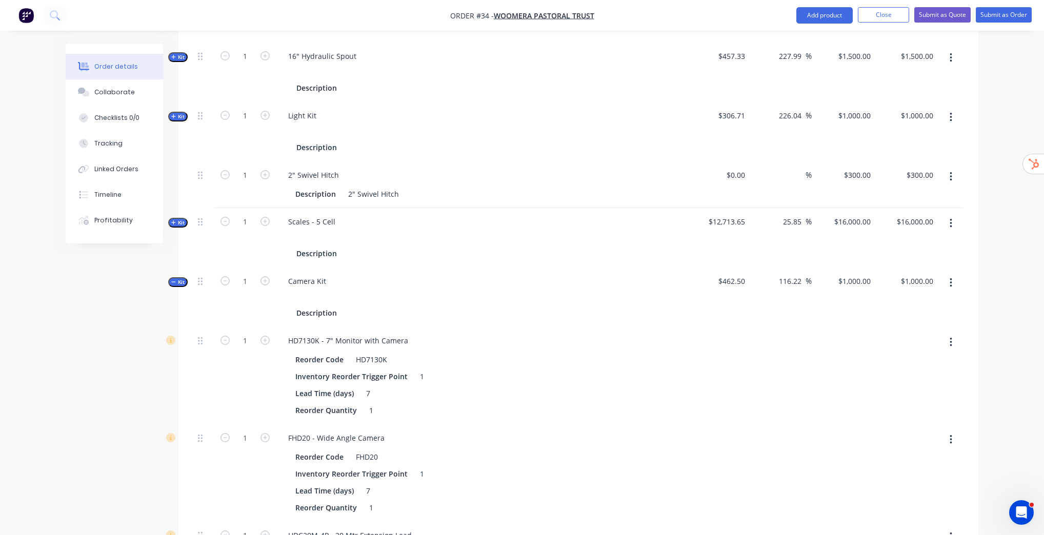
click at [180, 278] on span "Kit" at bounding box center [177, 282] width 13 height 8
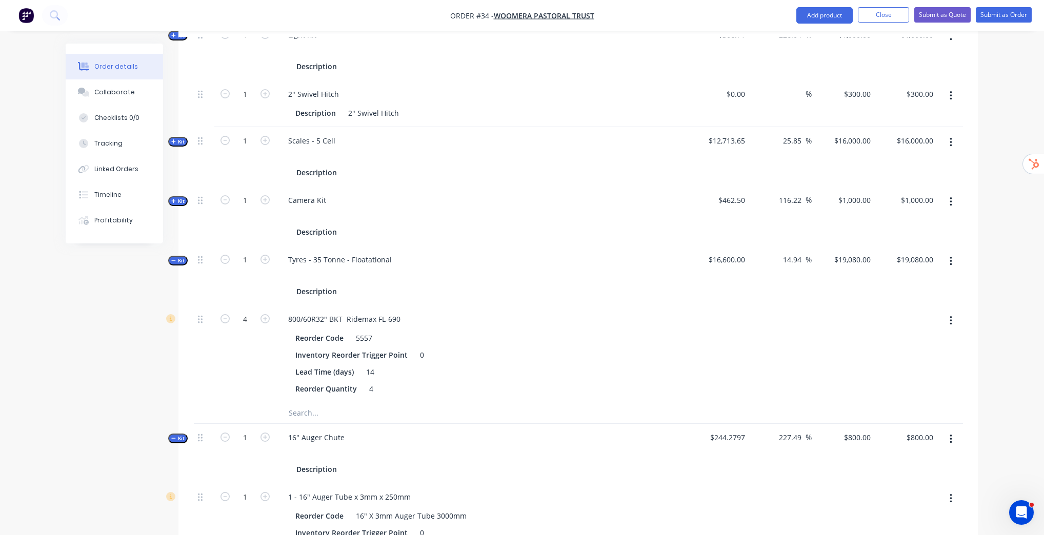
scroll to position [533, 0]
click at [178, 255] on button "Kit" at bounding box center [177, 260] width 19 height 10
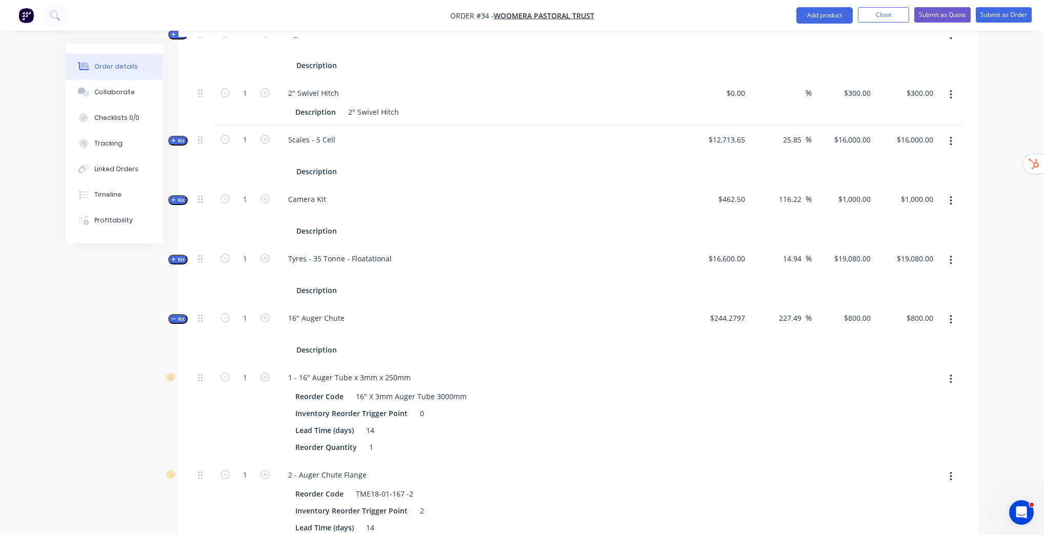
click at [182, 315] on span "Kit" at bounding box center [177, 319] width 13 height 8
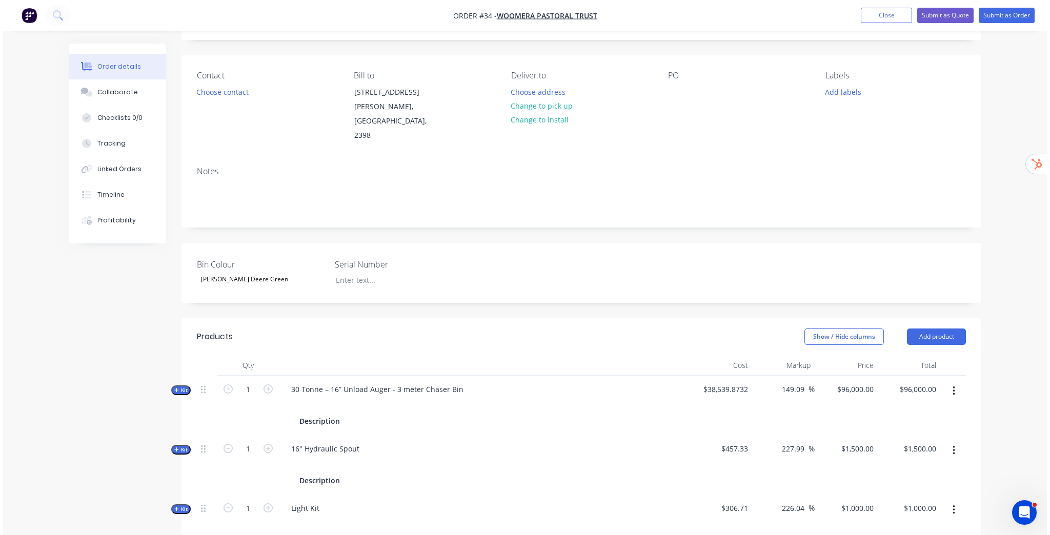
scroll to position [0, 0]
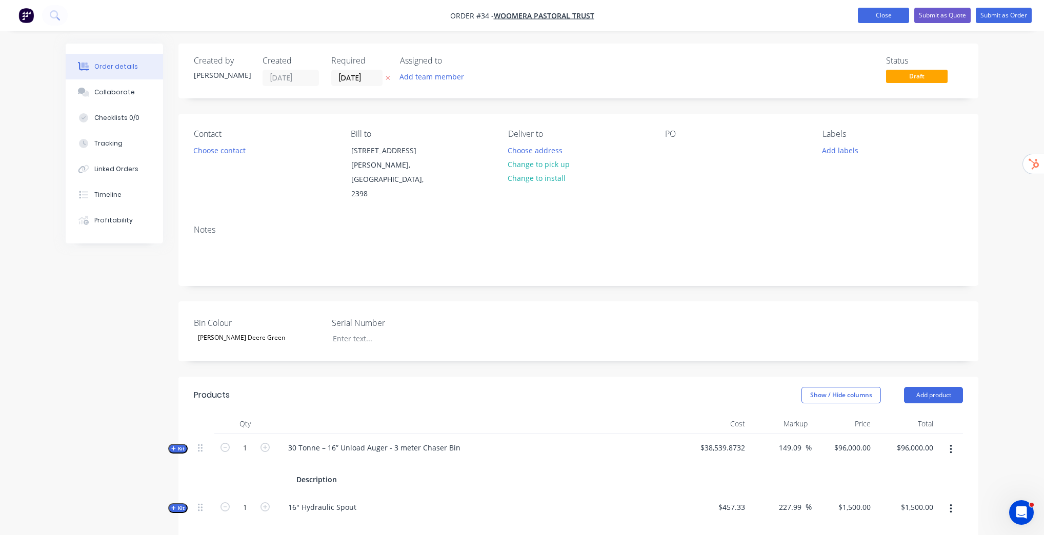
click at [523, 18] on button "Close" at bounding box center [882, 15] width 51 height 15
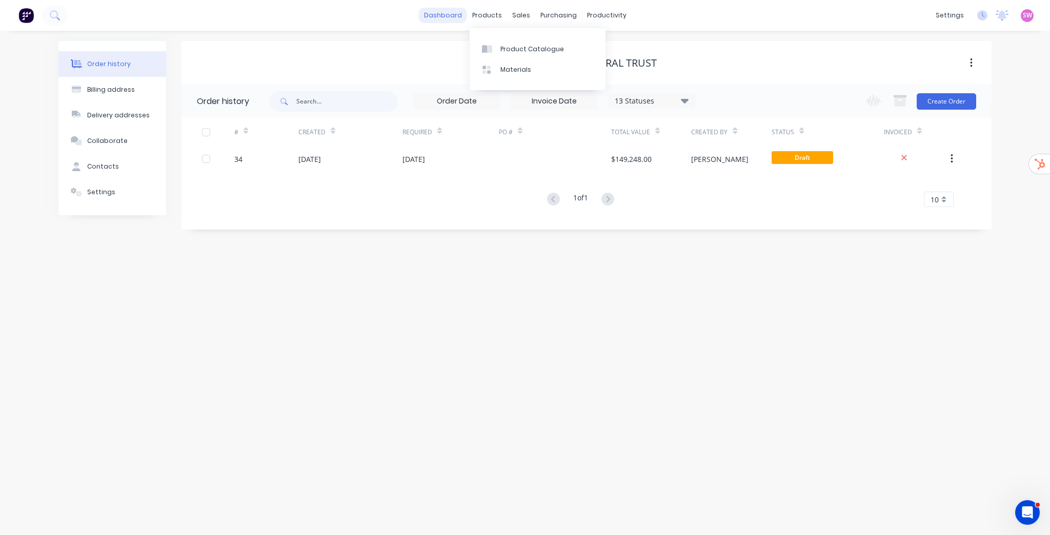
click at [451, 15] on link "dashboard" at bounding box center [443, 15] width 48 height 15
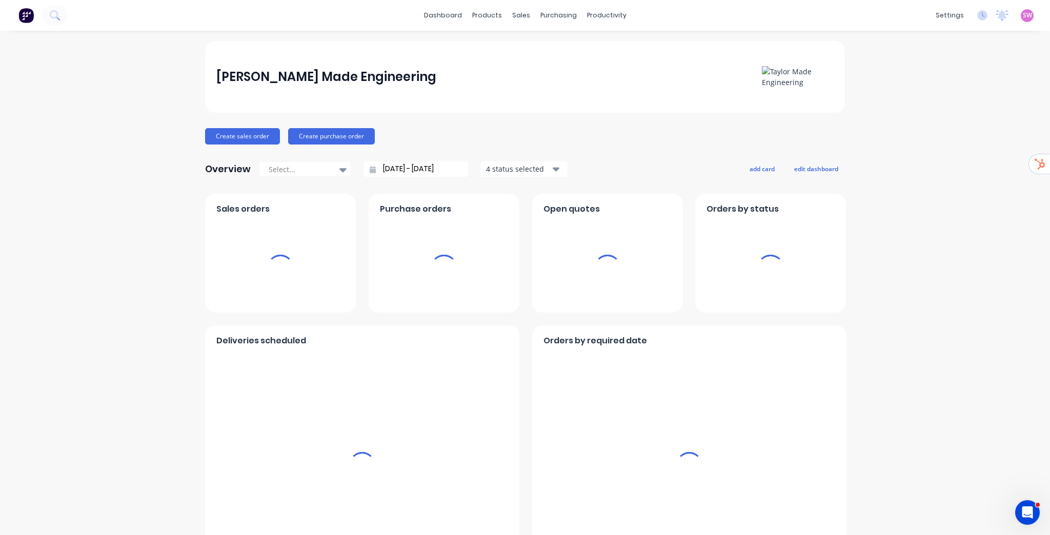
click at [523, 18] on span "SW" at bounding box center [1026, 15] width 9 height 9
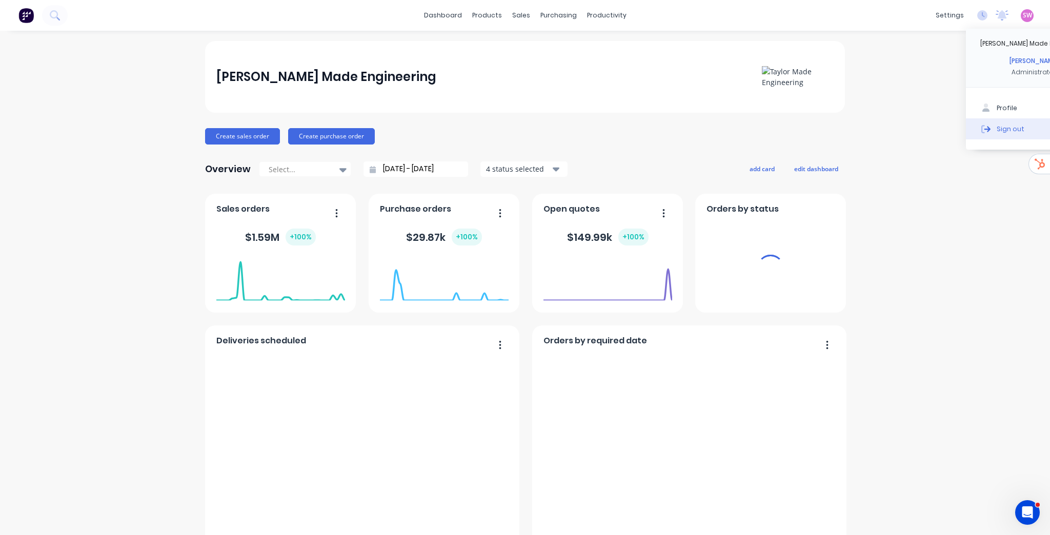
click at [523, 135] on button "Sign out" at bounding box center [1034, 128] width 136 height 21
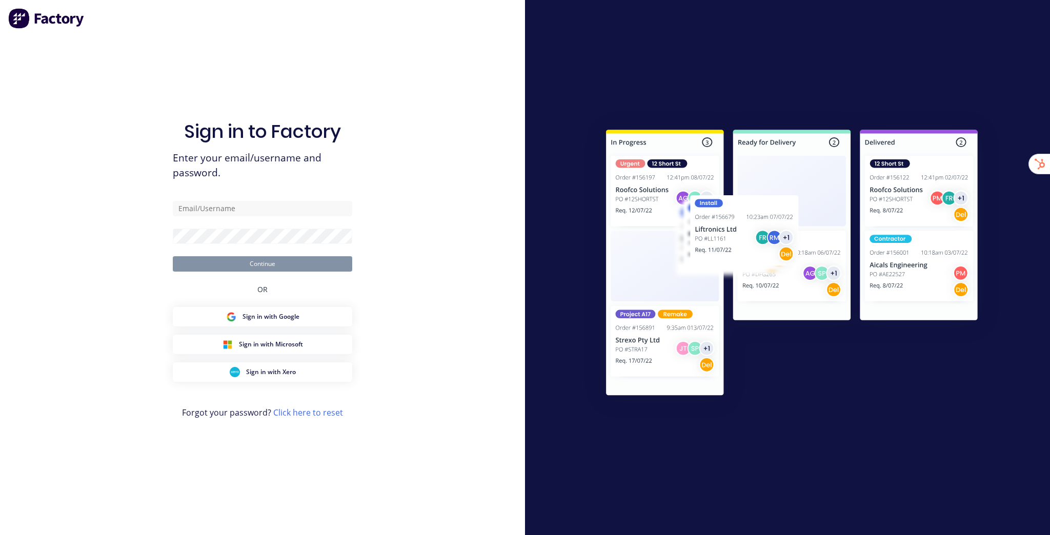
type input "[EMAIL_ADDRESS][DOMAIN_NAME]"
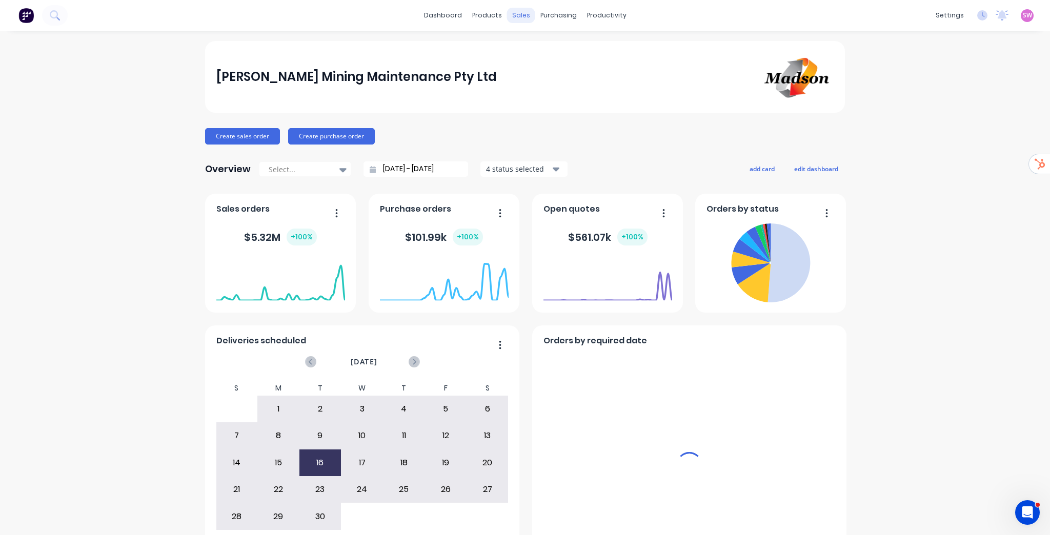
click at [514, 12] on div "sales" at bounding box center [521, 15] width 28 height 15
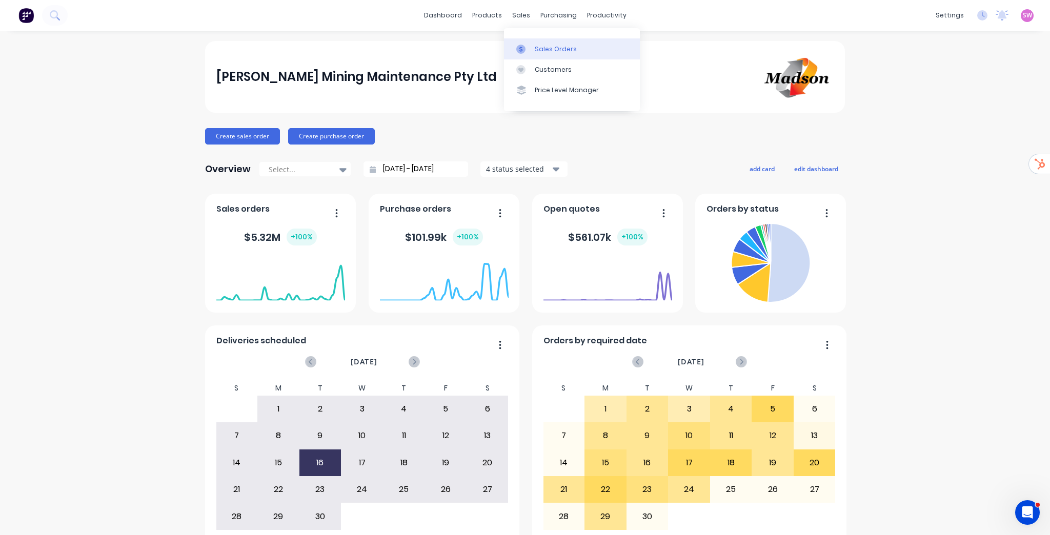
click at [535, 47] on div "Sales Orders" at bounding box center [556, 49] width 42 height 9
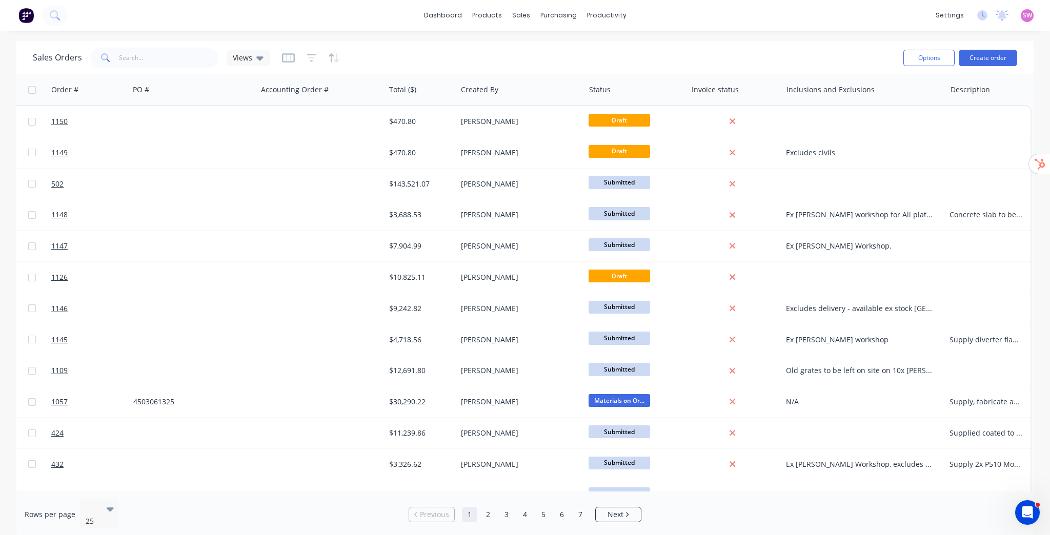
scroll to position [0, 197]
click at [922, 89] on icon "button" at bounding box center [926, 90] width 9 height 8
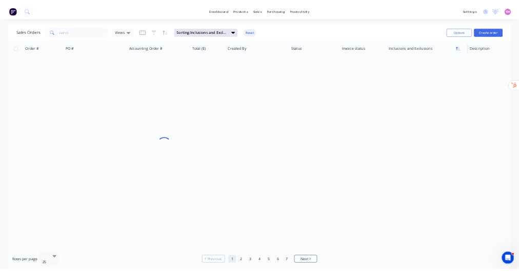
scroll to position [0, 193]
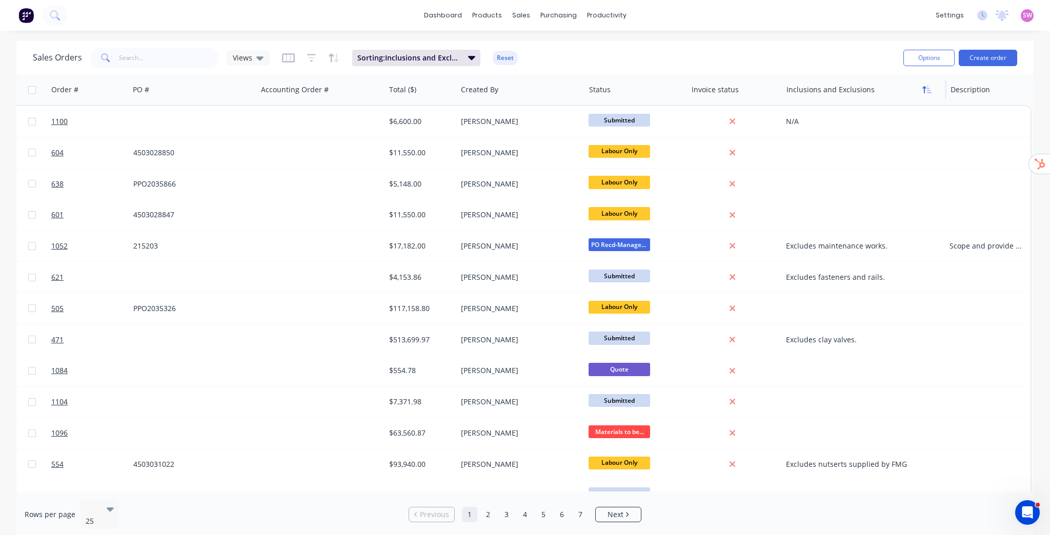
click at [927, 90] on icon "button" at bounding box center [929, 89] width 5 height 7
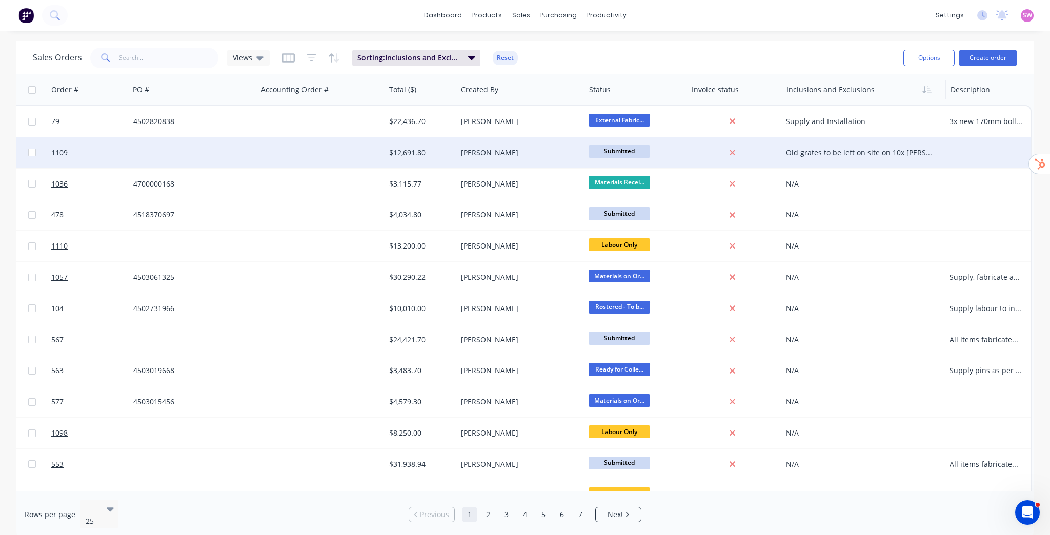
click at [865, 153] on div "Old grates to be left on site on 10x [PERSON_NAME] pallets, banded and strapped…" at bounding box center [860, 153] width 148 height 10
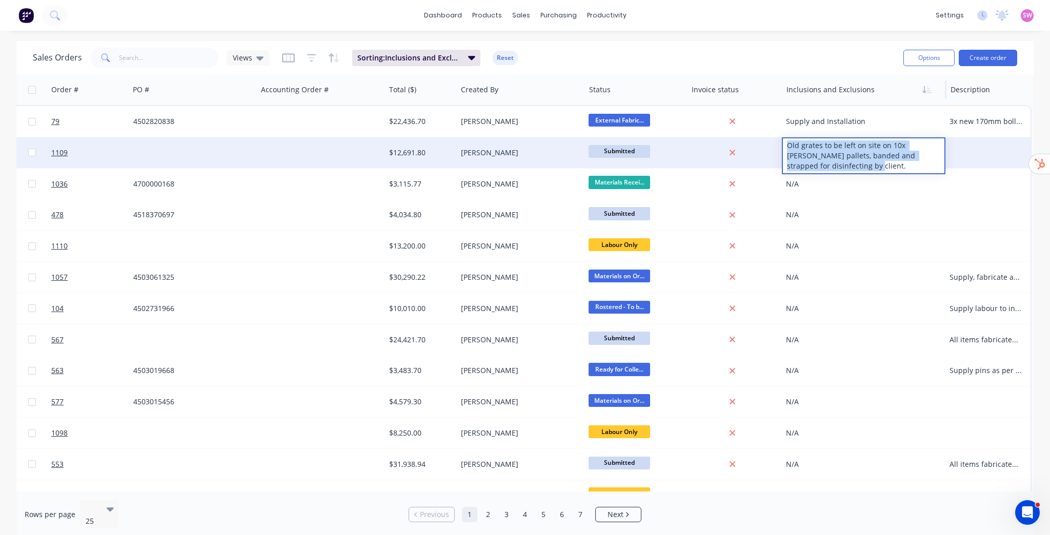
click at [808, 55] on div "Sales Orders Views Sorting: Inclusions and Exclusions Reset" at bounding box center [464, 57] width 862 height 25
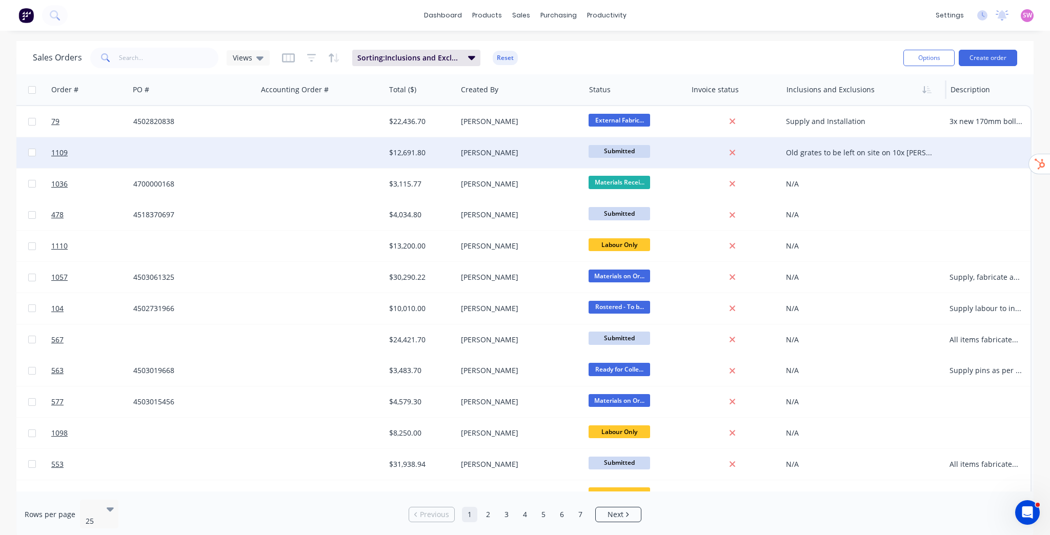
click at [495, 52] on button "Reset" at bounding box center [505, 58] width 25 height 14
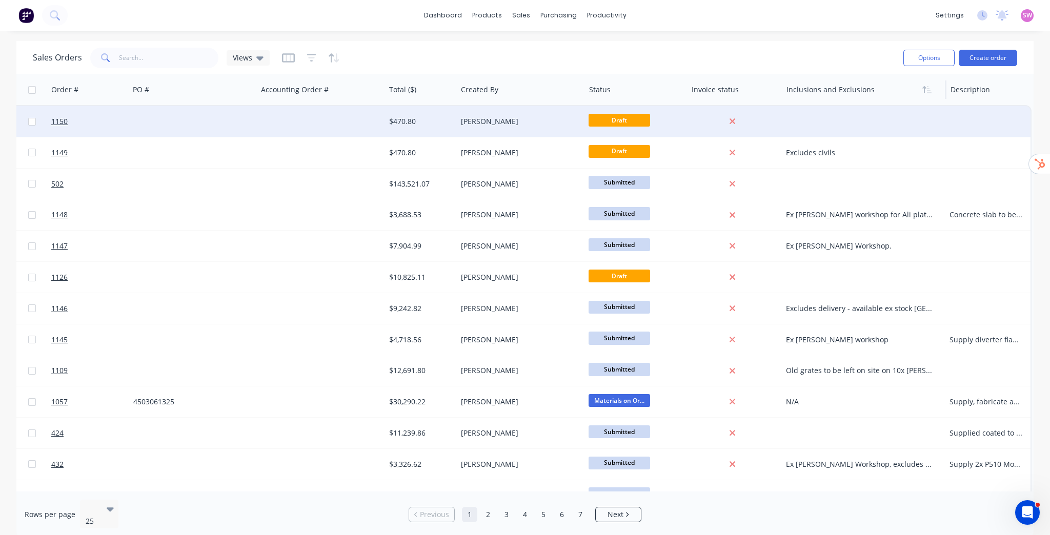
click at [246, 123] on div at bounding box center [193, 121] width 128 height 31
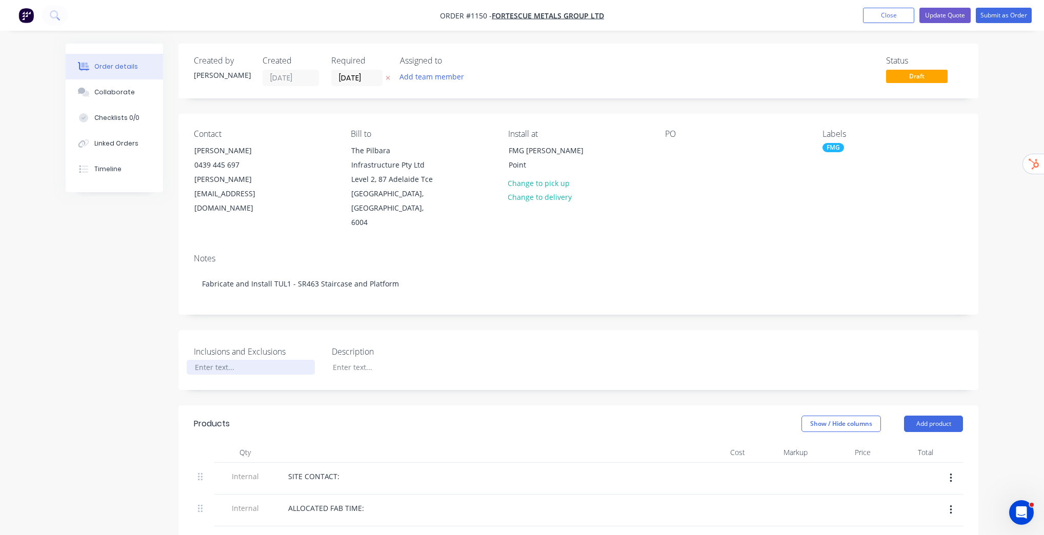
click at [217, 360] on div at bounding box center [251, 367] width 128 height 15
paste div
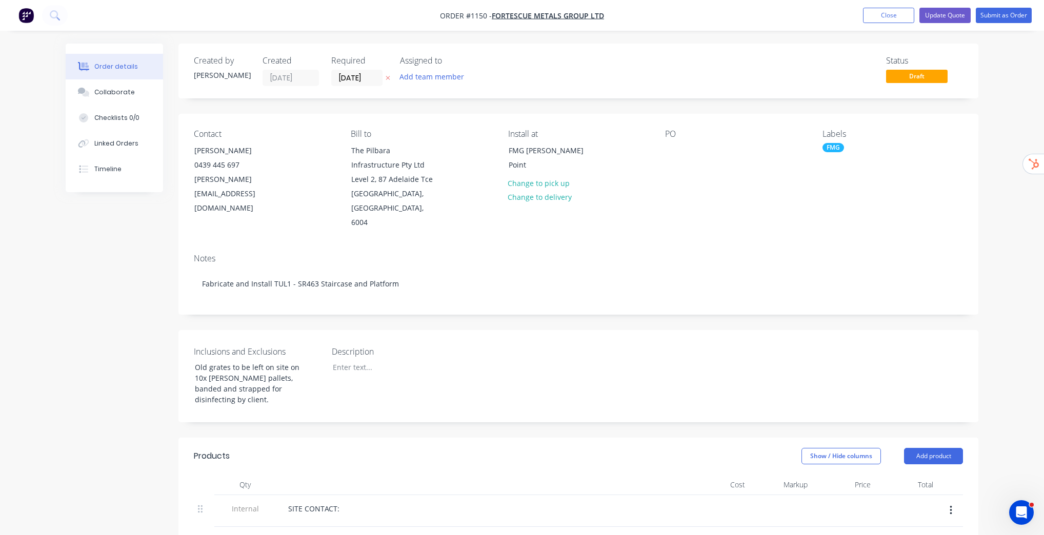
drag, startPoint x: 227, startPoint y: 387, endPoint x: 180, endPoint y: 341, distance: 66.0
click at [180, 341] on div "Inclusions and Exclusions Old grates to be left on site on 10x [PERSON_NAME] pa…" at bounding box center [578, 376] width 800 height 92
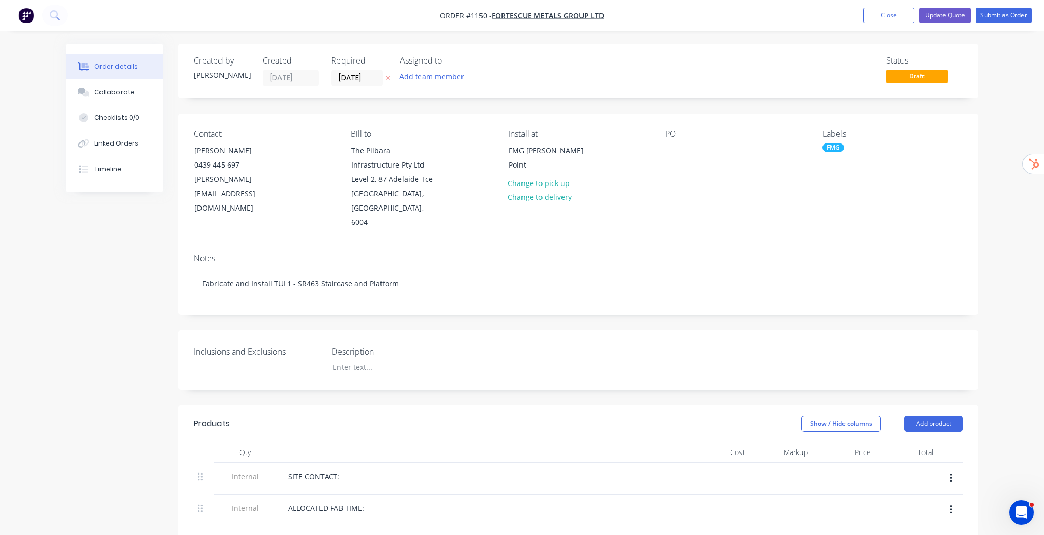
drag, startPoint x: 40, startPoint y: 315, endPoint x: 45, endPoint y: 313, distance: 5.5
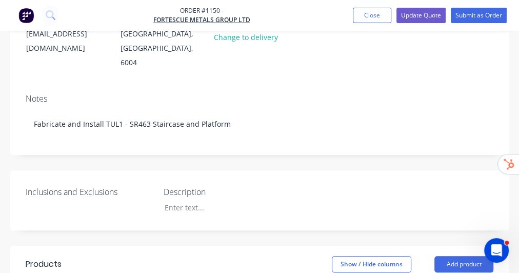
scroll to position [205, 0]
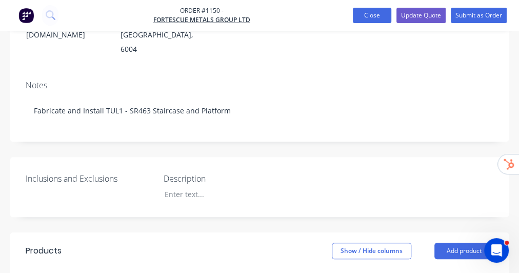
click at [370, 18] on button "Close" at bounding box center [372, 15] width 38 height 15
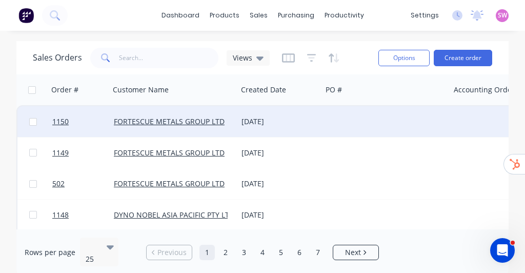
click at [330, 124] on div at bounding box center [386, 121] width 128 height 31
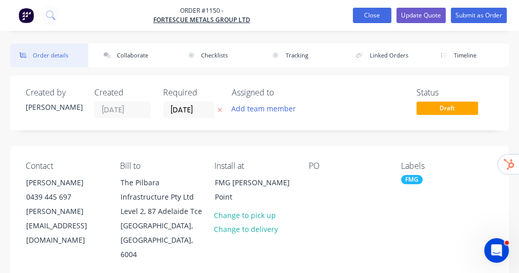
click at [367, 16] on button "Close" at bounding box center [372, 15] width 38 height 15
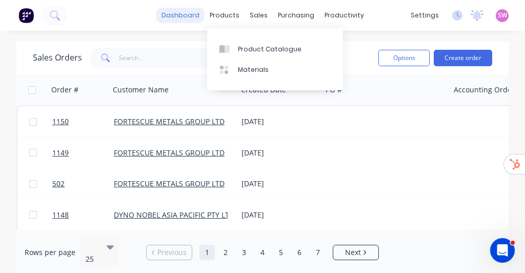
click at [177, 12] on link "dashboard" at bounding box center [180, 15] width 48 height 15
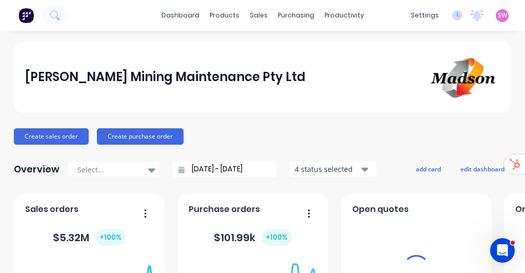
click at [498, 15] on span "SW" at bounding box center [502, 15] width 9 height 9
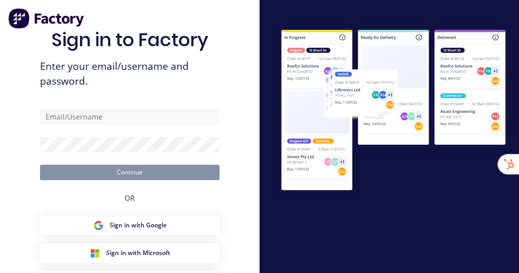
type input "[EMAIL_ADDRESS][DOMAIN_NAME]"
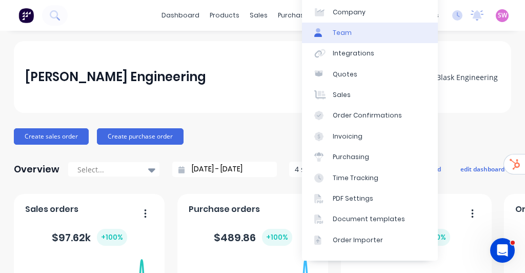
click at [349, 33] on div "Team" at bounding box center [342, 32] width 19 height 9
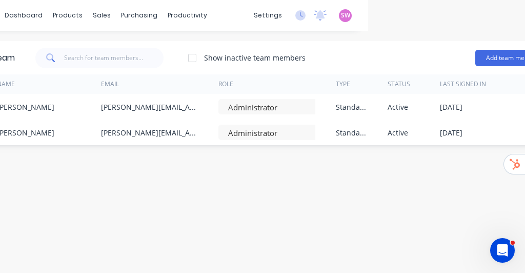
scroll to position [0, 169]
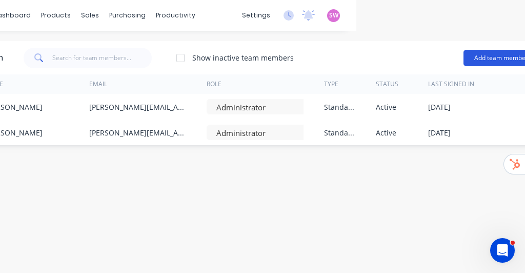
click at [489, 55] on button "Add team member" at bounding box center [500, 58] width 75 height 16
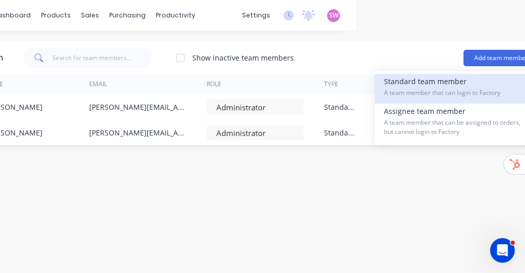
click at [440, 84] on div "Standard team member A team member that can login to Factory" at bounding box center [457, 89] width 146 height 30
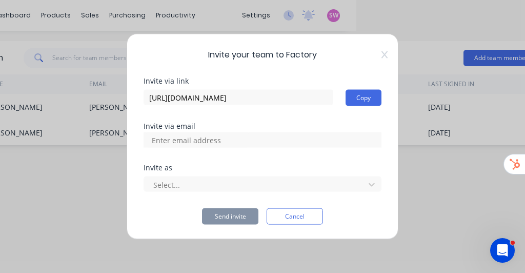
click at [198, 142] on input at bounding box center [197, 139] width 103 height 15
paste input "jill@blask.com.au"
type input "jill@blask.com.au"
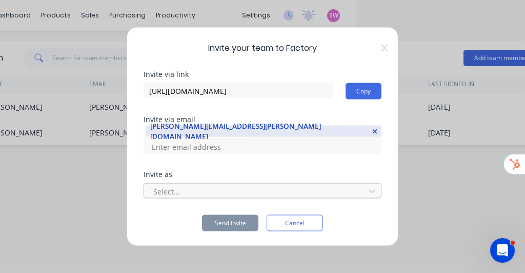
click at [222, 191] on body "dashboard products sales purchasing productivity dashboard products Product Cat…" at bounding box center [262, 136] width 525 height 273
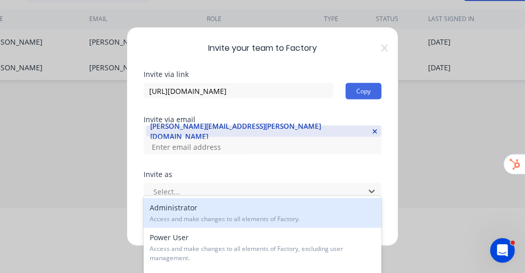
click at [200, 208] on div "Administrator Access and make changes to all elements of Factory." at bounding box center [263, 213] width 238 height 30
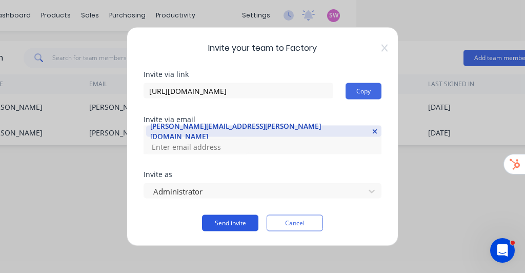
click at [225, 218] on button "Send invite" at bounding box center [230, 223] width 56 height 16
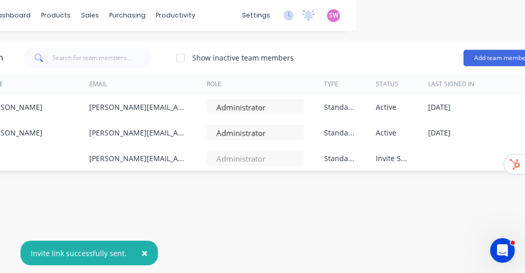
click at [379, 197] on div "Team Show inactive team members Add team member Name Email Role Type Status Las…" at bounding box center [259, 205] width 589 height 328
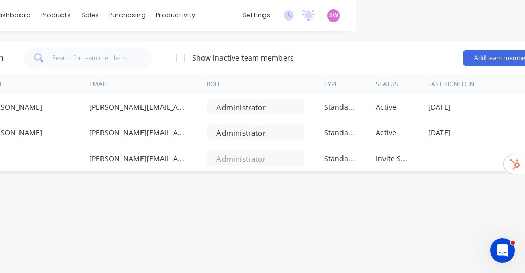
click at [337, 183] on div "Team Show inactive team members Add team member Name Email Role Type Status Las…" at bounding box center [259, 205] width 589 height 328
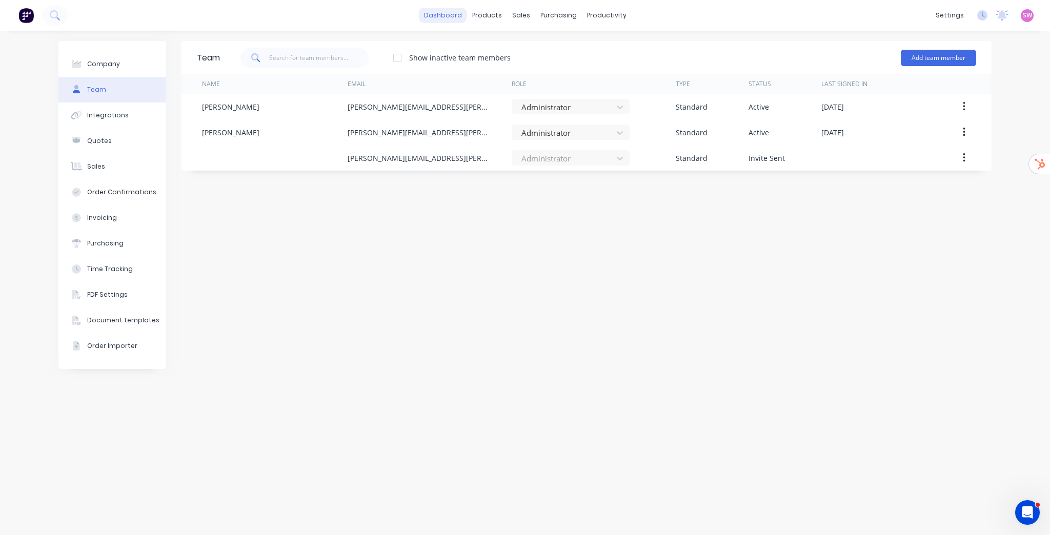
click at [444, 16] on link "dashboard" at bounding box center [443, 15] width 48 height 15
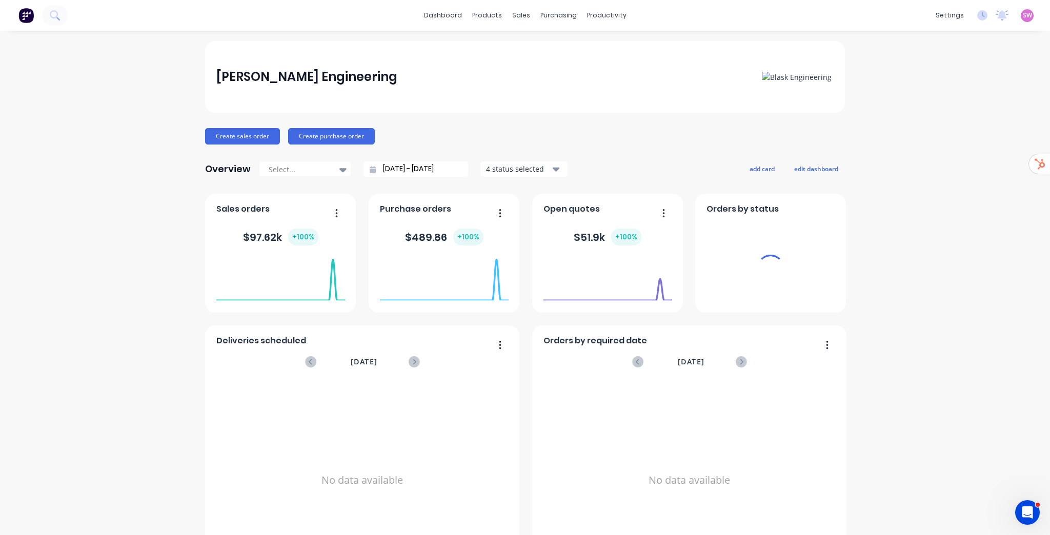
click at [518, 14] on span "SW" at bounding box center [1026, 15] width 9 height 9
click at [518, 131] on button "Sign out" at bounding box center [963, 128] width 136 height 21
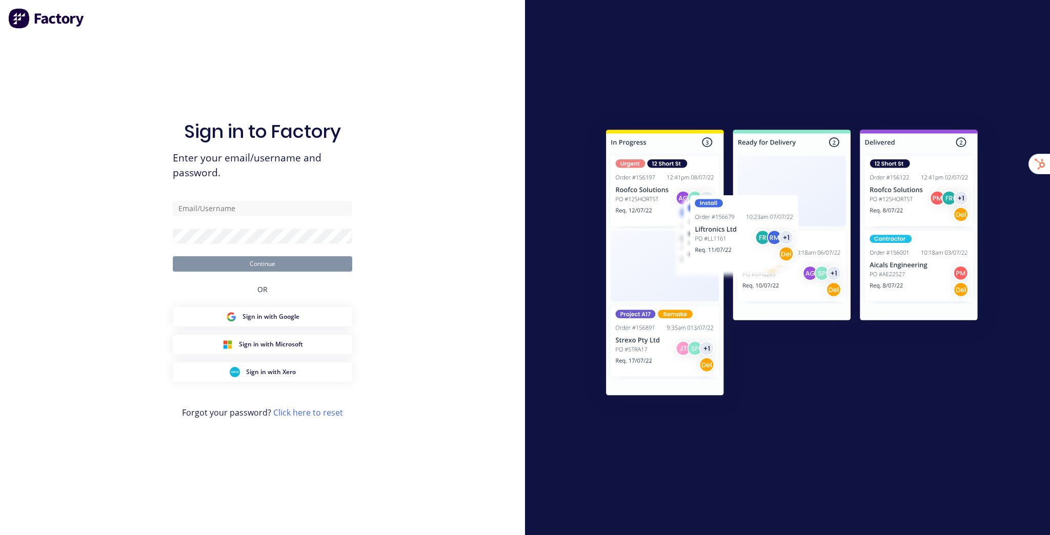
click at [427, 69] on div "Sign in to Factory Enter your email/username and password. Continue OR Sign in …" at bounding box center [262, 267] width 525 height 535
type input "[EMAIL_ADDRESS][DOMAIN_NAME]"
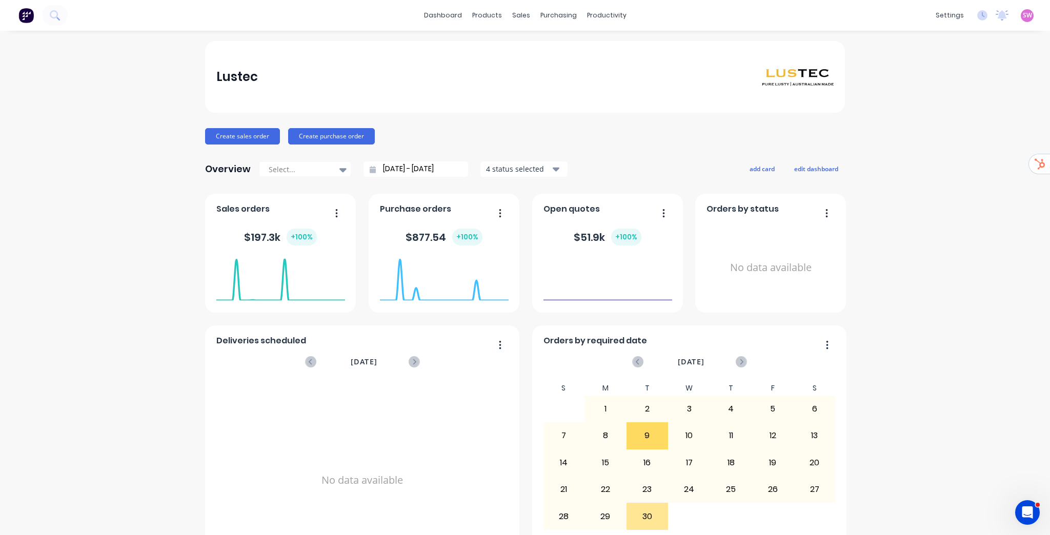
click at [877, 66] on link "Team" at bounding box center [895, 69] width 136 height 21
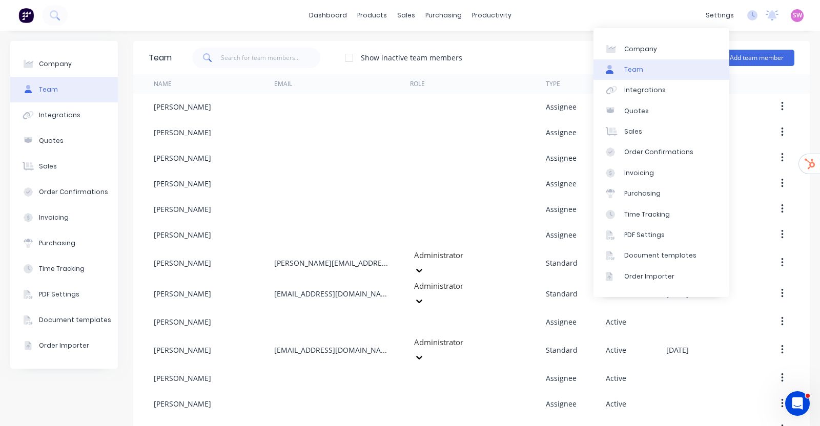
click at [643, 69] on link "Team" at bounding box center [662, 69] width 136 height 21
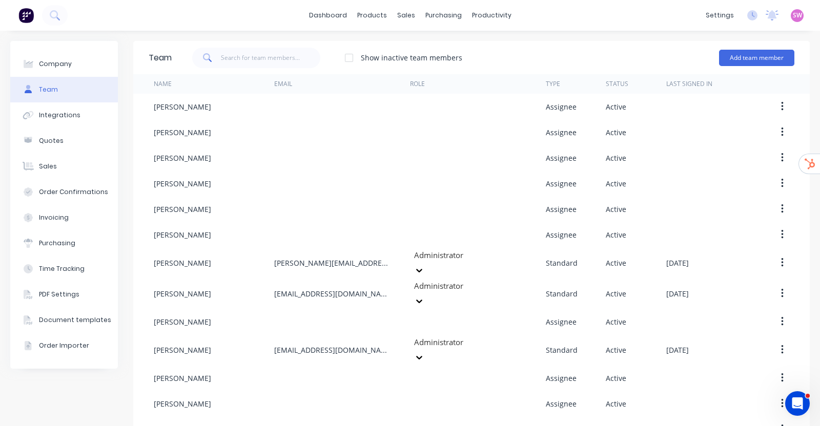
click at [525, 49] on div "Show inactive team members Add team member" at bounding box center [483, 58] width 623 height 31
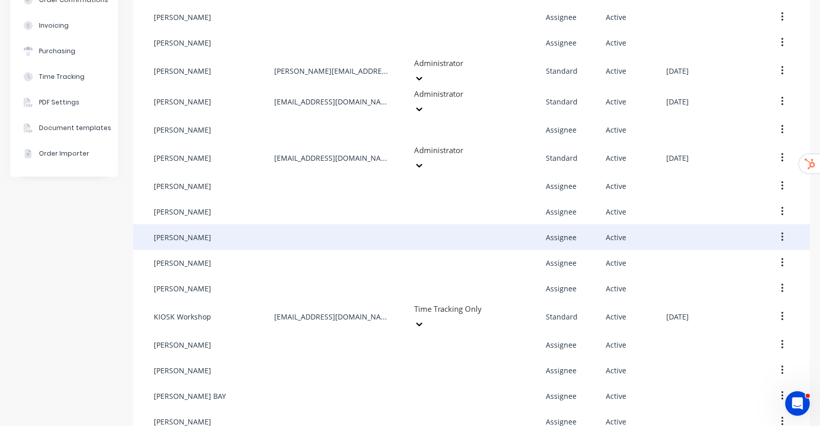
scroll to position [216, 0]
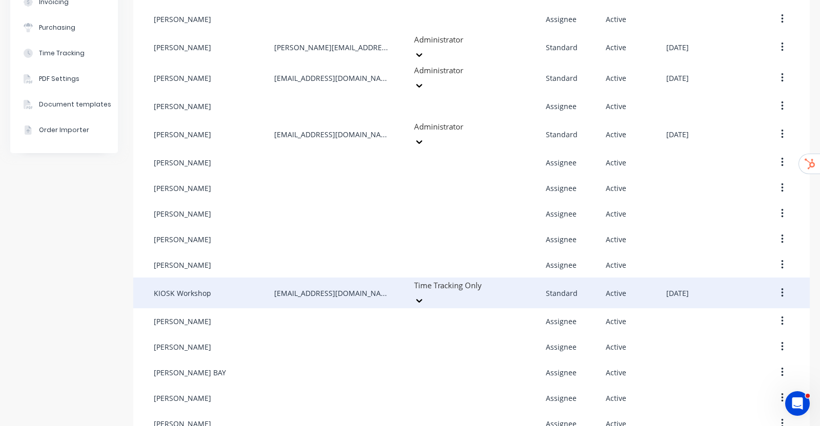
click at [428, 293] on div at bounding box center [419, 301] width 18 height 16
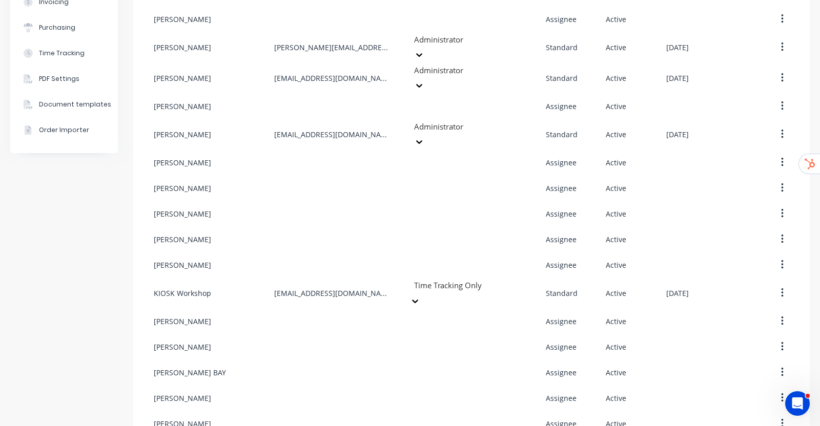
scroll to position [174, 0]
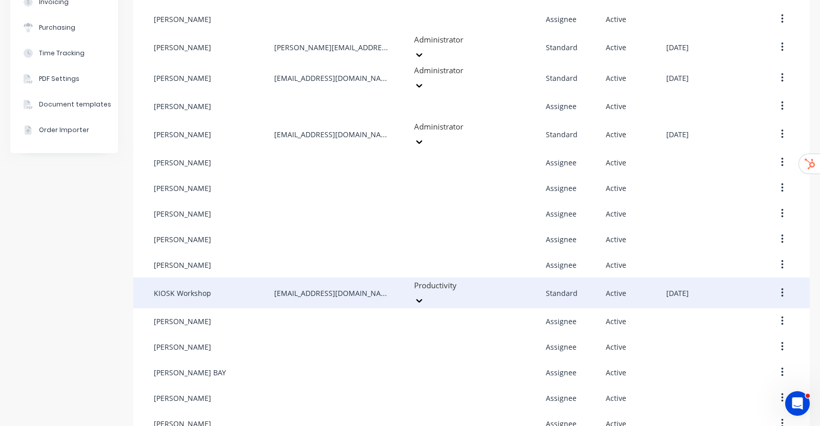
click at [428, 293] on div at bounding box center [419, 301] width 18 height 16
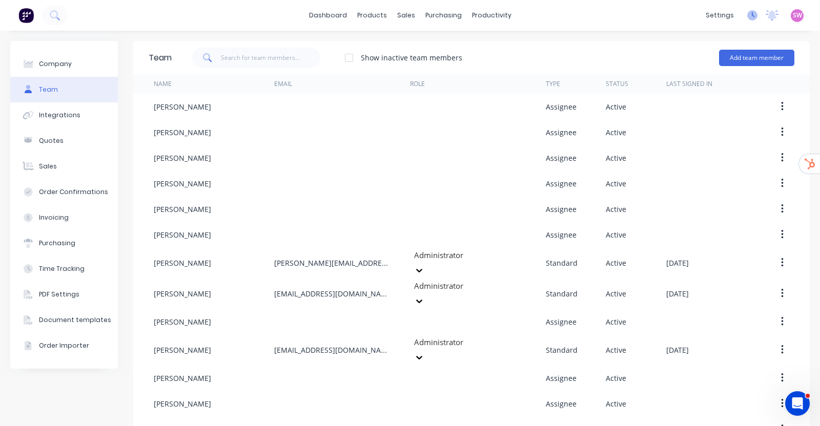
click at [747, 19] on icon at bounding box center [752, 15] width 10 height 10
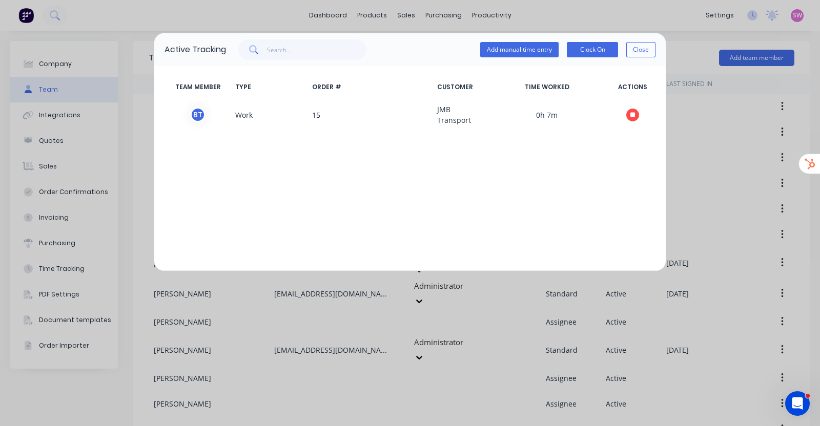
click at [287, 209] on div "TEAM MEMBER TYPE ORDER # CUSTOMER TIME WORKED ACTIONS B T Work 15 JMB Transport…" at bounding box center [410, 168] width 512 height 205
click at [611, 55] on button "Clock On" at bounding box center [592, 49] width 51 height 15
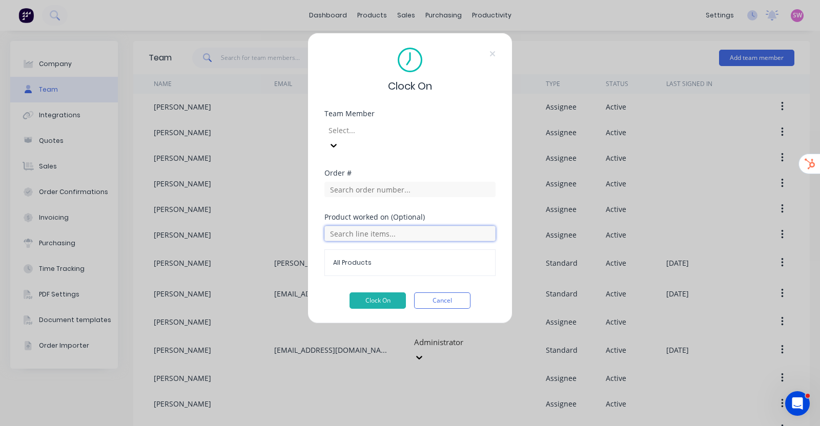
click at [395, 226] on input "text" at bounding box center [409, 233] width 171 height 15
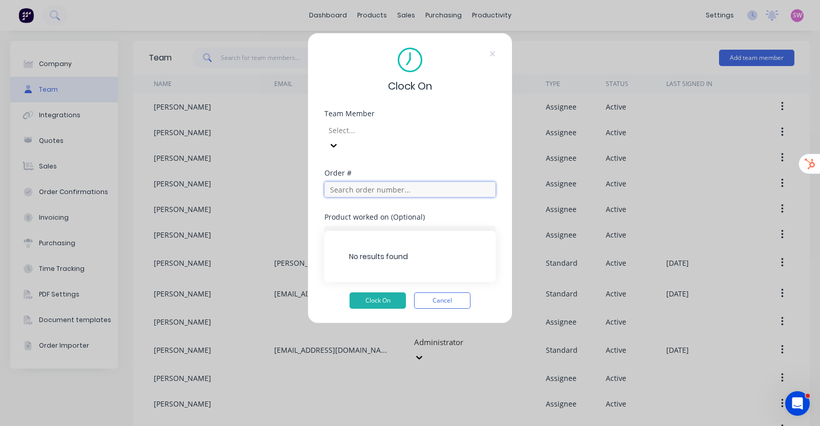
click at [387, 182] on input "text" at bounding box center [409, 189] width 171 height 15
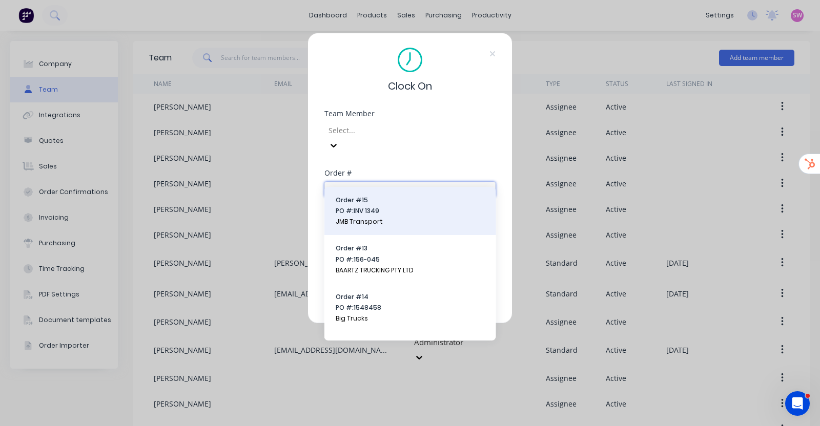
type input "1"
click at [376, 211] on span "PO #: INV 1349" at bounding box center [410, 211] width 149 height 9
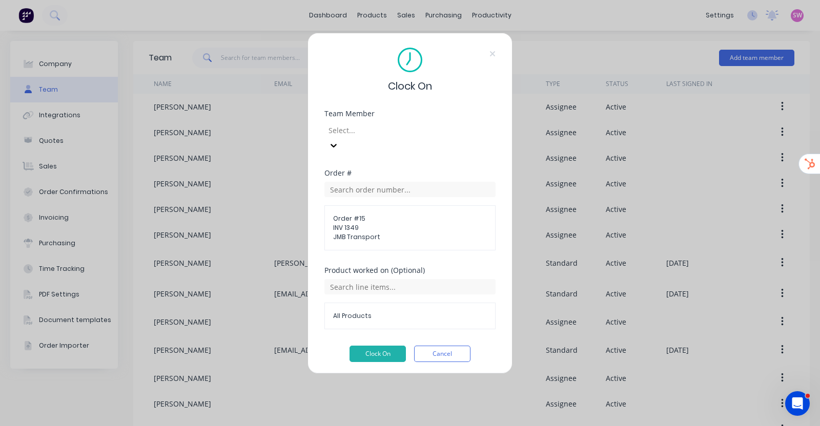
click at [441, 150] on div "Team Member Select..." at bounding box center [409, 139] width 171 height 59
click at [455, 346] on button "Cancel" at bounding box center [442, 354] width 56 height 16
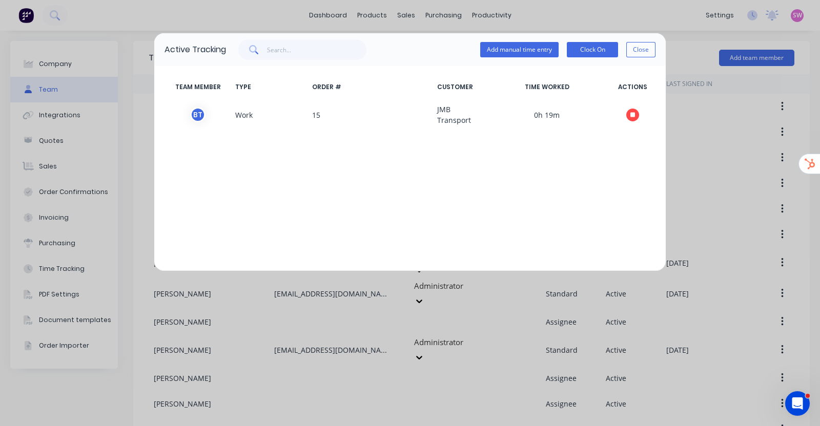
click at [630, 46] on button "Close" at bounding box center [640, 49] width 29 height 15
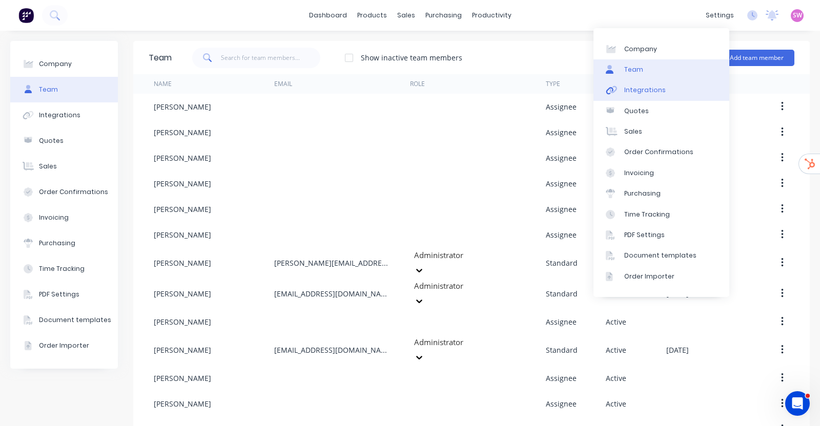
click at [665, 91] on link "Integrations" at bounding box center [662, 90] width 136 height 21
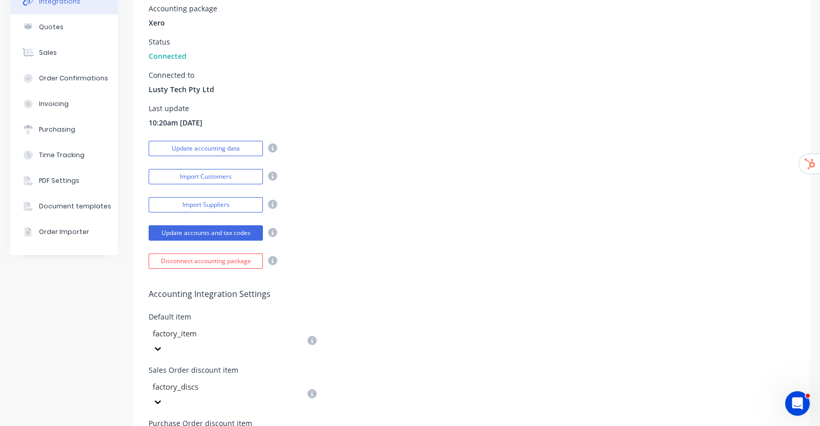
scroll to position [64, 0]
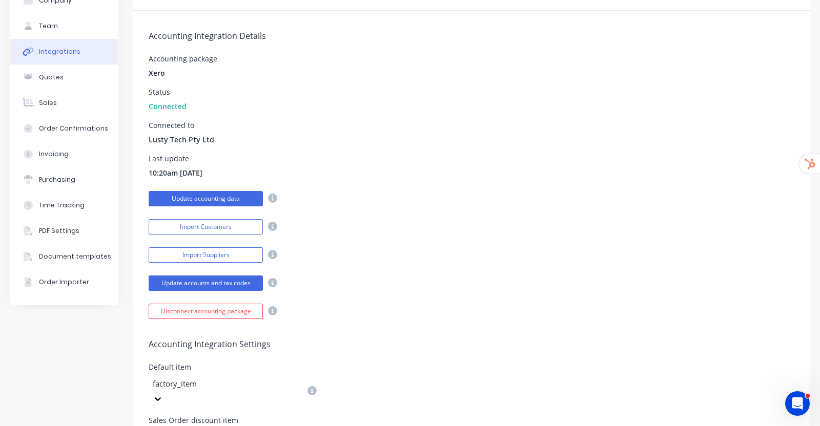
click at [225, 200] on button "Update accounting data" at bounding box center [206, 198] width 114 height 15
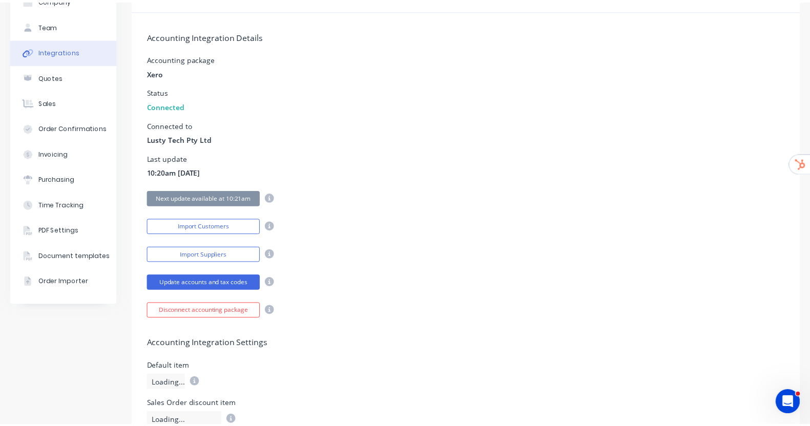
scroll to position [0, 0]
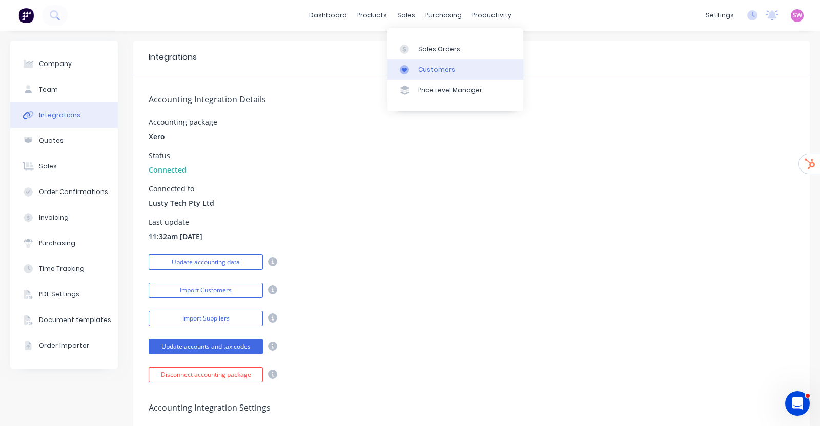
drag, startPoint x: 424, startPoint y: 44, endPoint x: 452, endPoint y: 73, distance: 40.2
click at [424, 44] on link "Sales Orders" at bounding box center [455, 48] width 136 height 21
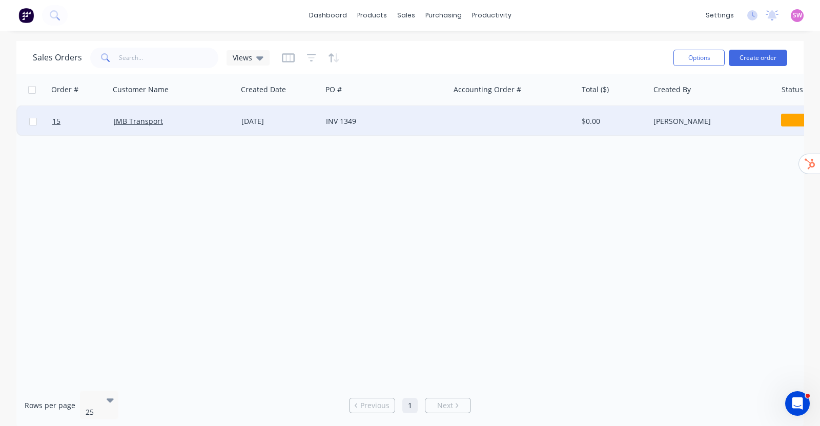
click at [436, 124] on div "INV 1349" at bounding box center [383, 121] width 114 height 10
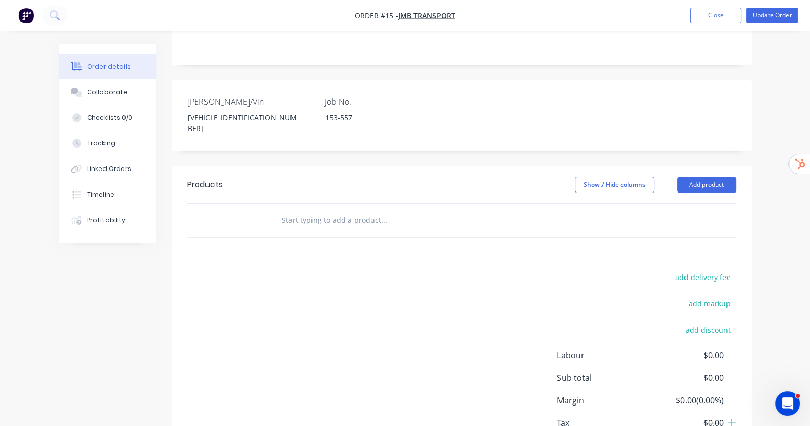
scroll to position [256, 0]
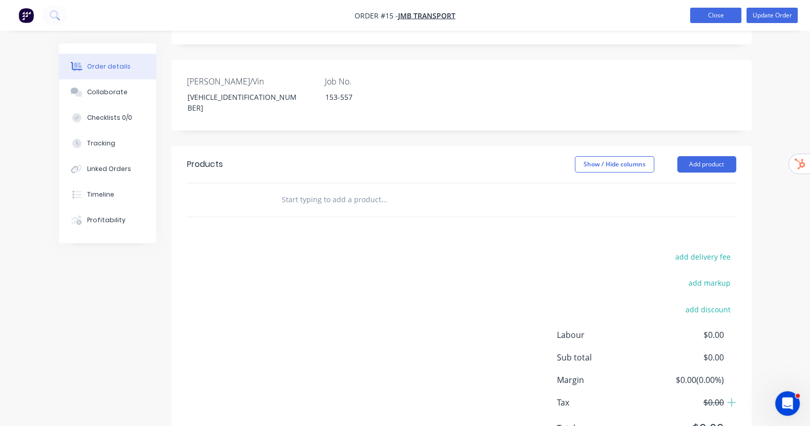
click at [711, 16] on button "Close" at bounding box center [715, 15] width 51 height 15
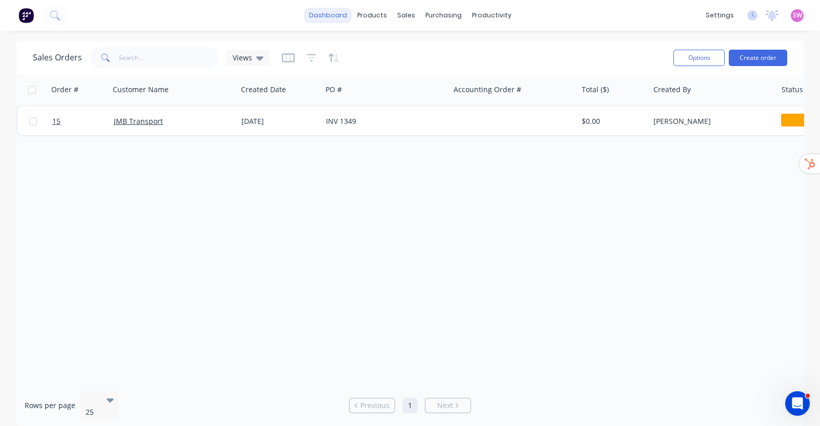
click at [322, 9] on link "dashboard" at bounding box center [328, 15] width 48 height 15
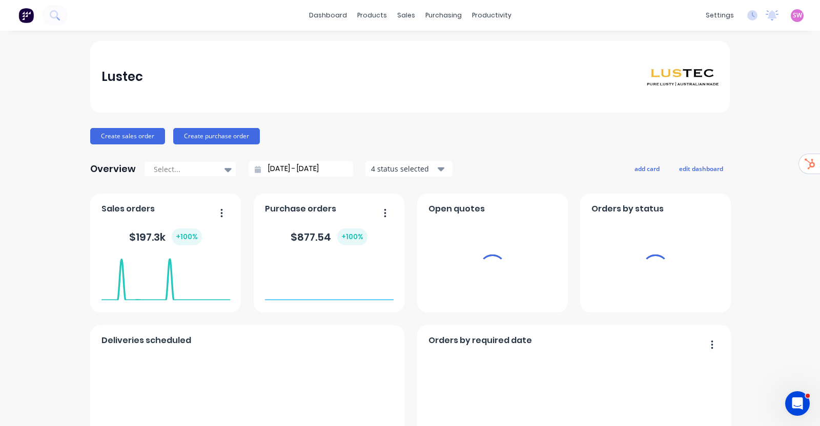
click at [793, 13] on span "SW" at bounding box center [797, 15] width 9 height 9
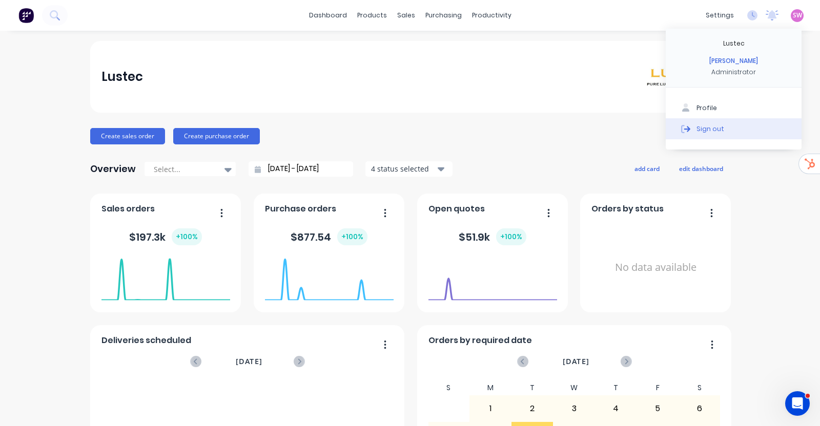
click at [705, 131] on div "Sign out" at bounding box center [711, 128] width 28 height 9
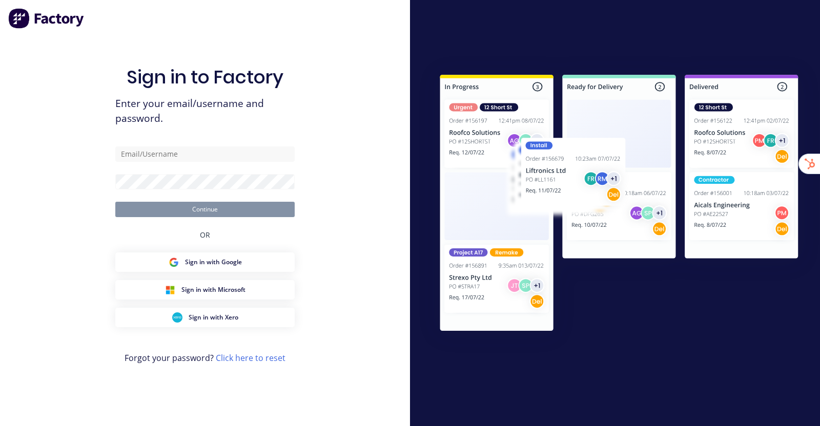
type input "[EMAIL_ADDRESS][DOMAIN_NAME]"
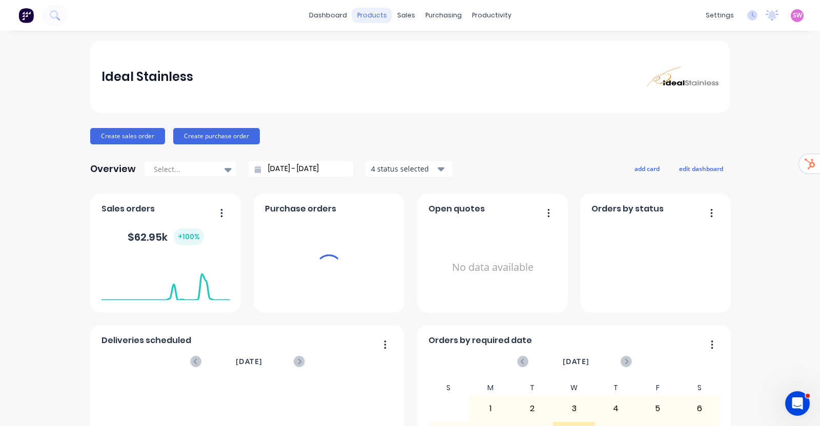
click at [372, 14] on div "products" at bounding box center [372, 15] width 40 height 15
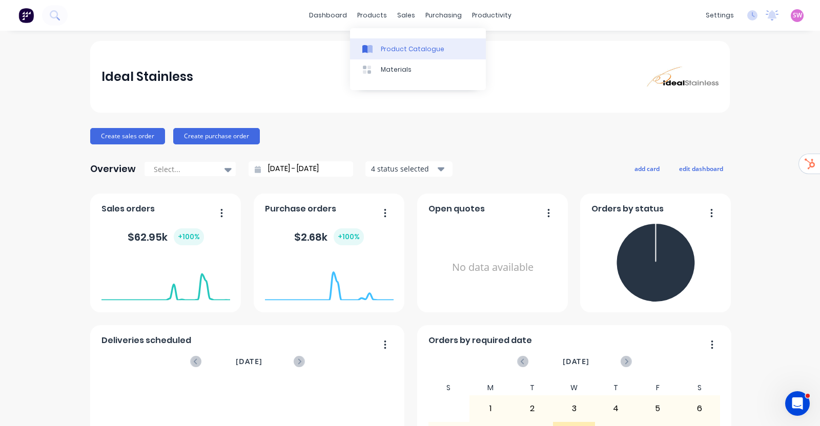
click at [408, 48] on div "Product Catalogue" at bounding box center [413, 49] width 64 height 9
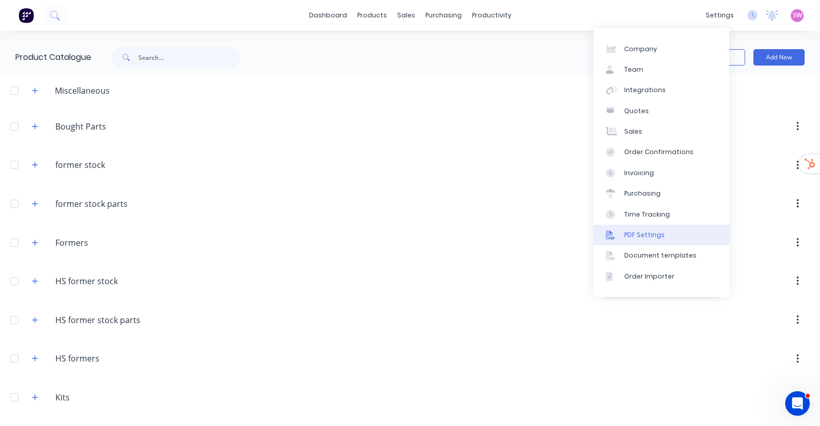
click at [661, 235] on div "PDF Settings" at bounding box center [644, 235] width 40 height 9
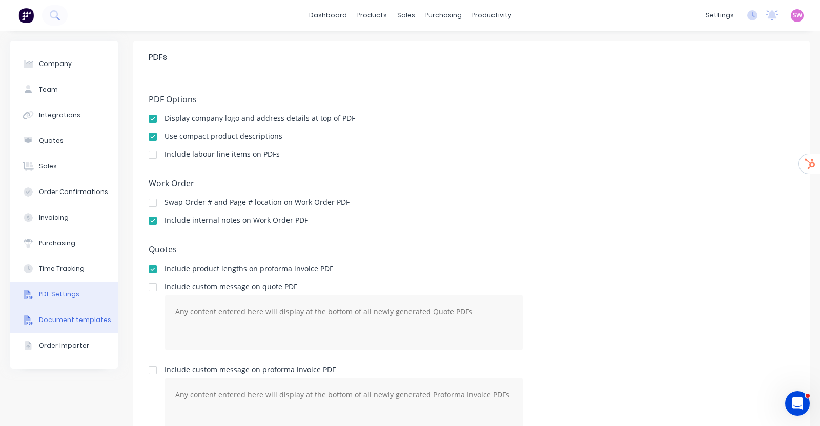
click at [77, 320] on div "Document templates" at bounding box center [75, 320] width 72 height 9
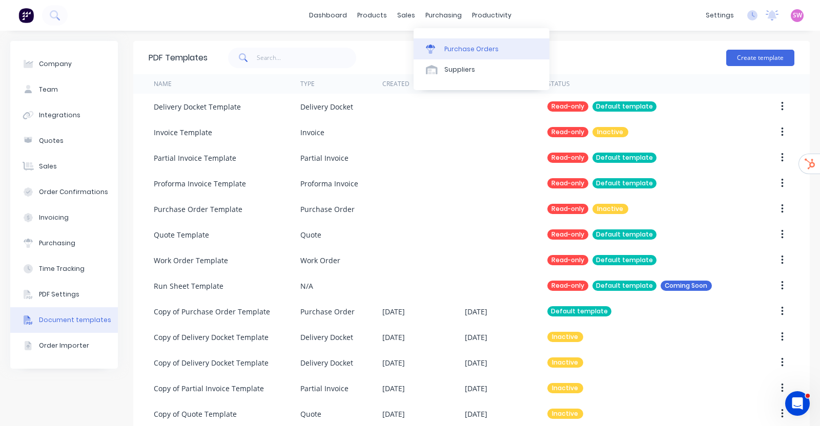
click at [442, 47] on link "Purchase Orders" at bounding box center [482, 48] width 136 height 21
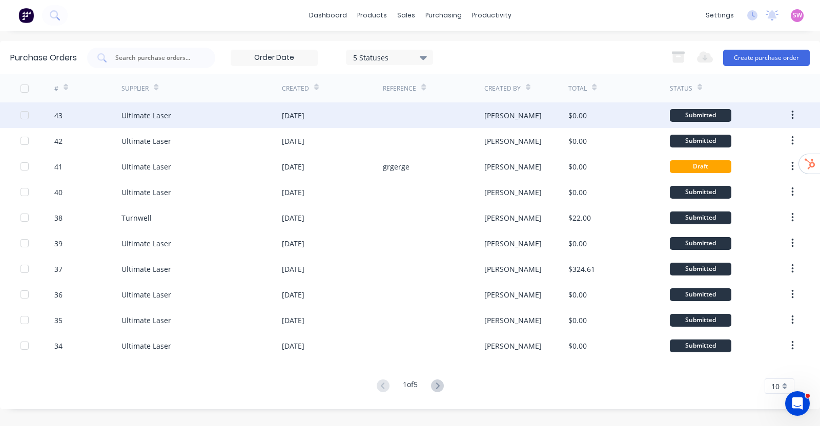
click at [406, 115] on div at bounding box center [433, 116] width 101 height 26
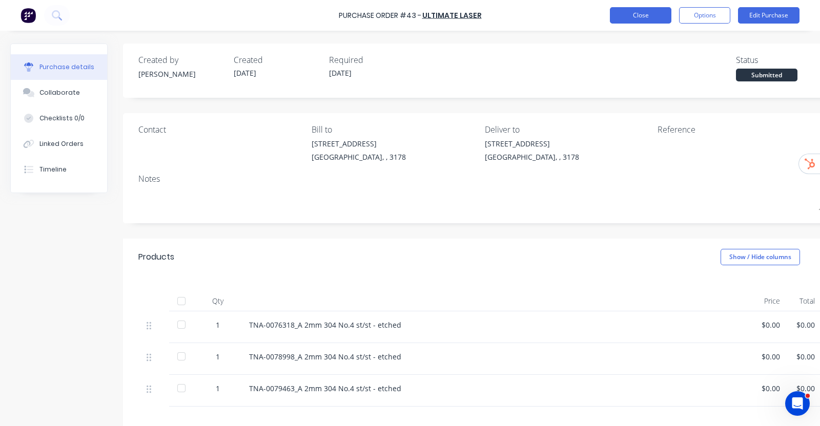
click at [647, 23] on button "Close" at bounding box center [641, 15] width 62 height 16
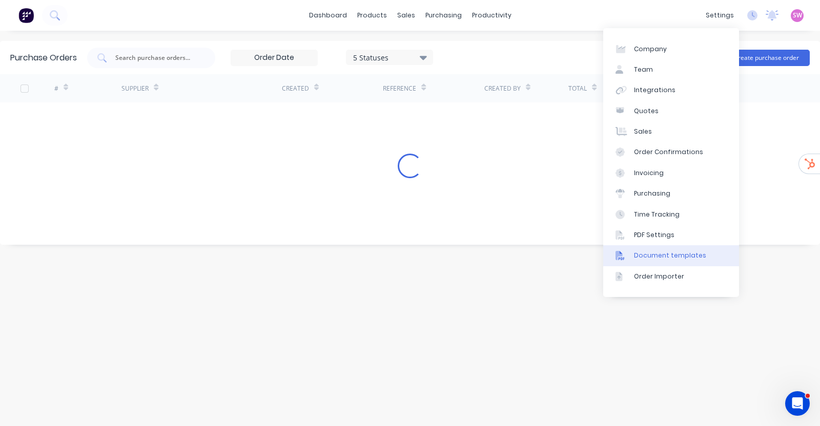
click at [679, 256] on div "Document templates" at bounding box center [670, 255] width 72 height 9
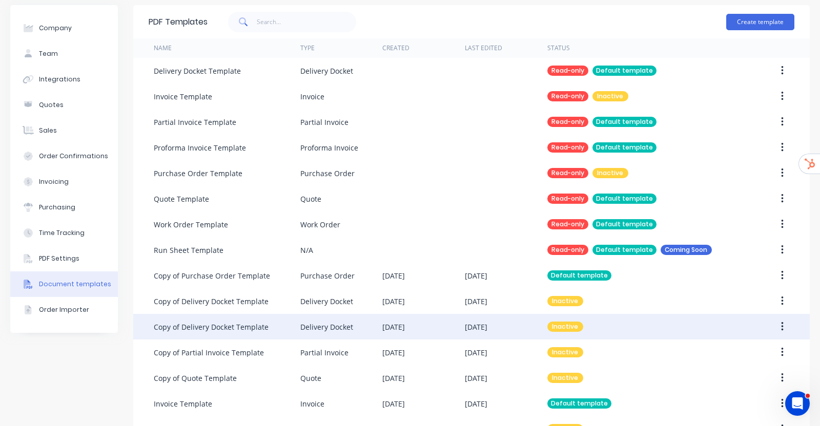
scroll to position [92, 0]
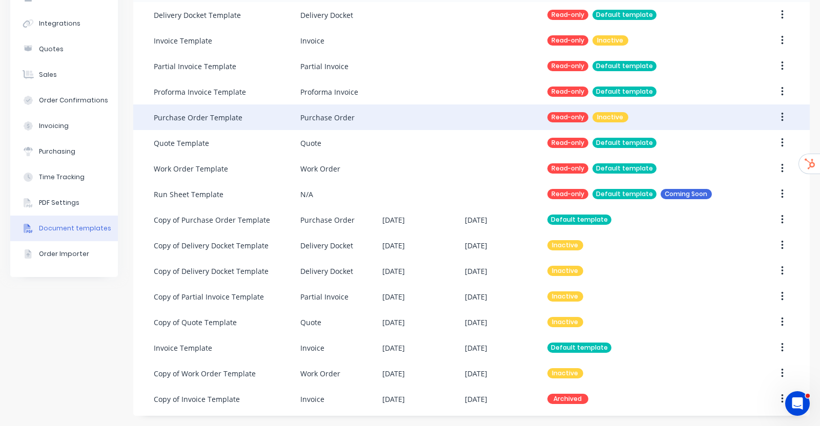
click at [661, 114] on div "Read-only Inactive" at bounding box center [643, 118] width 192 height 26
click at [395, 119] on div at bounding box center [423, 118] width 83 height 26
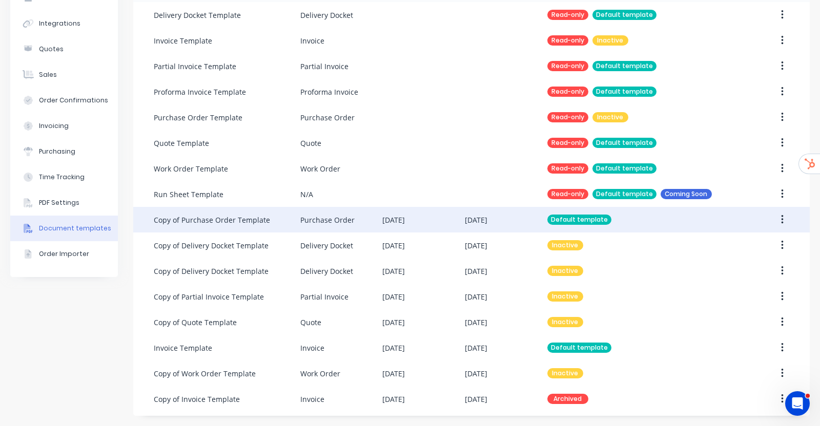
click at [637, 222] on div "Default template" at bounding box center [643, 220] width 192 height 26
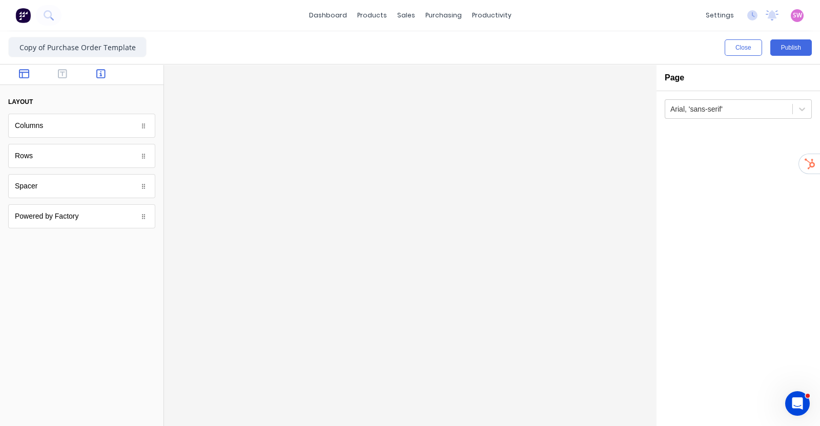
click at [101, 70] on icon "button" at bounding box center [100, 73] width 9 height 9
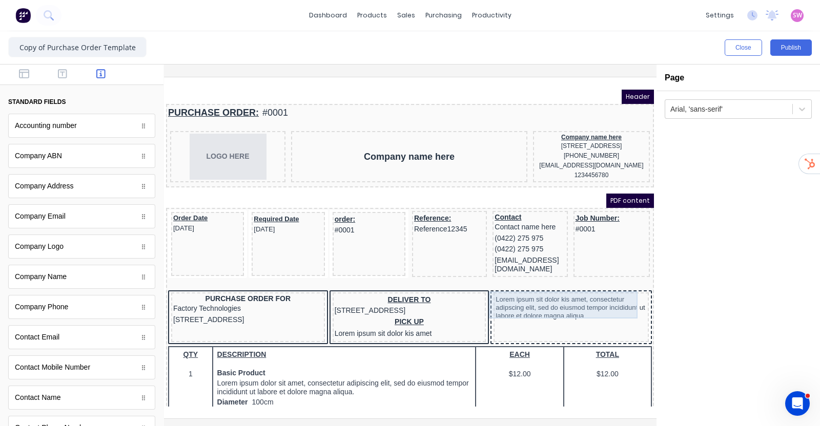
click at [523, 288] on div "Lorem ipsum sit dolor kis amet, consectetur adipscing elit, sed do eiusmod temp…" at bounding box center [558, 295] width 151 height 27
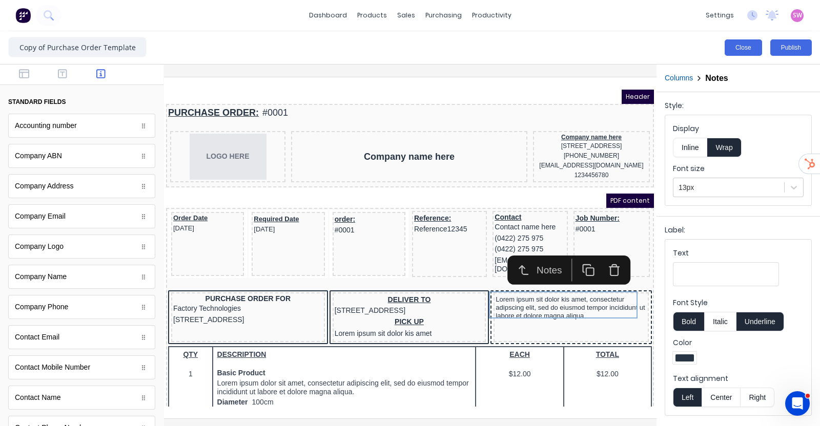
click at [732, 45] on button "Close" at bounding box center [743, 47] width 37 height 16
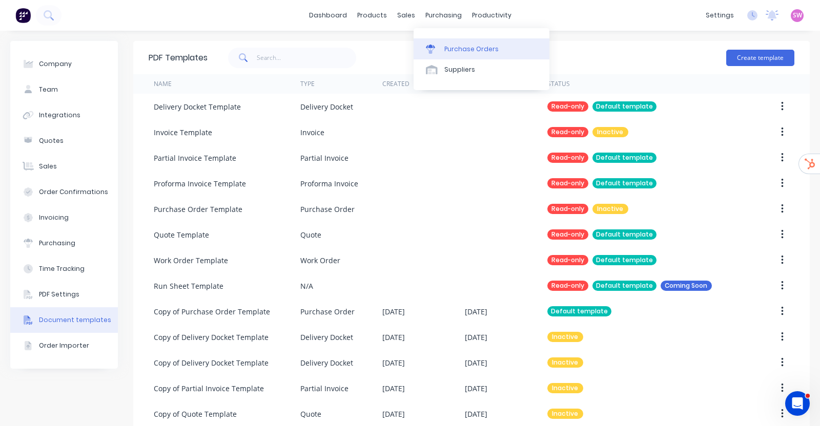
click at [446, 42] on link "Purchase Orders" at bounding box center [482, 48] width 136 height 21
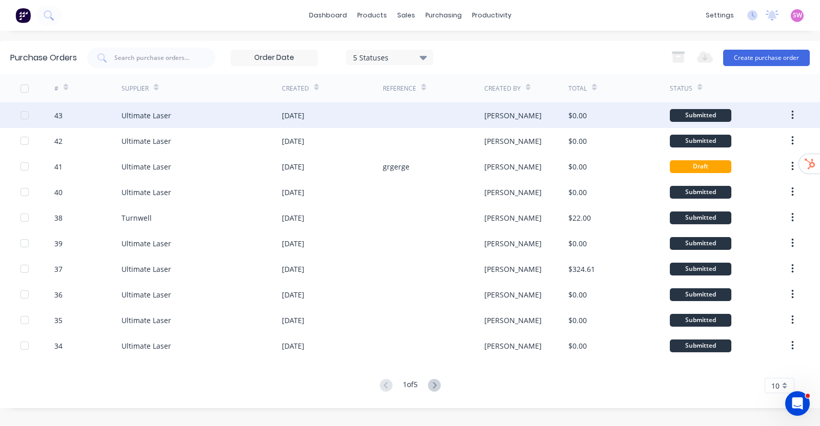
click at [376, 121] on div "[DATE]" at bounding box center [332, 116] width 101 height 26
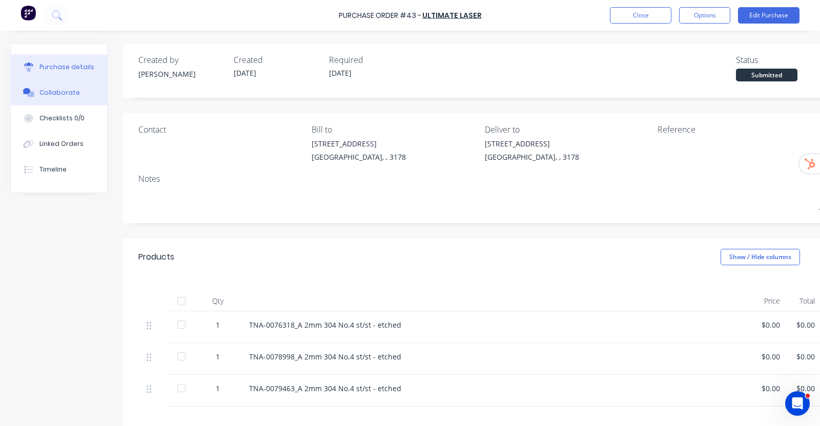
click at [58, 90] on div "Collaborate" at bounding box center [59, 92] width 40 height 9
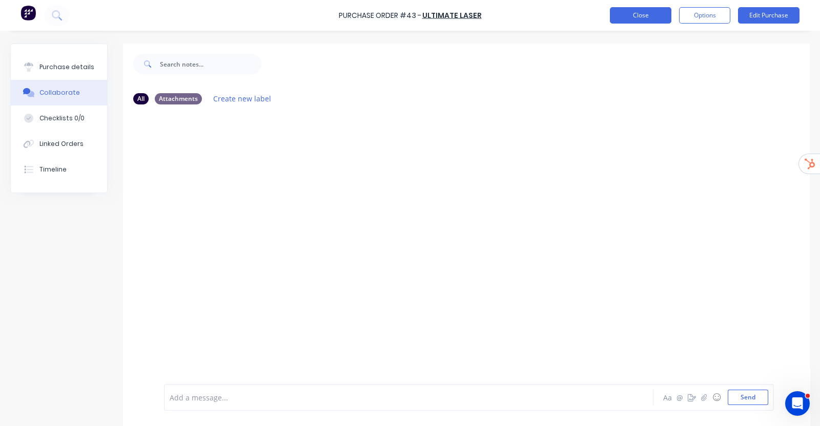
click at [619, 13] on button "Close" at bounding box center [641, 15] width 62 height 16
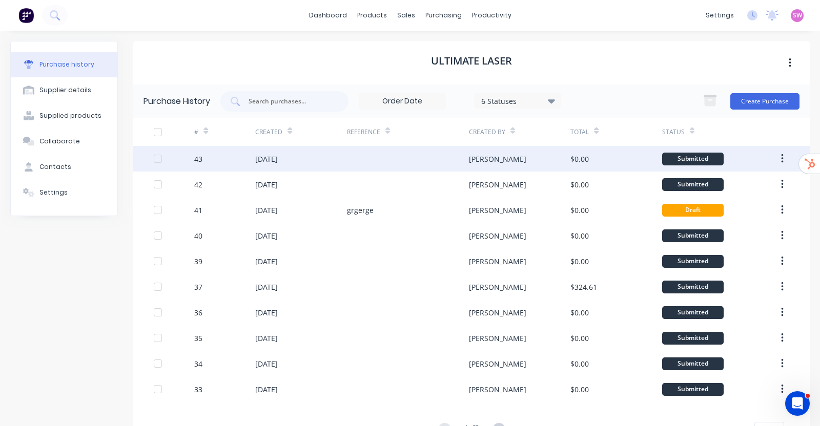
click at [436, 157] on div at bounding box center [408, 159] width 122 height 26
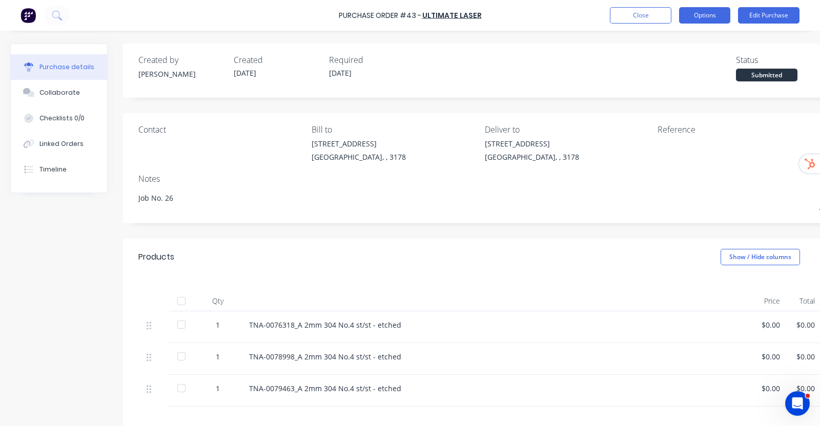
click at [701, 19] on button "Options" at bounding box center [704, 15] width 51 height 16
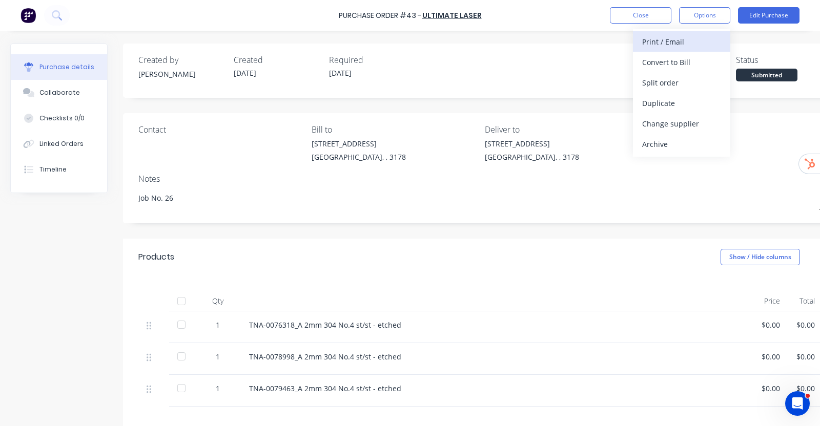
click at [684, 42] on div "Print / Email" at bounding box center [681, 41] width 79 height 15
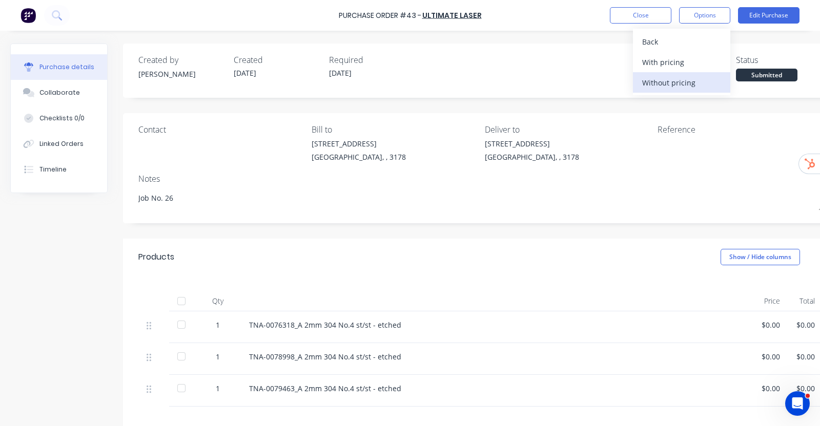
click at [669, 78] on div "Without pricing" at bounding box center [681, 82] width 79 height 15
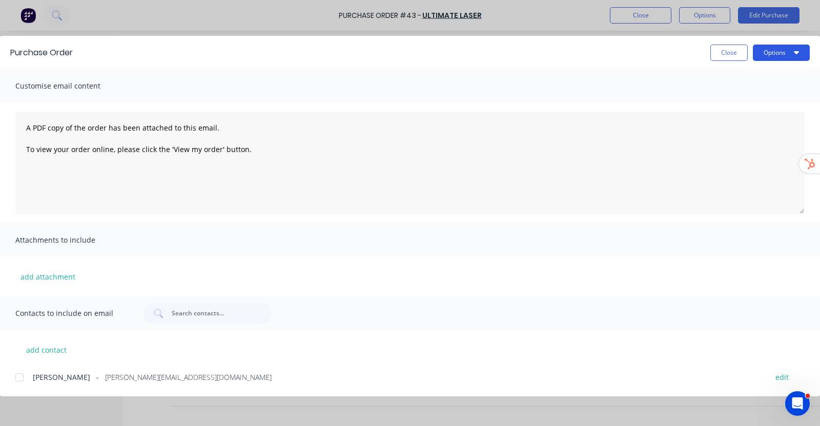
click at [767, 50] on button "Options" at bounding box center [781, 53] width 57 height 16
click at [752, 70] on button "Preview" at bounding box center [760, 79] width 97 height 21
click at [725, 56] on button "Close" at bounding box center [728, 53] width 37 height 16
type textarea "x"
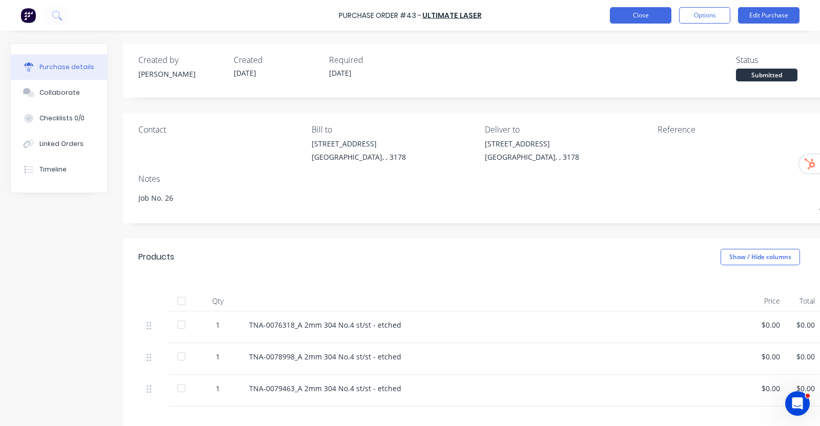
click at [644, 23] on button "Close" at bounding box center [641, 15] width 62 height 16
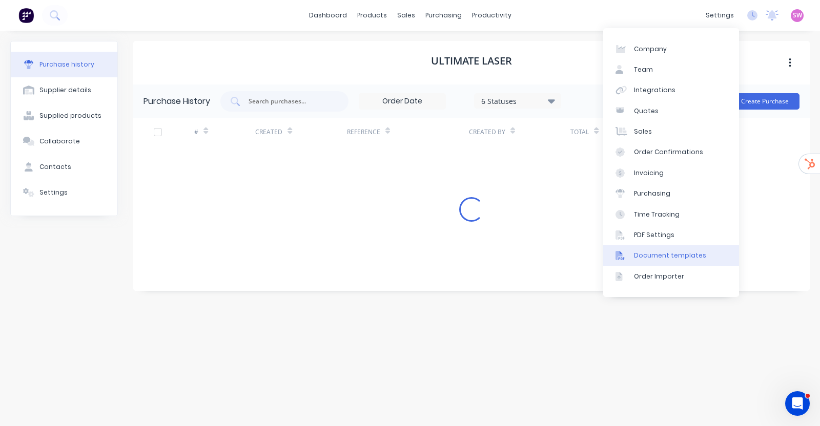
click at [692, 253] on div "Document templates" at bounding box center [670, 255] width 72 height 9
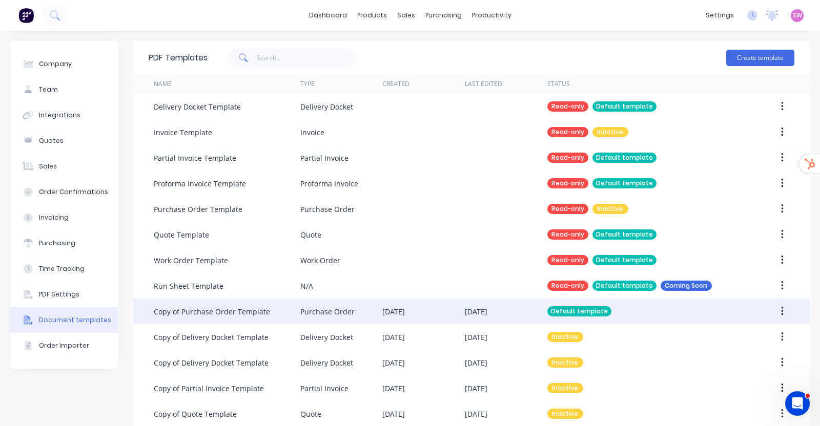
click at [621, 314] on div "Default template" at bounding box center [643, 312] width 192 height 26
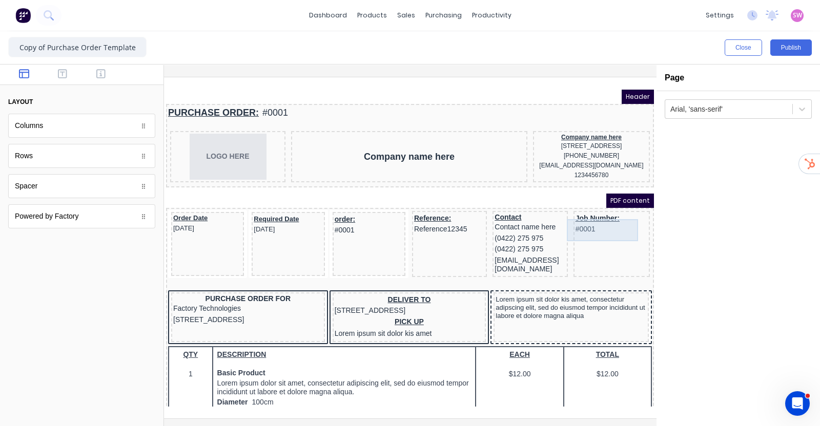
click at [587, 222] on div "Job Number: #0001" at bounding box center [599, 212] width 72 height 22
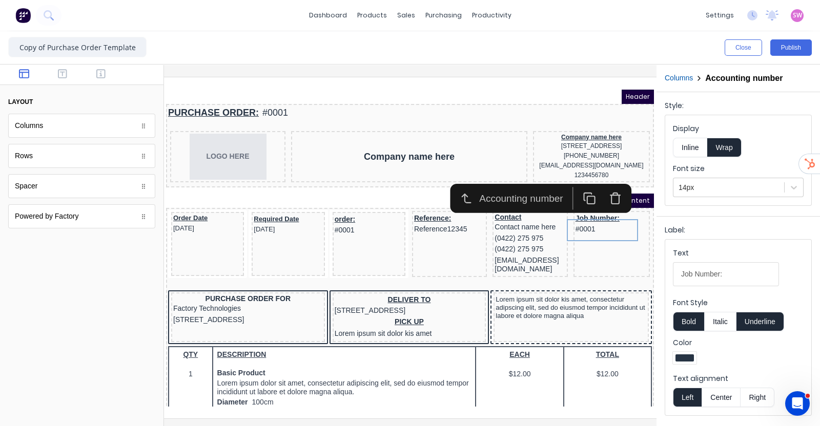
click at [551, 67] on div at bounding box center [410, 246] width 492 height 362
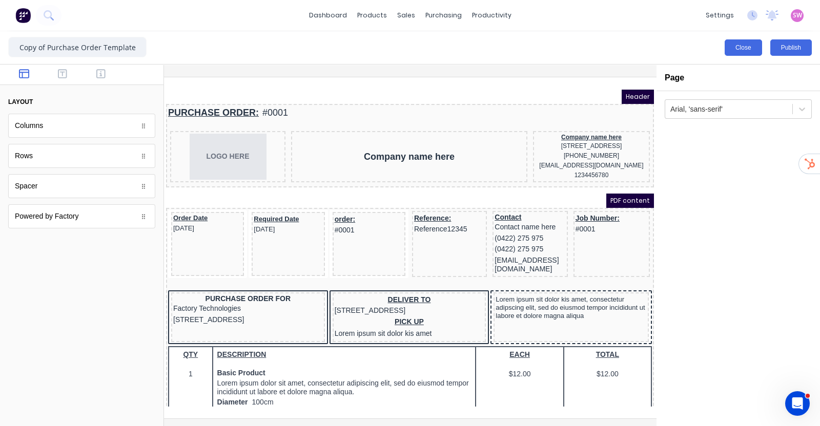
click at [739, 45] on button "Close" at bounding box center [743, 47] width 37 height 16
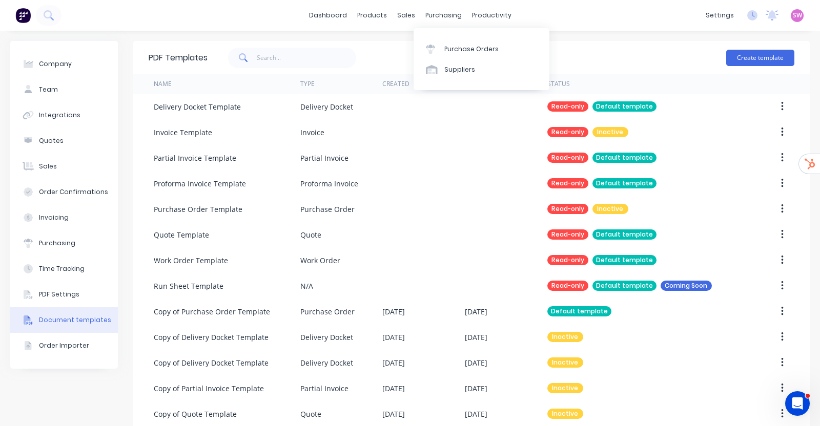
click at [451, 80] on div "Purchase Orders Suppliers" at bounding box center [482, 59] width 136 height 62
click at [455, 72] on div "Suppliers" at bounding box center [459, 69] width 31 height 9
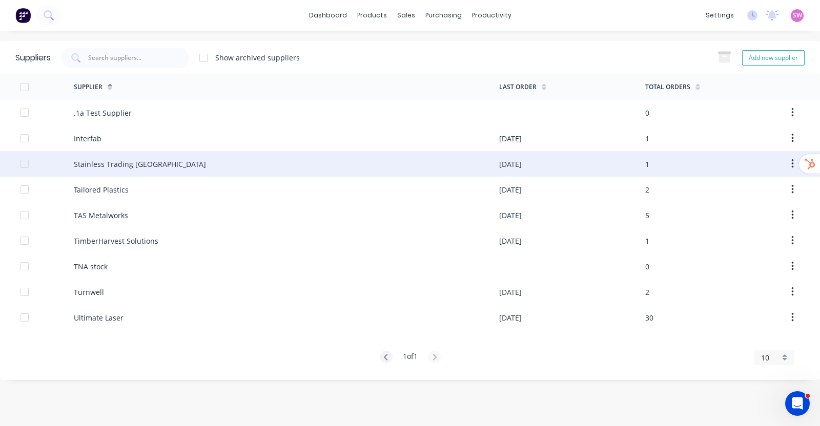
click at [126, 163] on div "Stainless Trading [GEOGRAPHIC_DATA]" at bounding box center [140, 164] width 132 height 11
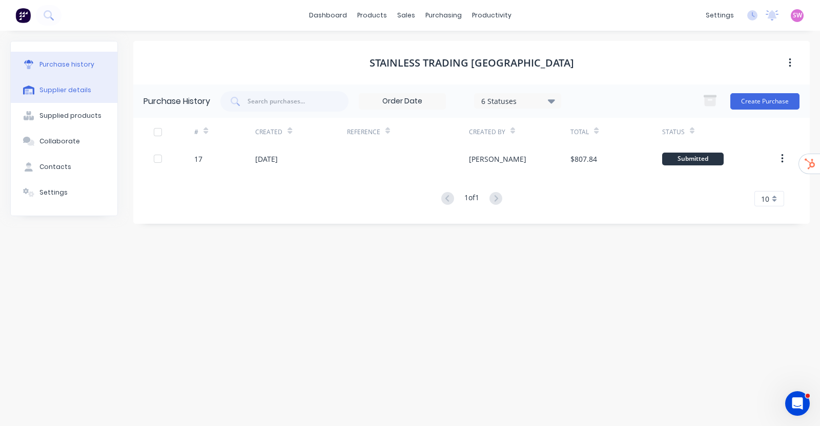
click at [77, 91] on div "Supplier details" at bounding box center [65, 90] width 52 height 9
select select "AU"
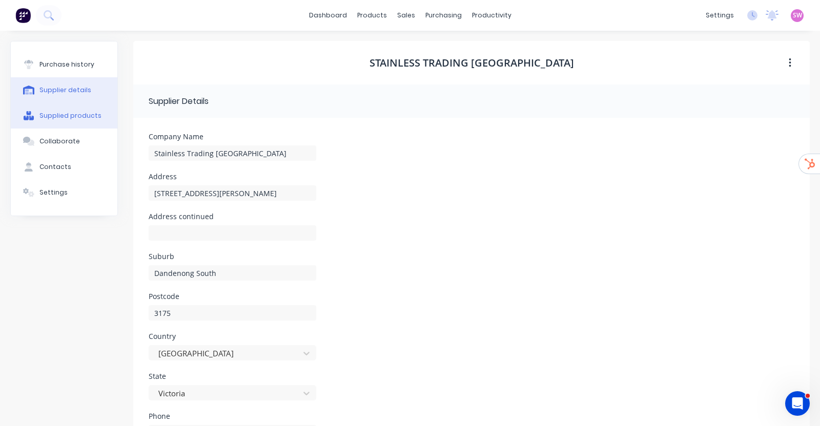
click at [73, 116] on div "Supplied products" at bounding box center [70, 115] width 62 height 9
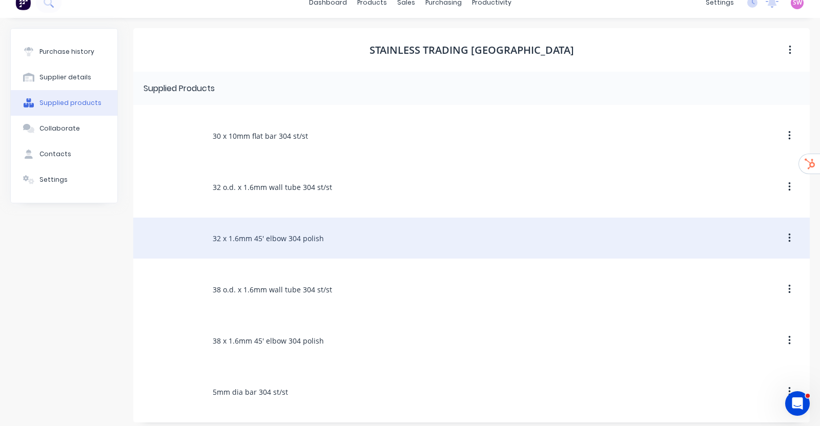
scroll to position [19, 0]
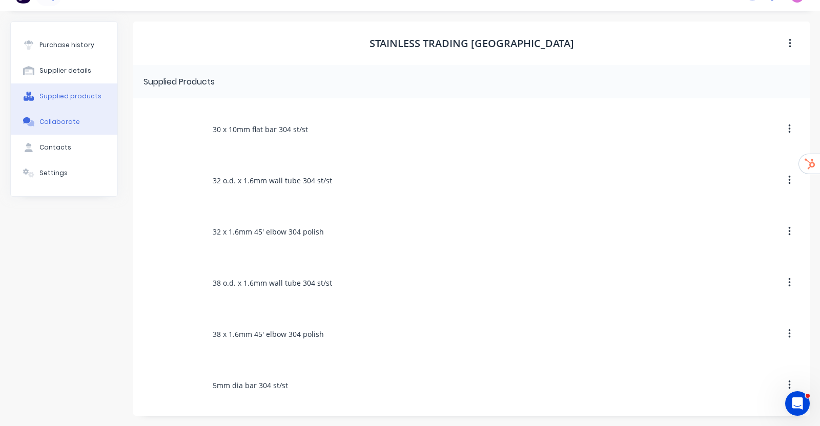
click at [91, 126] on button "Collaborate" at bounding box center [64, 122] width 107 height 26
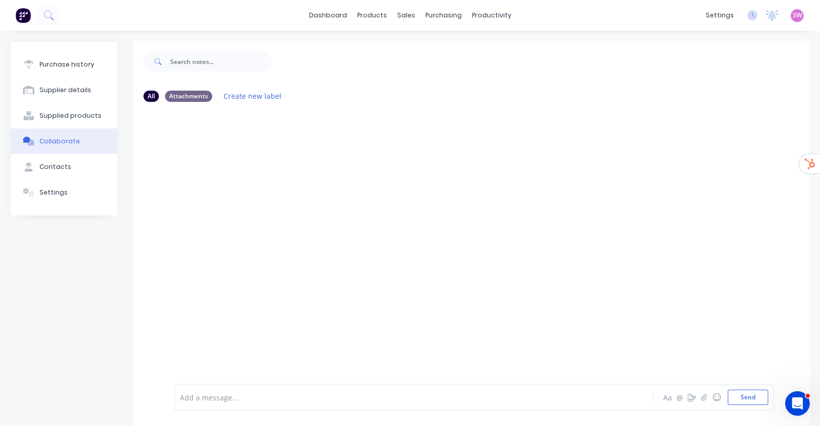
scroll to position [23, 0]
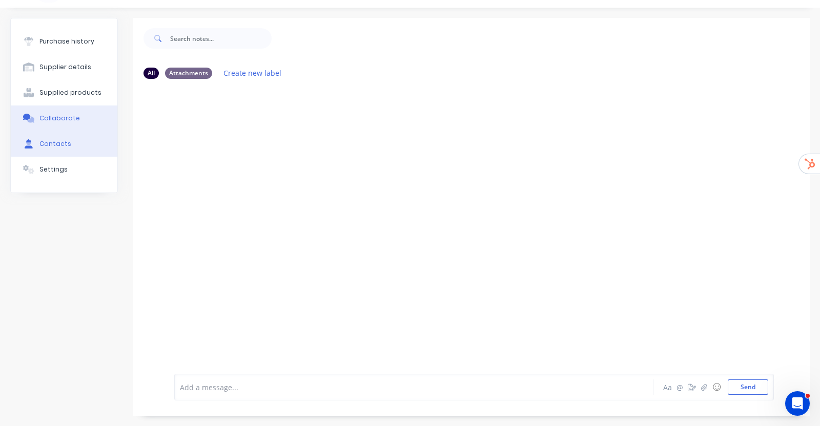
click at [71, 151] on button "Contacts" at bounding box center [64, 144] width 107 height 26
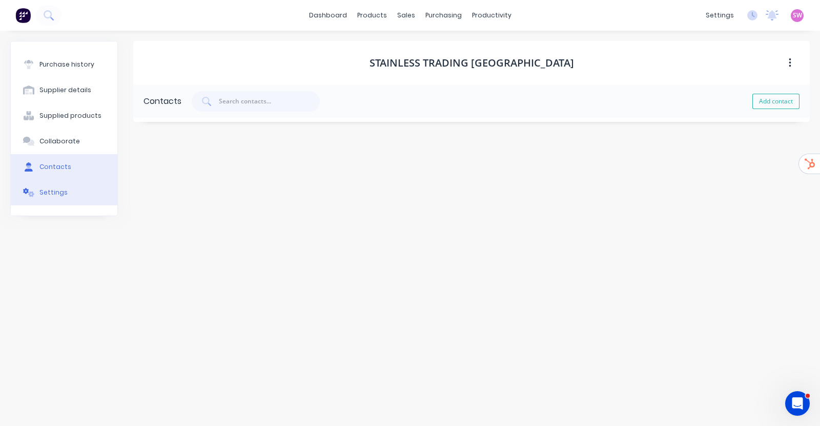
click at [70, 194] on button "Settings" at bounding box center [64, 193] width 107 height 26
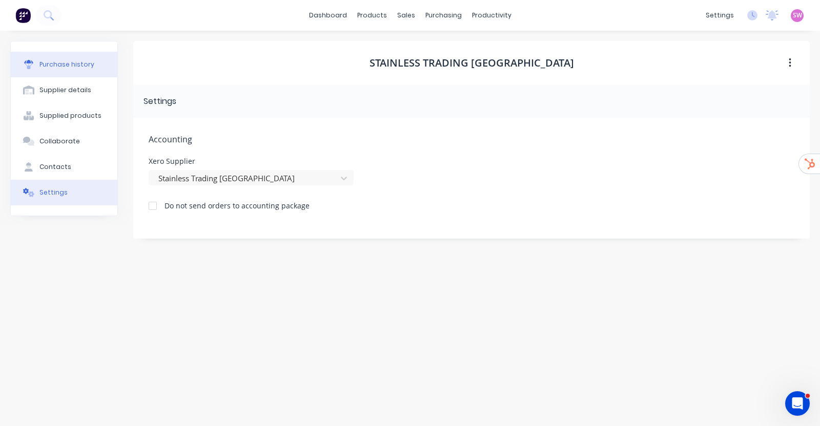
click at [78, 68] on div "Purchase history" at bounding box center [66, 64] width 55 height 9
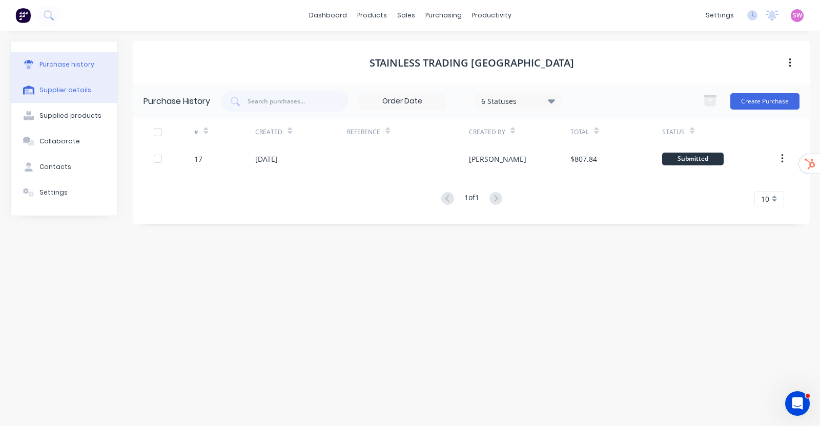
click at [81, 93] on div "Supplier details" at bounding box center [65, 90] width 52 height 9
select select "AU"
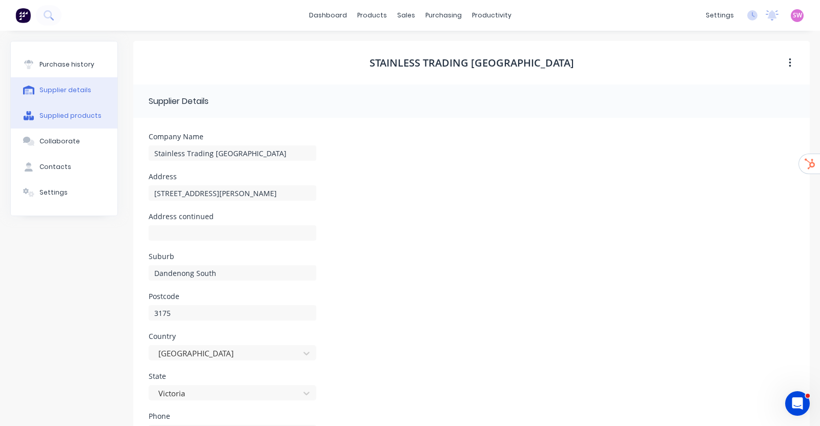
click at [73, 121] on button "Supplied products" at bounding box center [64, 116] width 107 height 26
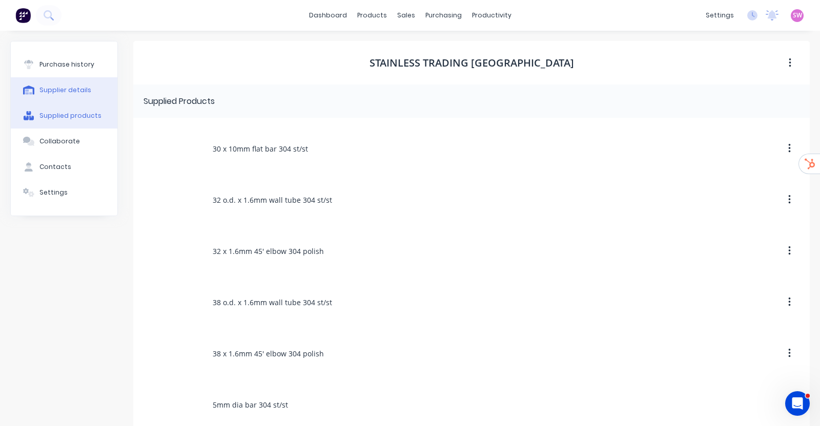
click at [87, 95] on button "Supplier details" at bounding box center [64, 90] width 107 height 26
select select "AU"
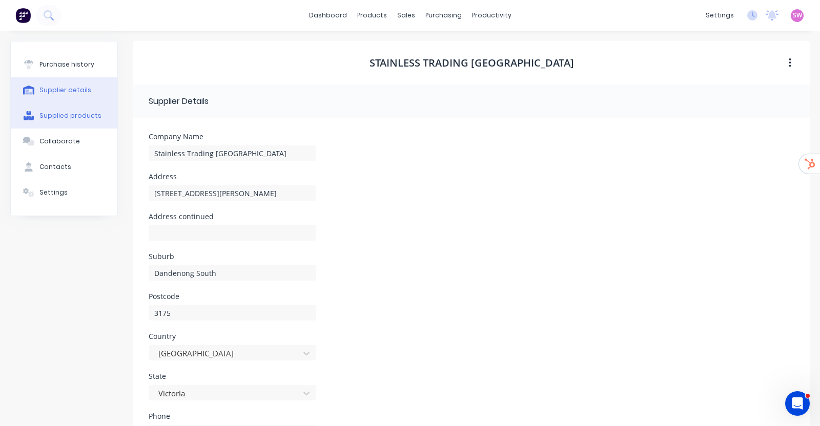
click at [57, 111] on div "Supplied products" at bounding box center [70, 115] width 62 height 9
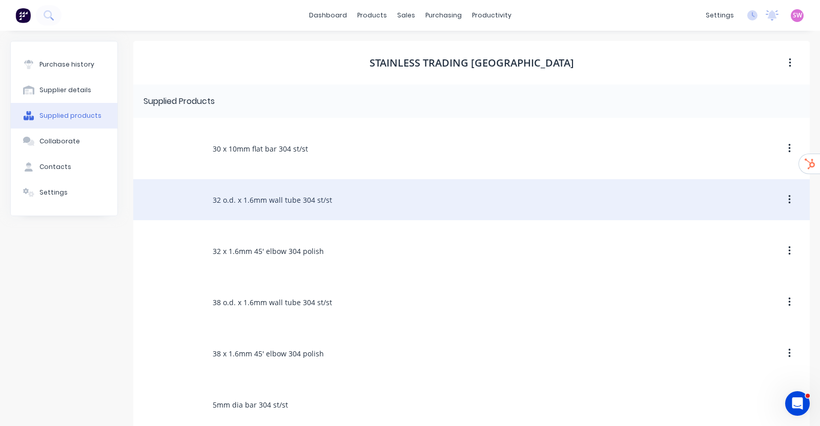
scroll to position [19, 0]
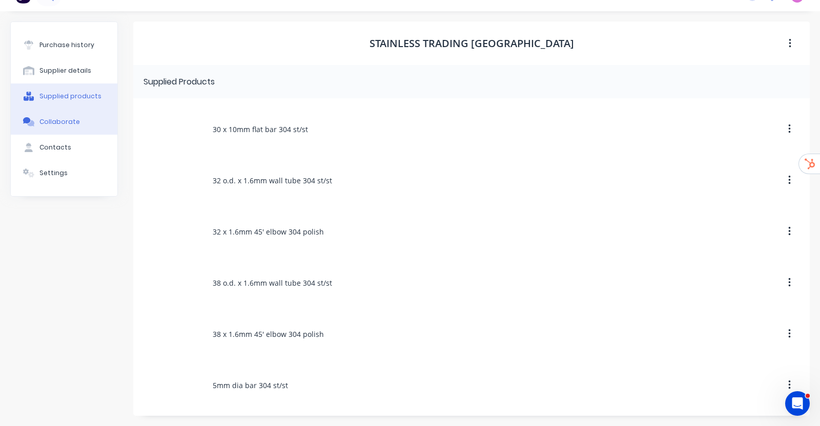
click at [66, 126] on div "Collaborate" at bounding box center [59, 121] width 40 height 9
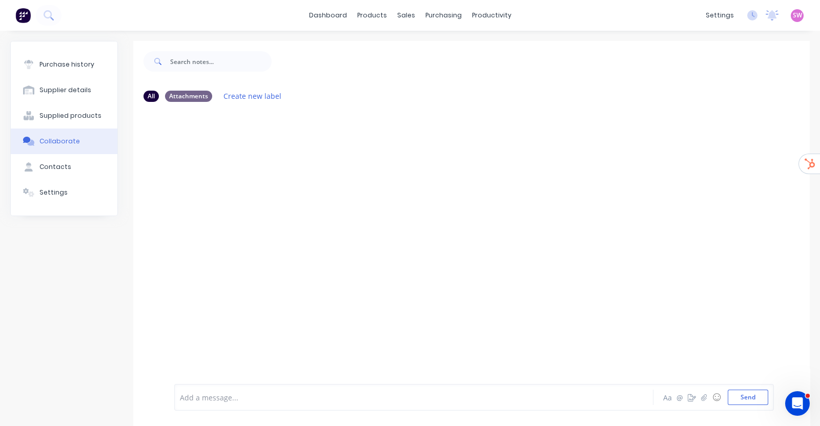
click at [58, 153] on button "Collaborate" at bounding box center [64, 142] width 107 height 26
click at [62, 172] on button "Contacts" at bounding box center [64, 167] width 107 height 26
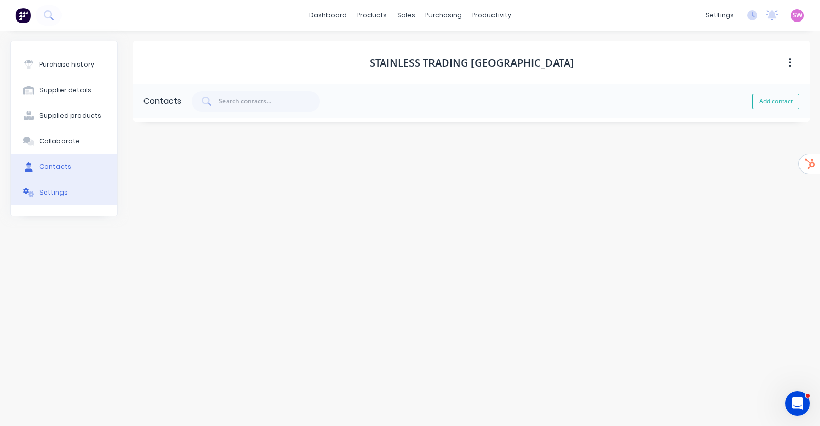
click at [46, 191] on div "Settings" at bounding box center [53, 192] width 28 height 9
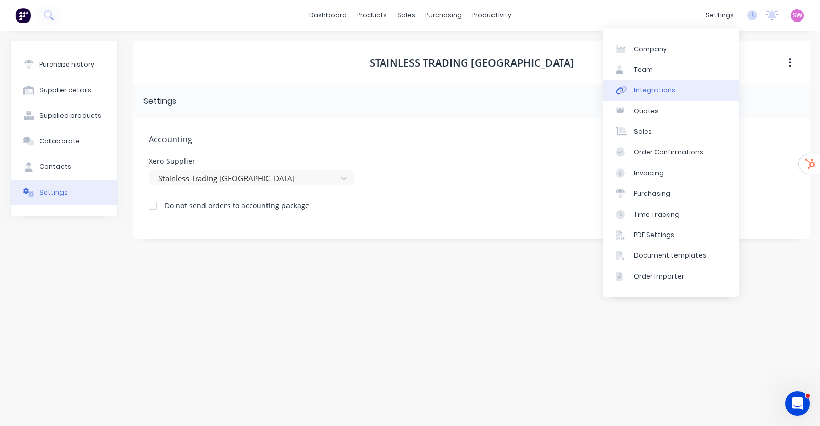
click at [653, 87] on div "Integrations" at bounding box center [655, 90] width 42 height 9
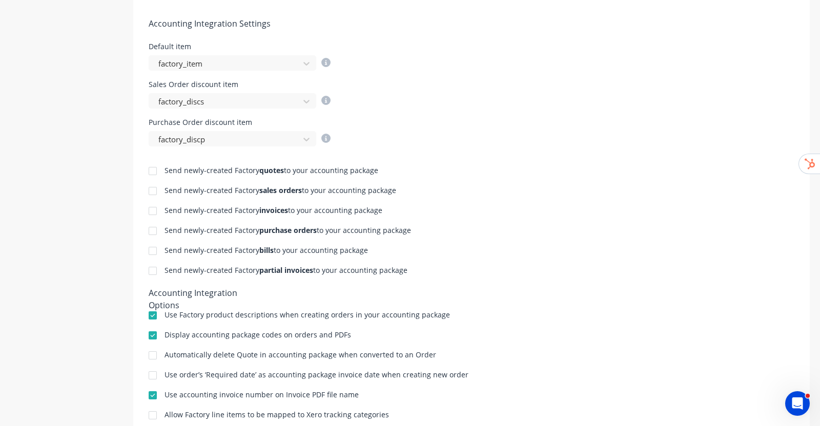
scroll to position [440, 0]
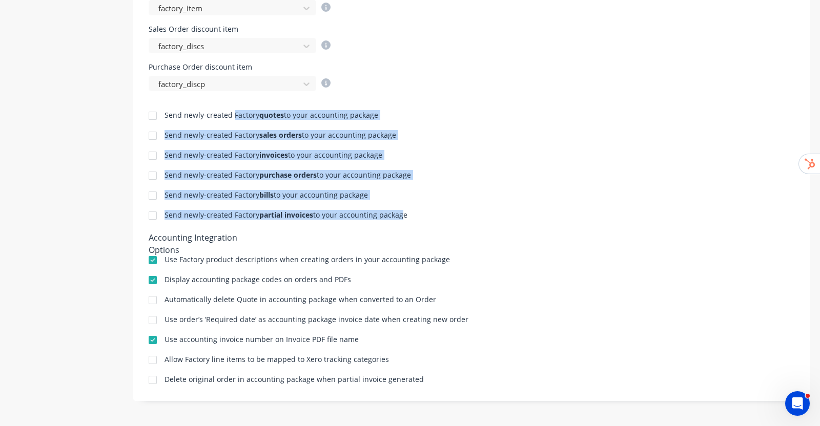
drag, startPoint x: 250, startPoint y: 121, endPoint x: 397, endPoint y: 218, distance: 176.6
click at [397, 218] on div "Send newly-created Factory quotes to your accounting package Send newly-created…" at bounding box center [471, 238] width 677 height 295
click at [561, 114] on div "Send newly-created Factory quotes to your accounting package" at bounding box center [472, 117] width 646 height 10
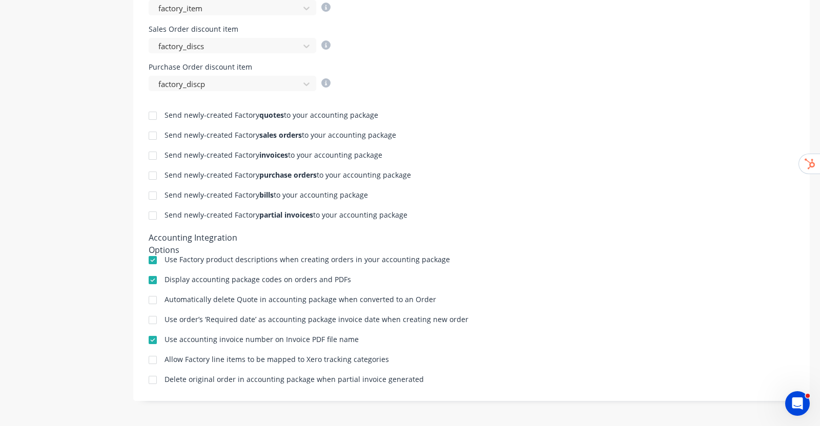
click at [155, 194] on div at bounding box center [152, 196] width 21 height 21
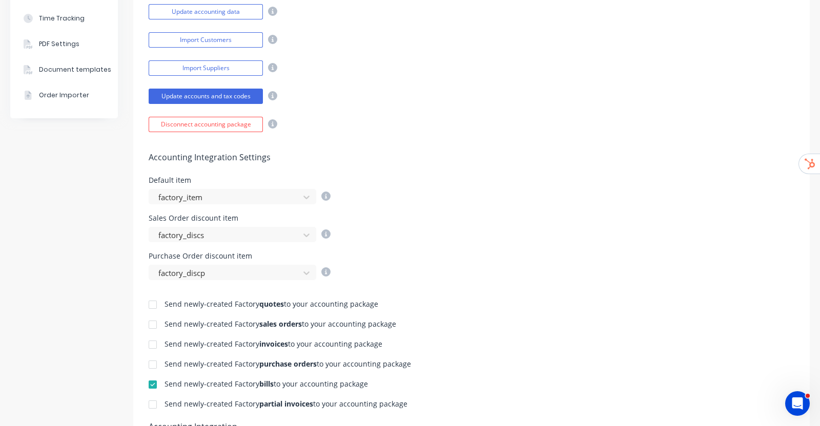
scroll to position [55, 0]
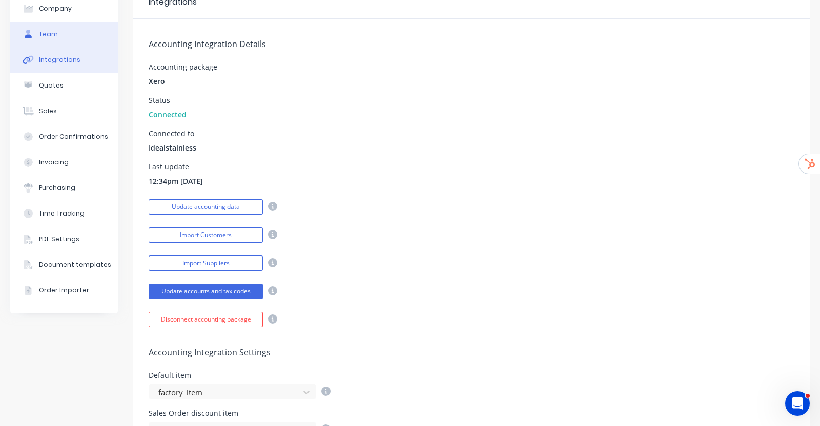
click at [55, 24] on button "Team" at bounding box center [64, 35] width 108 height 26
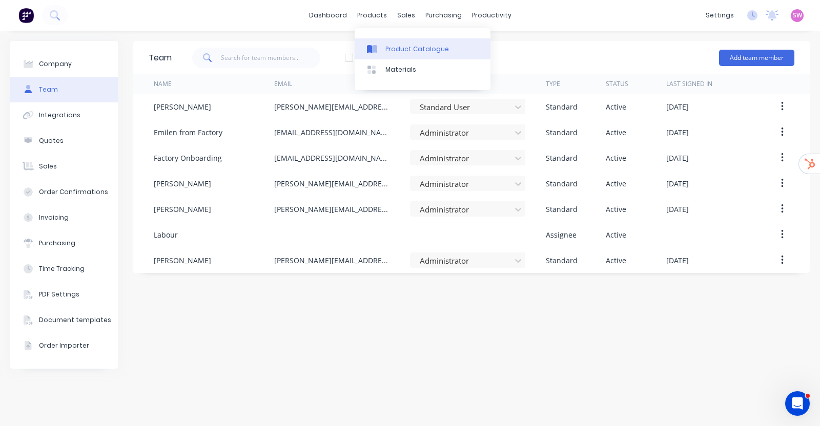
click at [403, 50] on div "Product Catalogue" at bounding box center [417, 49] width 64 height 9
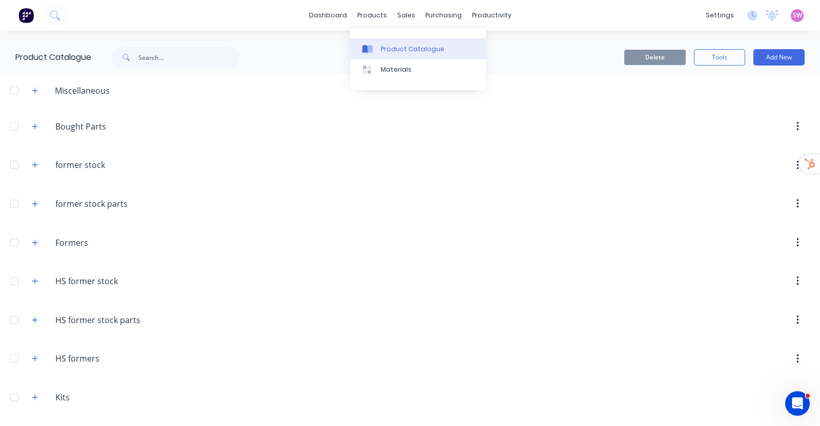
click at [390, 42] on link "Product Catalogue" at bounding box center [418, 48] width 136 height 21
click at [181, 52] on input "text" at bounding box center [188, 57] width 101 height 21
type input "laser cutting"
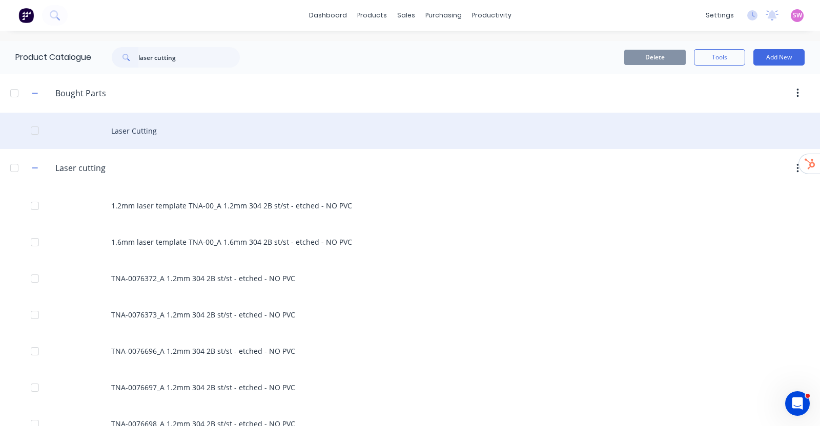
click at [131, 130] on div "Laser Cutting" at bounding box center [410, 131] width 820 height 36
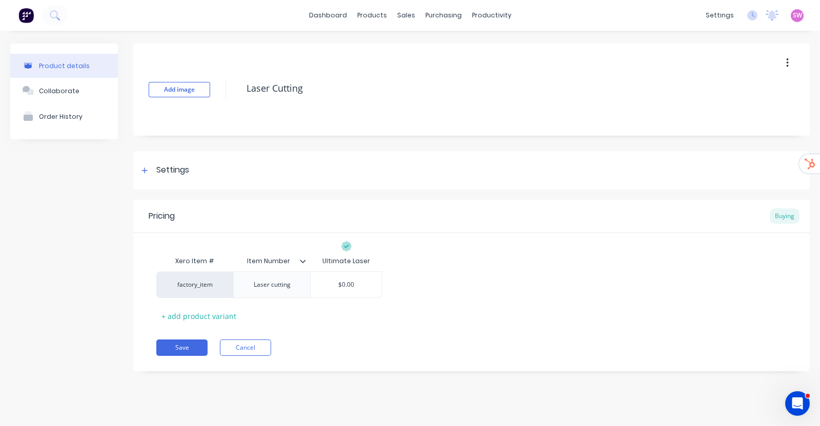
click at [243, 337] on div "Pricing Buying Xero Item # Item Number Ultimate Laser factory_item Laser cuttin…" at bounding box center [471, 286] width 677 height 172
click at [242, 340] on button "Cancel" at bounding box center [245, 348] width 51 height 16
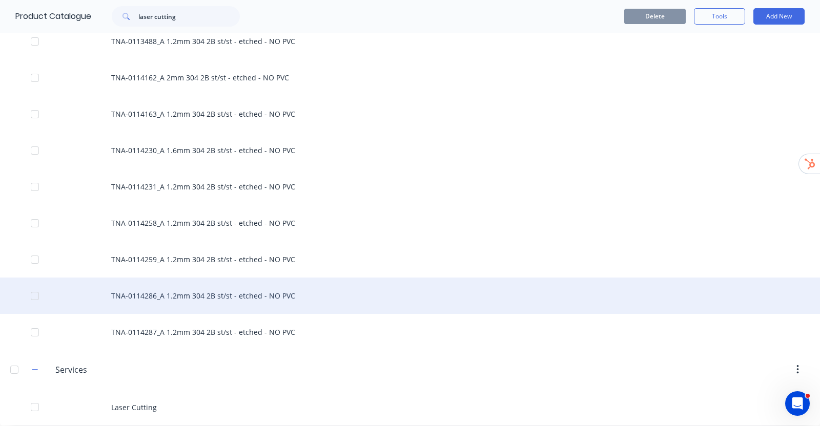
scroll to position [1884, 0]
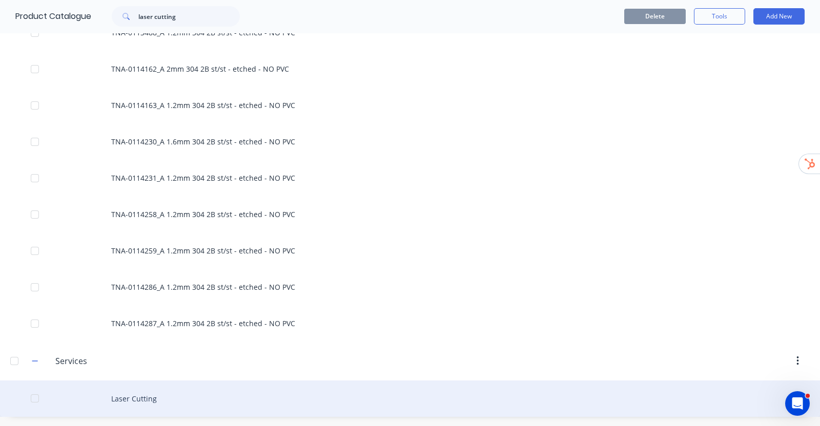
click at [145, 391] on div "Laser Cutting" at bounding box center [410, 399] width 820 height 36
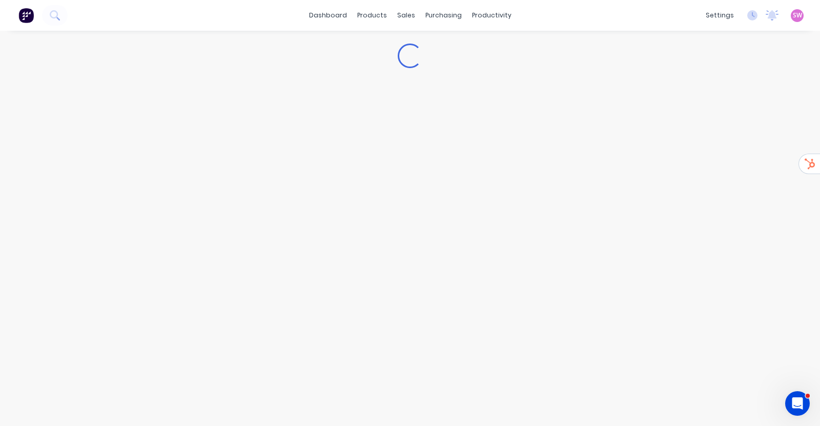
type textarea "x"
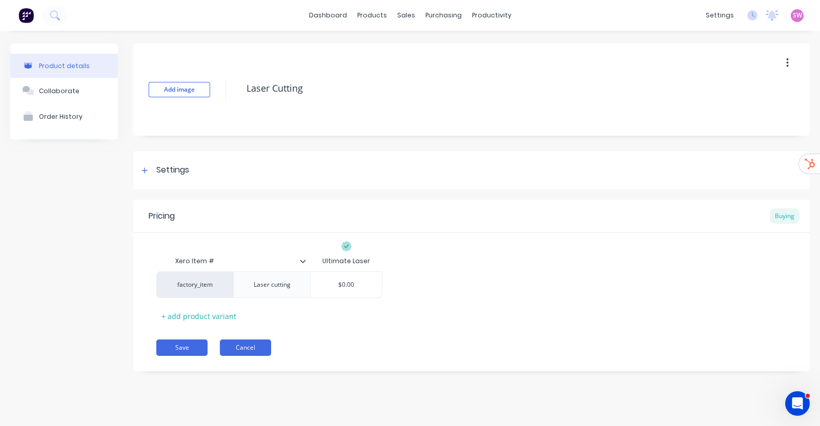
click at [264, 351] on button "Cancel" at bounding box center [245, 348] width 51 height 16
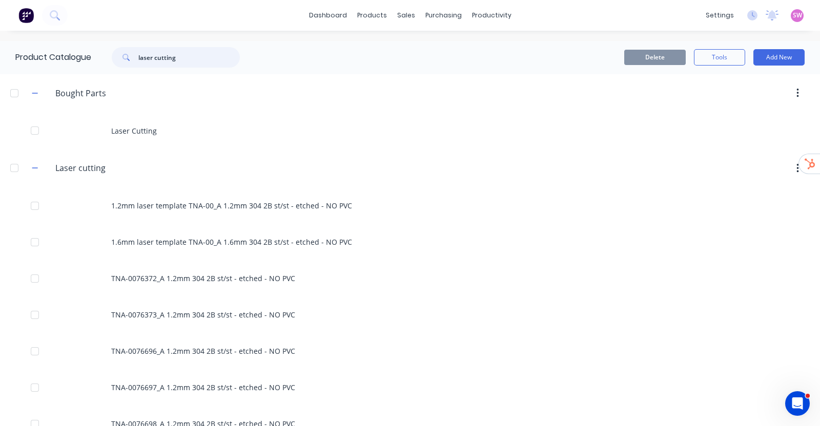
drag, startPoint x: 180, startPoint y: 55, endPoint x: 16, endPoint y: 48, distance: 164.2
click at [16, 48] on div "Product Catalogue laser cutting" at bounding box center [132, 57] width 265 height 33
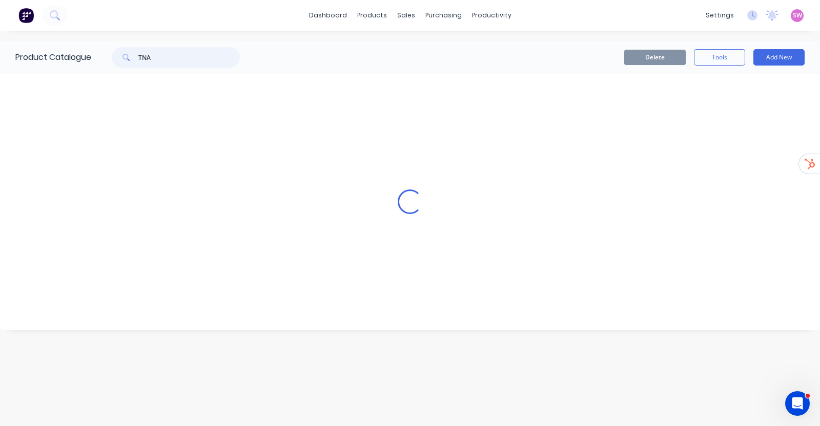
type input "TNA-"
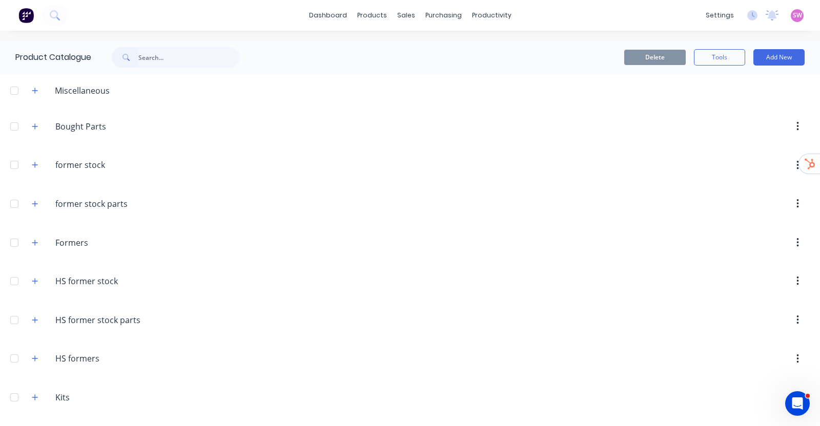
click at [378, 53] on div "Delete Tools Add New" at bounding box center [534, 57] width 539 height 16
click at [31, 92] on button "button" at bounding box center [35, 90] width 13 height 13
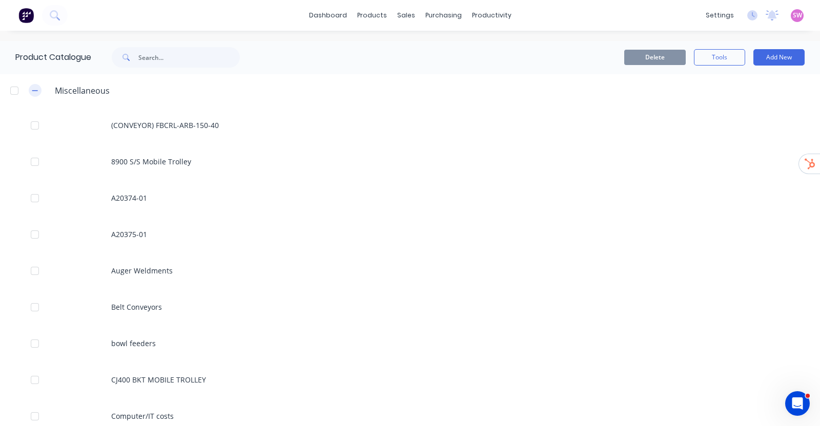
click at [37, 93] on icon "button" at bounding box center [35, 90] width 6 height 7
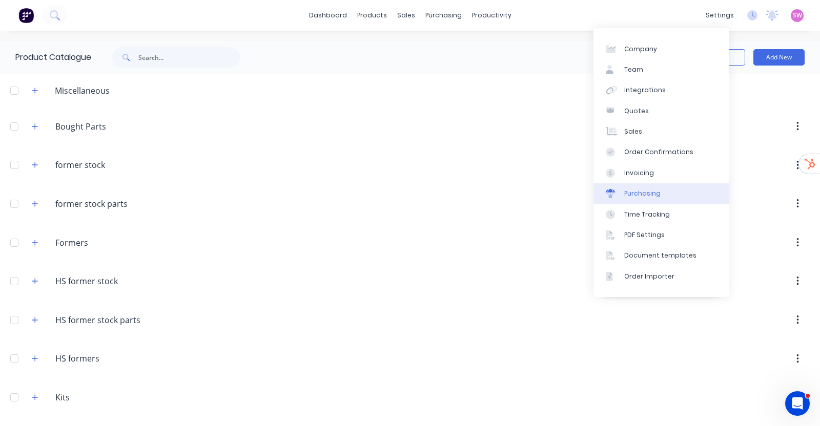
click at [660, 186] on link "Purchasing" at bounding box center [662, 193] width 136 height 21
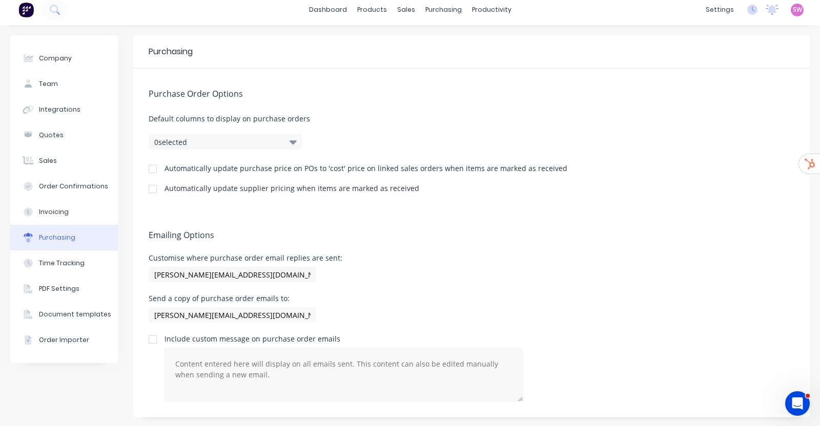
scroll to position [7, 0]
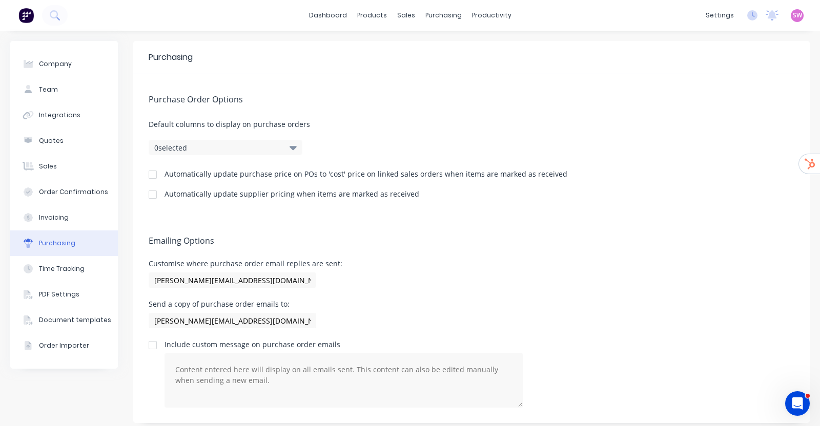
click at [153, 174] on div at bounding box center [152, 175] width 21 height 21
click at [44, 106] on button "Integrations" at bounding box center [64, 116] width 108 height 26
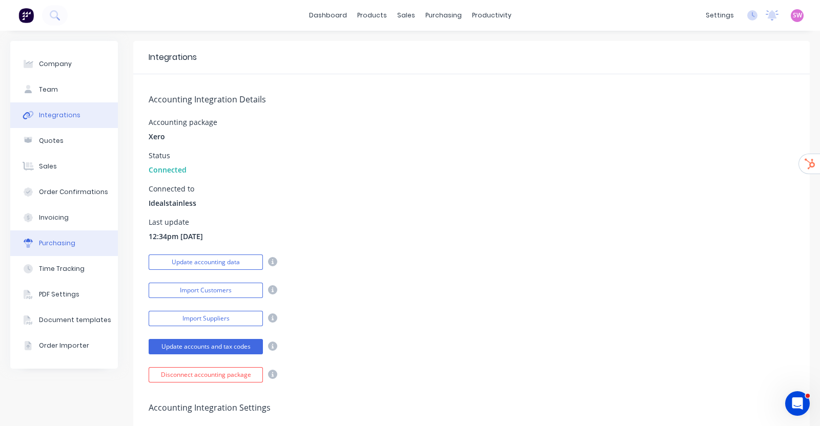
click at [60, 239] on div "Purchasing" at bounding box center [57, 243] width 36 height 9
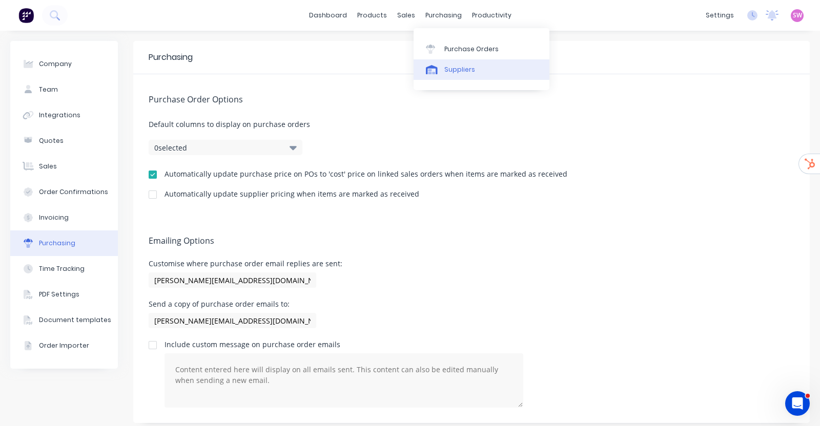
click at [467, 66] on div "Suppliers" at bounding box center [459, 69] width 31 height 9
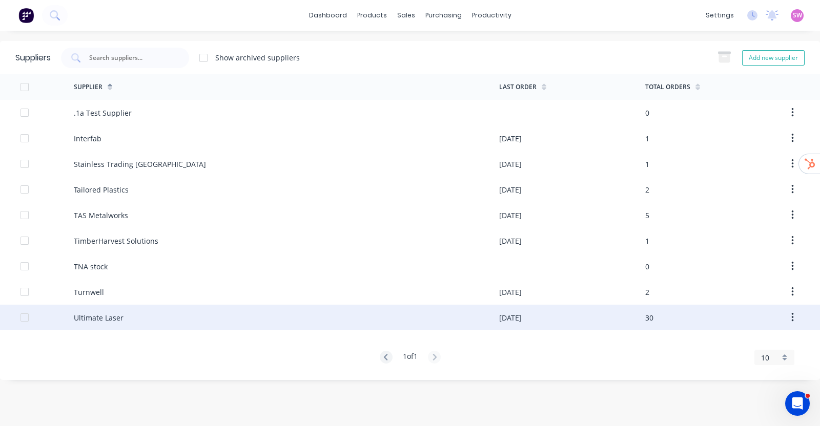
click at [109, 318] on div "Ultimate Laser" at bounding box center [99, 318] width 50 height 11
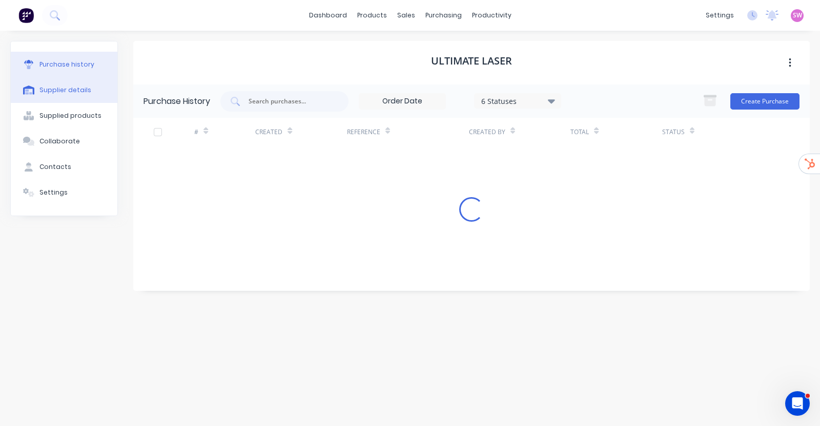
click at [68, 86] on div "Supplier details" at bounding box center [65, 90] width 52 height 9
select select "AU"
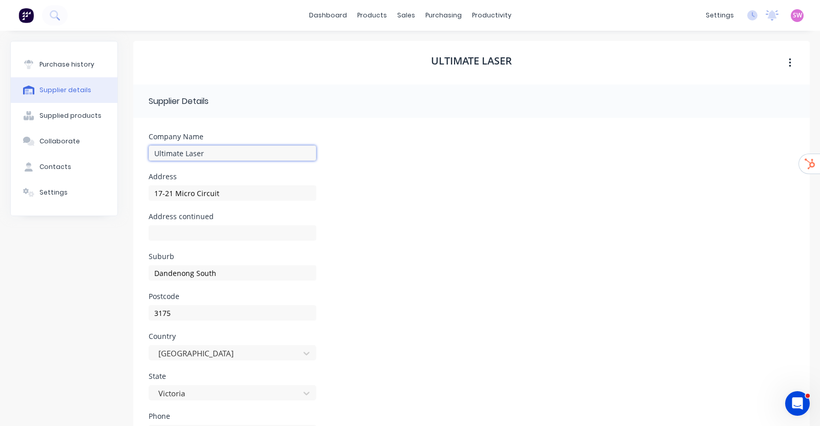
click at [156, 154] on input "Ultimate Laser" at bounding box center [233, 153] width 168 height 15
type input "zzzzUltimate Laser"
click at [441, 125] on form "Company Name zzzzUltimate Laser Address 17-21 Micro Circuit Address continued S…" at bounding box center [471, 333] width 677 height 431
click at [60, 113] on div "Supplied products" at bounding box center [70, 115] width 62 height 9
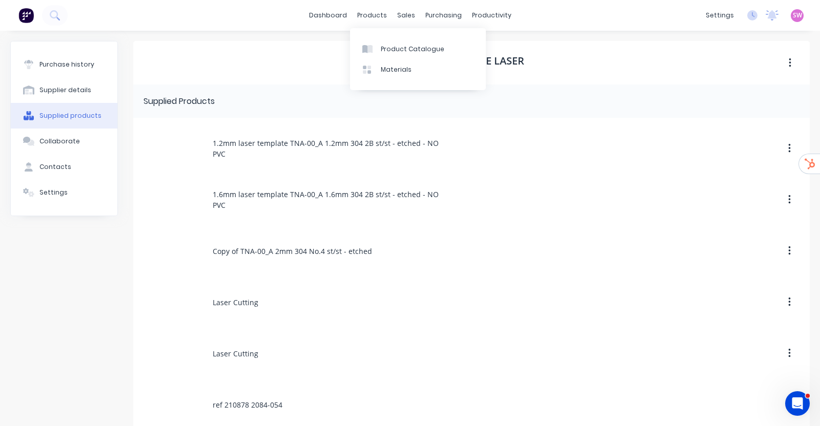
click at [299, 13] on div "dashboard products sales purchasing productivity dashboard products Product Cat…" at bounding box center [410, 15] width 820 height 31
click at [311, 11] on link "dashboard" at bounding box center [328, 15] width 48 height 15
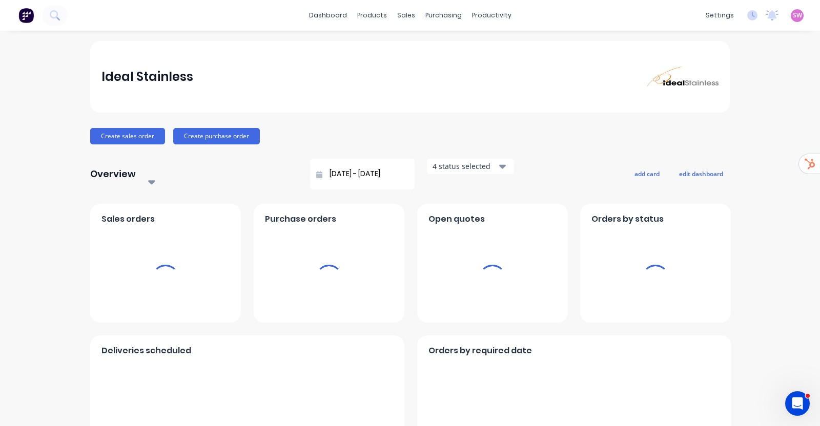
click at [793, 15] on span "SW" at bounding box center [797, 15] width 9 height 9
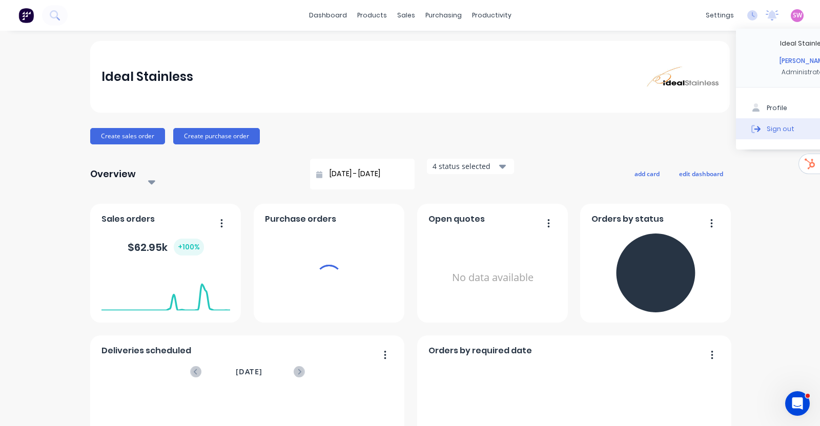
click at [757, 129] on button "Sign out" at bounding box center [804, 128] width 136 height 21
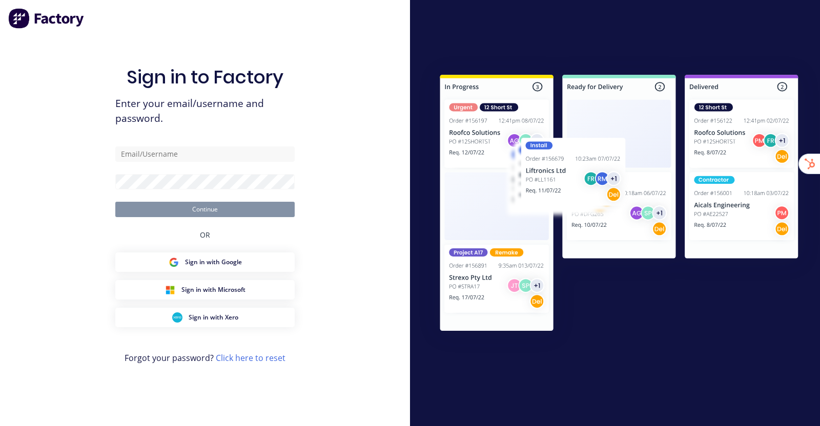
type input "[EMAIL_ADDRESS][DOMAIN_NAME]"
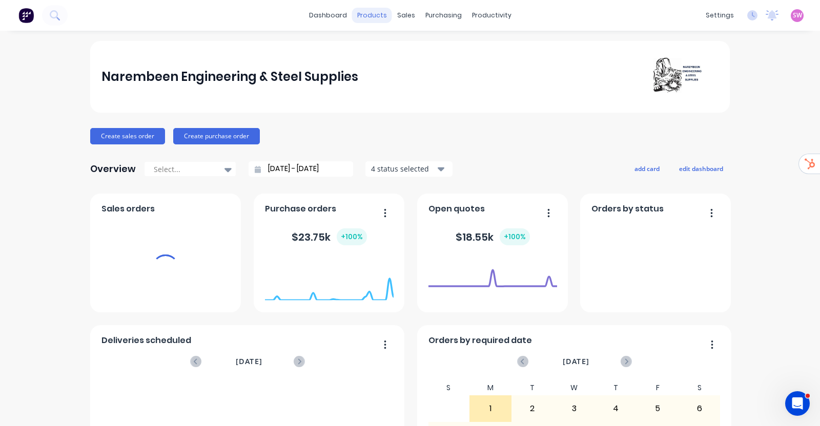
click at [372, 13] on div "products" at bounding box center [372, 15] width 40 height 15
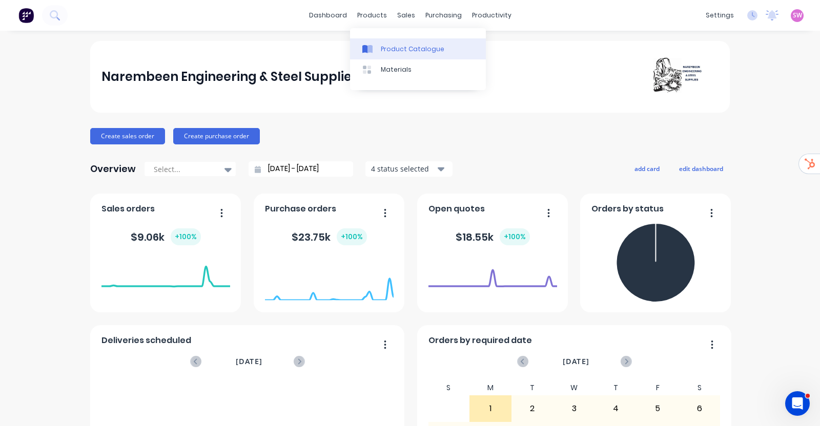
click at [398, 49] on div "Product Catalogue" at bounding box center [413, 49] width 64 height 9
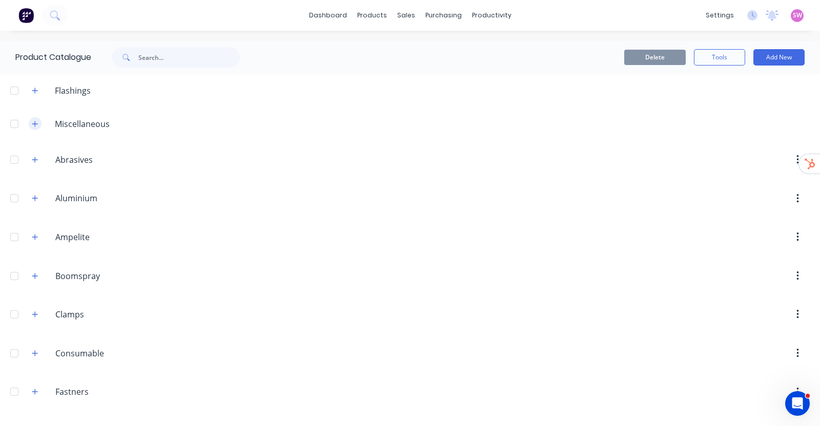
click at [36, 124] on icon "button" at bounding box center [35, 124] width 6 height 6
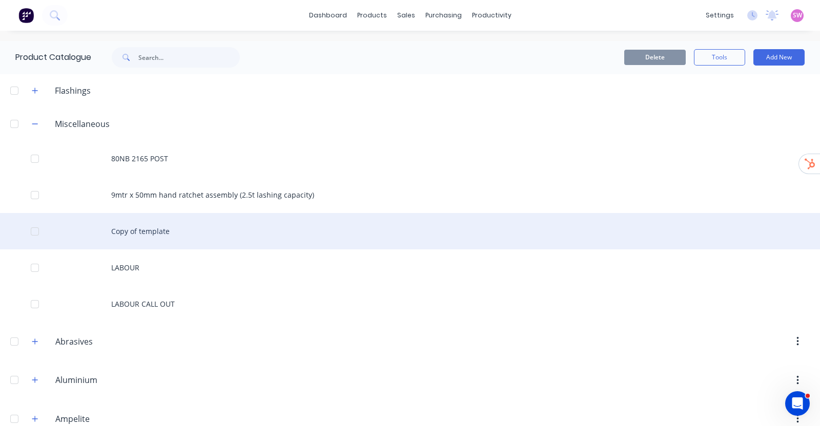
click at [174, 229] on div "Copy of template" at bounding box center [410, 231] width 820 height 36
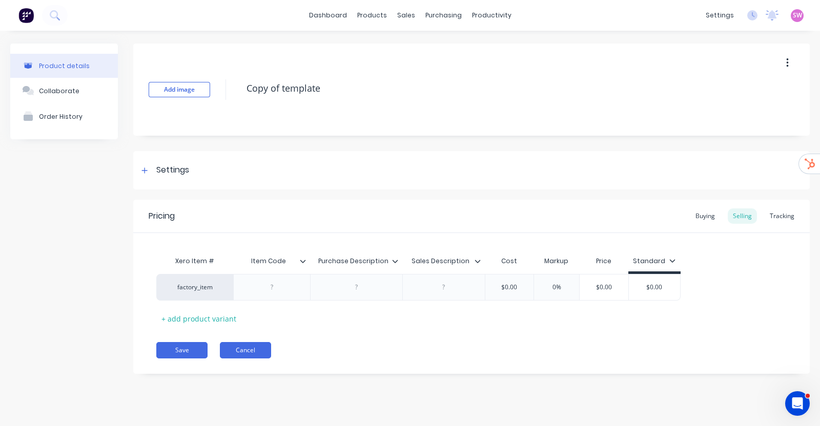
click at [253, 345] on button "Cancel" at bounding box center [245, 350] width 51 height 16
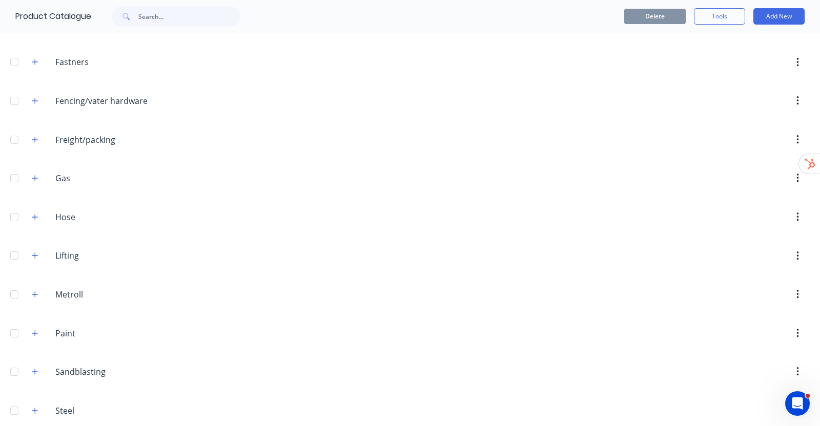
scroll to position [716, 0]
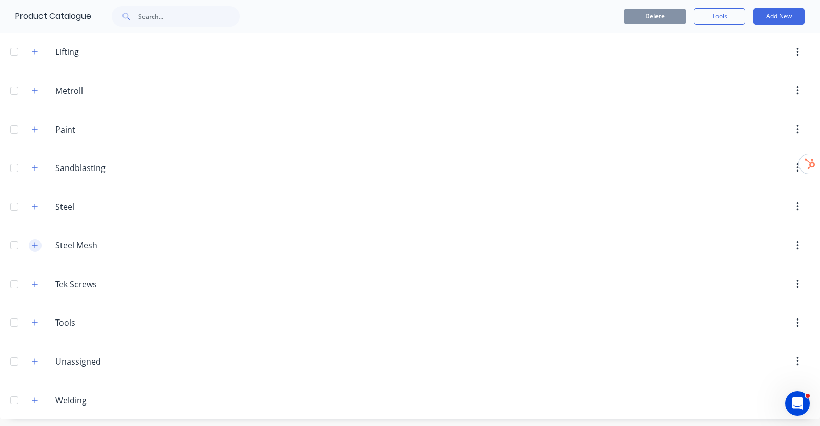
click at [34, 243] on icon "button" at bounding box center [35, 245] width 6 height 7
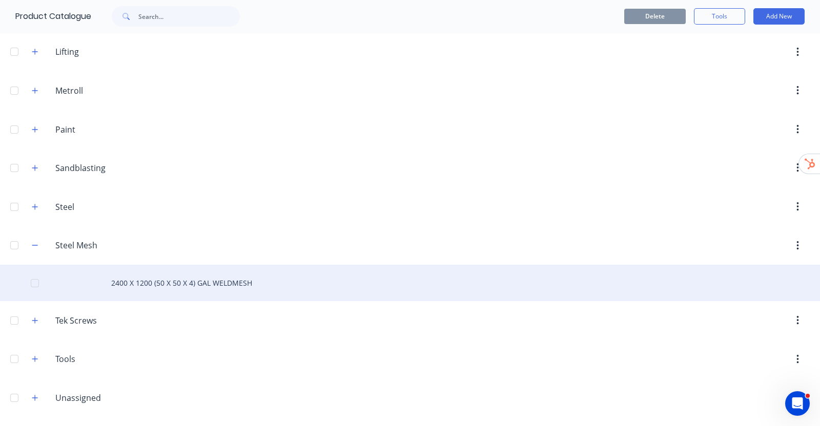
click at [174, 292] on div "2400 X 1200 (50 X 50 X 4) GAL WELDMESH" at bounding box center [410, 283] width 820 height 36
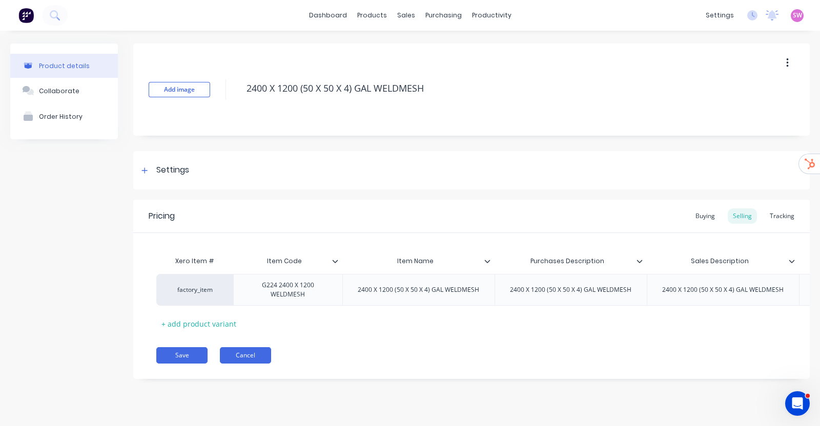
click at [267, 364] on button "Cancel" at bounding box center [245, 355] width 51 height 16
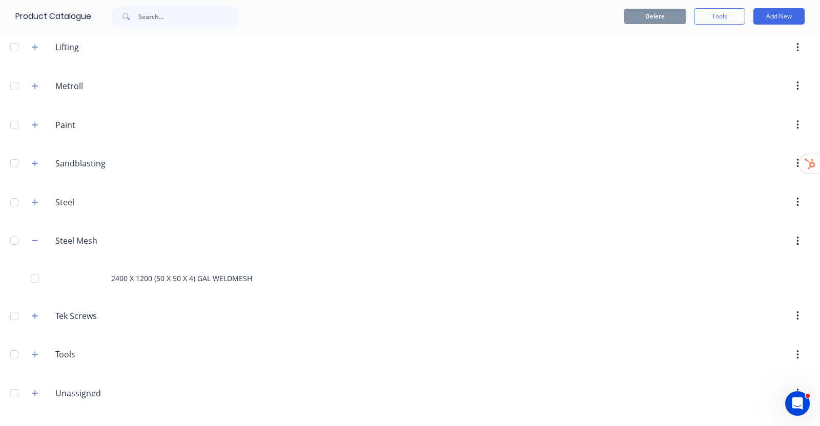
scroll to position [752, 0]
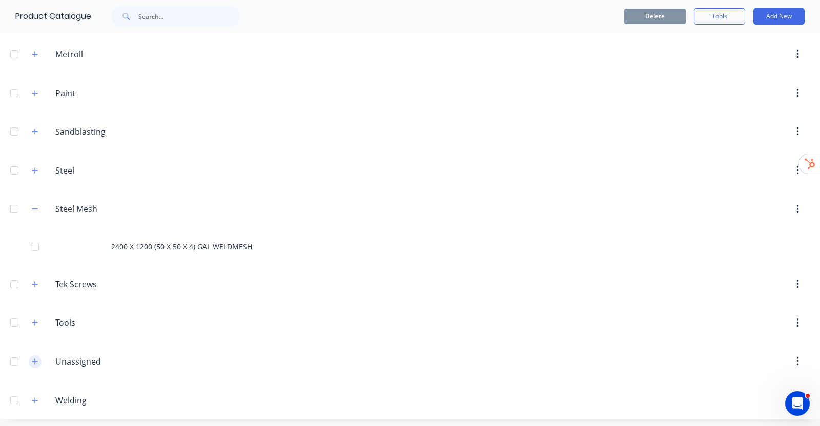
click at [37, 358] on icon "button" at bounding box center [35, 361] width 6 height 7
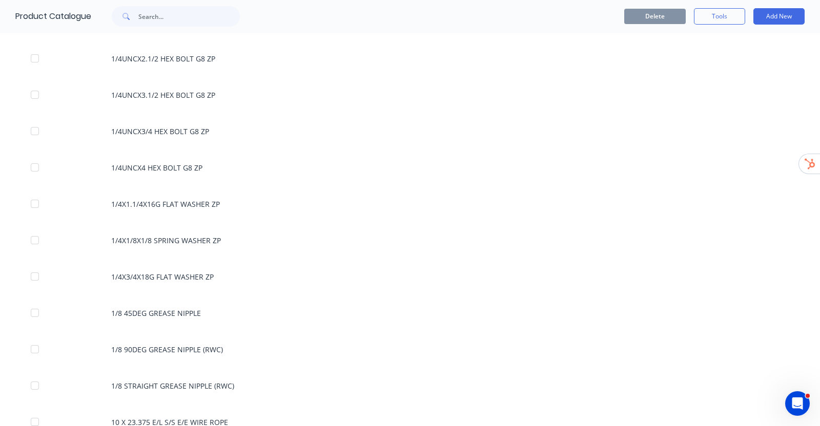
scroll to position [0, 0]
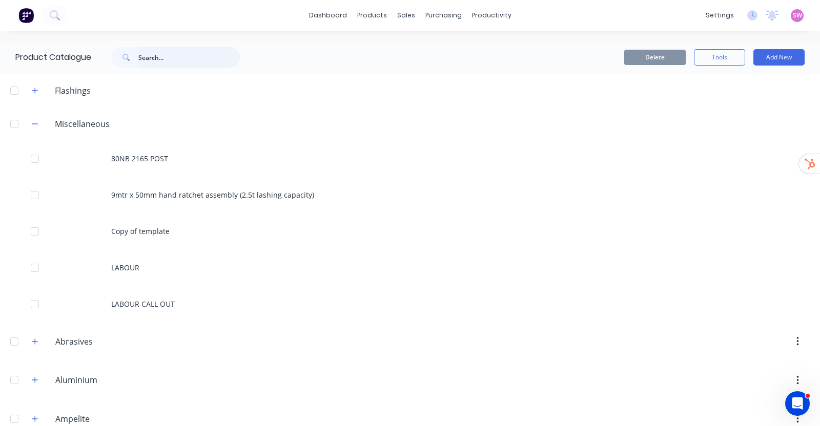
click at [174, 54] on input "text" at bounding box center [188, 57] width 101 height 21
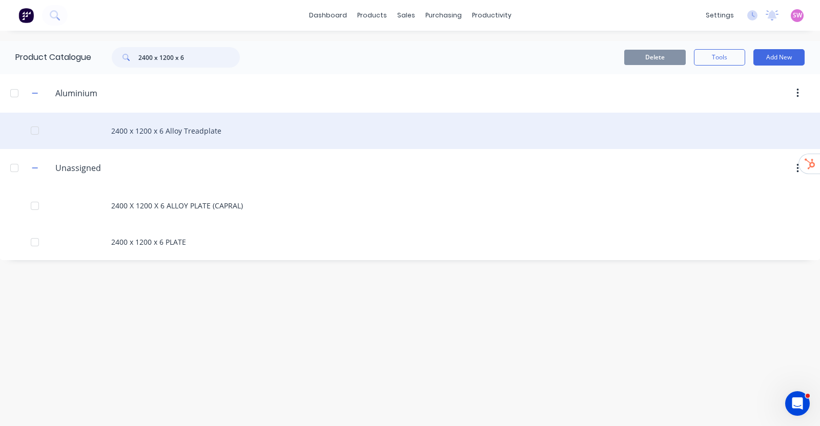
type input "2400 x 1200 x 6"
click at [194, 133] on div "2400 x 1200 x 6 Alloy Treadplate" at bounding box center [410, 131] width 820 height 36
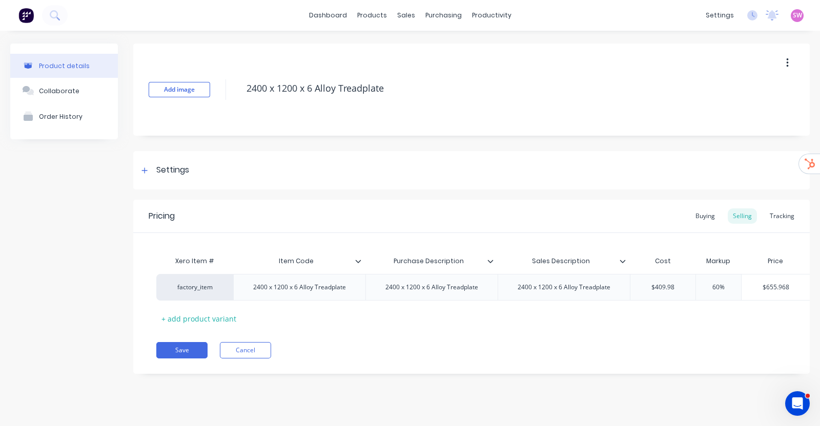
scroll to position [0, 52]
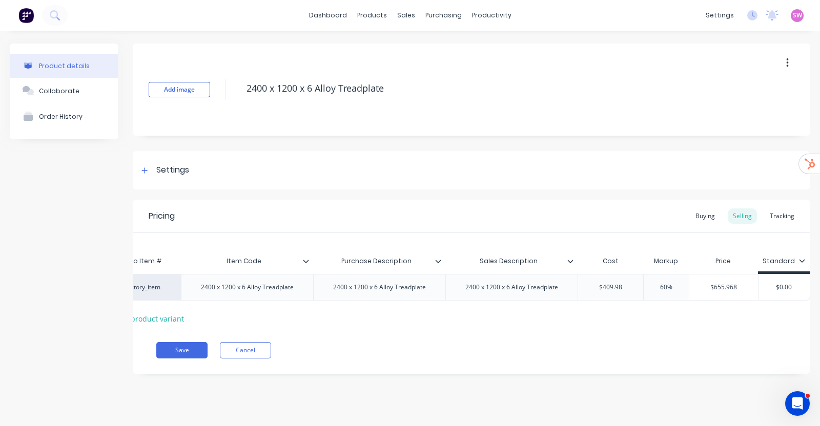
click at [568, 260] on icon at bounding box center [571, 261] width 6 height 3
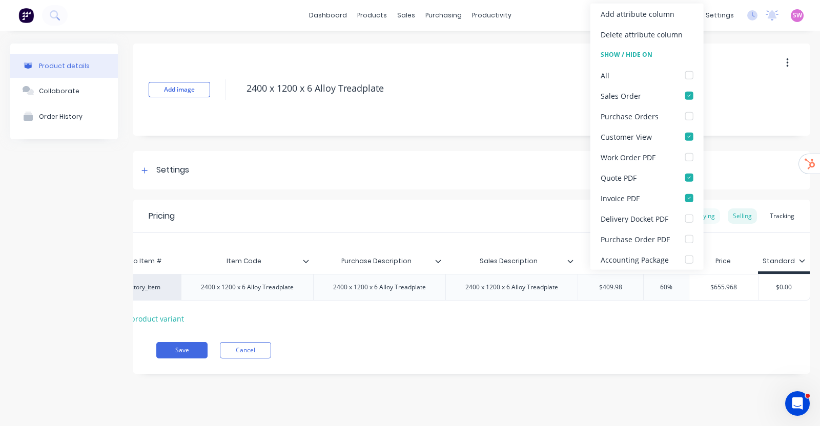
click at [718, 219] on div "Buying" at bounding box center [705, 216] width 30 height 15
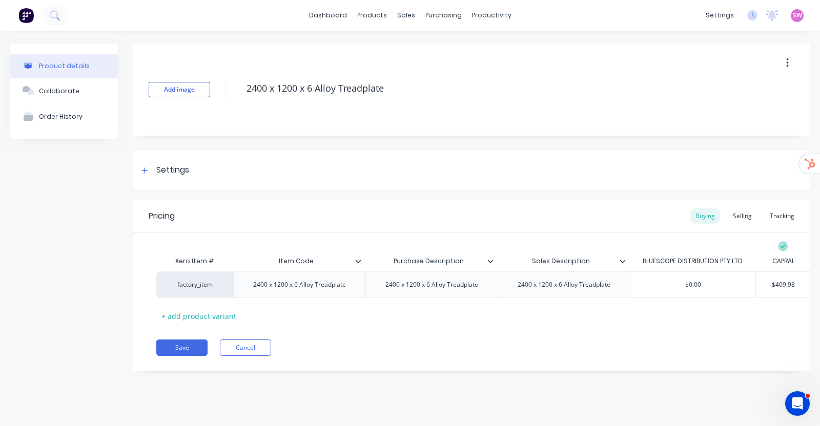
scroll to position [0, 1]
click at [620, 261] on icon at bounding box center [622, 261] width 6 height 6
click at [494, 262] on div at bounding box center [493, 261] width 6 height 9
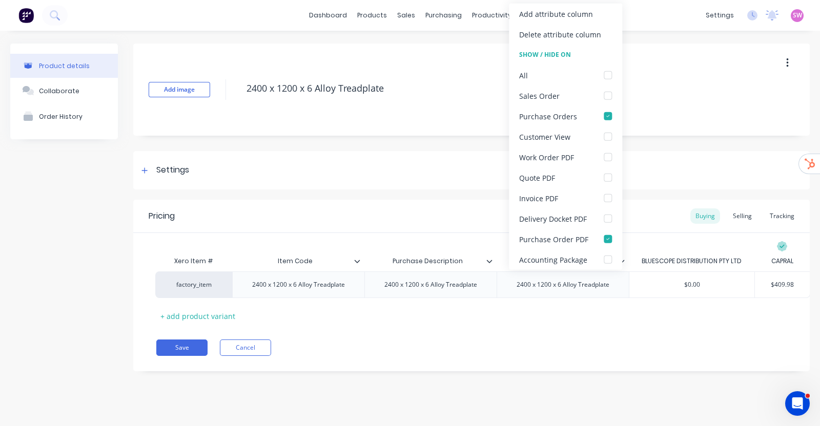
click at [446, 211] on div "Pricing Buying Selling Tracking" at bounding box center [471, 216] width 677 height 33
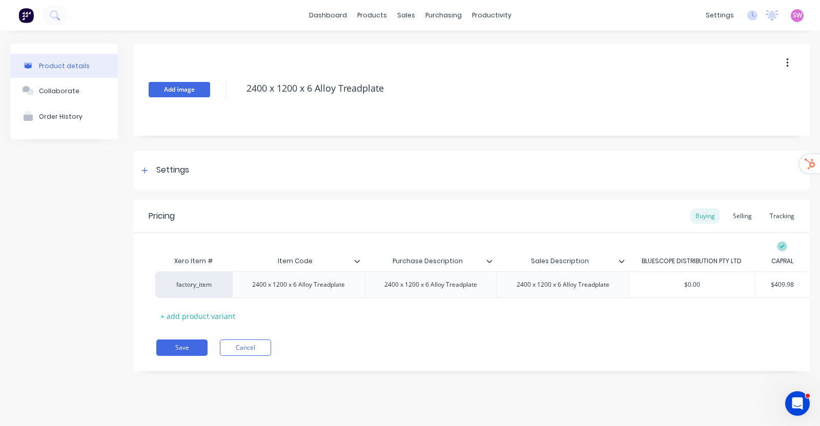
drag, startPoint x: 384, startPoint y: 85, endPoint x: 193, endPoint y: 86, distance: 191.2
click at [193, 86] on div "Add image 2400 x 1200 x 6 Alloy Treadplate" at bounding box center [471, 90] width 677 height 92
click at [72, 208] on div "Product details Collaborate Order History" at bounding box center [64, 215] width 108 height 343
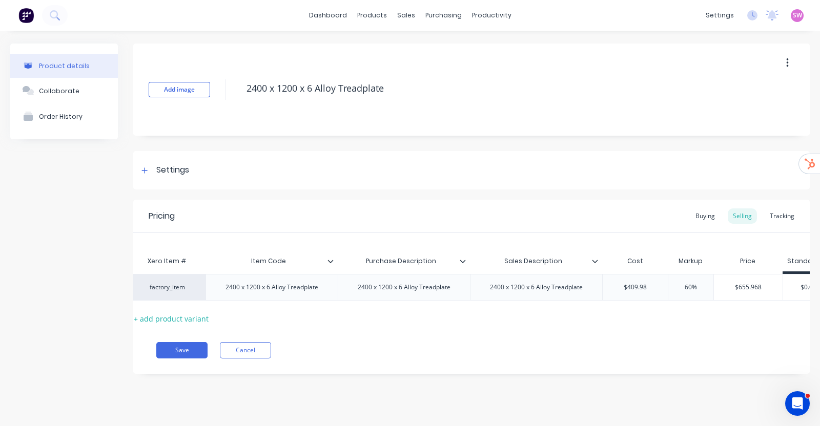
scroll to position [0, 52]
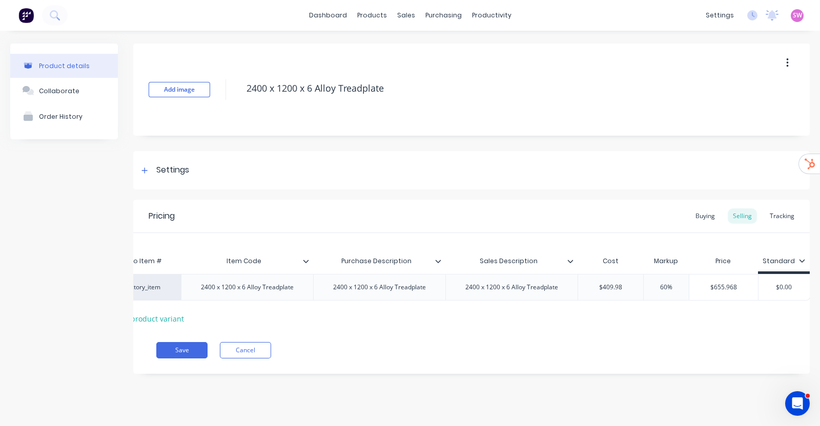
click at [569, 259] on icon at bounding box center [570, 261] width 6 height 6
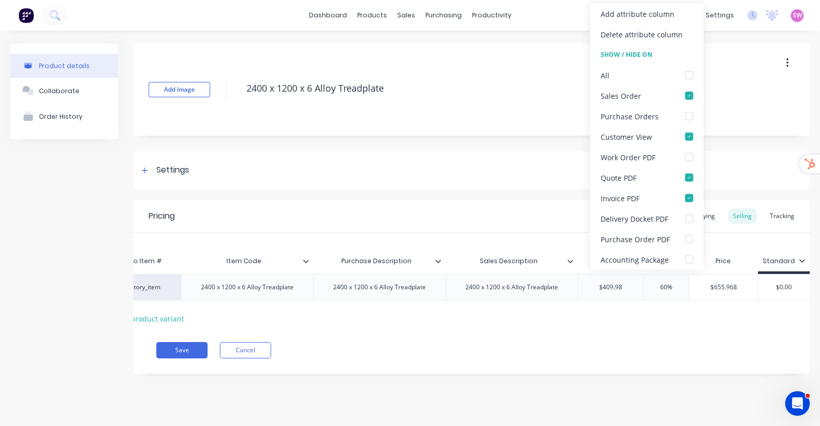
click at [73, 198] on div "Product details Collaborate Order History" at bounding box center [64, 217] width 108 height 346
type textarea "x"
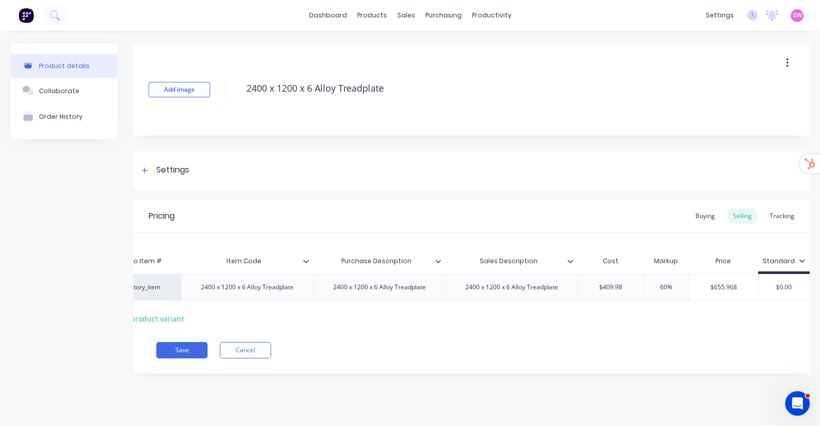
type input "Sales Description"
click at [569, 264] on input "Sales Description" at bounding box center [508, 261] width 126 height 9
click at [569, 259] on icon at bounding box center [570, 261] width 6 height 6
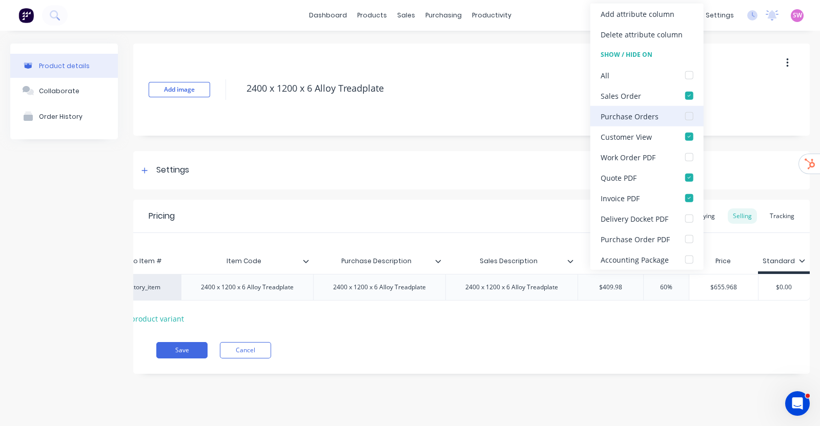
click at [694, 119] on div at bounding box center [689, 116] width 21 height 21
click at [689, 117] on div at bounding box center [689, 116] width 21 height 21
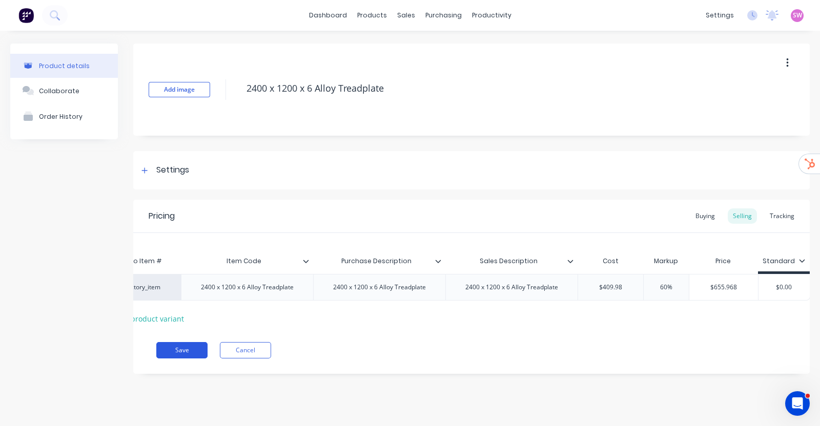
click at [183, 359] on button "Save" at bounding box center [181, 350] width 51 height 16
type textarea "x"
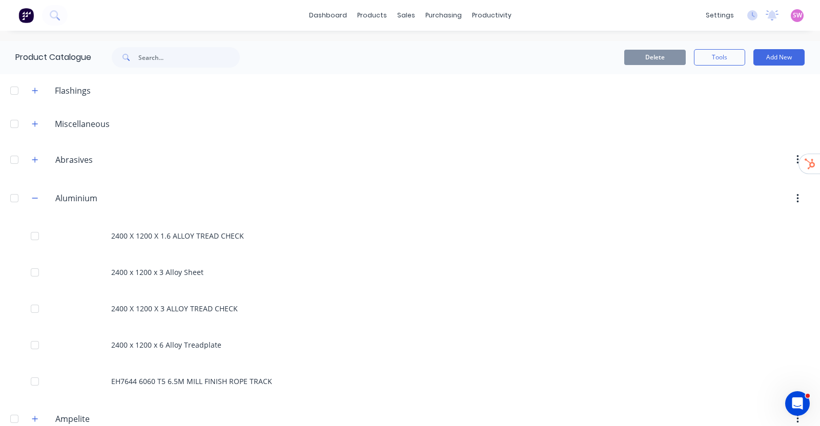
click at [264, 16] on div "dashboard products sales purchasing productivity dashboard products Product Cat…" at bounding box center [410, 15] width 820 height 31
click at [801, 404] on icon "Open Intercom Messenger" at bounding box center [796, 402] width 17 height 17
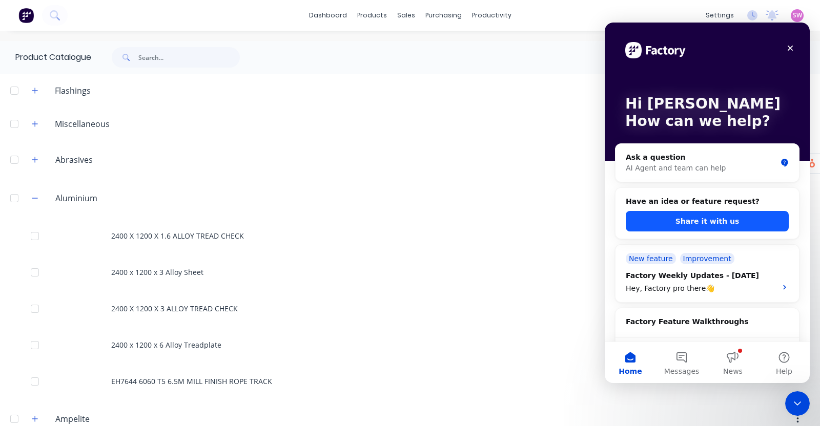
click at [706, 215] on button "Share it with us" at bounding box center [707, 221] width 163 height 21
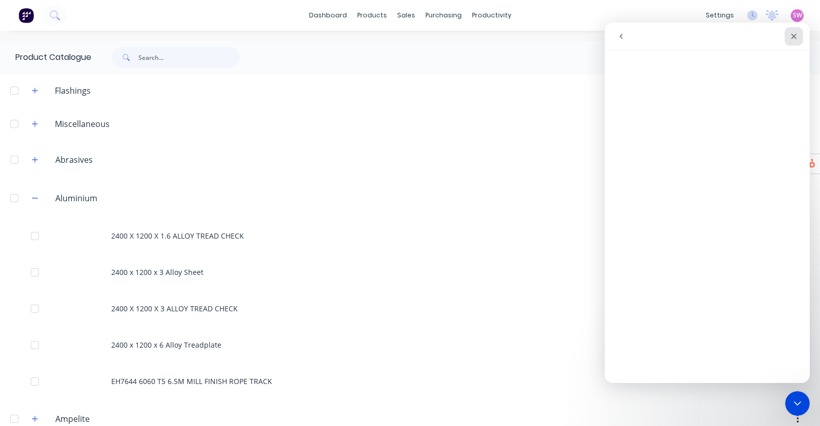
click at [793, 34] on icon "Close" at bounding box center [794, 36] width 8 height 8
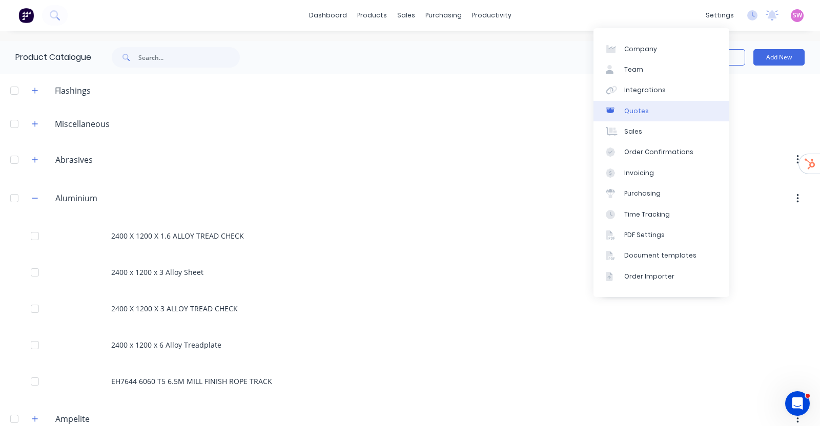
click at [648, 113] on link "Quotes" at bounding box center [662, 111] width 136 height 21
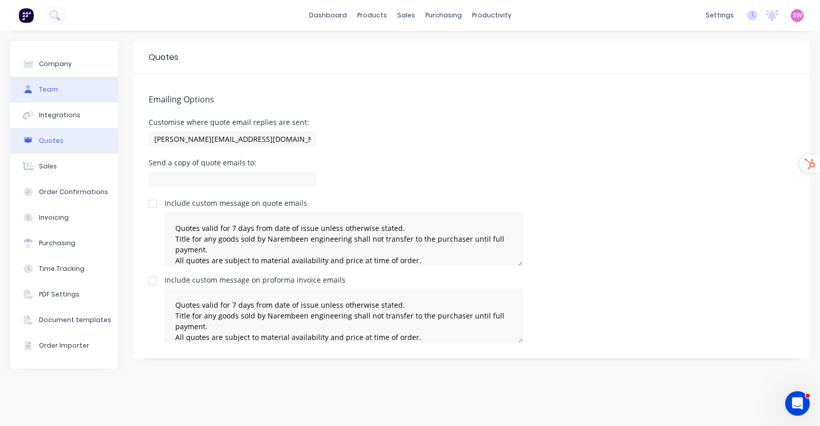
click at [60, 86] on button "Team" at bounding box center [64, 90] width 108 height 26
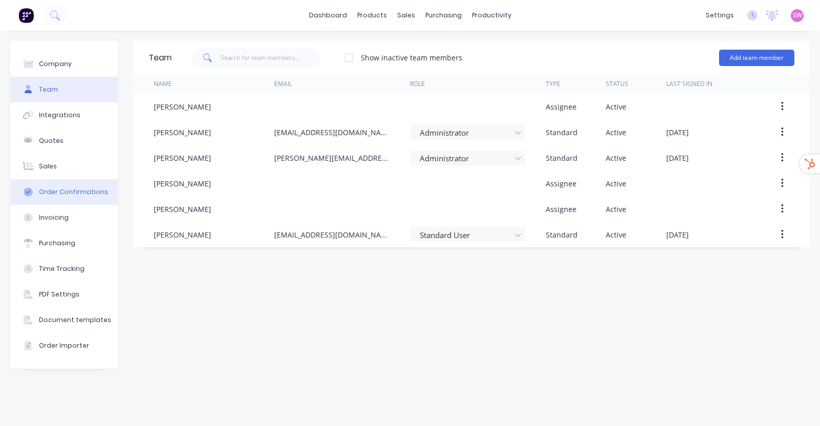
click at [74, 195] on div "Order Confirmations" at bounding box center [73, 192] width 69 height 9
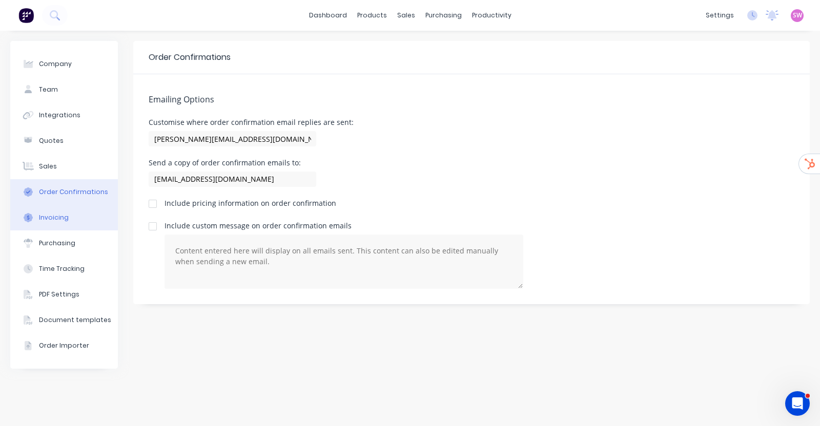
click at [54, 221] on div "Invoicing" at bounding box center [54, 217] width 30 height 9
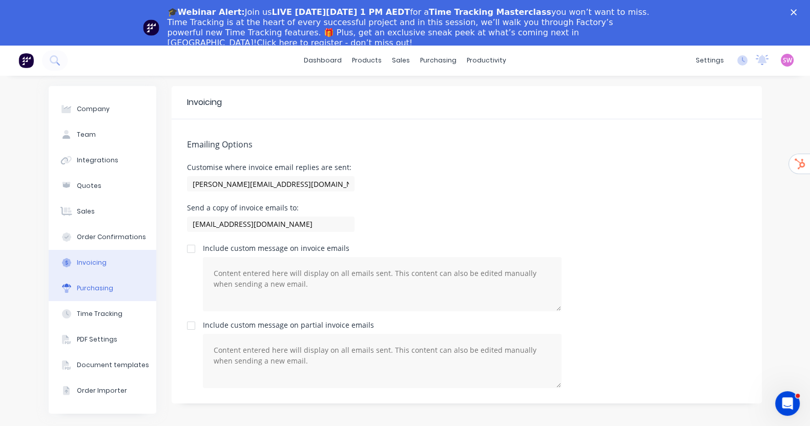
click at [77, 289] on div "Purchasing" at bounding box center [95, 288] width 36 height 9
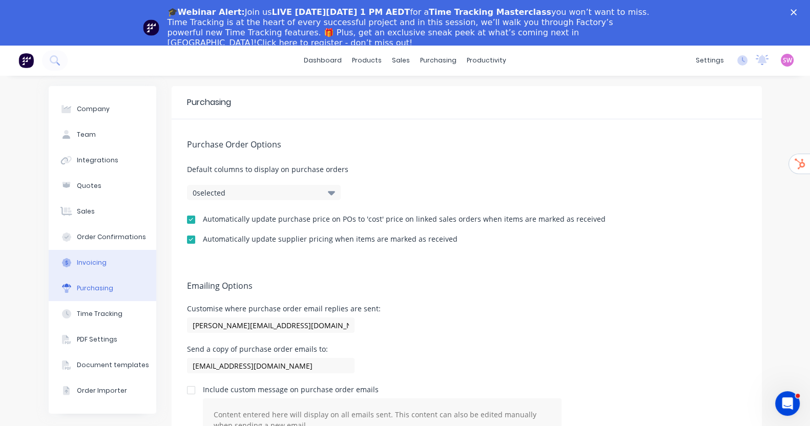
click at [62, 257] on button "Invoicing" at bounding box center [103, 263] width 108 height 26
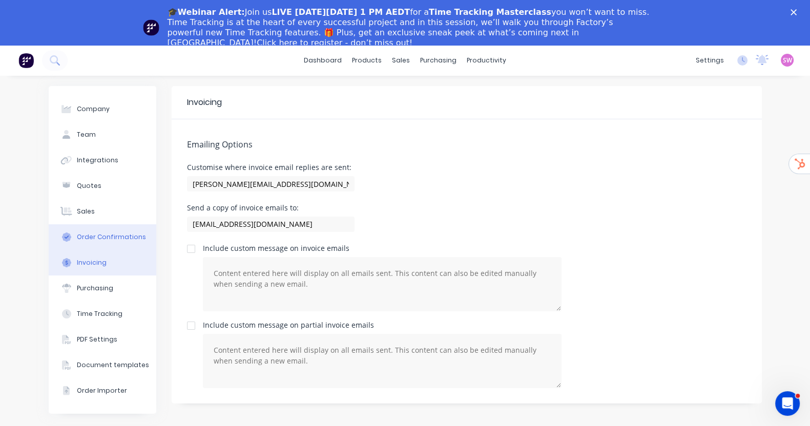
click at [77, 239] on div "Order Confirmations" at bounding box center [111, 237] width 69 height 9
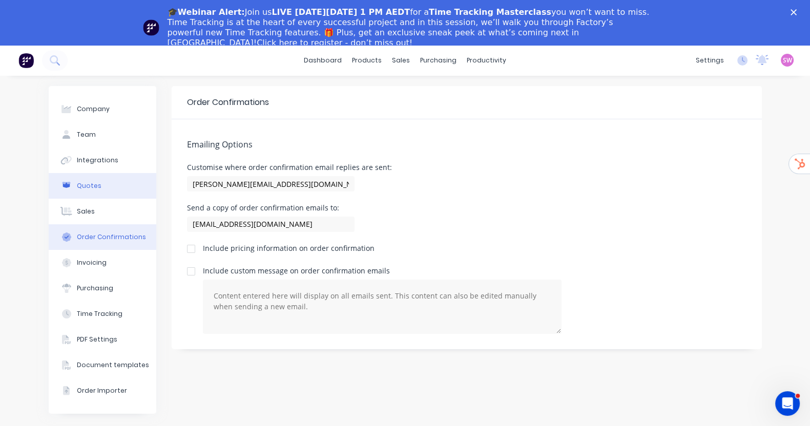
click at [64, 181] on button "Quotes" at bounding box center [103, 186] width 108 height 26
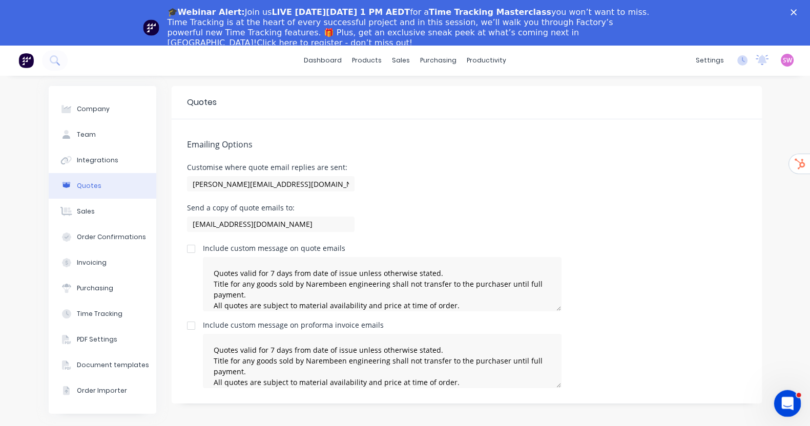
click at [789, 404] on icon "Open Intercom Messenger" at bounding box center [786, 402] width 17 height 17
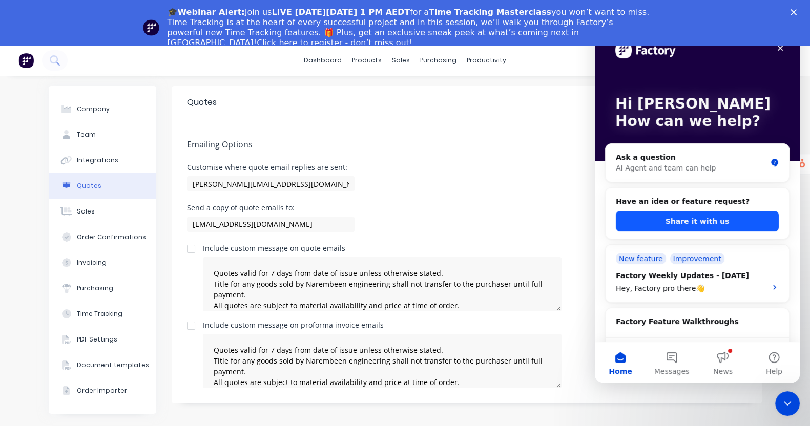
click at [725, 225] on button "Share it with us" at bounding box center [697, 221] width 163 height 21
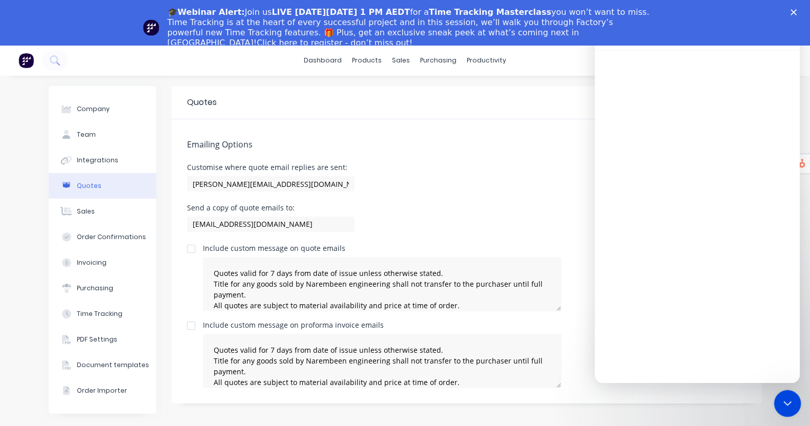
click at [784, 403] on icon "Close Intercom Messenger" at bounding box center [786, 402] width 12 height 12
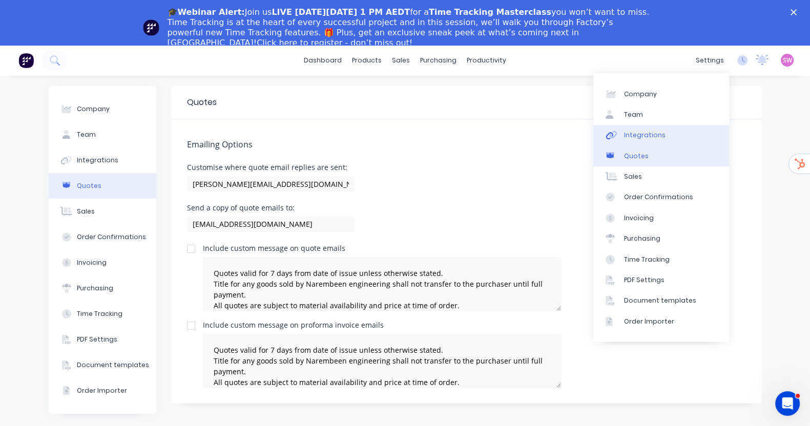
click at [662, 130] on link "Integrations" at bounding box center [662, 135] width 136 height 21
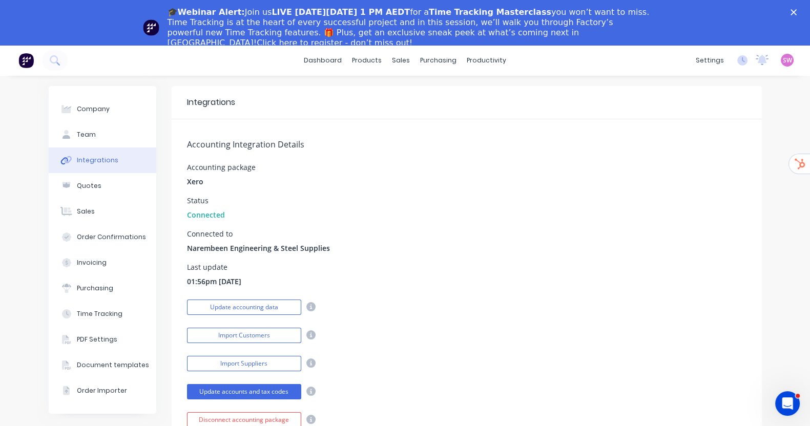
click at [303, 162] on div "Accounting Integration Details Accounting package Xero Status Connected Connect…" at bounding box center [467, 273] width 590 height 309
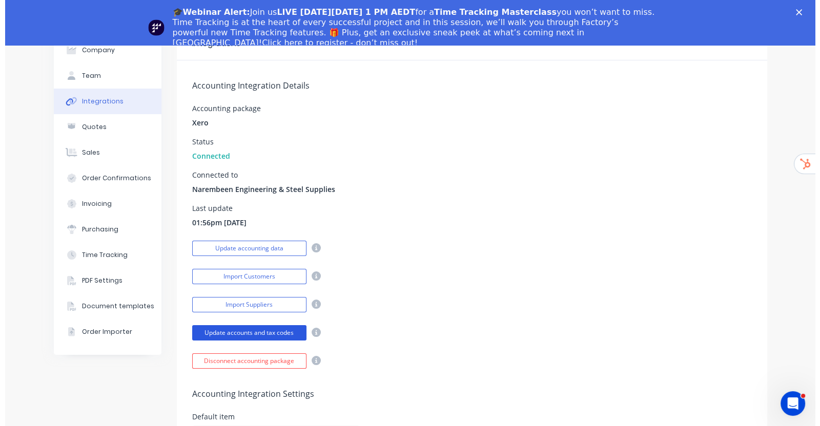
scroll to position [128, 0]
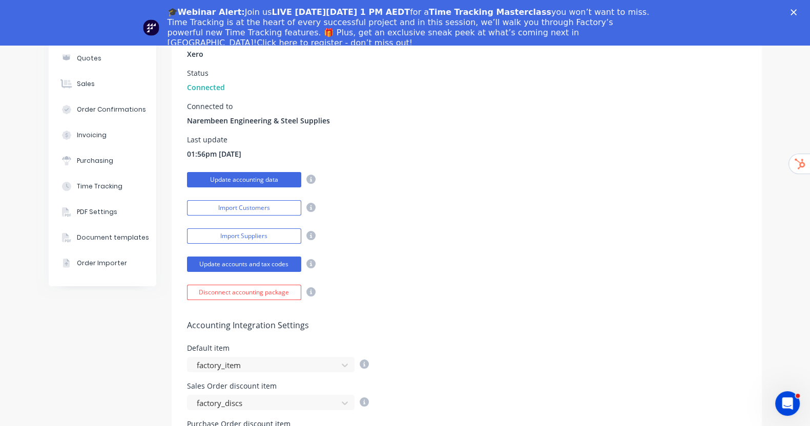
click at [236, 179] on button "Update accounting data" at bounding box center [244, 179] width 114 height 15
click at [797, 10] on polygon "Close" at bounding box center [794, 12] width 6 height 6
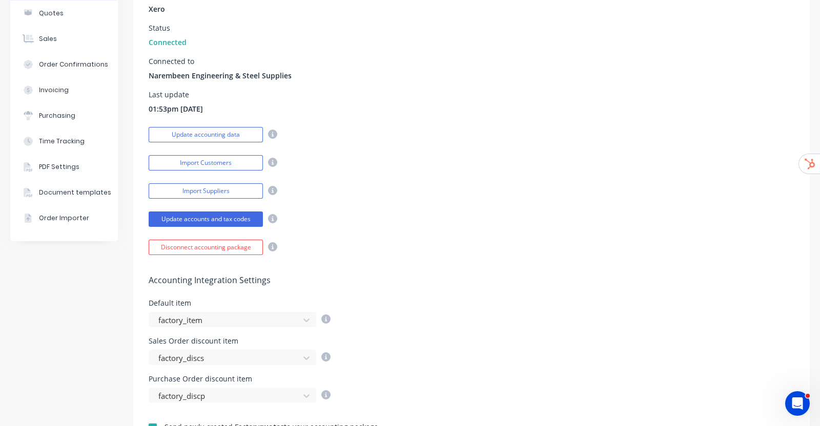
scroll to position [0, 0]
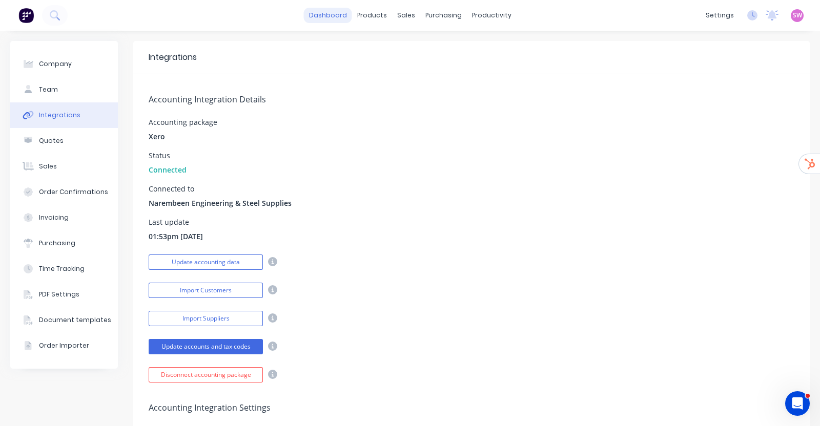
click at [336, 14] on link "dashboard" at bounding box center [328, 15] width 48 height 15
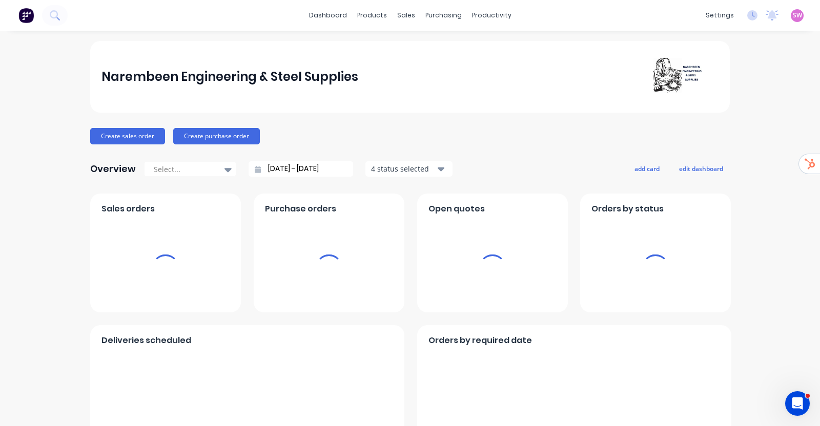
click at [793, 11] on span "SW" at bounding box center [797, 15] width 9 height 9
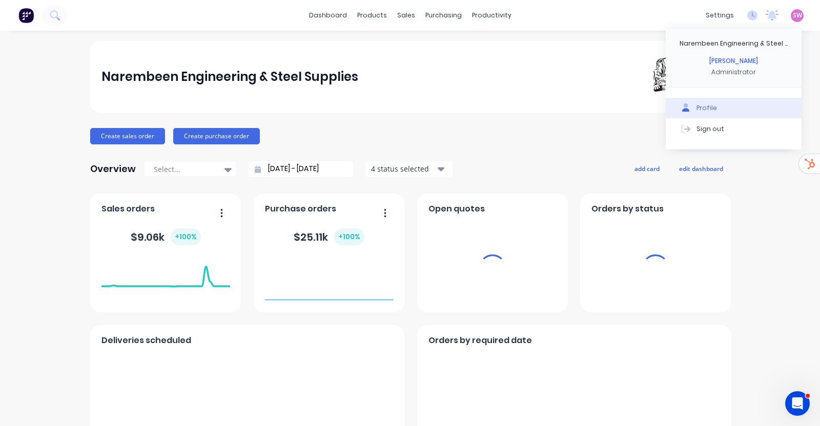
click at [701, 127] on div "Sign out" at bounding box center [711, 128] width 28 height 9
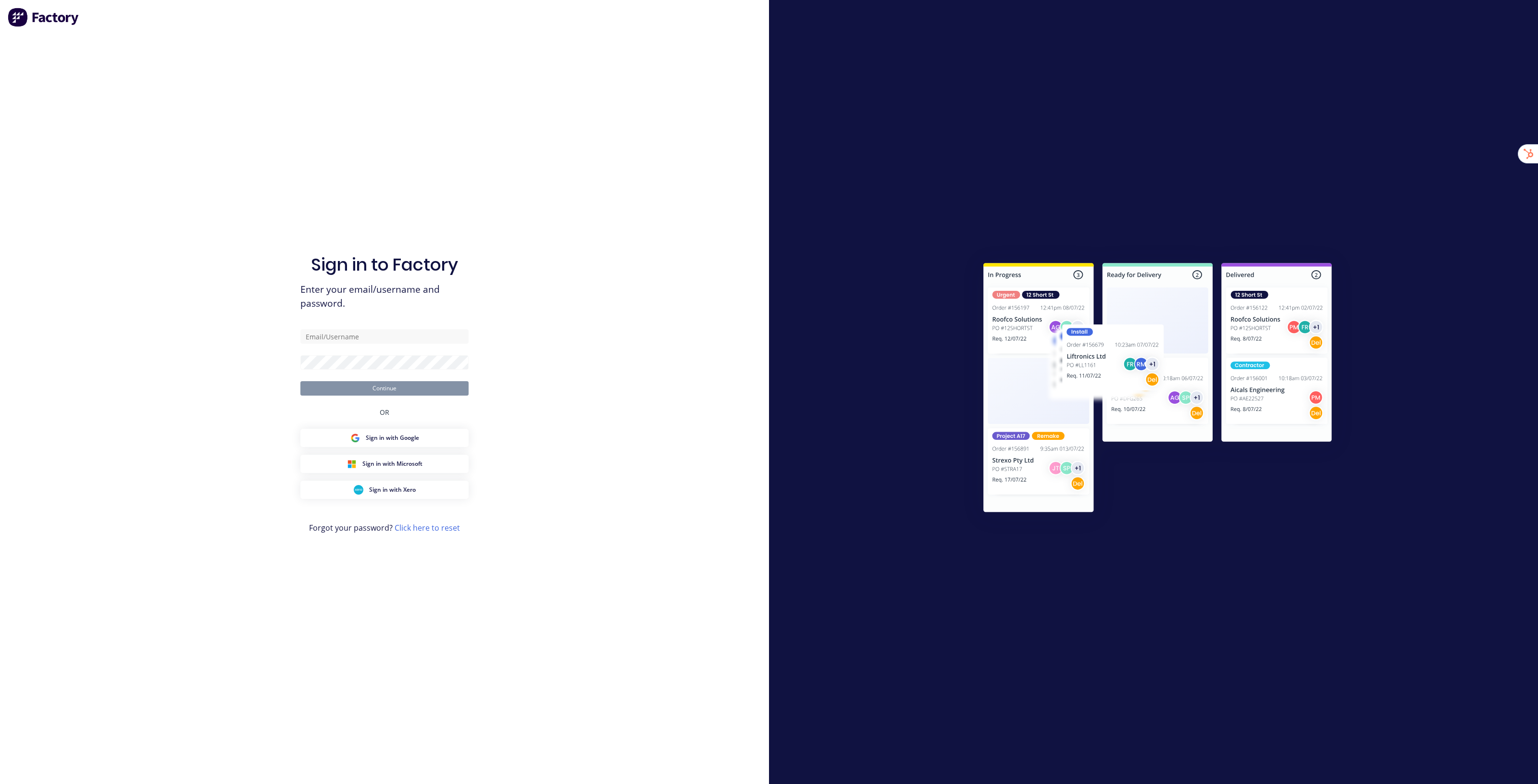
type input "[EMAIL_ADDRESS][DOMAIN_NAME]"
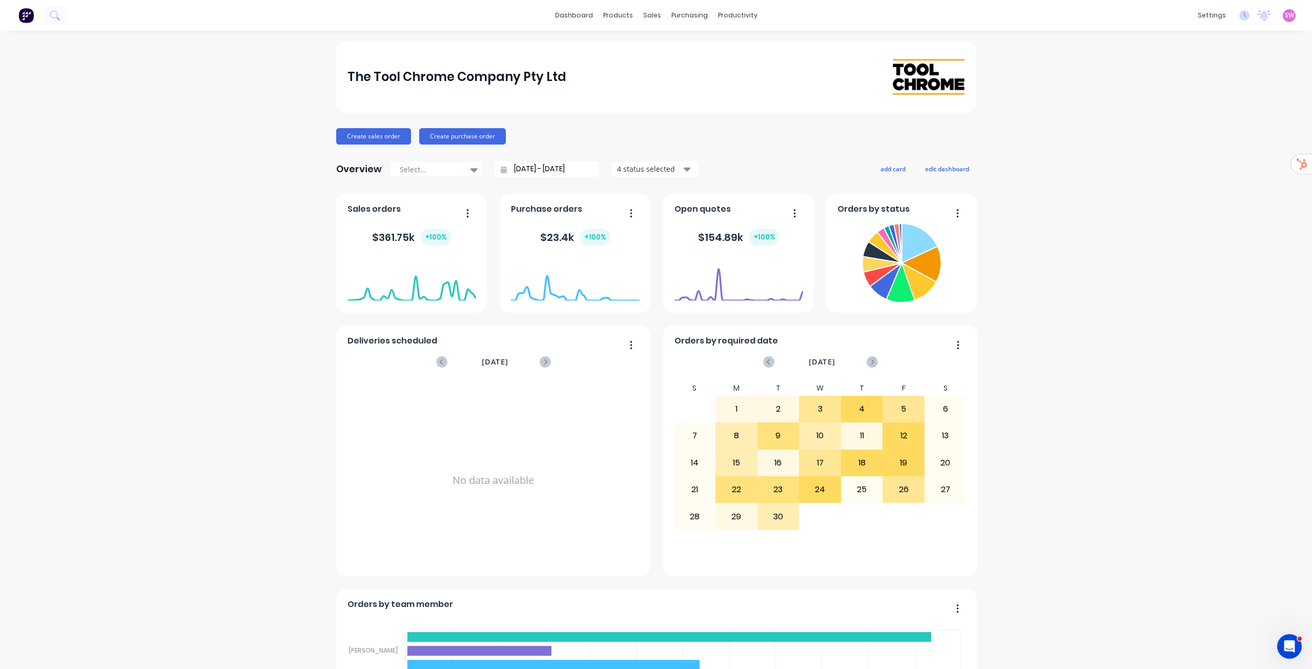
click at [668, 71] on div "Customers" at bounding box center [683, 69] width 37 height 9
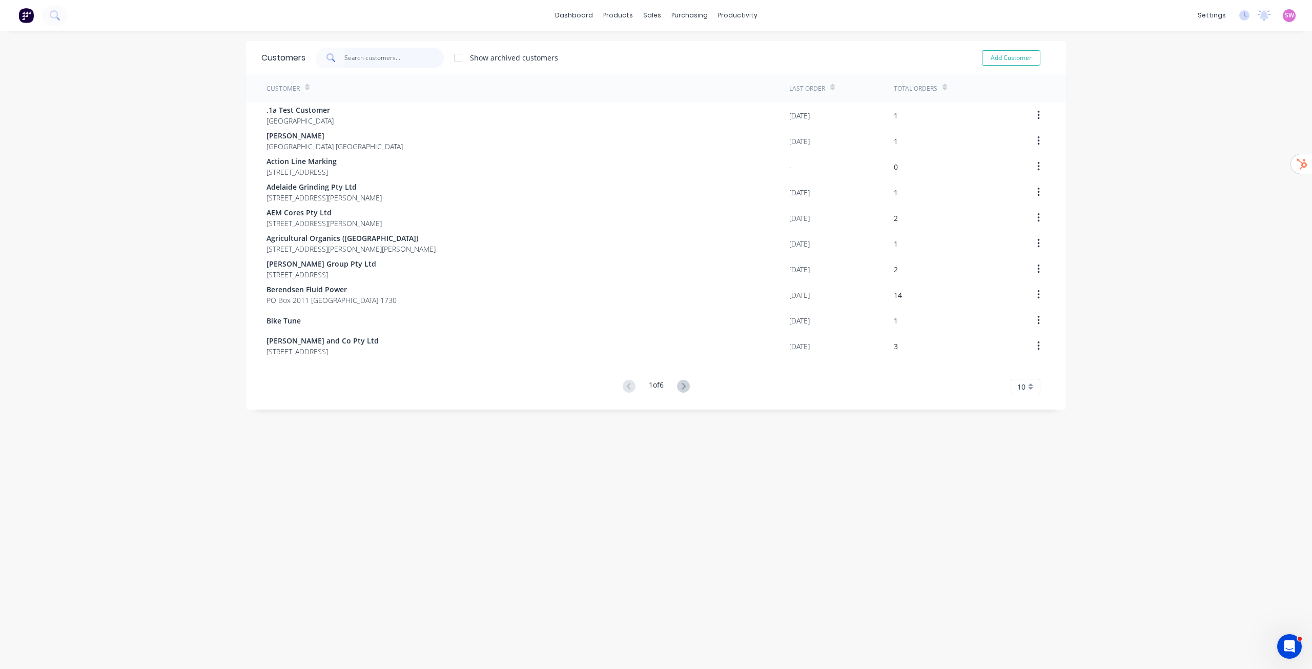
click at [375, 58] on input "text" at bounding box center [394, 58] width 100 height 21
click at [820, 60] on button "Add Customer" at bounding box center [1011, 57] width 58 height 15
select select "AU"
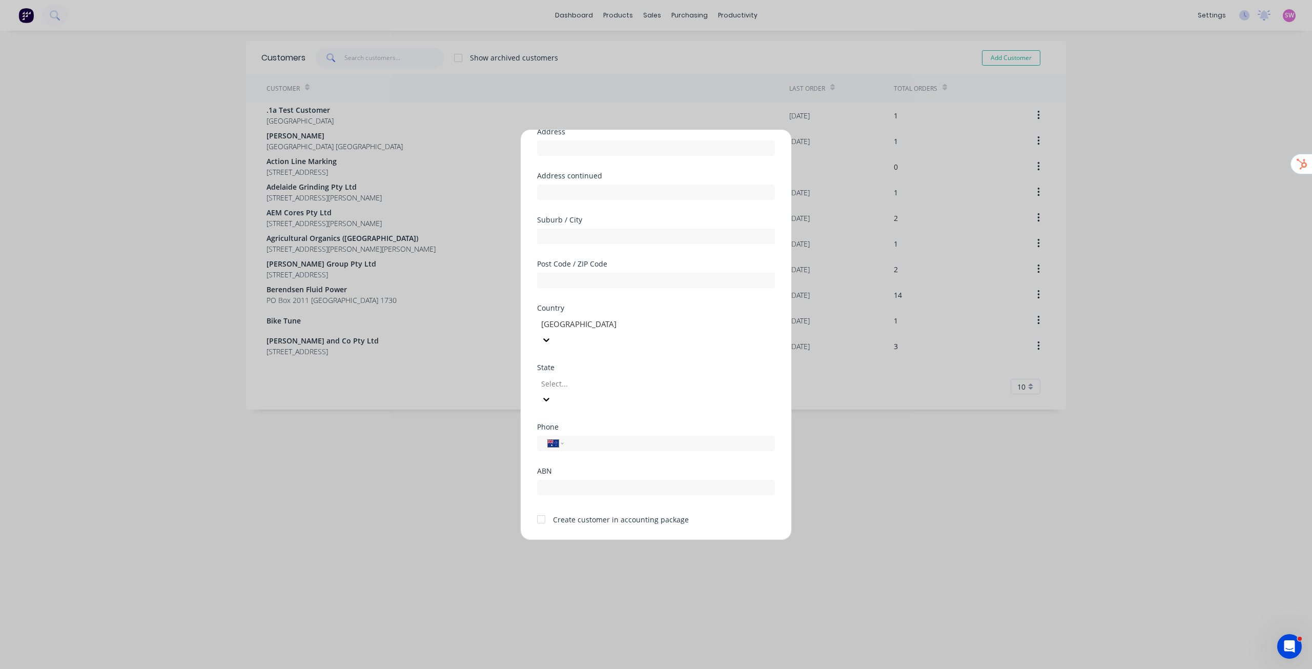
scroll to position [90, 0]
click at [543, 426] on div at bounding box center [541, 517] width 21 height 21
click at [690, 426] on button "Cancel" at bounding box center [688, 548] width 56 height 16
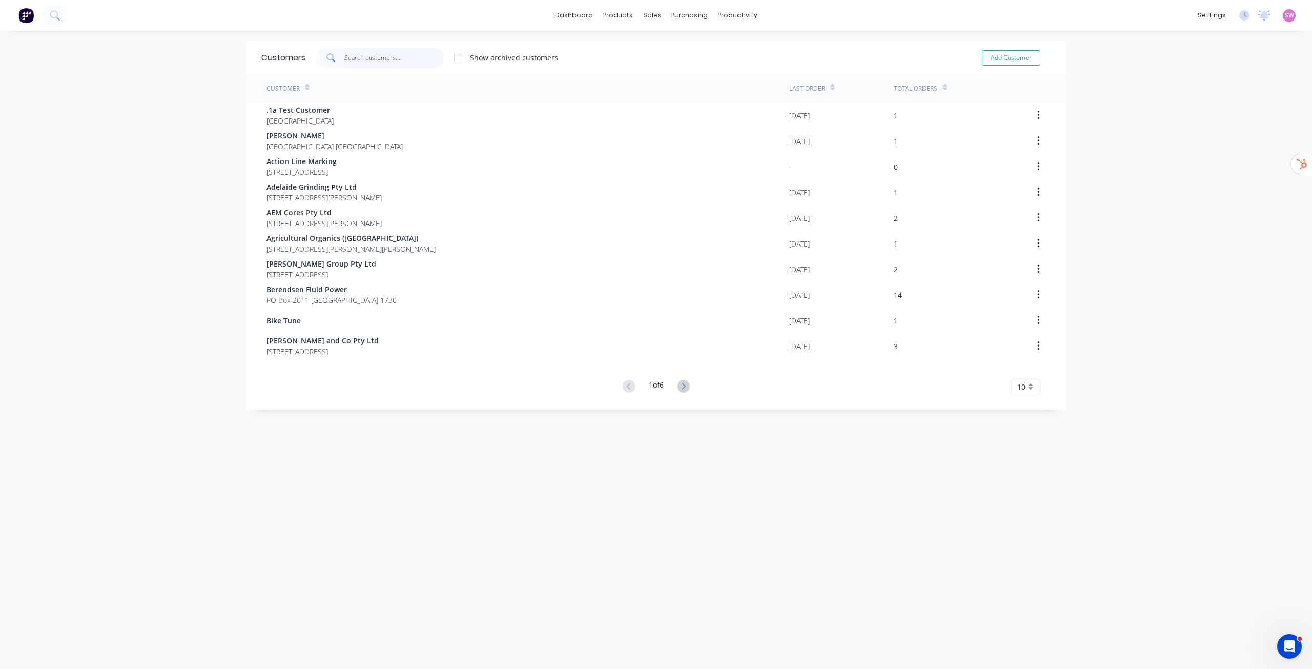
click at [405, 55] on input "text" at bounding box center [394, 58] width 100 height 21
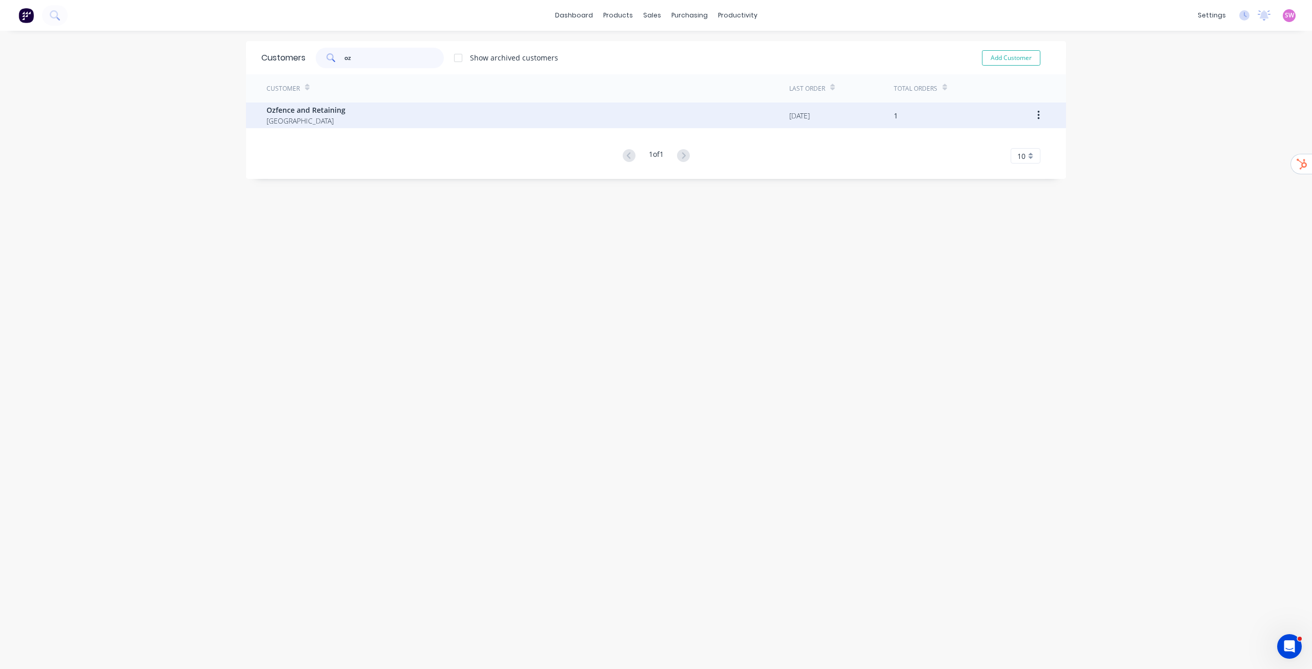
type input "oz"
click at [282, 119] on span "[GEOGRAPHIC_DATA]" at bounding box center [306, 120] width 79 height 11
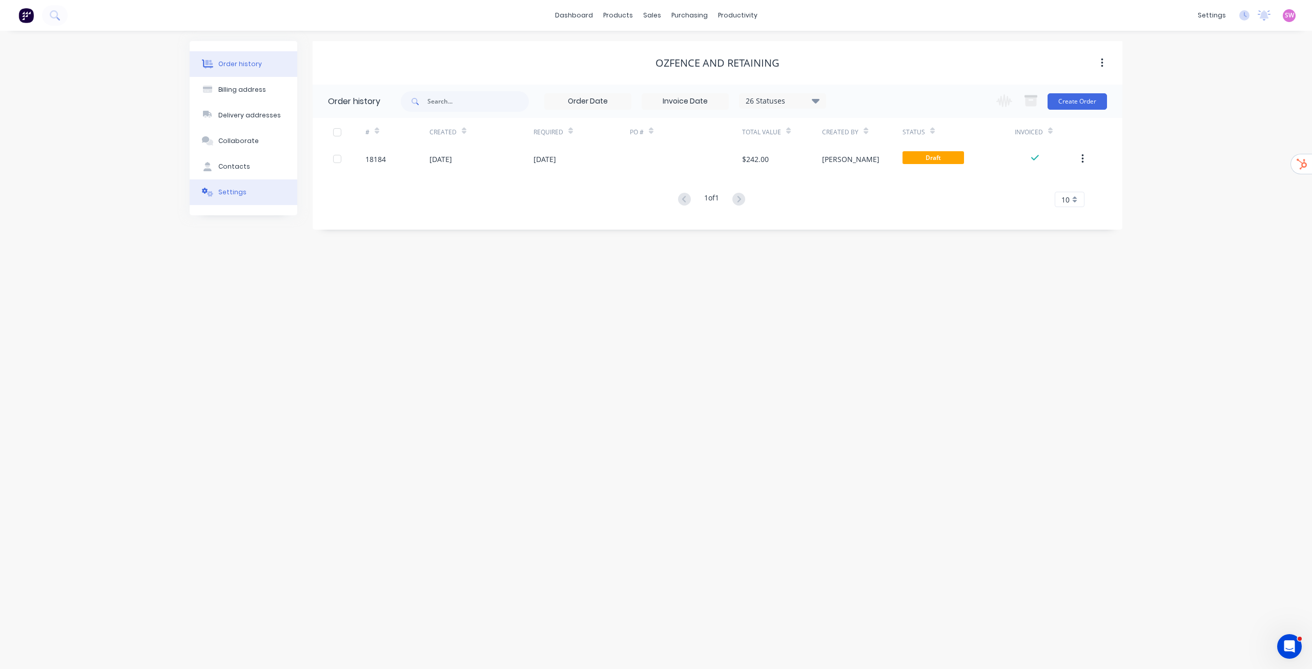
click at [252, 194] on button "Settings" at bounding box center [244, 192] width 108 height 26
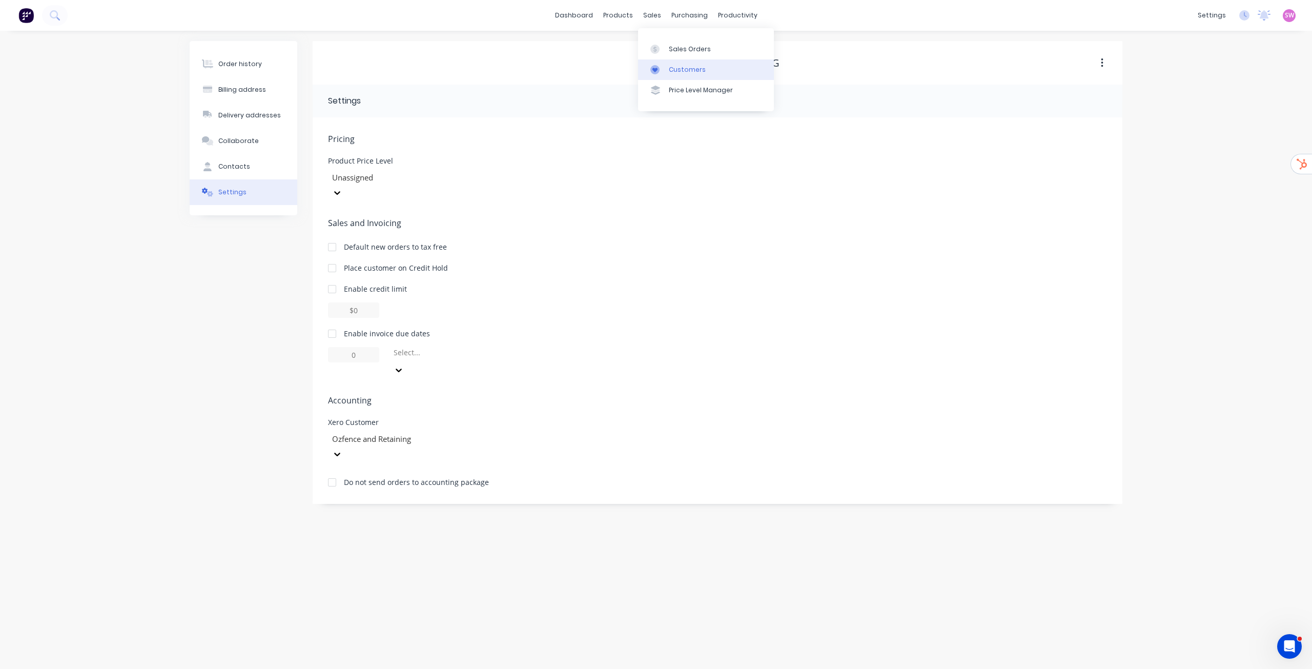
click at [668, 72] on link "Customers" at bounding box center [706, 69] width 136 height 21
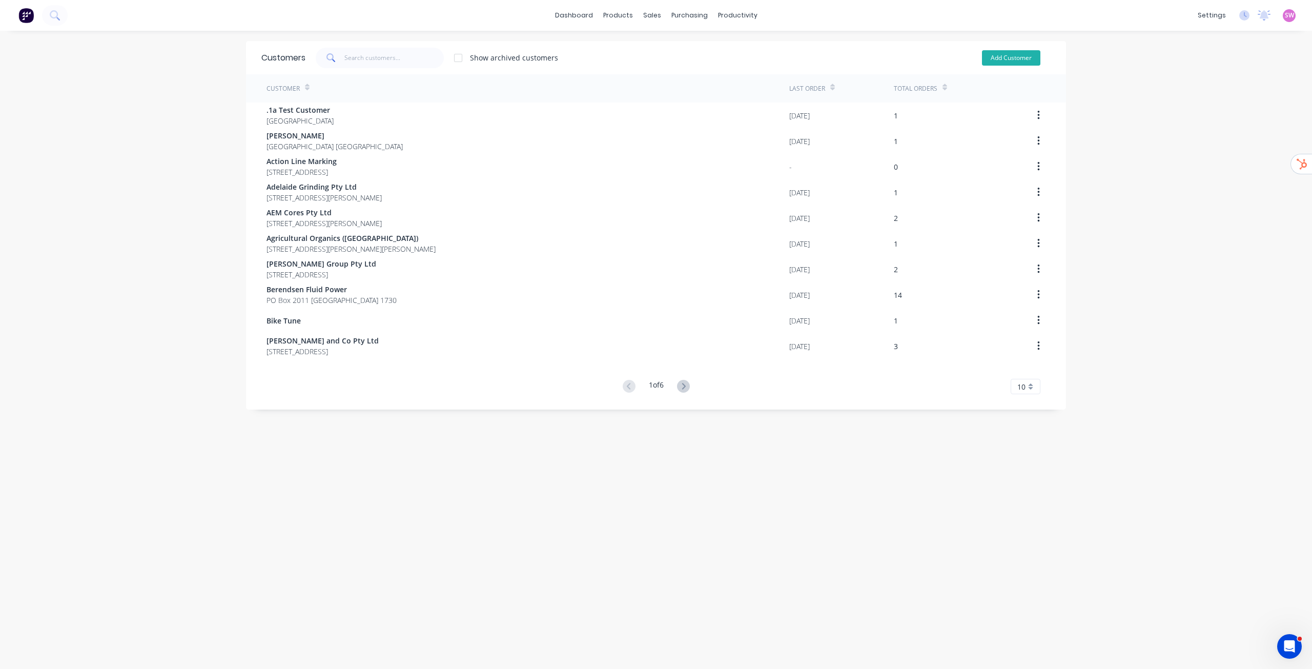
click at [820, 60] on button "Add Customer" at bounding box center [1011, 57] width 58 height 15
select select "AU"
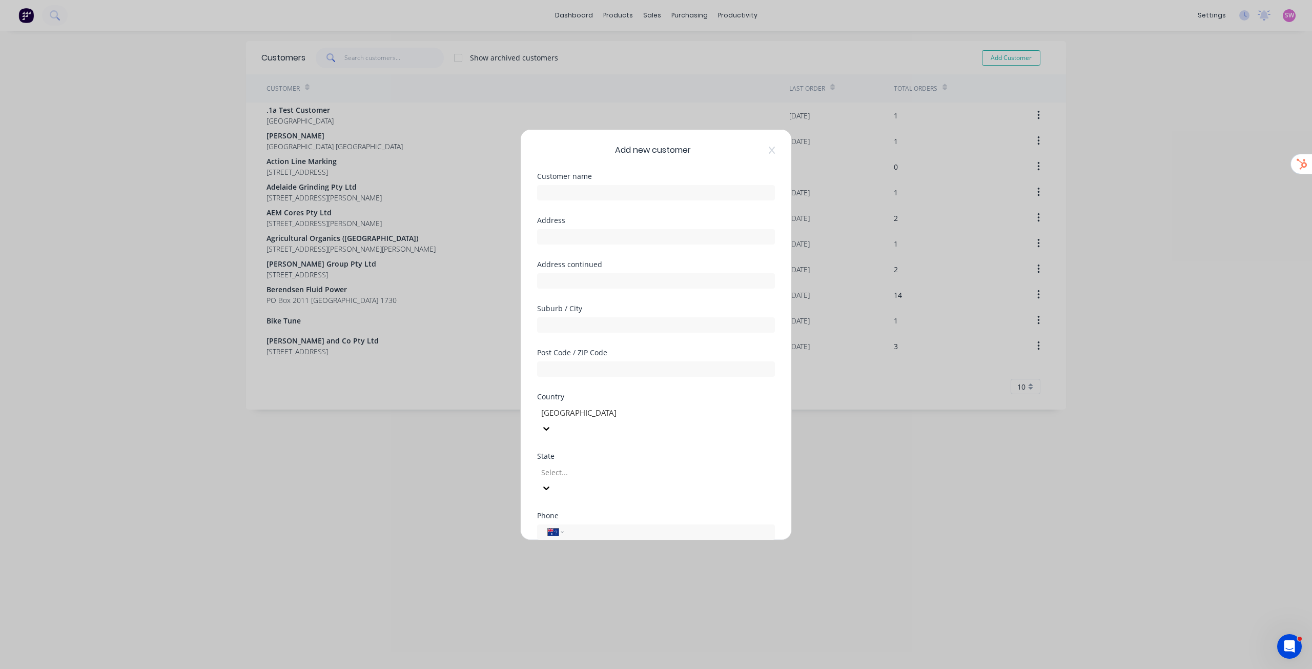
scroll to position [90, 0]
click at [692, 426] on button "Cancel" at bounding box center [688, 548] width 56 height 16
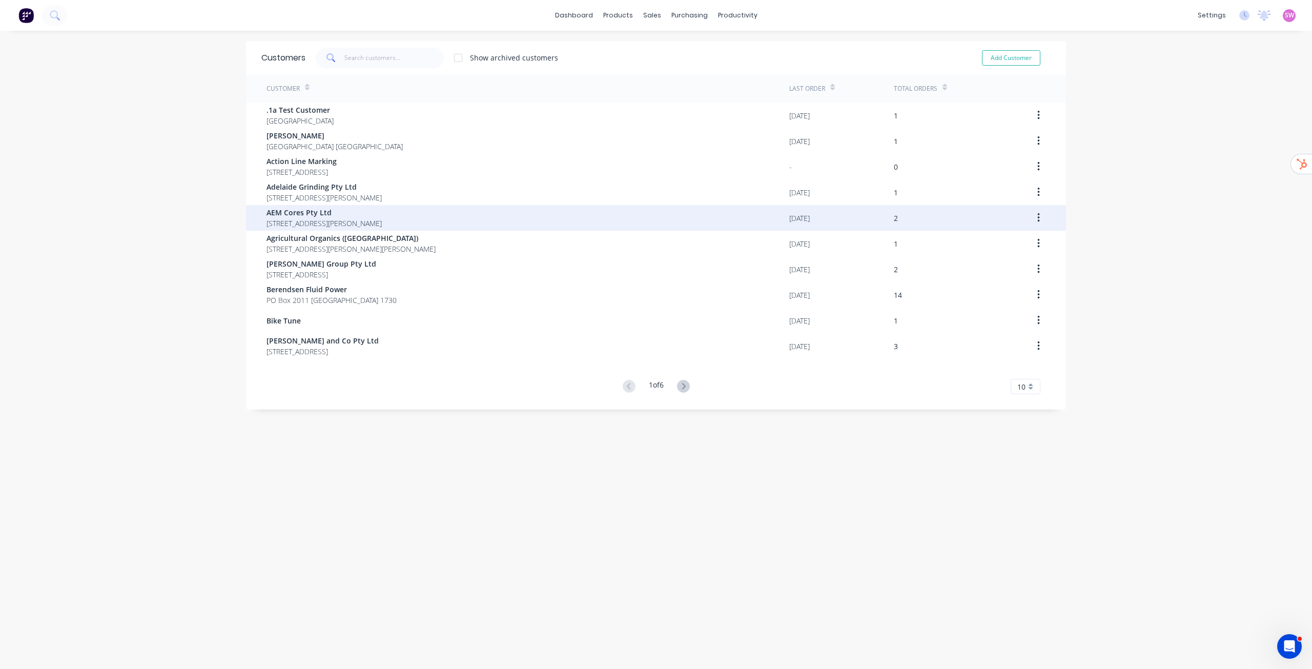
click at [319, 210] on span "AEM Cores Pty Ltd" at bounding box center [324, 212] width 115 height 11
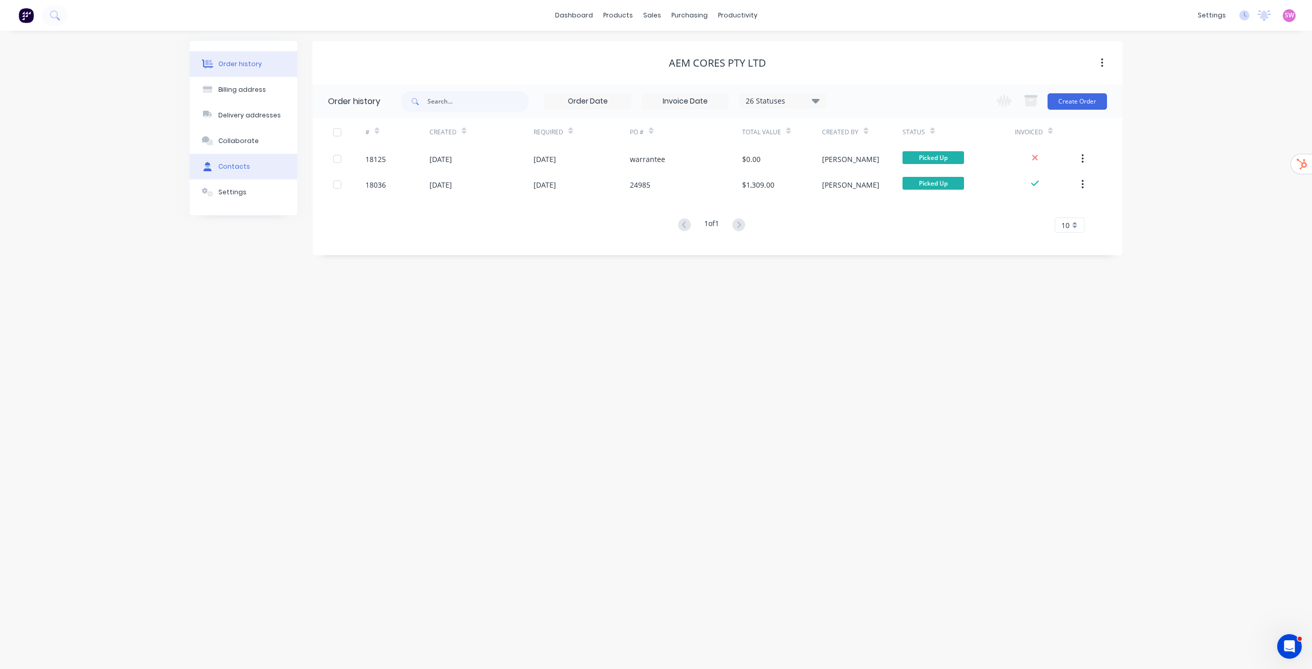
click at [247, 169] on button "Contacts" at bounding box center [244, 167] width 108 height 26
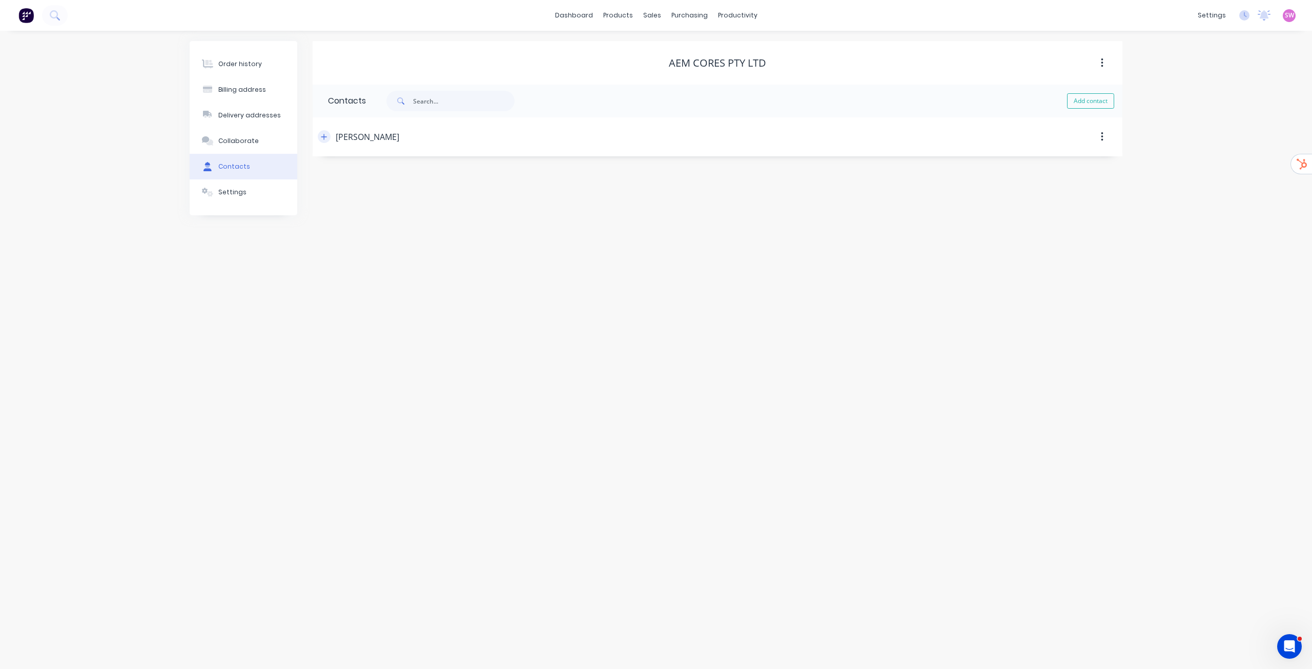
click at [325, 136] on icon "button" at bounding box center [324, 136] width 6 height 7
click at [671, 47] on div "Sales Orders" at bounding box center [690, 49] width 42 height 9
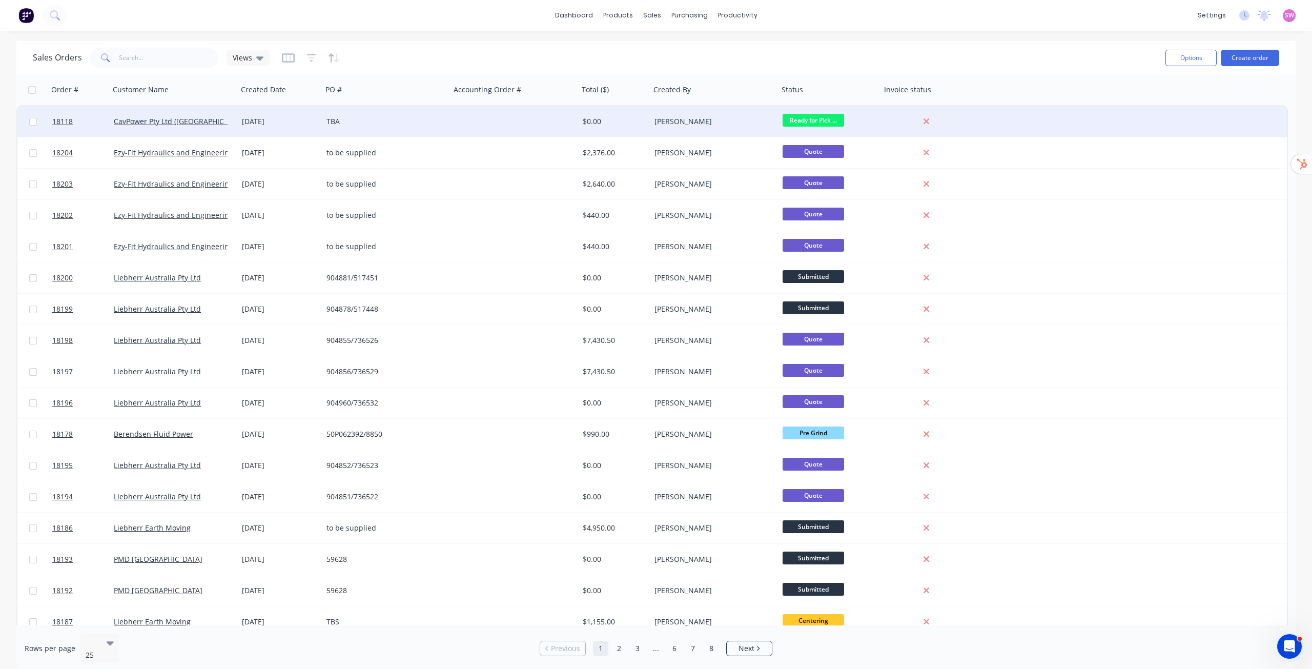
click at [543, 121] on div at bounding box center [515, 121] width 128 height 31
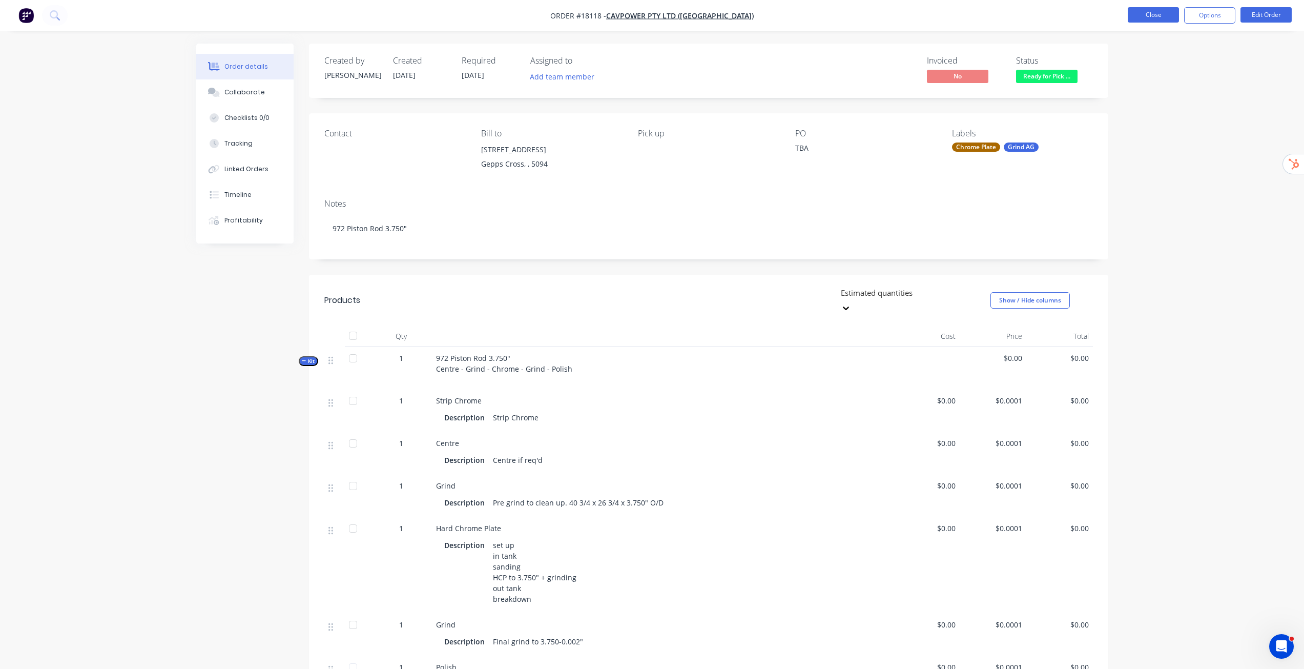
click at [820, 14] on button "Close" at bounding box center [1153, 14] width 51 height 15
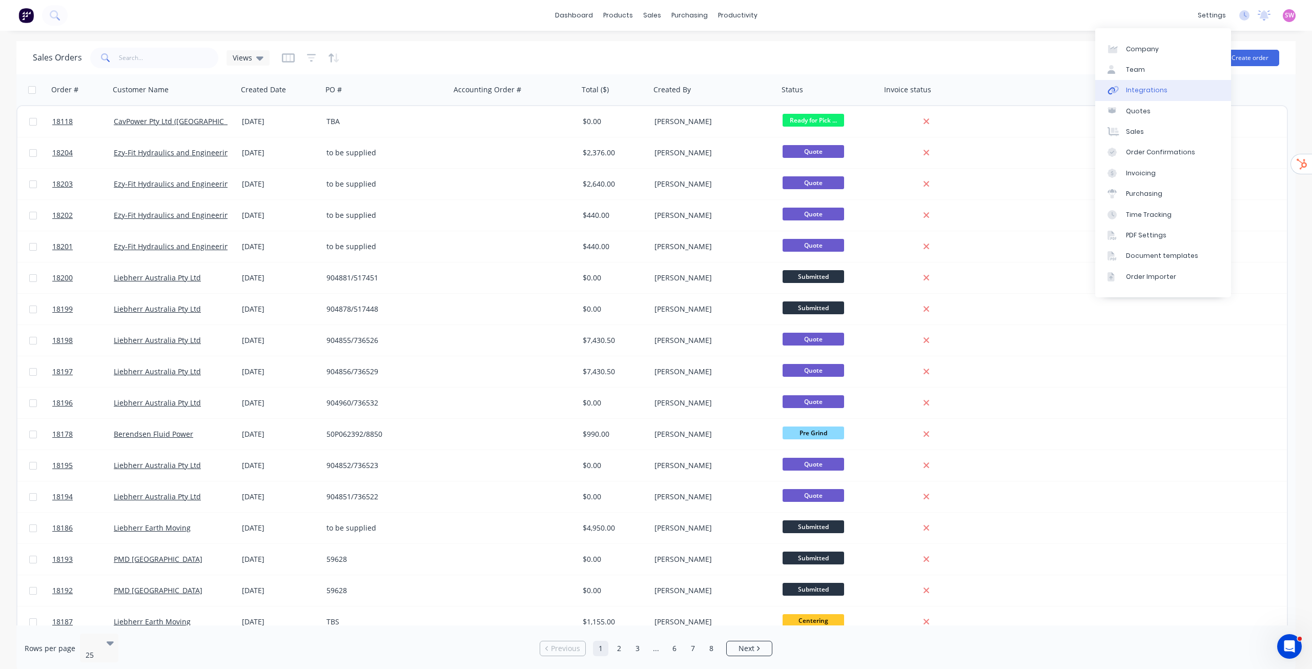
click at [820, 87] on div "Integrations" at bounding box center [1147, 90] width 42 height 9
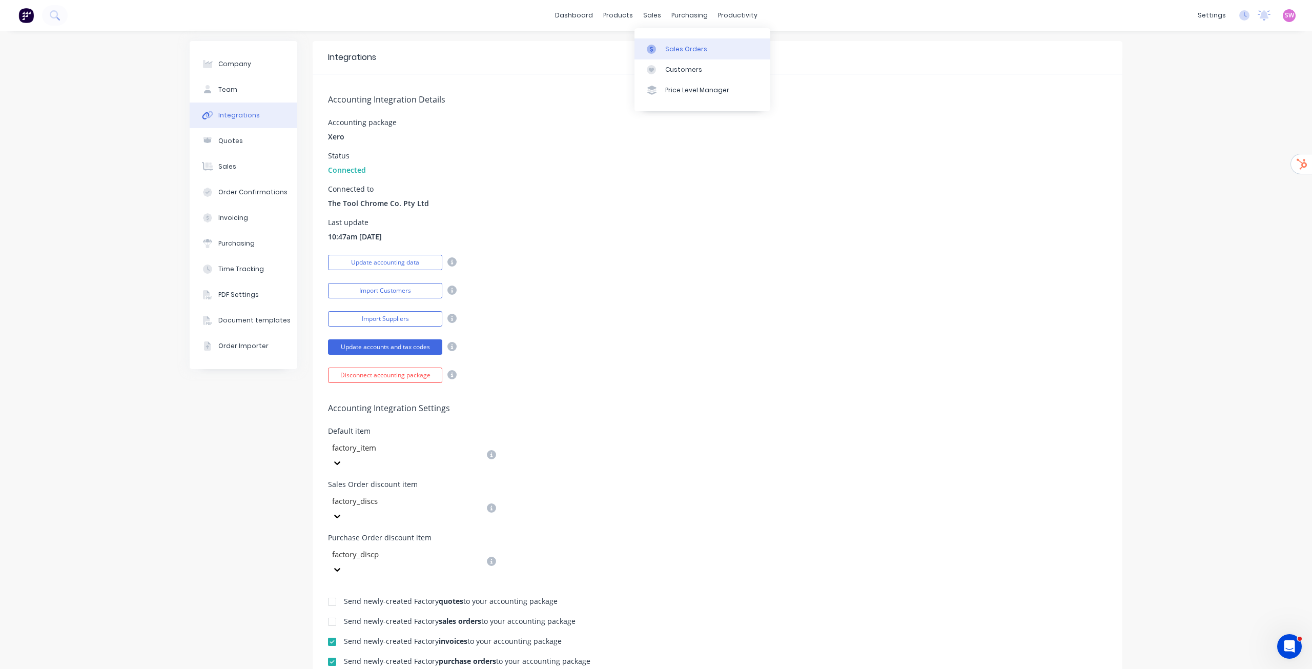
click at [670, 50] on div "Sales Orders" at bounding box center [686, 49] width 42 height 9
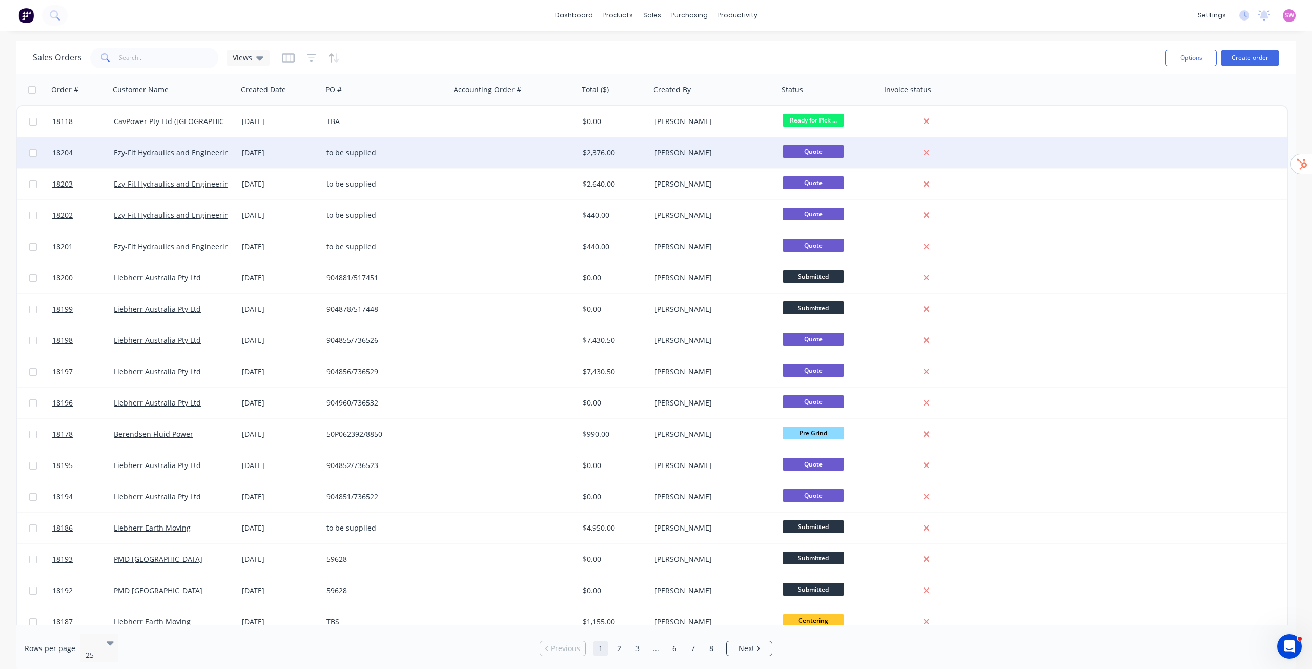
click at [514, 155] on div at bounding box center [515, 152] width 128 height 31
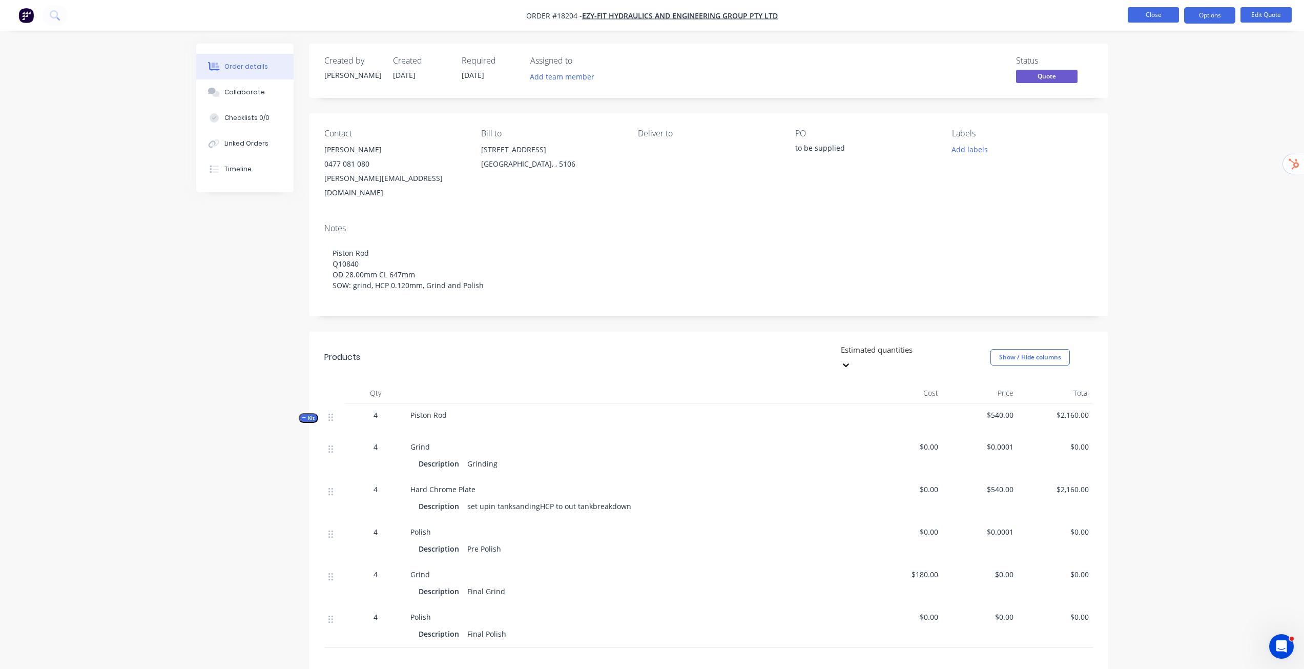
click at [820, 18] on button "Close" at bounding box center [1153, 14] width 51 height 15
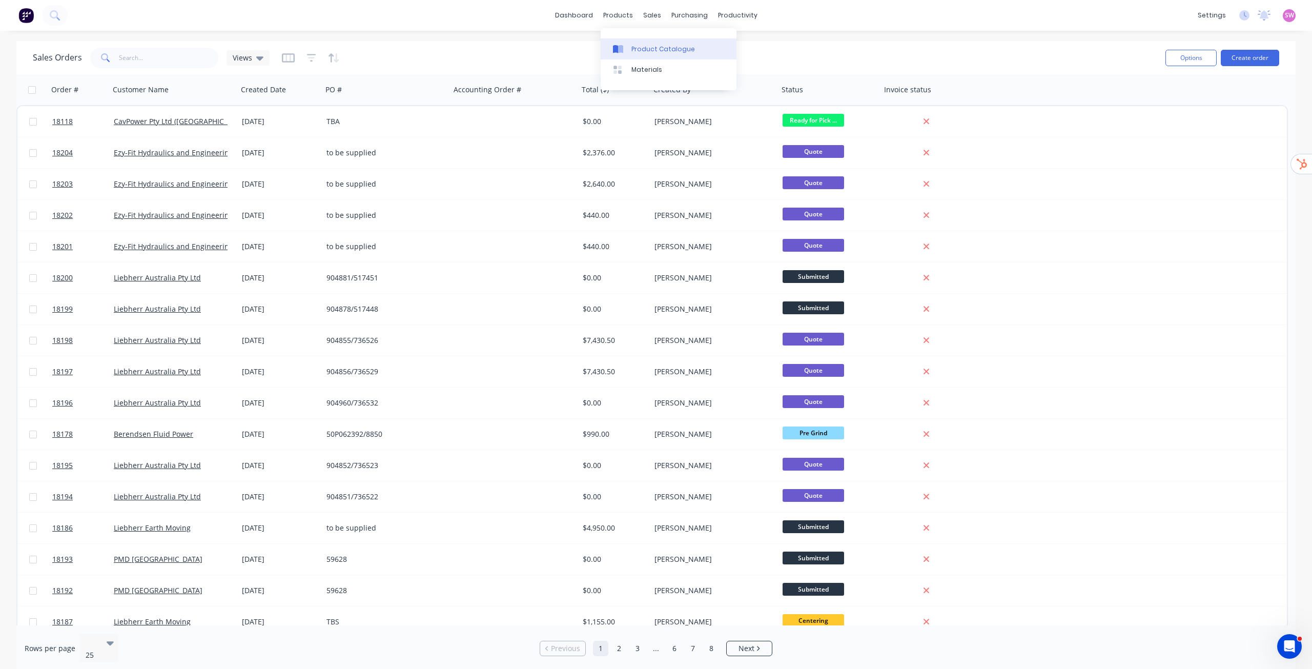
click at [640, 48] on div "Product Catalogue" at bounding box center [663, 49] width 64 height 9
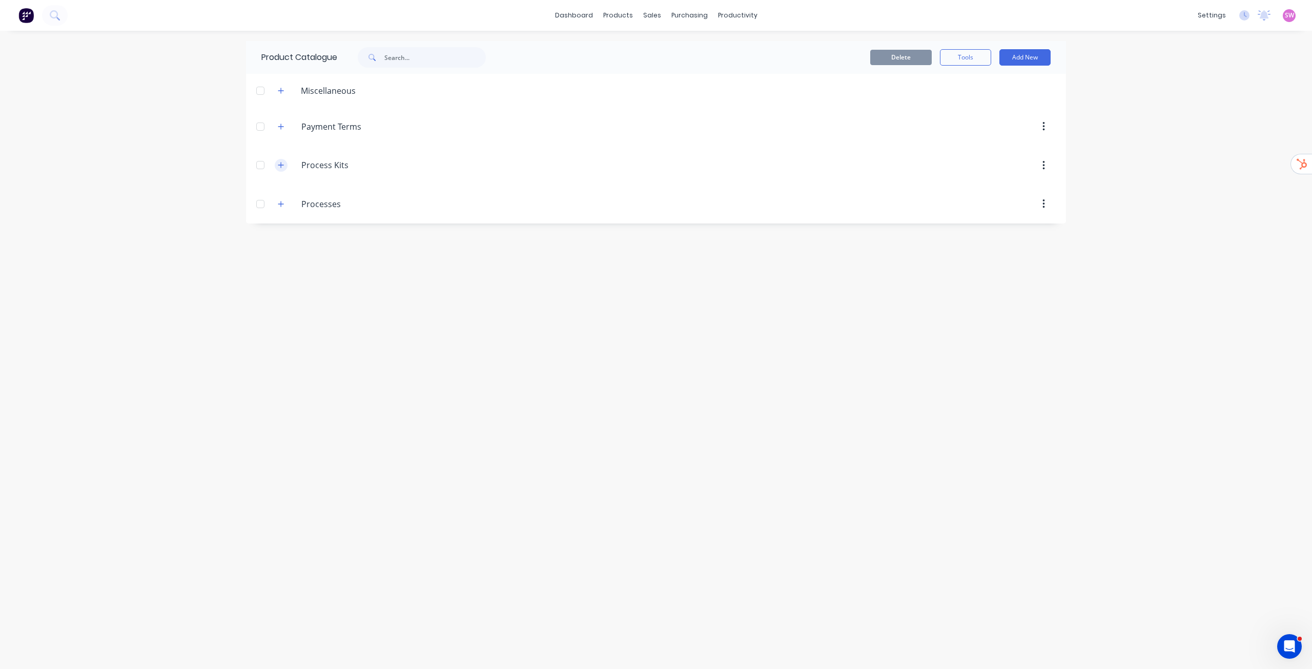
click at [281, 166] on icon "button" at bounding box center [281, 165] width 6 height 6
click at [281, 166] on button "button" at bounding box center [281, 165] width 13 height 13
click at [820, 224] on div "dashboard products sales purchasing productivity dashboard products Product Cat…" at bounding box center [656, 334] width 1312 height 669
click at [575, 17] on link "dashboard" at bounding box center [574, 15] width 48 height 15
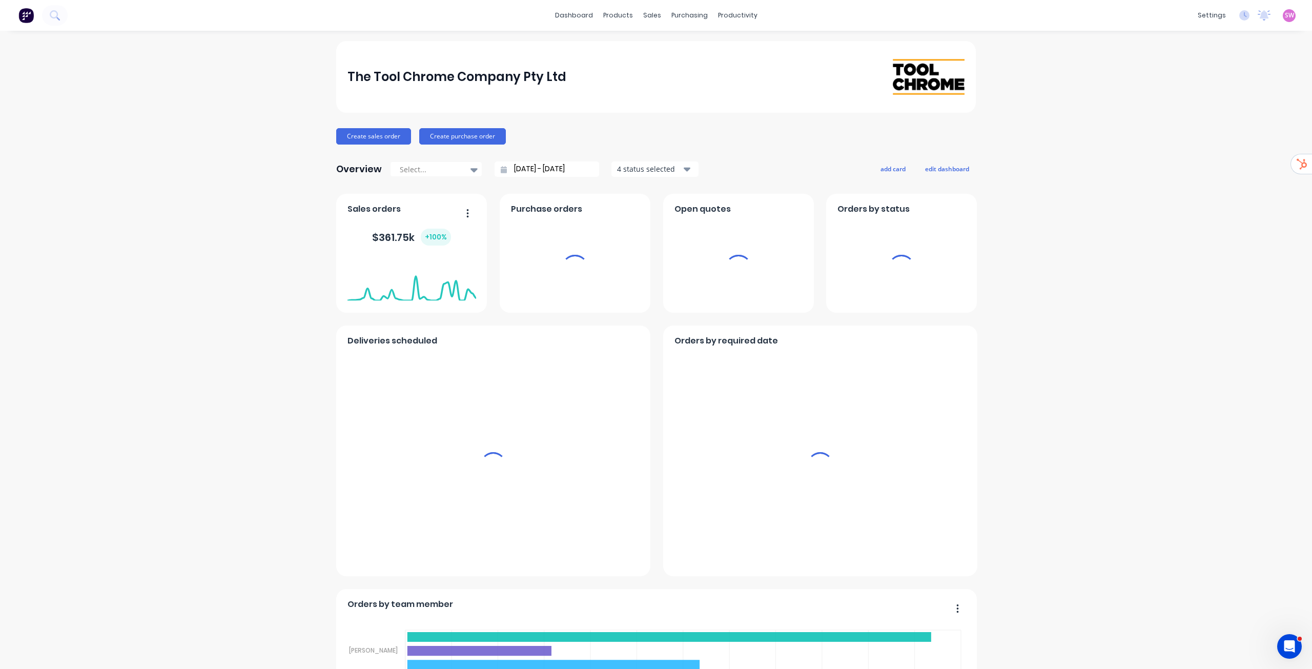
click at [820, 14] on span "SW" at bounding box center [1289, 15] width 9 height 9
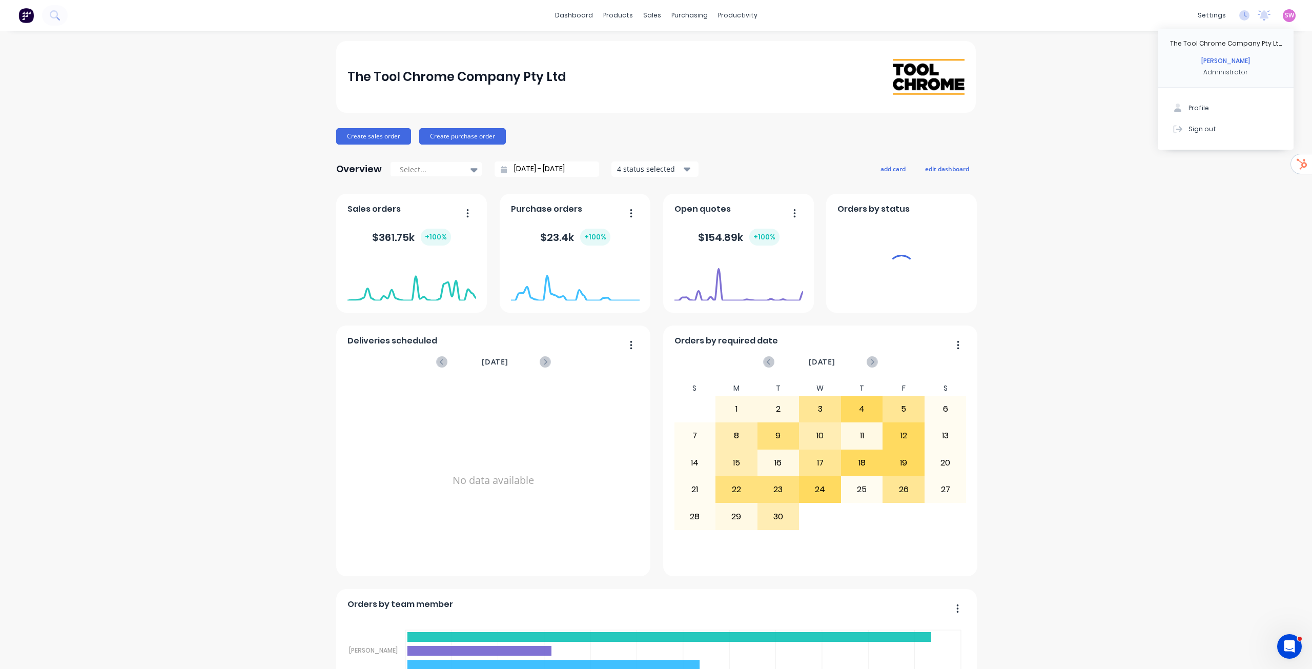
click at [820, 132] on div "Sign out" at bounding box center [1203, 128] width 28 height 9
